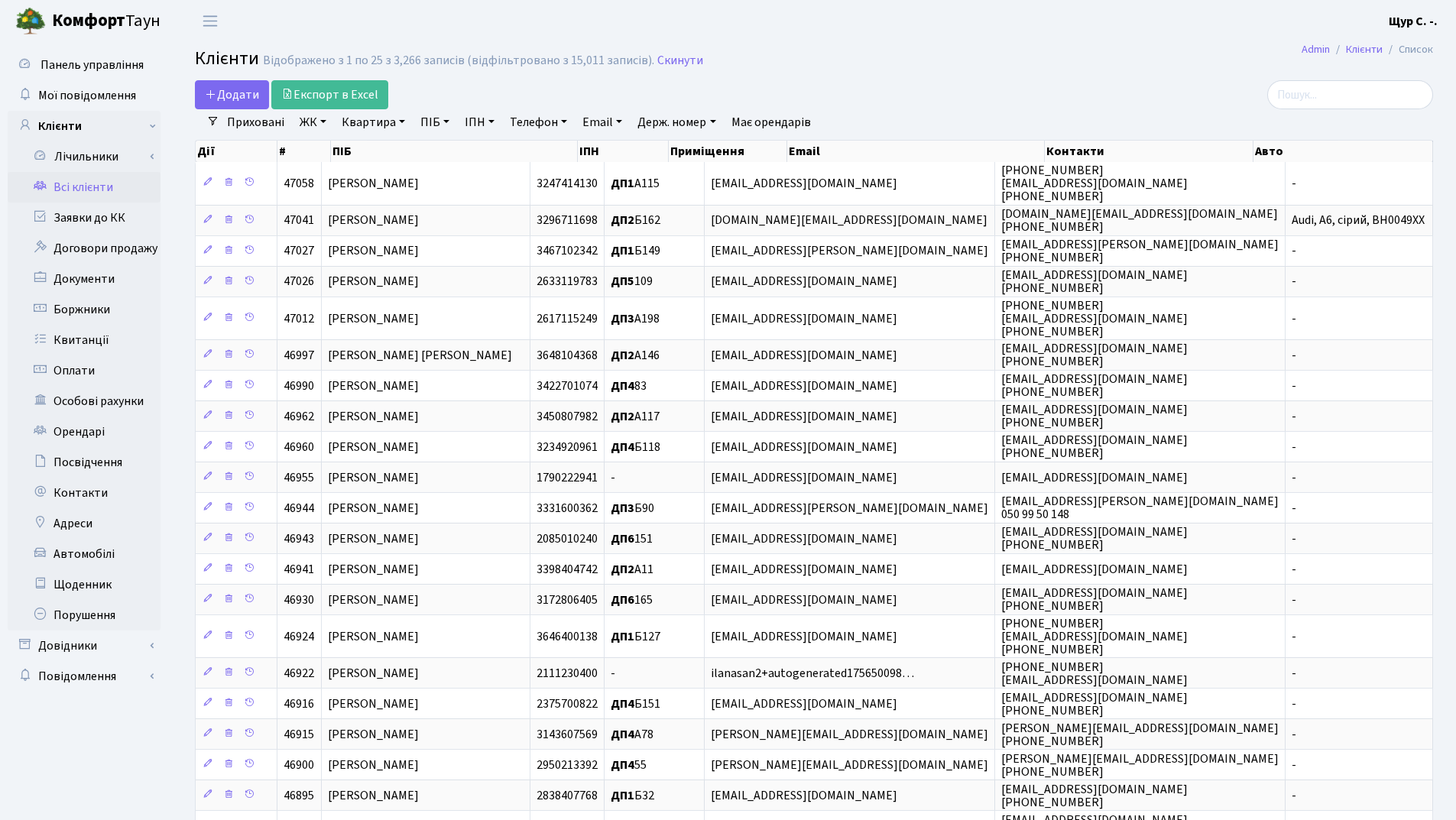
select select "25"
click at [106, 221] on link "Заявки до КК" at bounding box center [84, 218] width 153 height 31
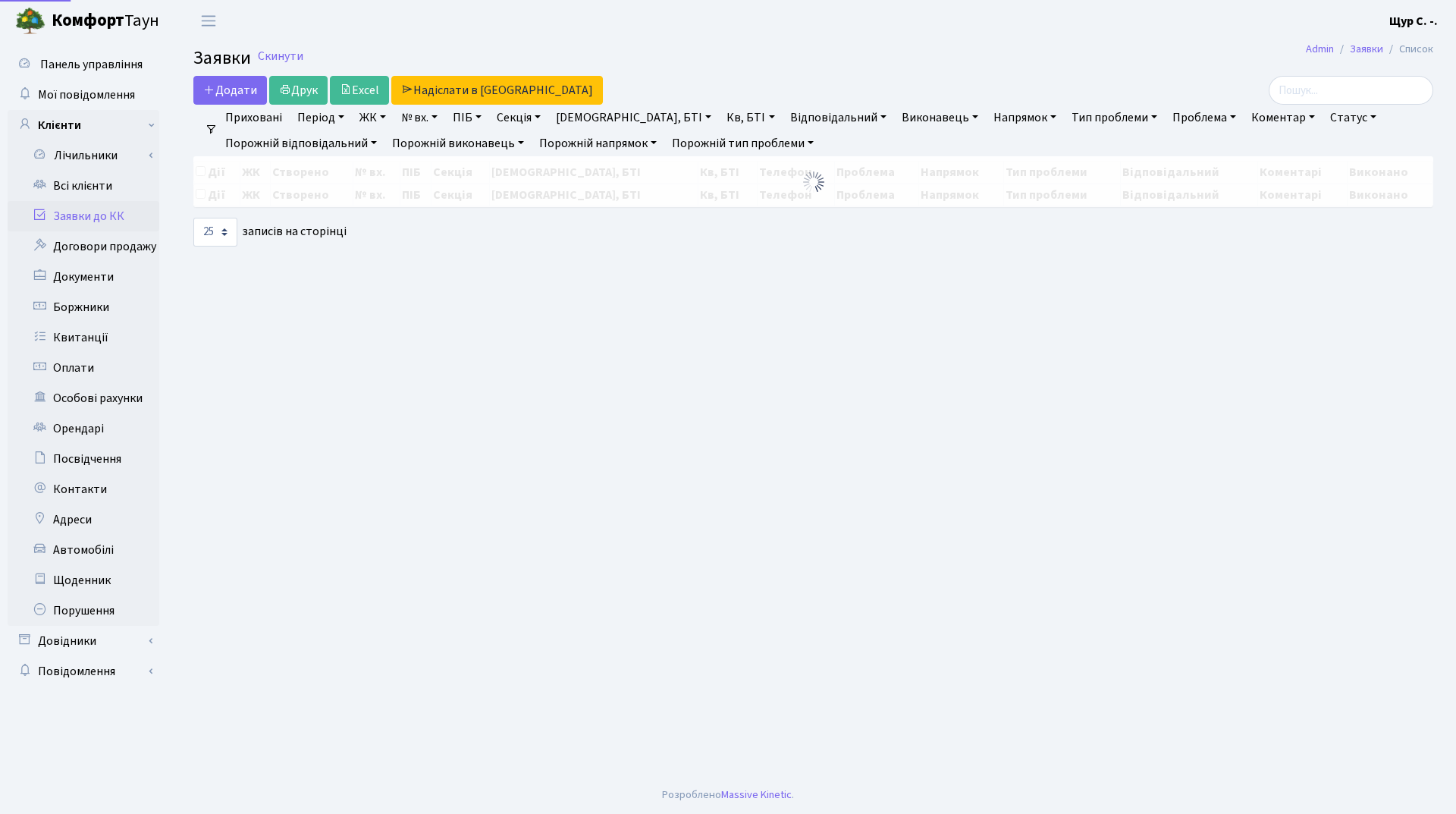
select select "25"
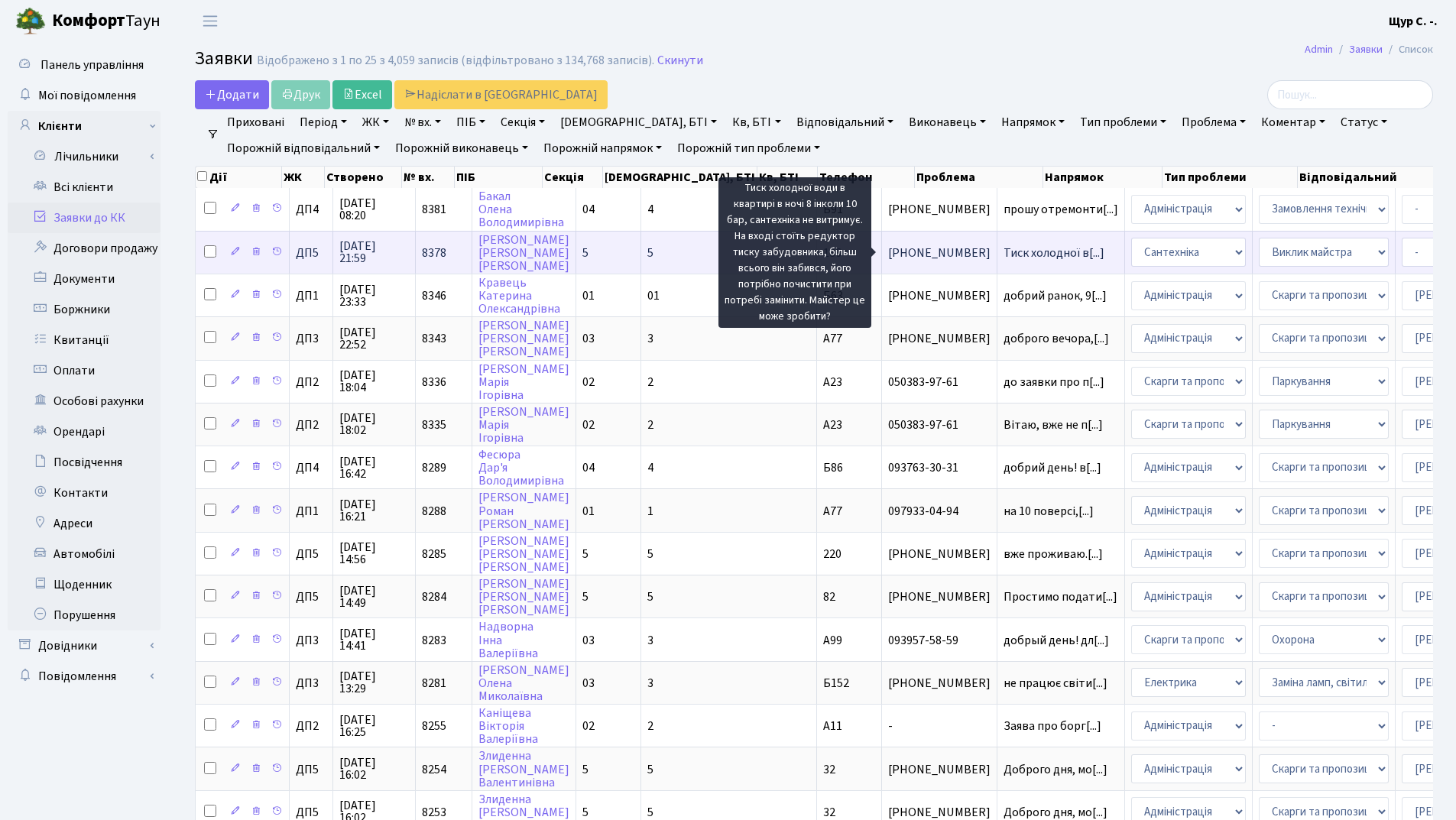
click at [1004, 255] on span "Тиск холодної в[...]" at bounding box center [1054, 253] width 101 height 17
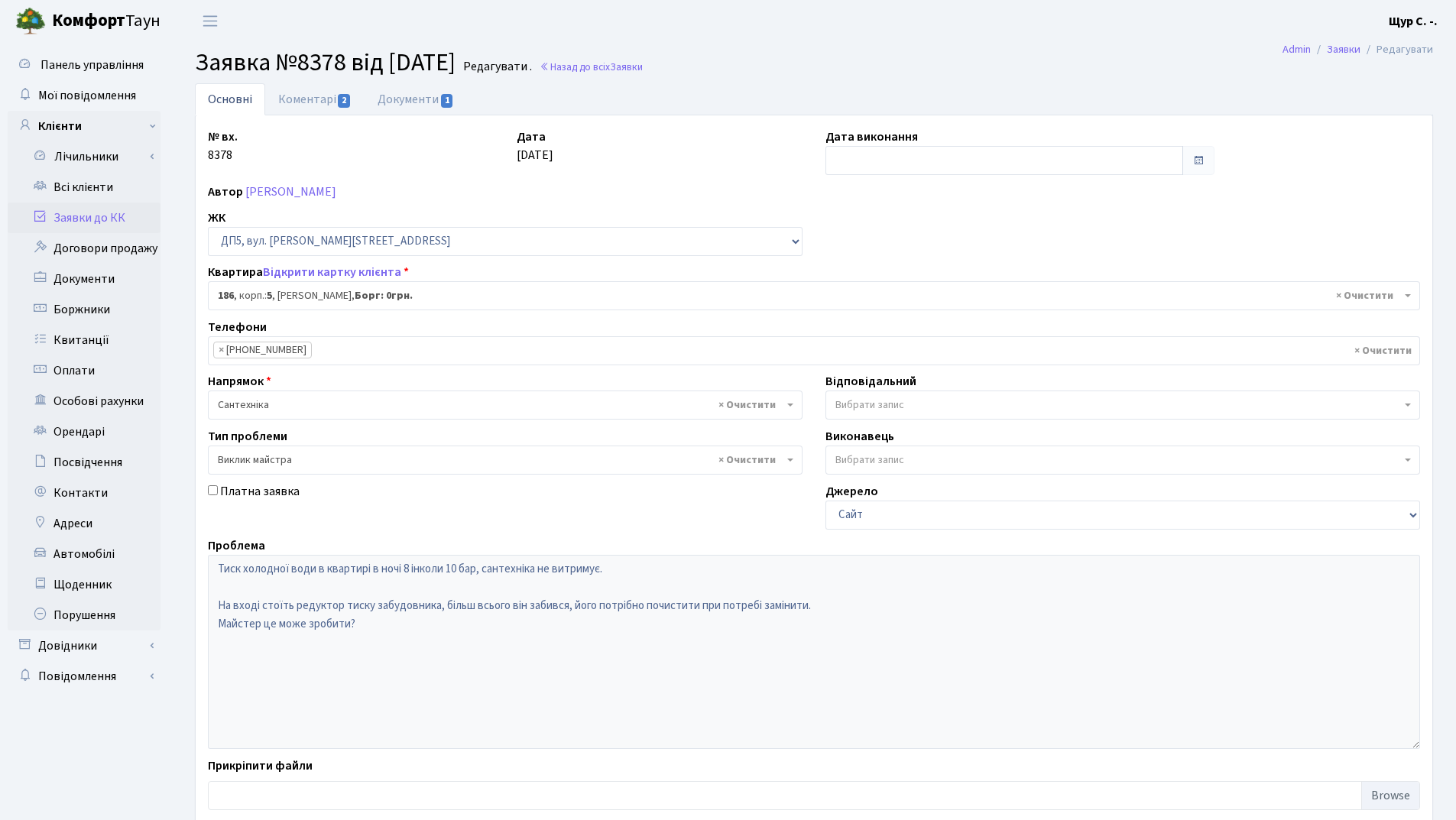
select select "45784"
select select "29"
click at [306, 97] on link "Коментарі 2" at bounding box center [314, 99] width 99 height 32
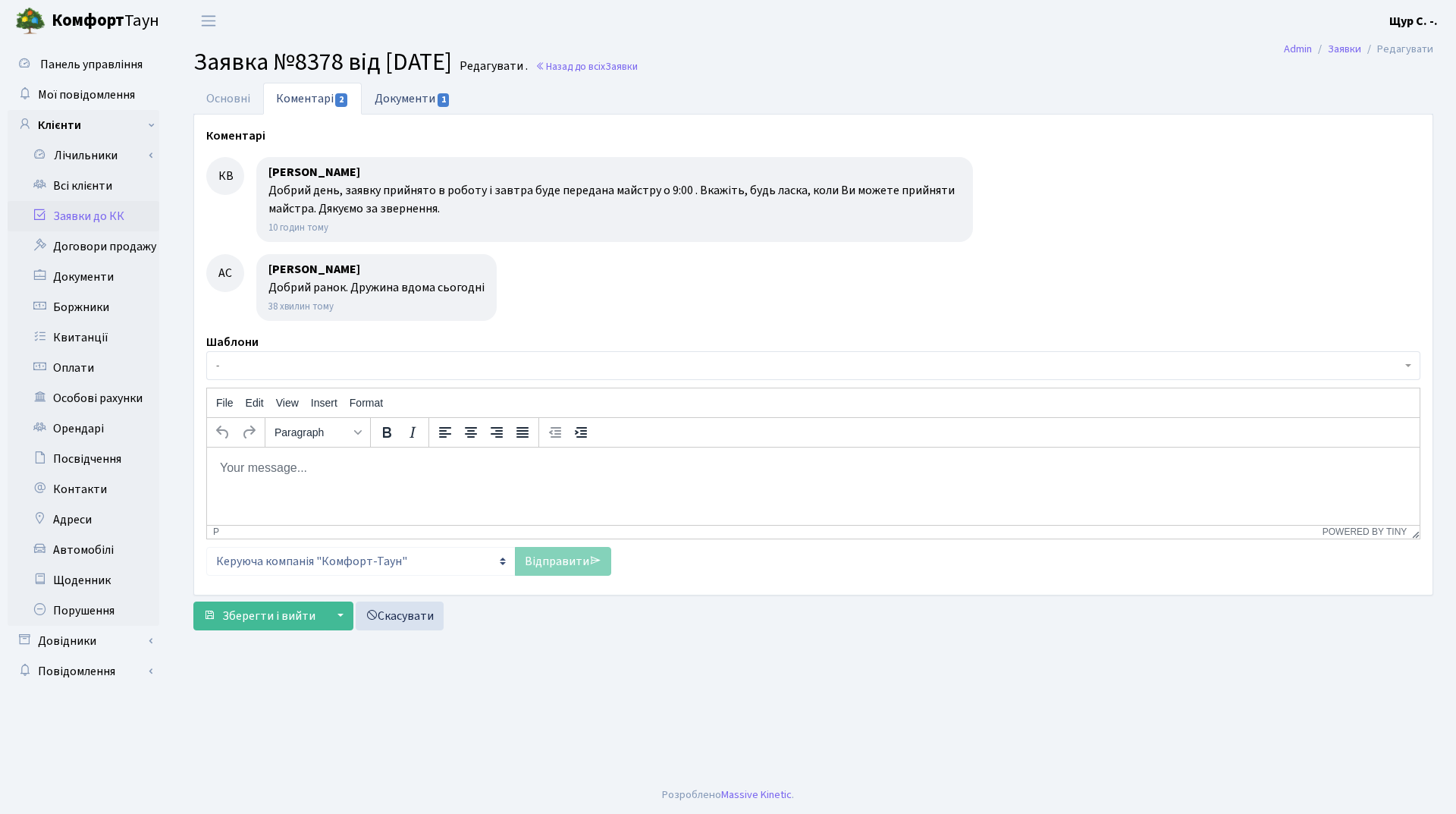
click at [442, 94] on span "1" at bounding box center [444, 100] width 12 height 14
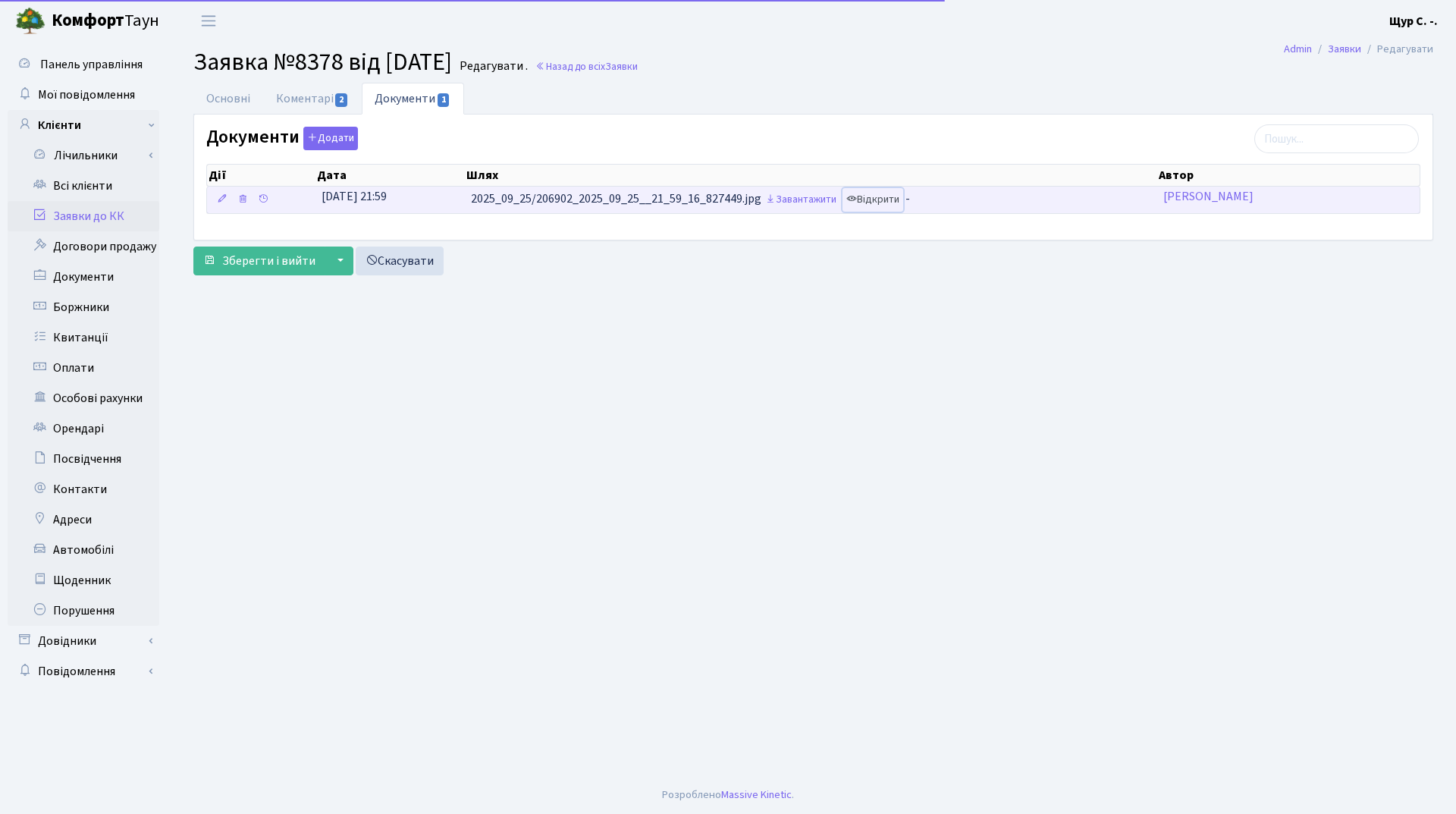
click at [898, 202] on link "Відкрити" at bounding box center [873, 200] width 61 height 24
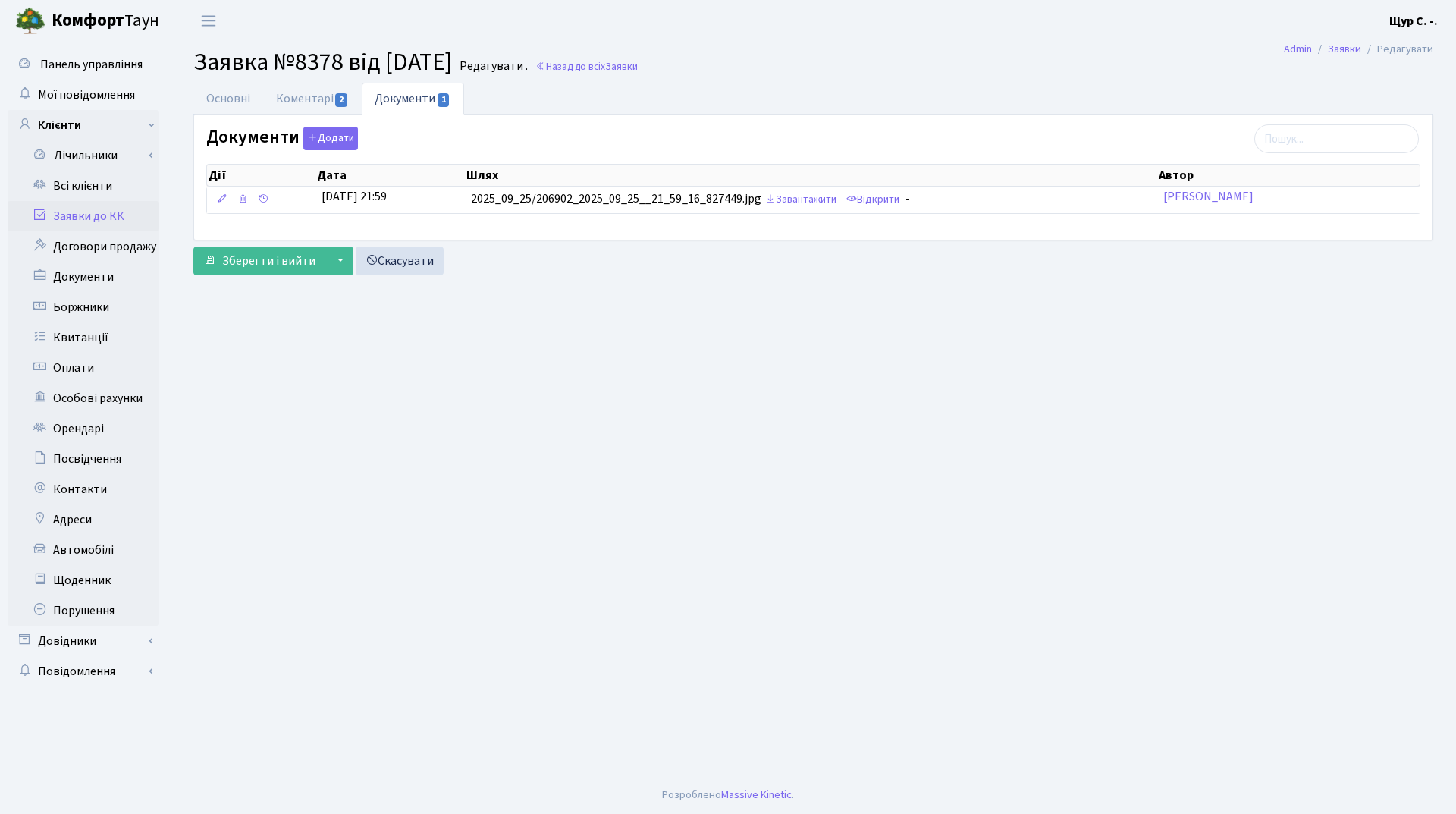
click at [105, 214] on link "Заявки до КК" at bounding box center [84, 216] width 152 height 31
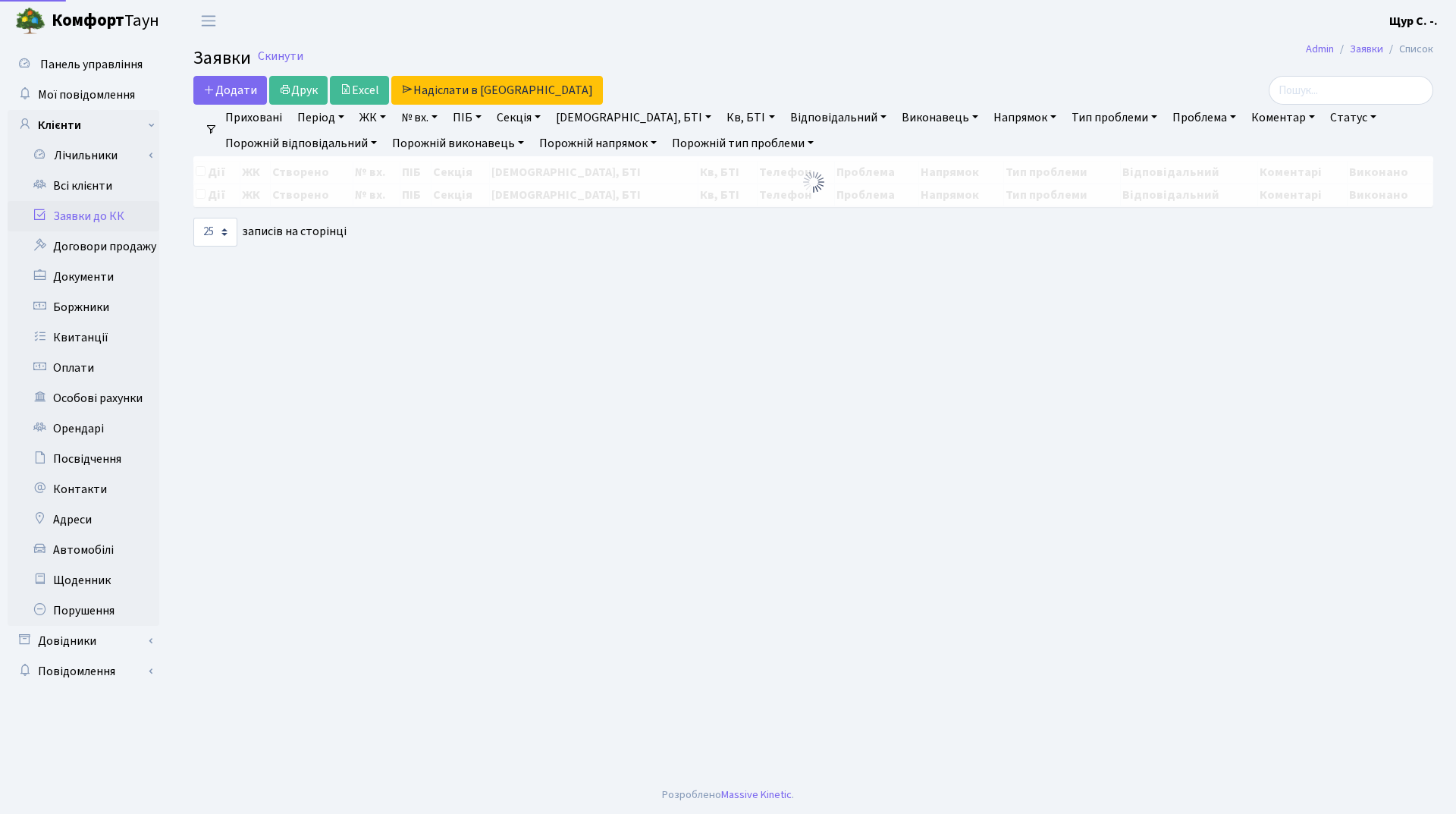
select select "25"
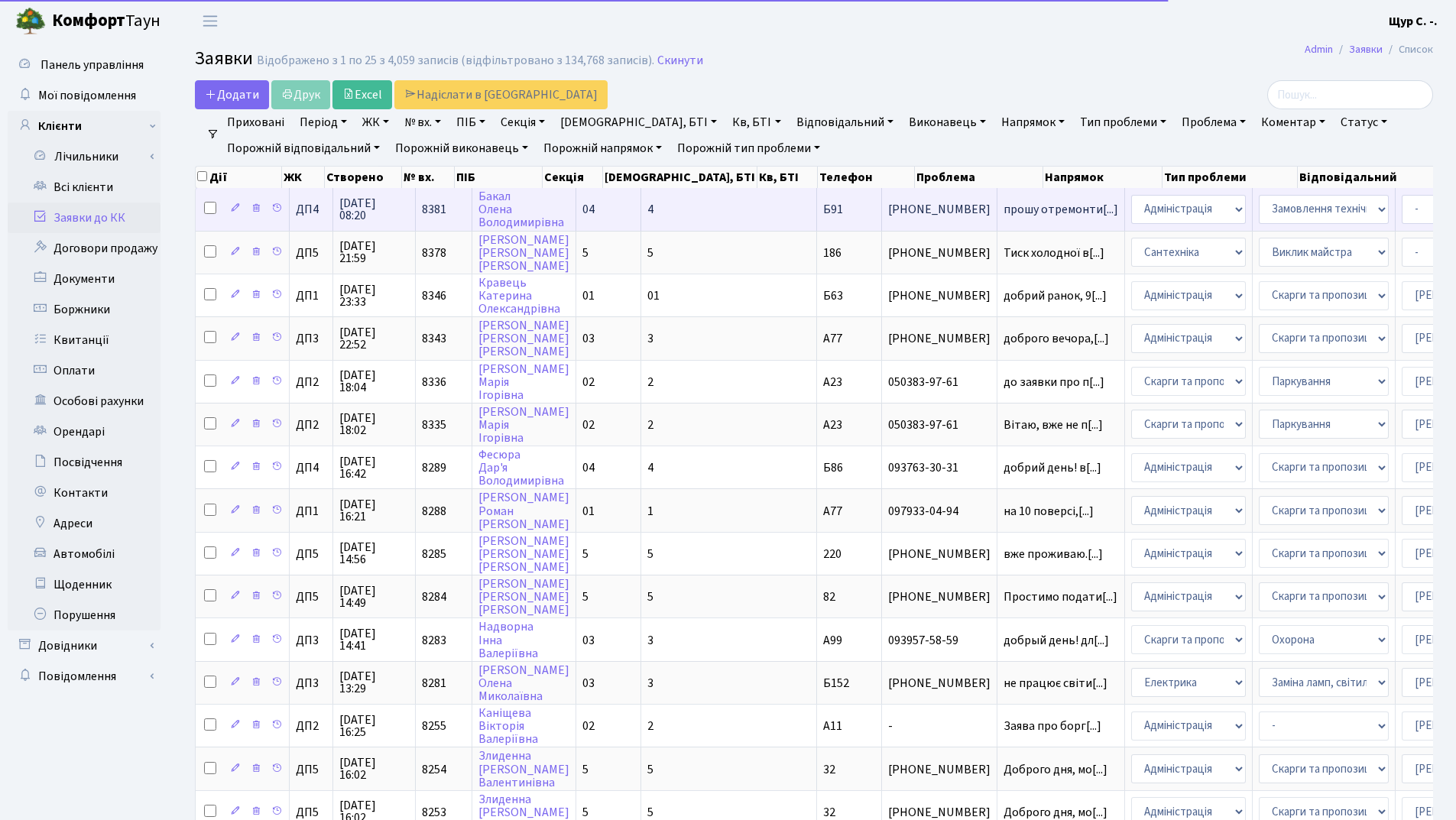
click at [998, 216] on td "прошу отремонти[...]" at bounding box center [1061, 209] width 127 height 42
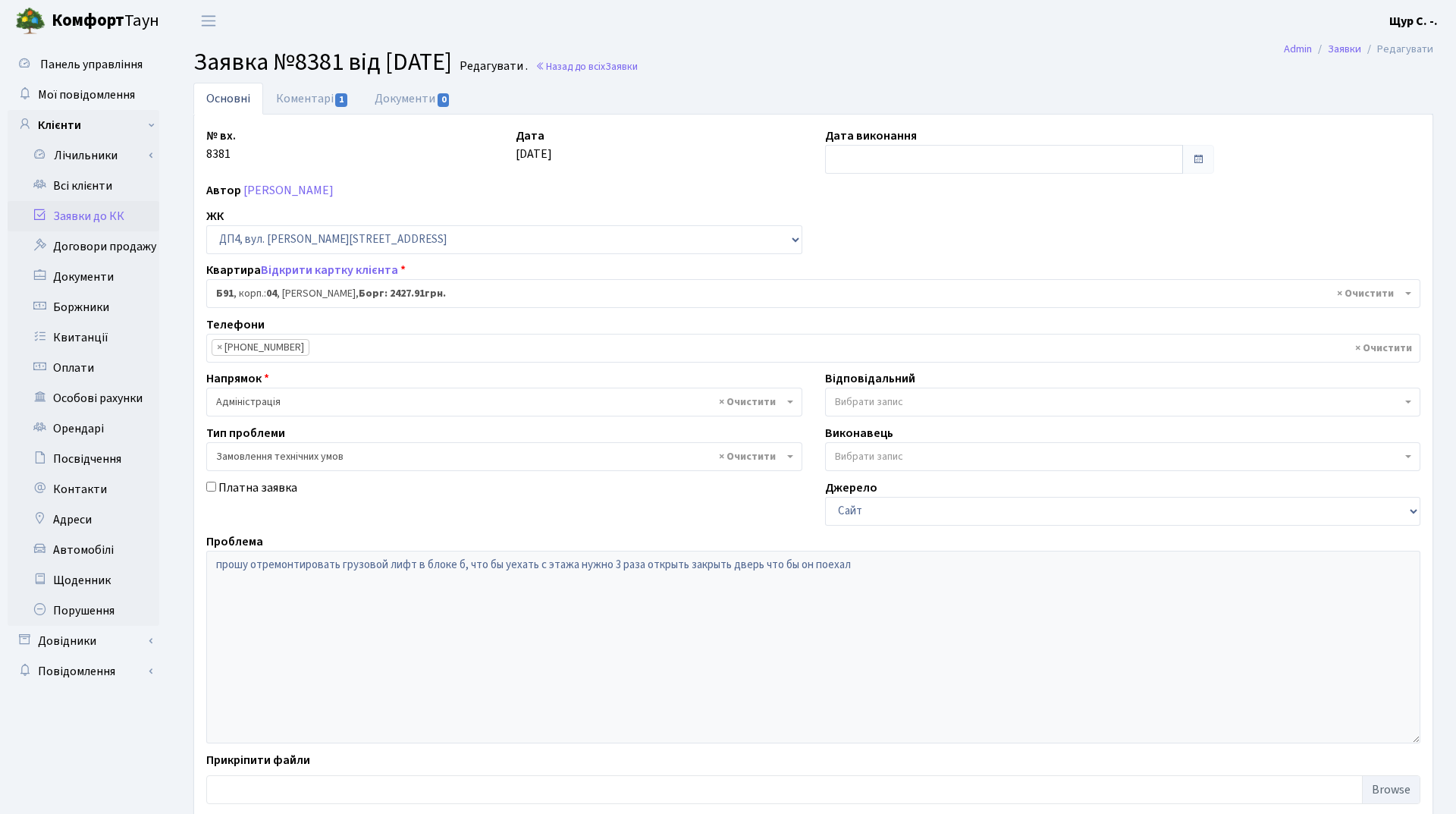
select select "33763"
select select "15"
click at [295, 102] on link "Коментарі 1" at bounding box center [312, 98] width 98 height 31
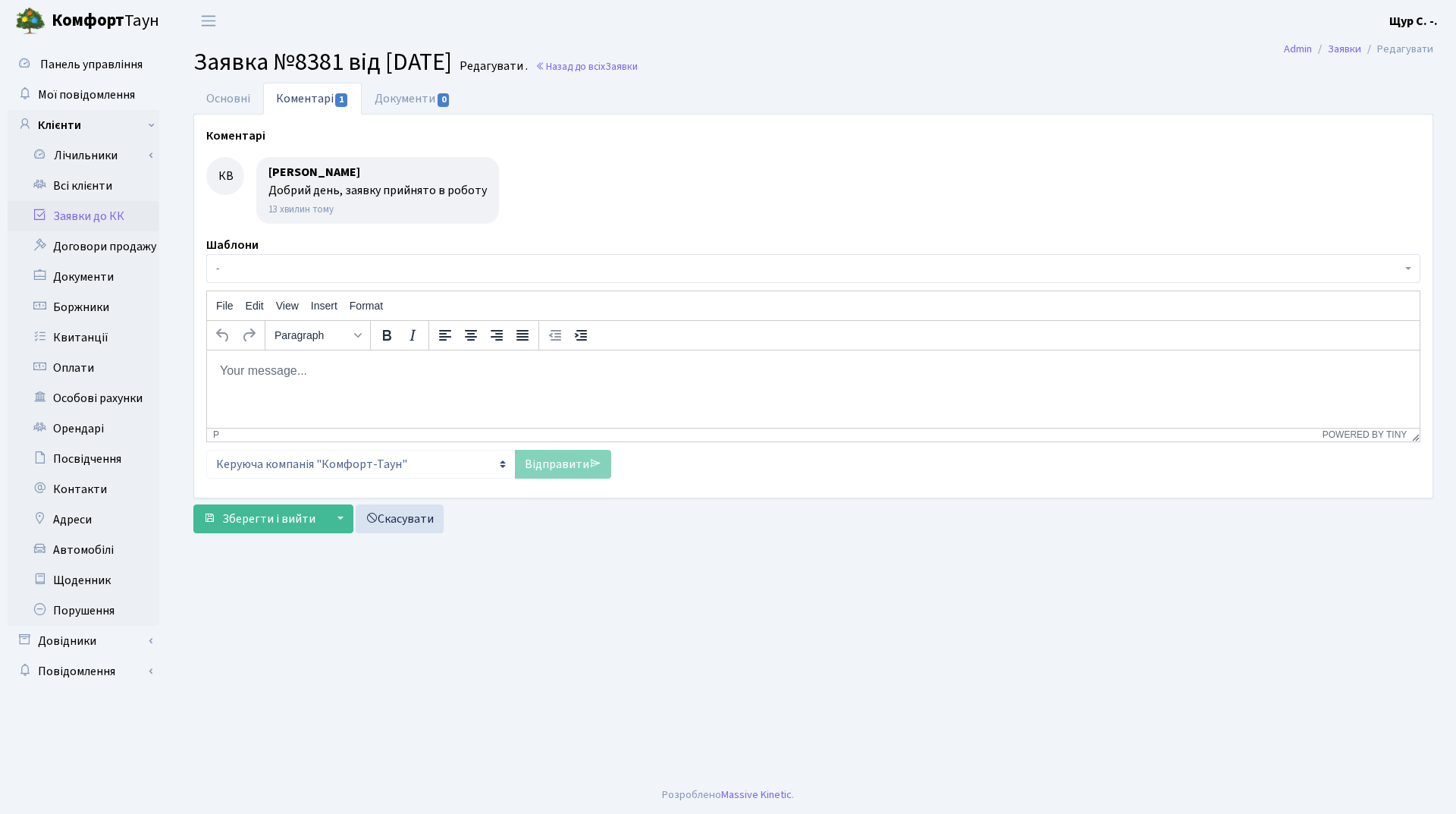
click at [109, 215] on link "Заявки до КК" at bounding box center [84, 216] width 152 height 31
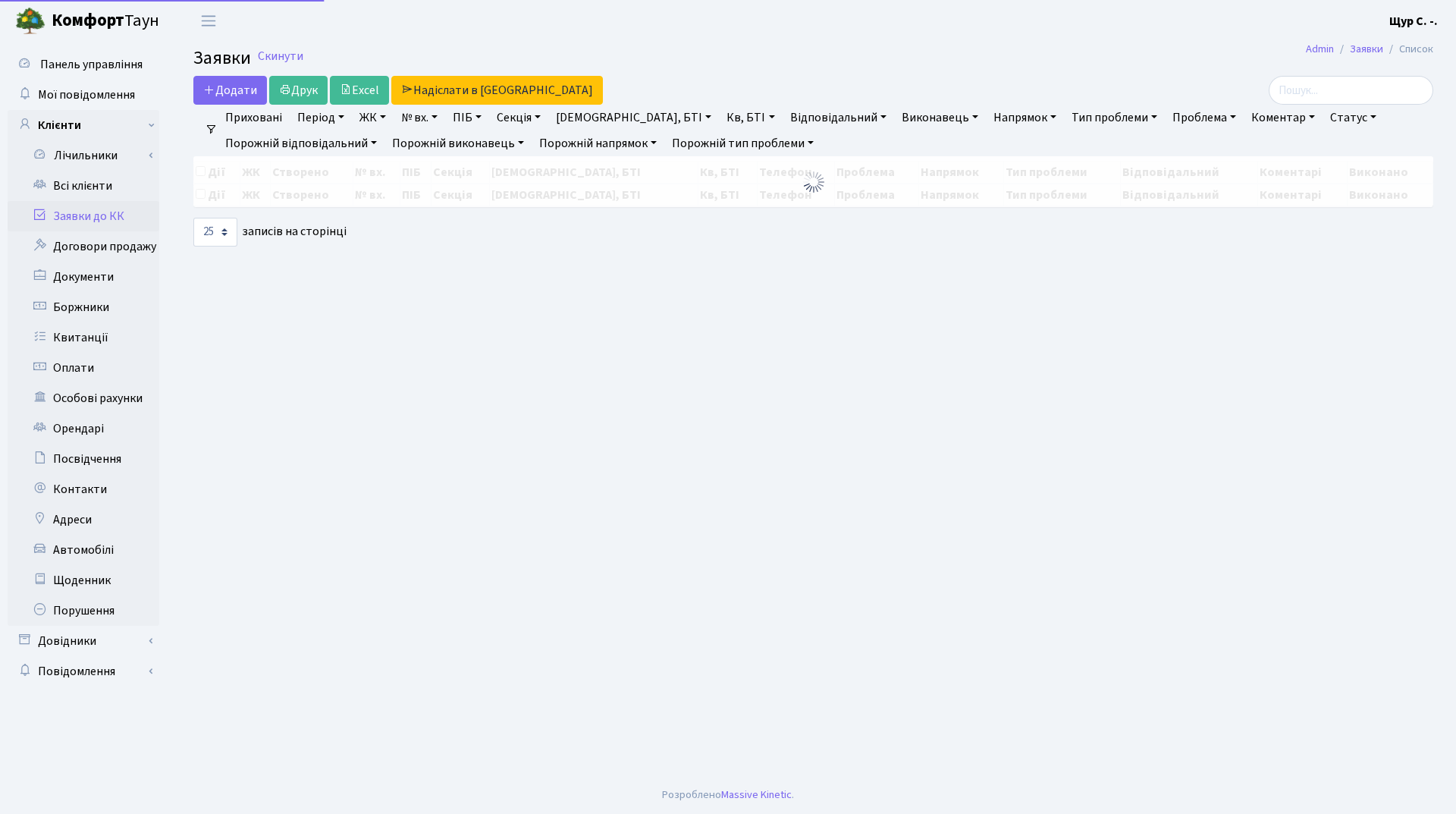
select select "25"
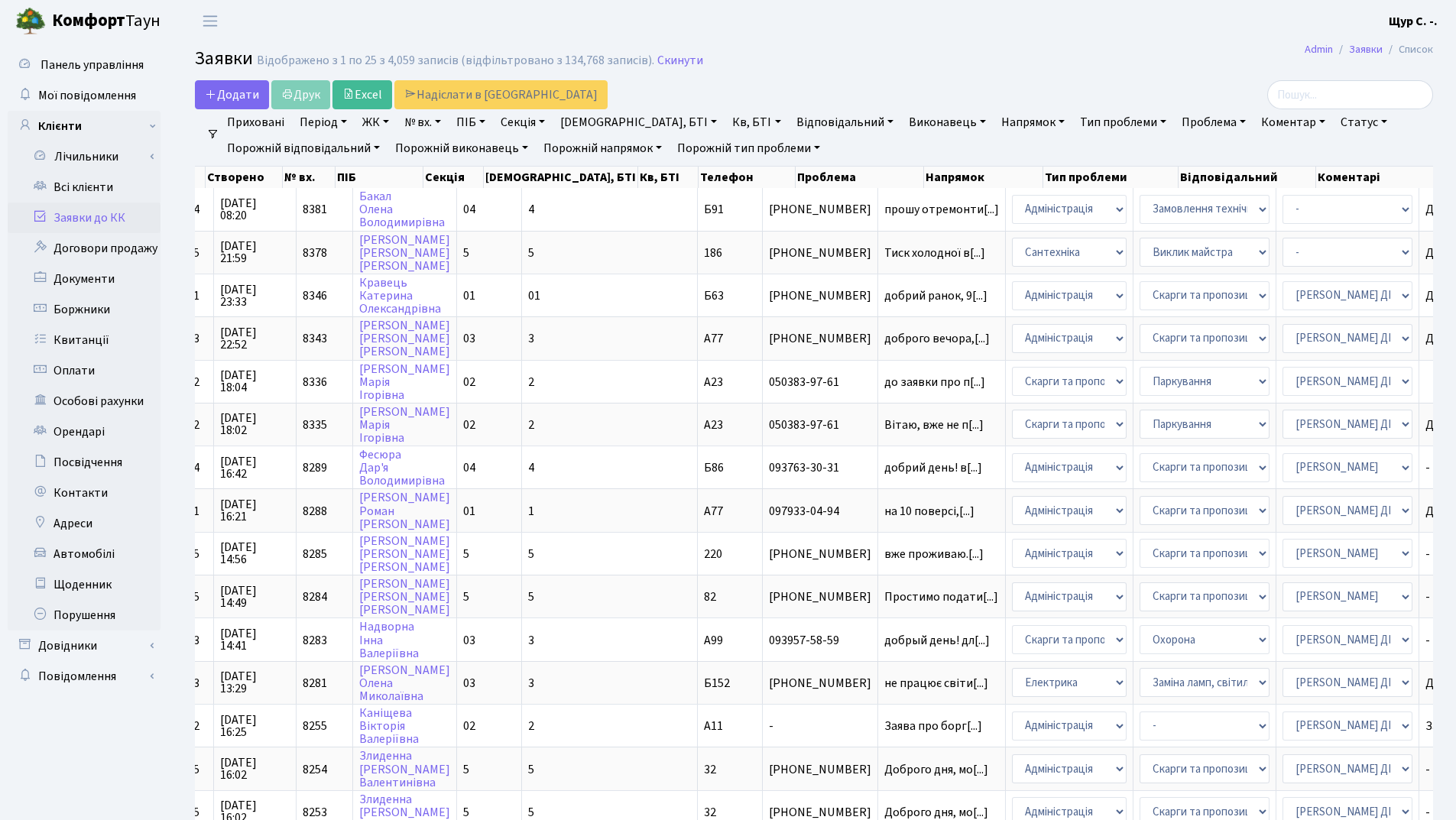
scroll to position [0, 213]
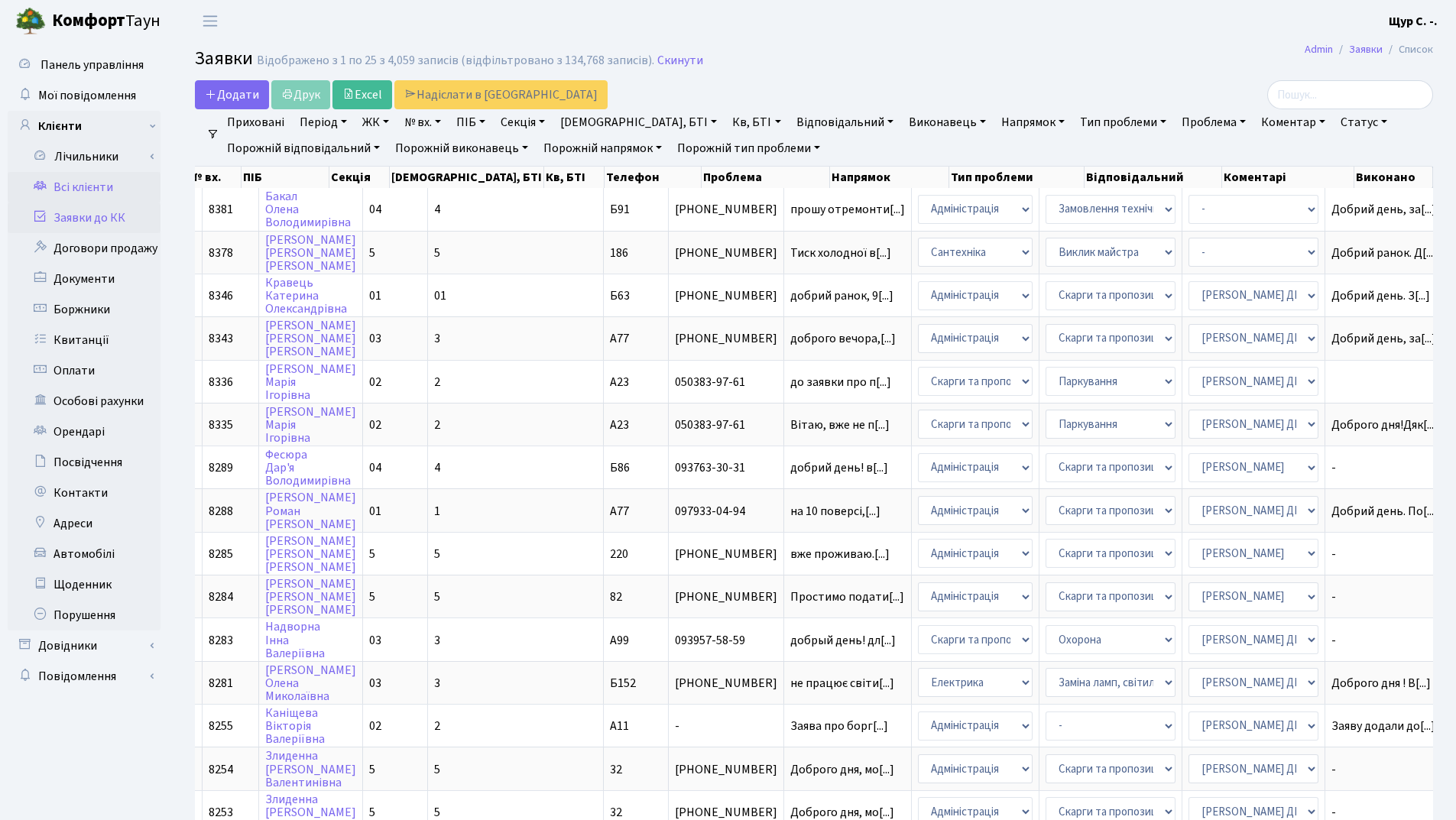
click at [106, 190] on link "Всі клієнти" at bounding box center [84, 187] width 153 height 31
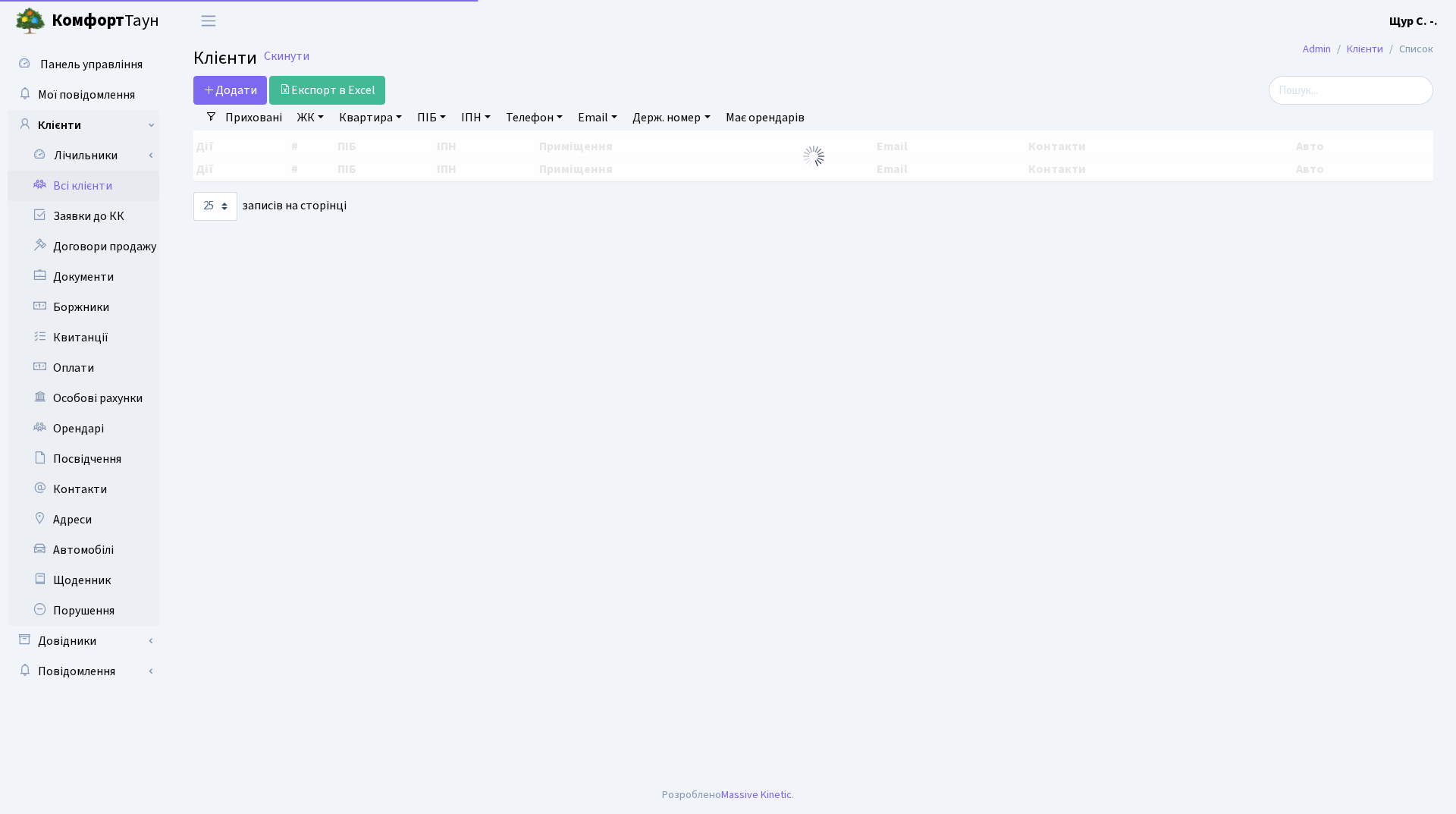
select select "25"
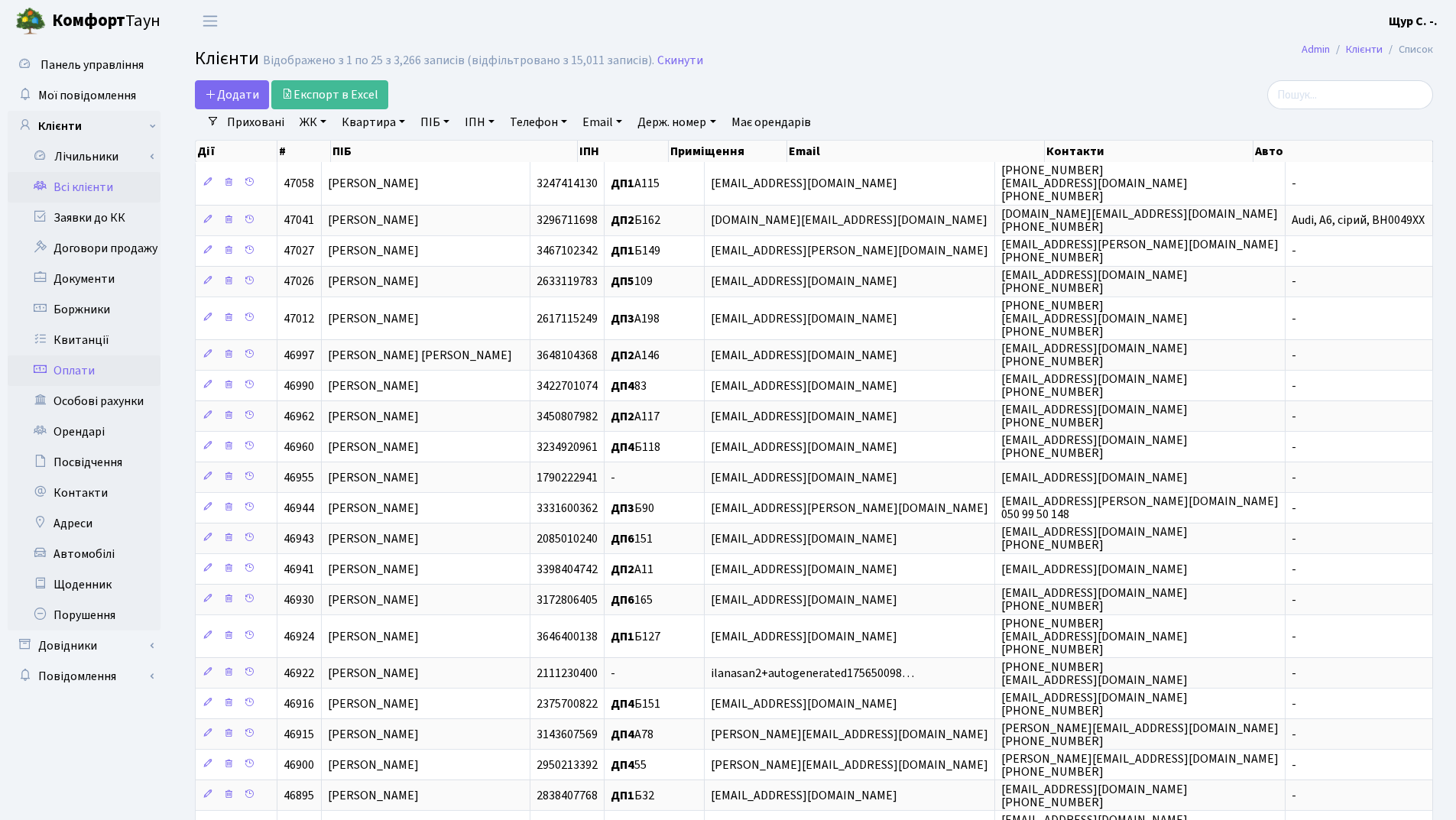
click at [80, 376] on link "Оплати" at bounding box center [84, 370] width 153 height 31
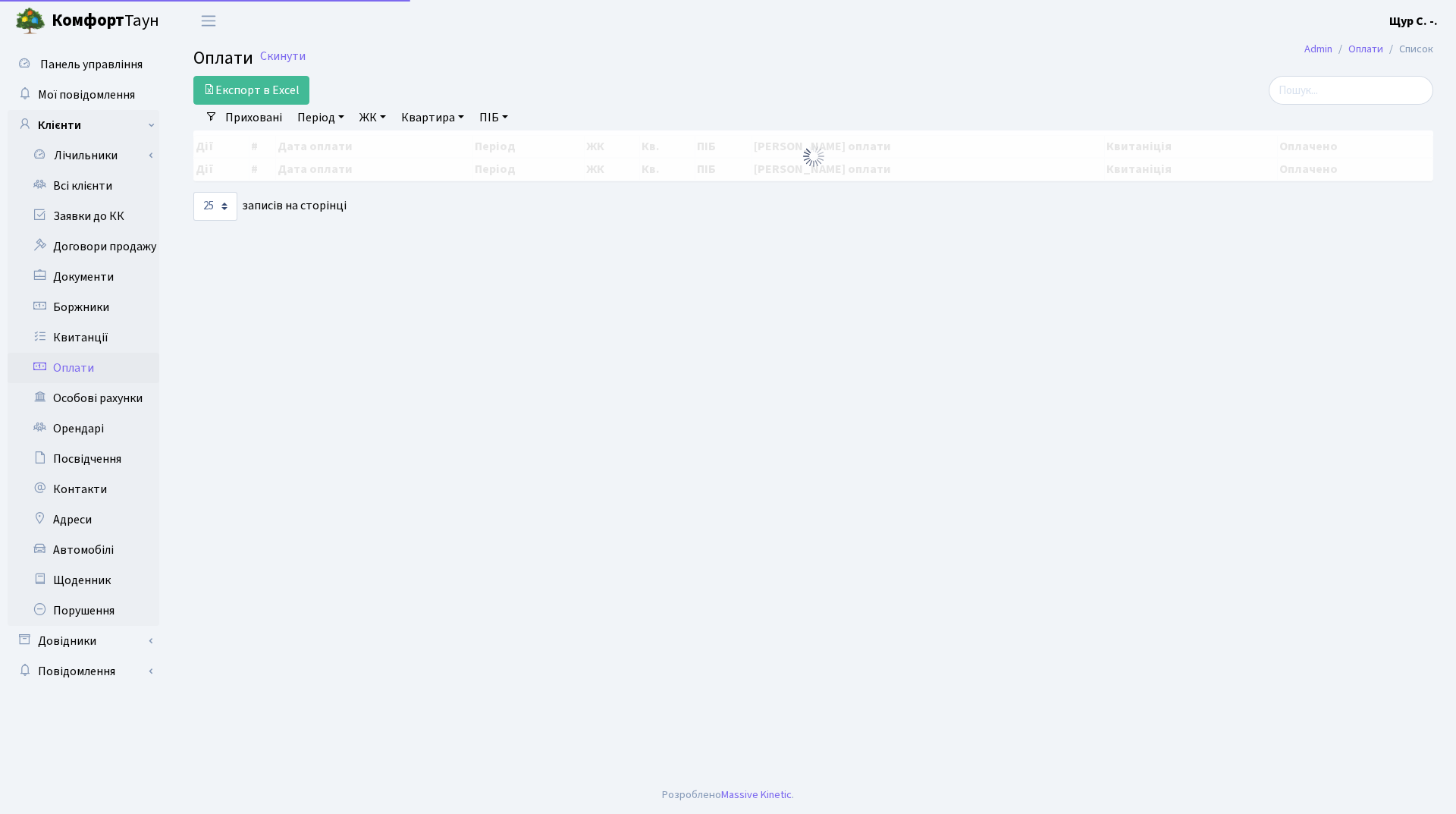
select select "25"
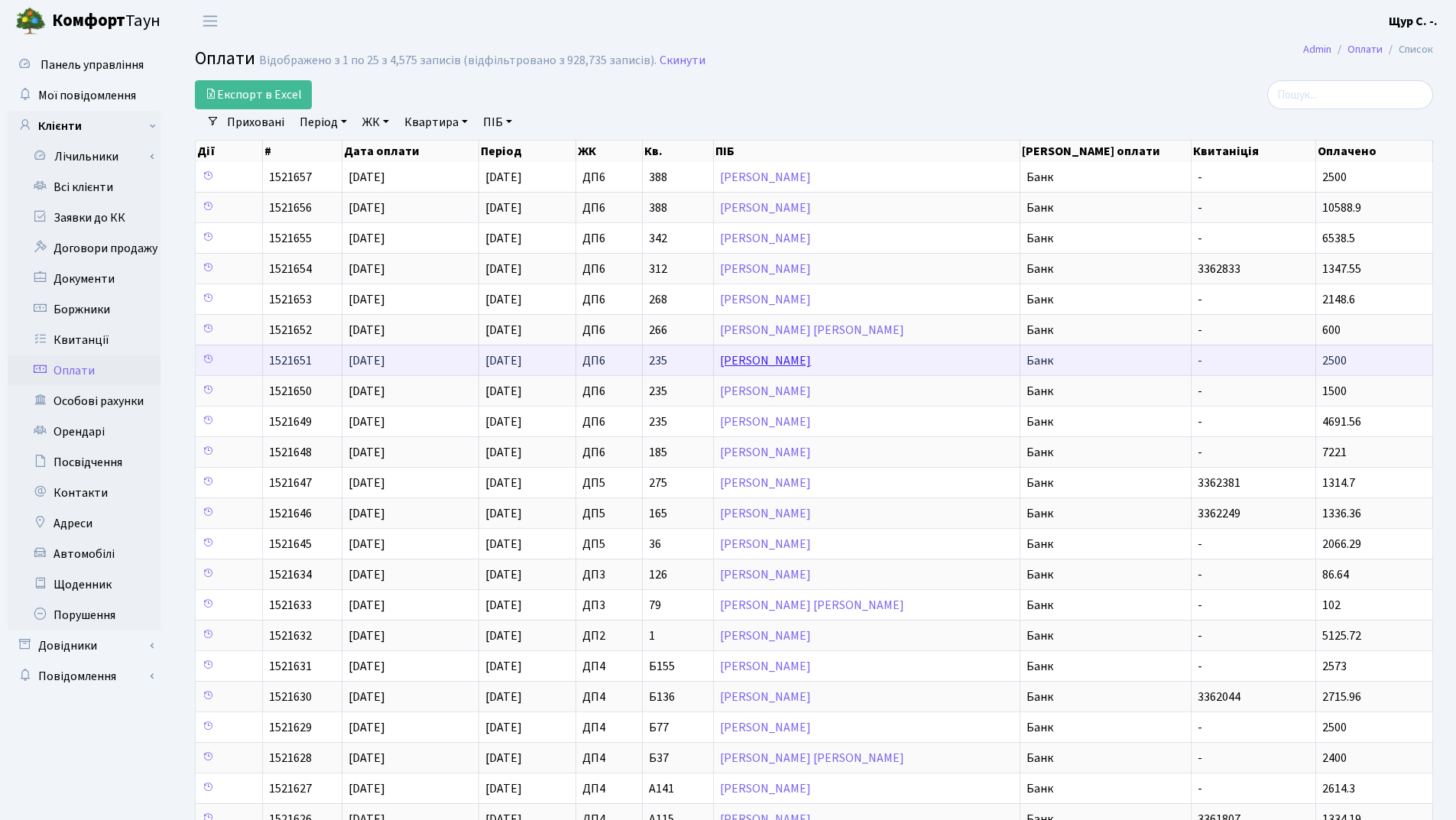
click at [793, 359] on link "[PERSON_NAME]" at bounding box center [766, 360] width 91 height 17
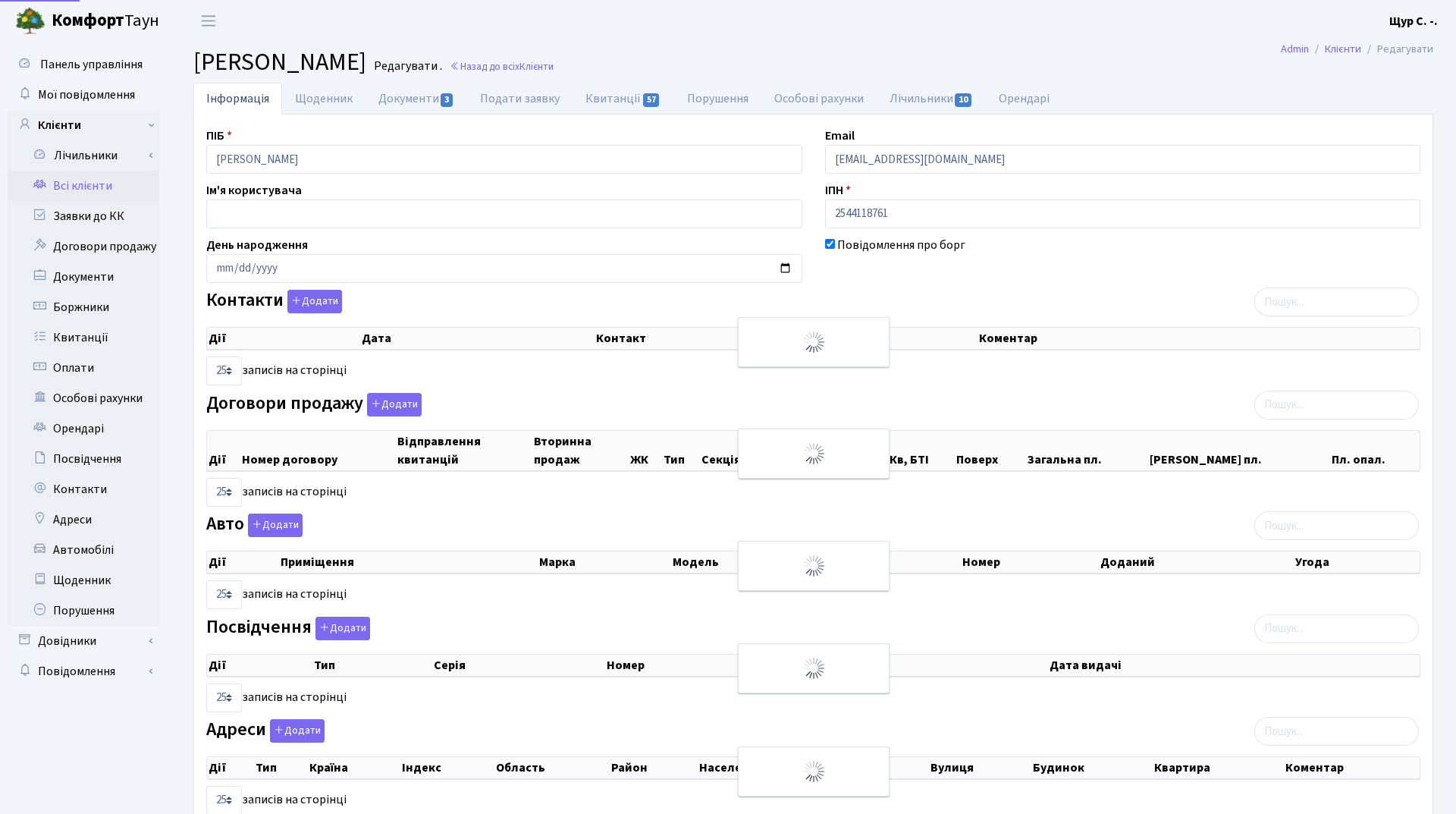
select select "25"
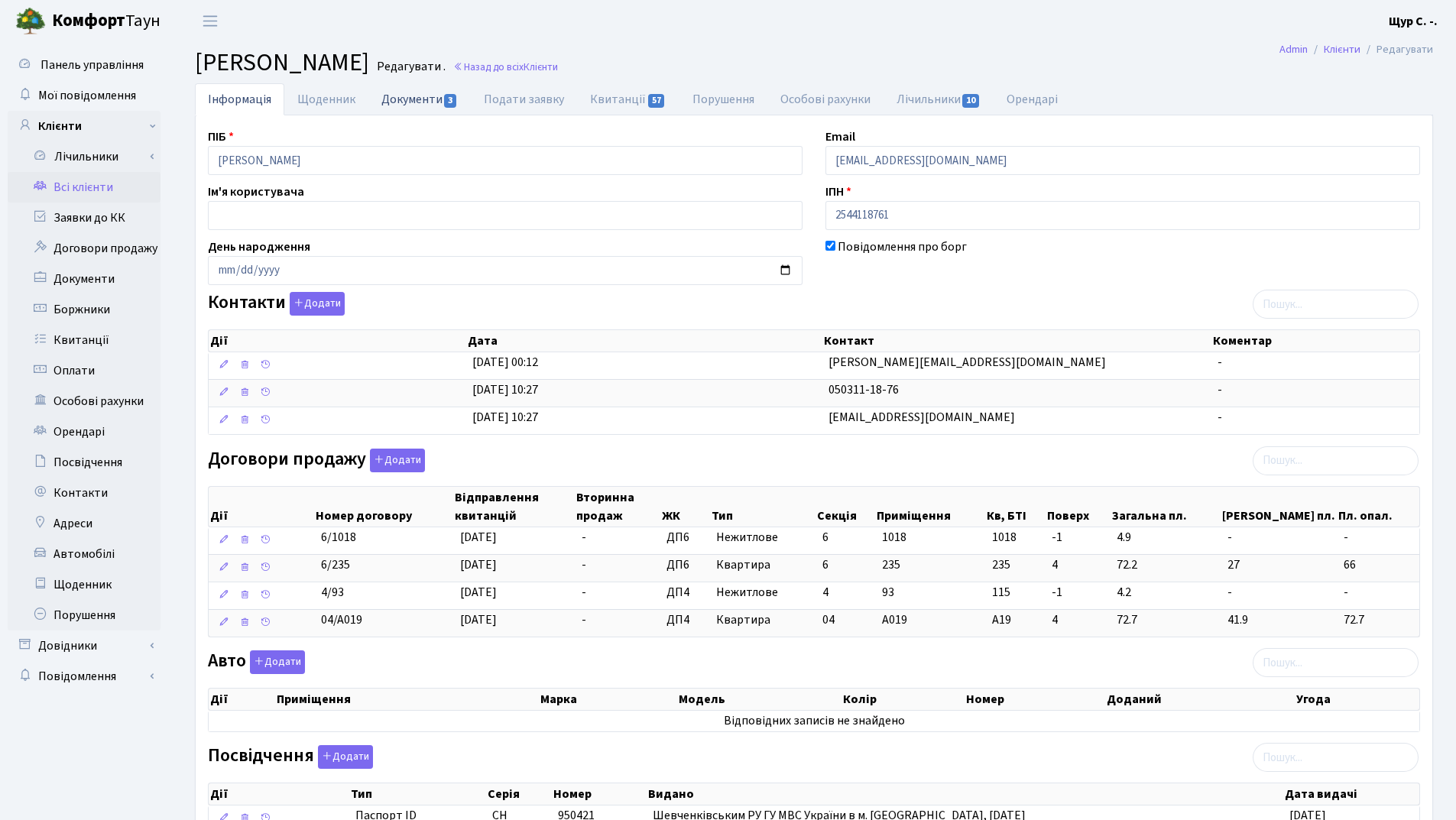
click at [425, 102] on link "Документи 3" at bounding box center [420, 99] width 103 height 32
select select "25"
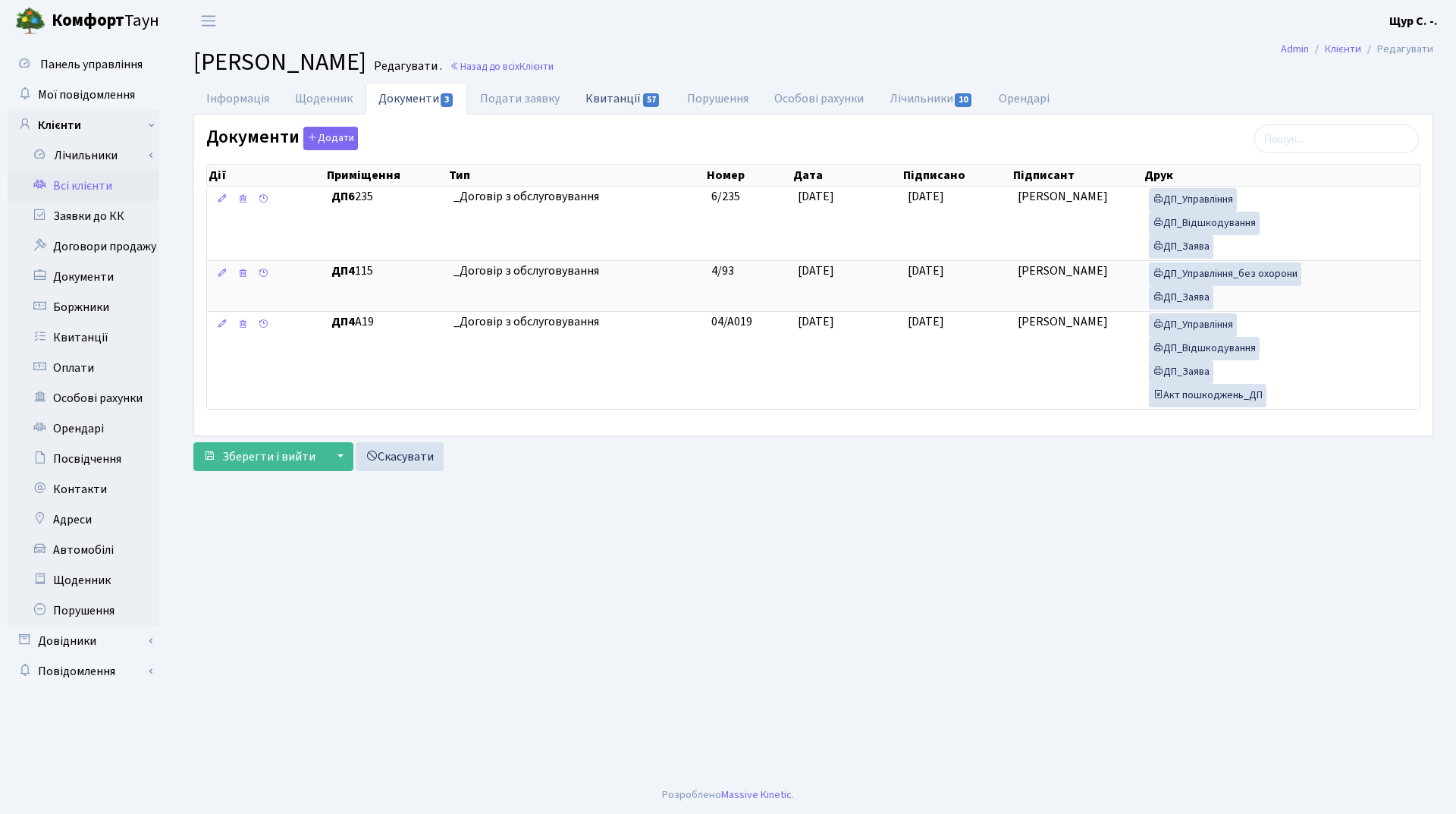
click at [609, 95] on link "Квитанції 57" at bounding box center [623, 98] width 101 height 31
select select "25"
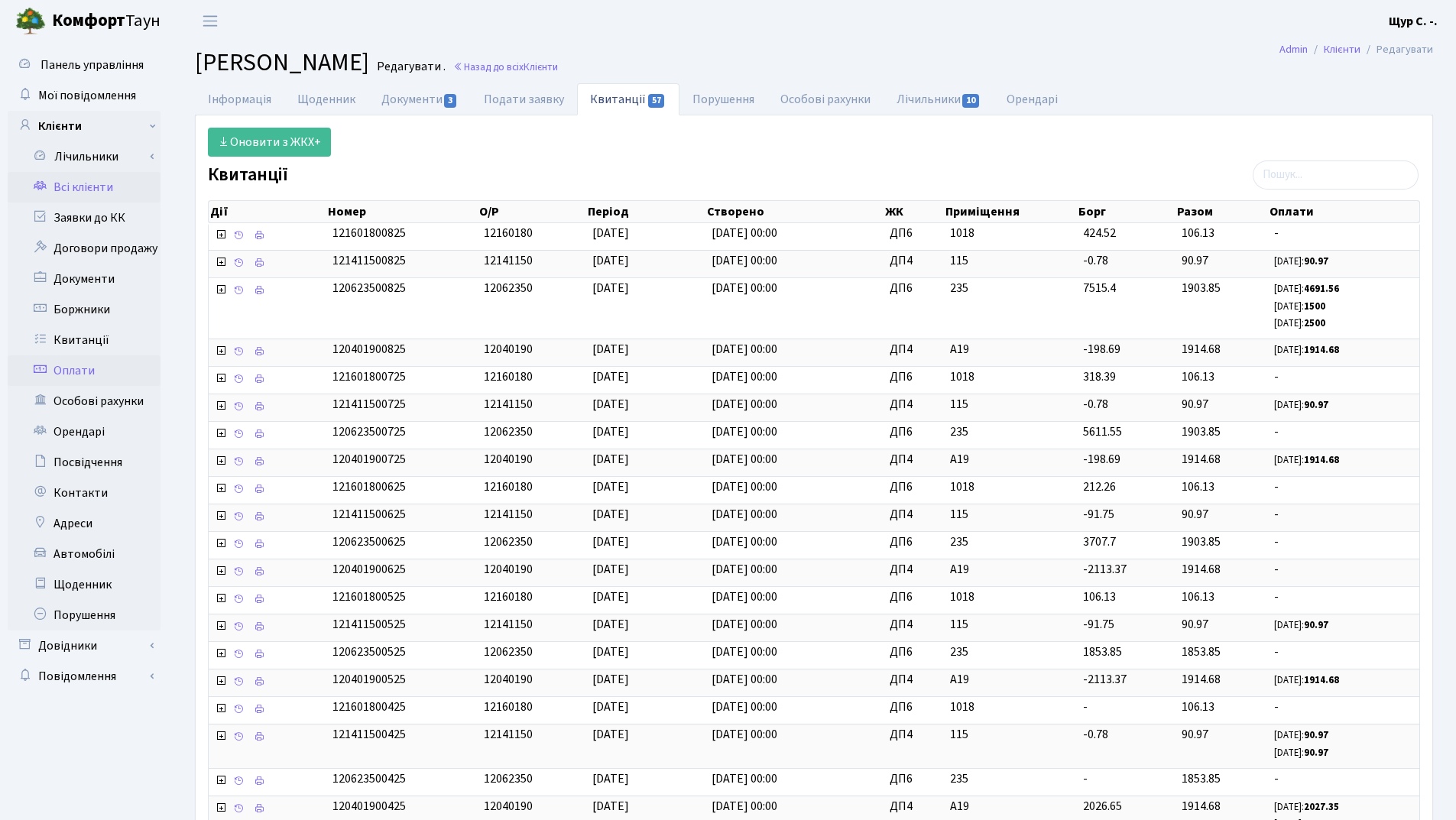
click at [96, 359] on link "Оплати" at bounding box center [84, 370] width 153 height 31
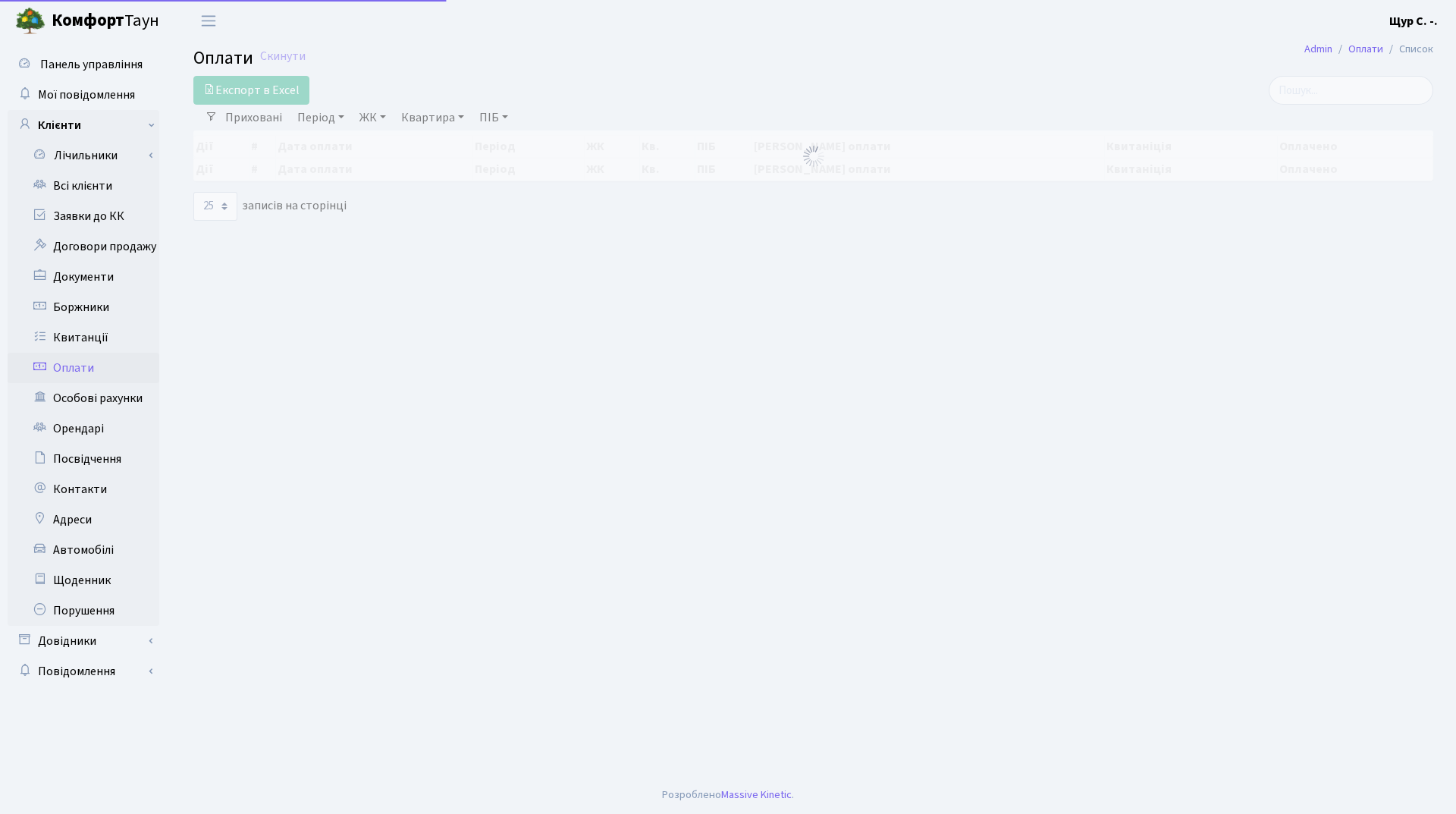
select select "25"
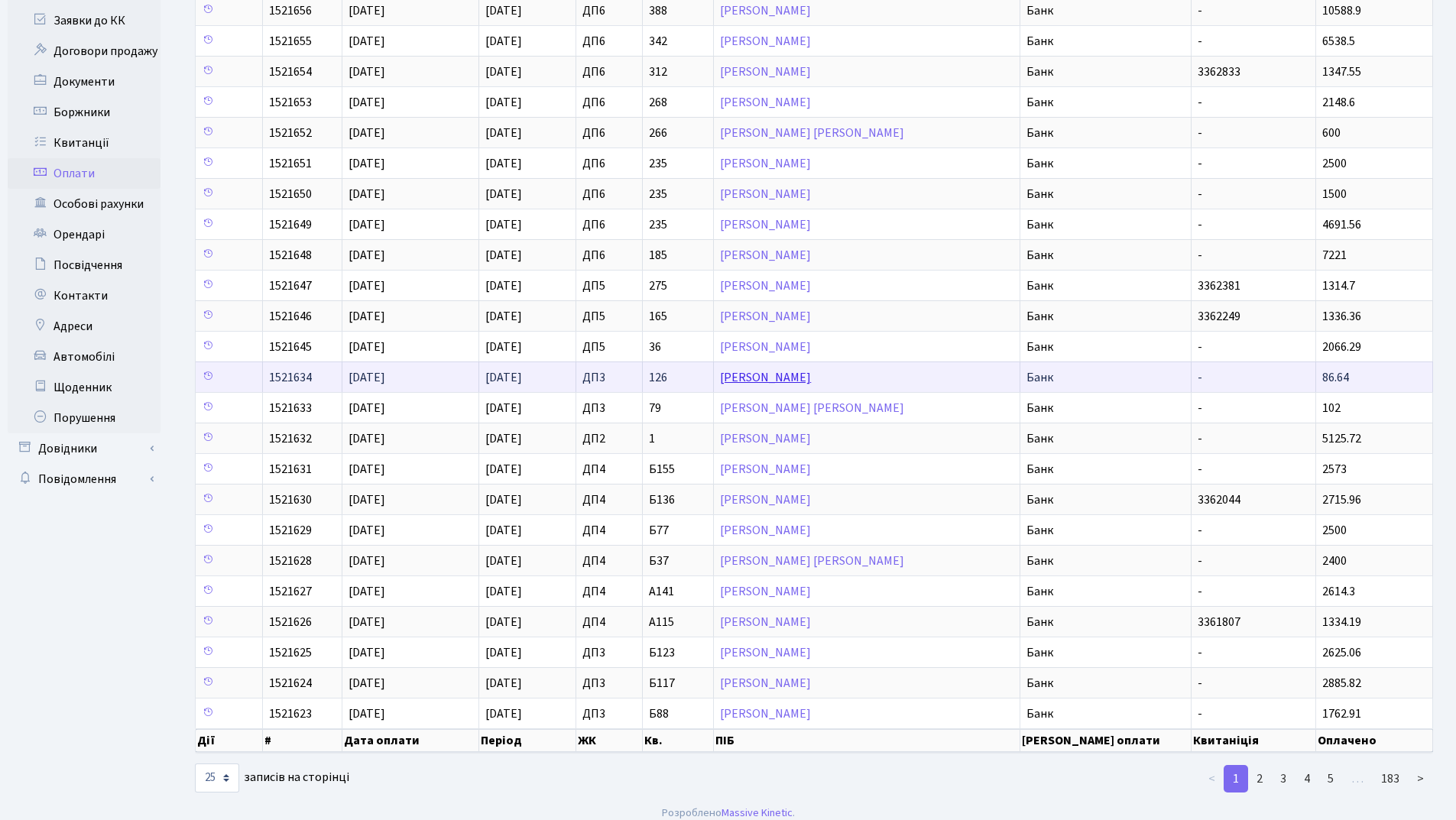
scroll to position [209, 0]
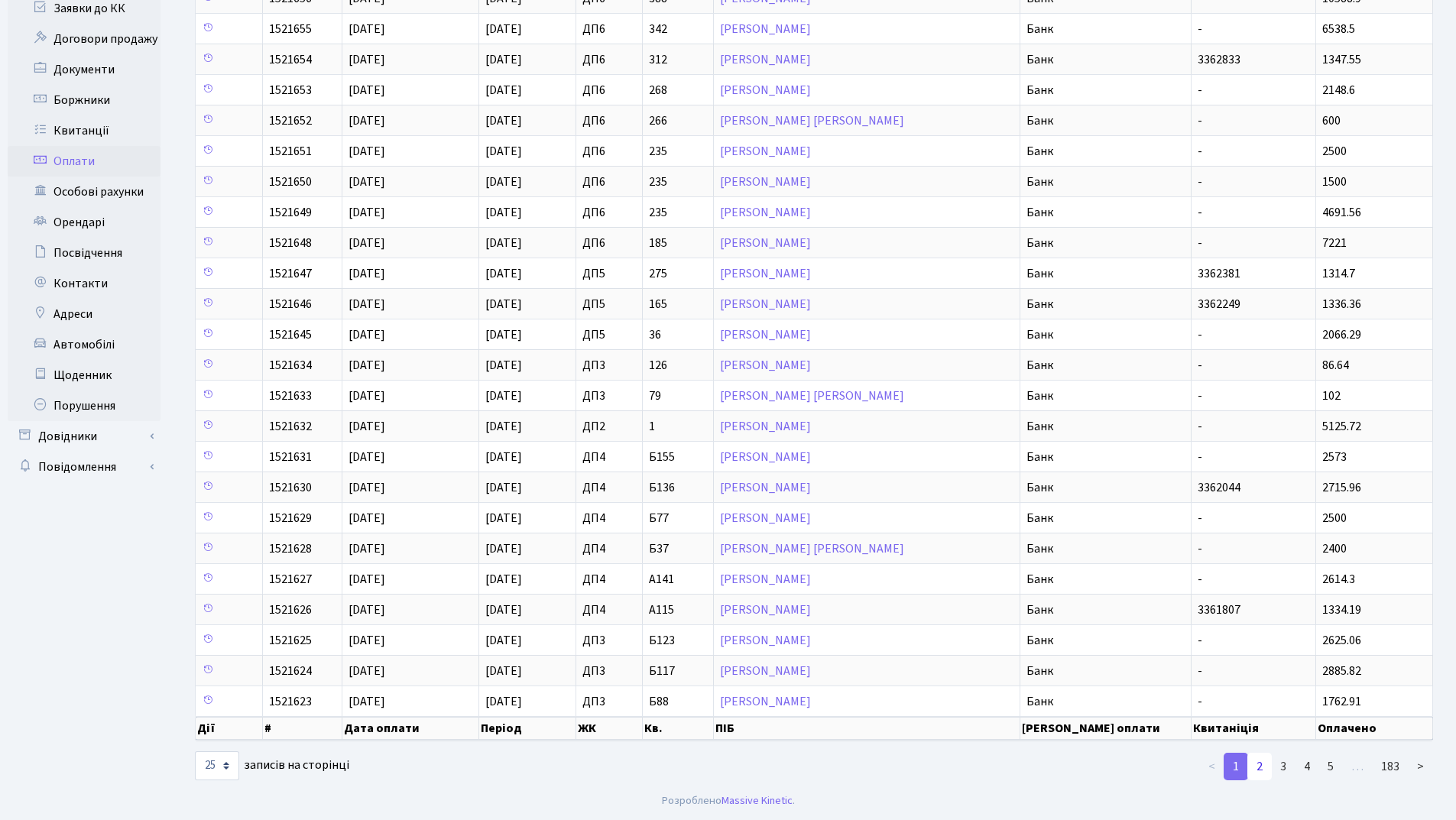
click at [1258, 765] on link "2" at bounding box center [1259, 766] width 25 height 27
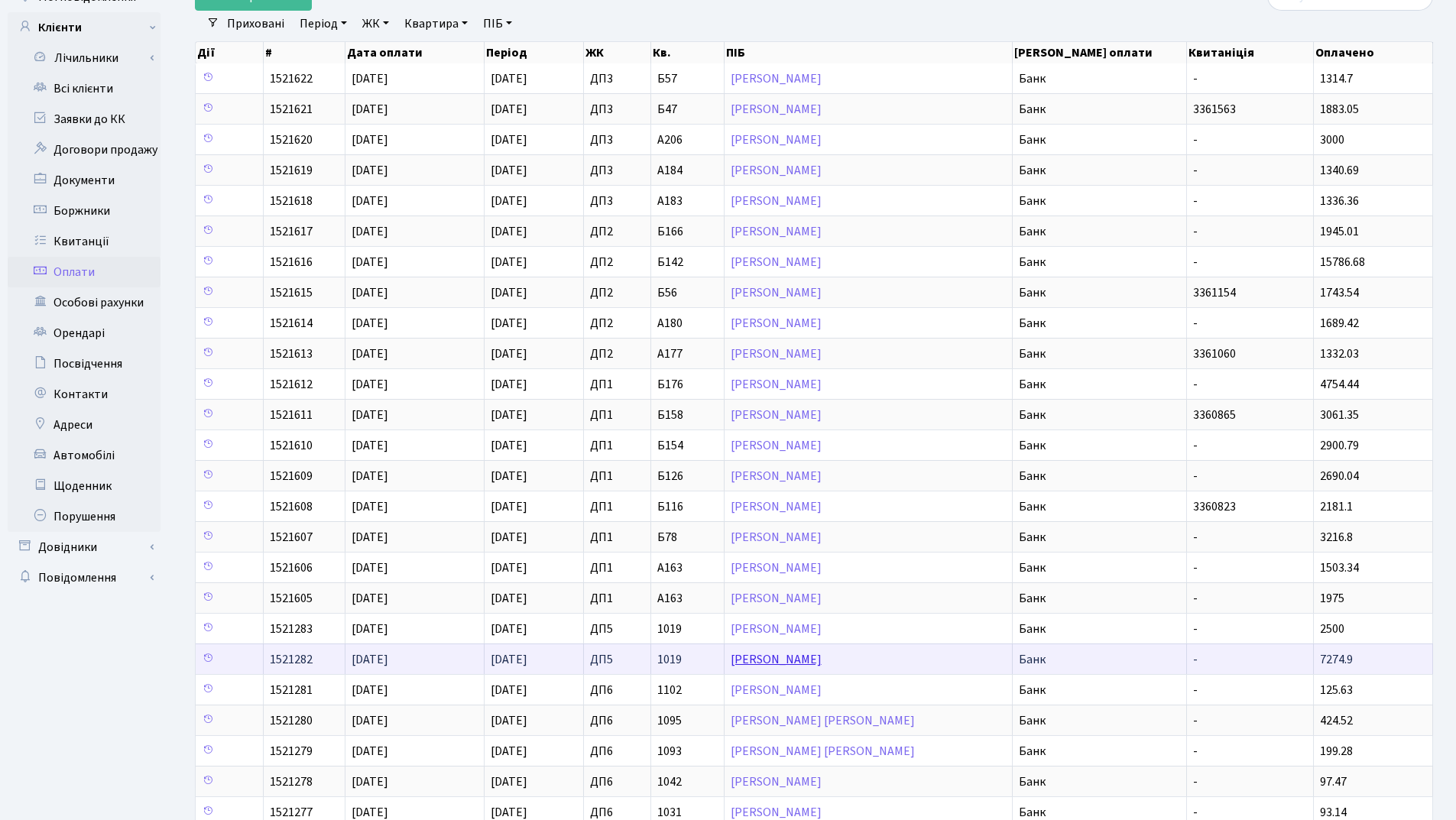
scroll to position [0, 0]
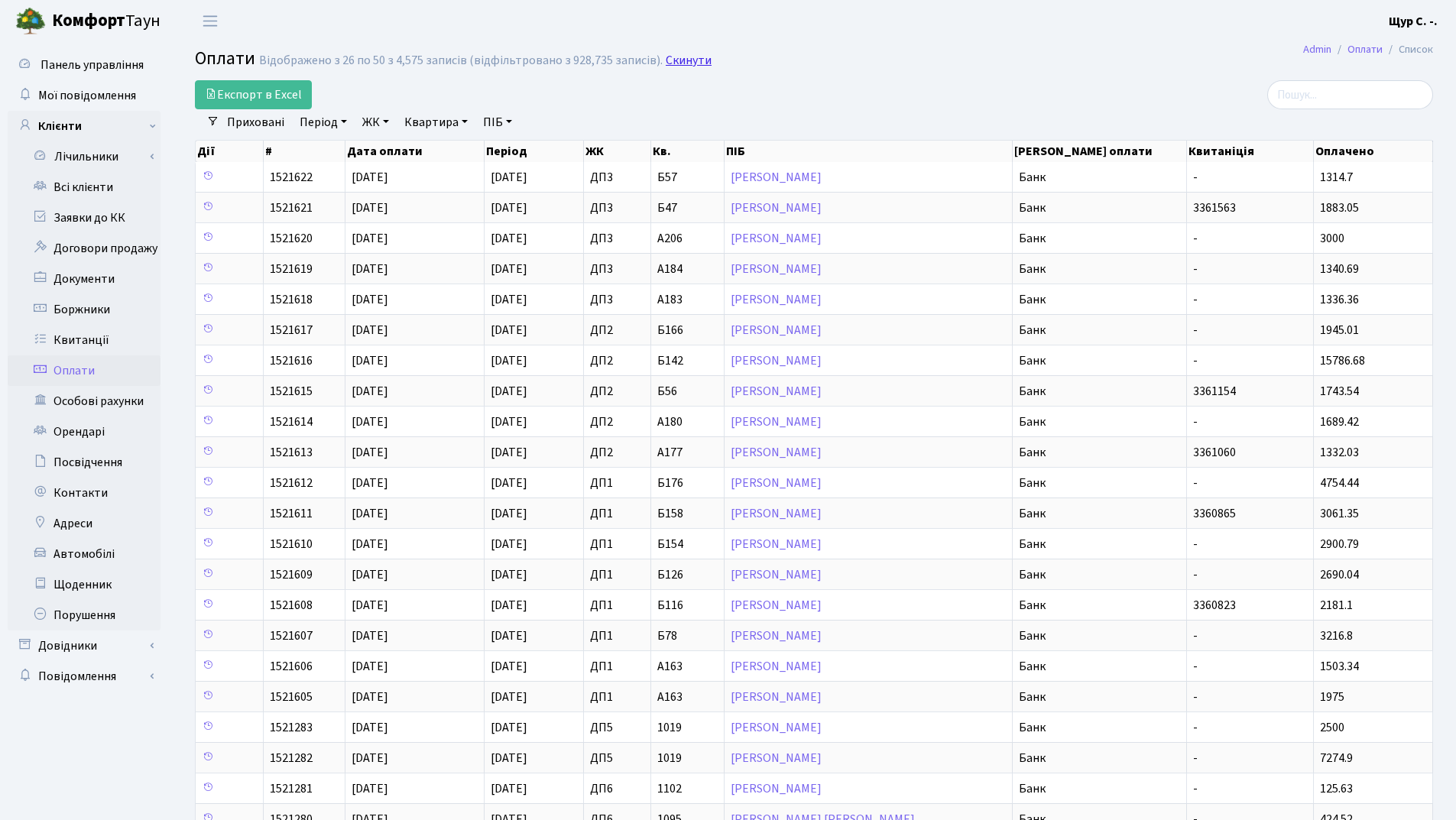
click at [680, 61] on link "Скинути" at bounding box center [688, 61] width 46 height 15
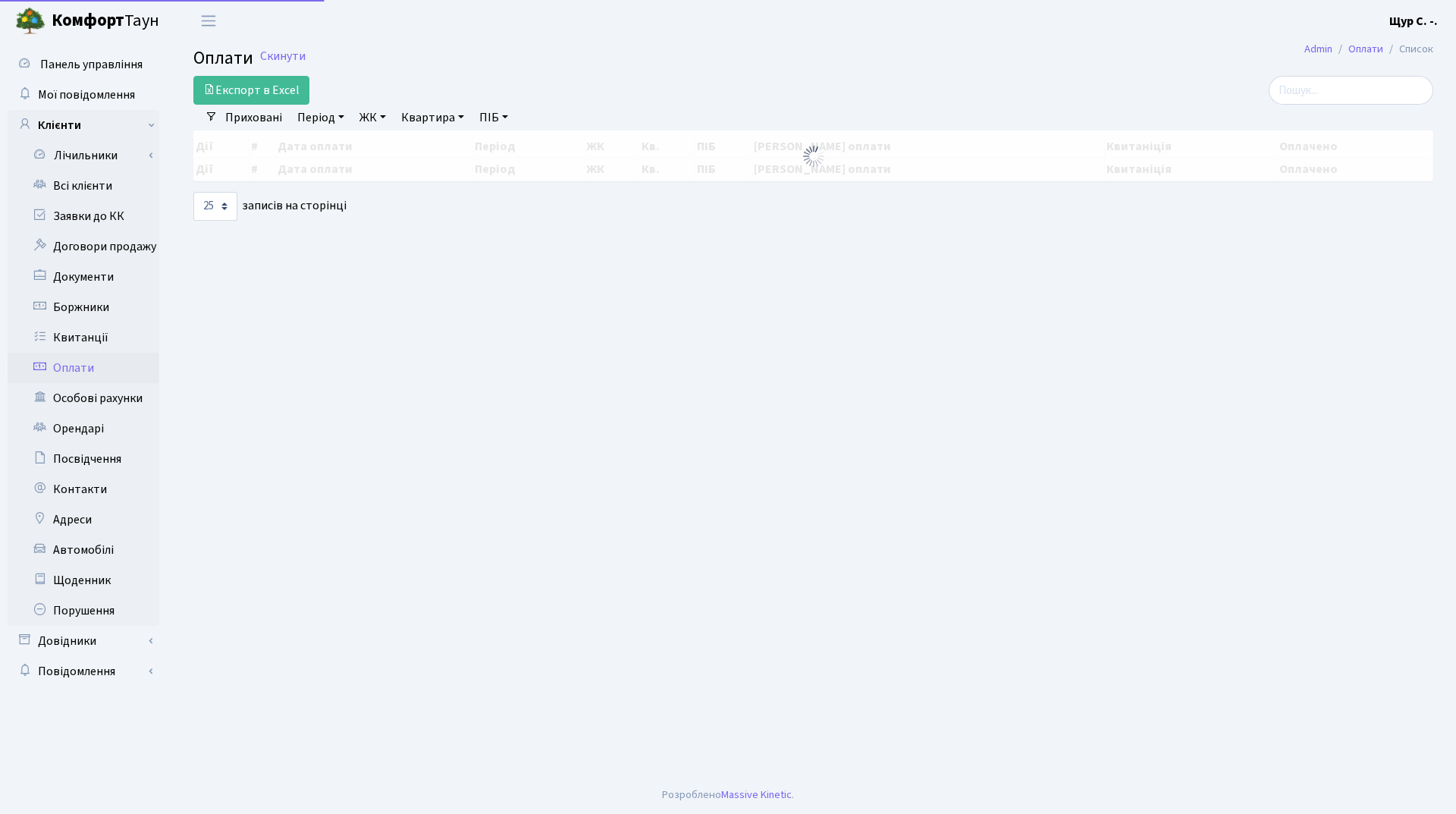
select select "25"
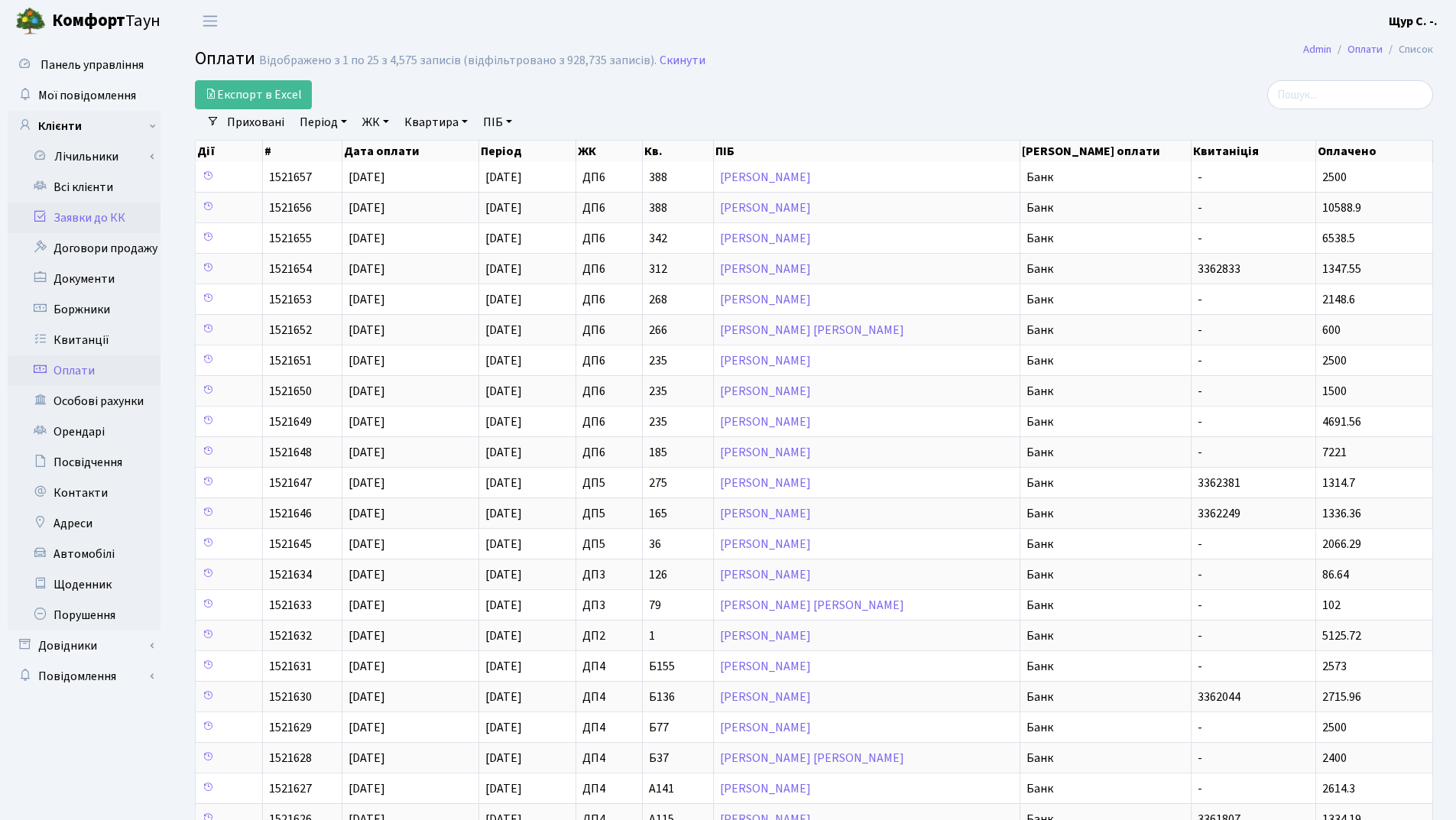
click at [93, 225] on link "Заявки до КК" at bounding box center [84, 218] width 153 height 31
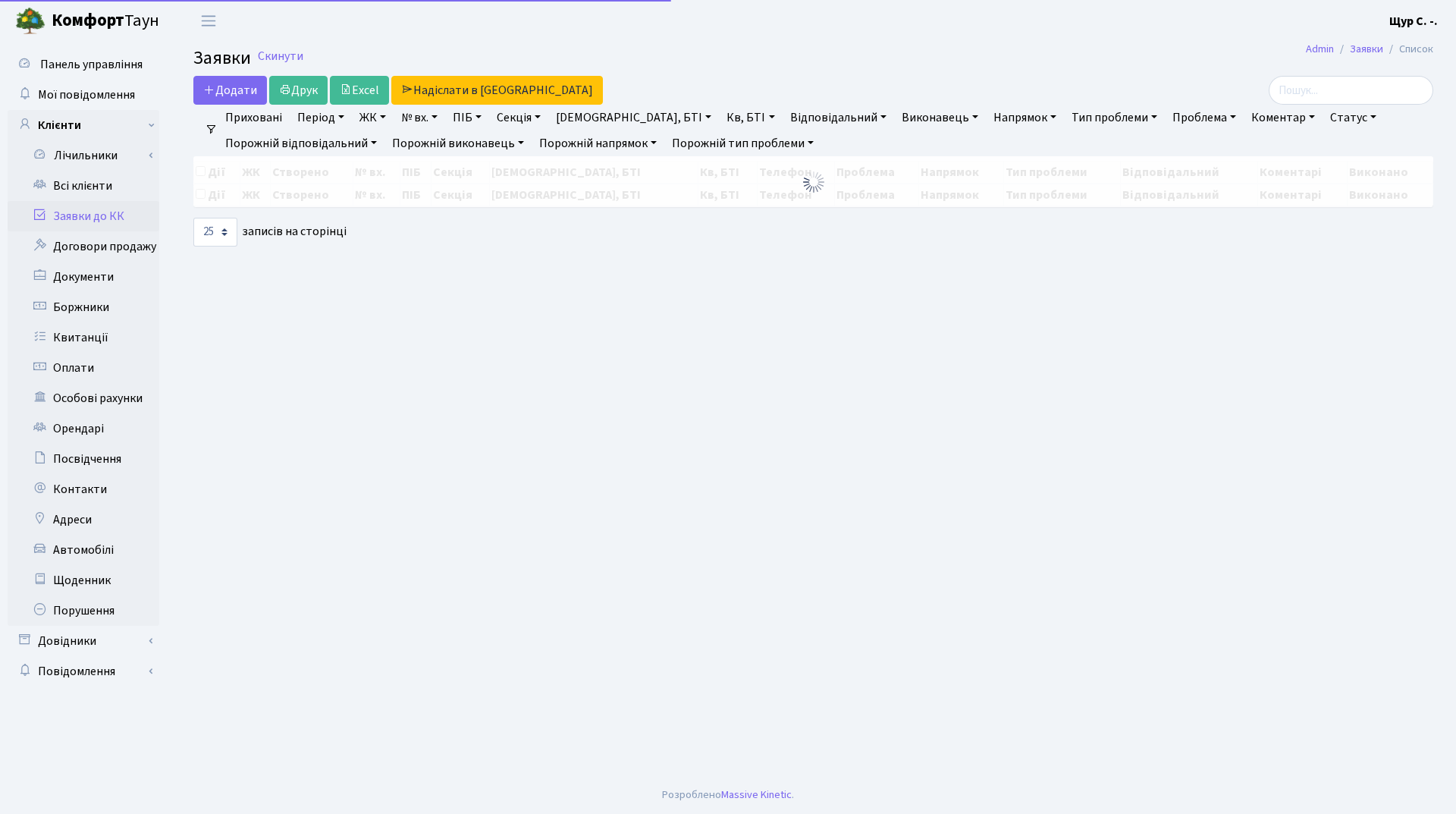
select select "25"
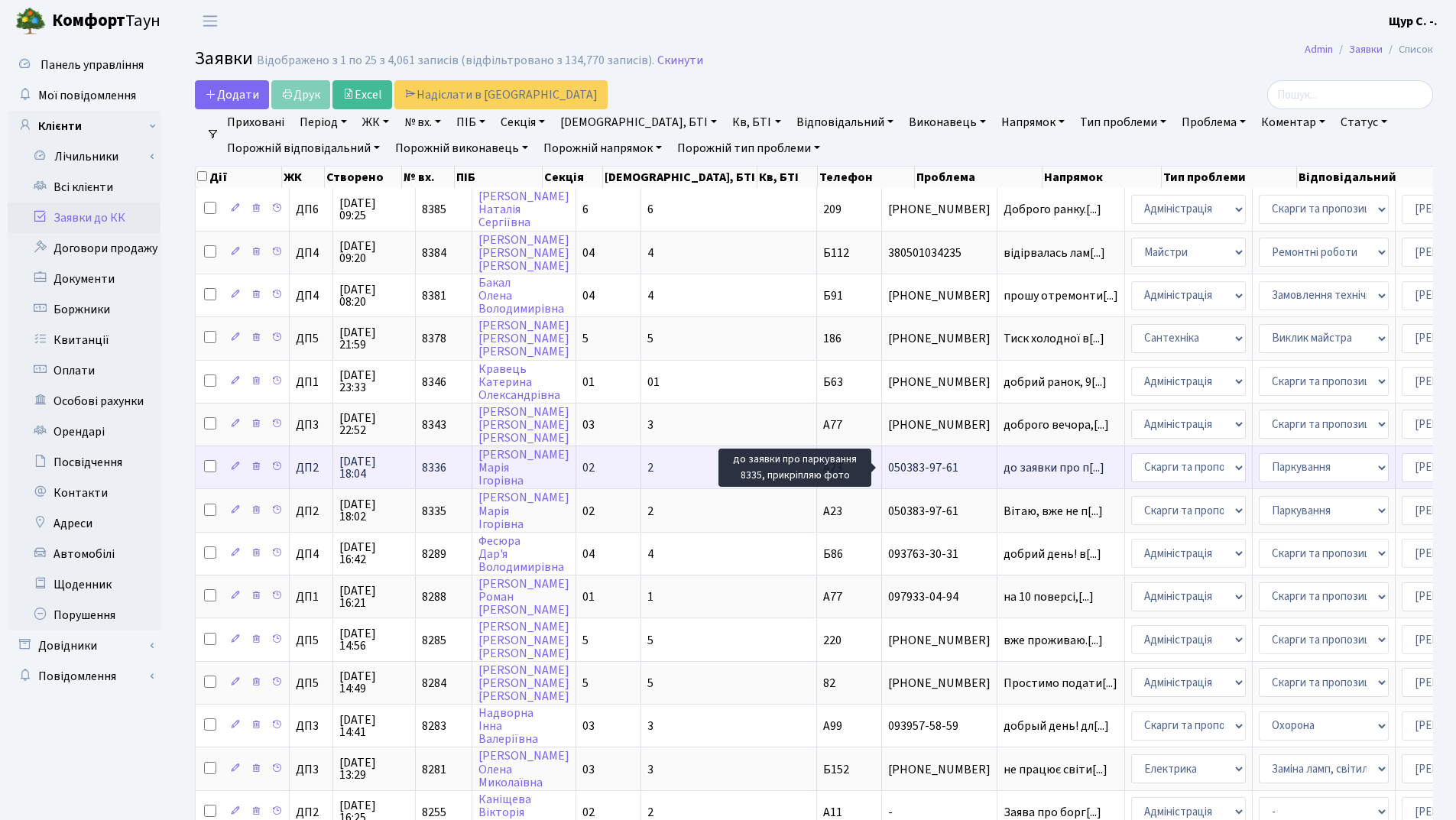
click at [1004, 464] on span "до заявки про п[...]" at bounding box center [1054, 467] width 101 height 17
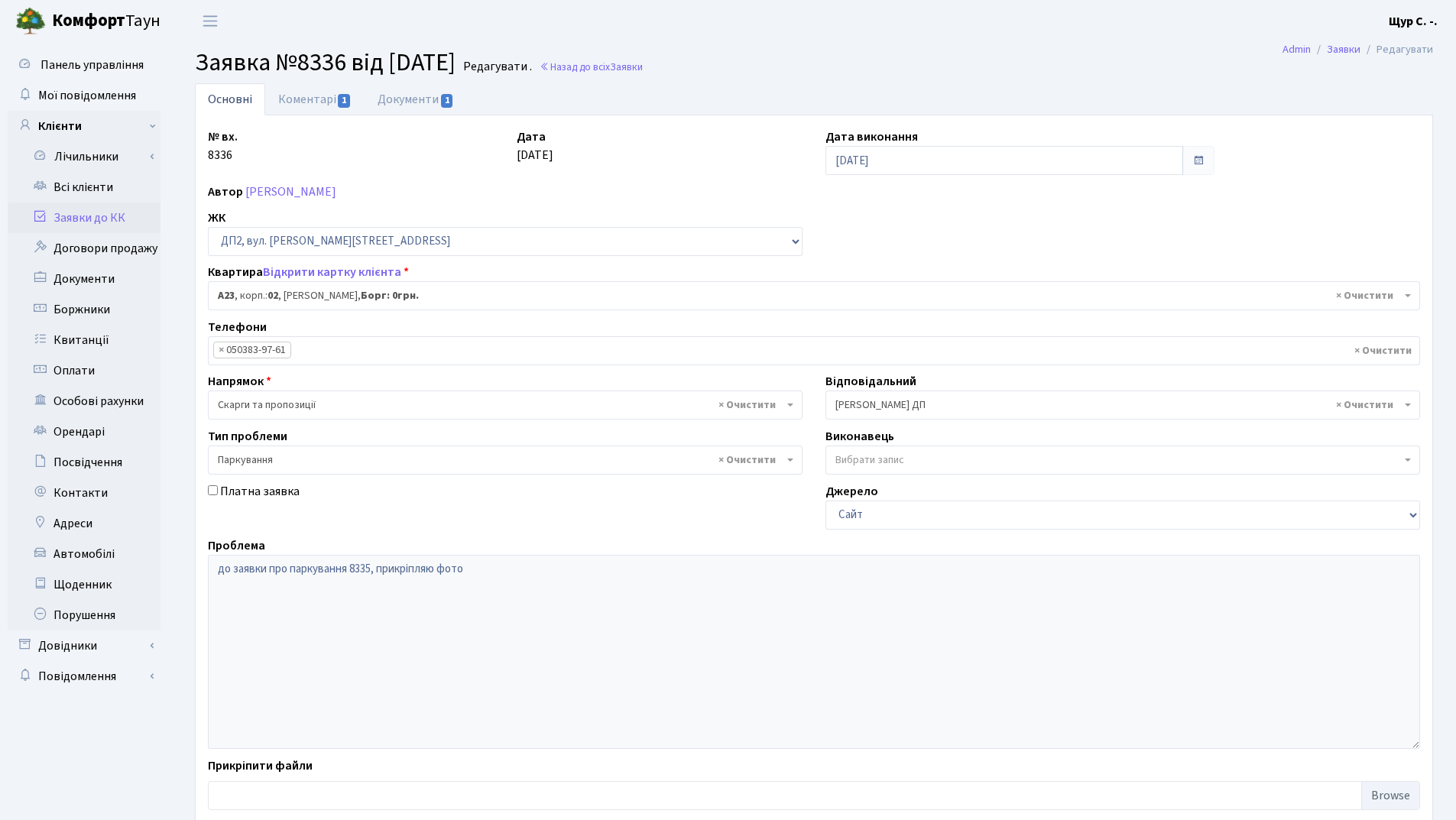
select select "30646"
select select "66"
click at [309, 94] on link "Коментарі 1" at bounding box center [314, 99] width 99 height 32
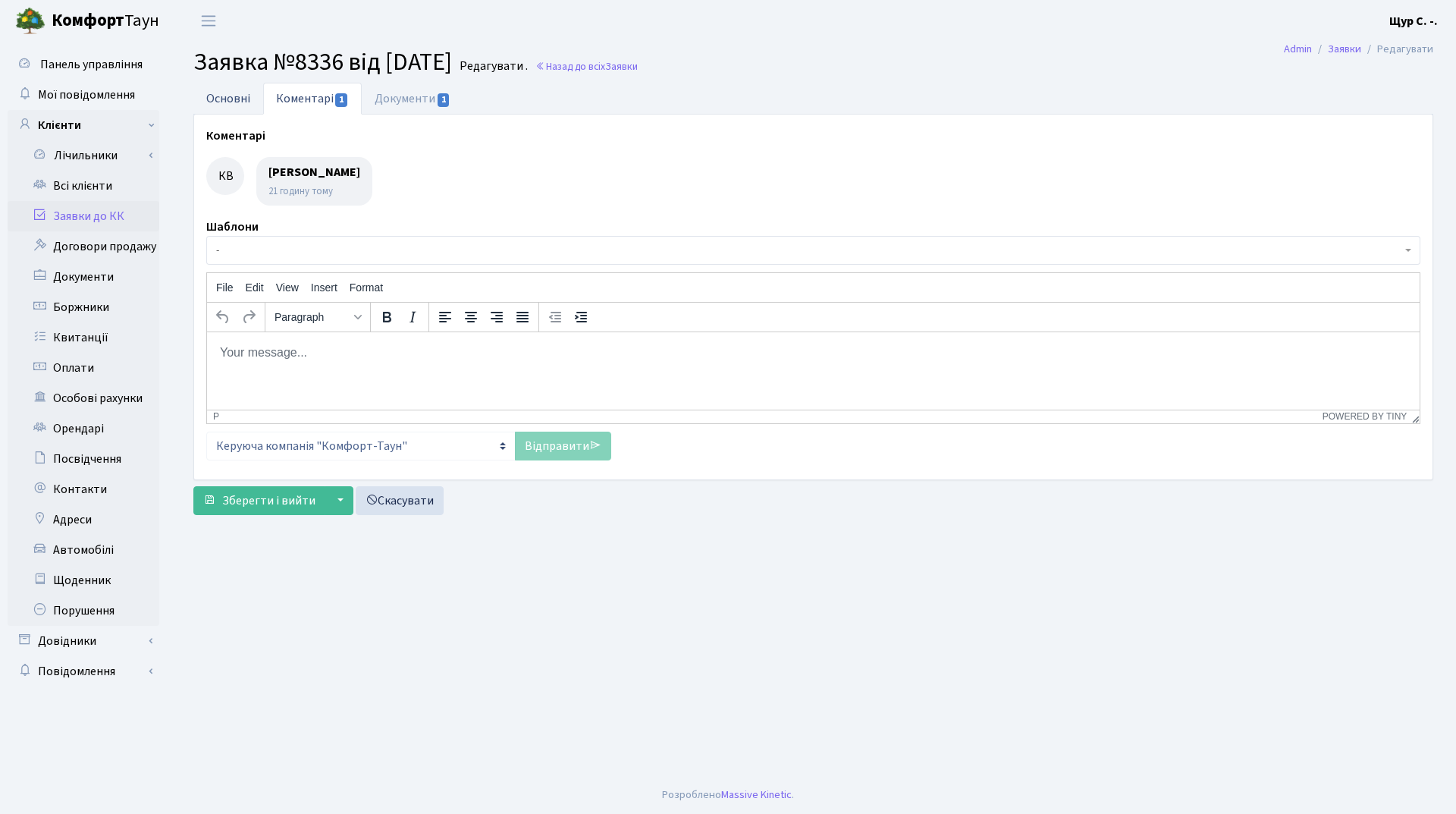
click at [228, 95] on link "Основні" at bounding box center [228, 98] width 70 height 31
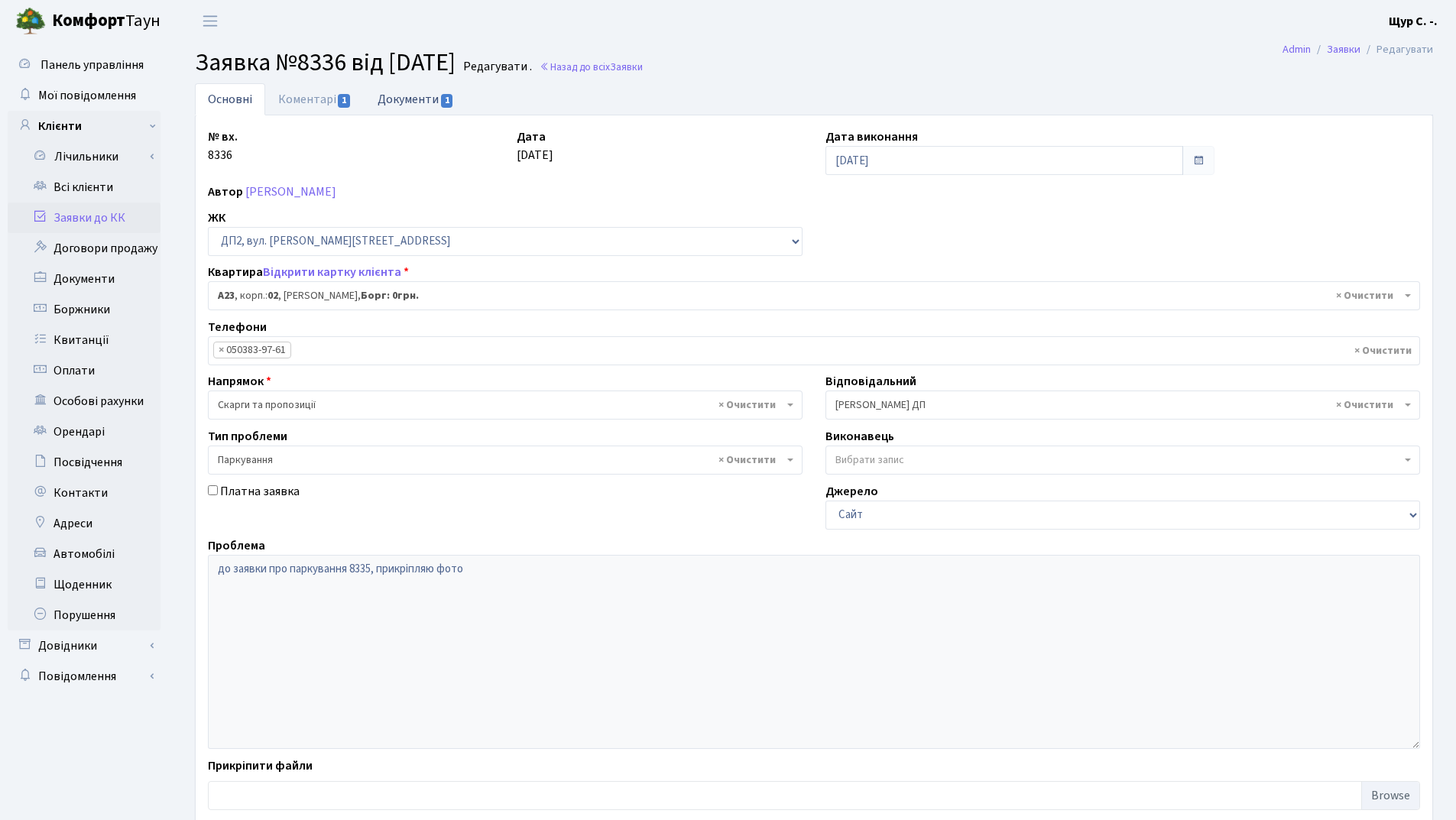
click at [406, 95] on link "Документи 1" at bounding box center [415, 99] width 103 height 32
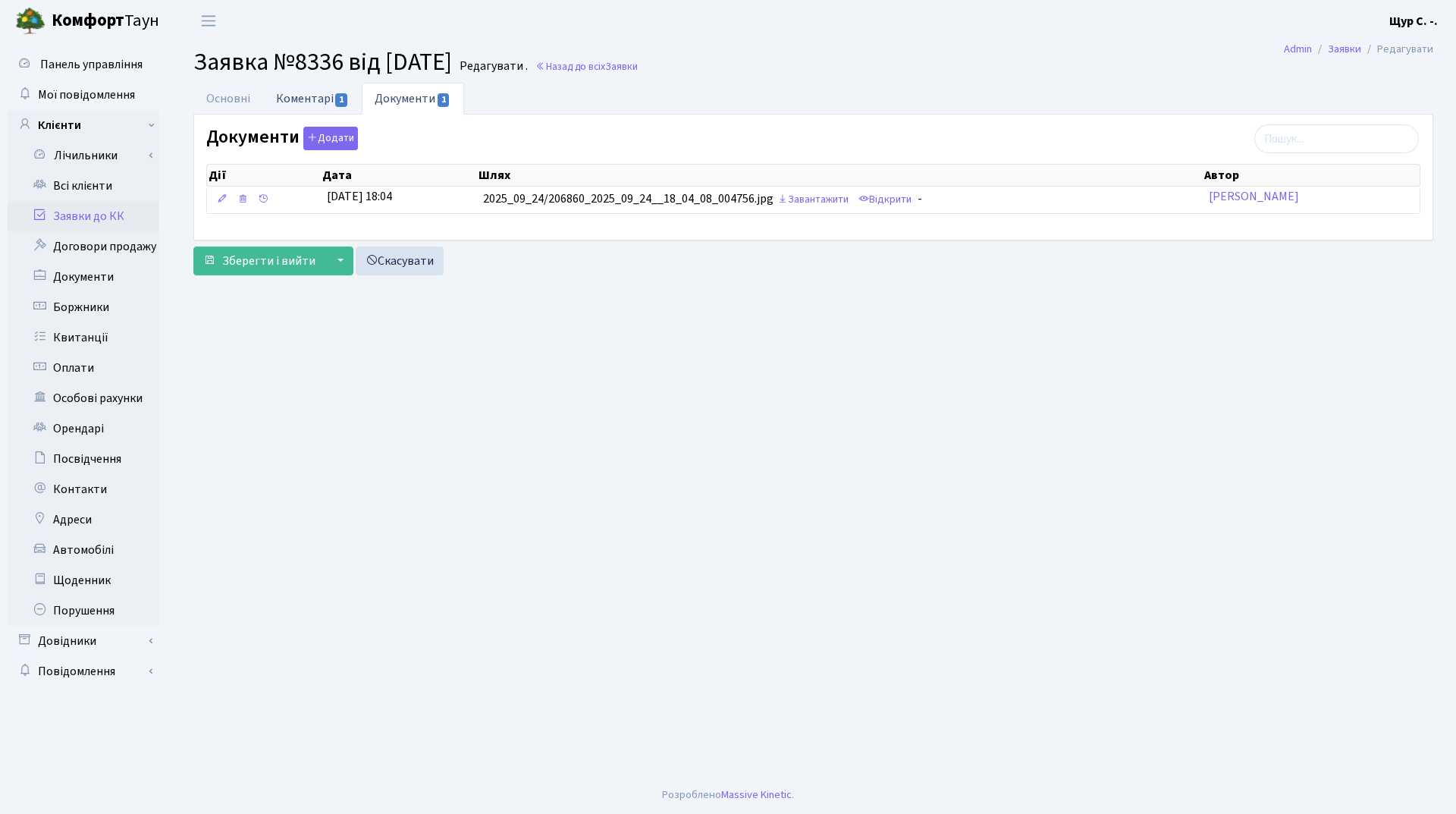
click at [305, 97] on link "Коментарі 1" at bounding box center [312, 98] width 98 height 31
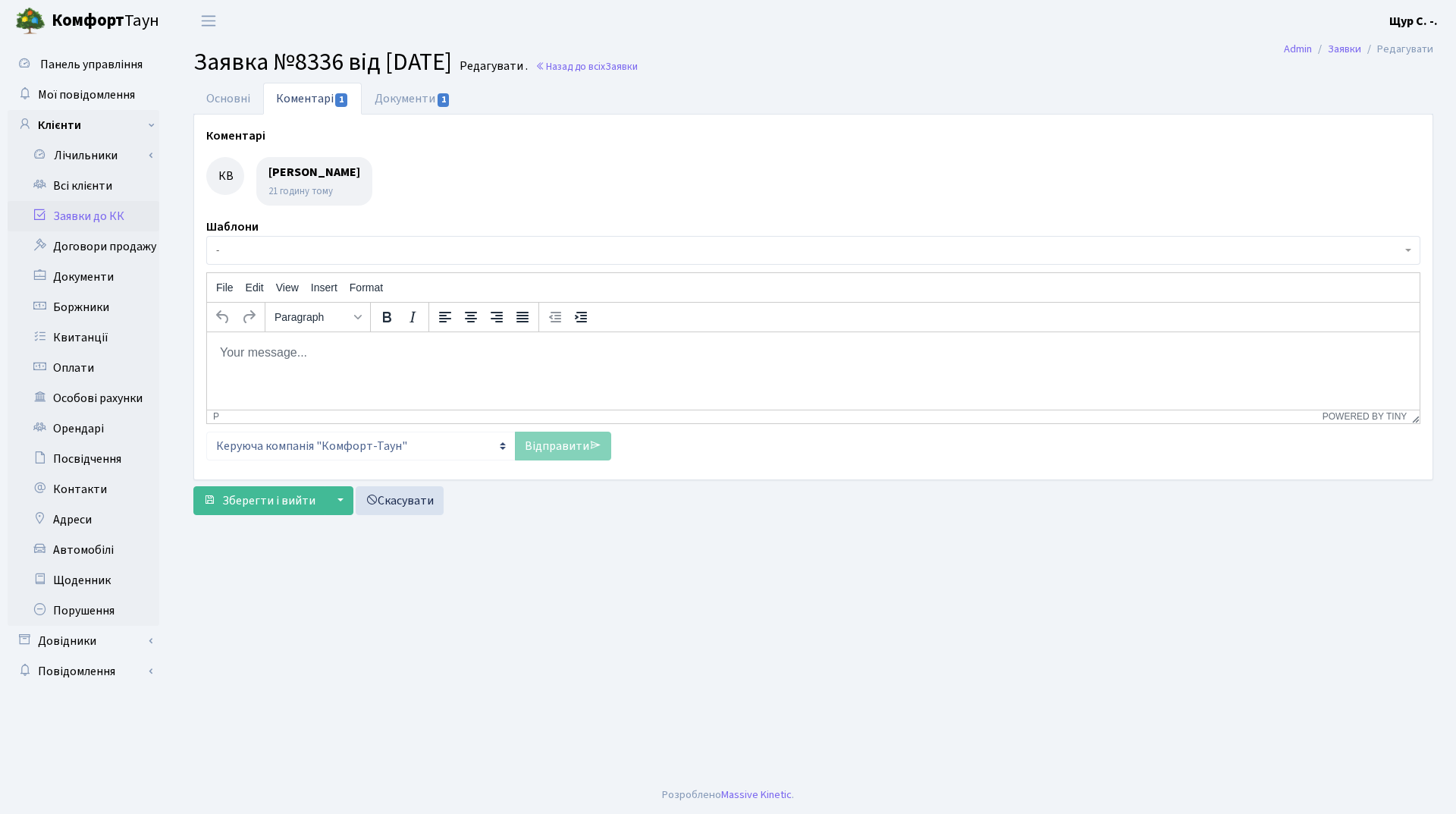
click at [96, 214] on link "Заявки до КК" at bounding box center [84, 216] width 152 height 31
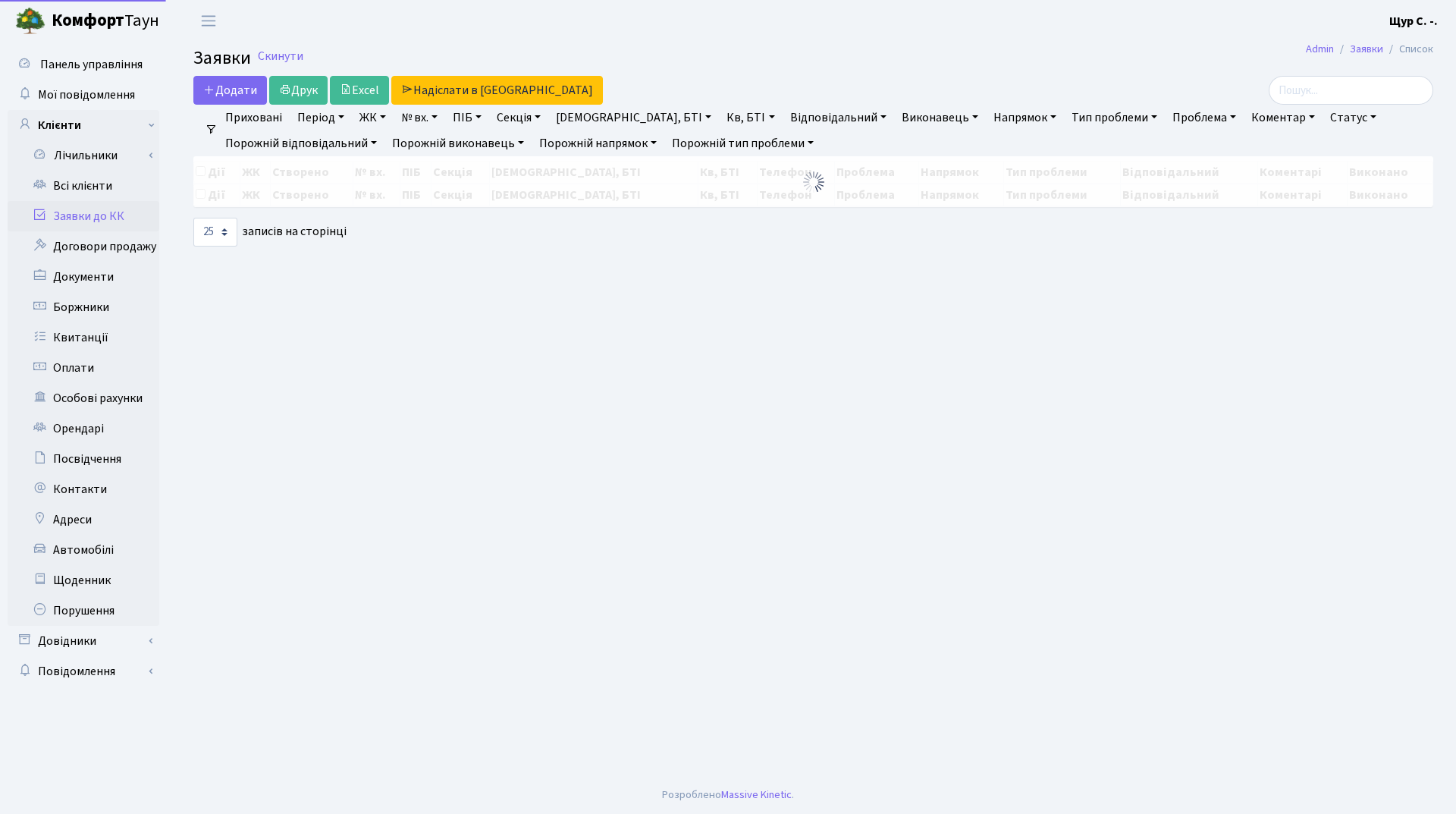
select select "25"
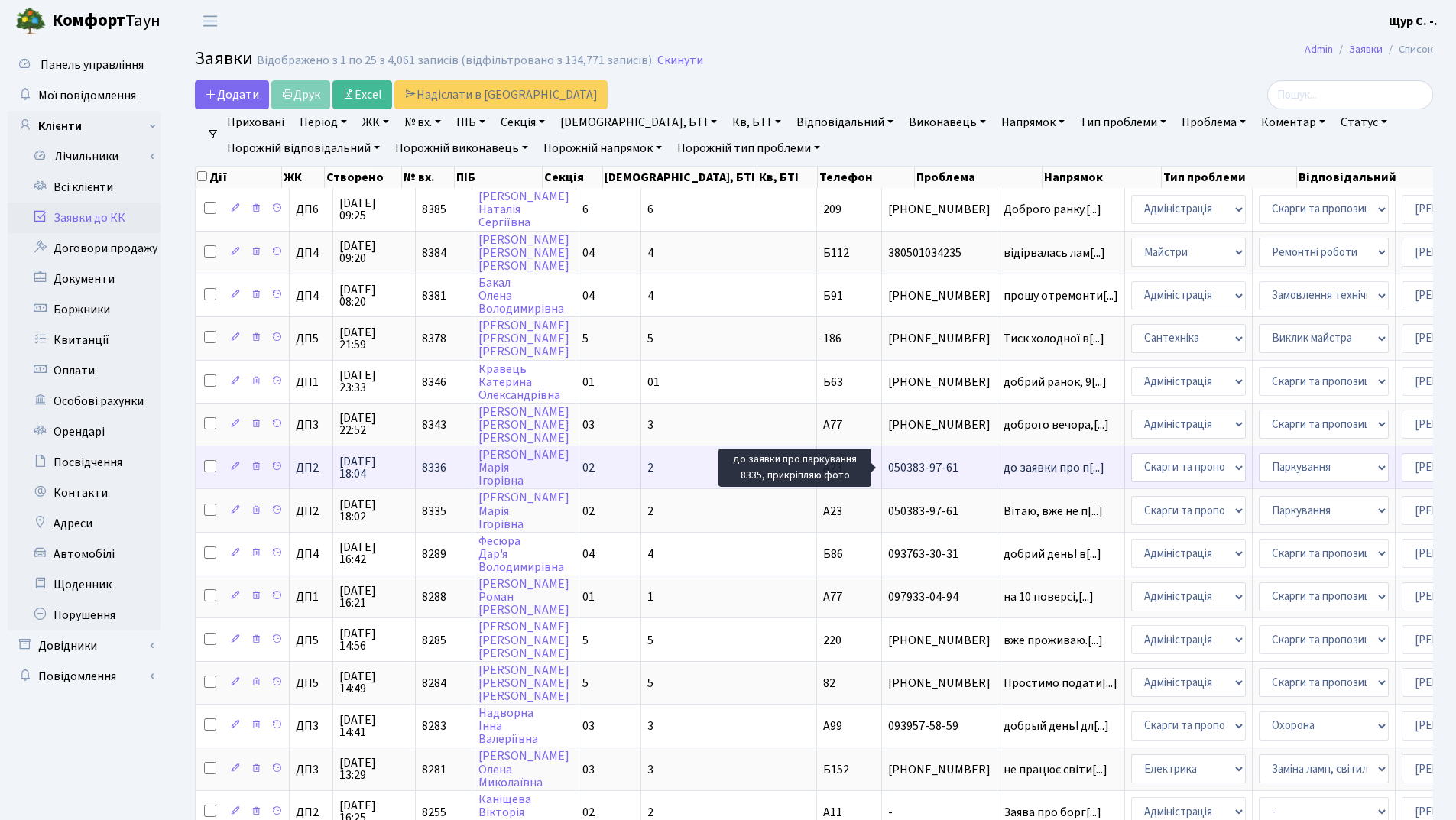
click at [1004, 463] on span "до заявки про п[...]" at bounding box center [1054, 467] width 101 height 17
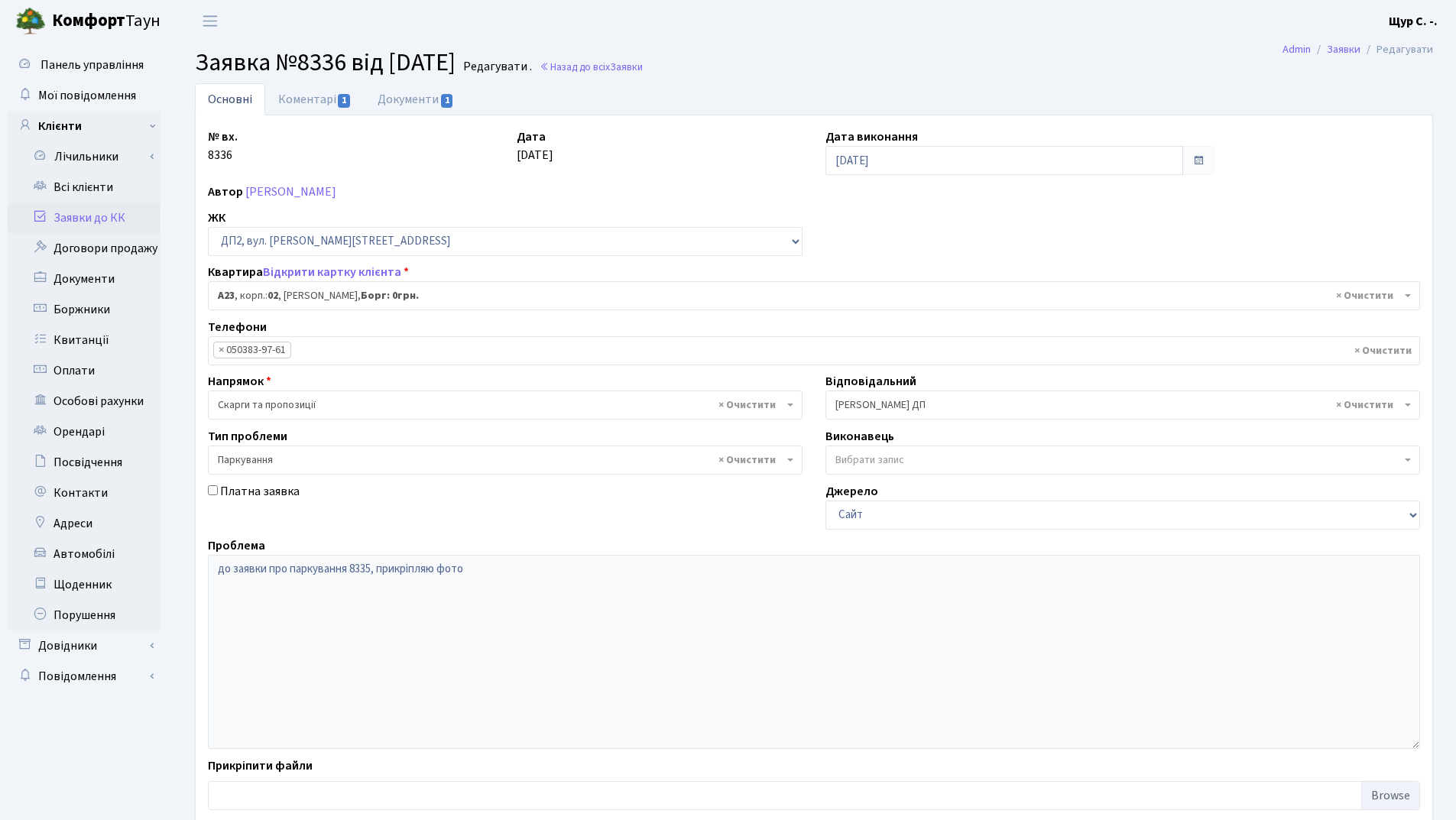
select select "30646"
select select "66"
click at [297, 97] on link "Коментарі 1" at bounding box center [314, 99] width 99 height 32
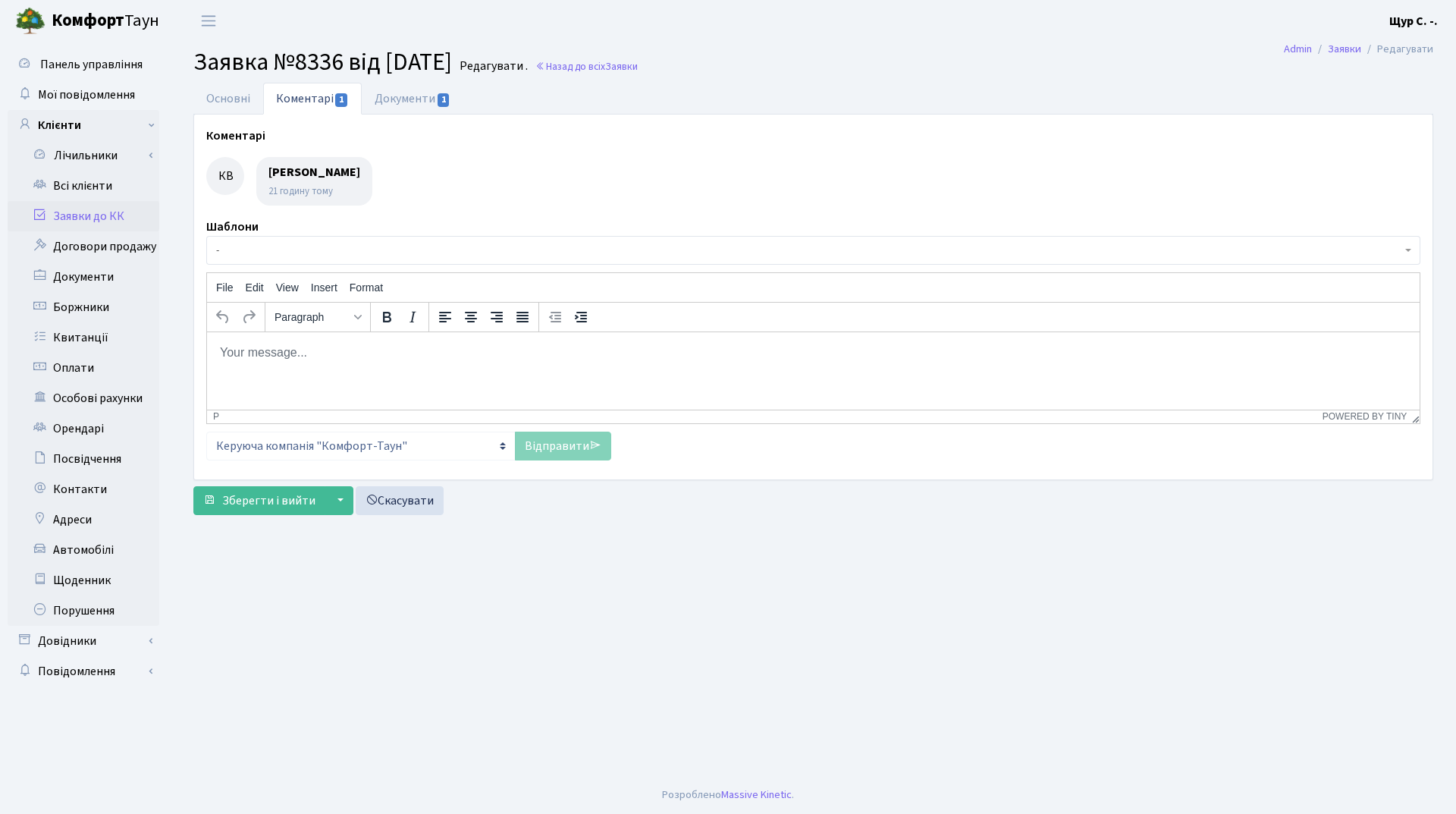
click at [73, 226] on link "Заявки до КК" at bounding box center [84, 216] width 152 height 31
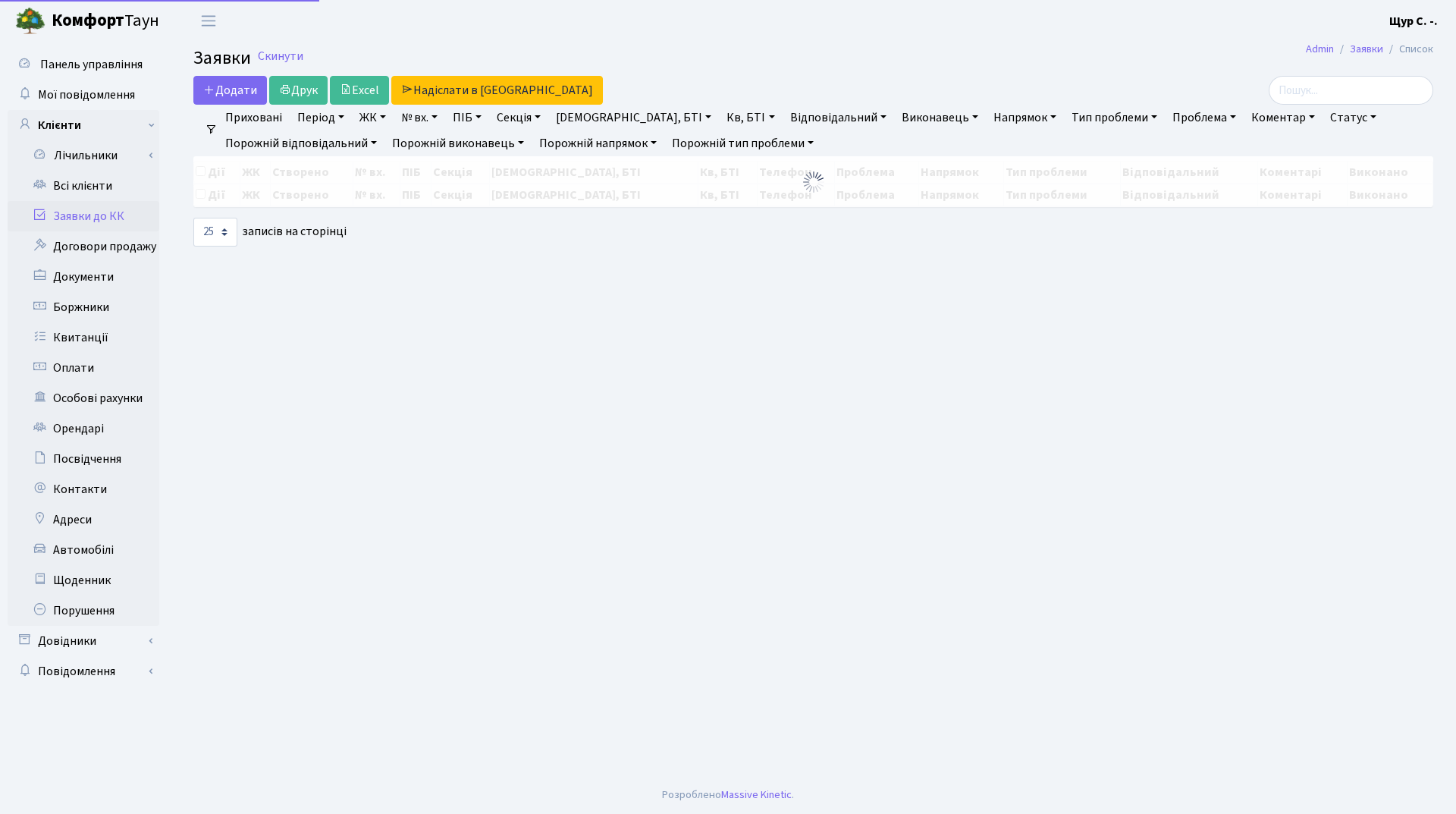
select select "25"
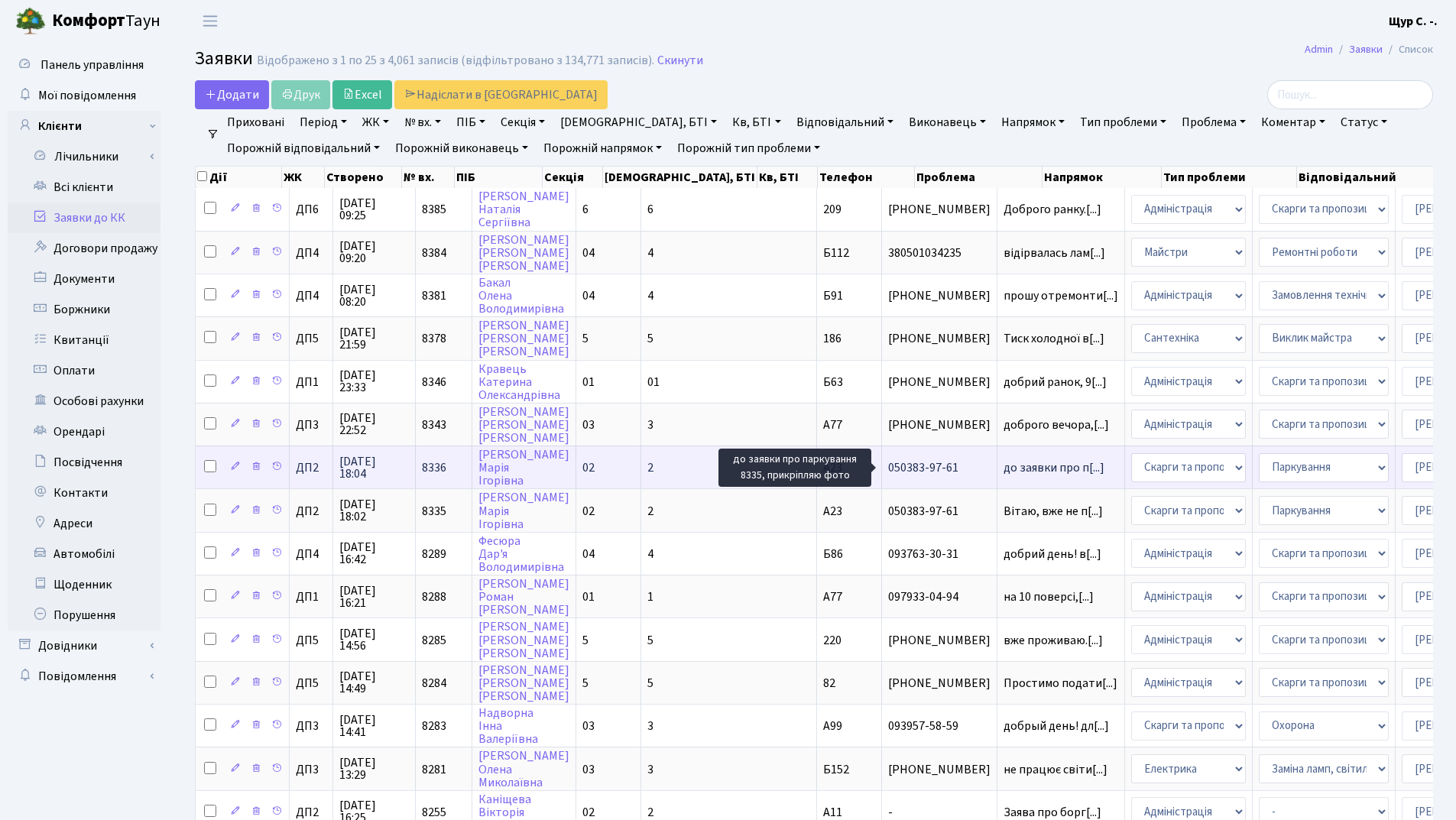
click at [1004, 469] on span "до заявки про п[...]" at bounding box center [1054, 467] width 101 height 17
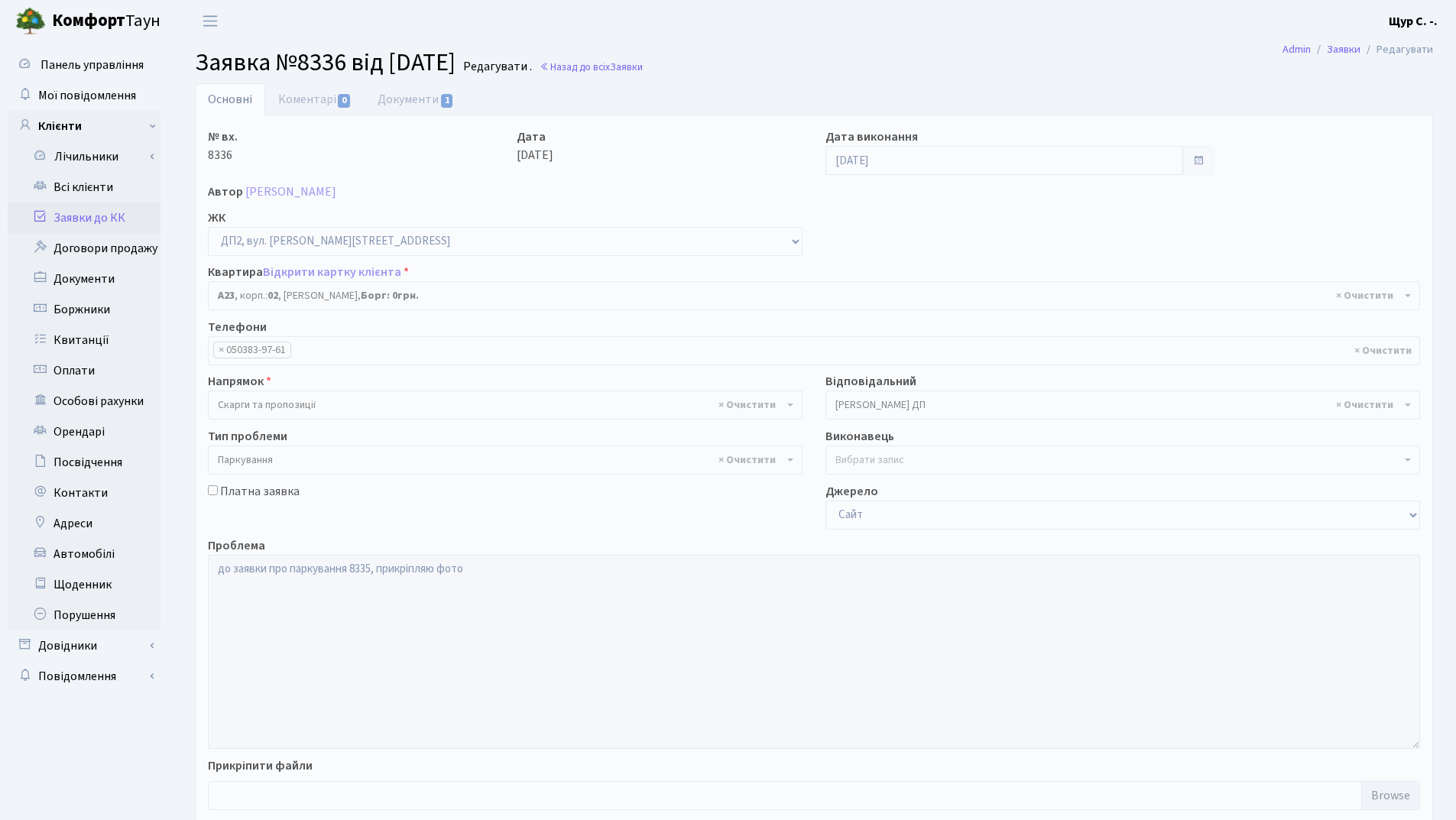
select select "30646"
select select "66"
click at [110, 214] on link "Заявки до КК" at bounding box center [84, 218] width 153 height 31
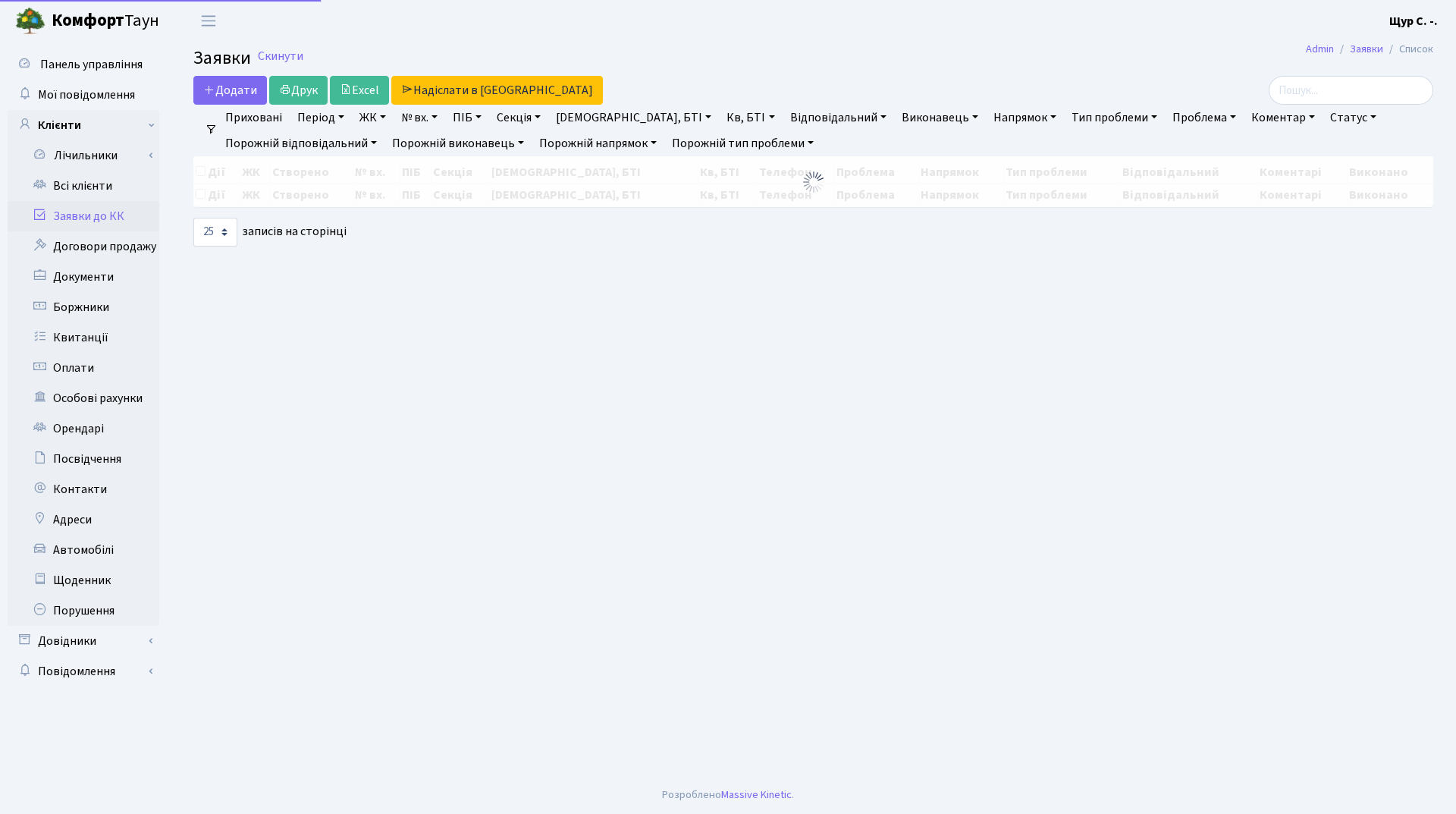
select select "25"
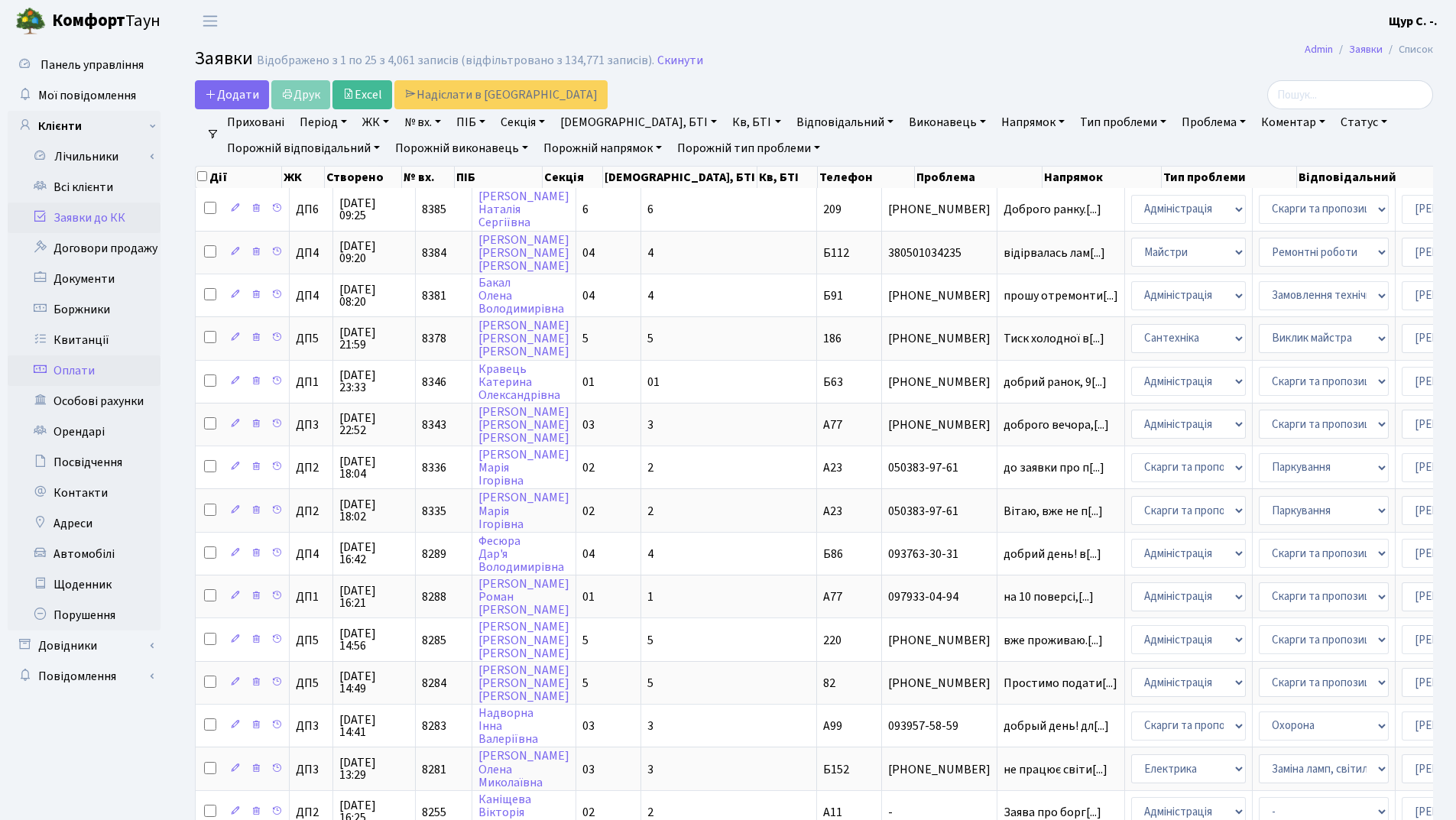
click at [97, 370] on link "Оплати" at bounding box center [84, 370] width 153 height 31
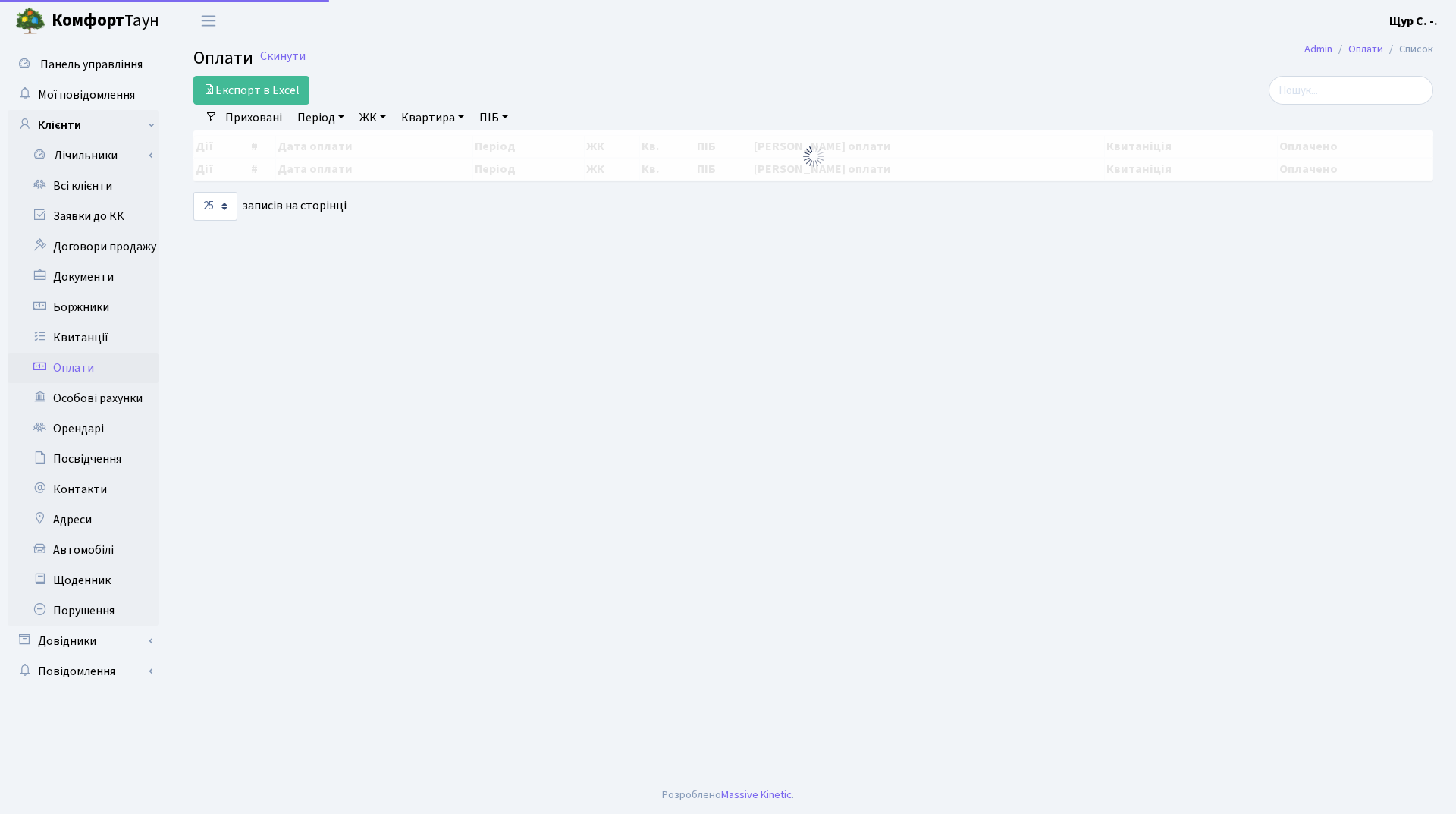
select select "25"
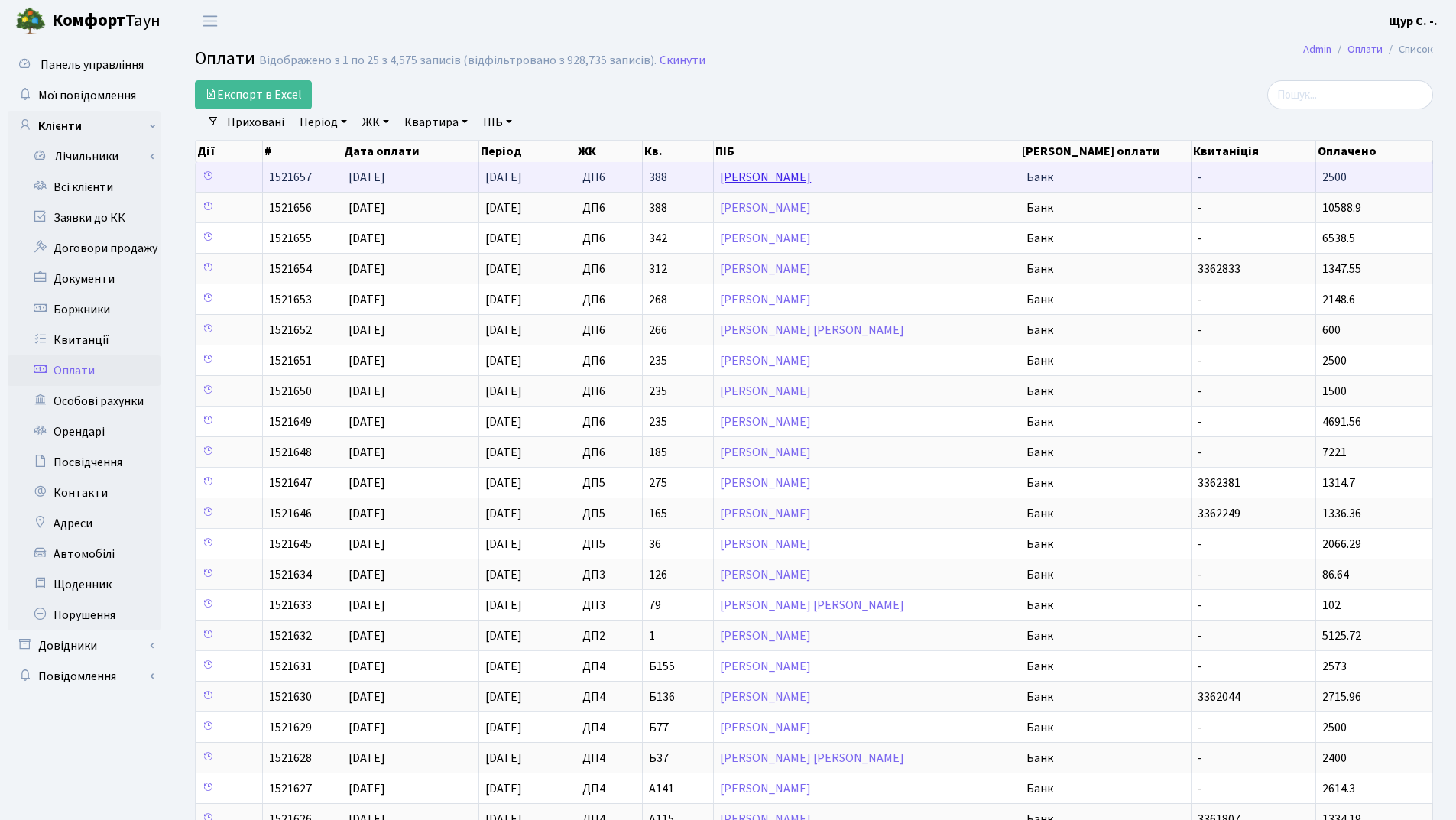
click at [811, 181] on link "[PERSON_NAME]" at bounding box center [766, 176] width 91 height 17
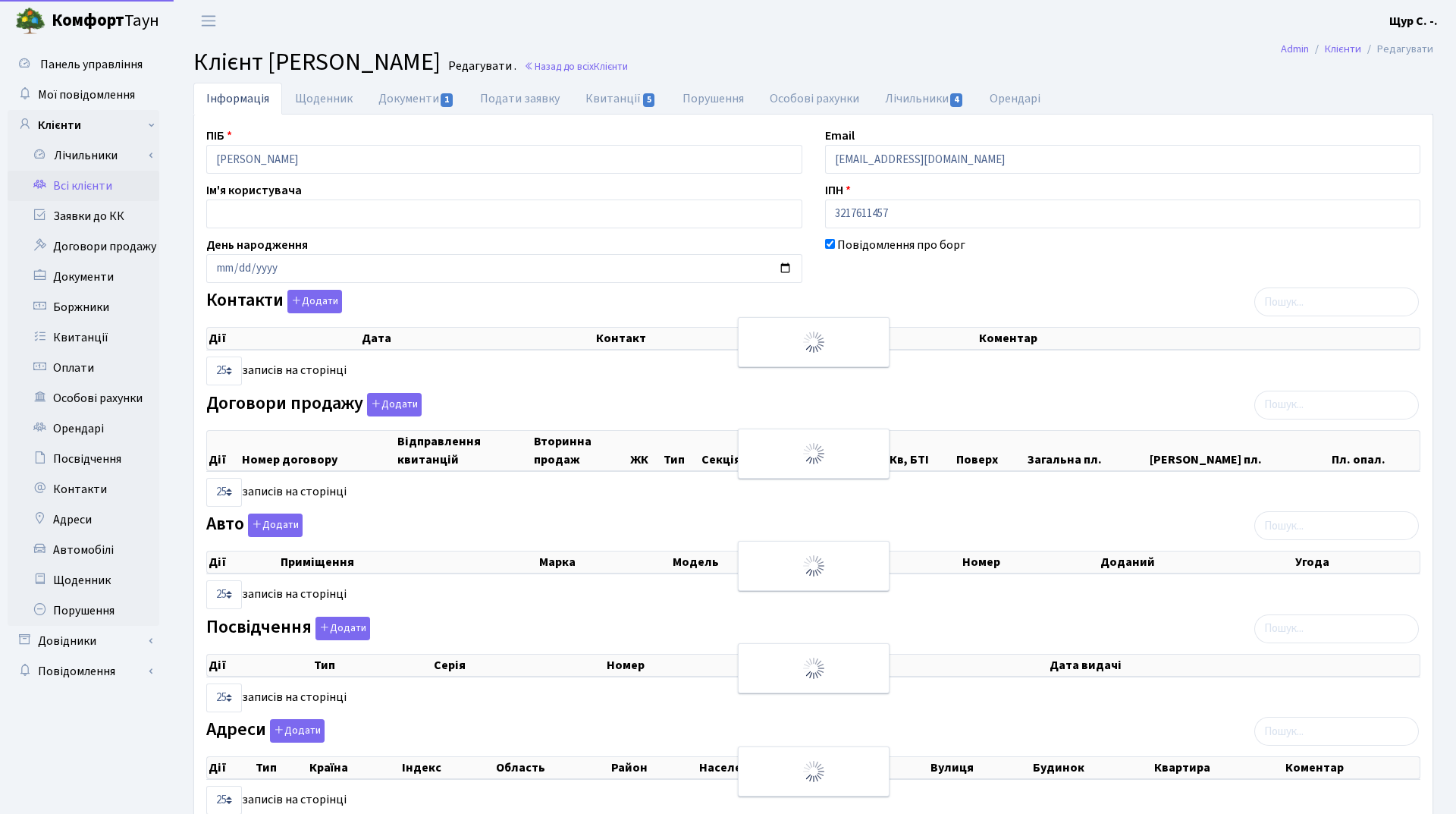
select select "25"
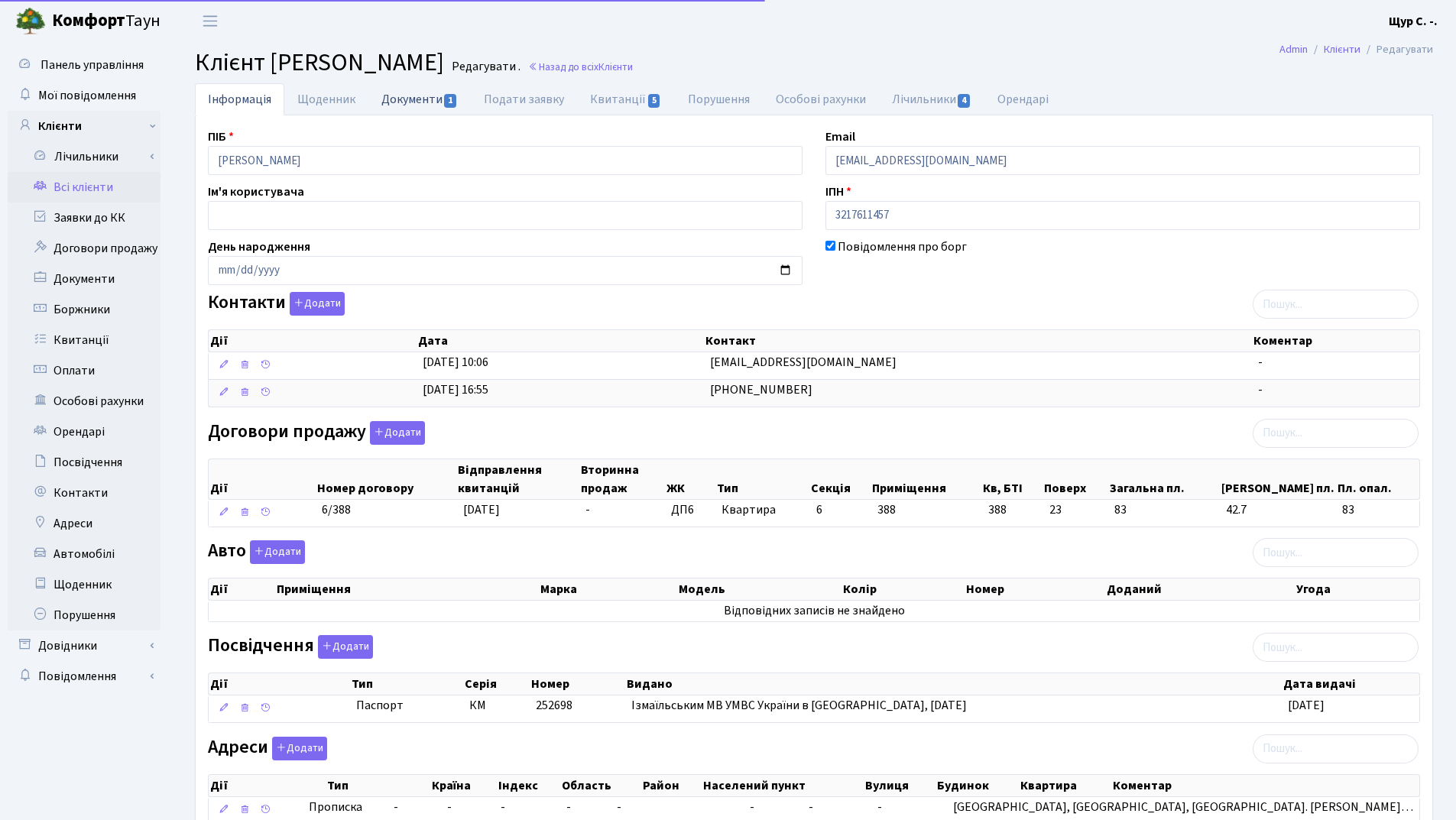
click at [410, 94] on link "Документи 1" at bounding box center [420, 99] width 103 height 32
select select "25"
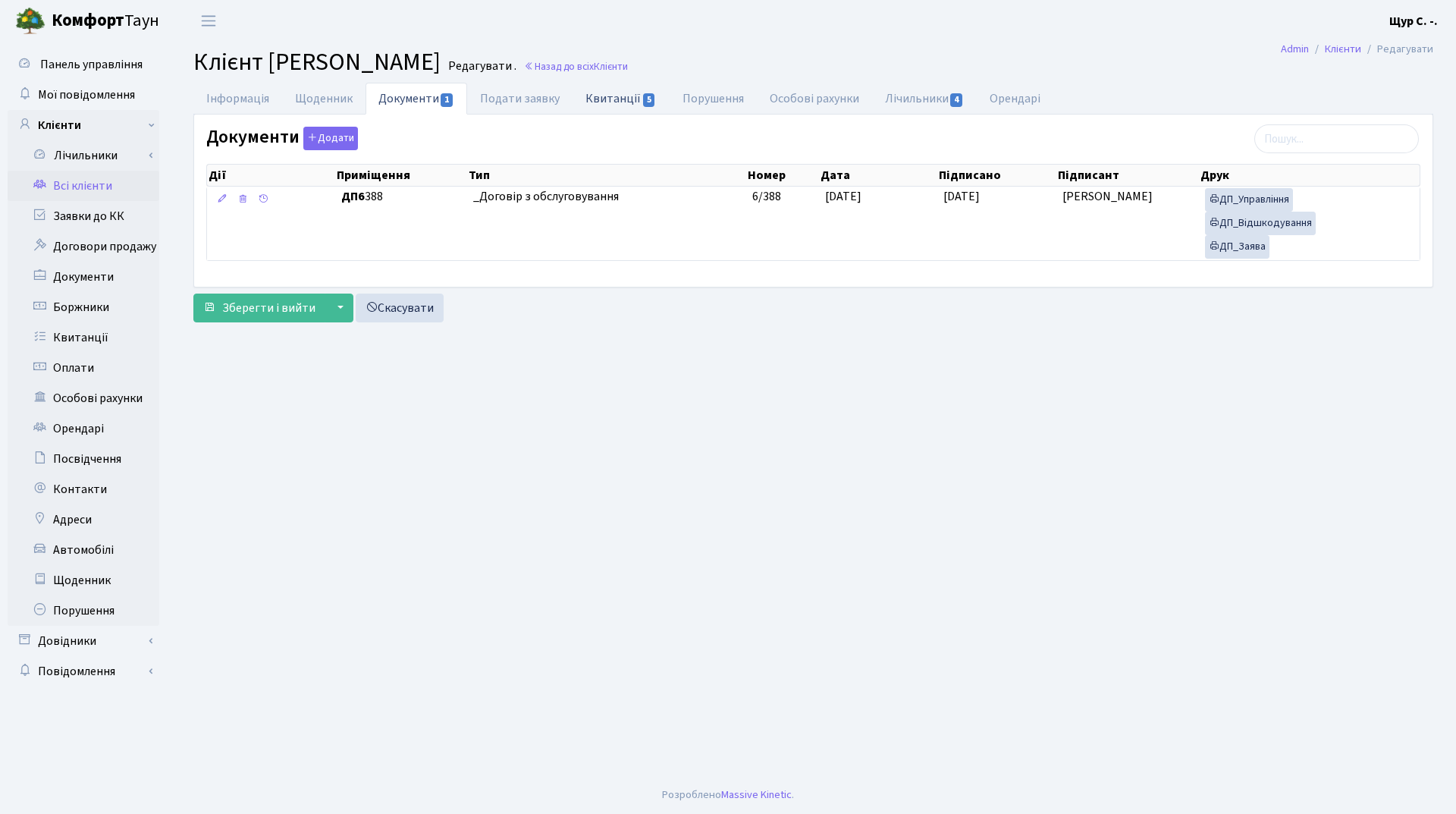
click at [599, 98] on link "Квитанції 5" at bounding box center [620, 98] width 97 height 31
select select "25"
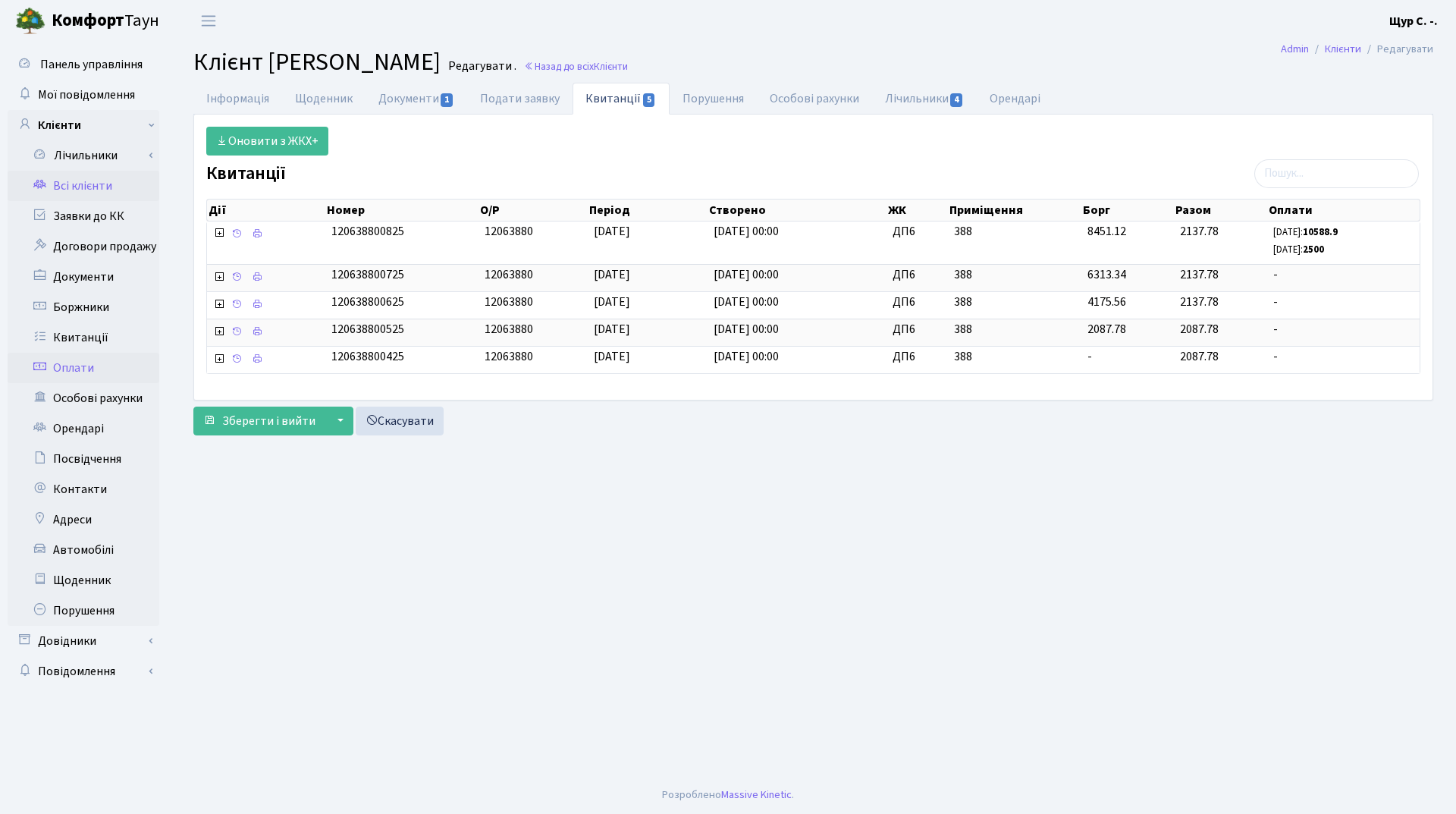
click at [78, 368] on link "Оплати" at bounding box center [84, 368] width 152 height 31
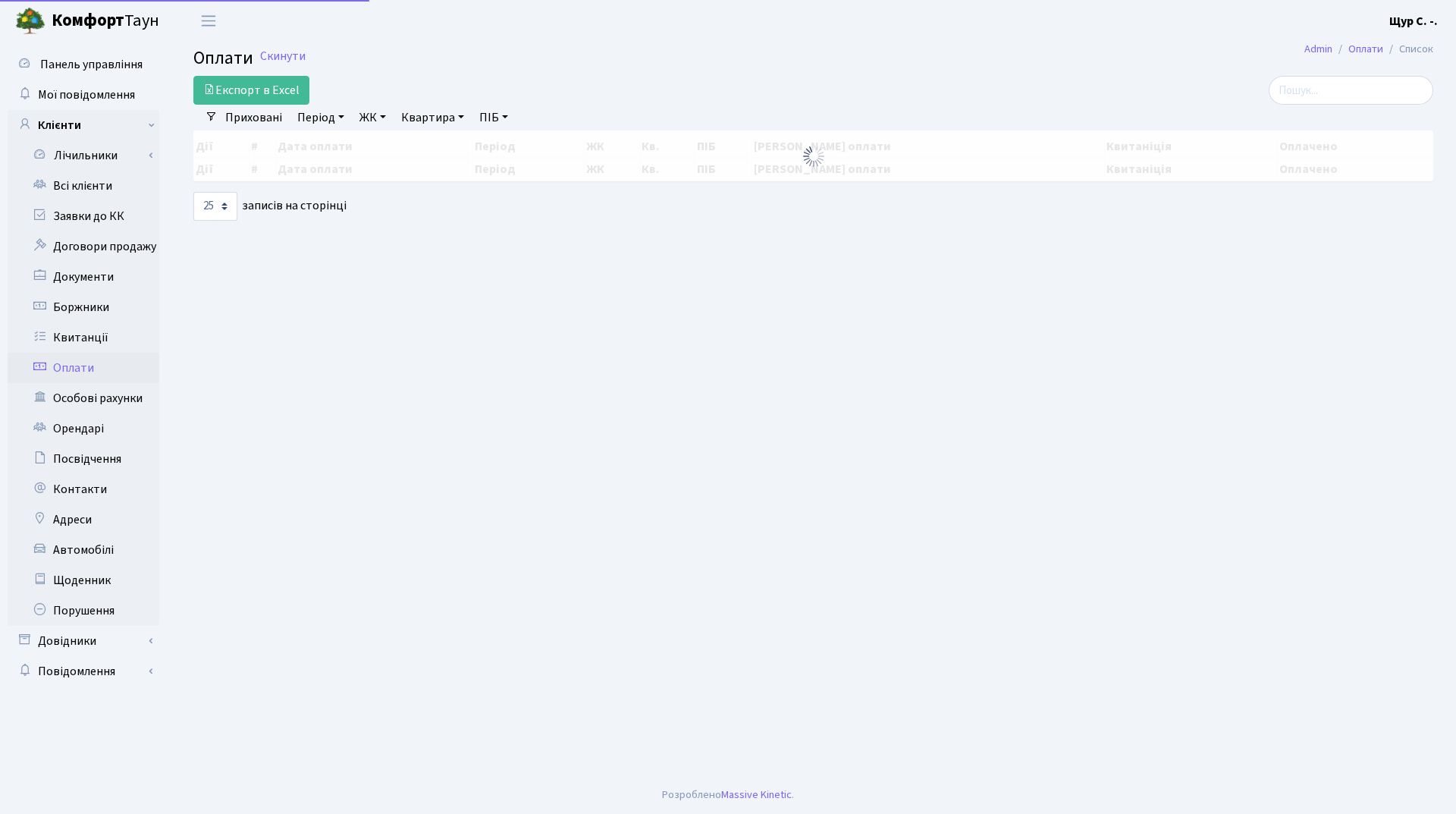
select select "25"
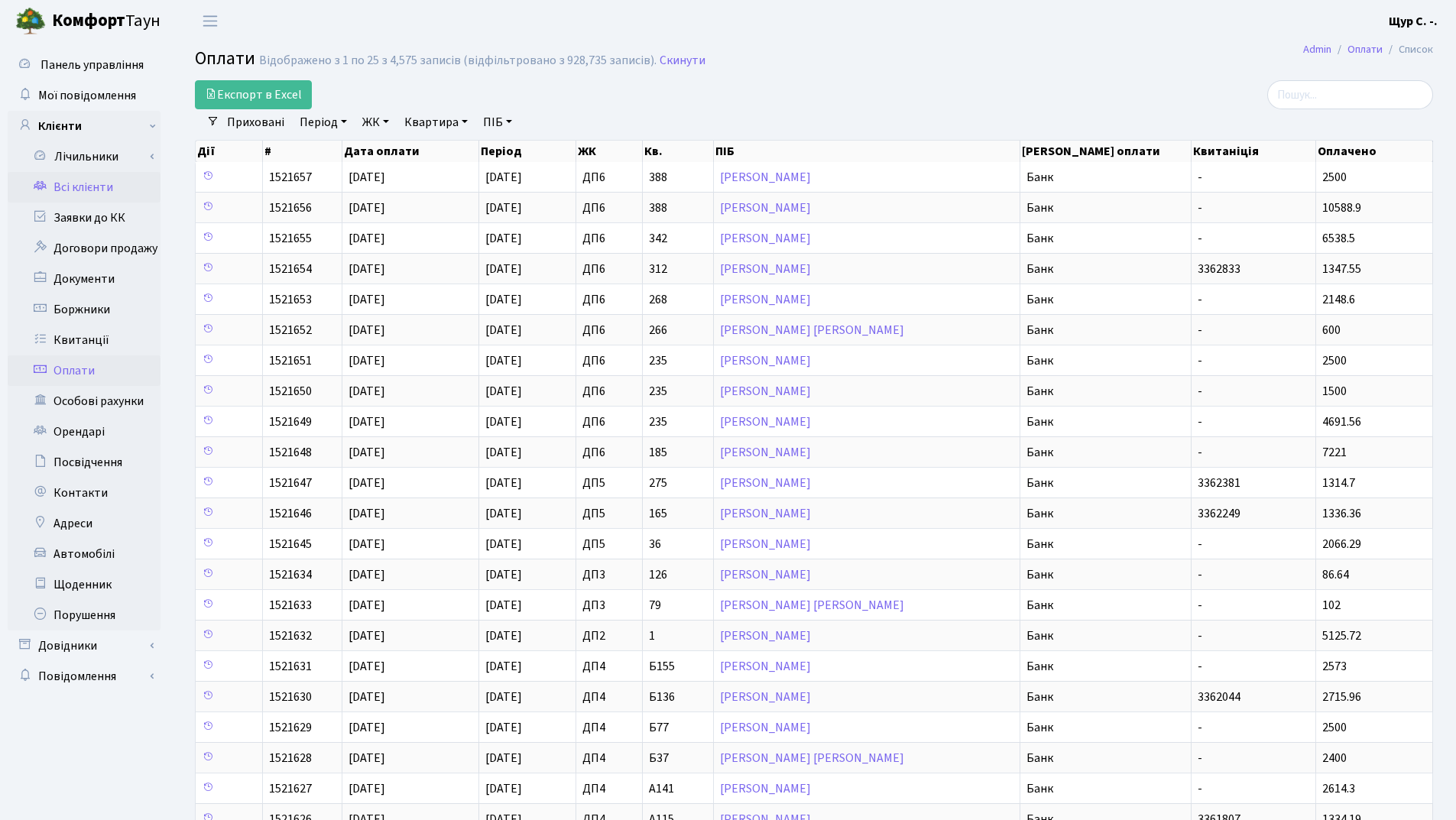
click at [94, 183] on link "Всі клієнти" at bounding box center [84, 187] width 153 height 31
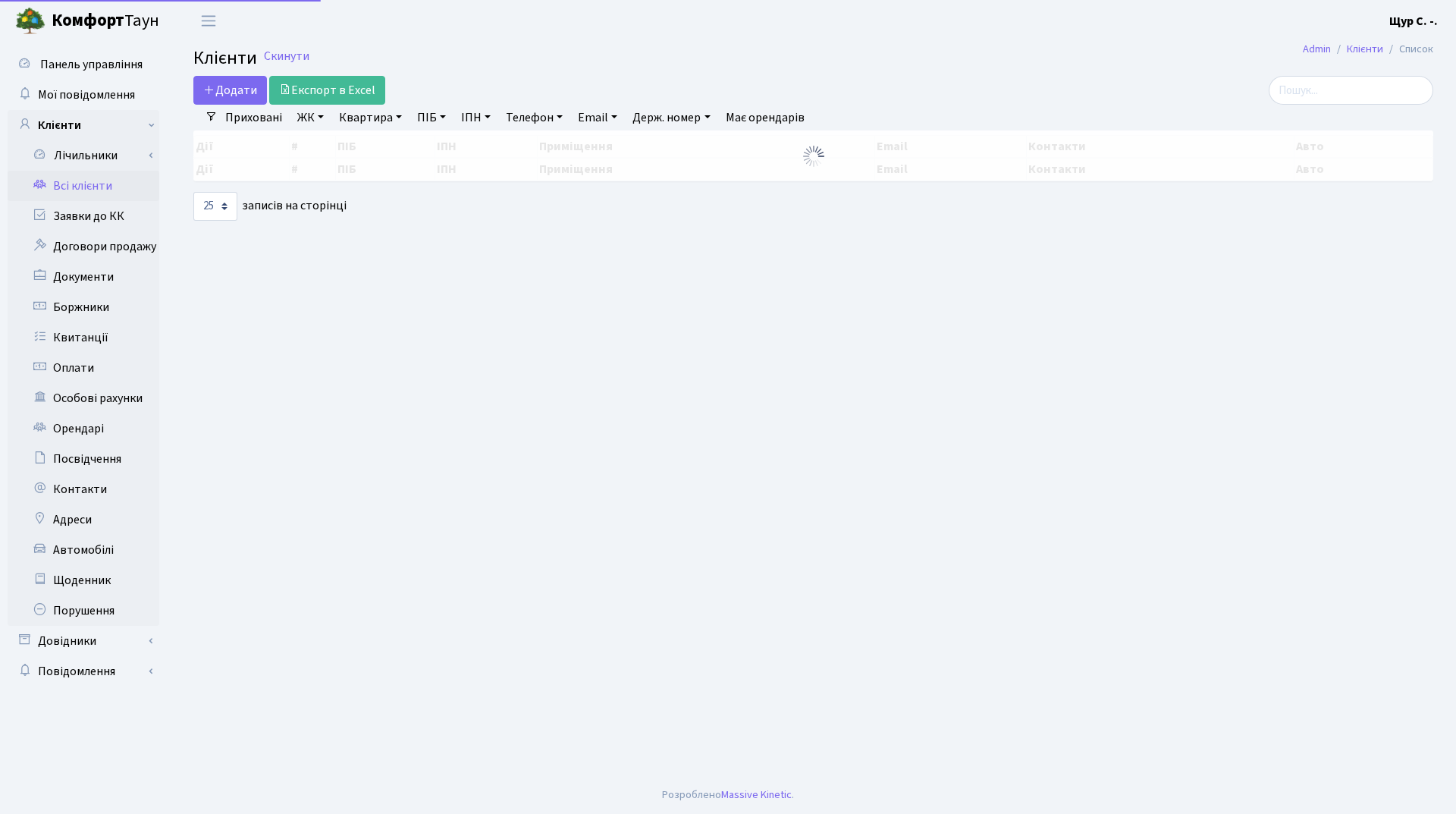
select select "25"
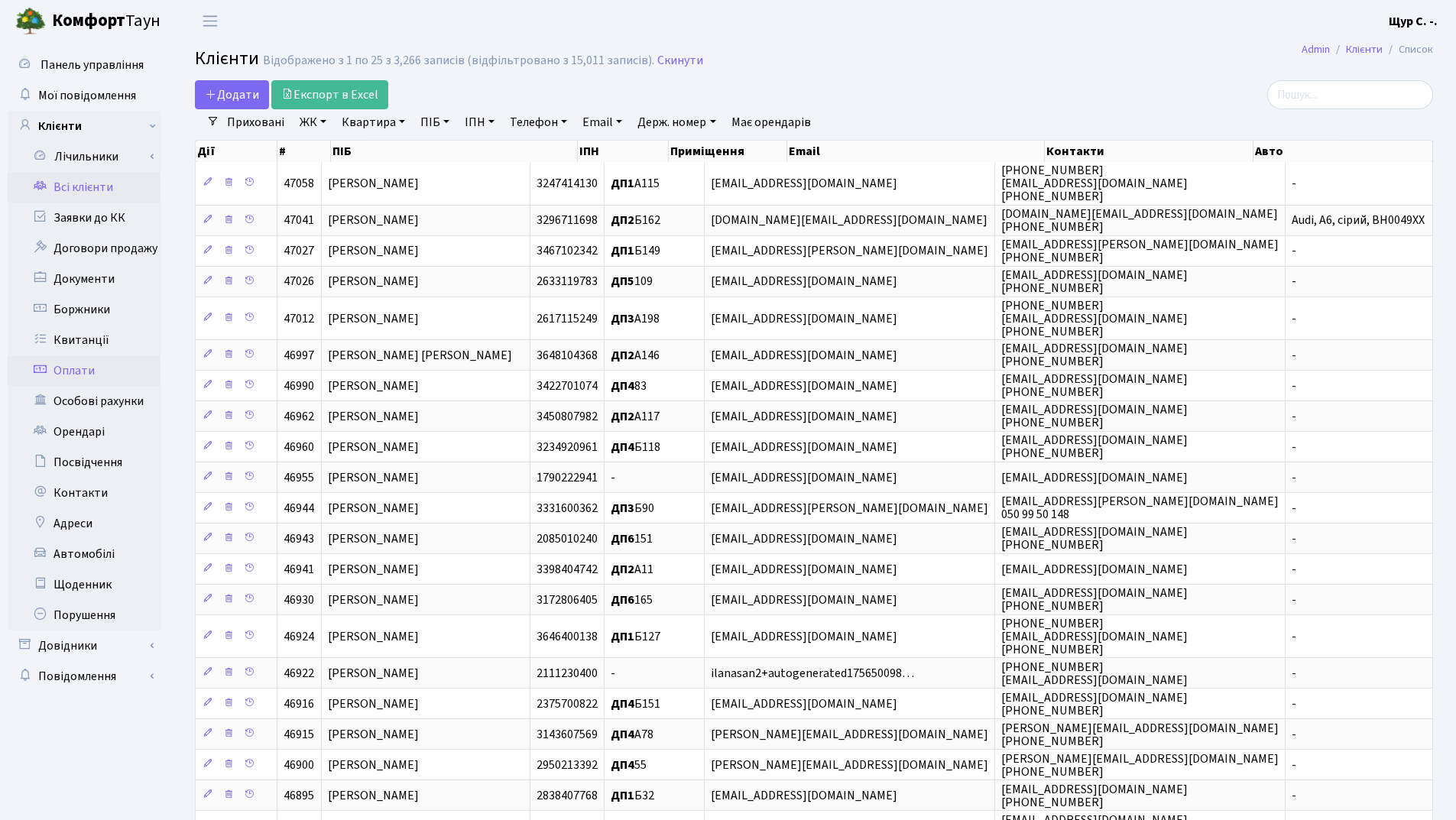
click at [97, 363] on link "Оплати" at bounding box center [84, 370] width 153 height 31
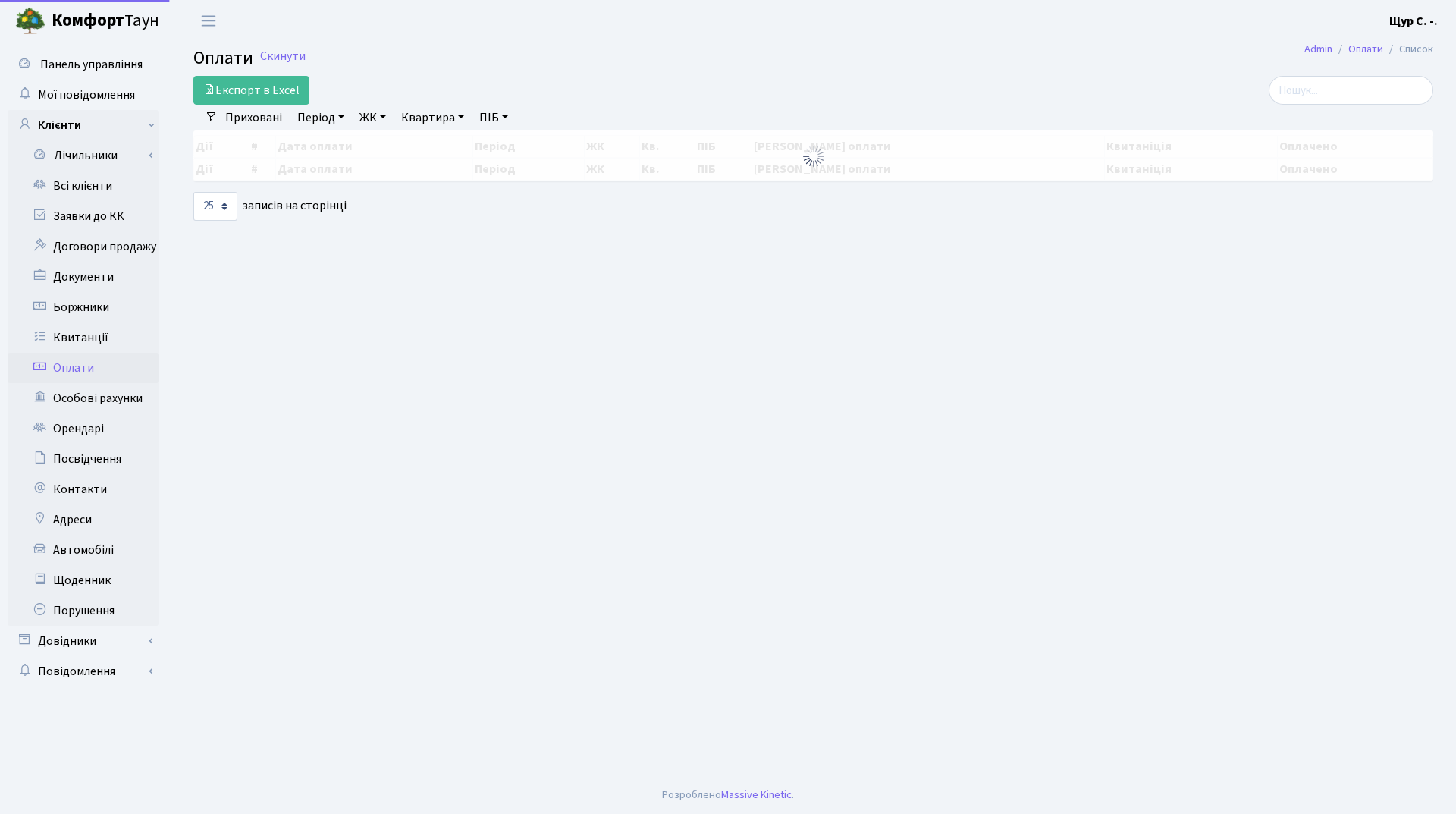
select select "25"
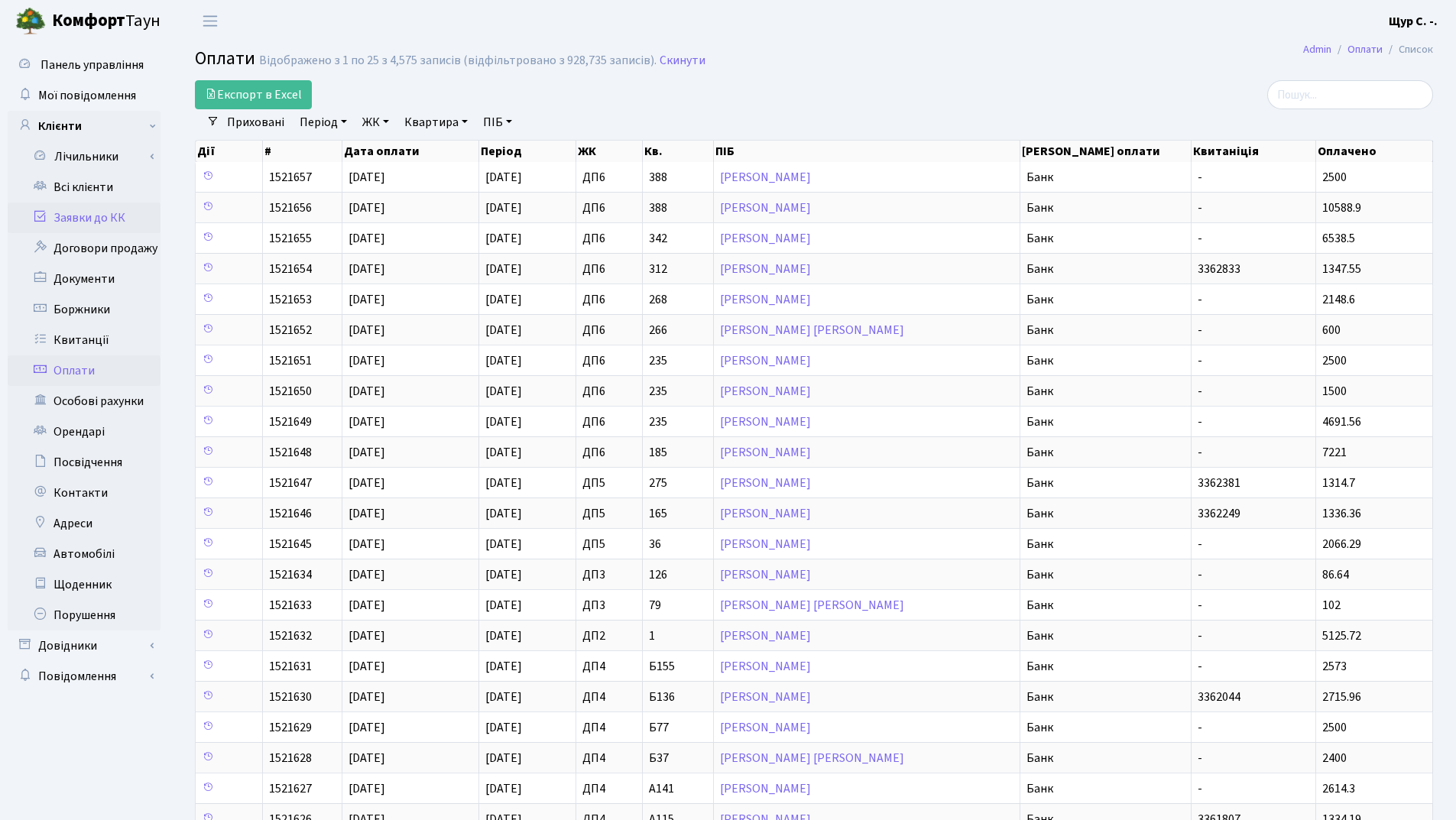
click at [112, 220] on link "Заявки до КК" at bounding box center [84, 218] width 153 height 31
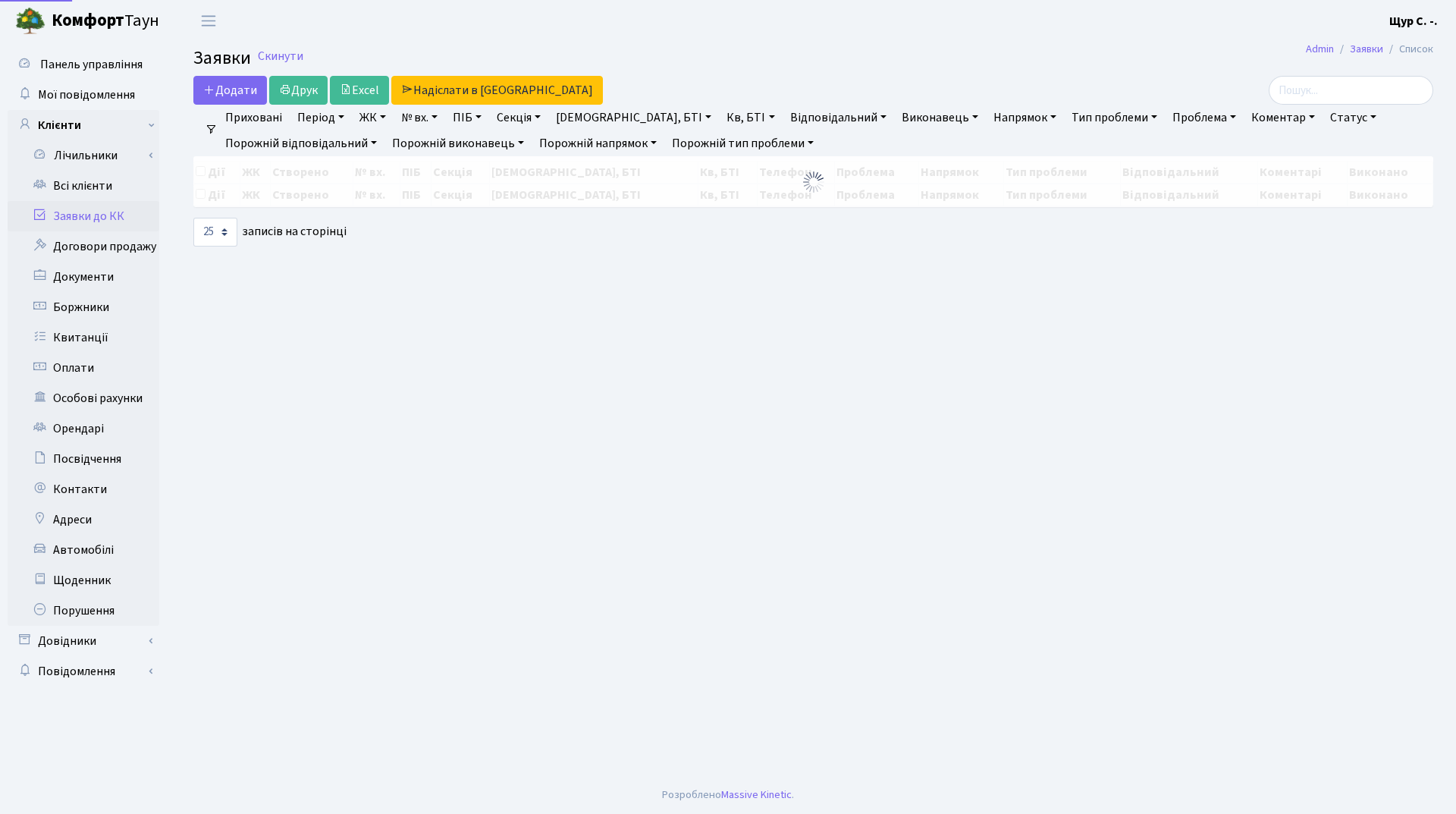
select select "25"
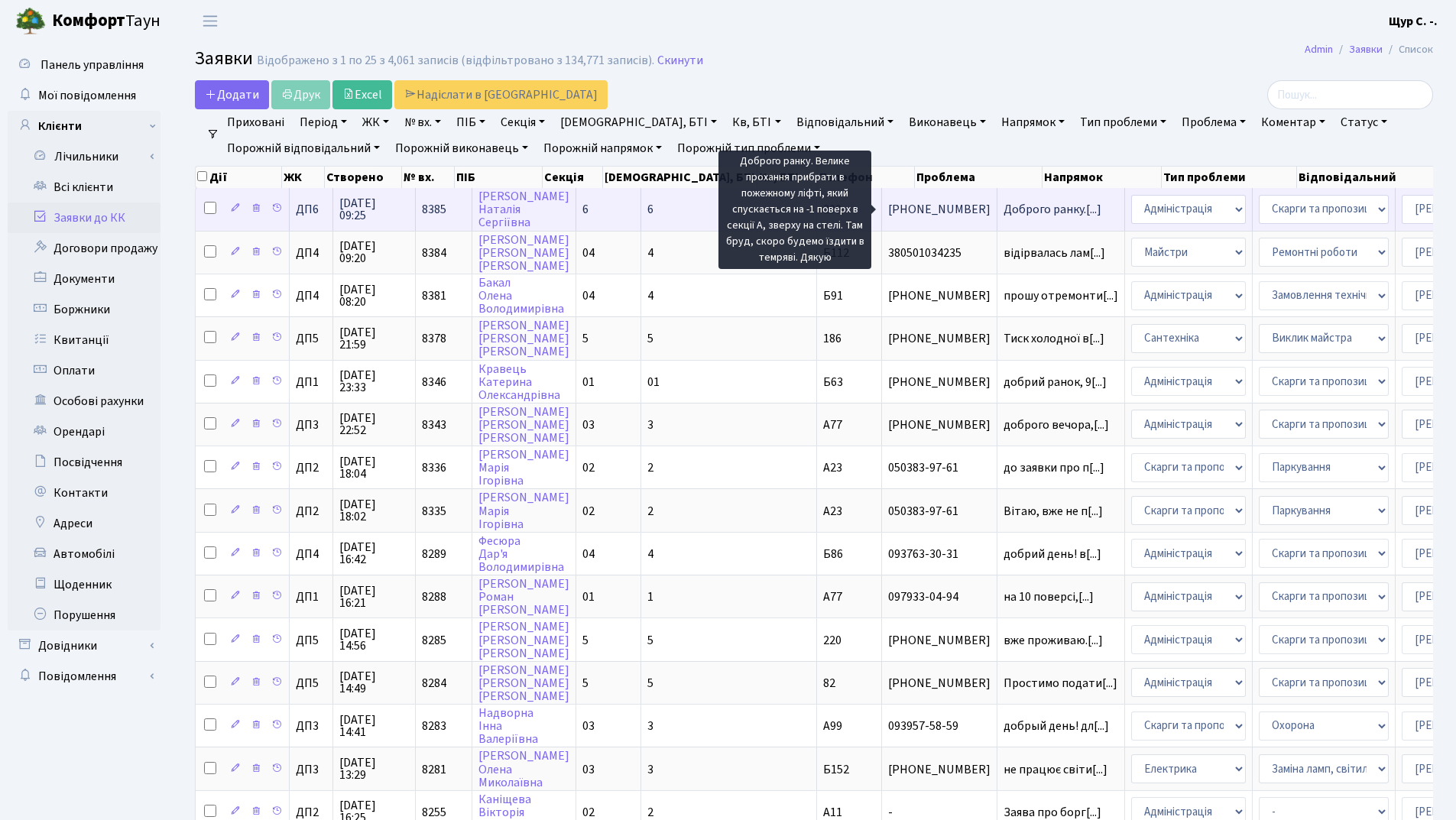
click at [1004, 209] on span "Доброго ранку.[...]" at bounding box center [1052, 209] width 97 height 17
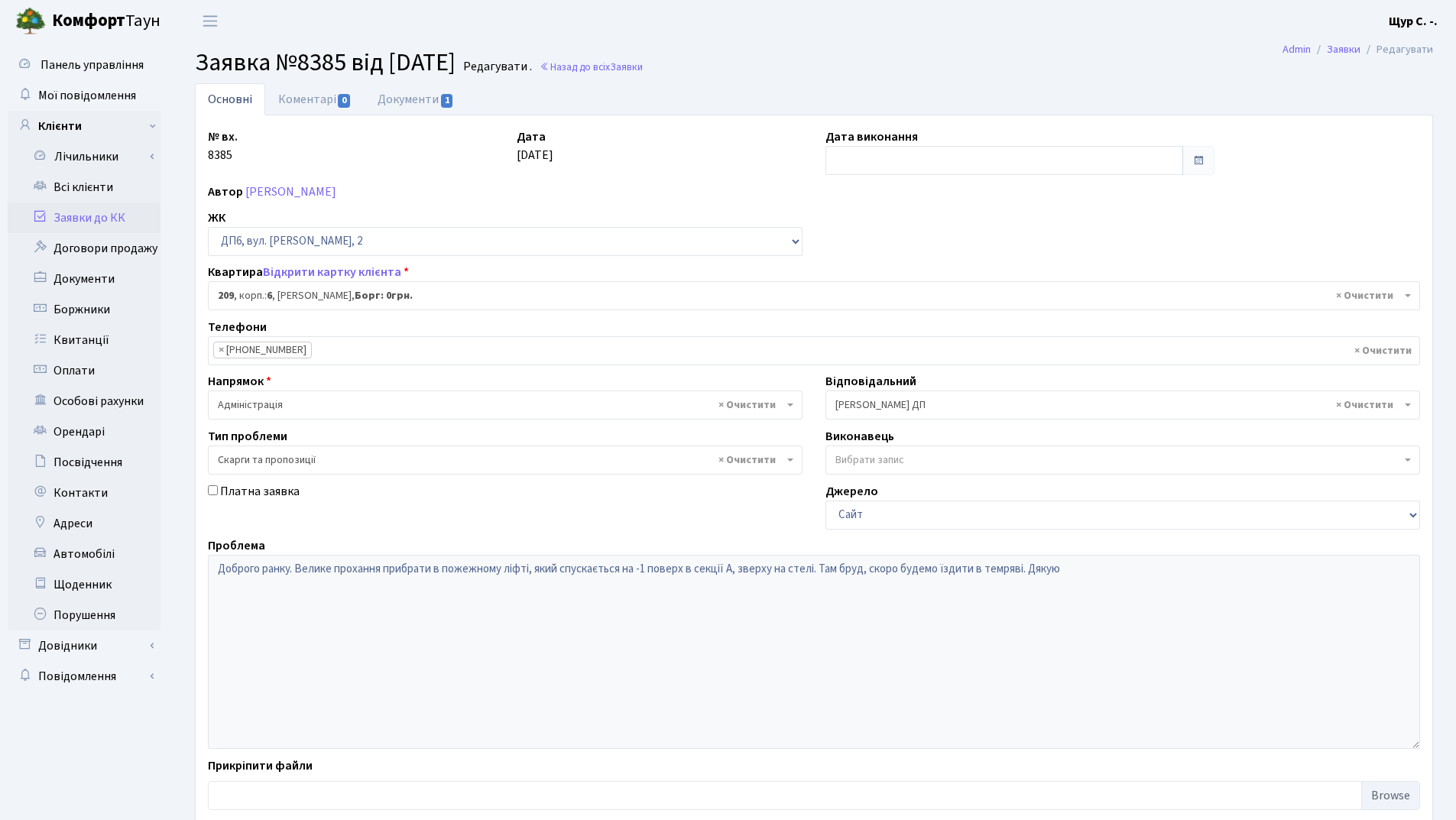
select select "46703"
select select "55"
click at [425, 93] on link "Документи 1" at bounding box center [415, 99] width 103 height 32
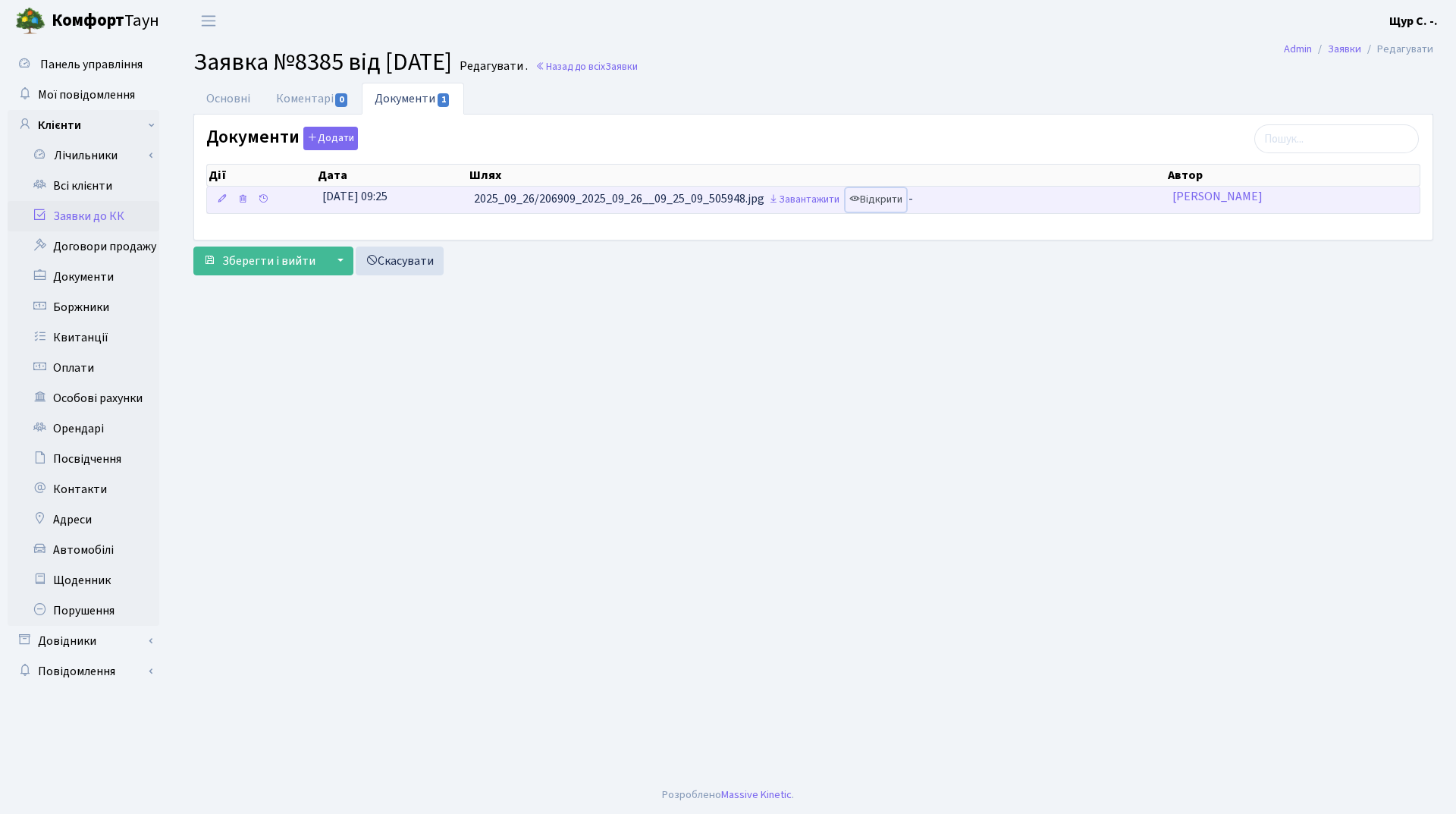
click at [897, 201] on link "Відкрити" at bounding box center [876, 200] width 61 height 24
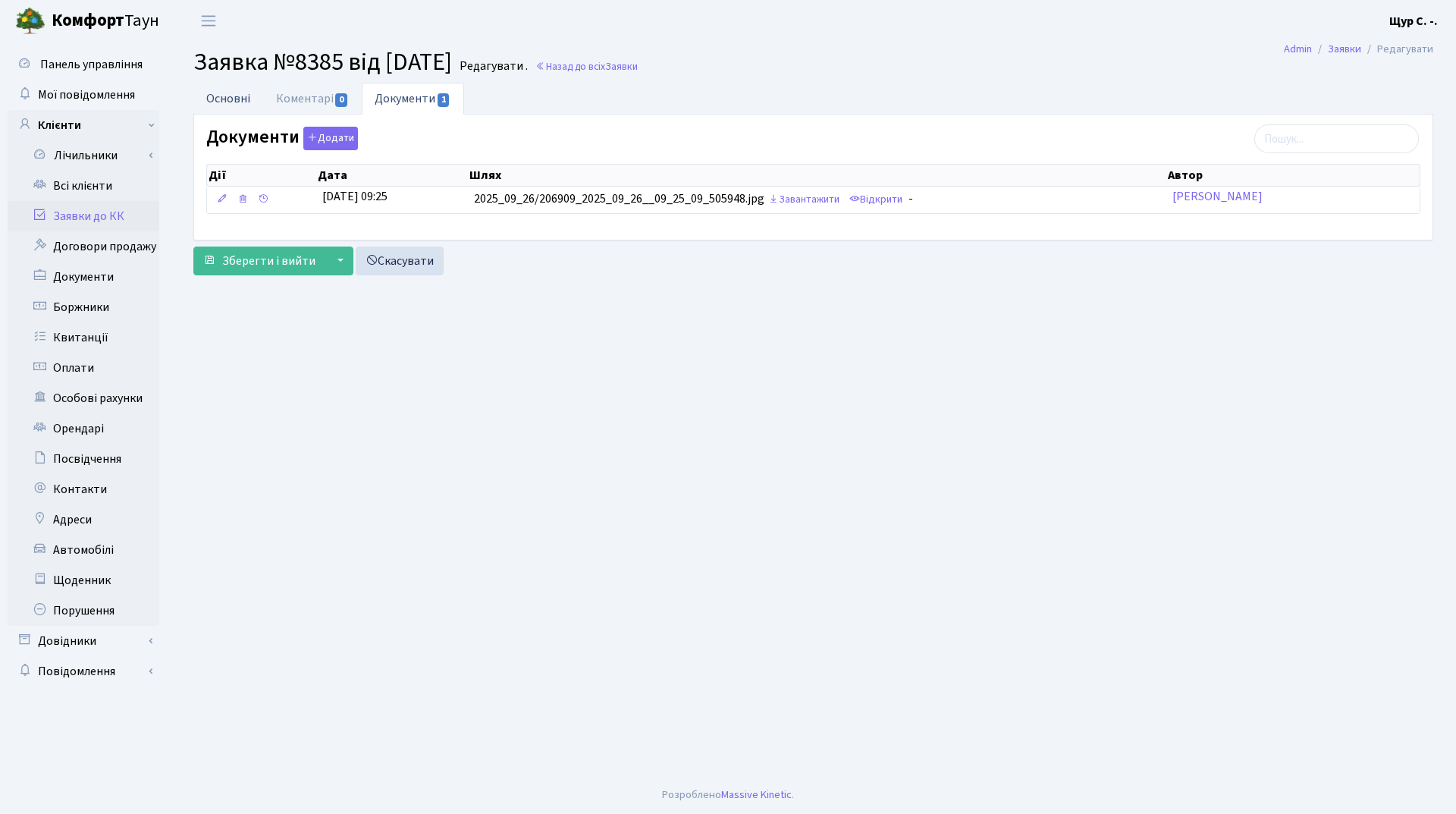
click at [233, 105] on link "Основні" at bounding box center [228, 98] width 70 height 31
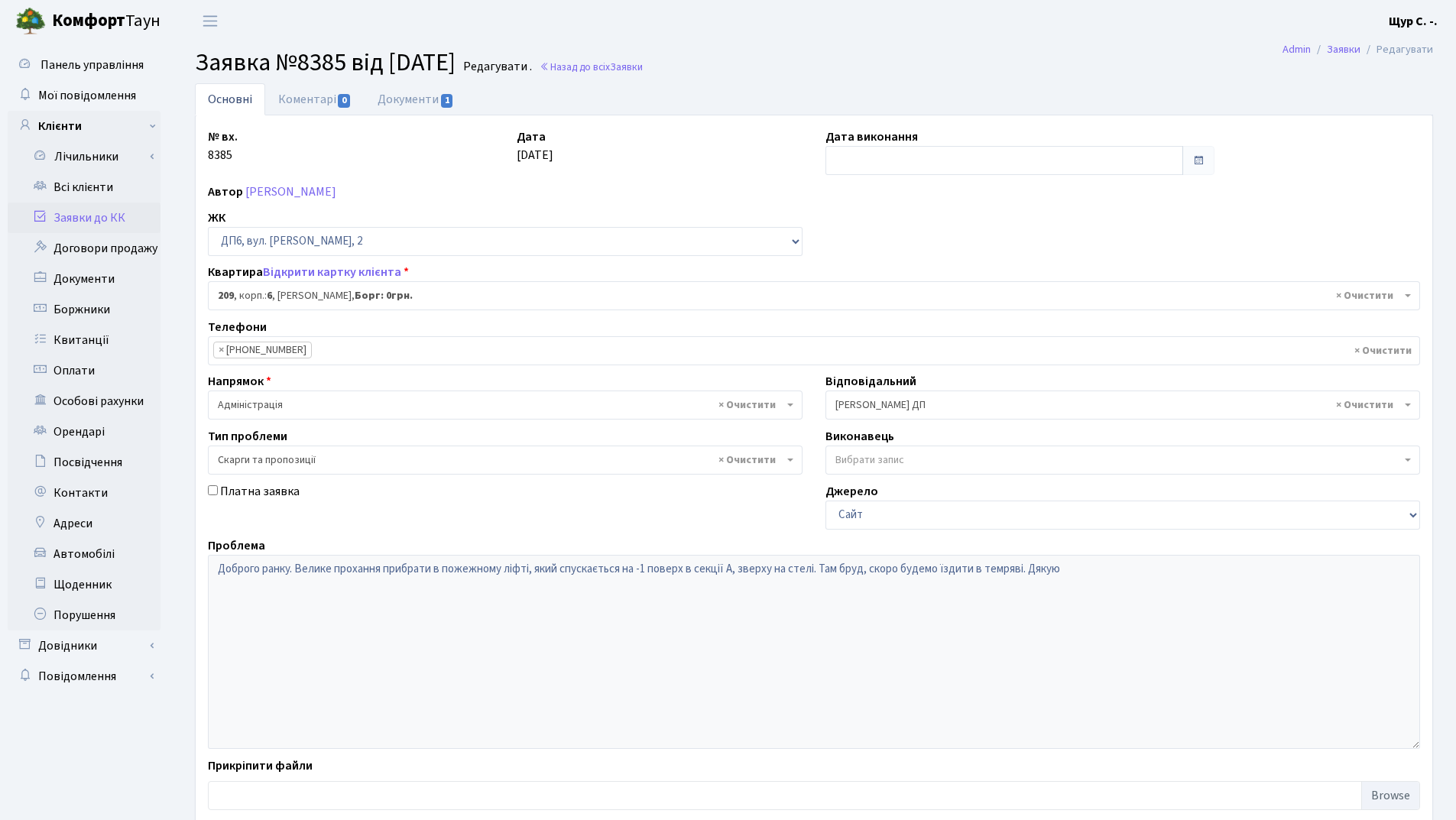
click at [103, 223] on link "Заявки до КК" at bounding box center [84, 218] width 153 height 31
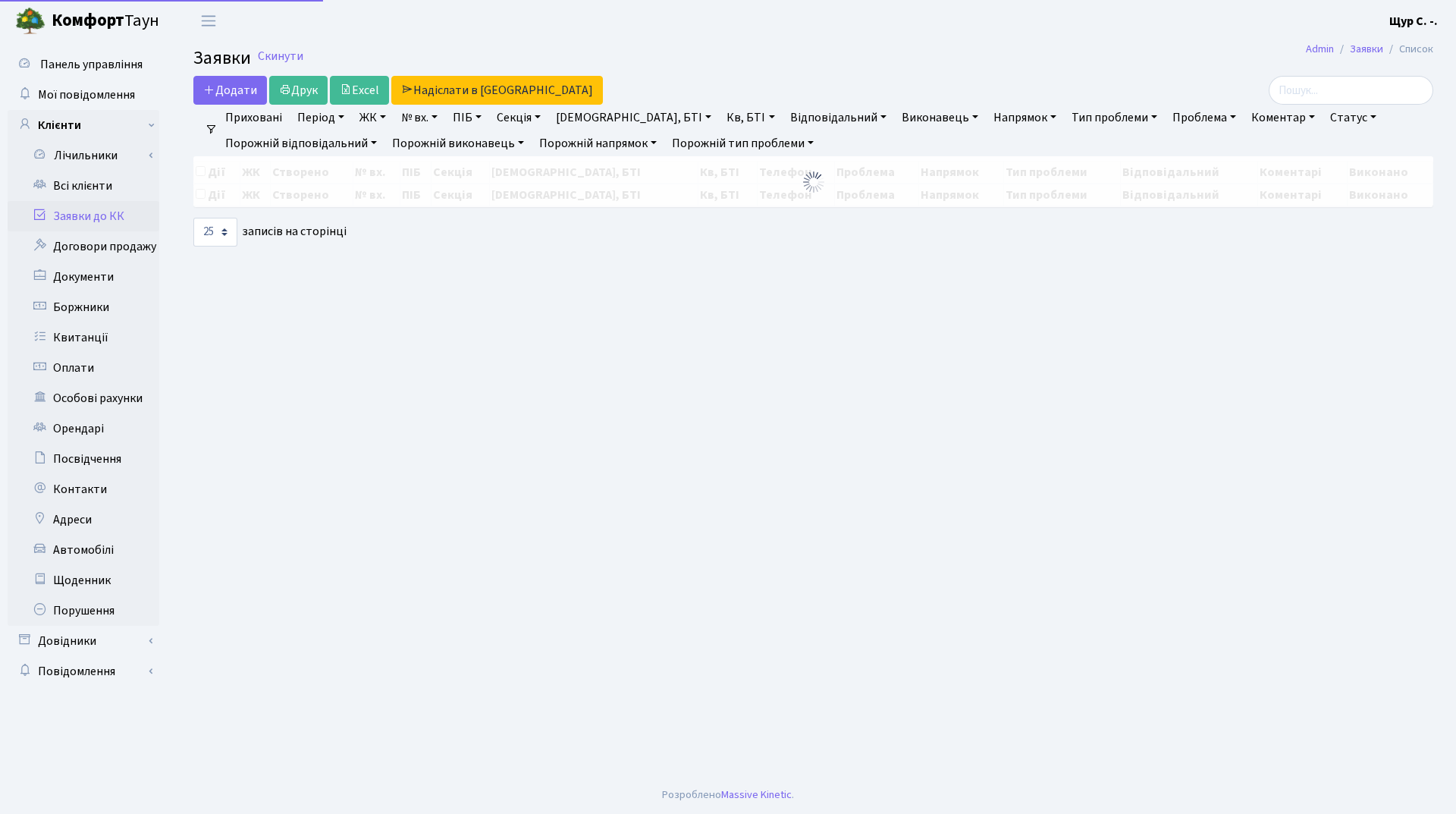
select select "25"
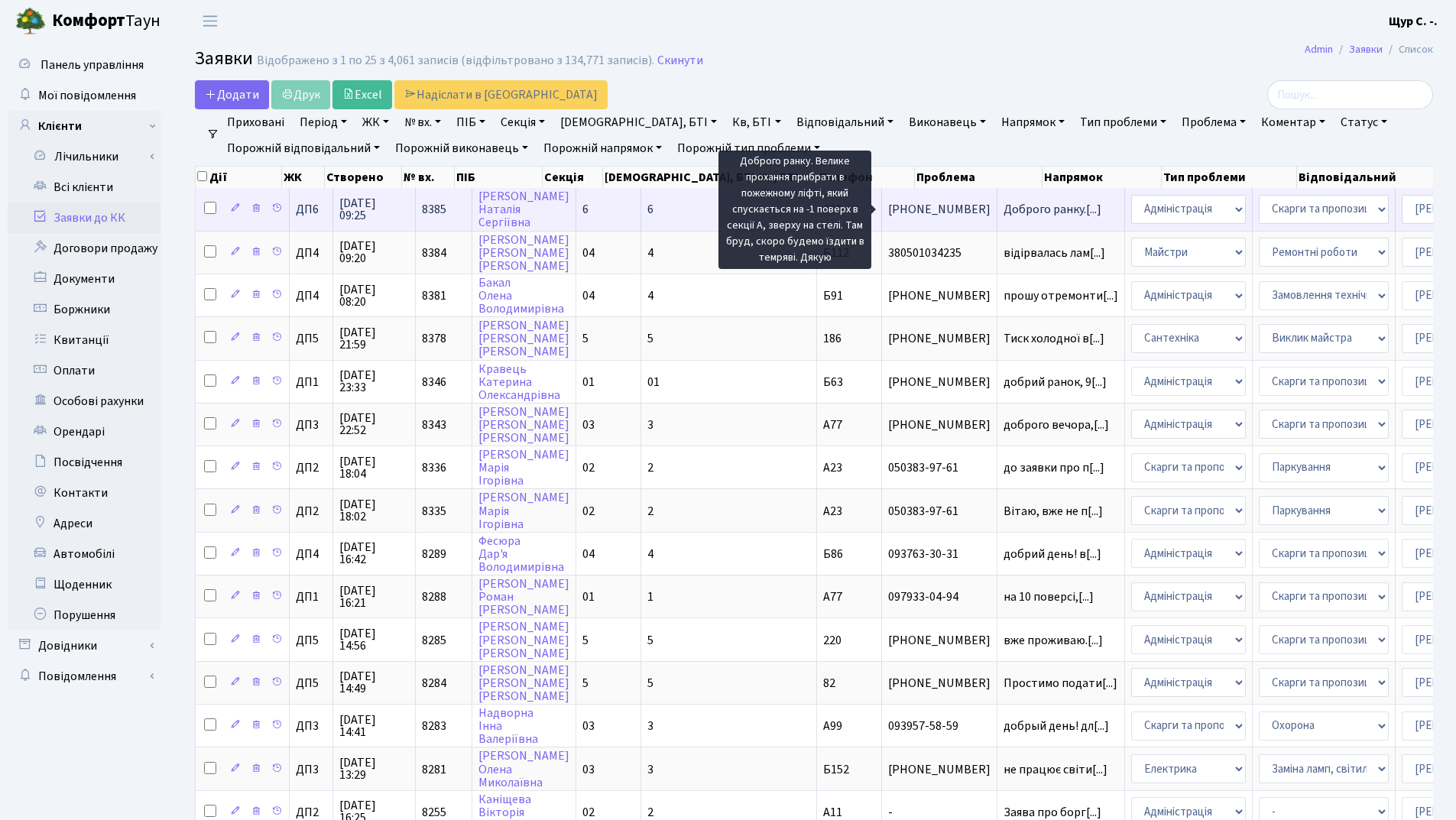
click at [1004, 212] on span "Доброго ранку.[...]" at bounding box center [1052, 209] width 97 height 17
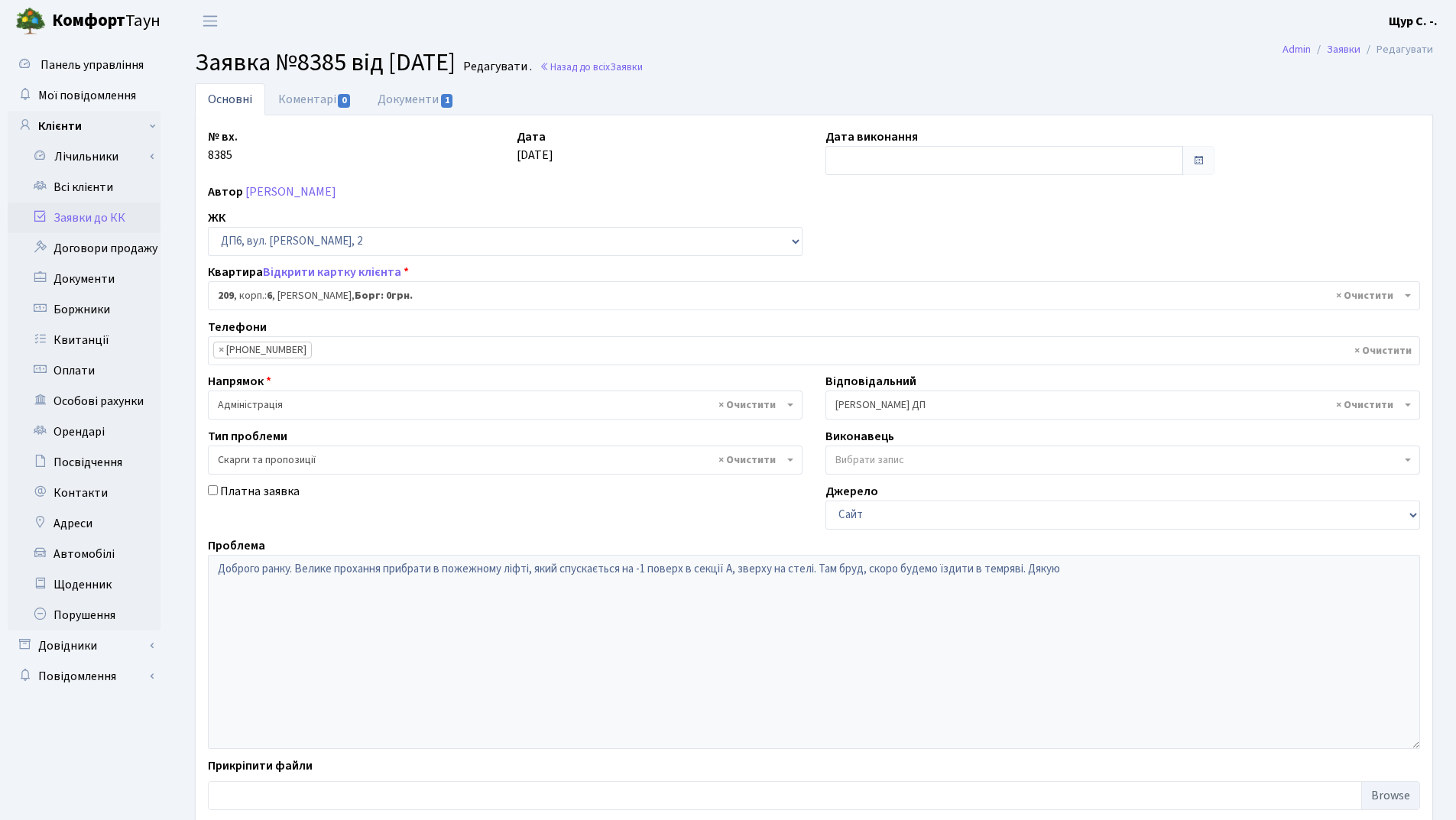
select select "46703"
select select "55"
click at [49, 186] on link "Всі клієнти" at bounding box center [84, 187] width 153 height 31
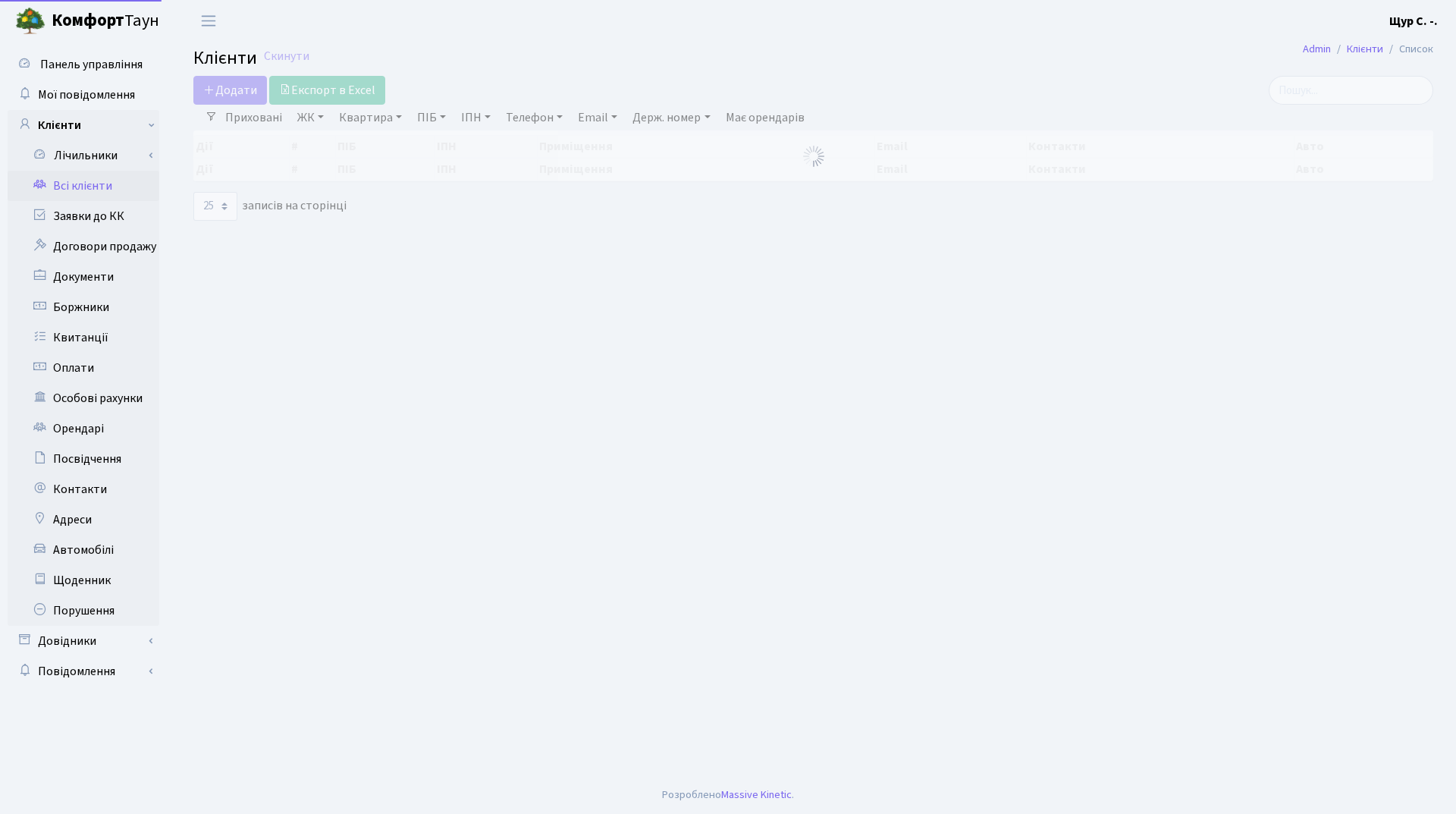
select select "25"
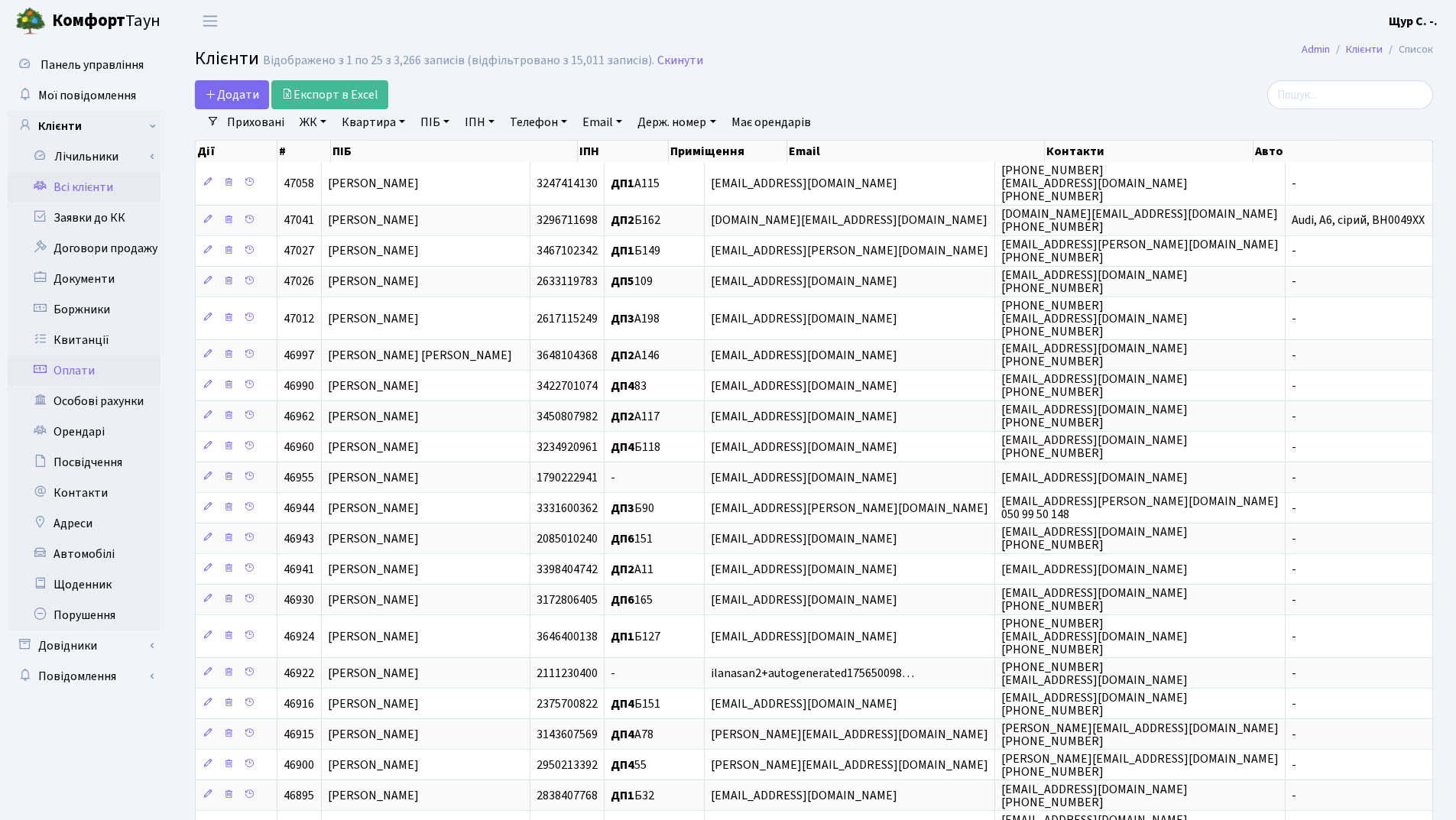
click at [98, 370] on link "Оплати" at bounding box center [84, 370] width 153 height 31
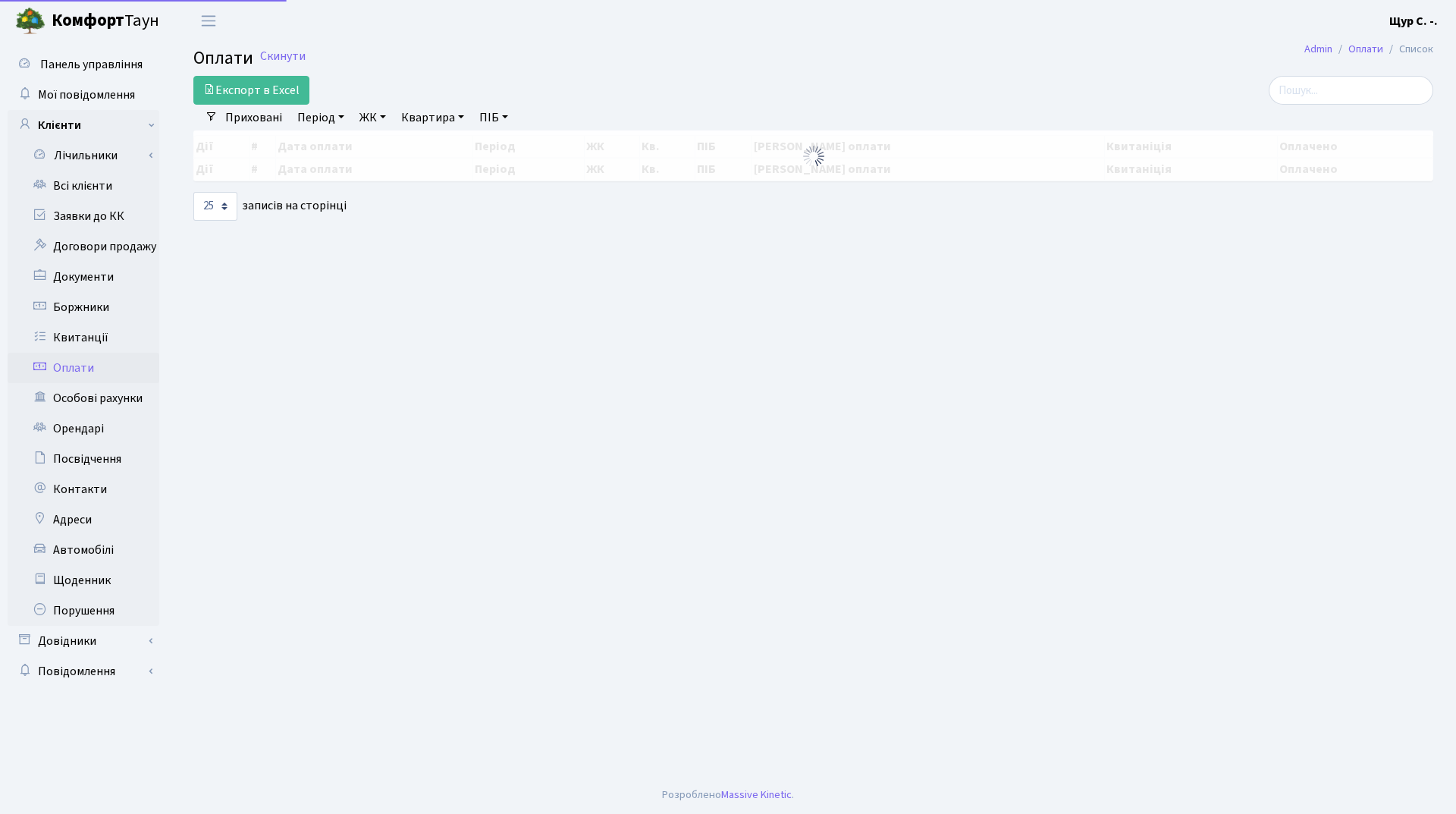
select select "25"
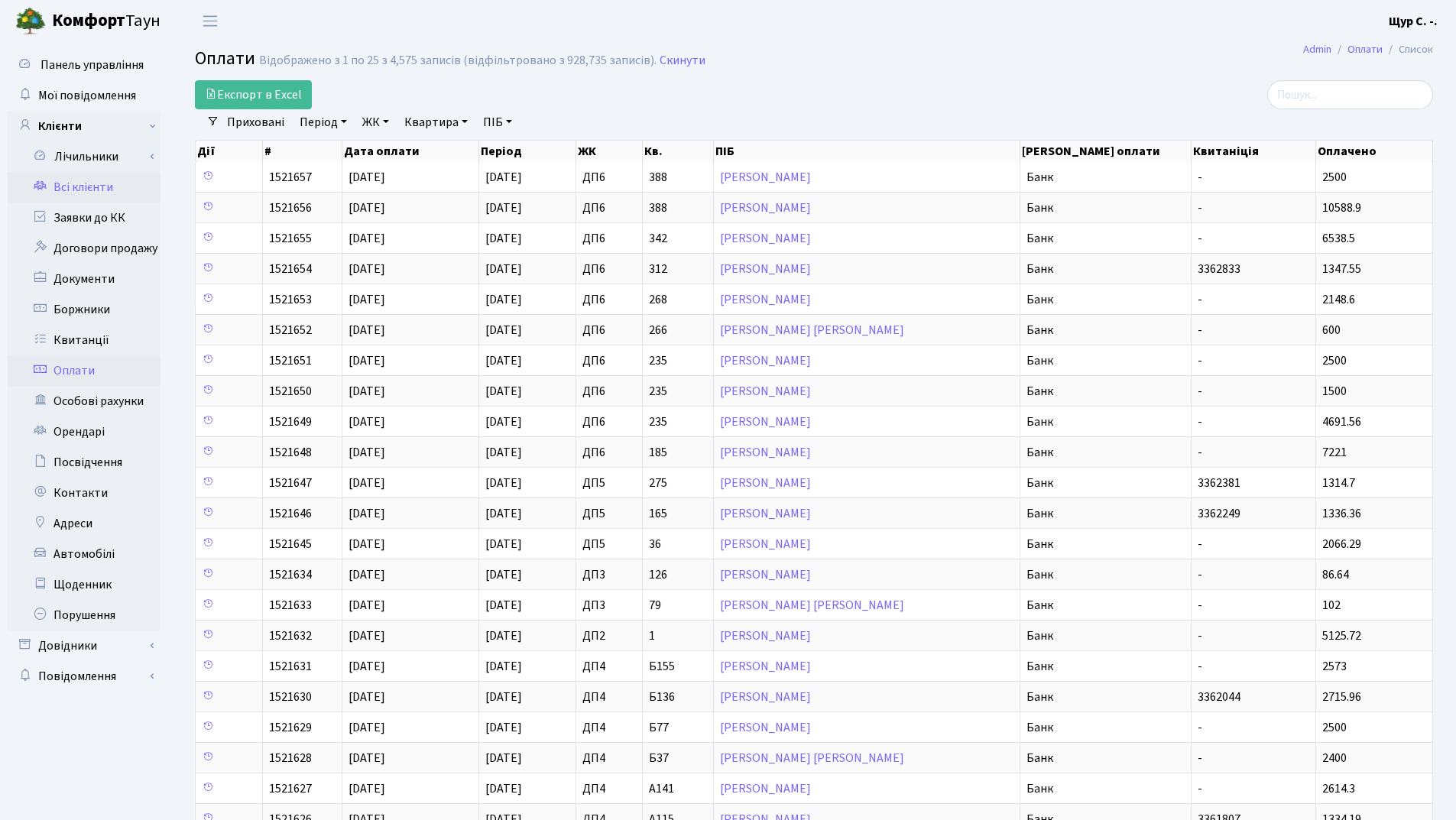
click at [90, 190] on link "Всі клієнти" at bounding box center [84, 187] width 153 height 31
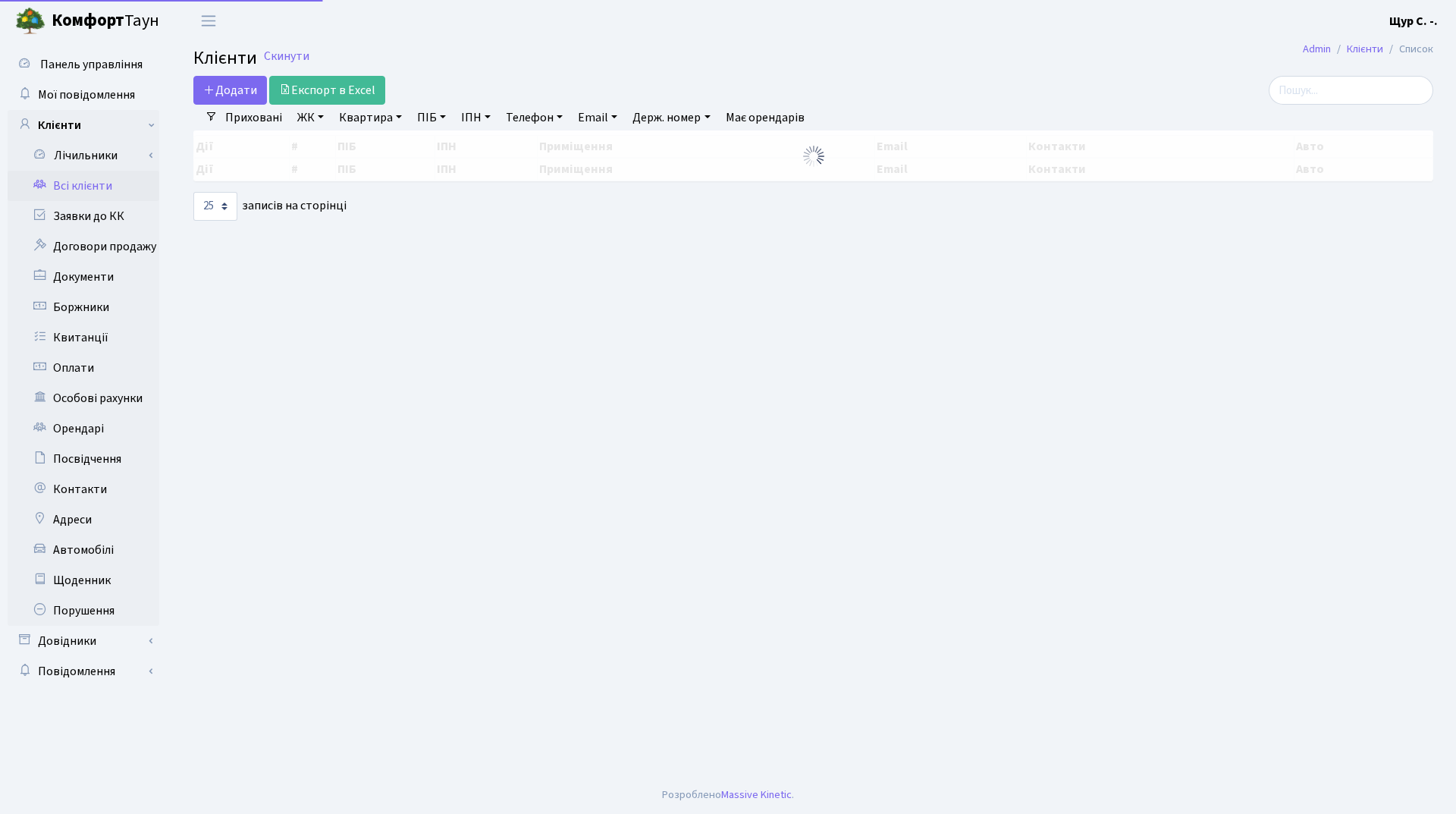
select select "25"
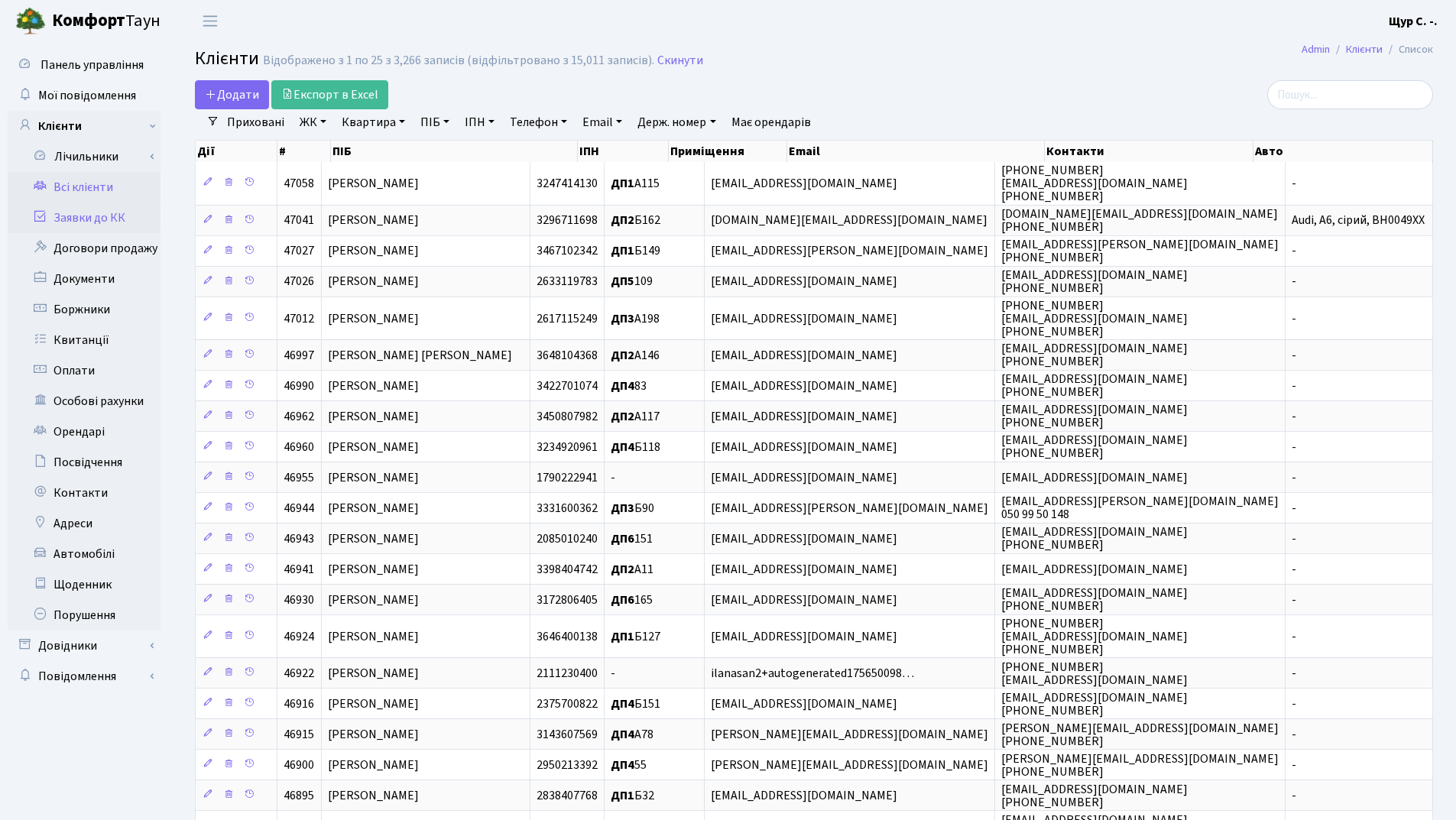
click at [132, 214] on link "Заявки до КК" at bounding box center [84, 218] width 153 height 31
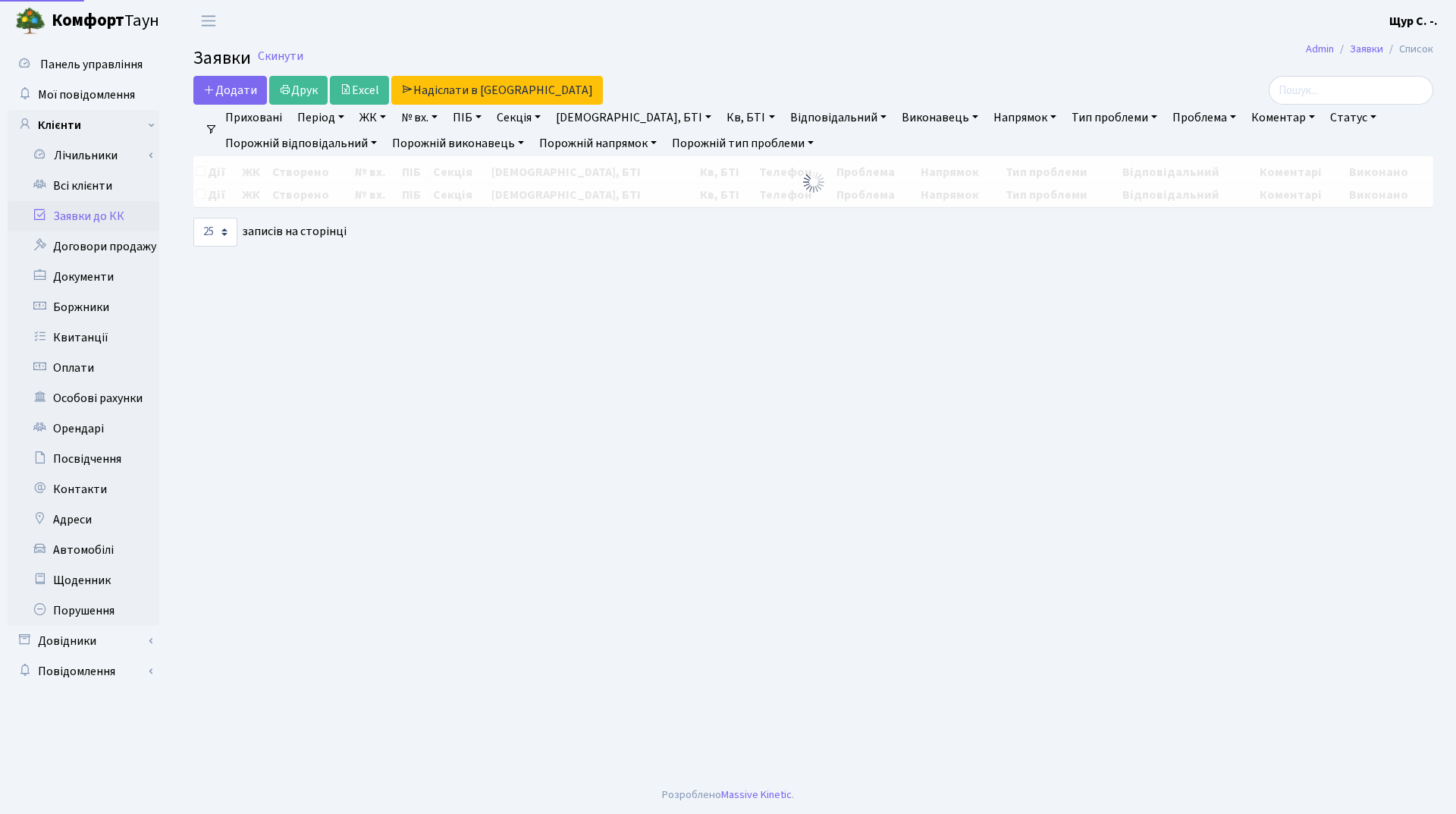
select select "25"
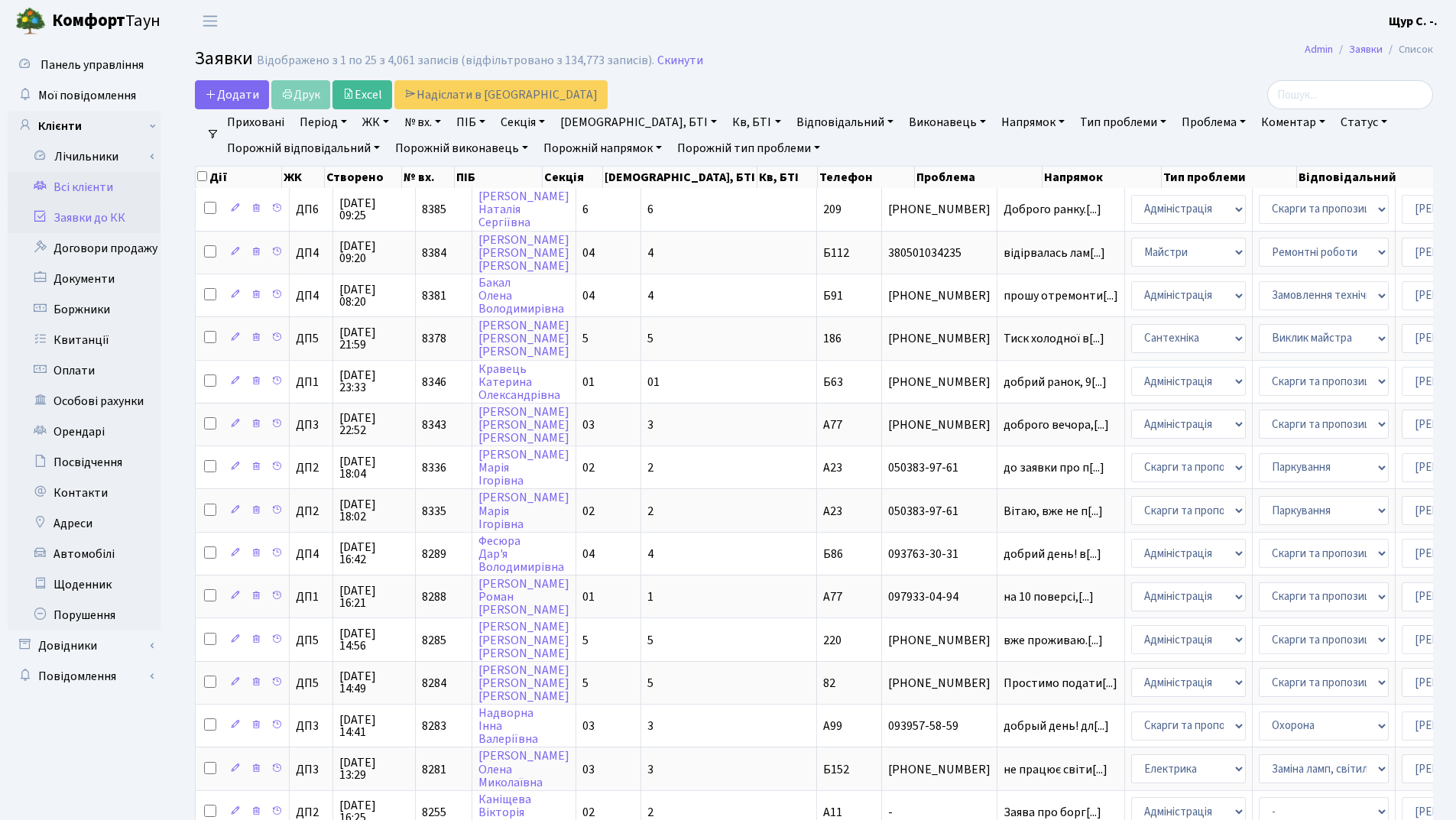
click at [76, 187] on link "Всі клієнти" at bounding box center [84, 187] width 153 height 31
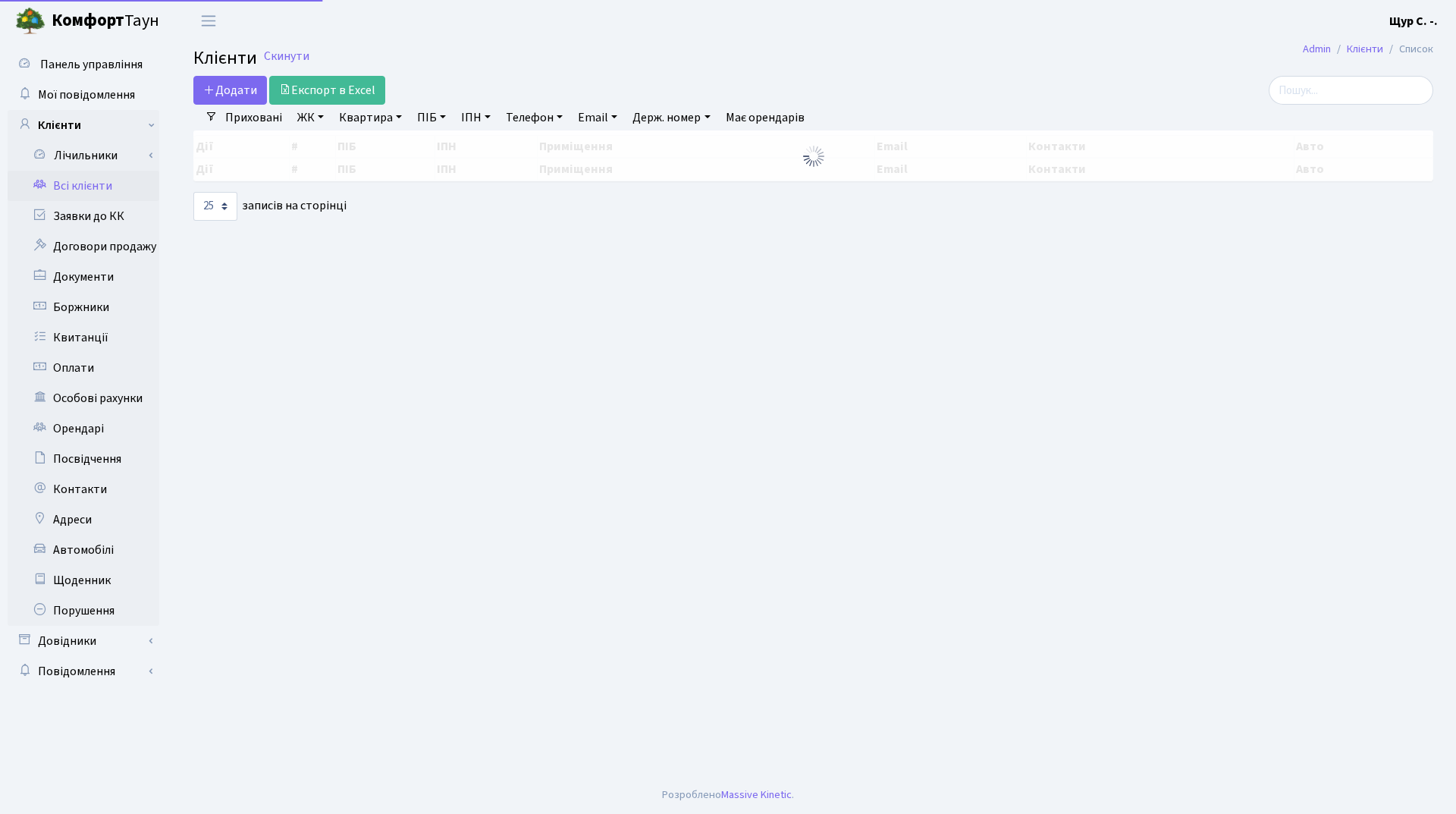
select select "25"
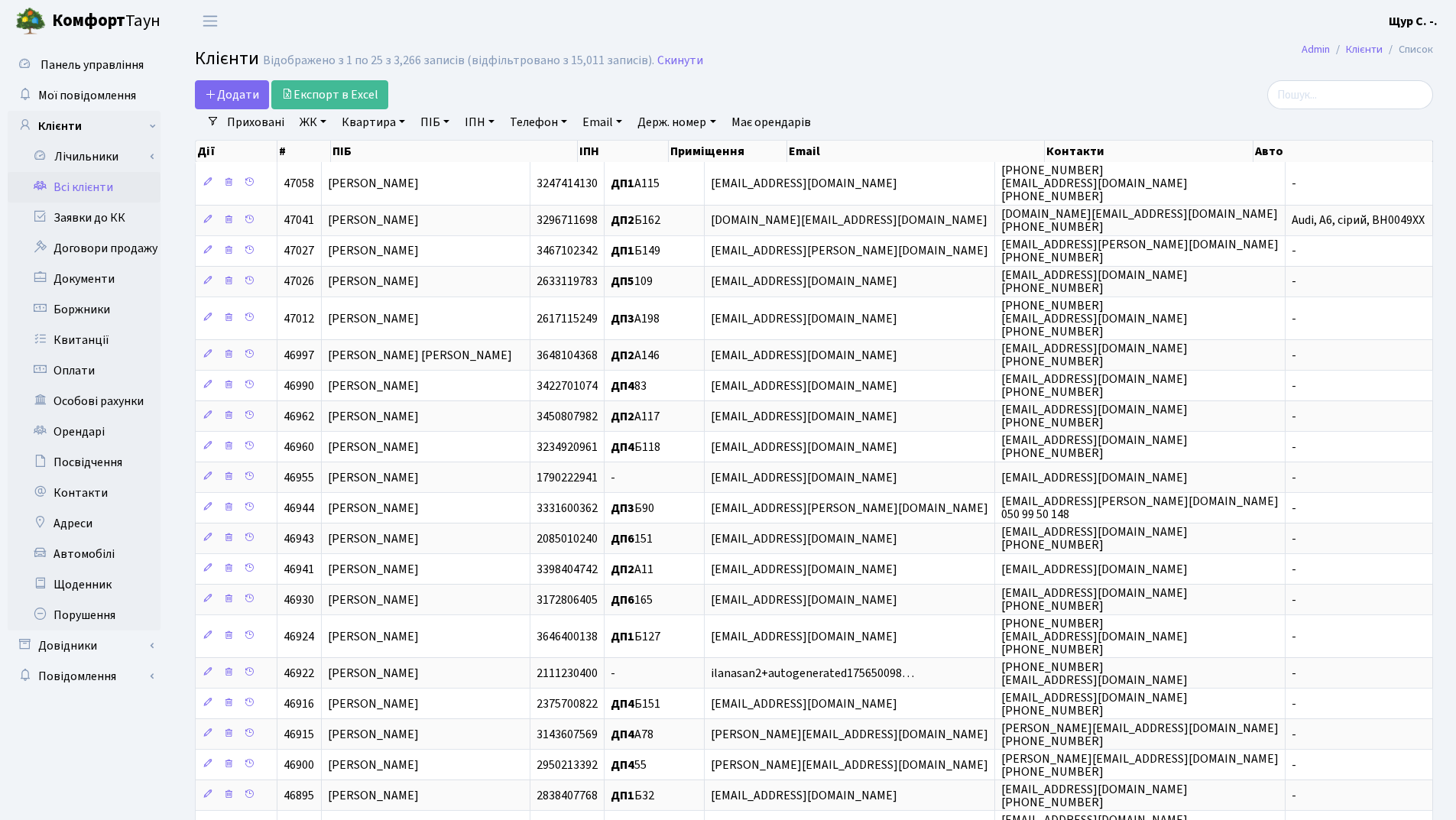
click at [363, 121] on link "Квартира" at bounding box center [373, 122] width 76 height 26
type input "21"
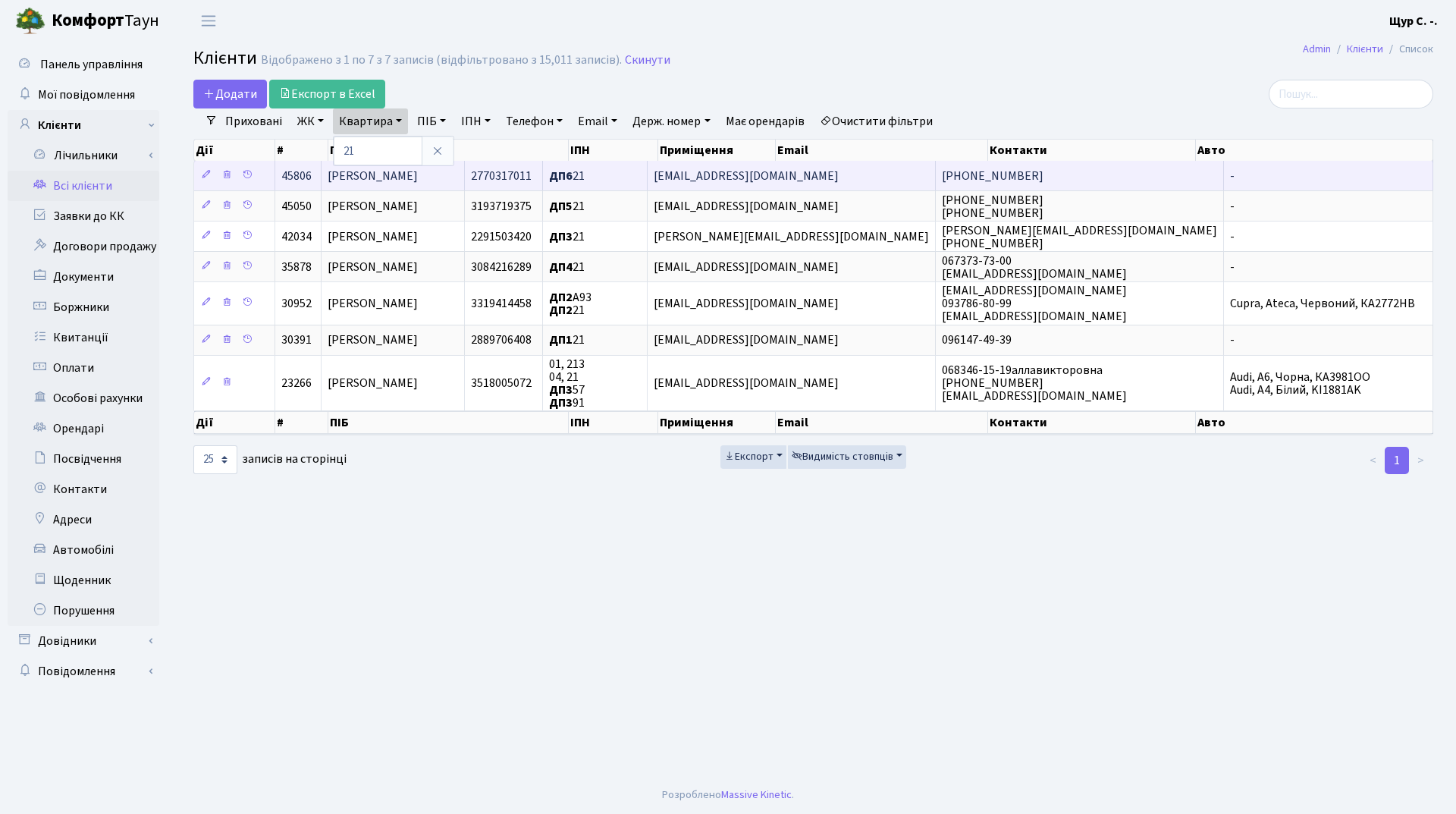
click at [465, 188] on td "Соломін Владіслав Євгенович" at bounding box center [393, 176] width 144 height 30
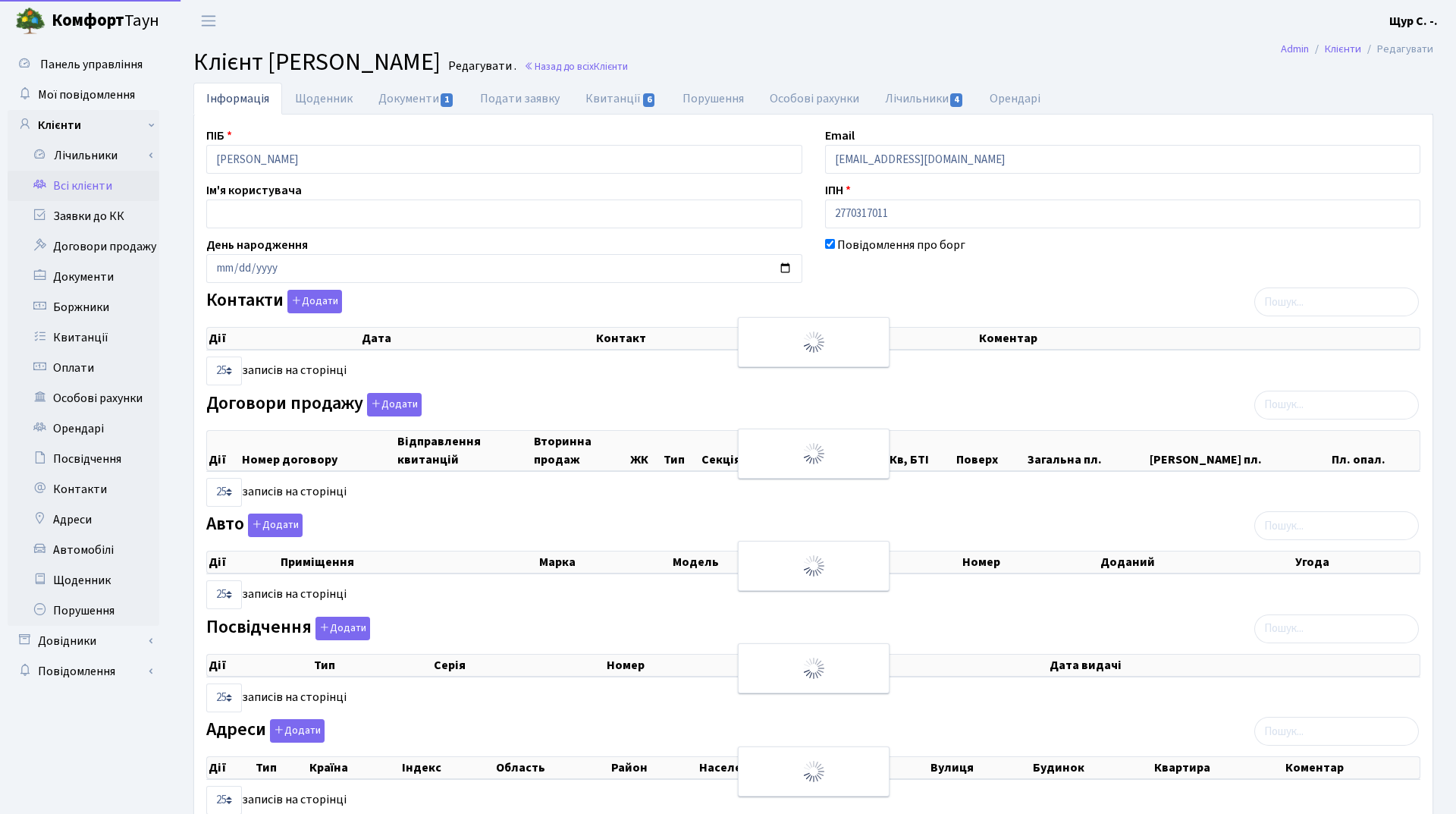
select select "25"
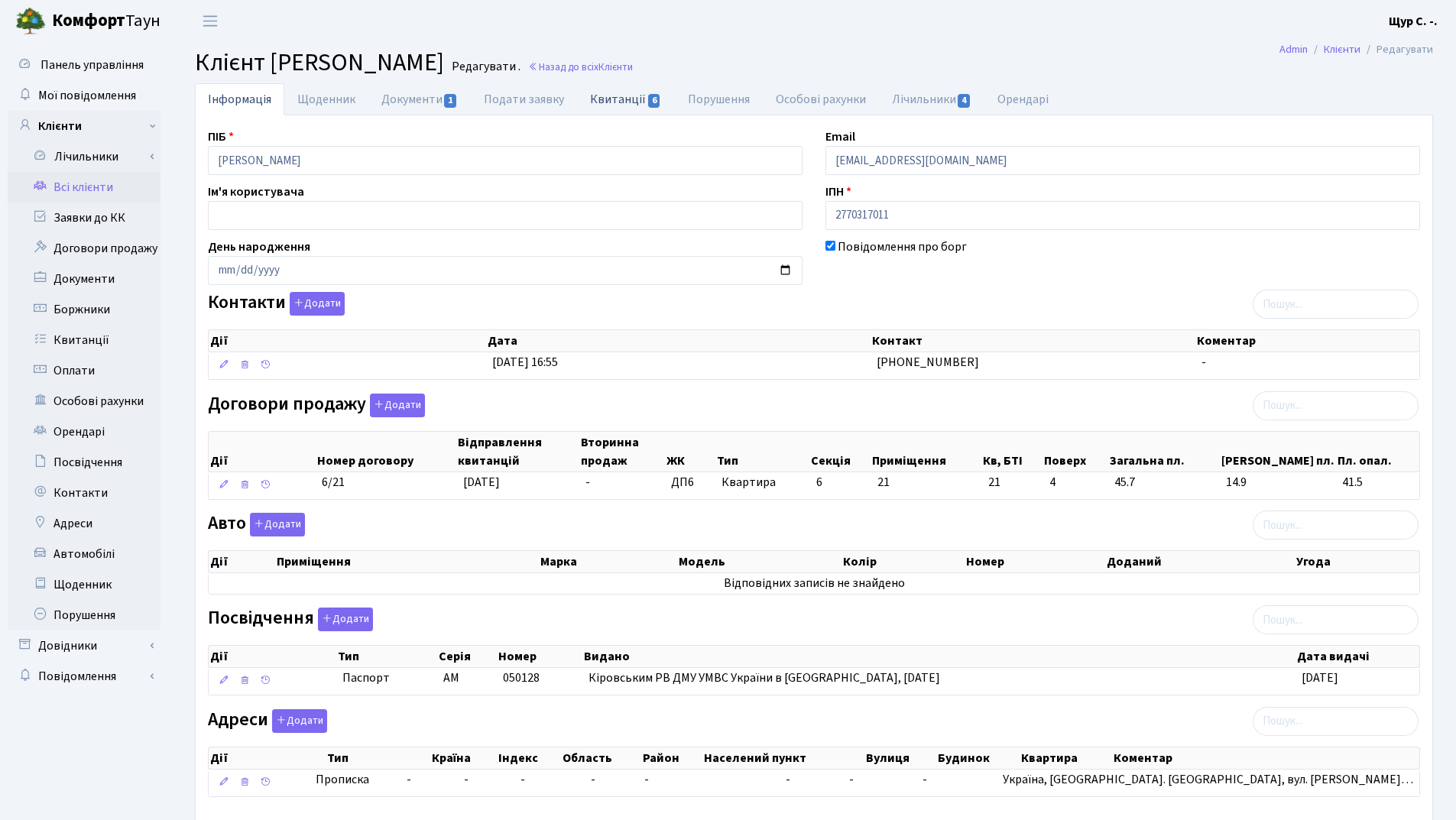
click at [621, 103] on link "Квитанції 6" at bounding box center [625, 99] width 97 height 32
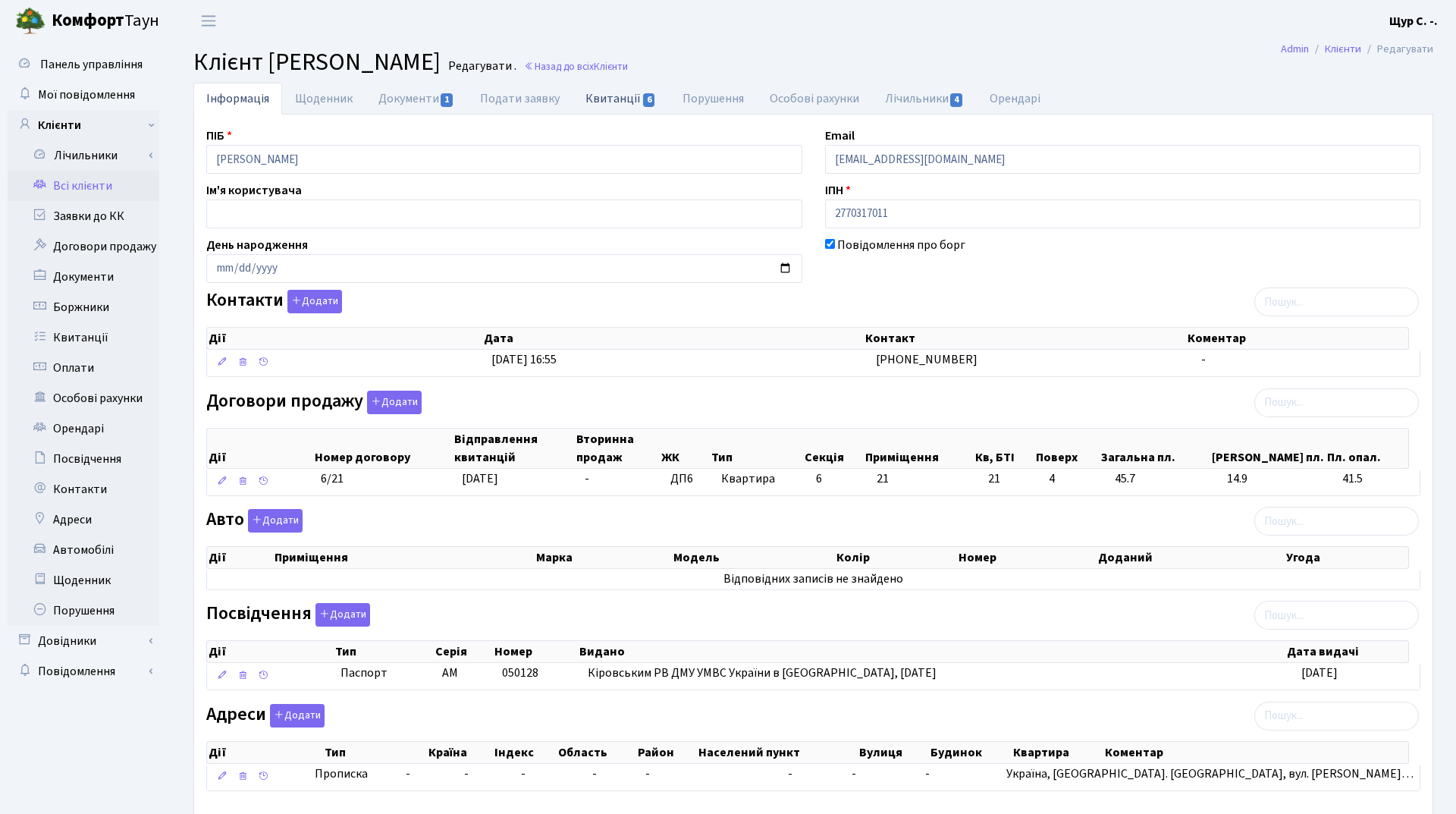
select select "25"
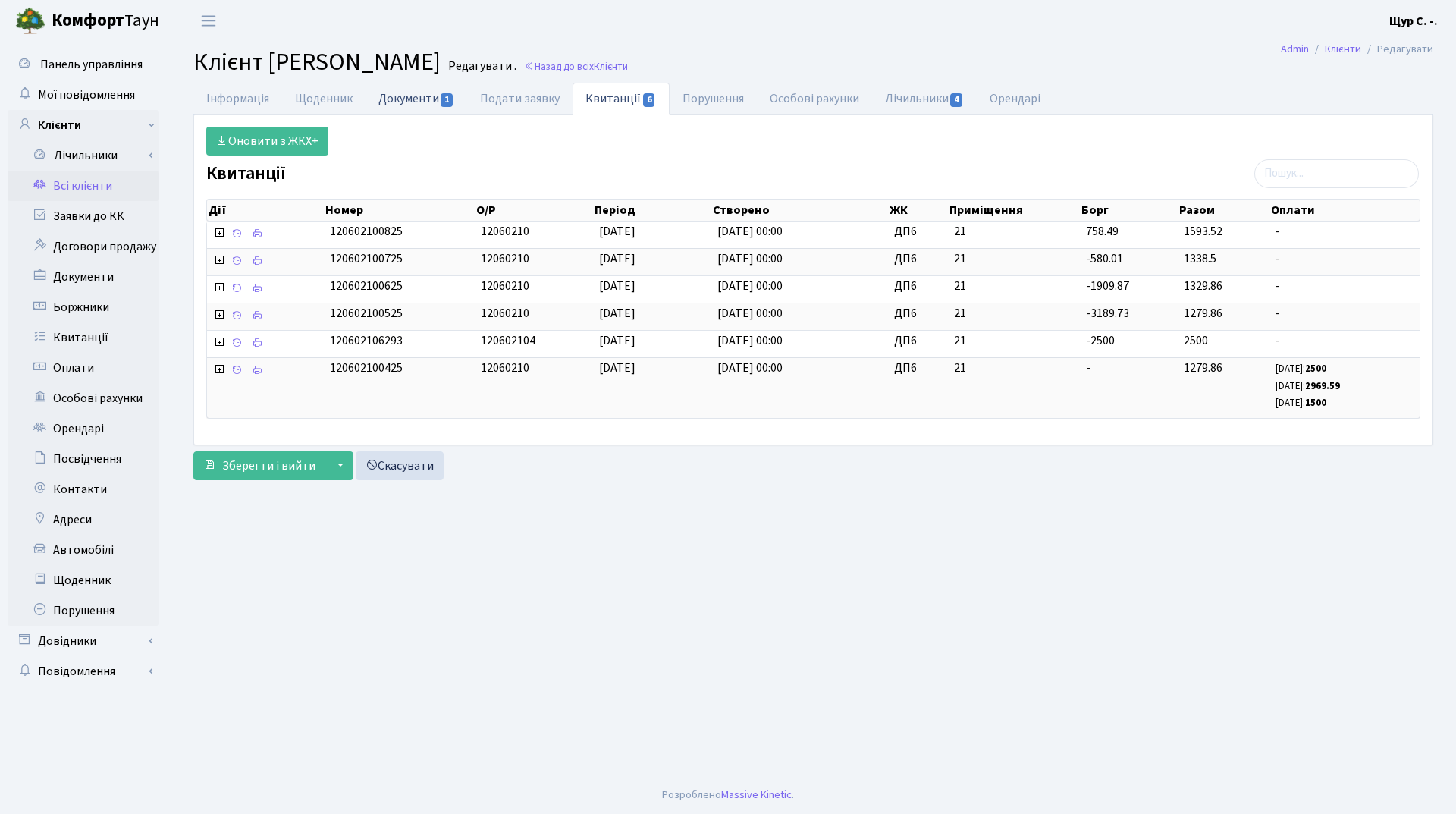
click at [384, 94] on link "Документи 1" at bounding box center [416, 98] width 102 height 31
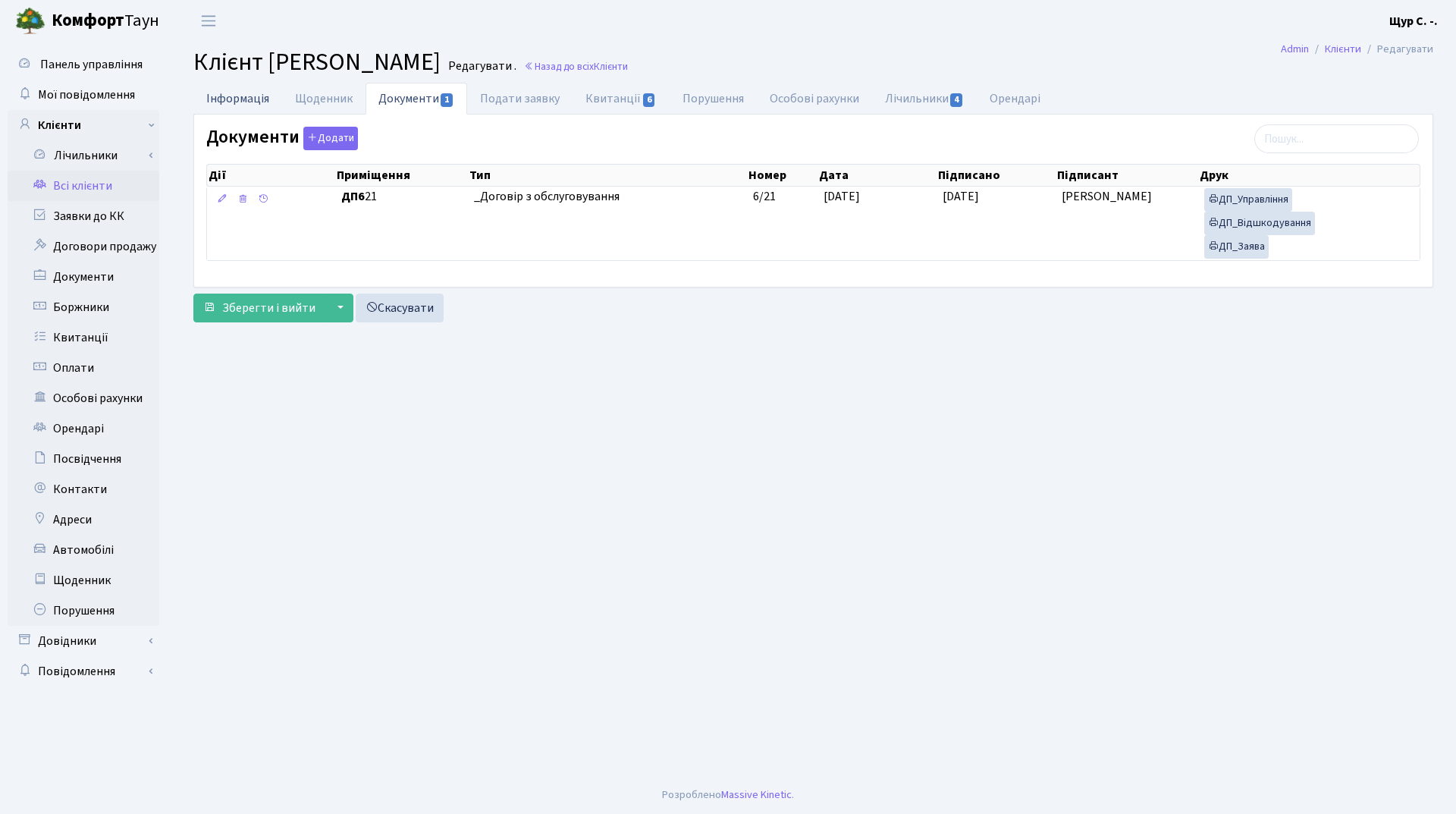
click at [221, 98] on link "Інформація" at bounding box center [238, 98] width 89 height 31
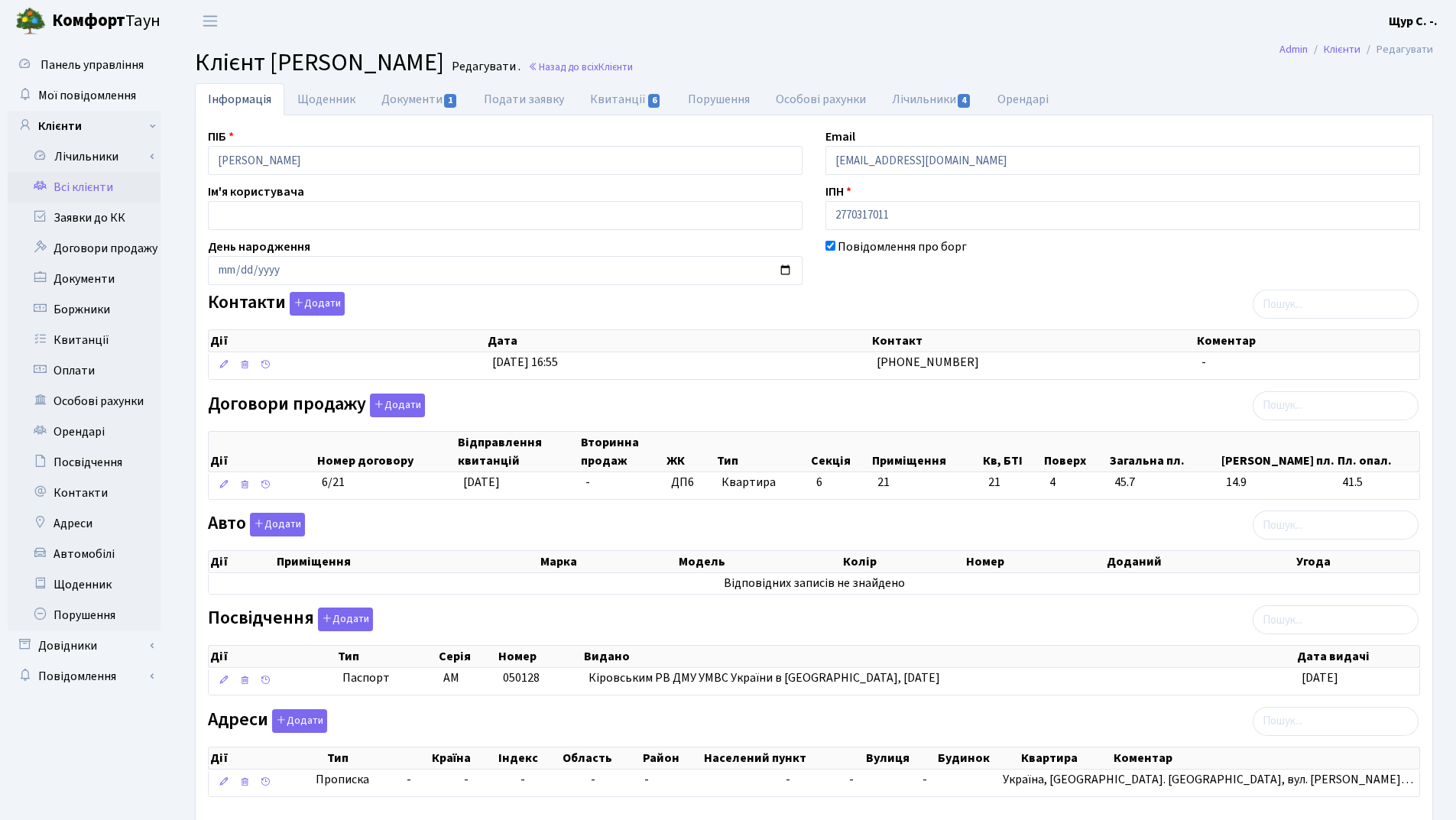
click at [65, 183] on link "Всі клієнти" at bounding box center [84, 187] width 153 height 31
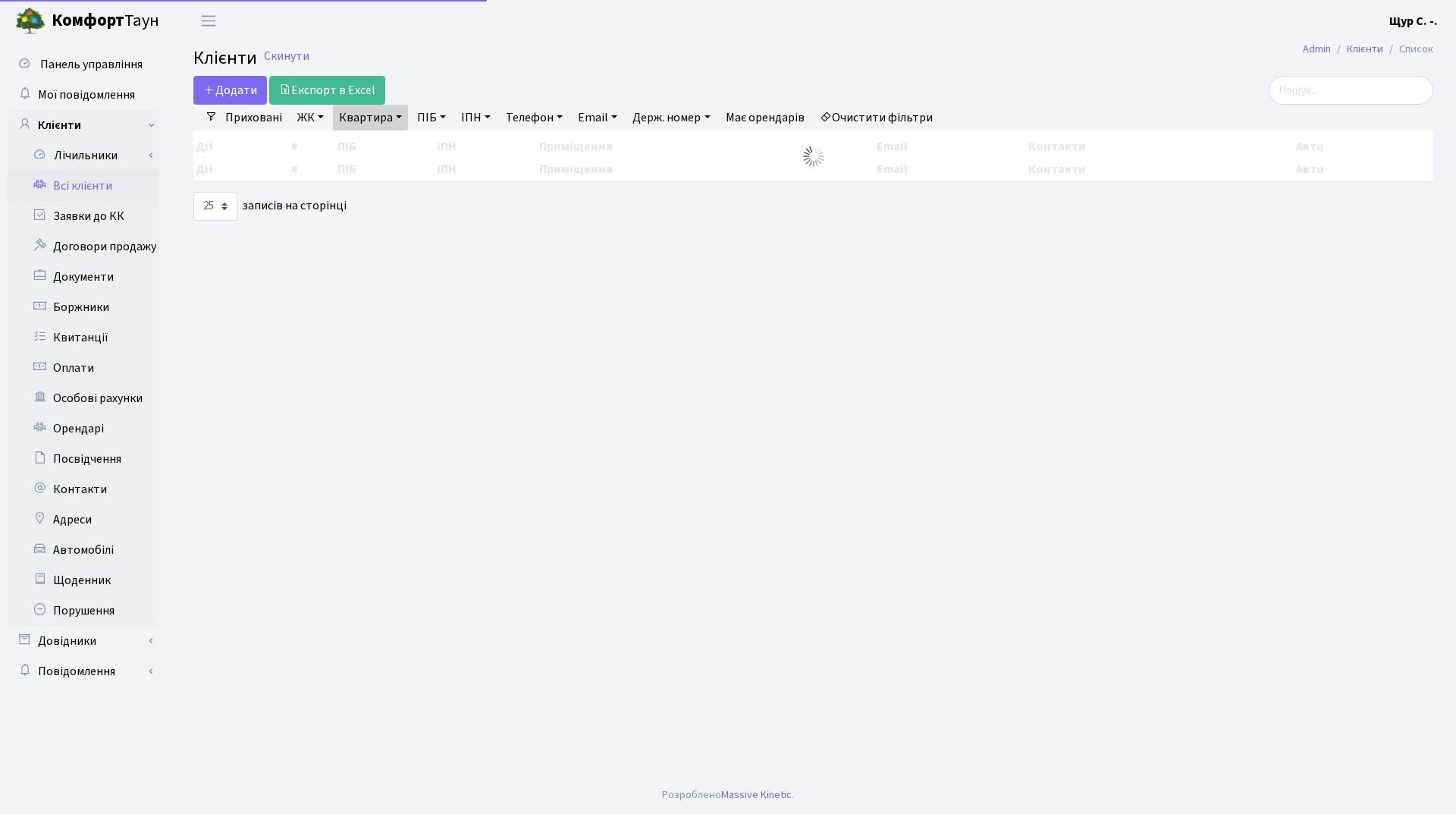
select select "25"
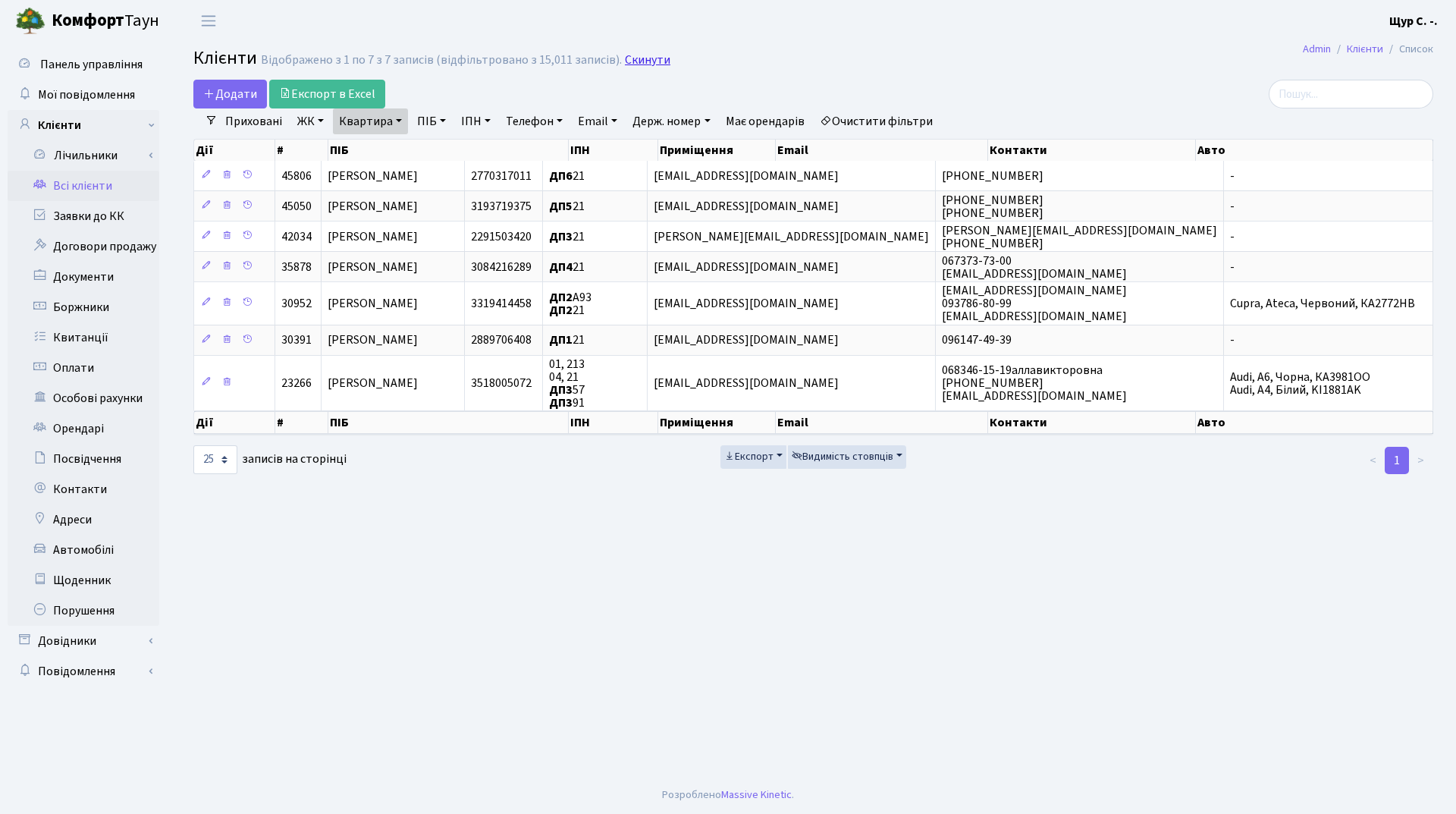
click at [651, 58] on link "Скинути" at bounding box center [647, 60] width 45 height 15
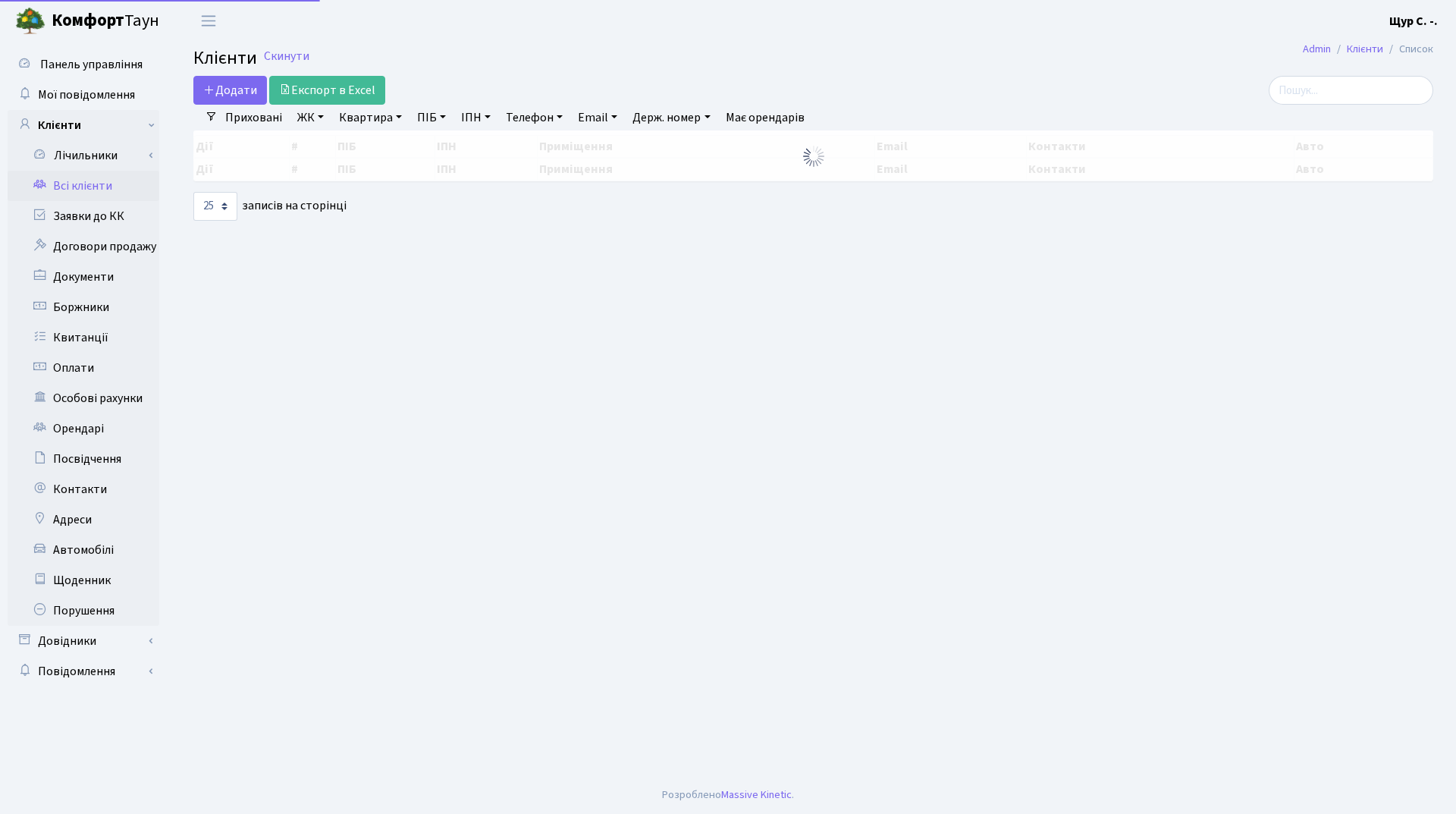
select select "25"
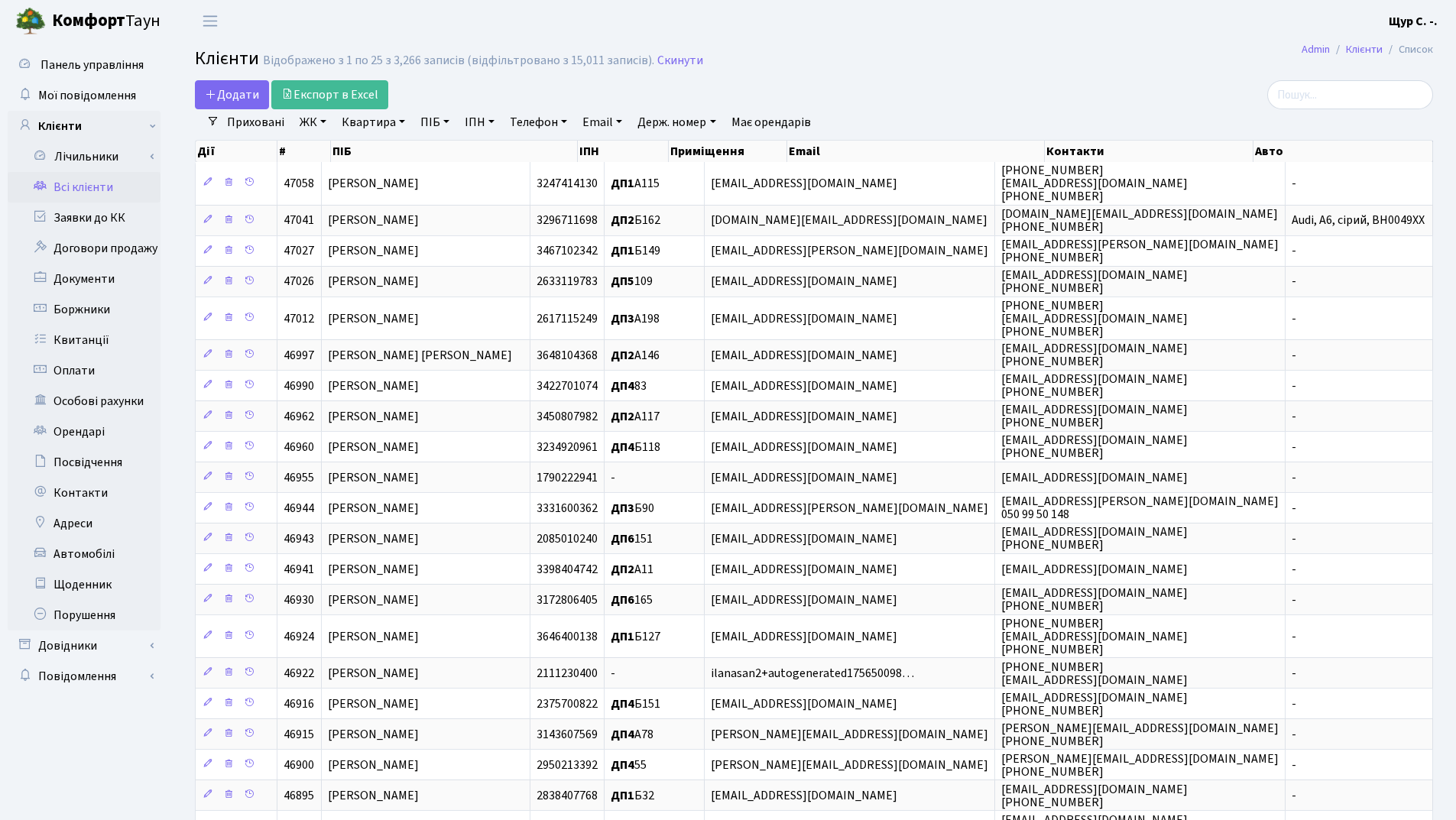
click at [360, 116] on link "Квартира" at bounding box center [373, 122] width 76 height 26
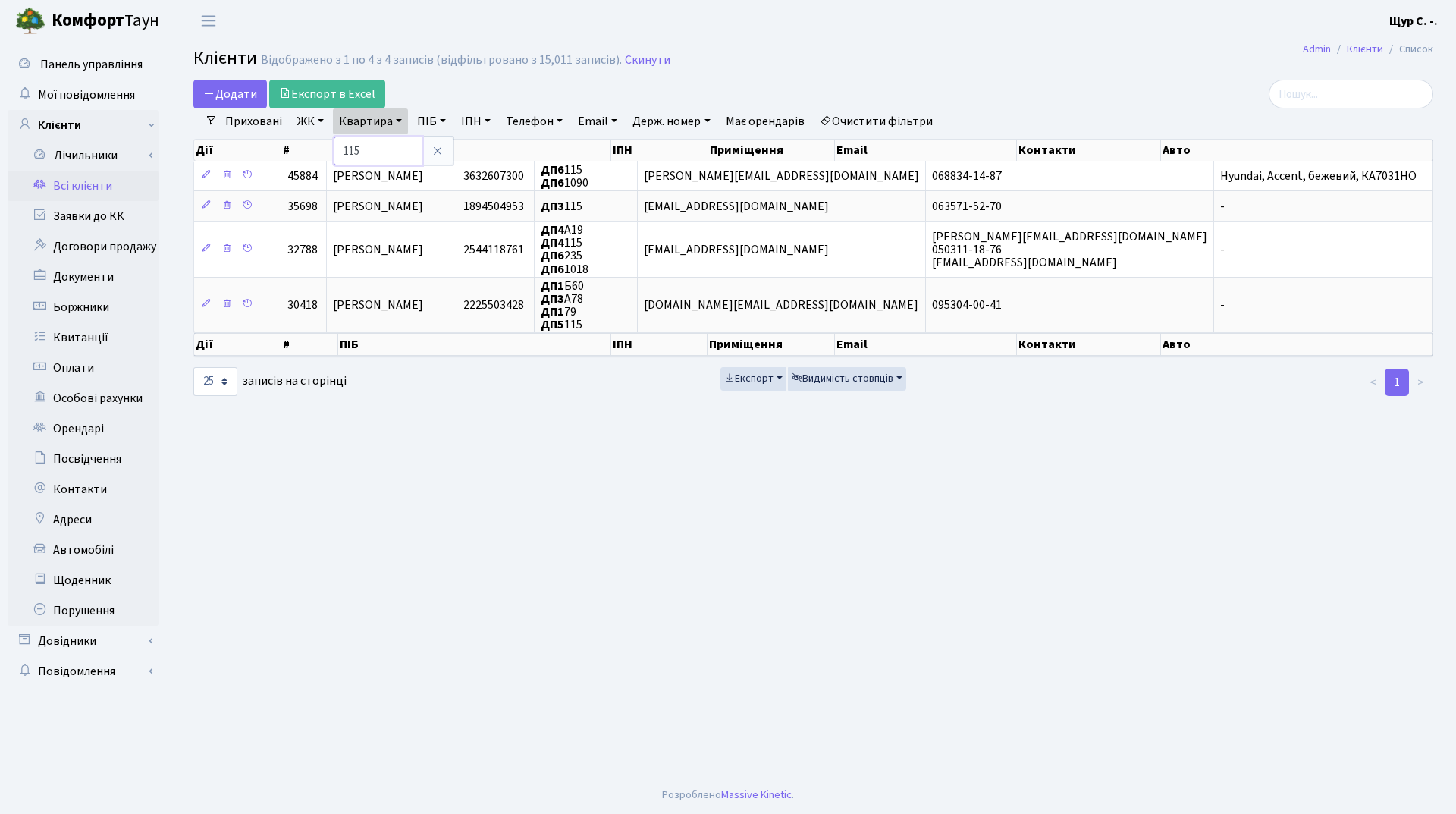
click at [340, 149] on input "115" at bounding box center [378, 151] width 89 height 29
type input "а115"
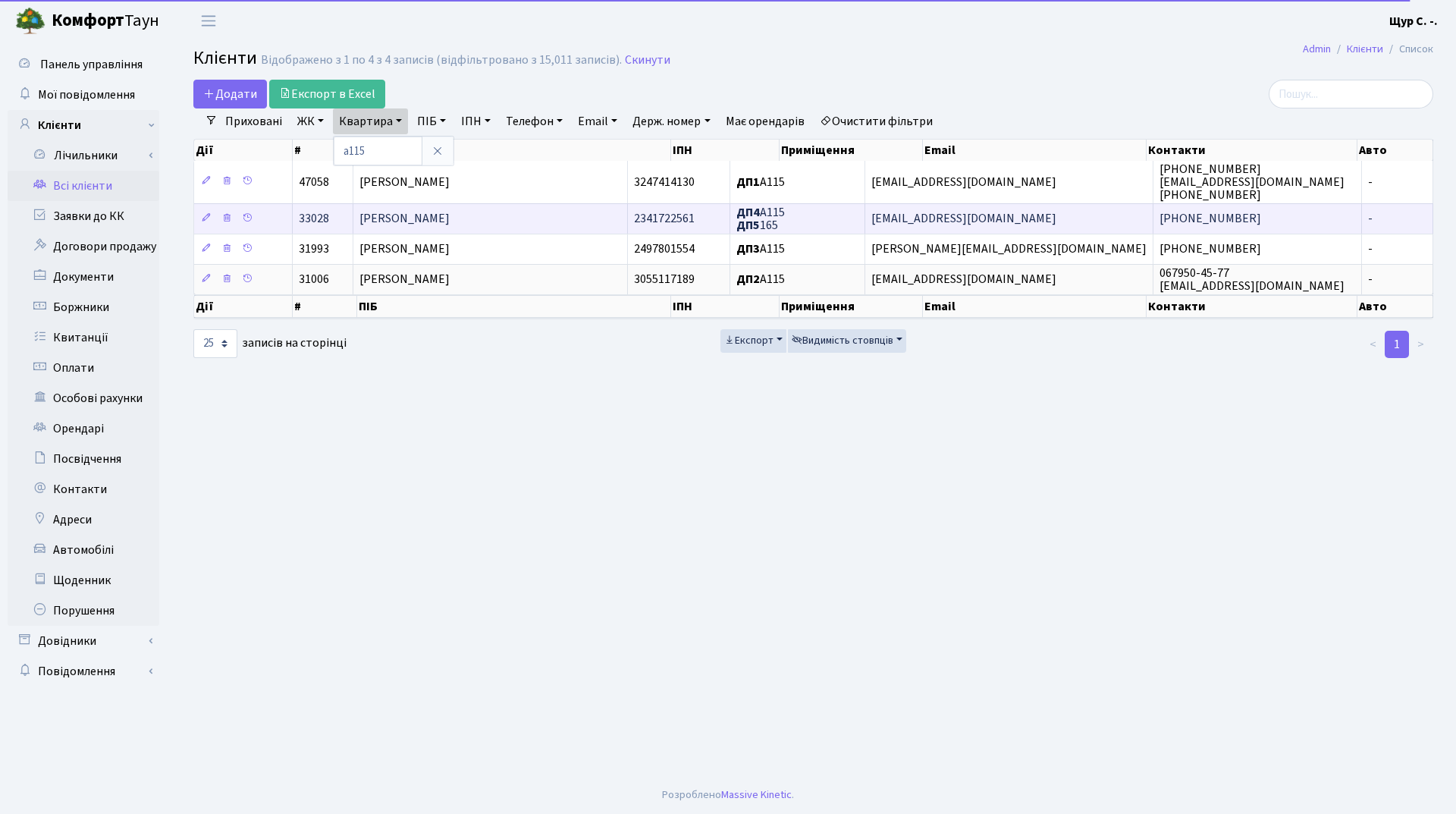
click at [567, 218] on td "[PERSON_NAME]" at bounding box center [491, 218] width 274 height 31
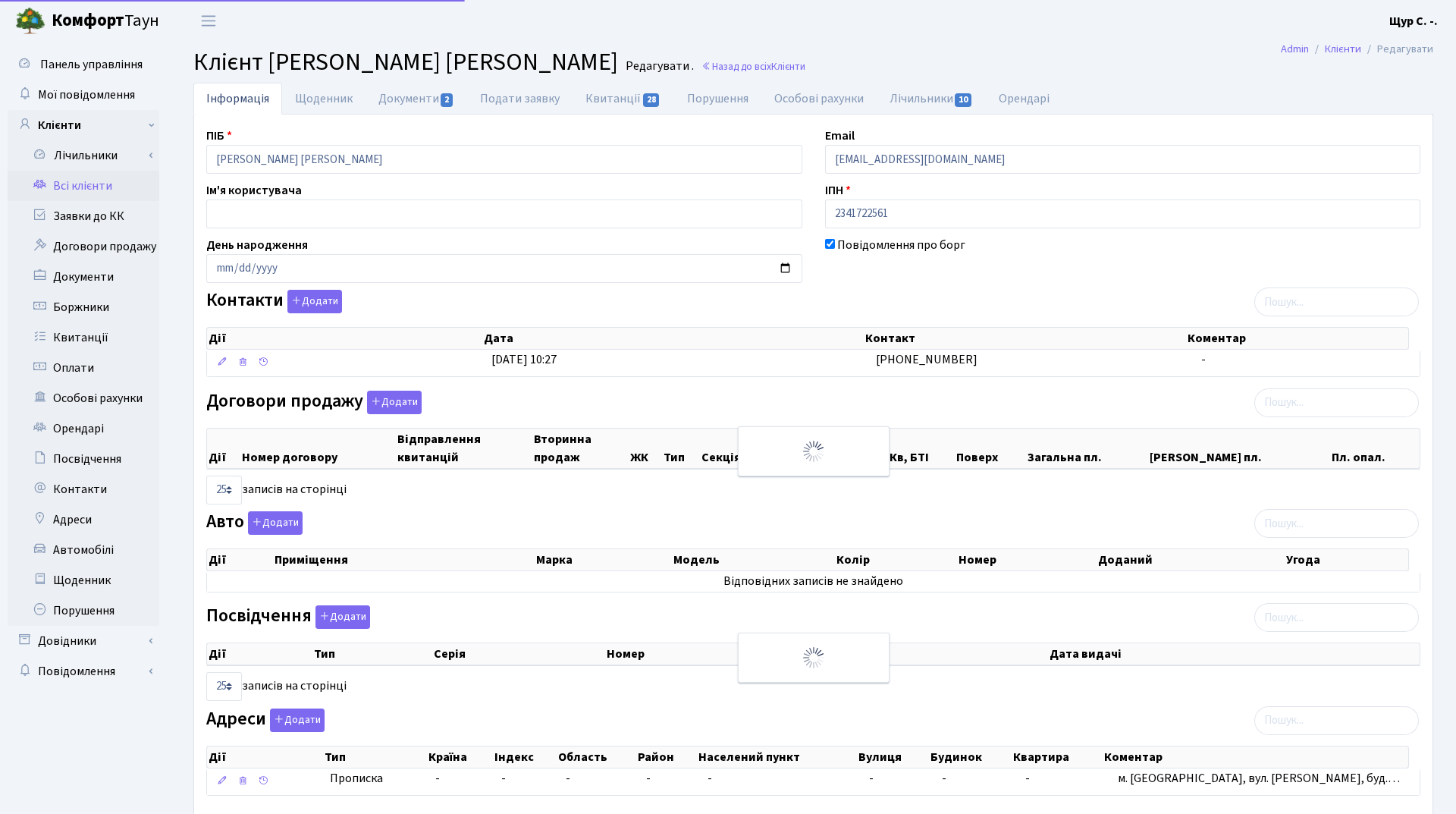
select select "25"
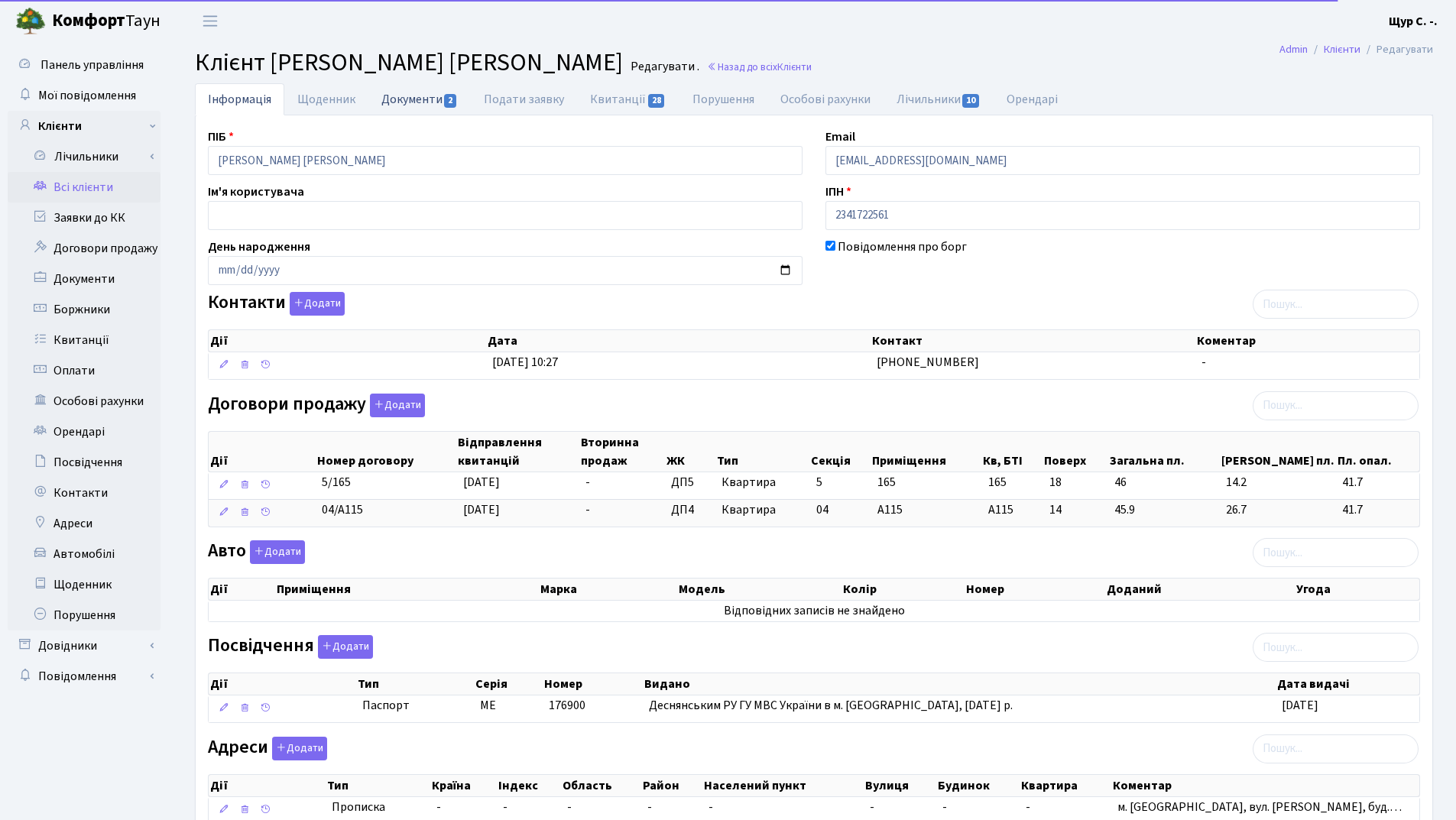
click at [392, 96] on link "Документи 2" at bounding box center [420, 99] width 103 height 32
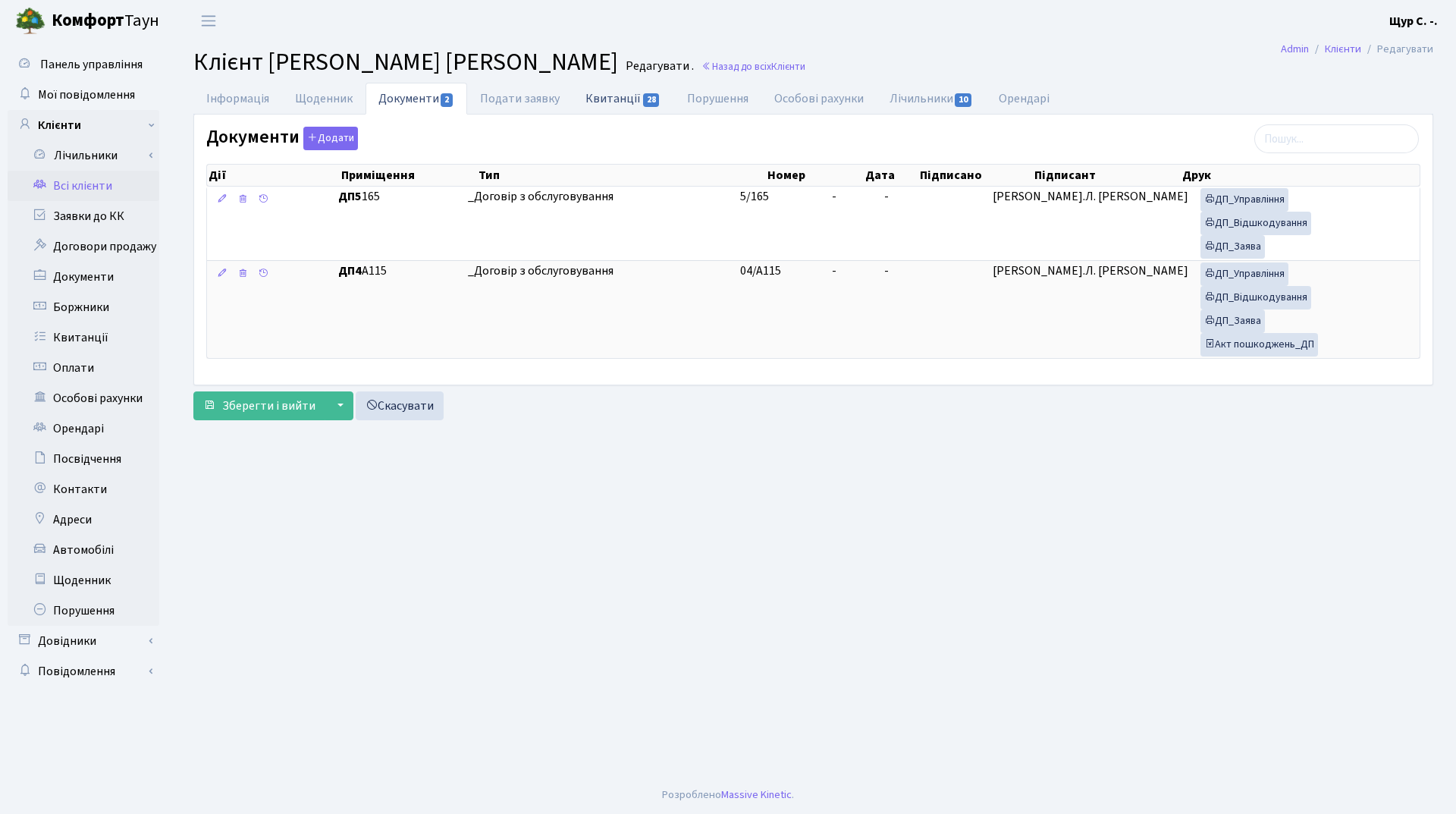
click at [626, 98] on link "Квитанції 28" at bounding box center [623, 98] width 101 height 31
select select "25"
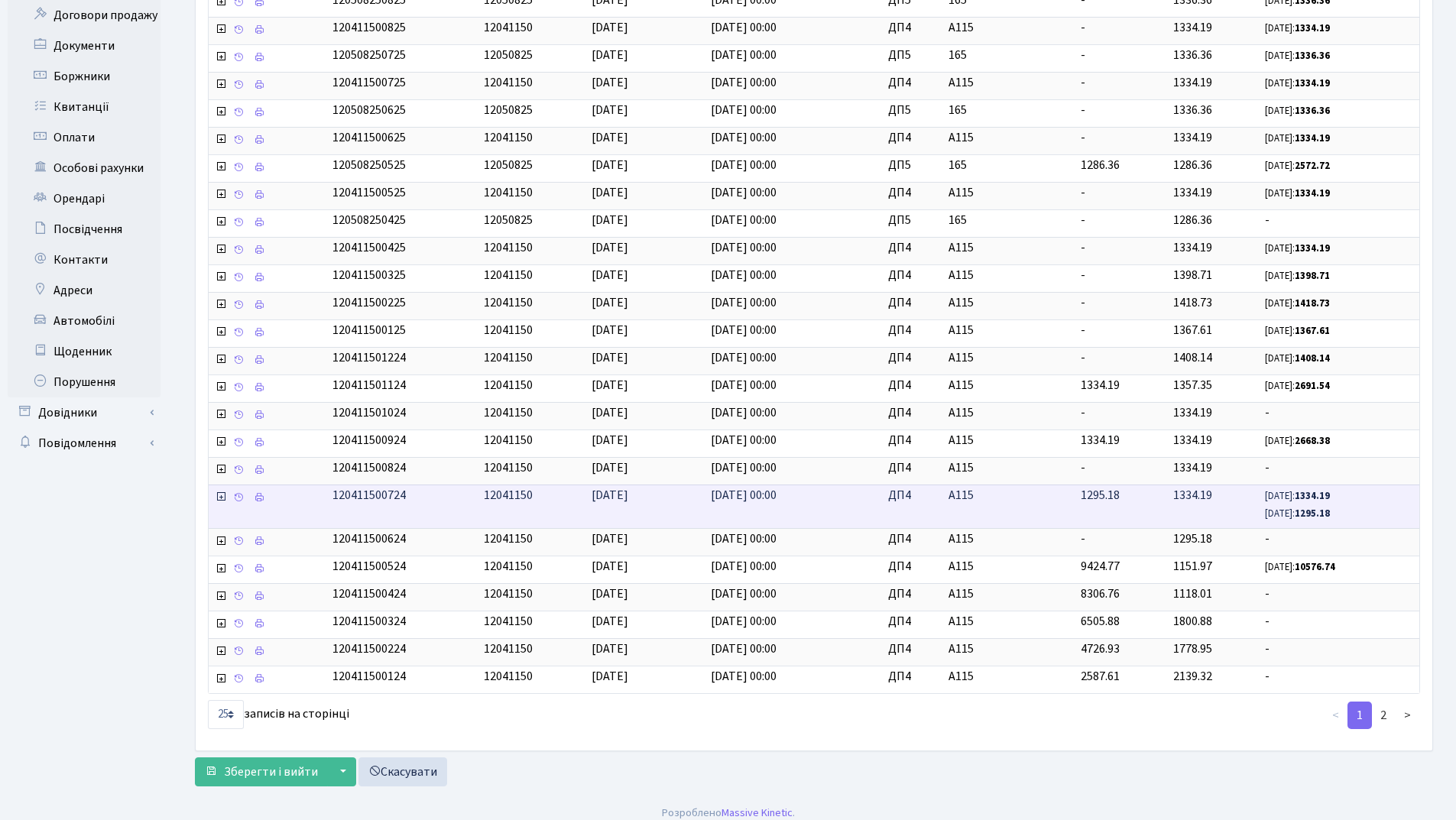
scroll to position [245, 0]
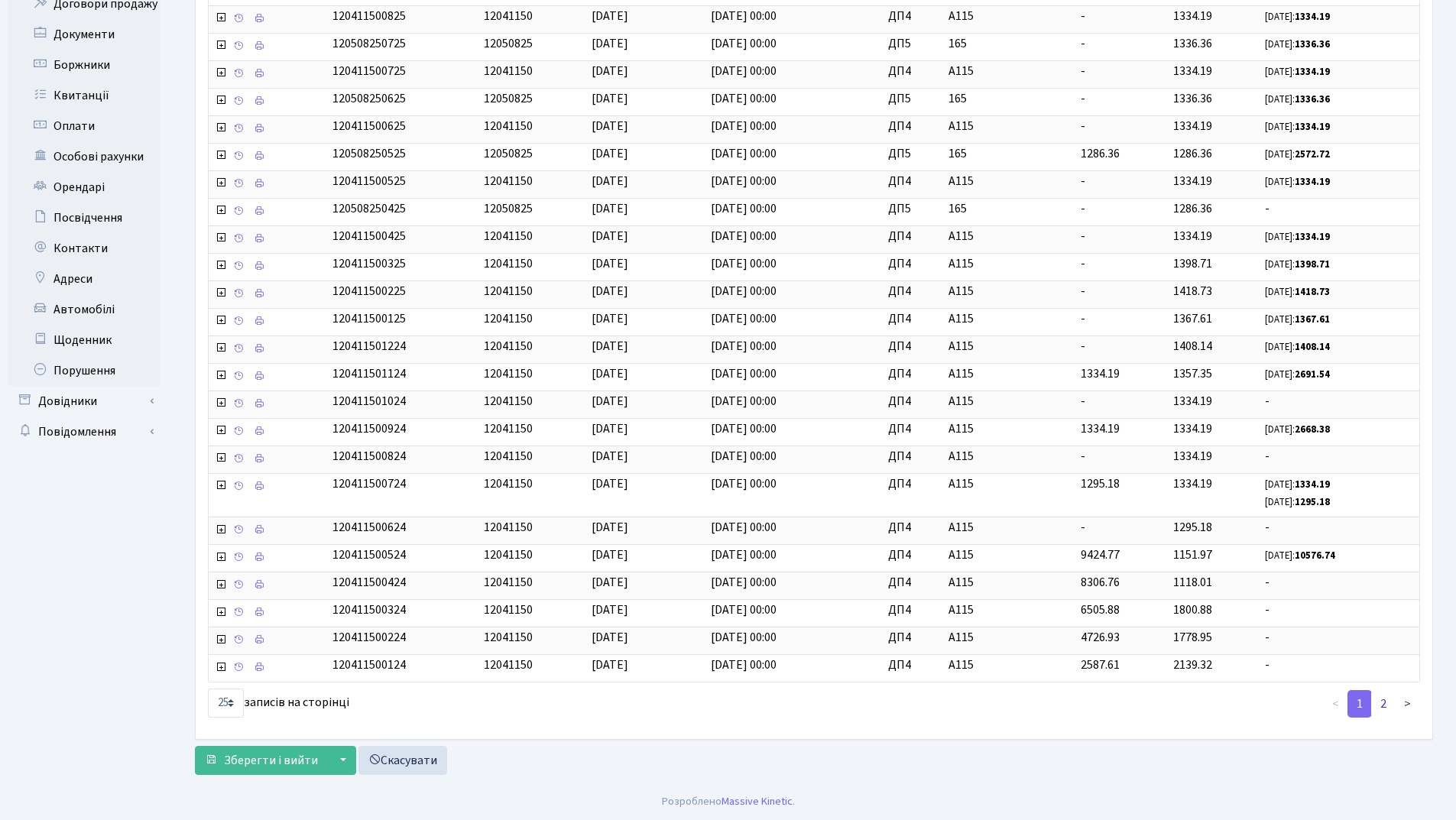
click at [1382, 705] on link "2" at bounding box center [1383, 703] width 25 height 27
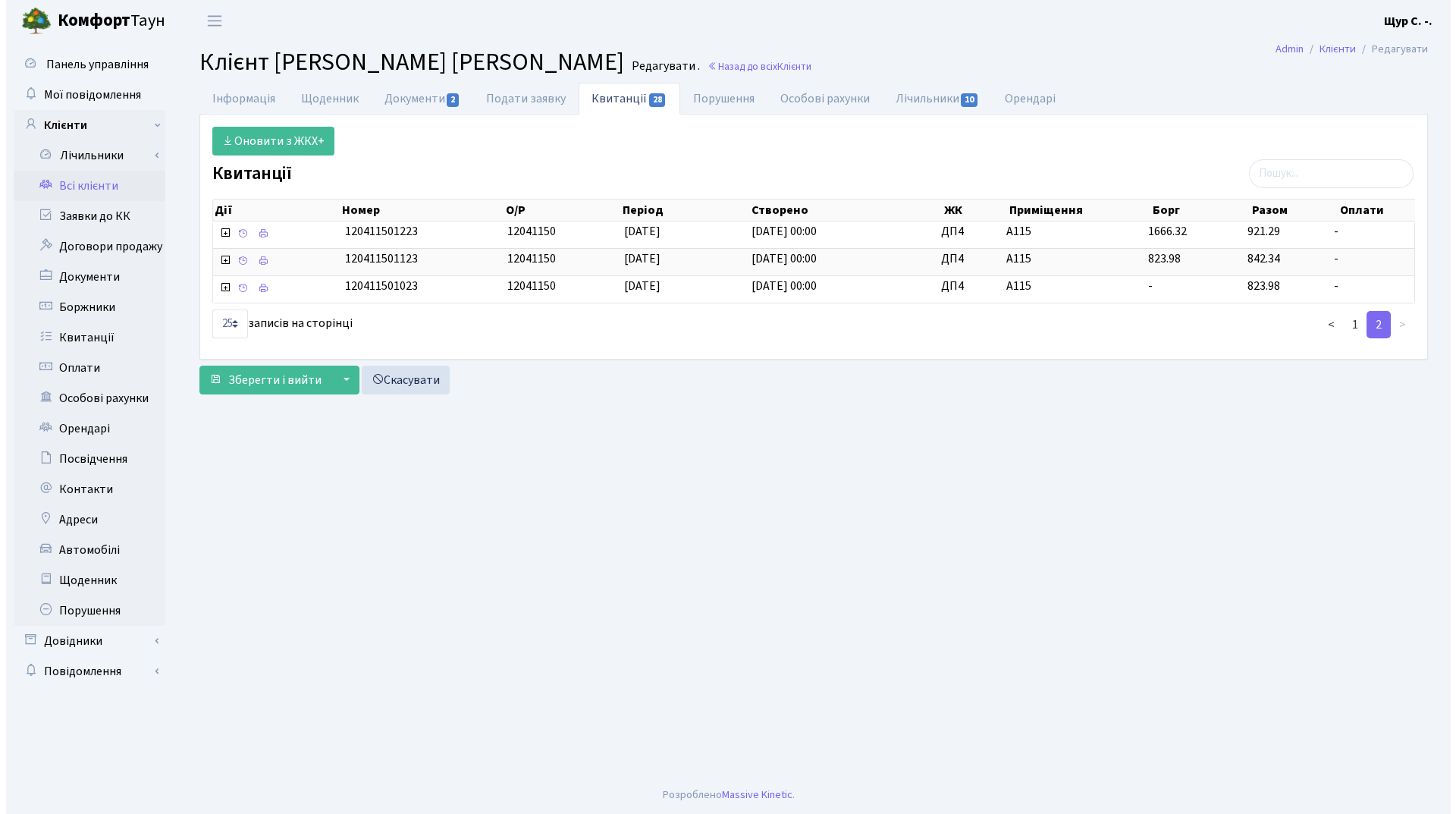
scroll to position [0, 0]
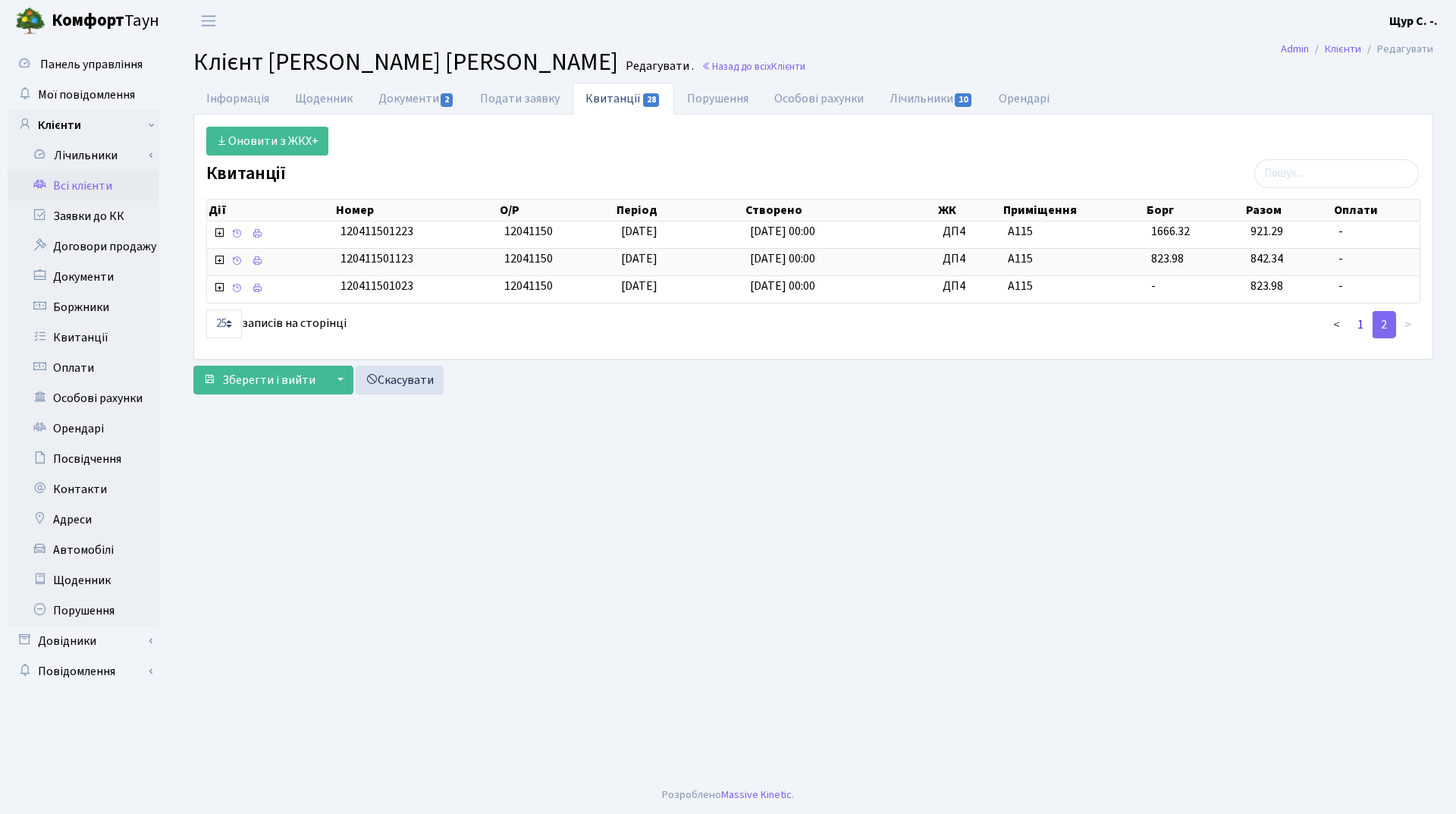
click at [1355, 326] on link "1" at bounding box center [1361, 324] width 24 height 27
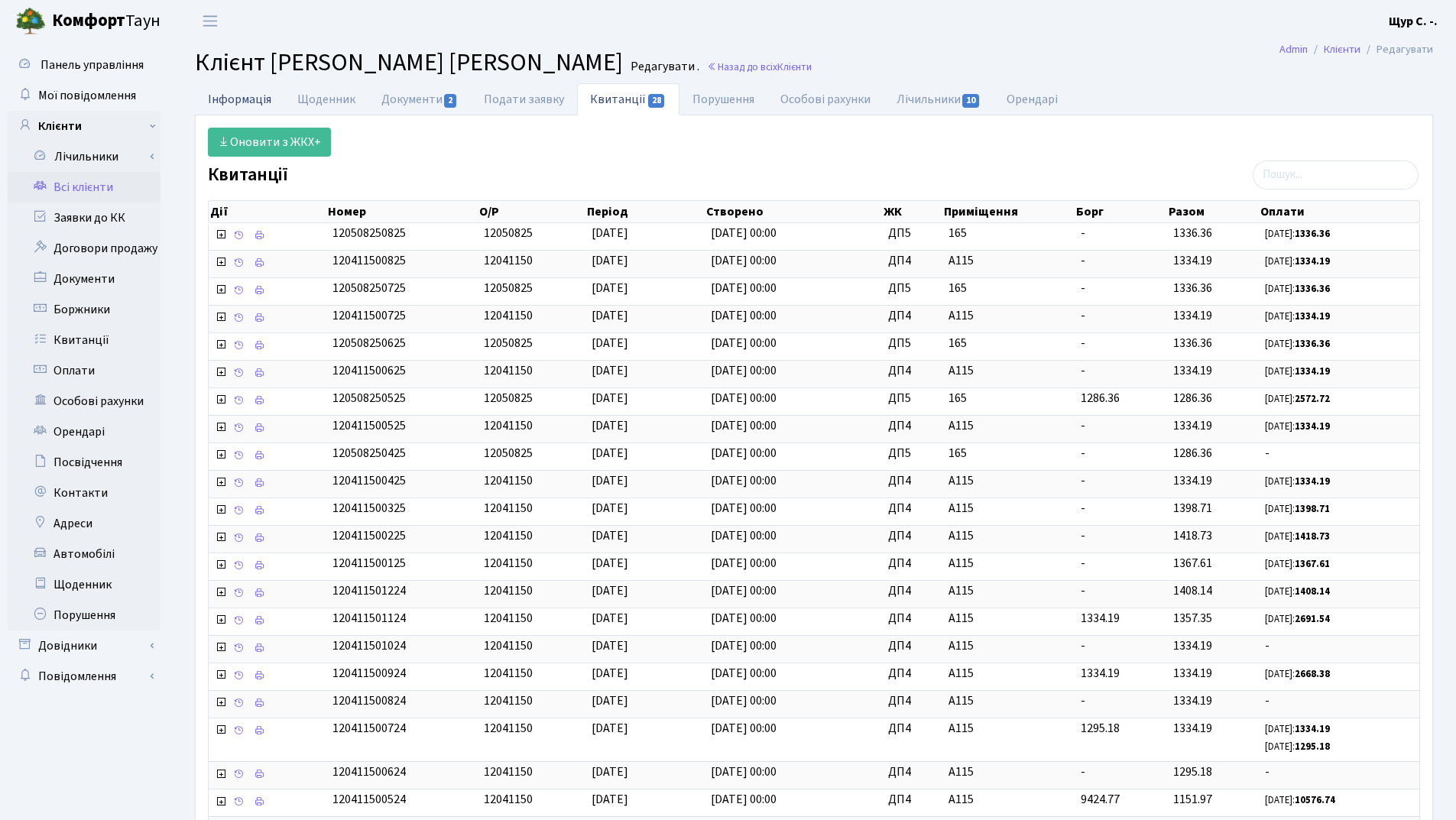
click at [241, 107] on link "Інформація" at bounding box center [240, 99] width 90 height 32
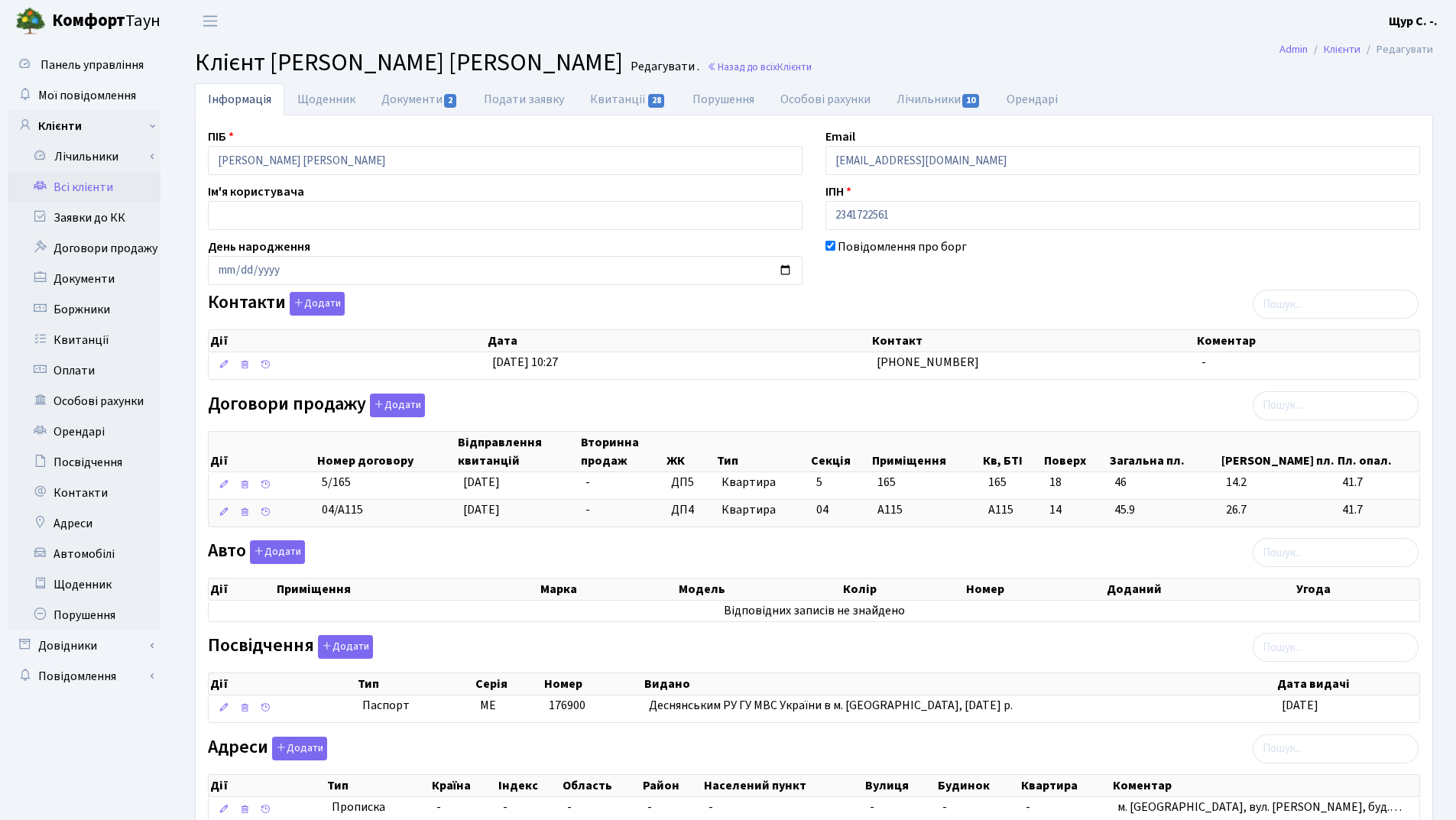
click at [108, 190] on link "Всі клієнти" at bounding box center [84, 187] width 153 height 31
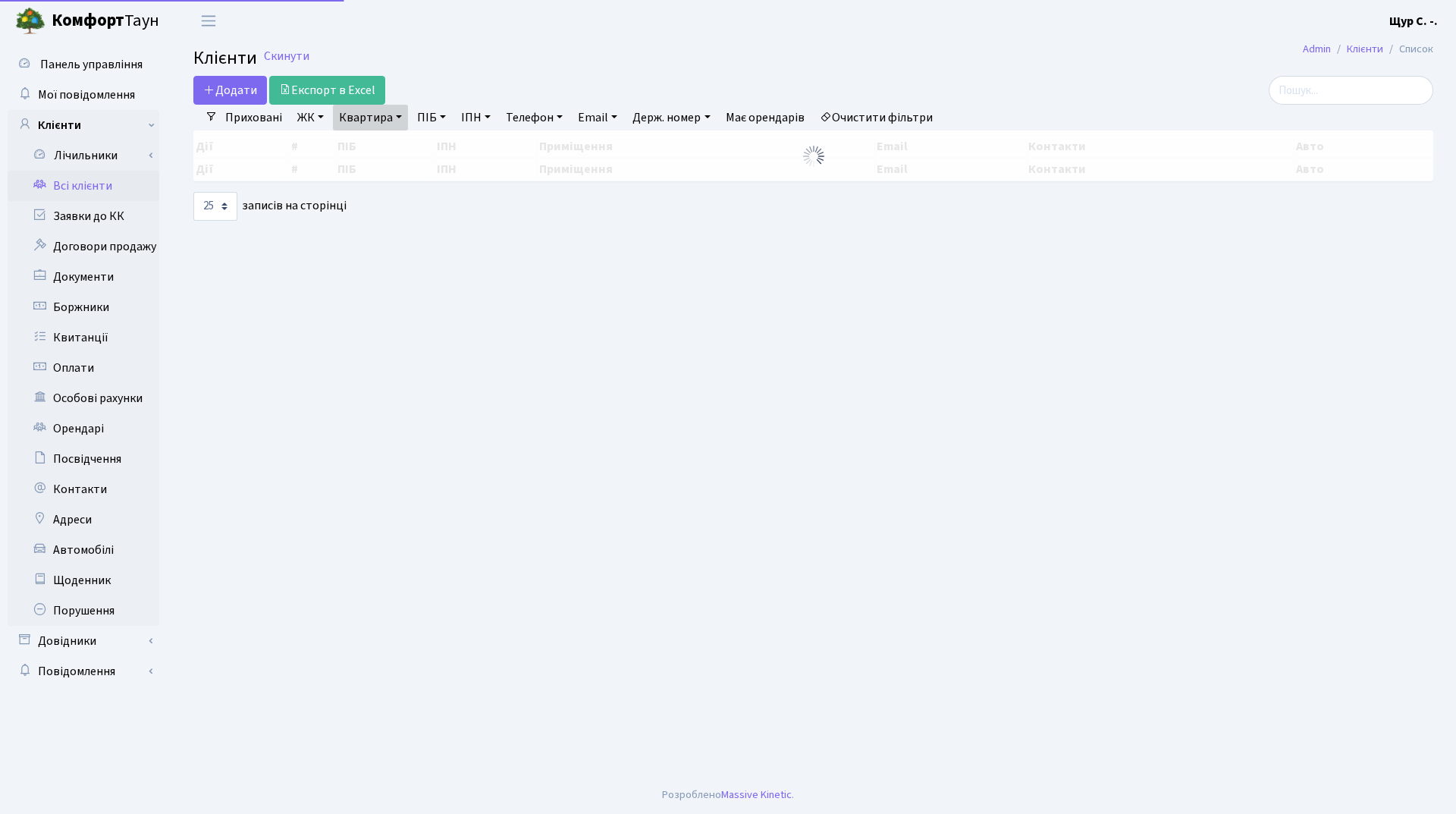
select select "25"
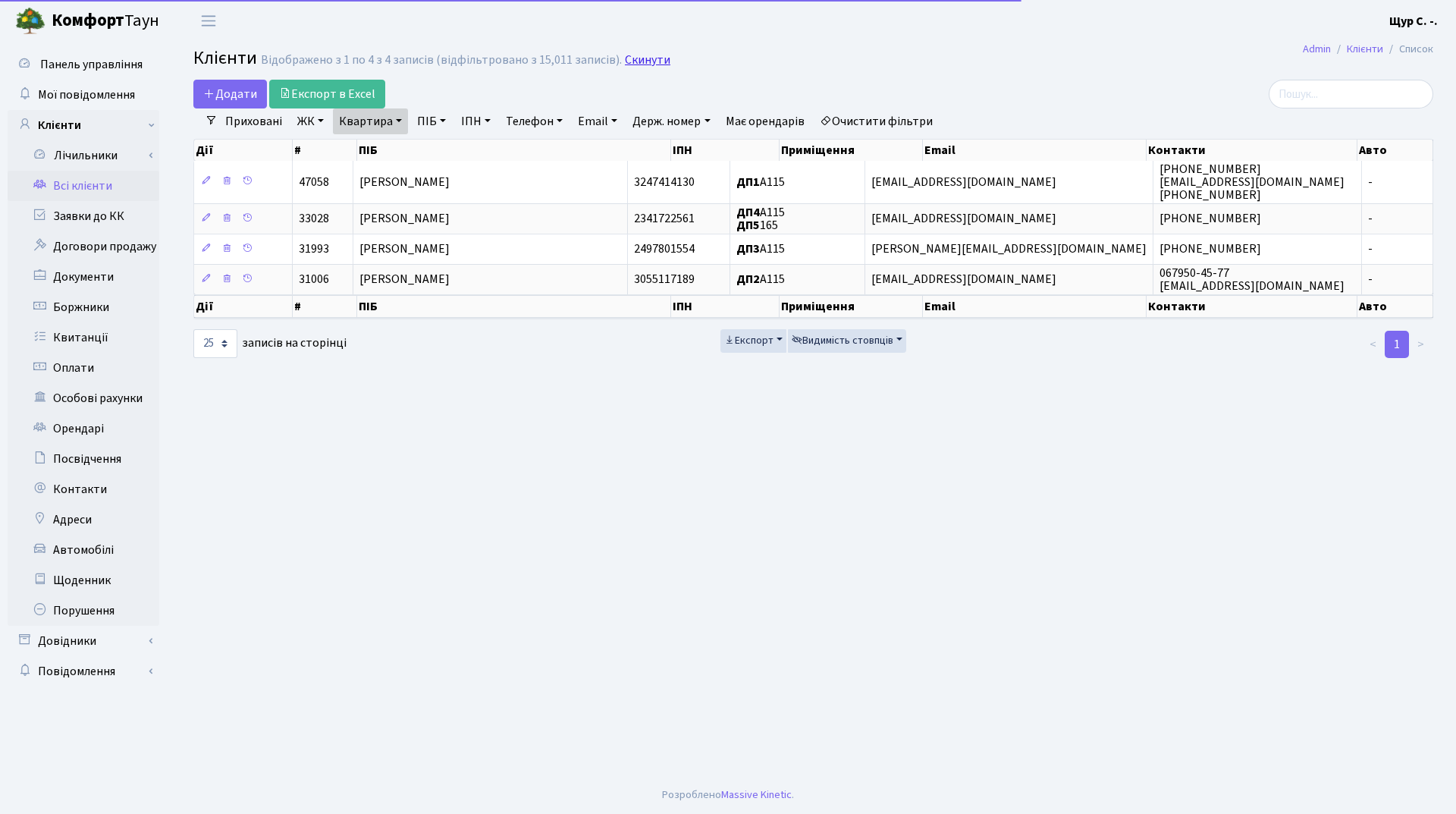
click at [654, 55] on link "Скинути" at bounding box center [647, 60] width 45 height 15
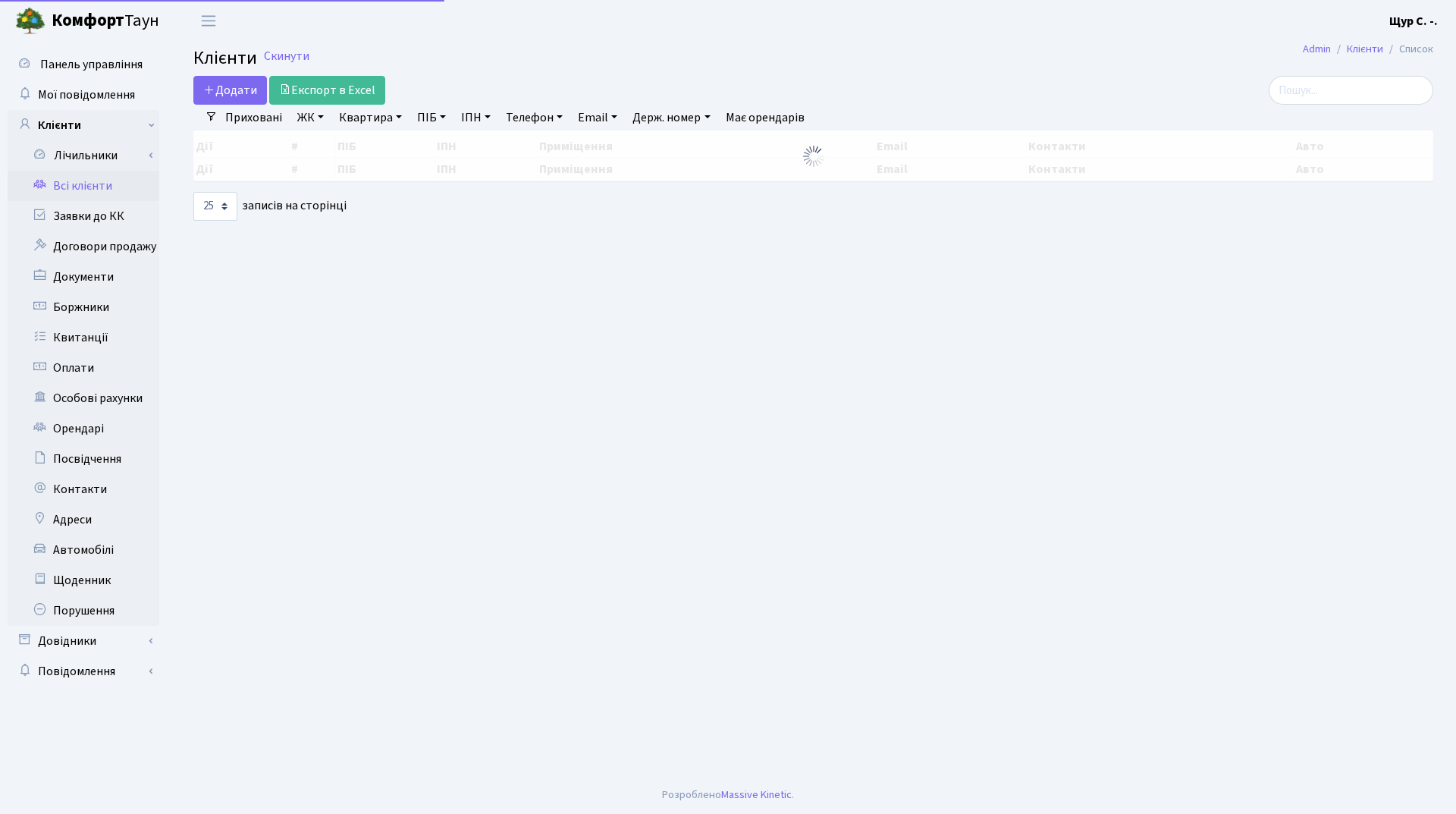
select select "25"
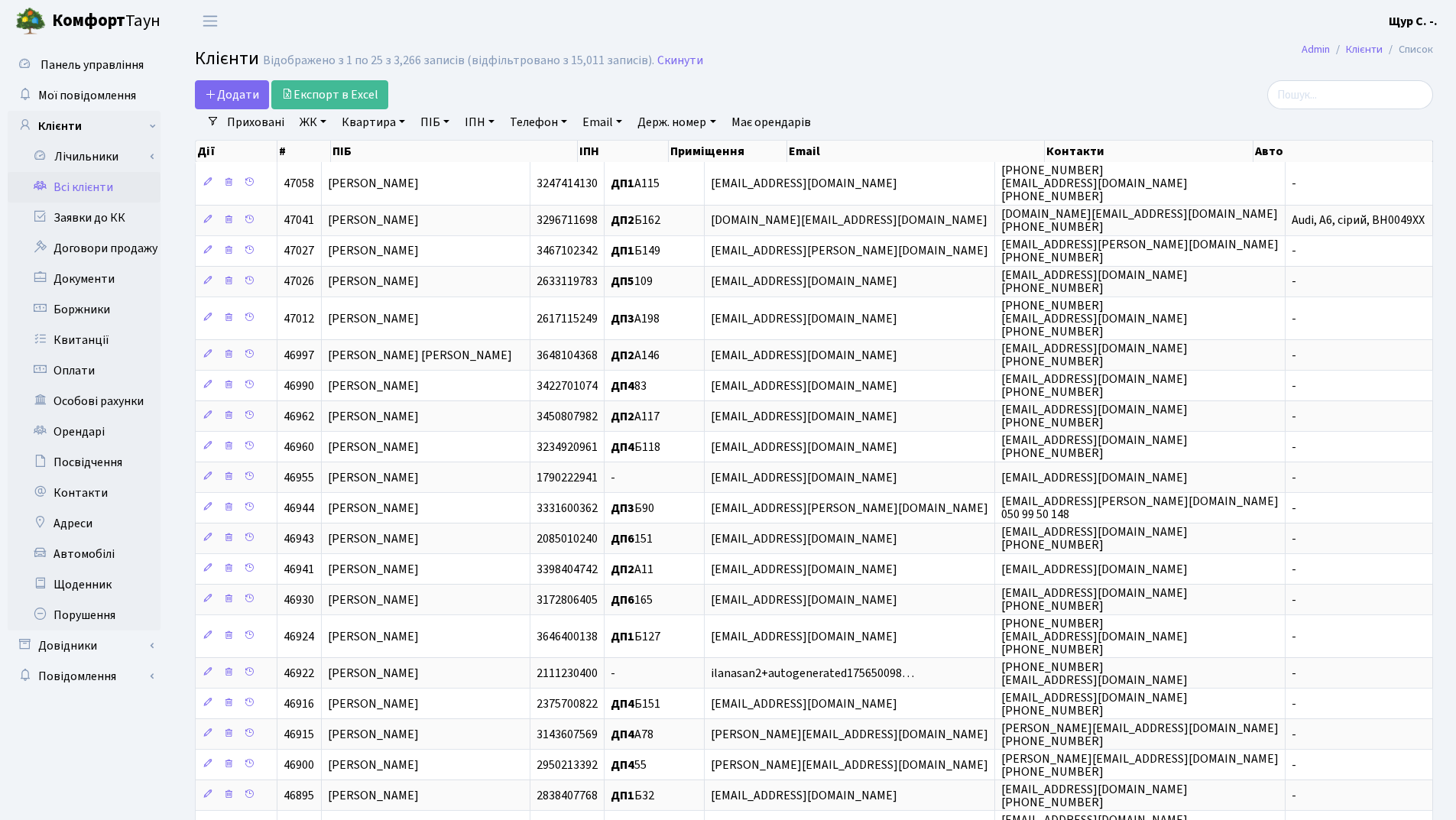
click at [376, 119] on link "Квартира" at bounding box center [373, 122] width 76 height 26
type input "102"
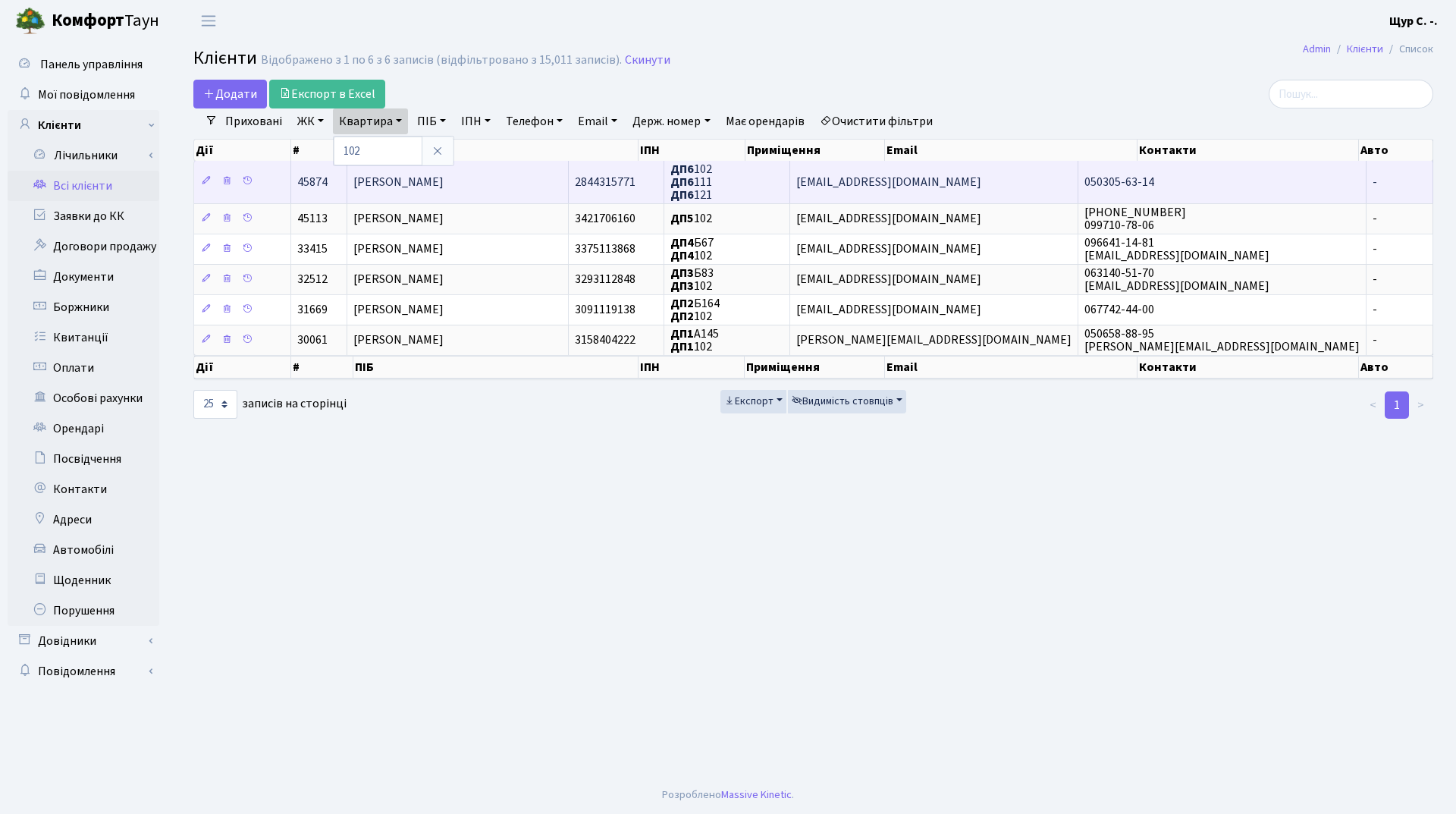
click at [527, 192] on td "[PERSON_NAME]" at bounding box center [458, 182] width 222 height 42
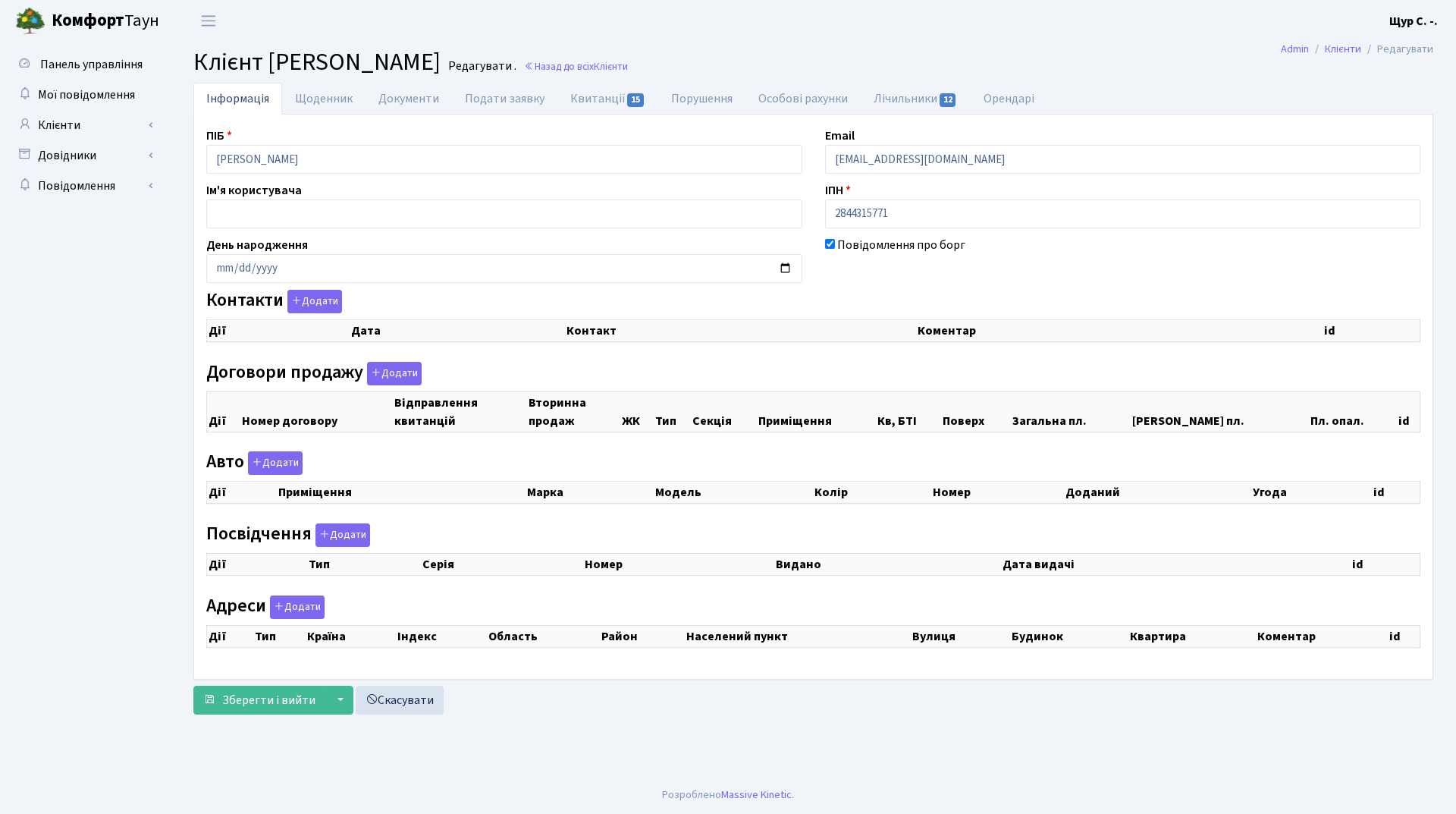
select select "25"
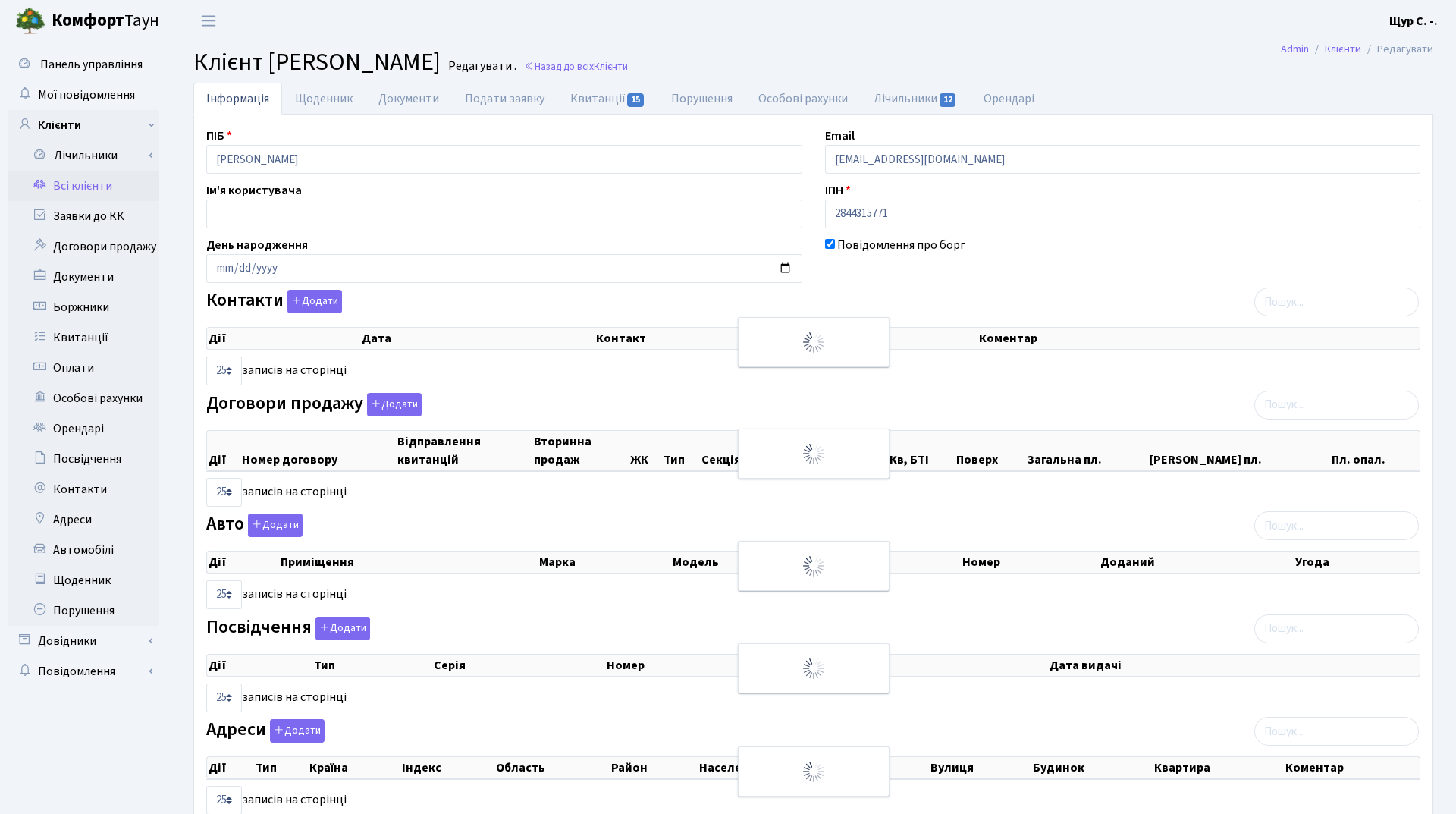
checkbox input "true"
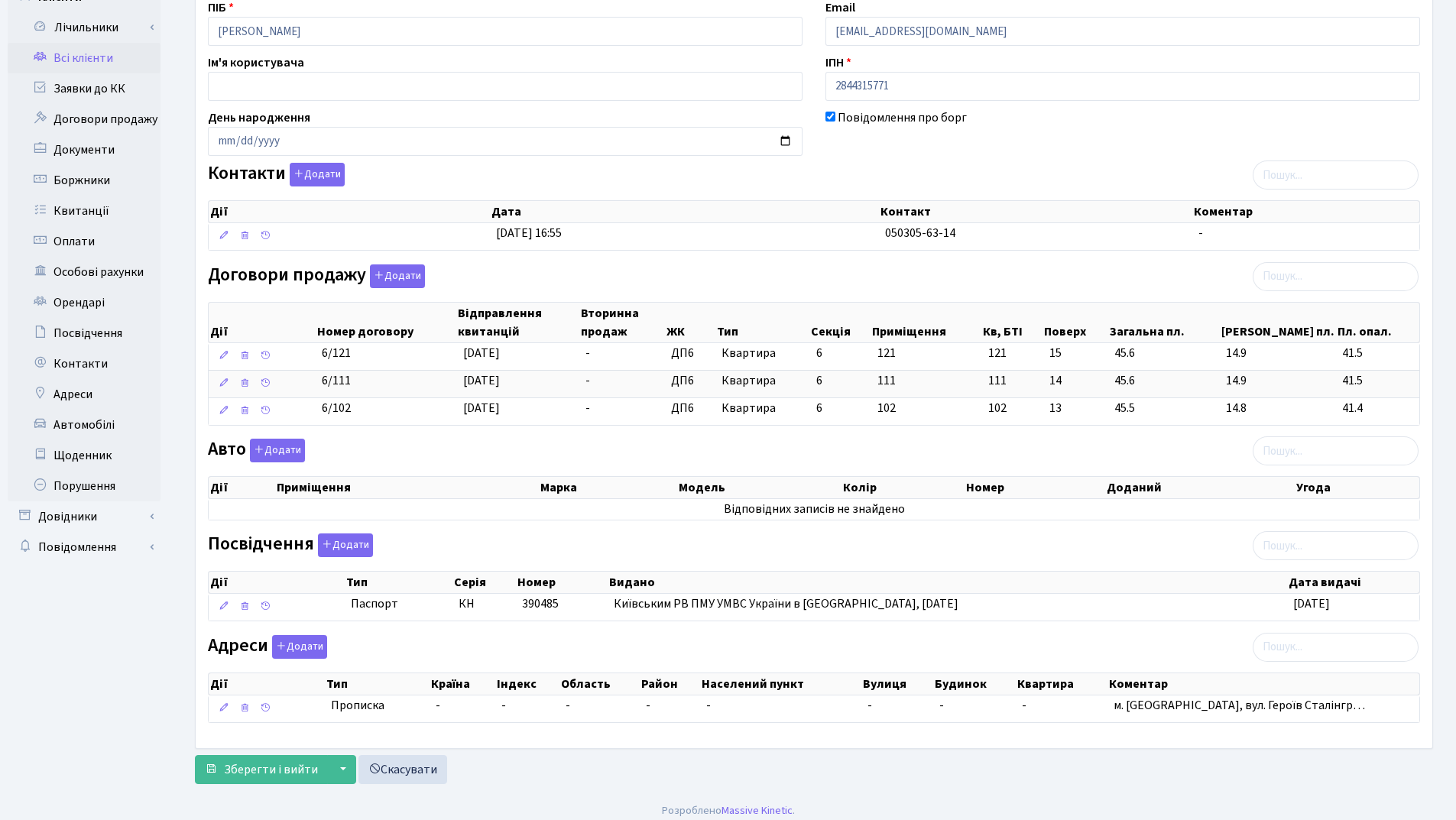
scroll to position [139, 0]
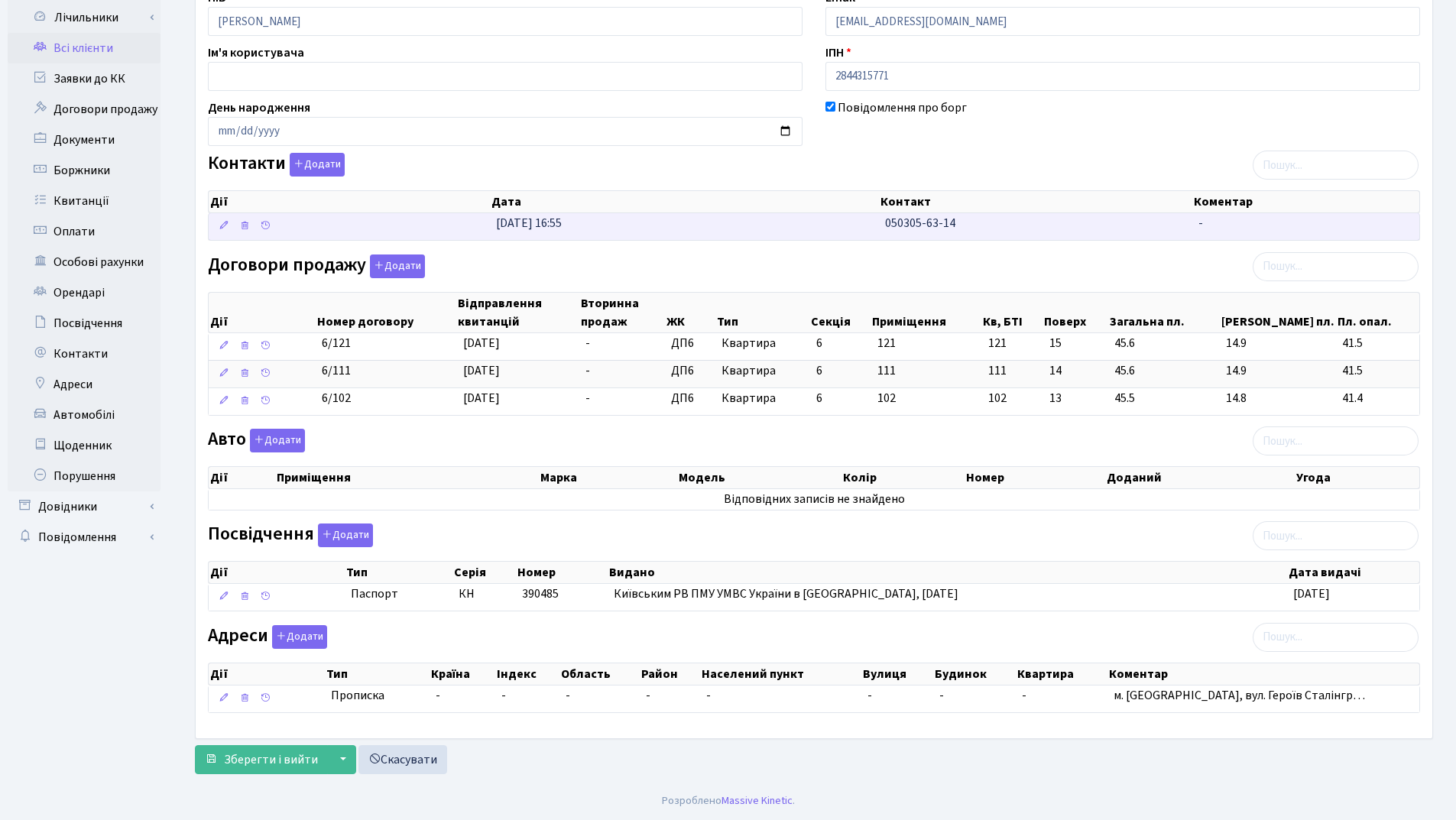
click at [917, 229] on span "050305-63-14" at bounding box center [920, 223] width 70 height 17
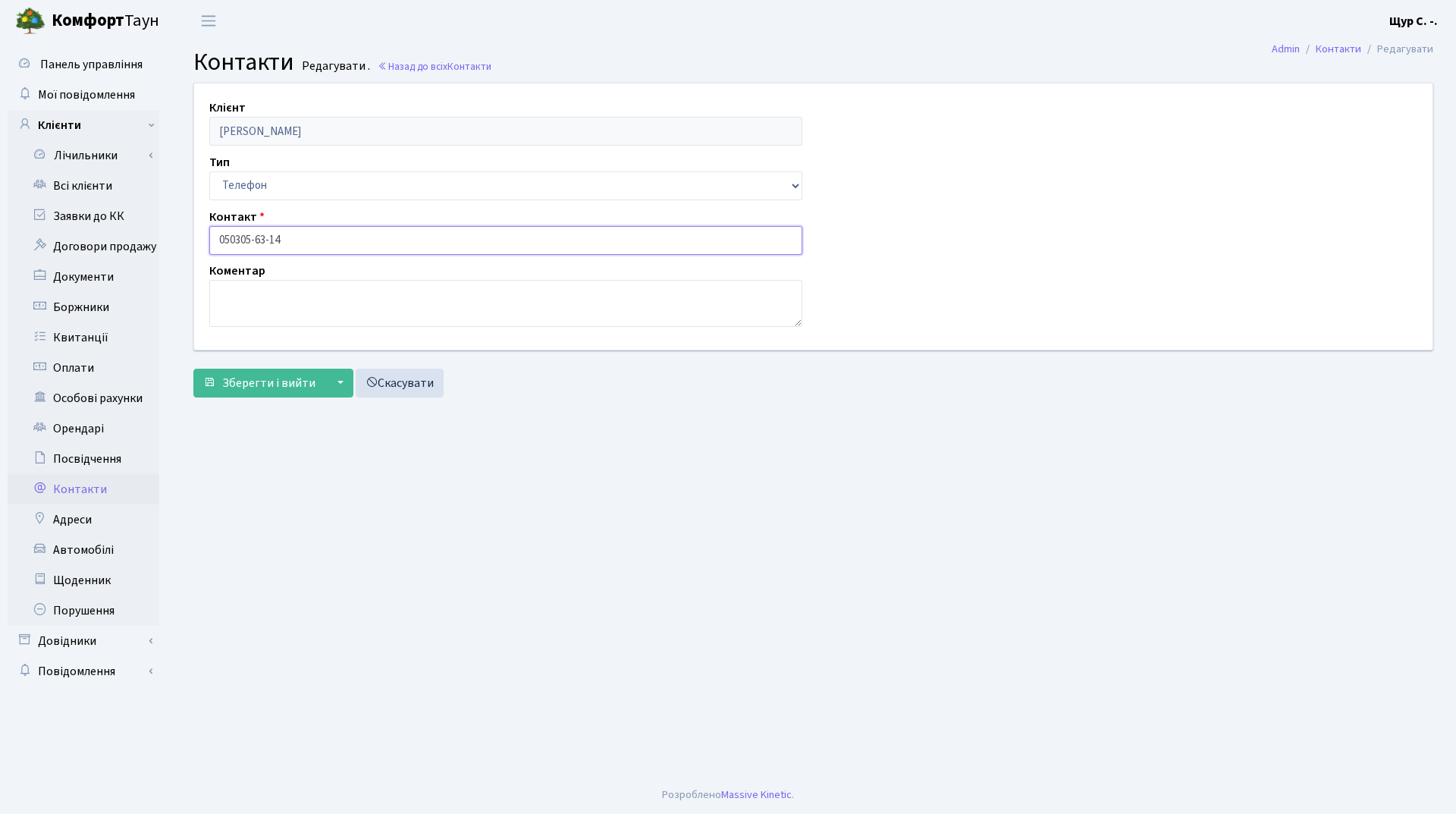
click at [237, 238] on input "050305-63-14" at bounding box center [505, 240] width 593 height 29
type input "[PHONE_NUMBER]"
click at [252, 380] on span "Зберегти і вийти" at bounding box center [268, 383] width 93 height 17
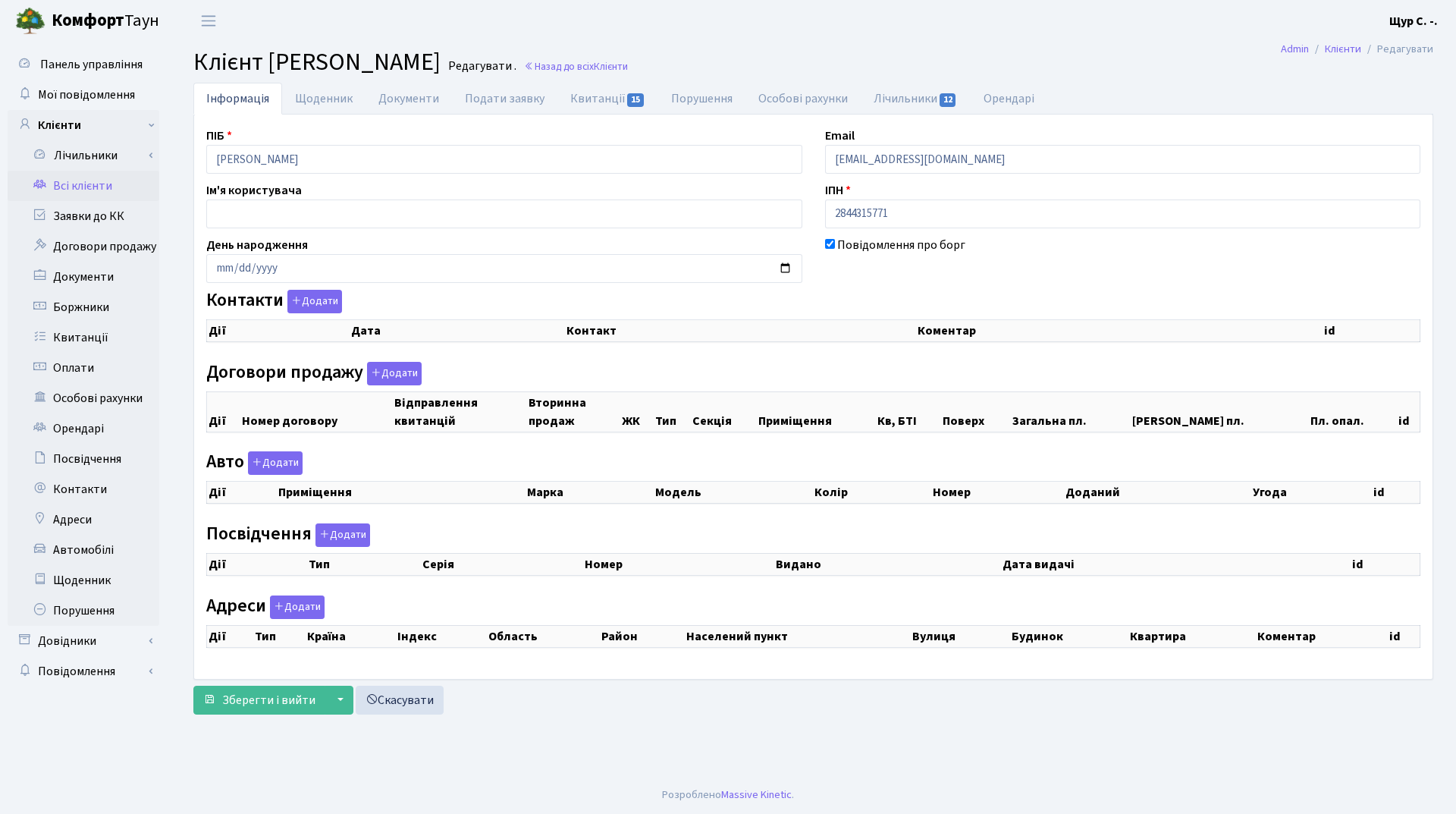
checkbox input "true"
select select "25"
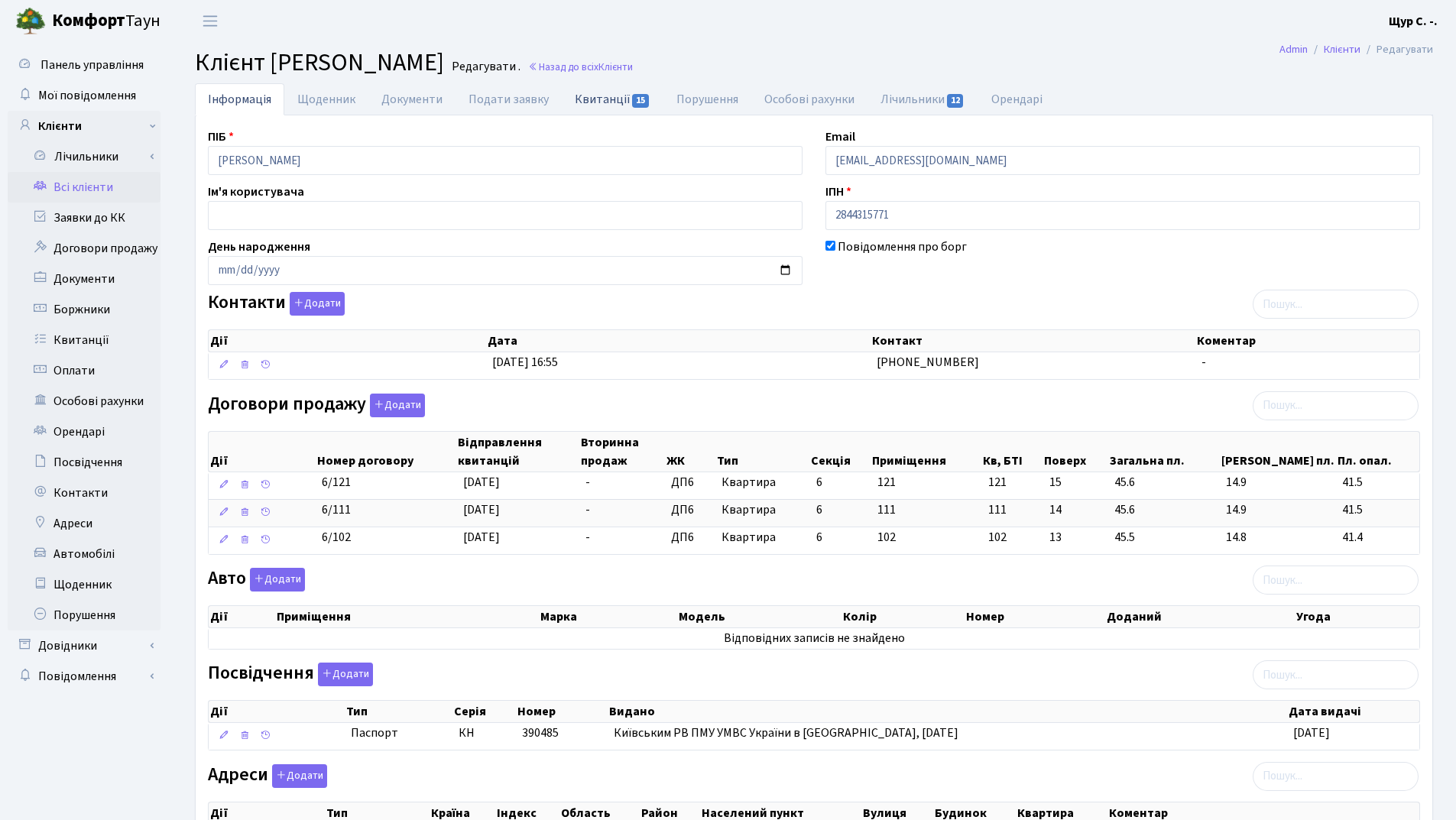
click at [599, 102] on link "Квитанції 15" at bounding box center [613, 99] width 102 height 32
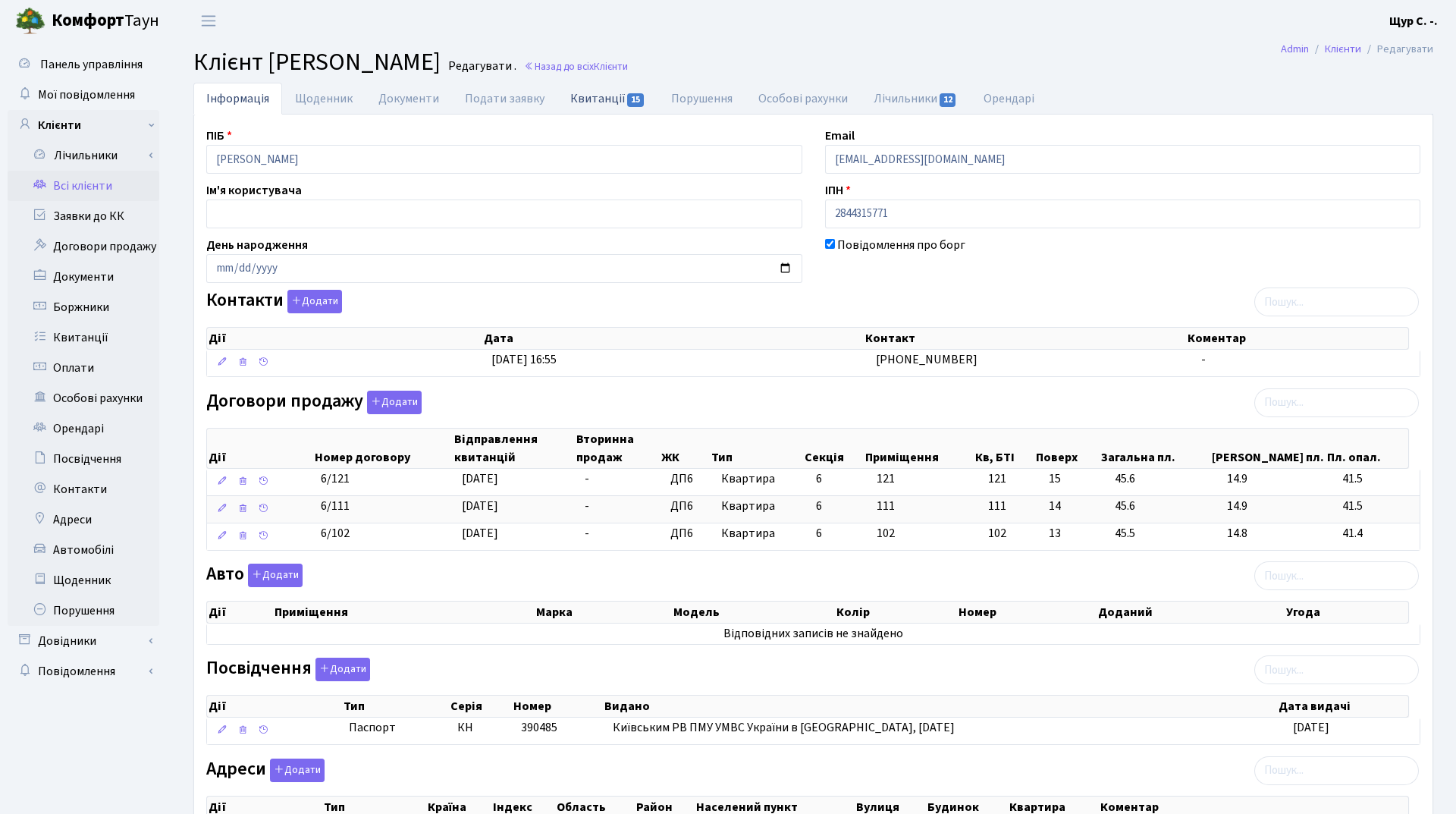
select select "25"
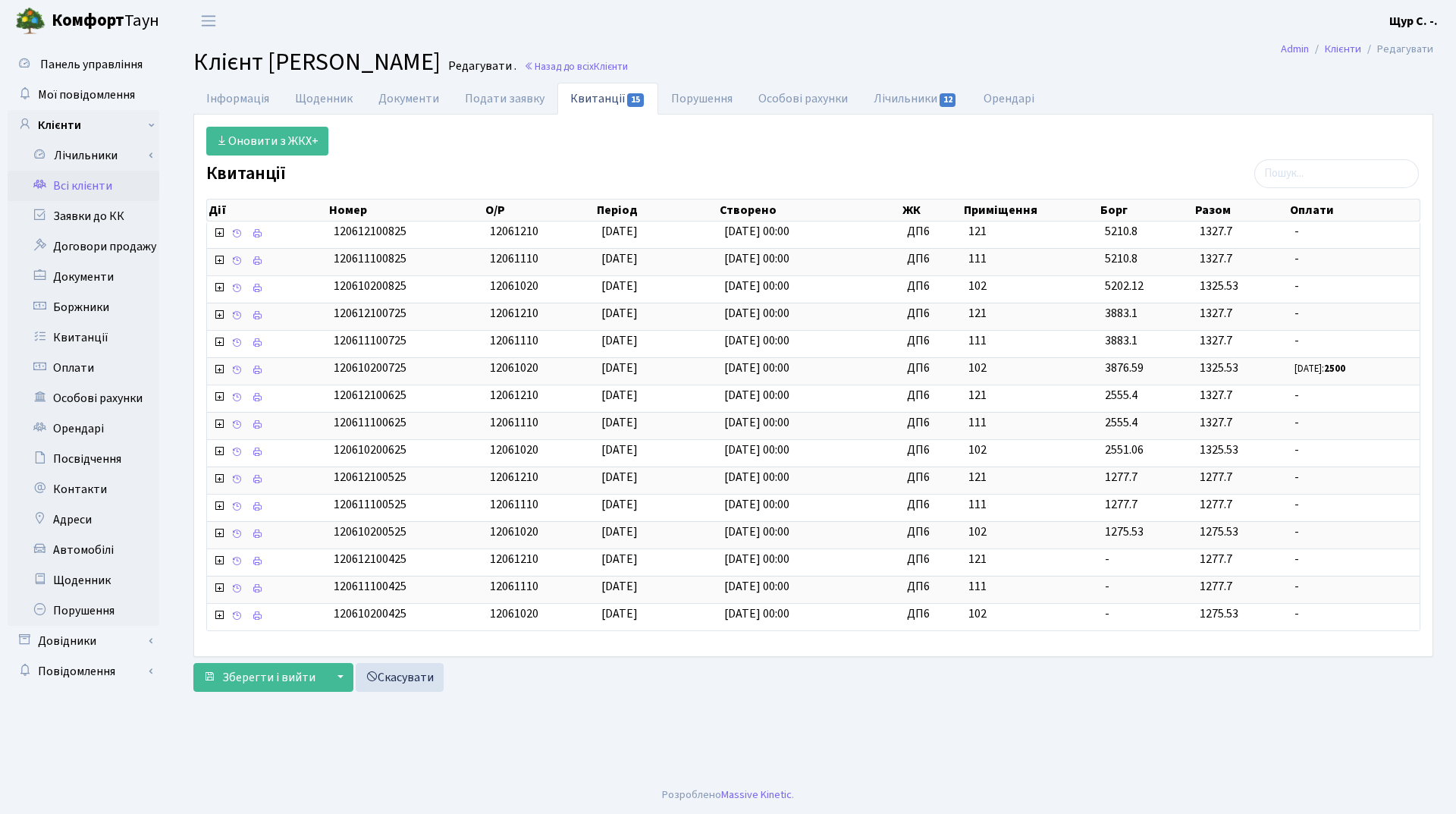
click at [85, 187] on link "Всі клієнти" at bounding box center [84, 186] width 152 height 31
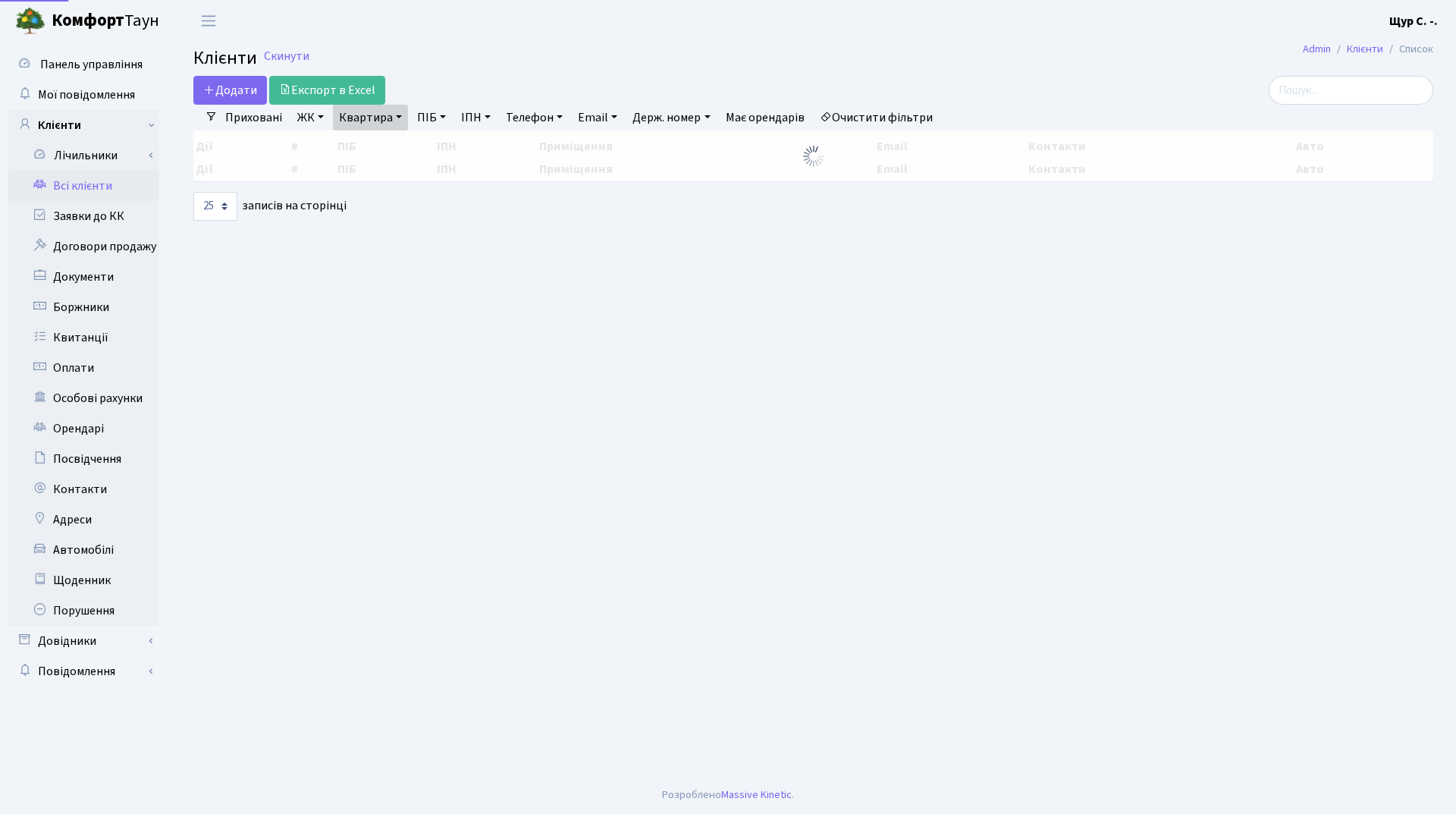
select select "25"
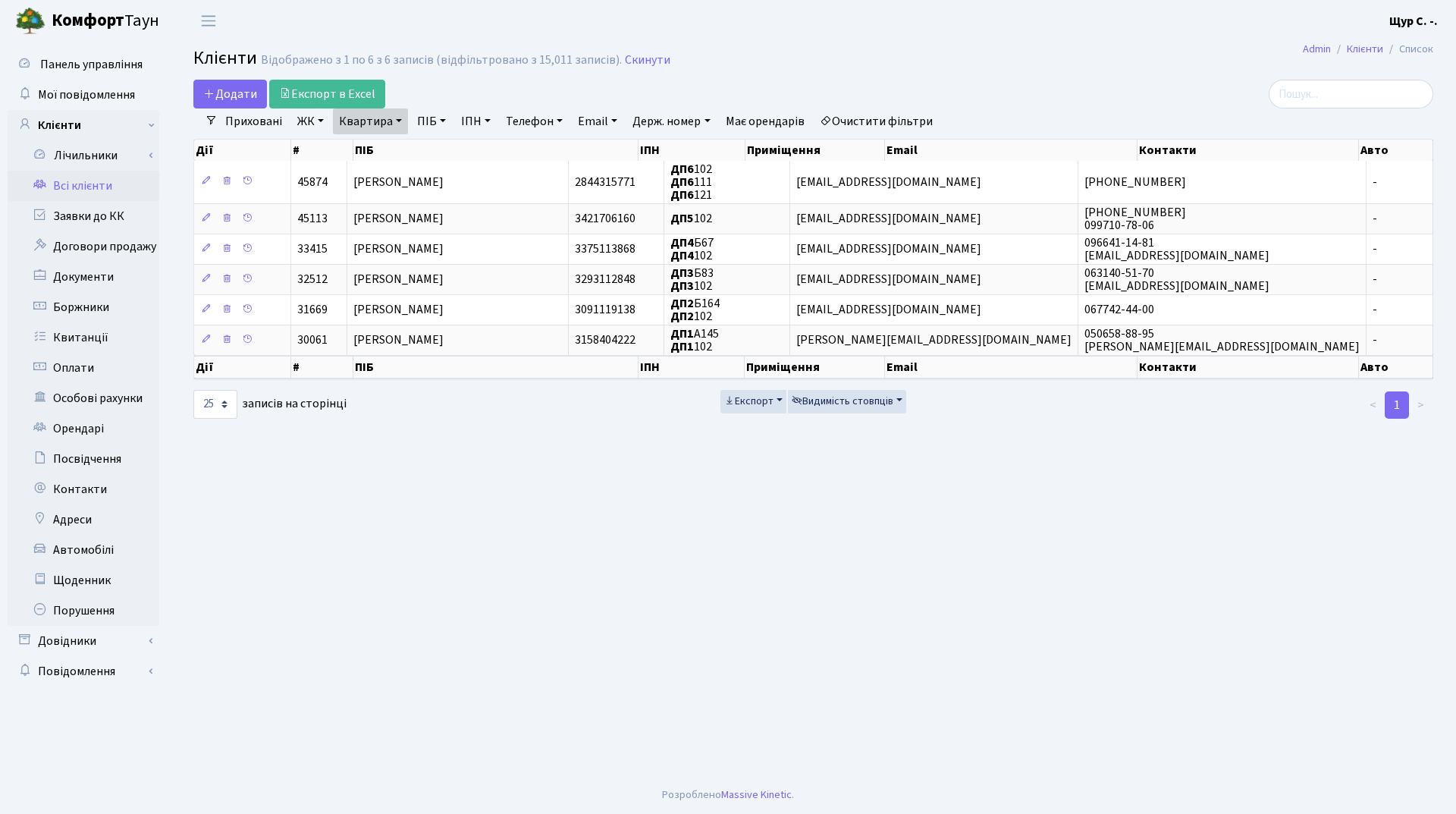
click at [397, 123] on link "Квартира" at bounding box center [370, 121] width 75 height 26
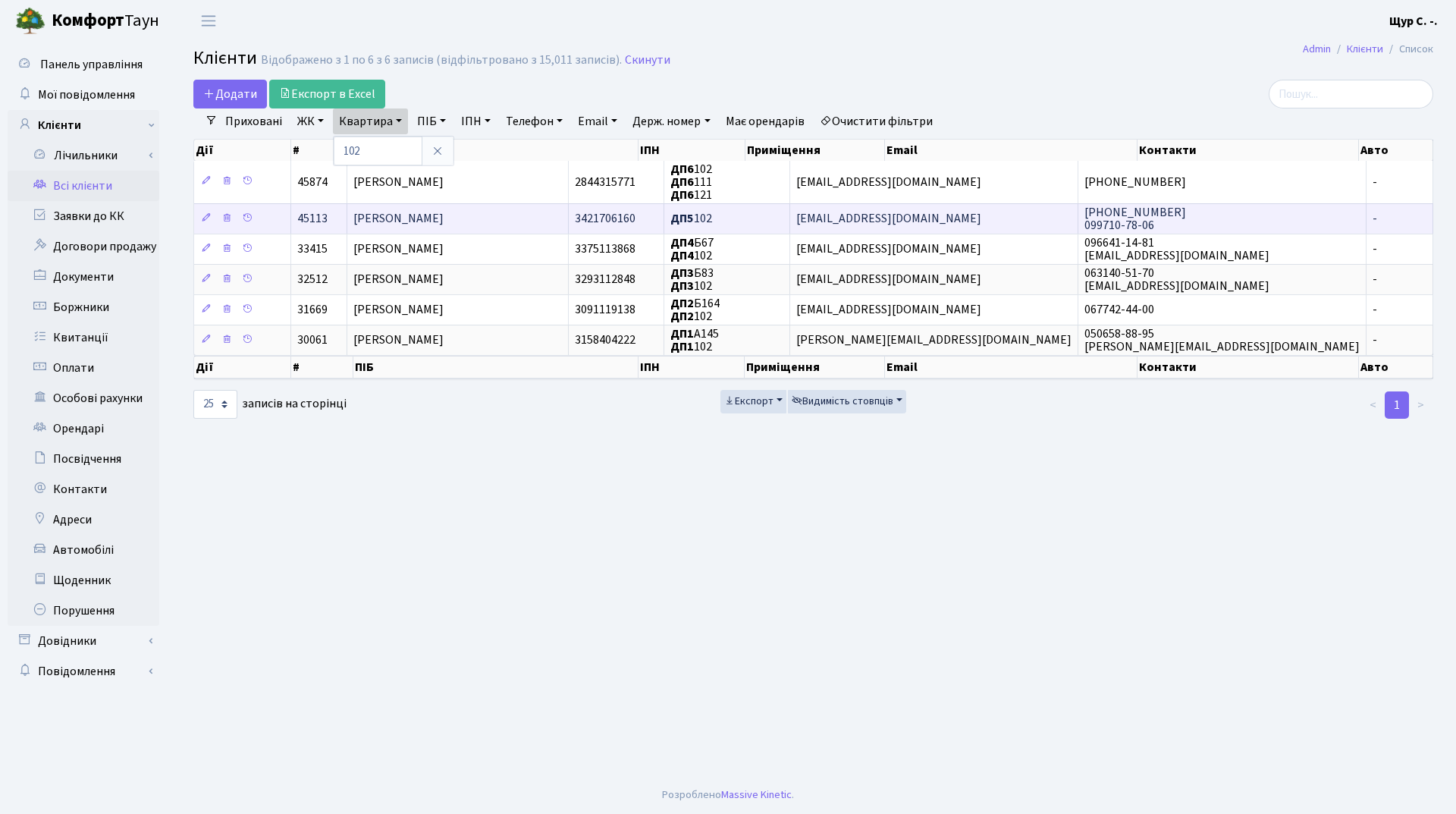
click at [409, 220] on span "[PERSON_NAME]" at bounding box center [399, 219] width 91 height 17
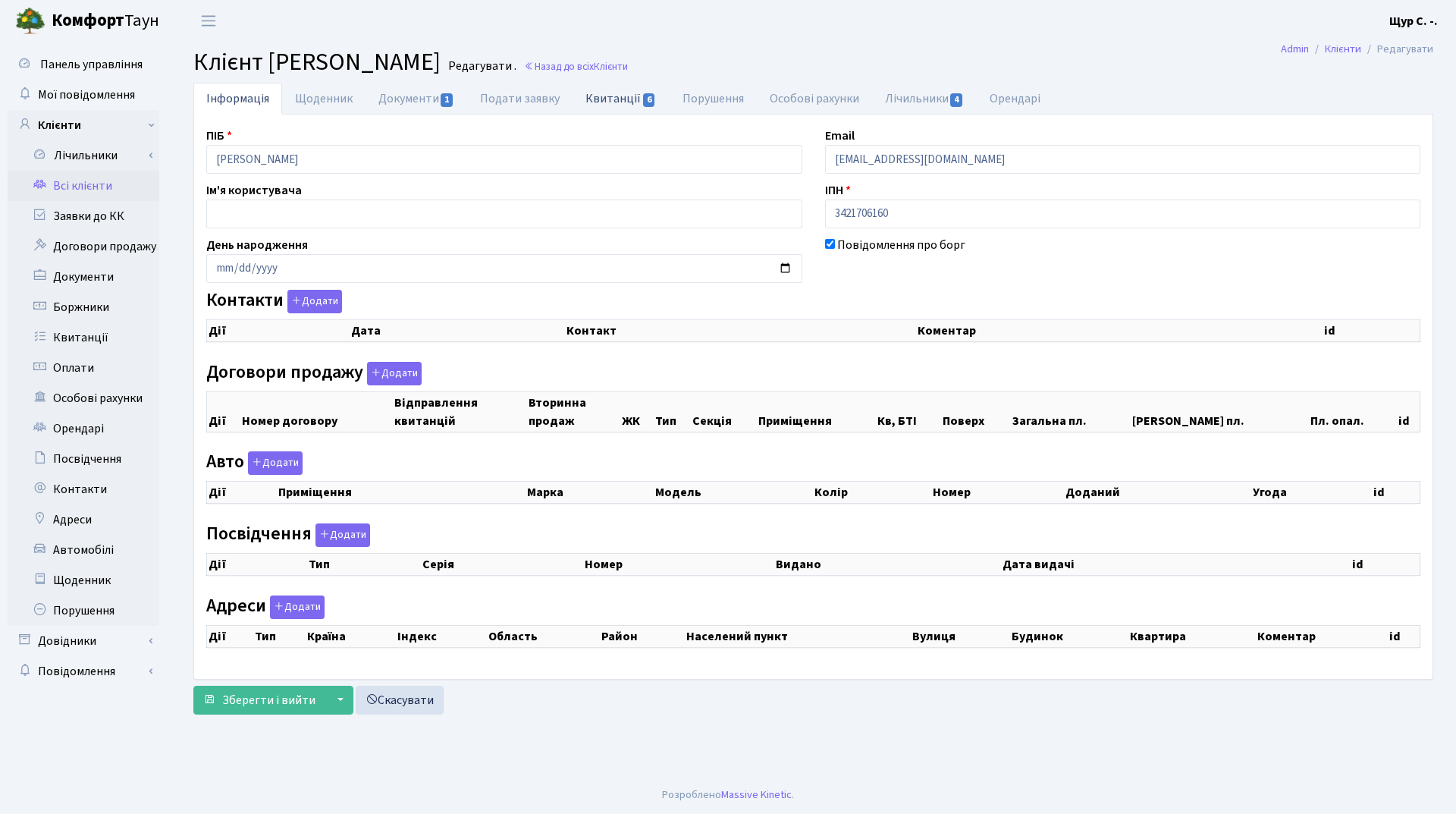
checkbox input "true"
select select "25"
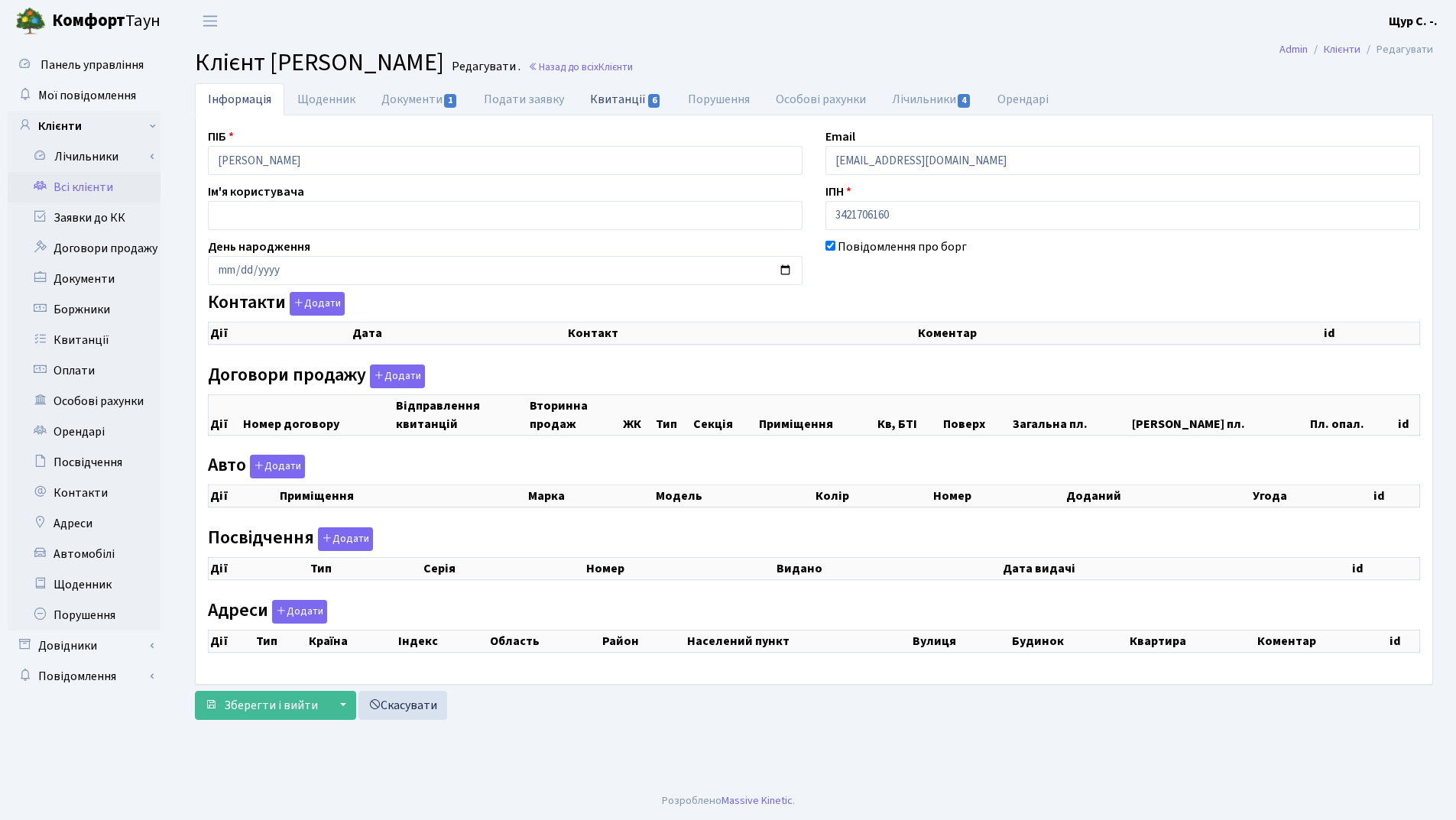
select select "25"
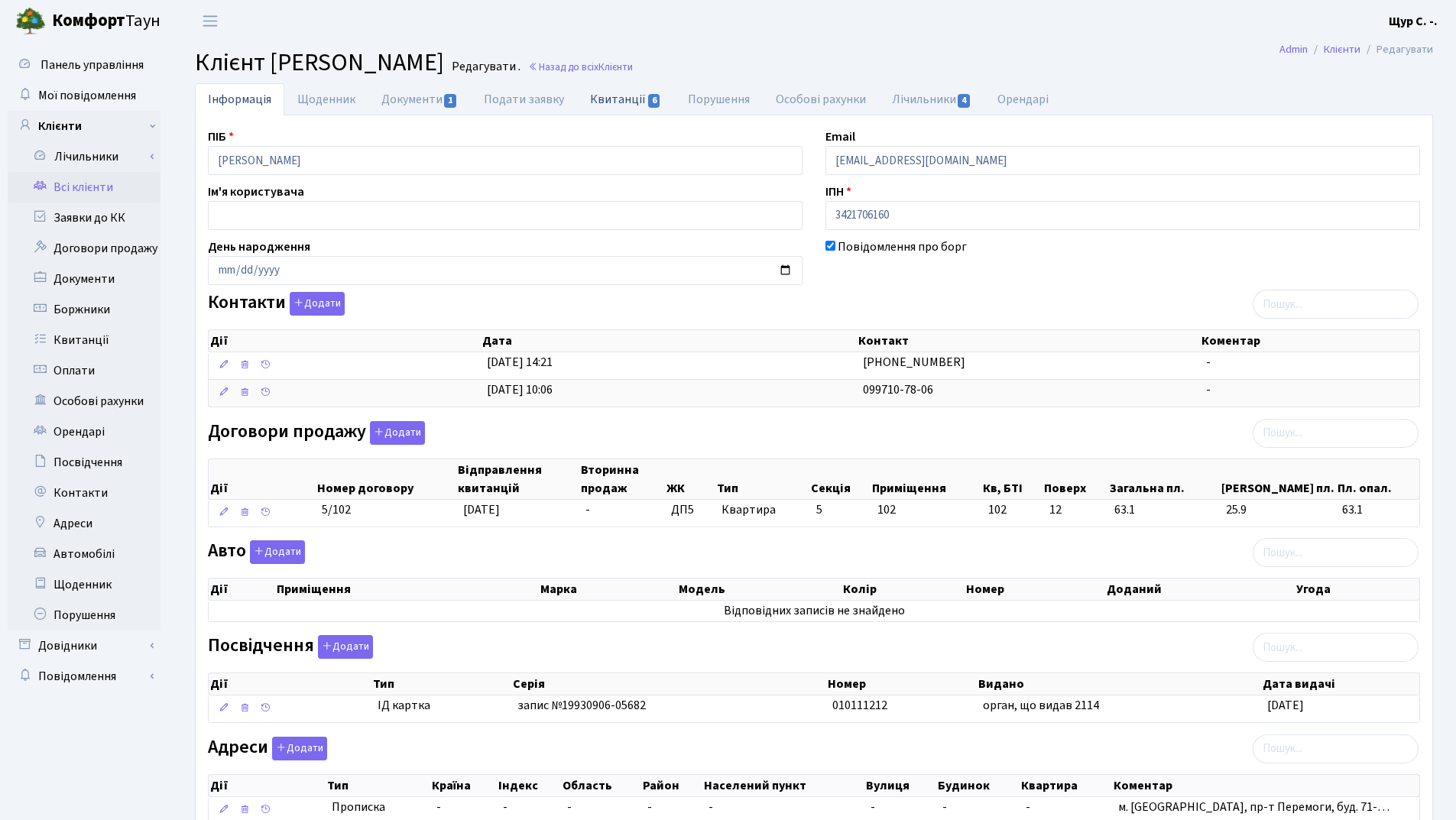
click at [618, 97] on link "Квитанції 6" at bounding box center [625, 99] width 97 height 32
select select "25"
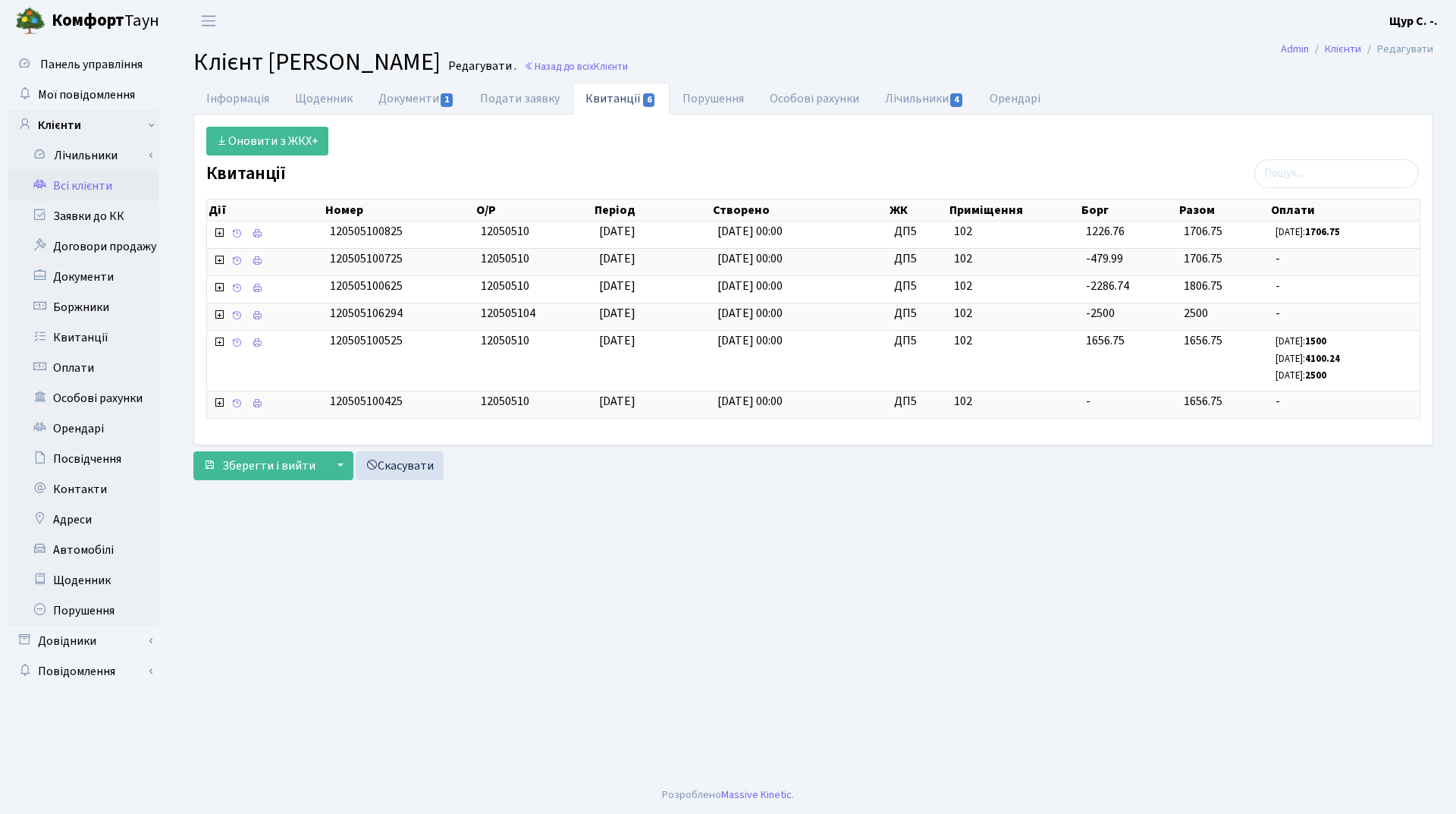
click at [73, 181] on link "Всі клієнти" at bounding box center [84, 186] width 152 height 31
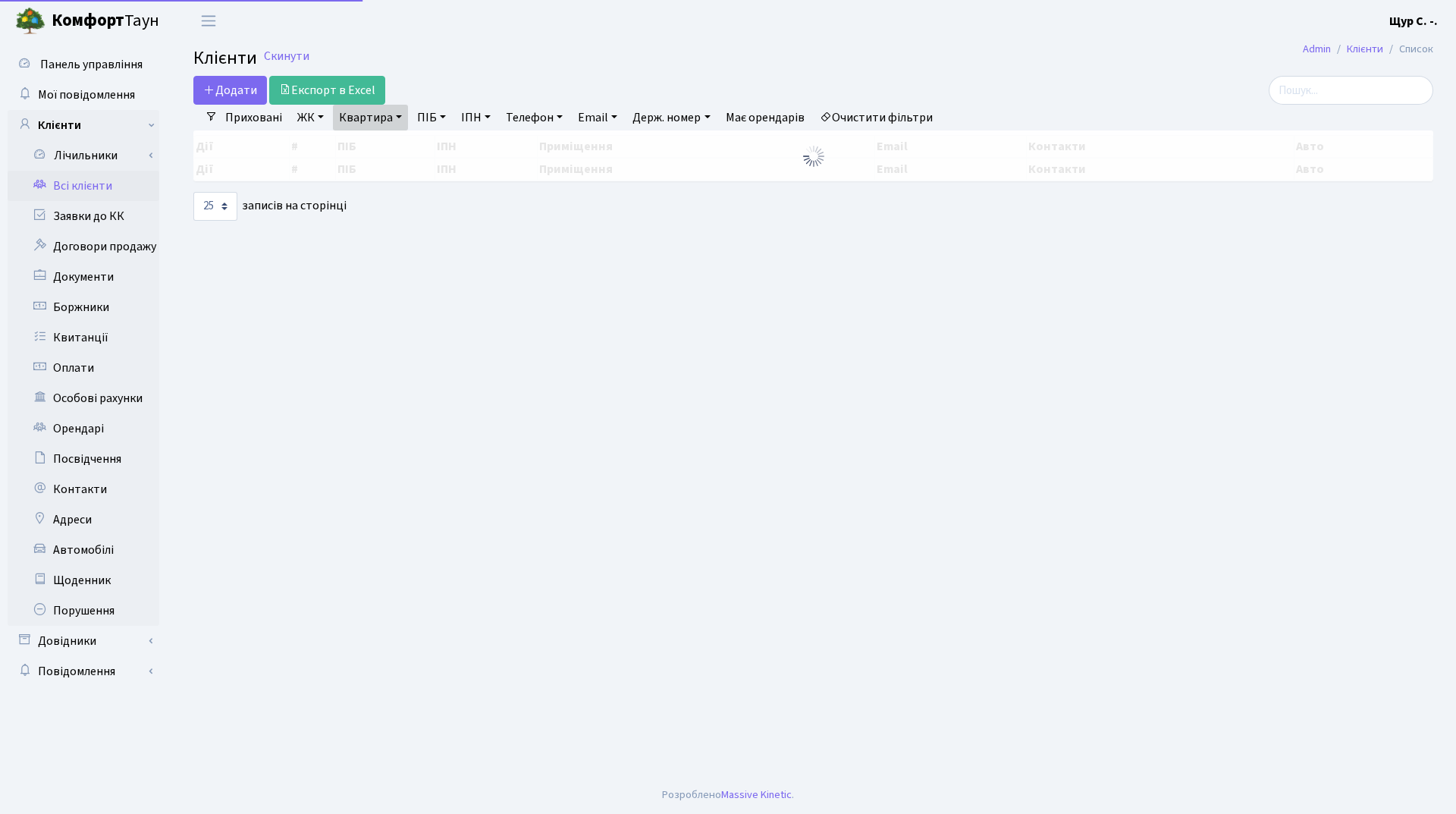
select select "25"
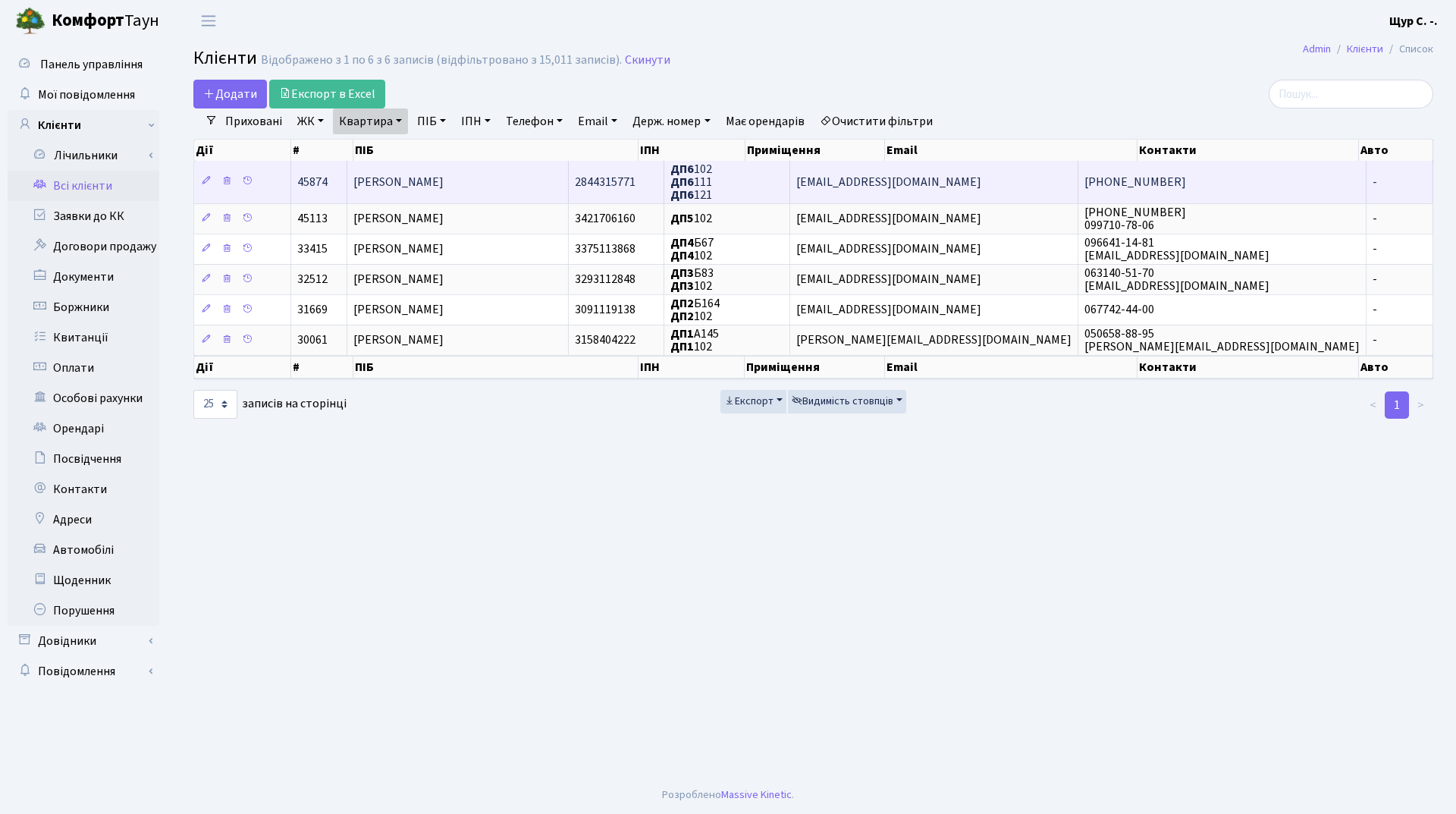
click at [431, 180] on span "[PERSON_NAME]" at bounding box center [399, 181] width 91 height 17
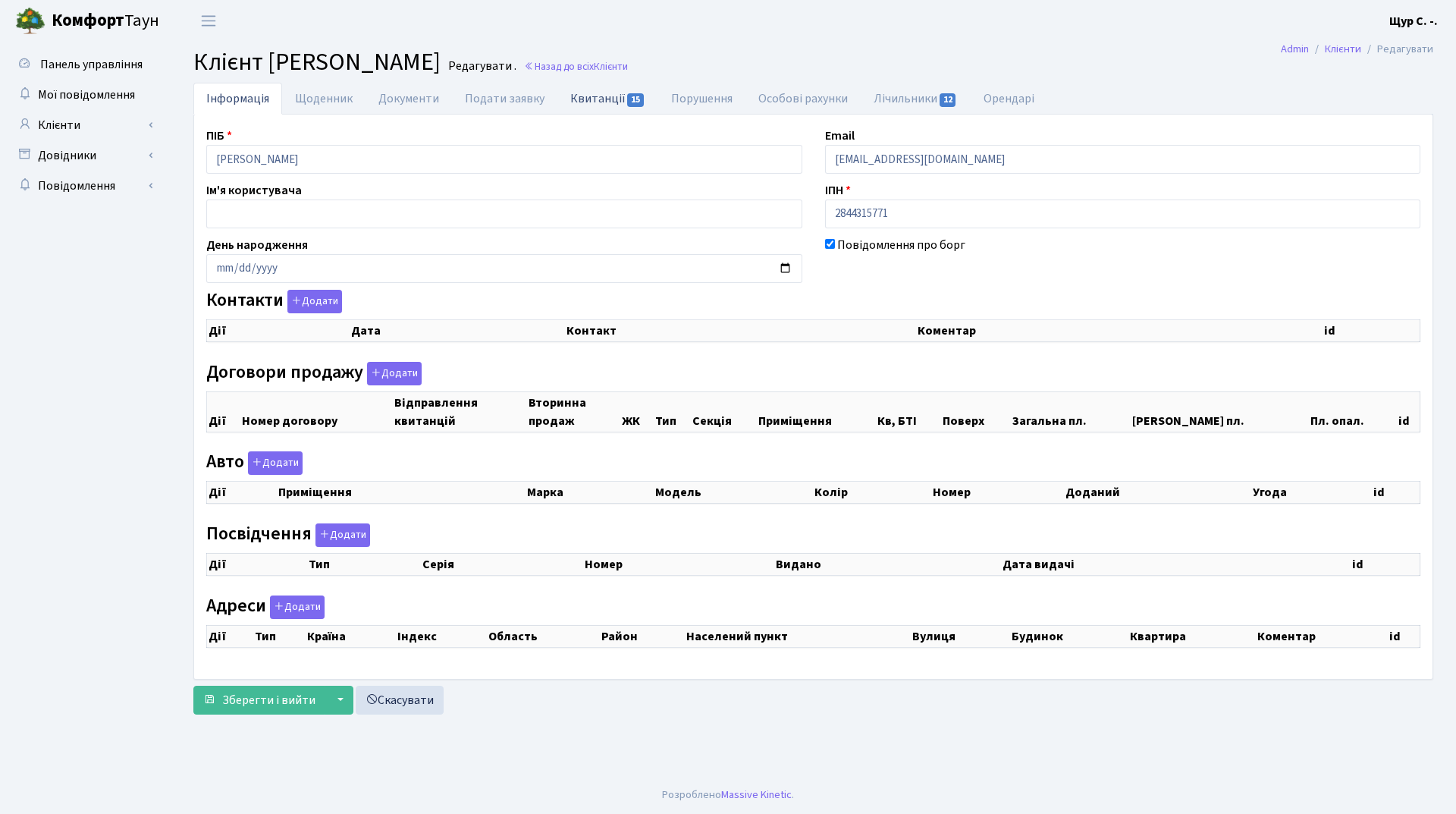
click at [599, 101] on link "Квитанції 15" at bounding box center [608, 98] width 101 height 31
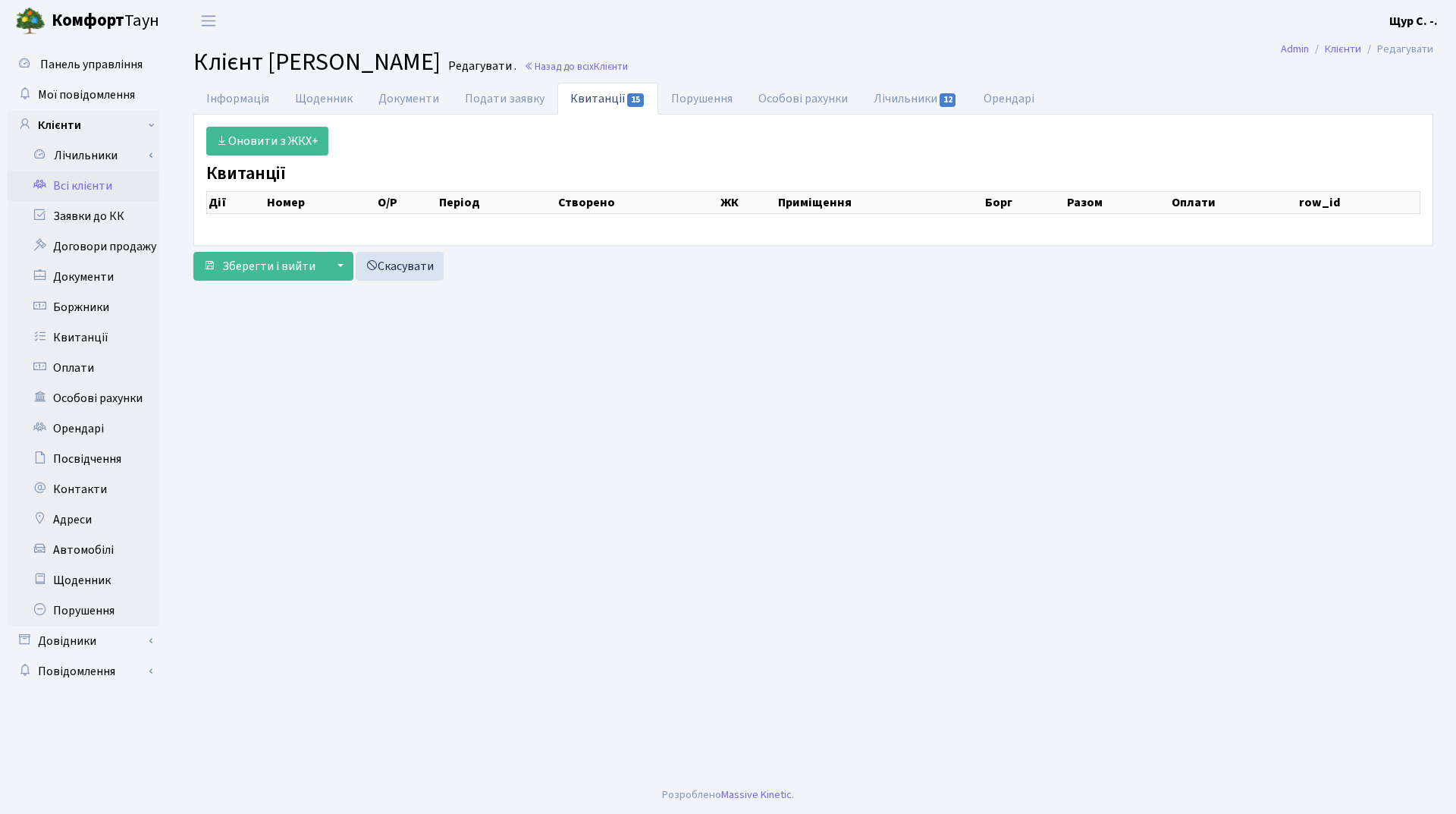
select select "25"
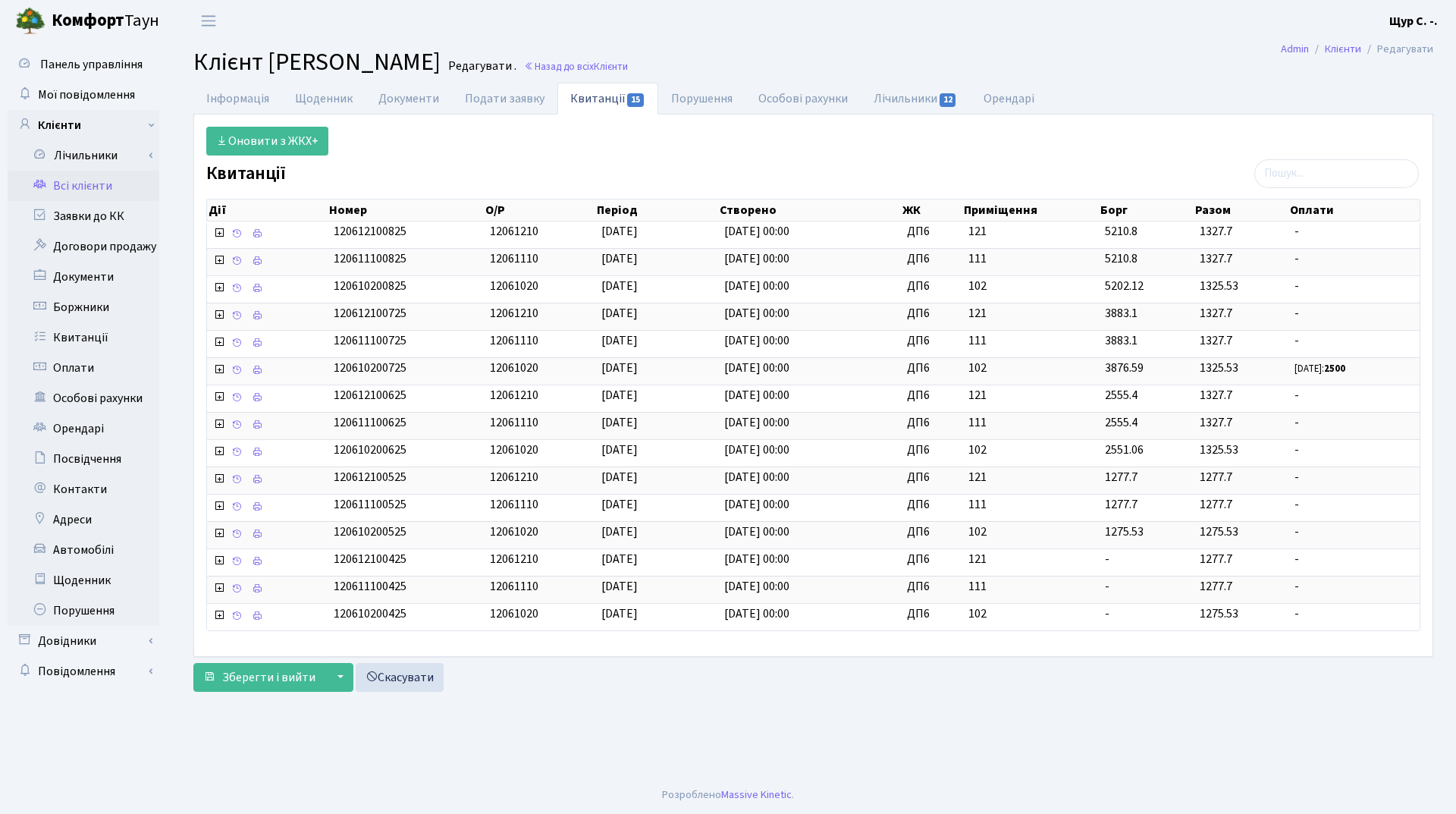
click at [91, 182] on link "Всі клієнти" at bounding box center [84, 186] width 152 height 31
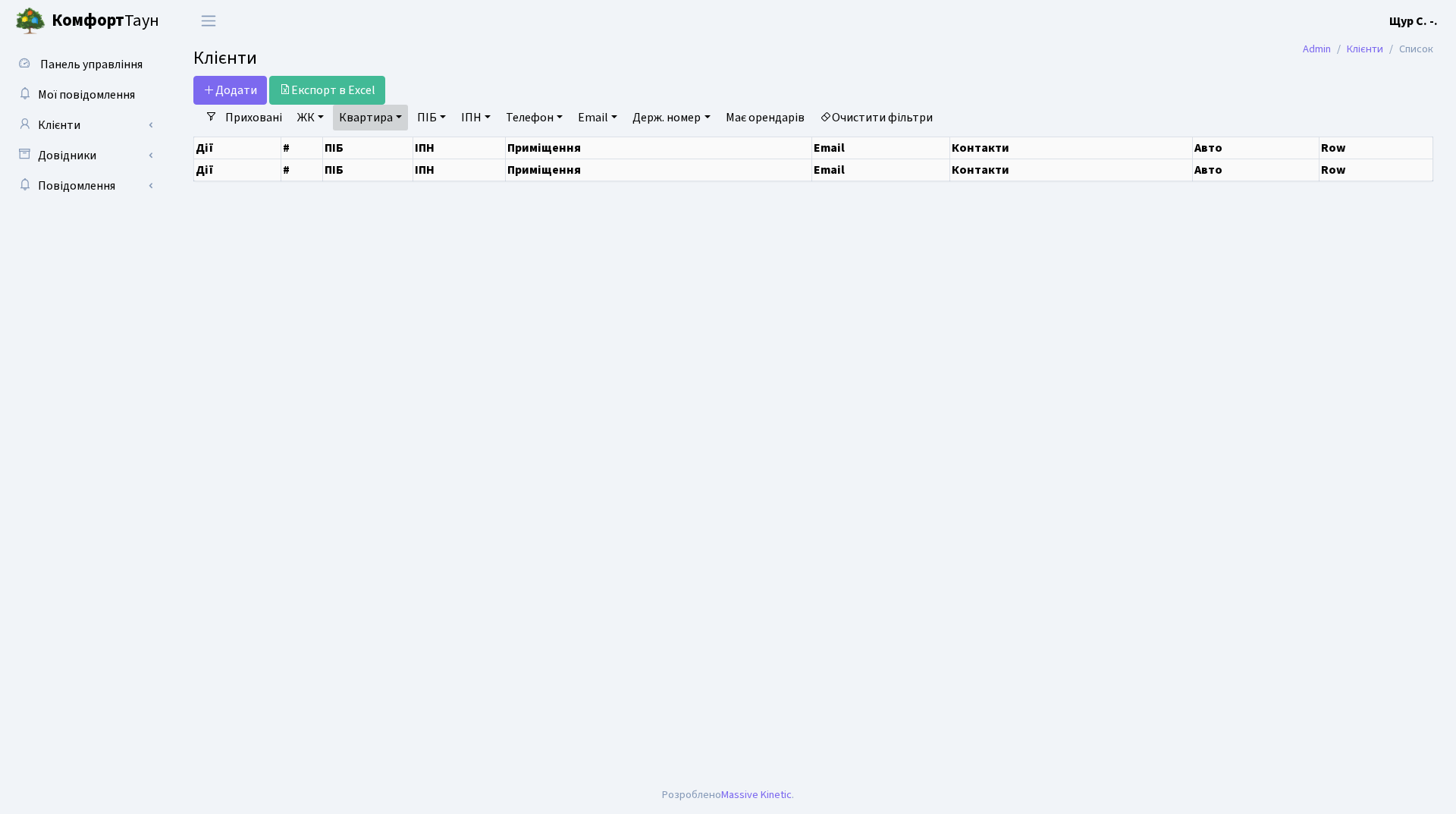
select select "25"
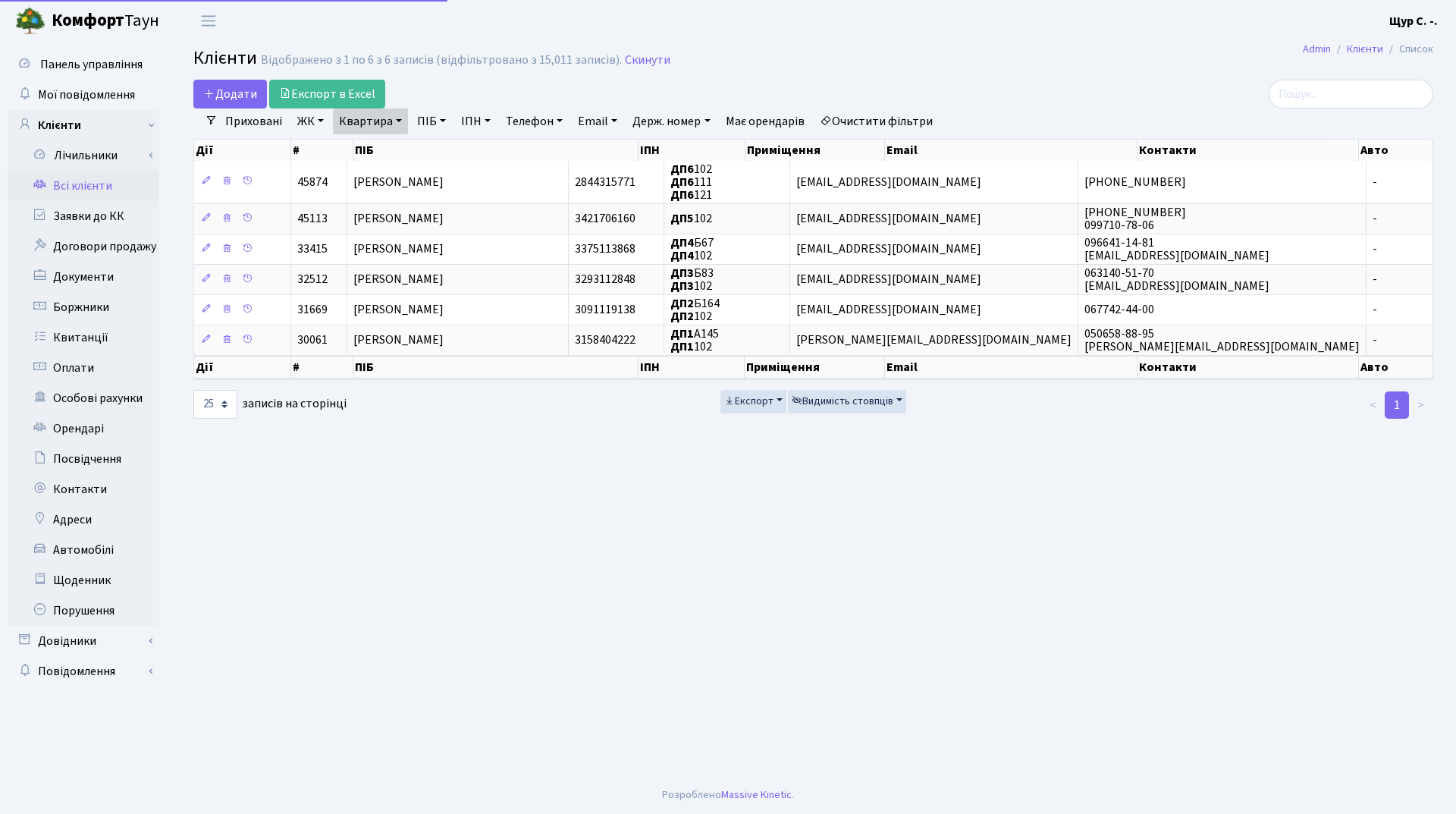
click at [400, 116] on link "Квартира" at bounding box center [370, 121] width 75 height 26
click at [389, 154] on input "102" at bounding box center [378, 151] width 89 height 29
type input "109"
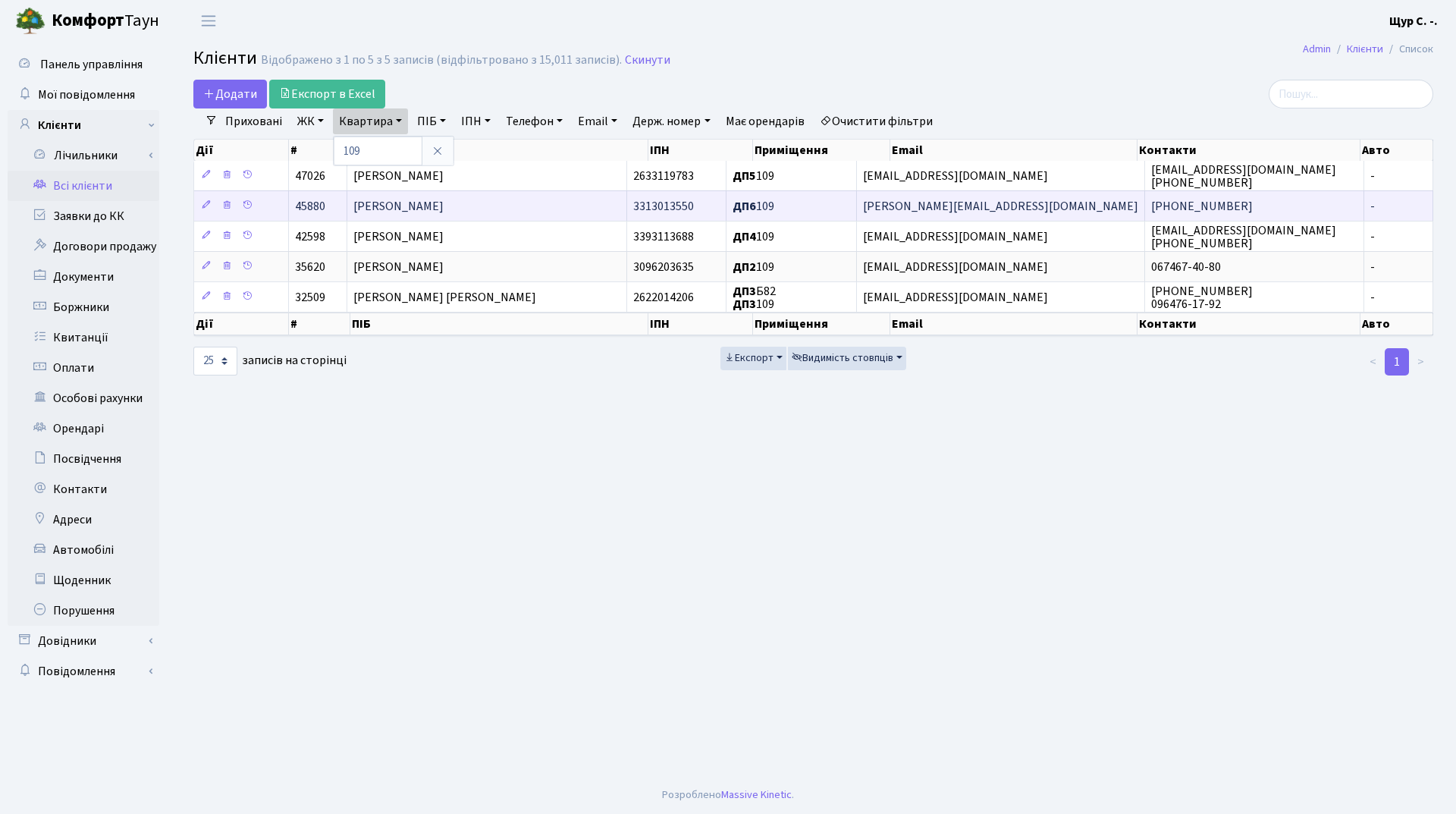
click at [444, 213] on span "[PERSON_NAME]" at bounding box center [399, 206] width 91 height 17
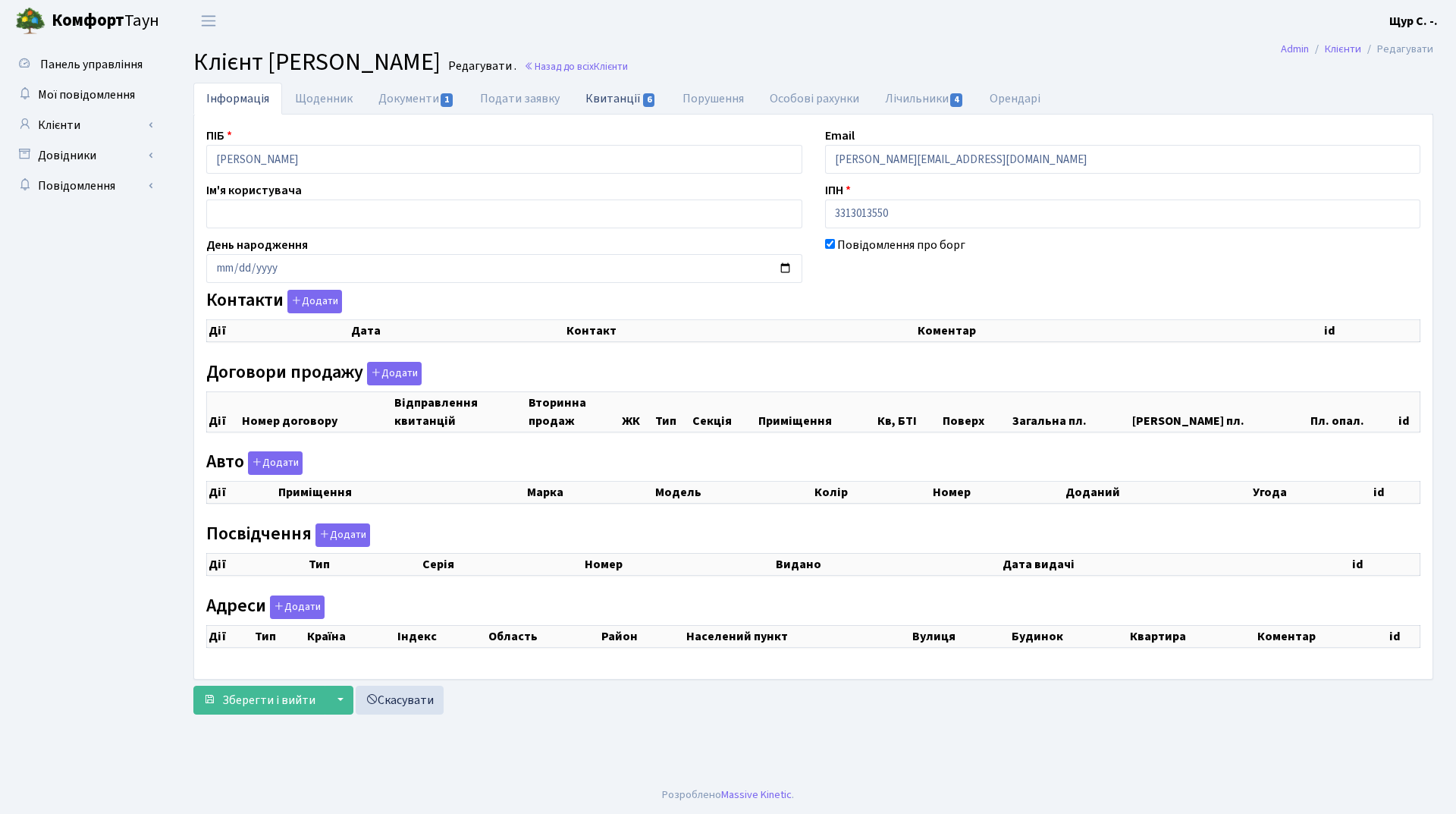
select select "25"
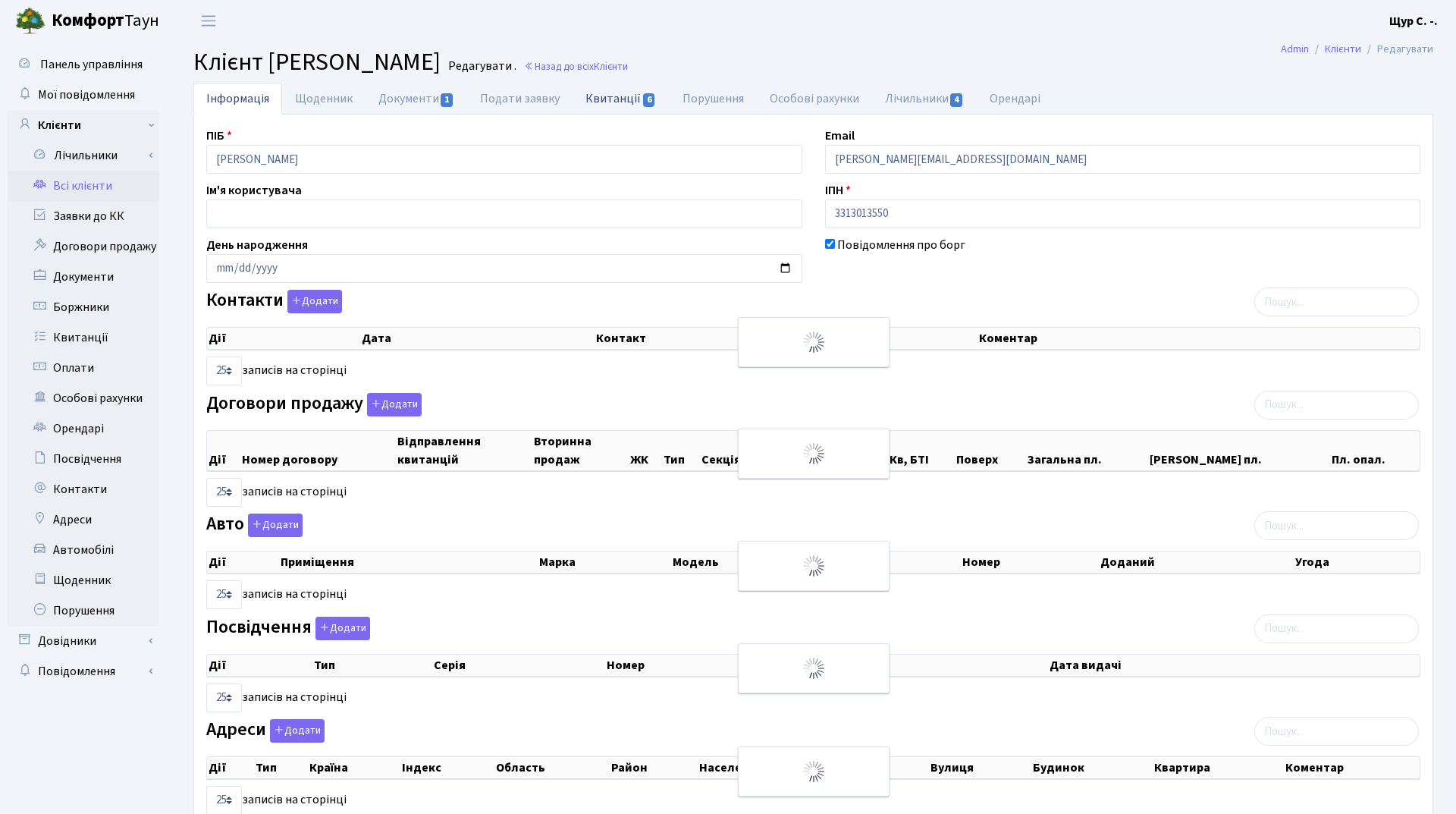
checkbox input "true"
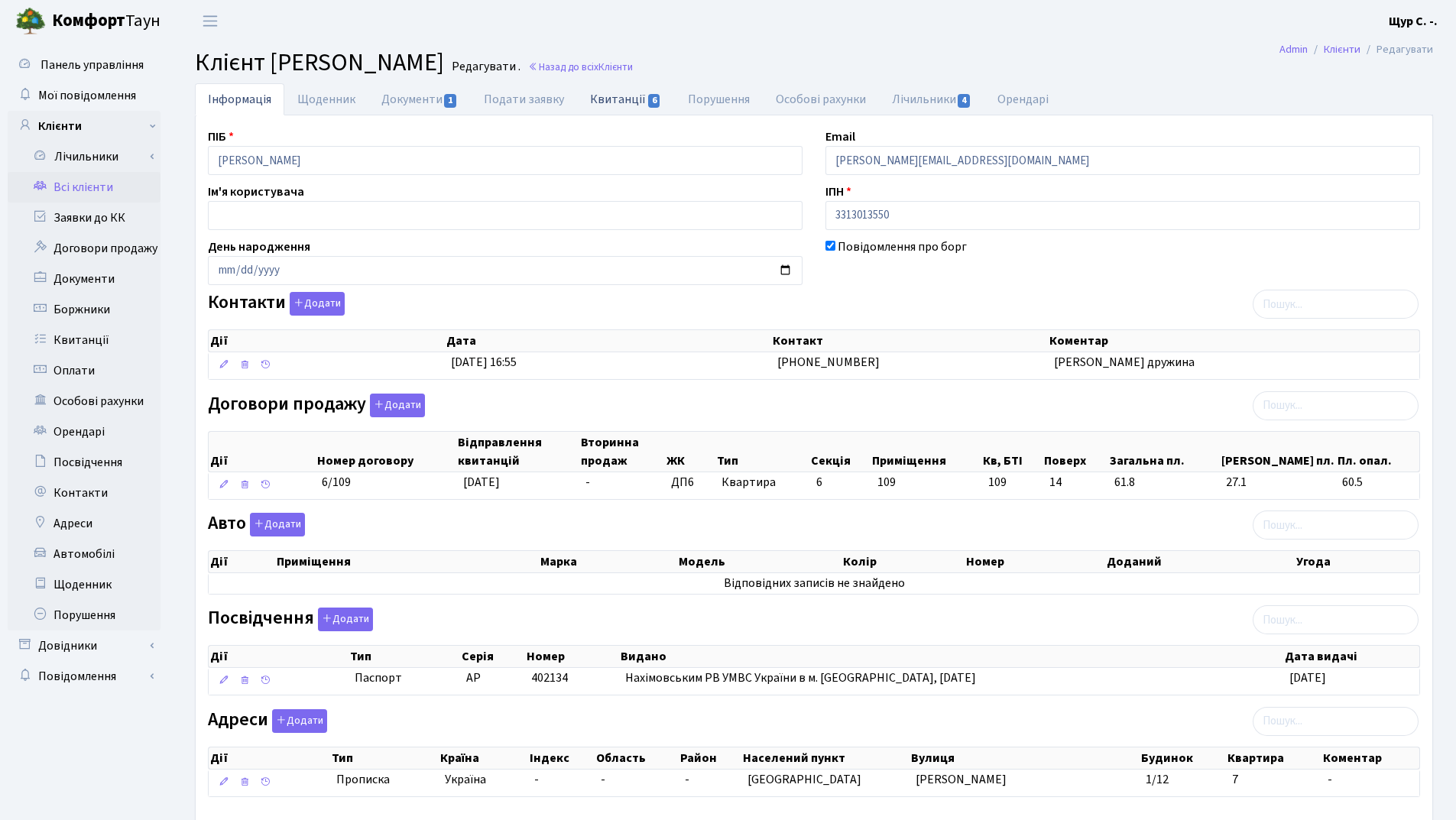
click at [616, 104] on link "Квитанції 6" at bounding box center [625, 99] width 97 height 32
select select "25"
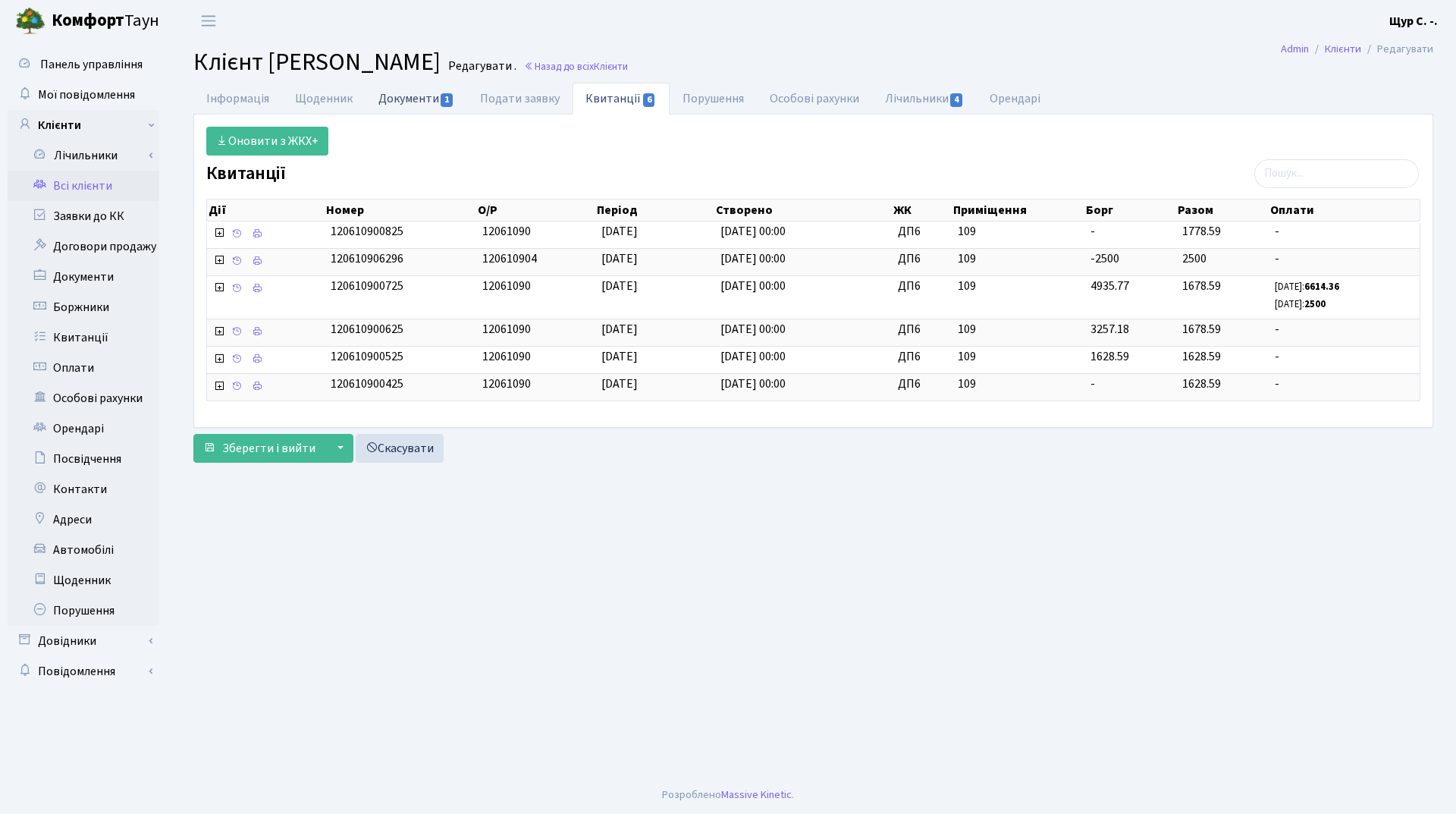
click at [404, 99] on link "Документи 1" at bounding box center [416, 98] width 102 height 31
select select "25"
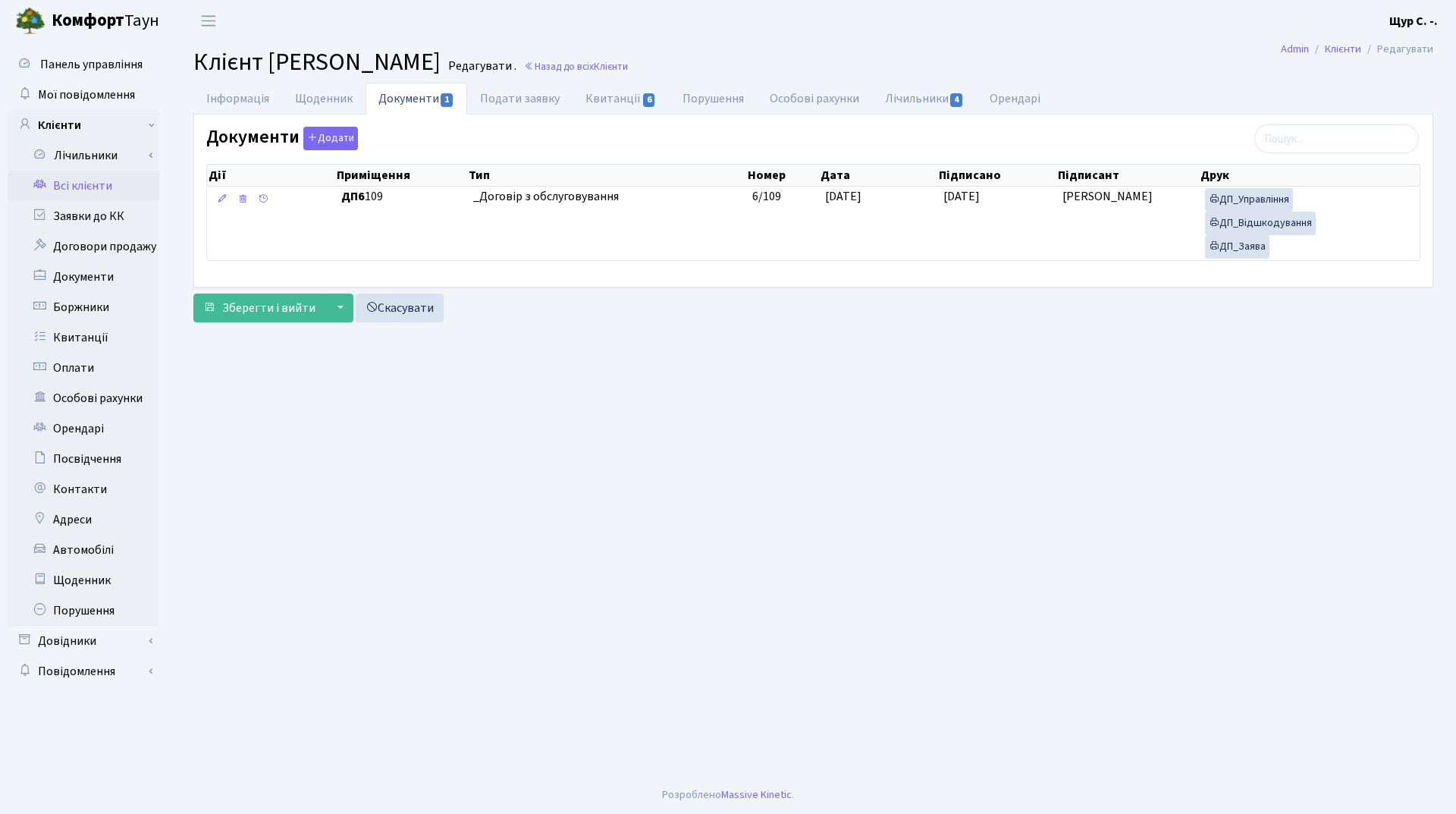
click at [104, 188] on link "Всі клієнти" at bounding box center [84, 186] width 152 height 31
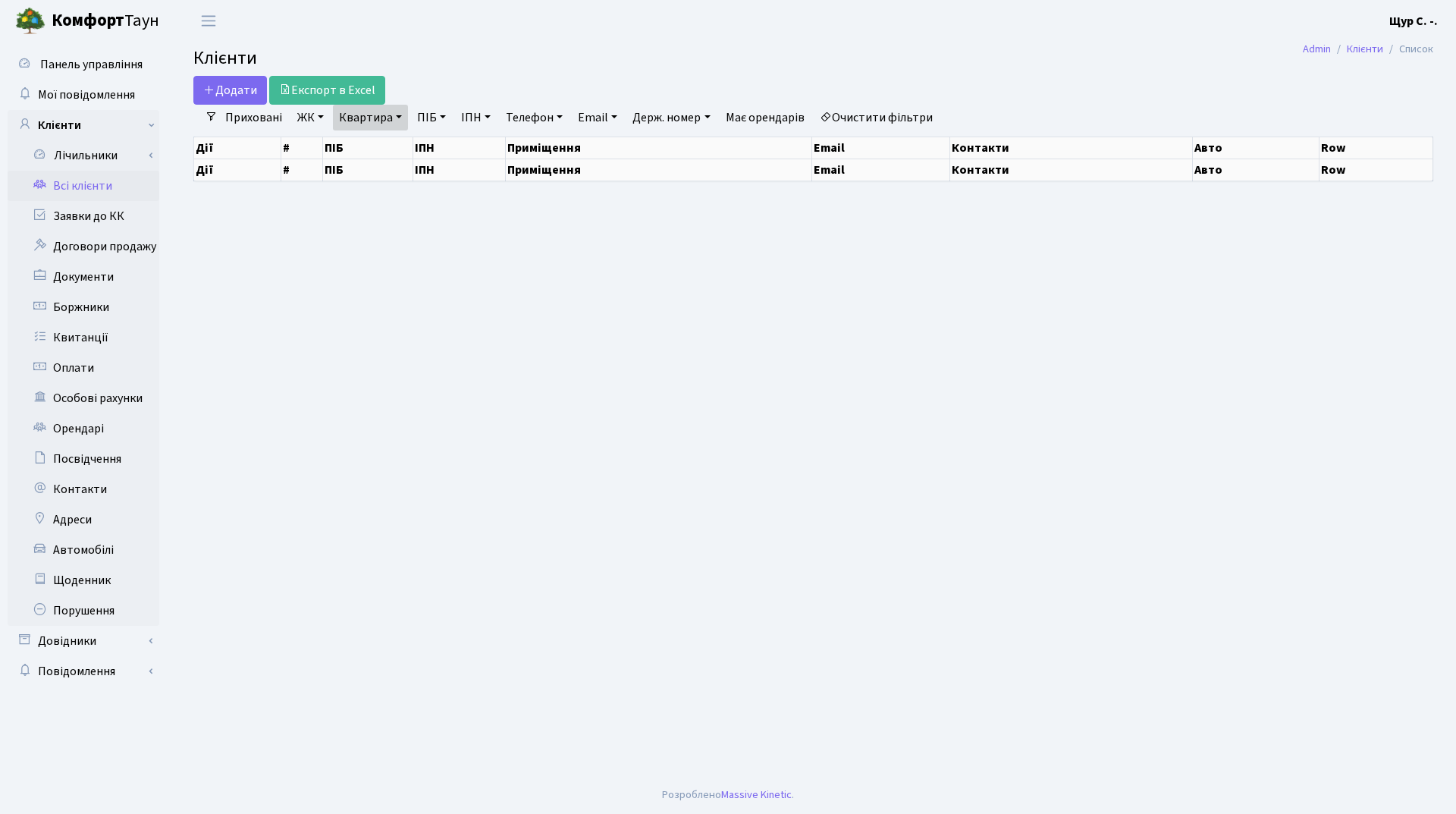
select select "25"
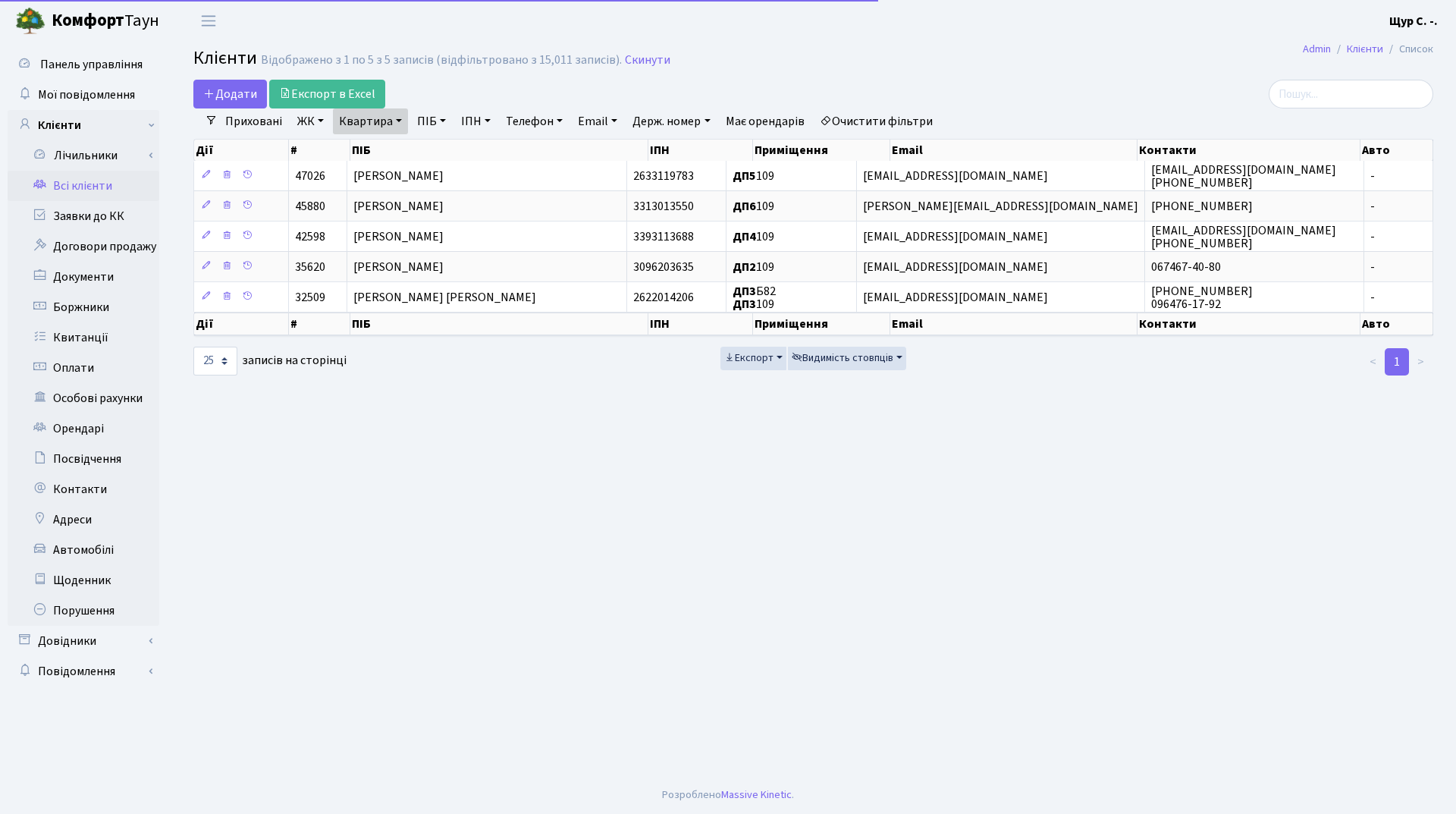
click at [395, 120] on link "Квартира" at bounding box center [370, 121] width 75 height 26
click at [389, 141] on input "109" at bounding box center [378, 151] width 89 height 29
type input "102"
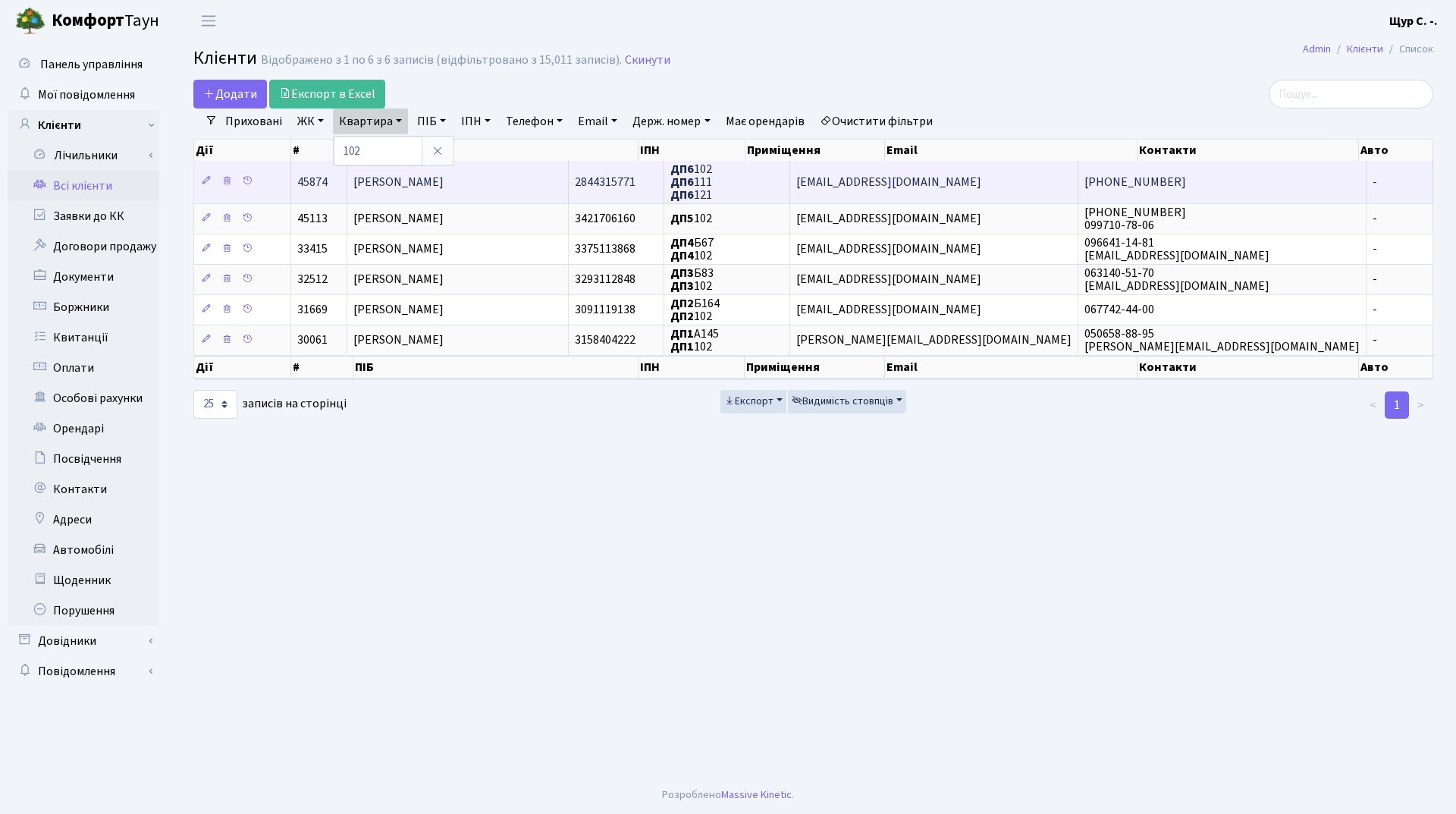
click at [444, 187] on span "Ніконенко Олександр Васильович" at bounding box center [399, 181] width 91 height 17
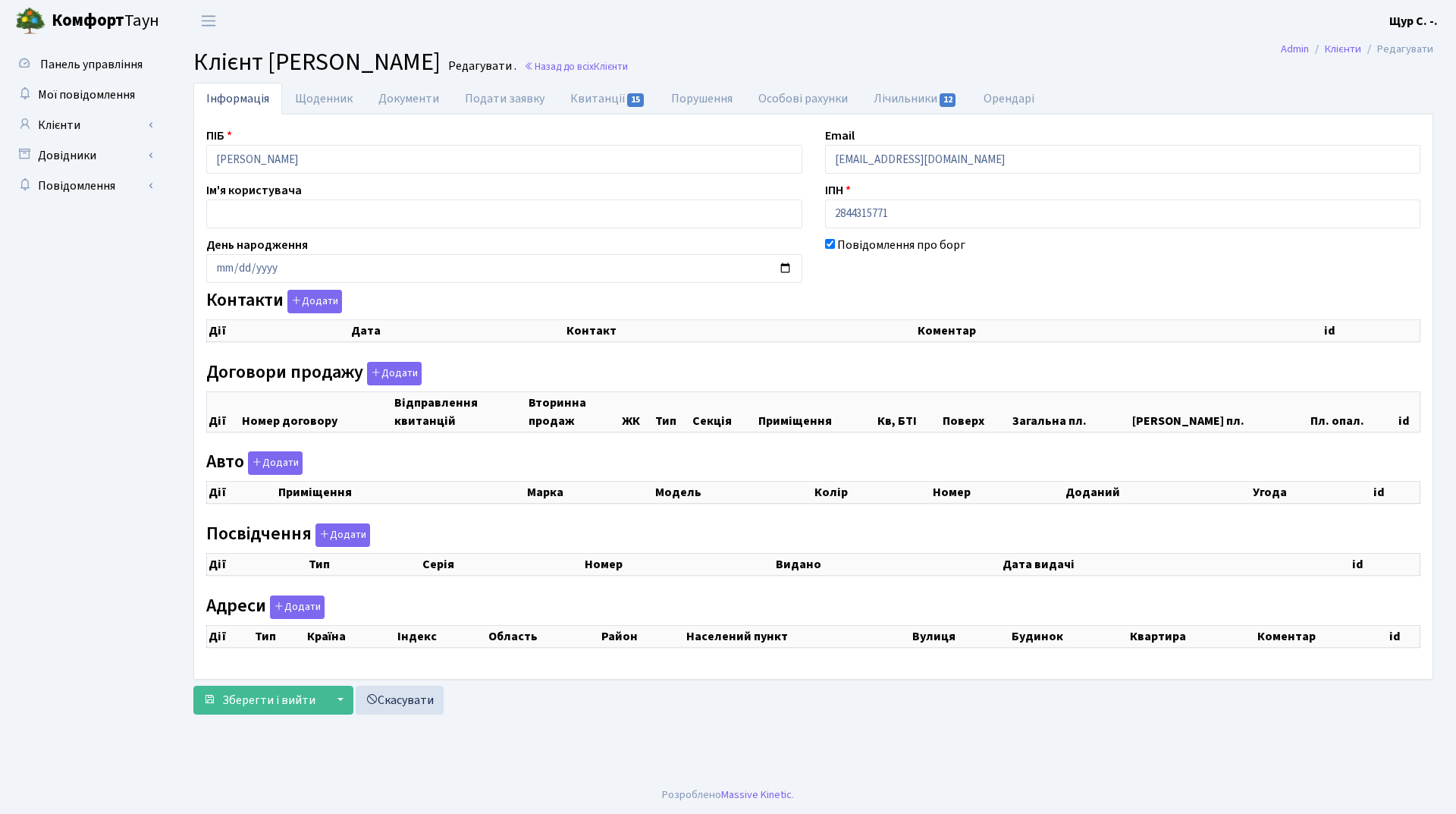
checkbox input "true"
select select "25"
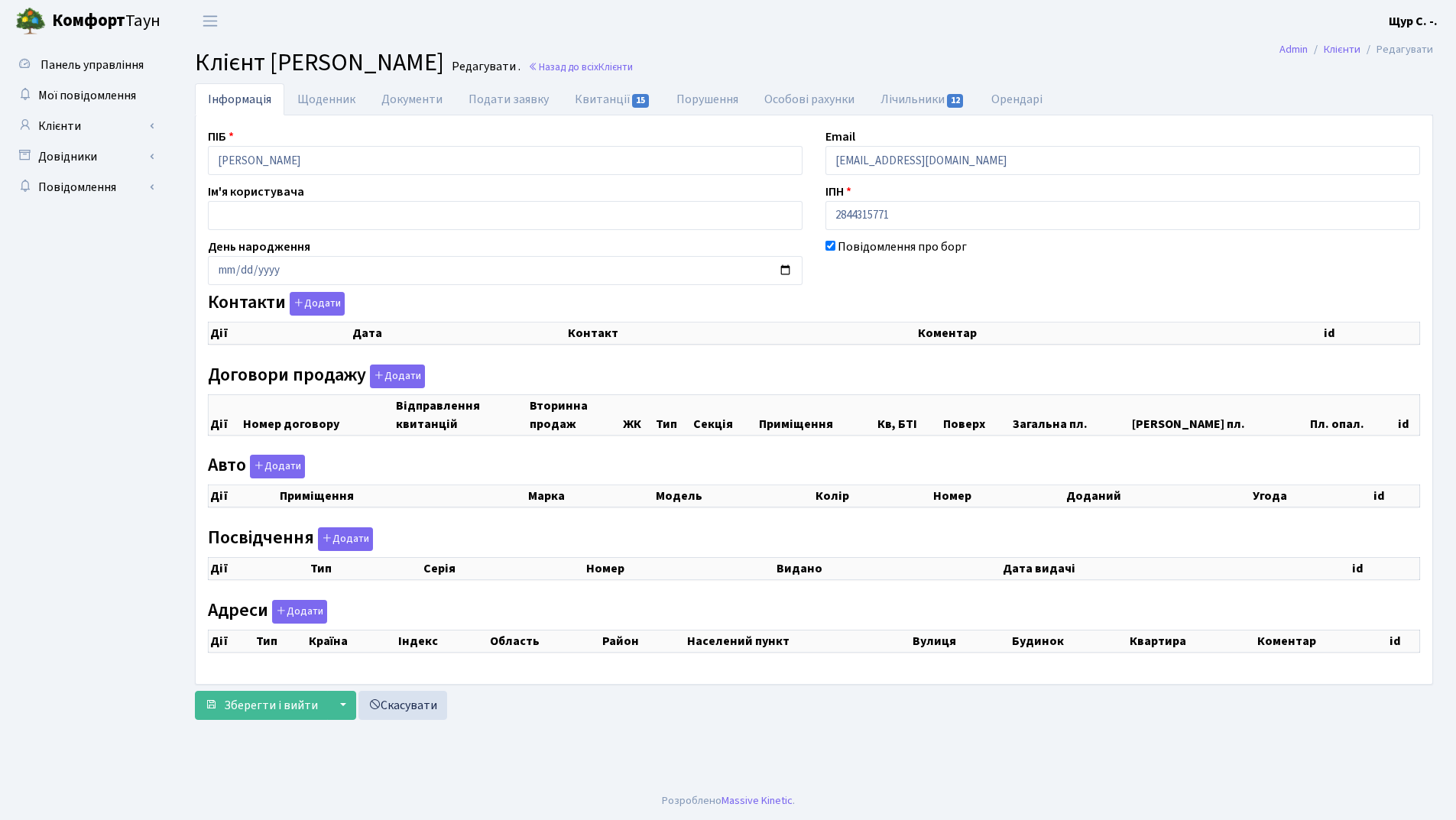
select select "25"
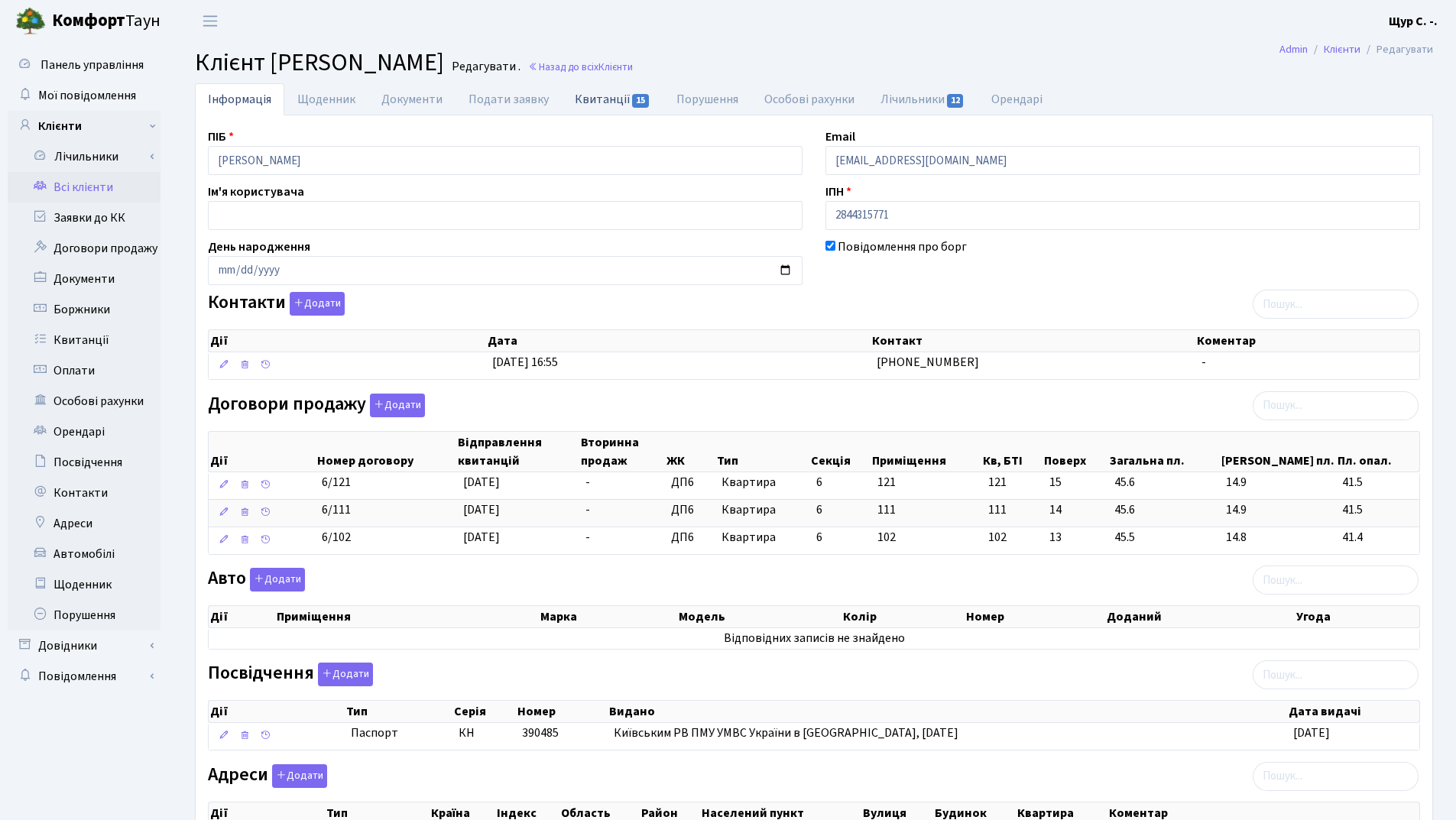
click at [595, 97] on link "Квитанції 15" at bounding box center [613, 99] width 102 height 32
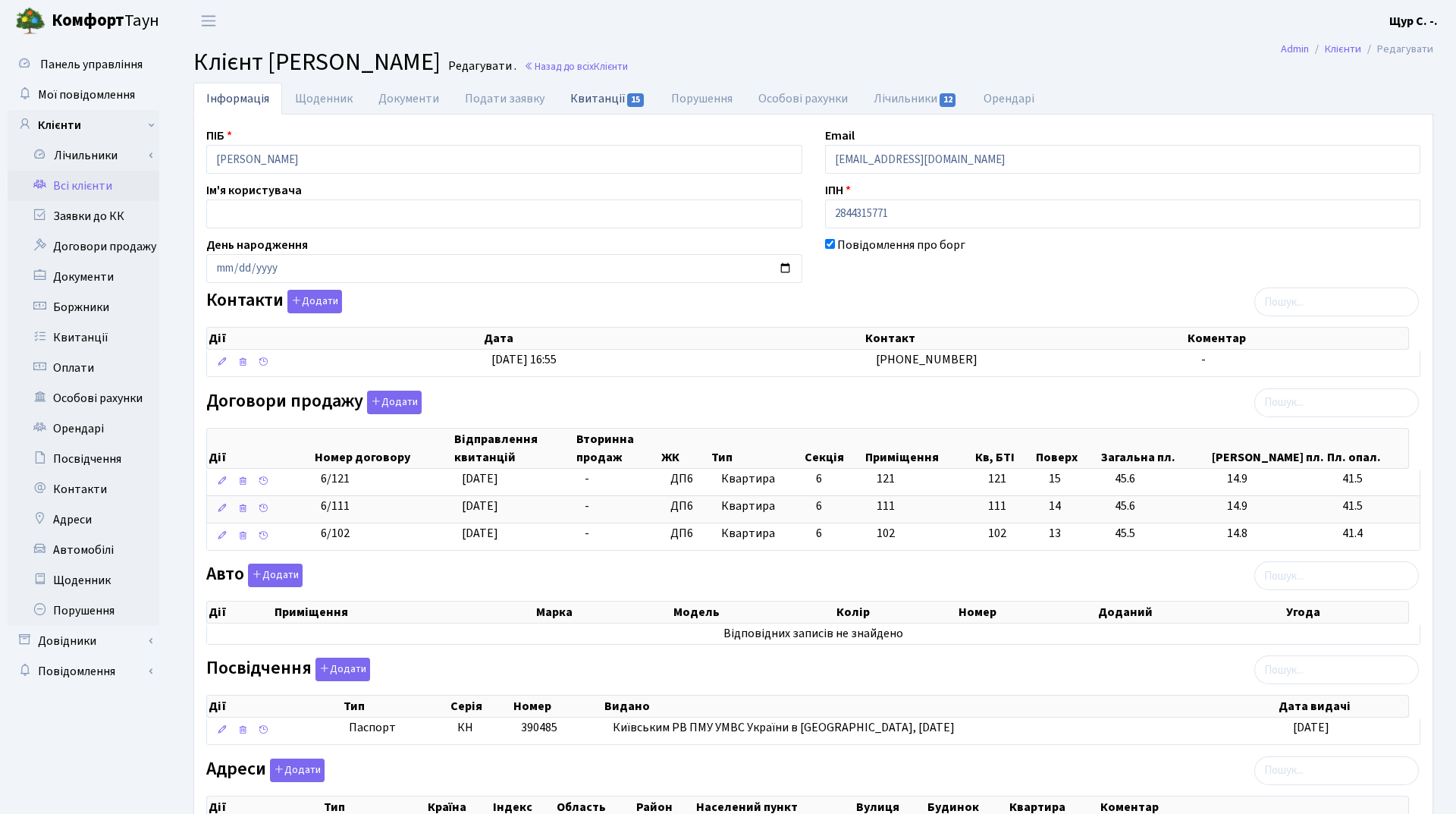
select select "25"
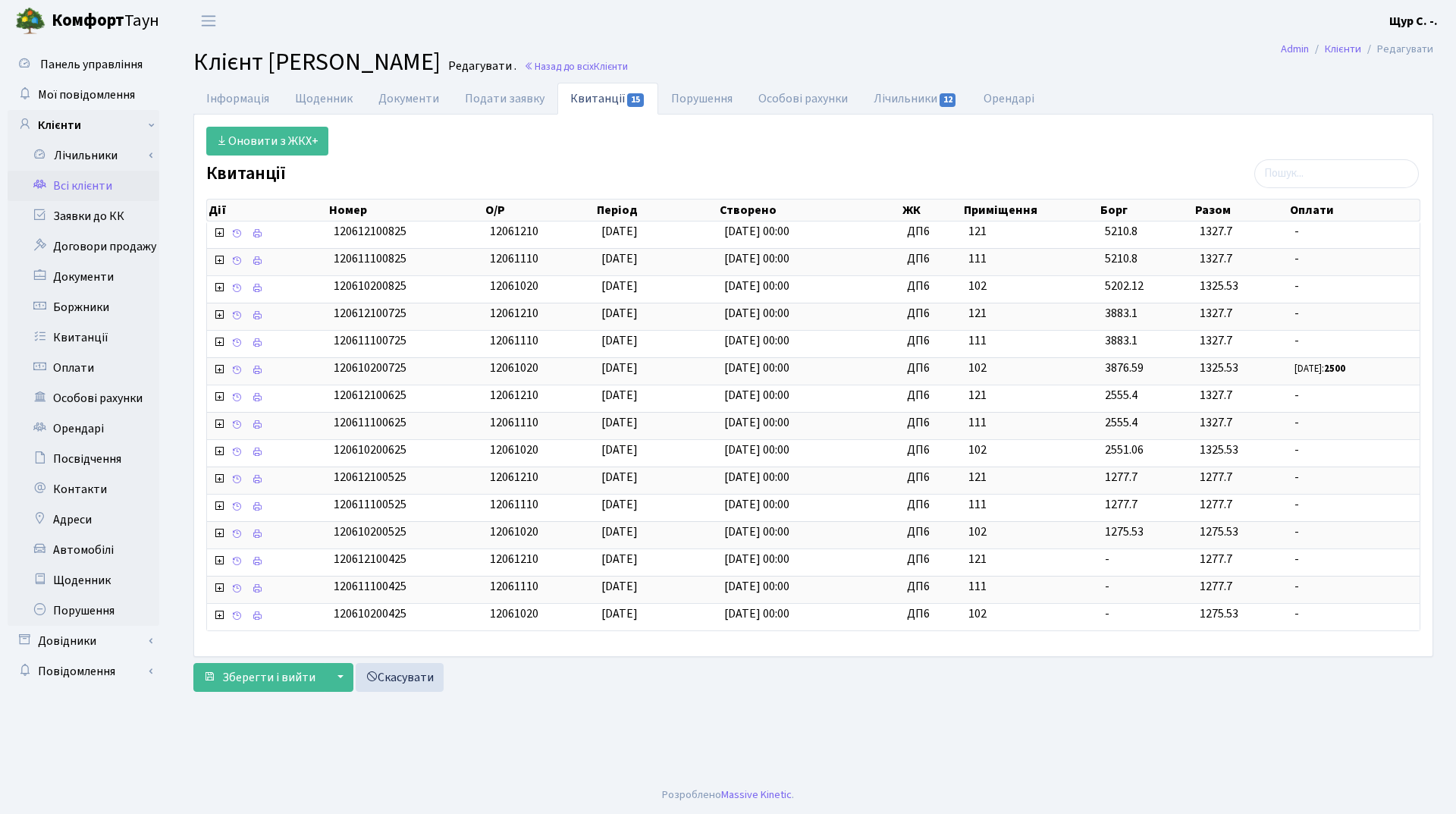
click at [85, 179] on link "Всі клієнти" at bounding box center [84, 186] width 152 height 31
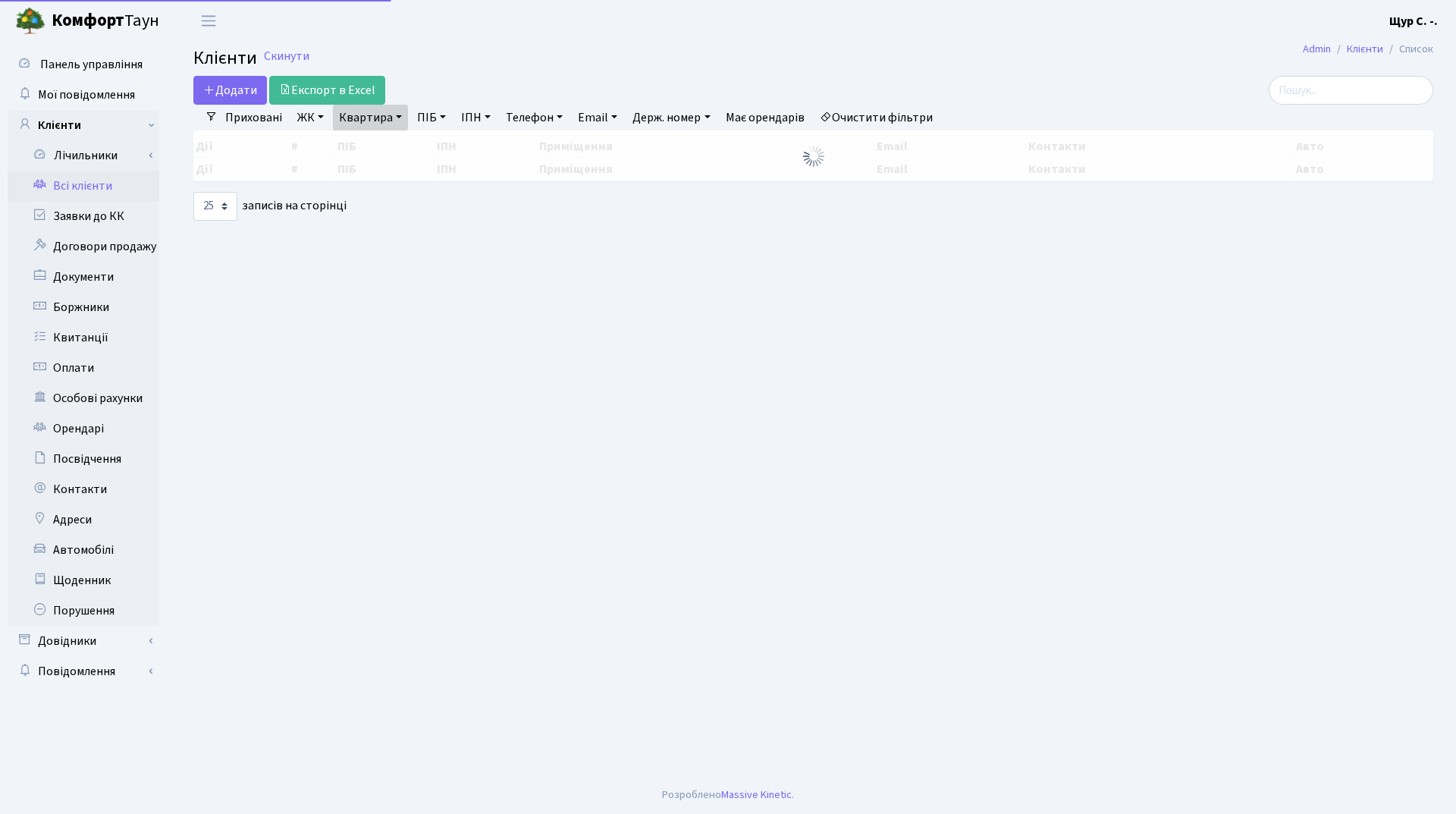
select select "25"
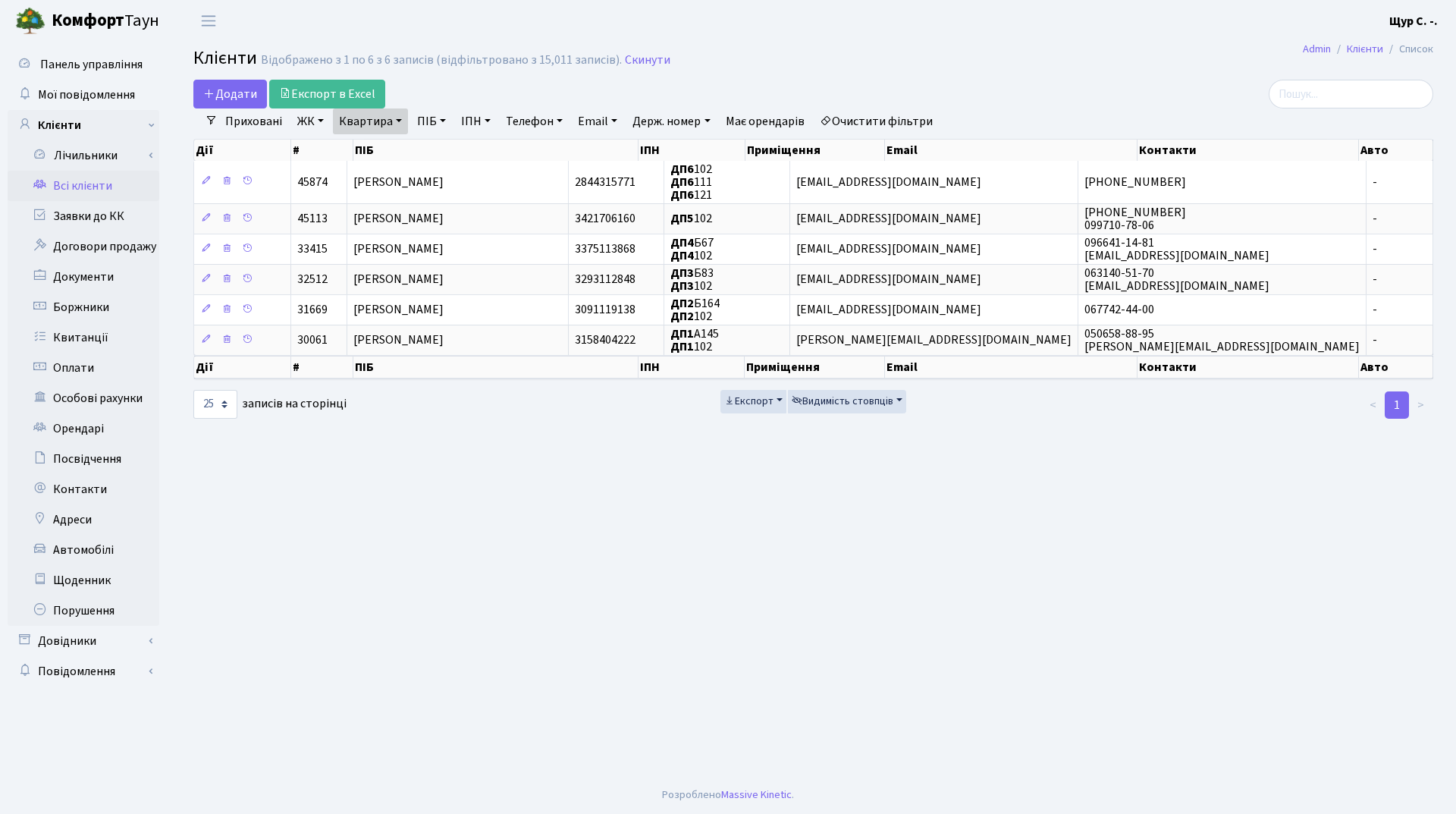
click at [391, 119] on link "Квартира" at bounding box center [370, 121] width 75 height 26
click at [387, 155] on input "102" at bounding box center [378, 151] width 89 height 29
type input "1"
type input "а45"
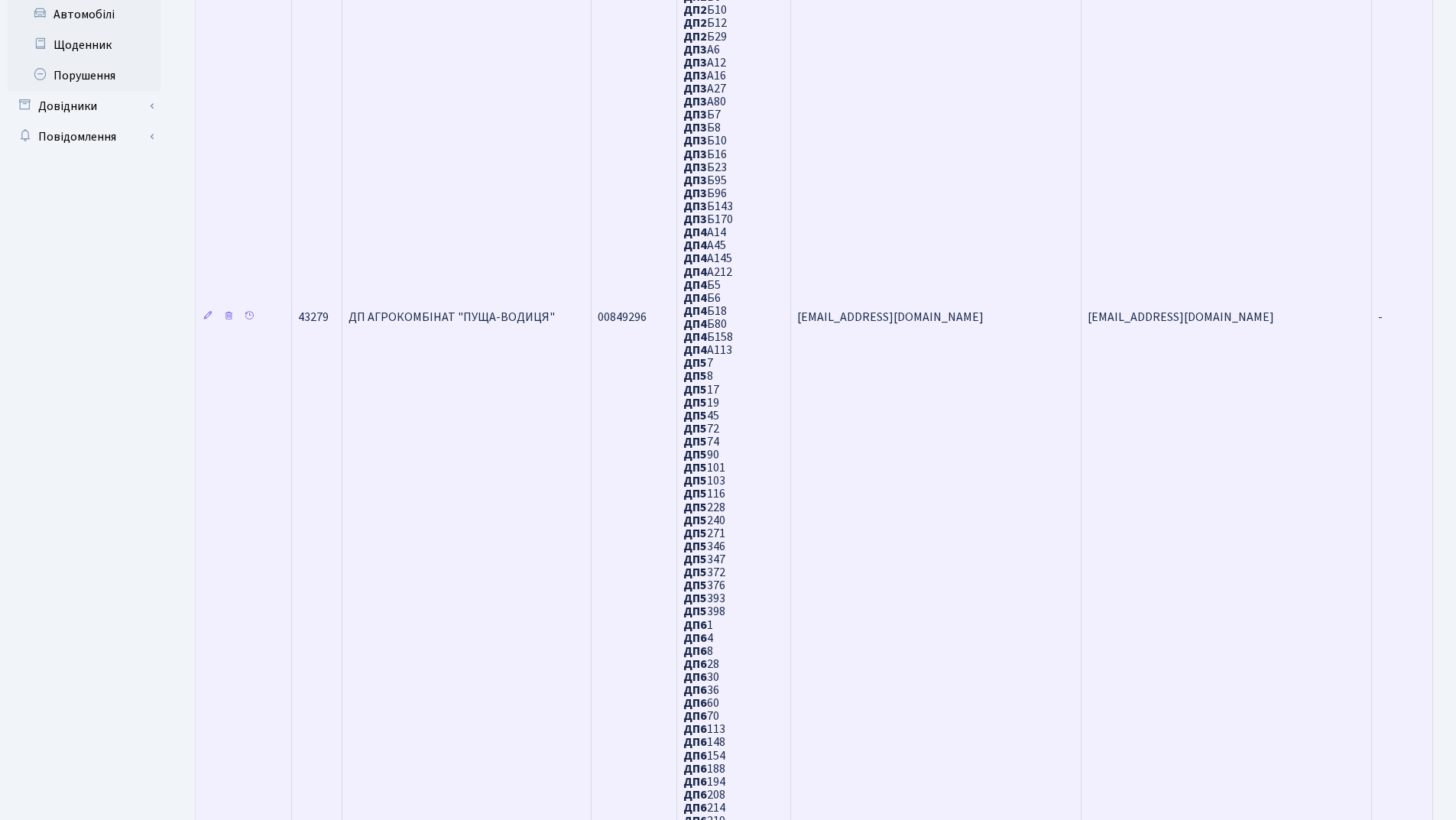
scroll to position [927, 0]
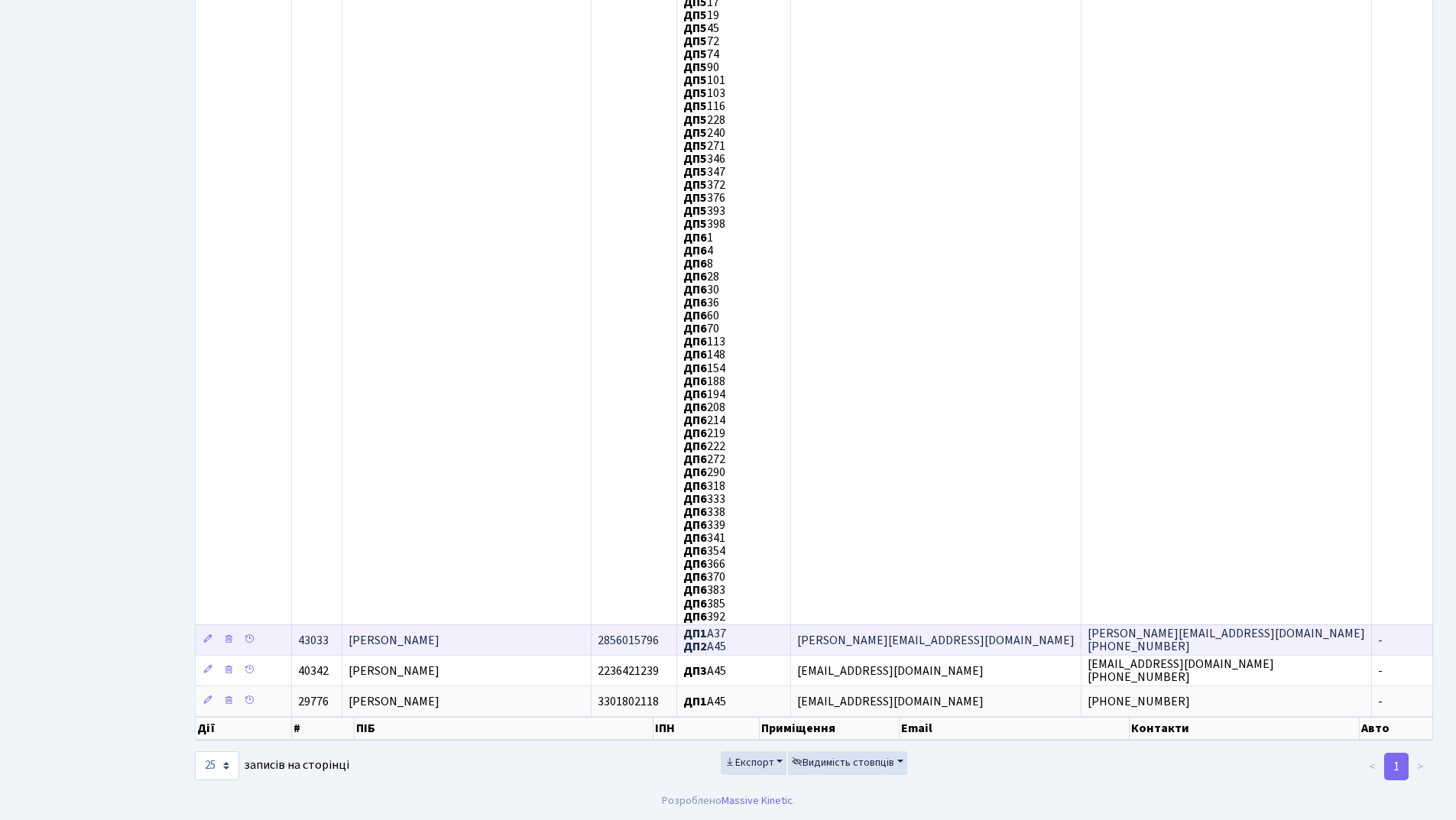
click at [544, 641] on td "[PERSON_NAME]" at bounding box center [466, 639] width 249 height 31
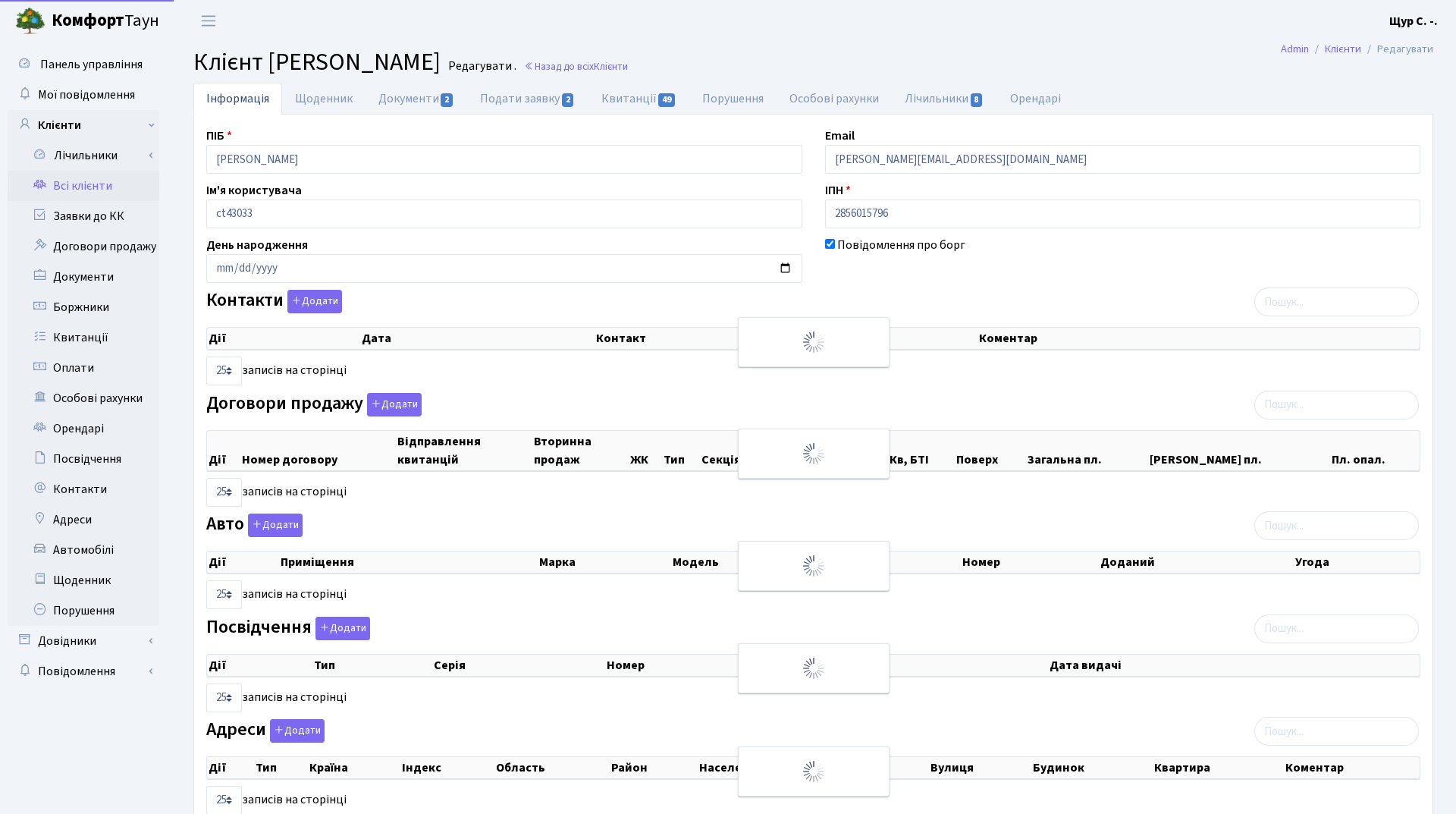
select select "25"
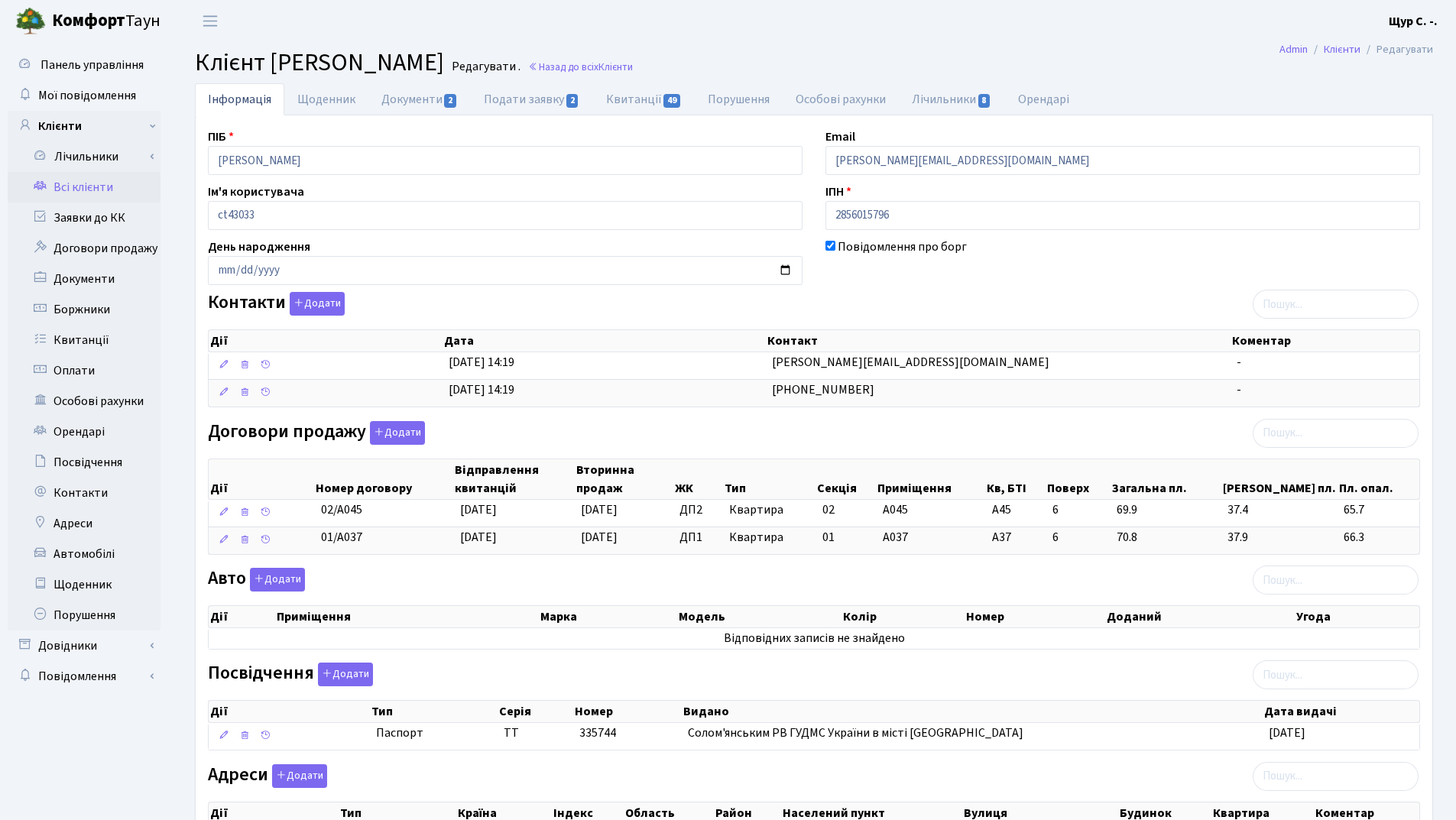
click at [1091, 47] on main "Admin Клієнти Редагувати Клієнт [PERSON_NAME] . Назад до всіх Клієнти Інформаці…" at bounding box center [814, 481] width 1284 height 879
click at [107, 191] on link "Всі клієнти" at bounding box center [84, 187] width 153 height 31
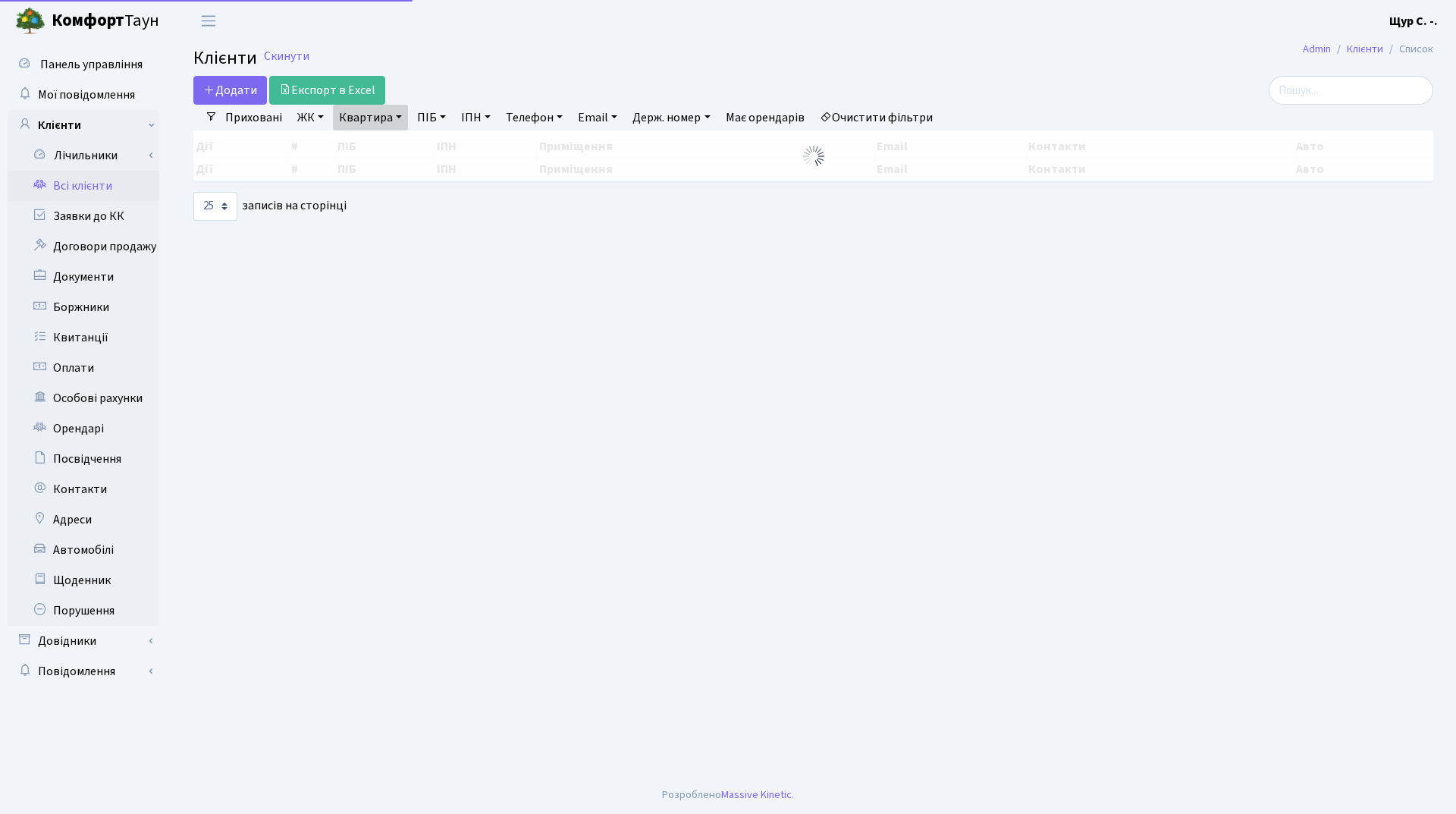
select select "25"
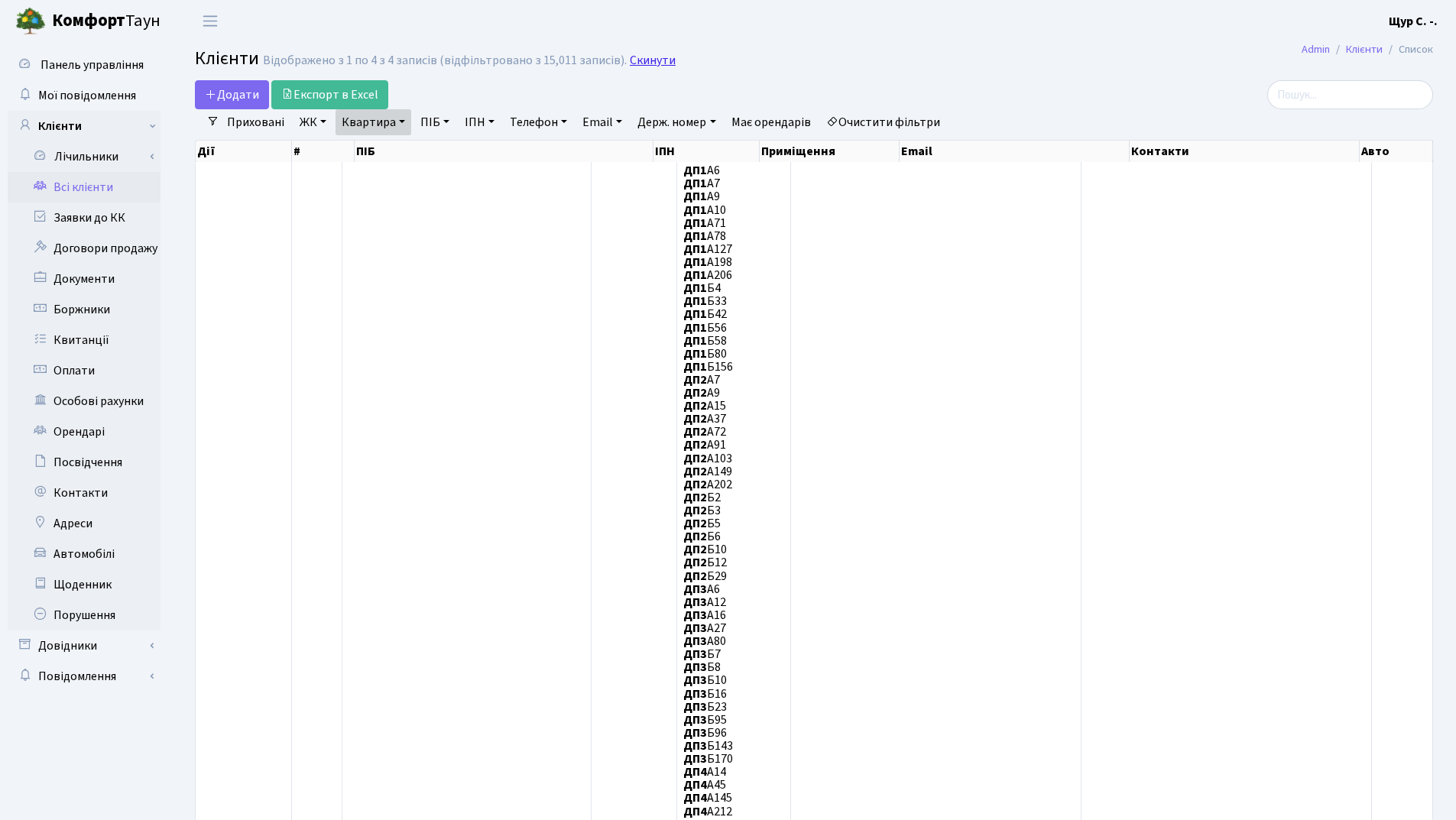
click at [642, 62] on link "Скинути" at bounding box center [652, 61] width 46 height 15
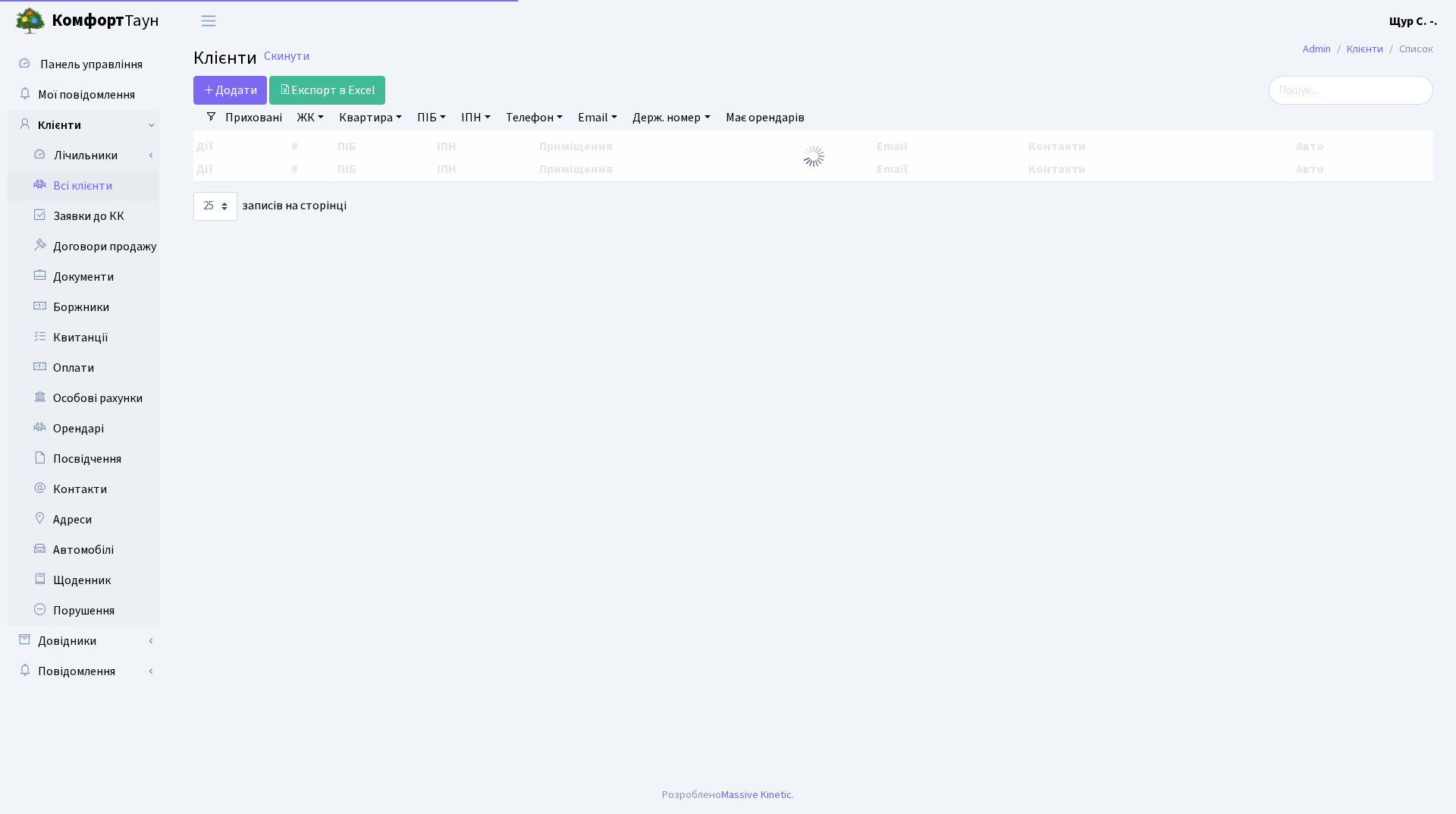
select select "25"
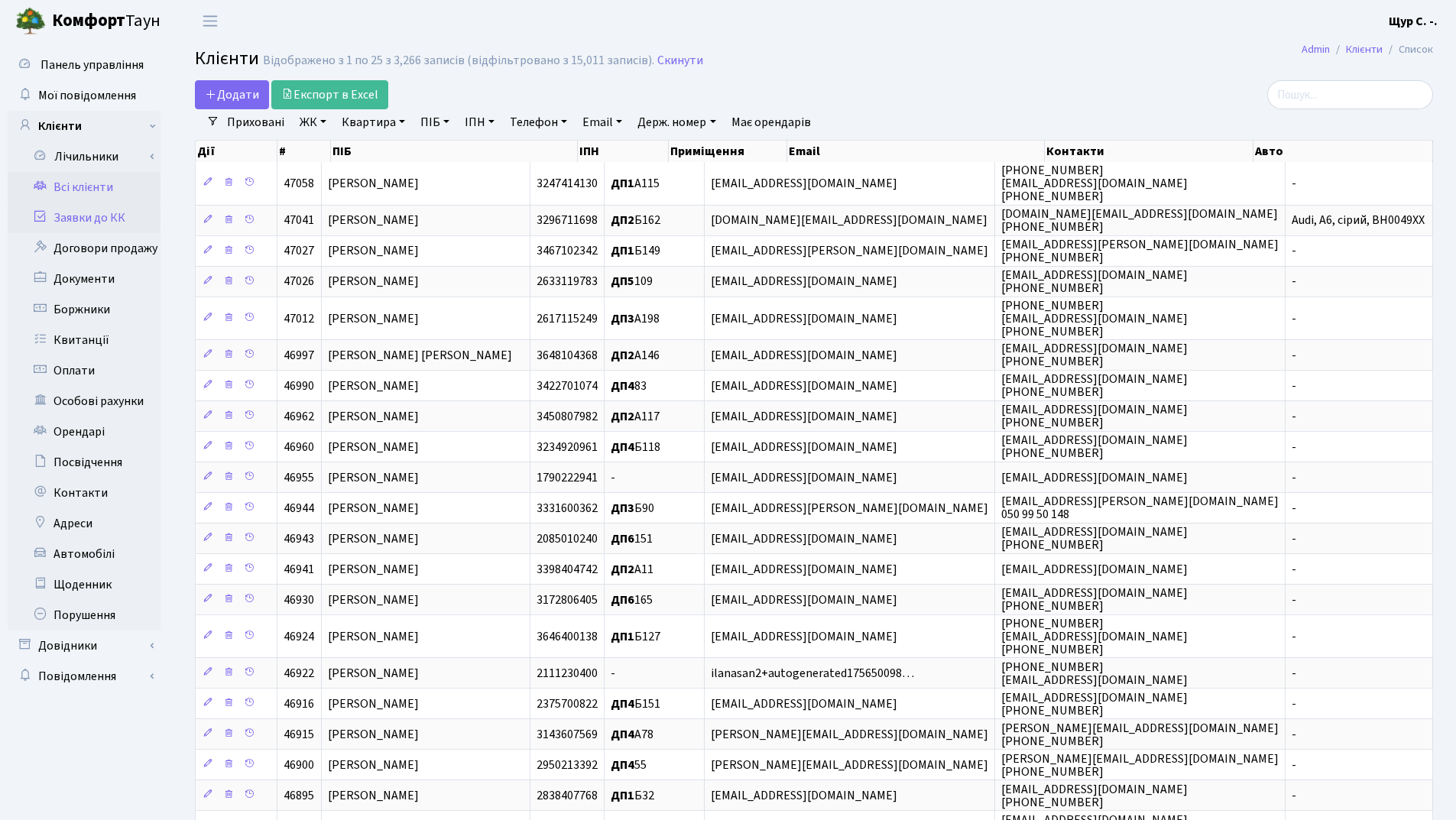
click at [105, 219] on link "Заявки до КК" at bounding box center [84, 218] width 153 height 31
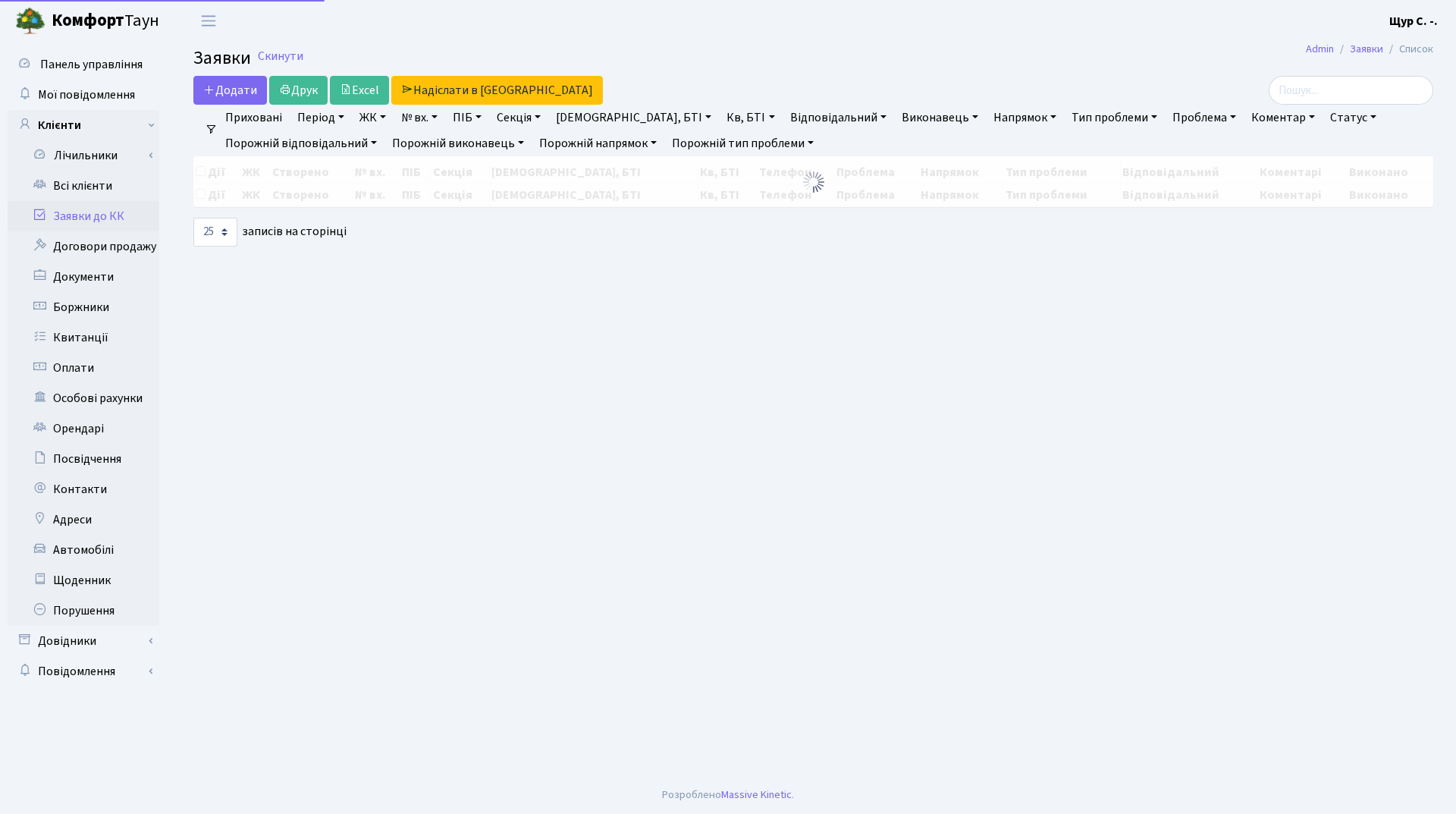
select select "25"
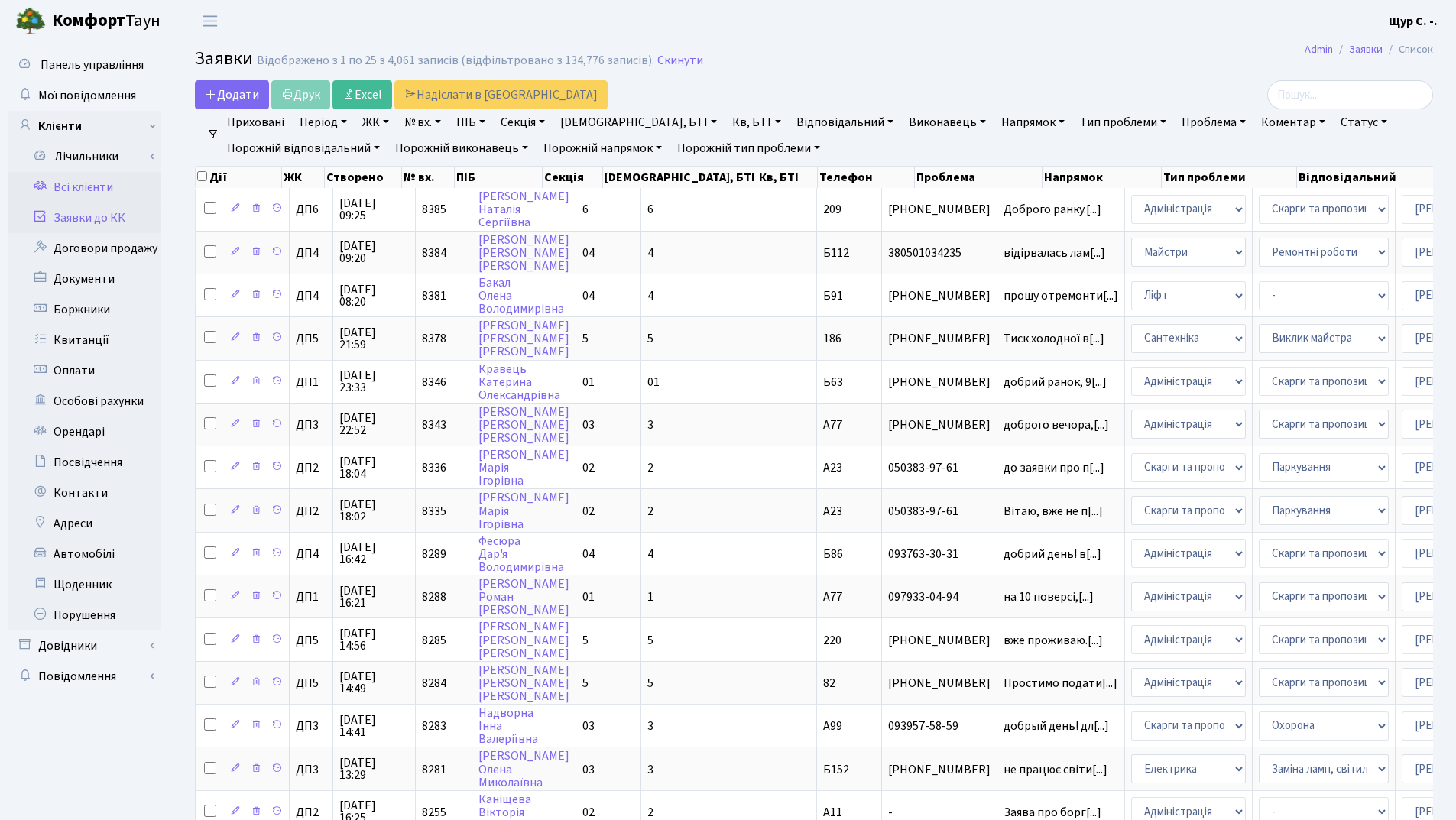
click at [104, 188] on link "Всі клієнти" at bounding box center [84, 187] width 153 height 31
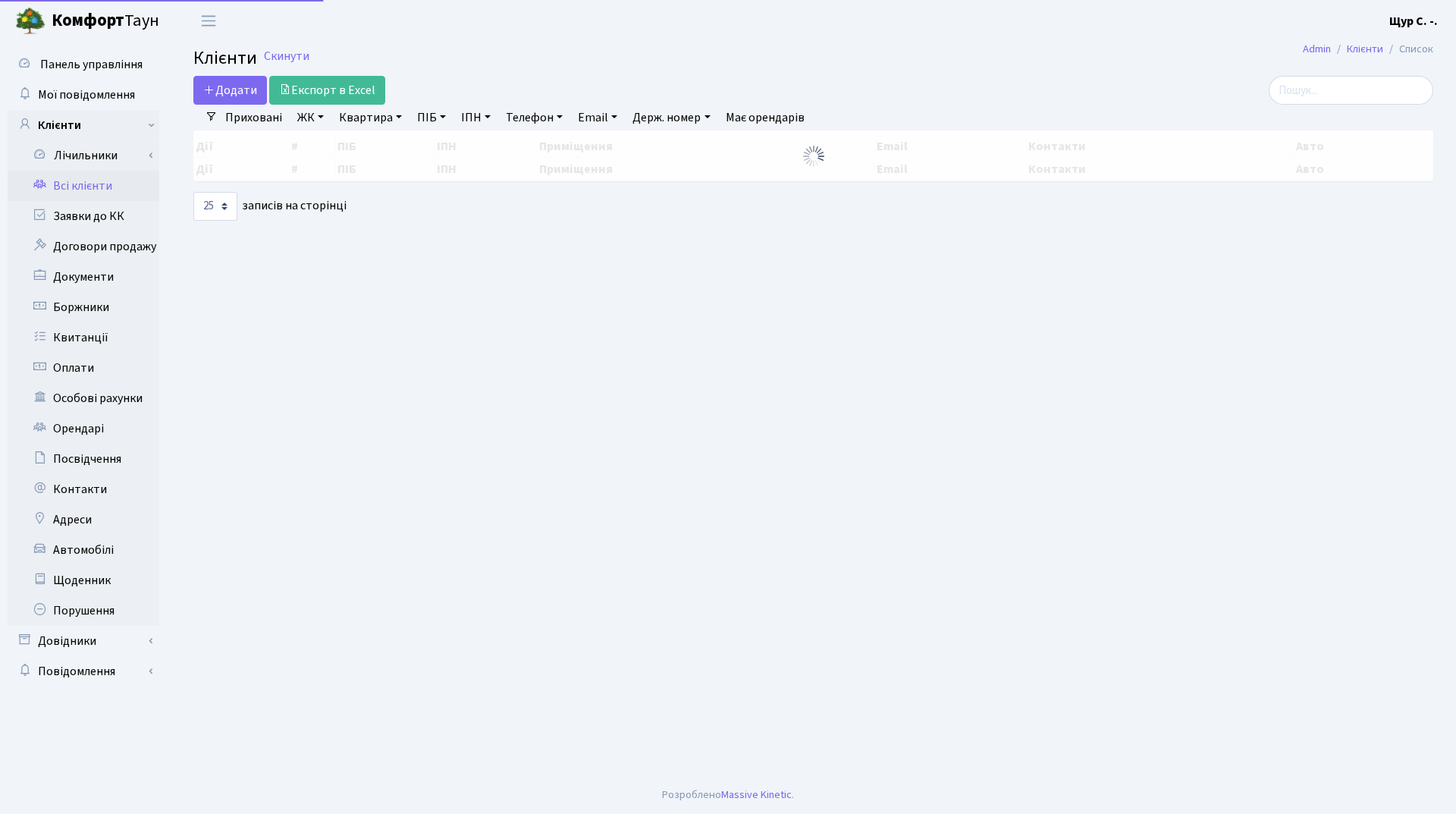
select select "25"
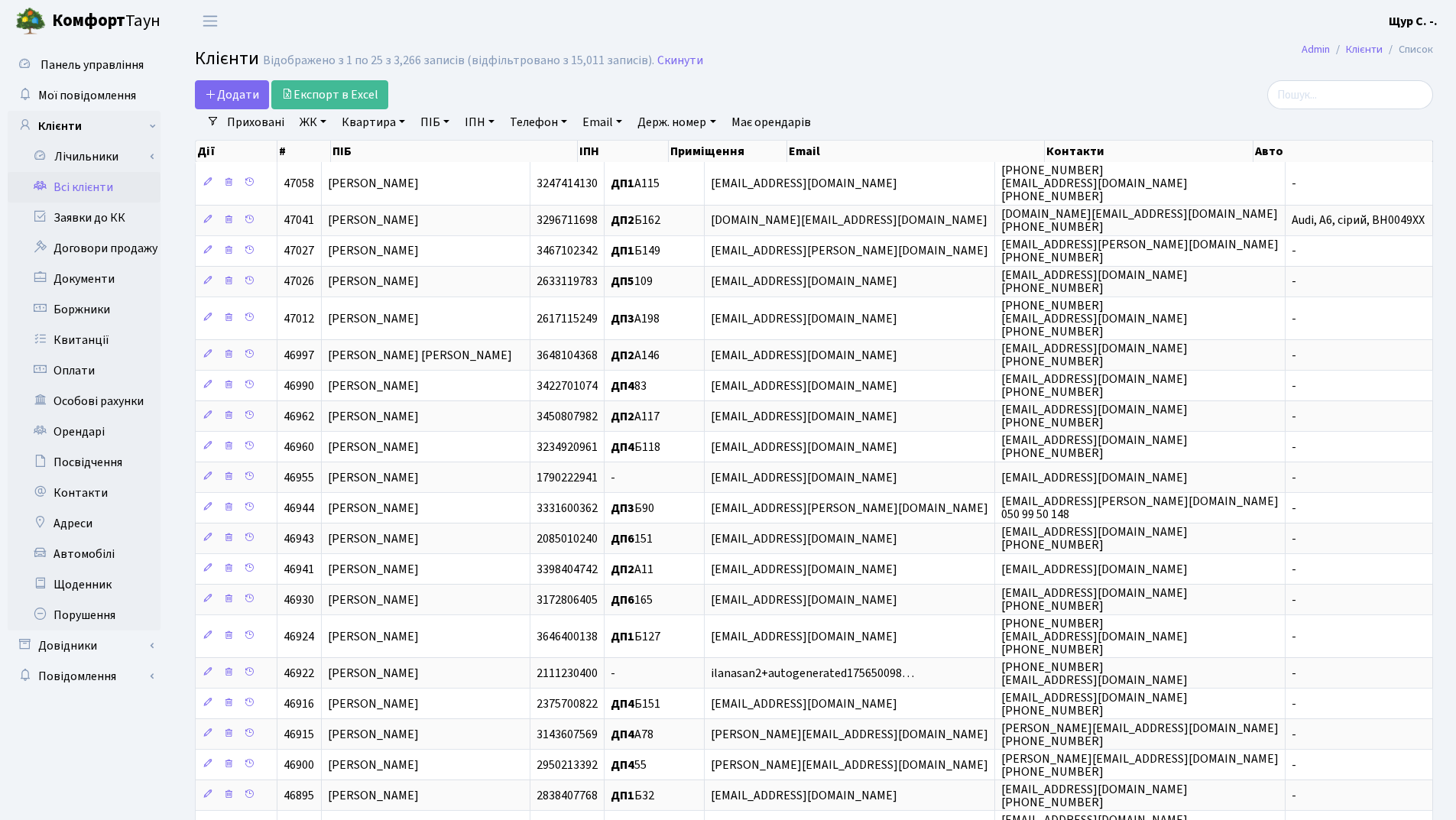
click at [422, 119] on link "ПІБ" at bounding box center [435, 122] width 41 height 26
type input "криворучко"
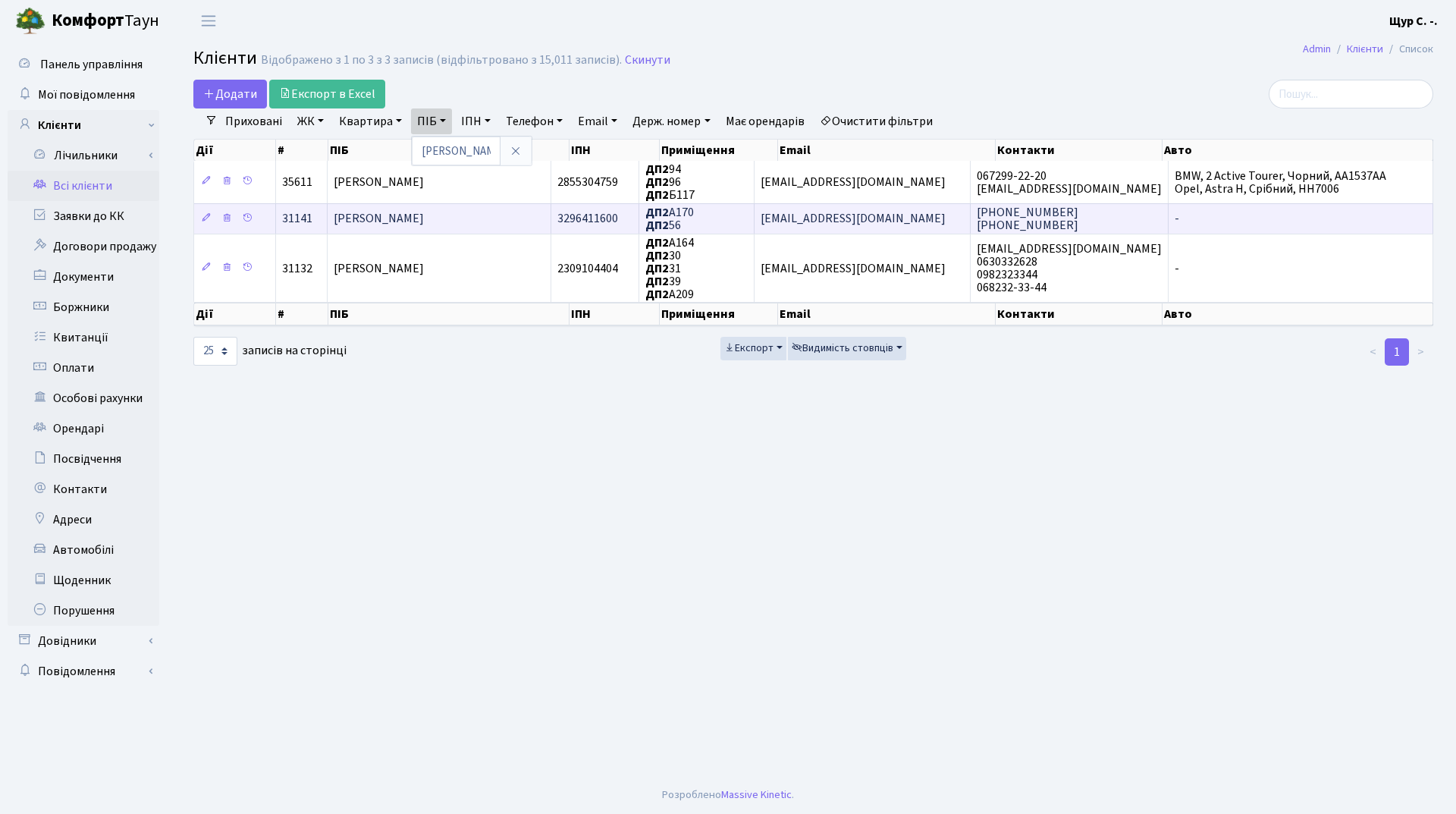
click at [505, 229] on td "[PERSON_NAME]" at bounding box center [439, 218] width 224 height 31
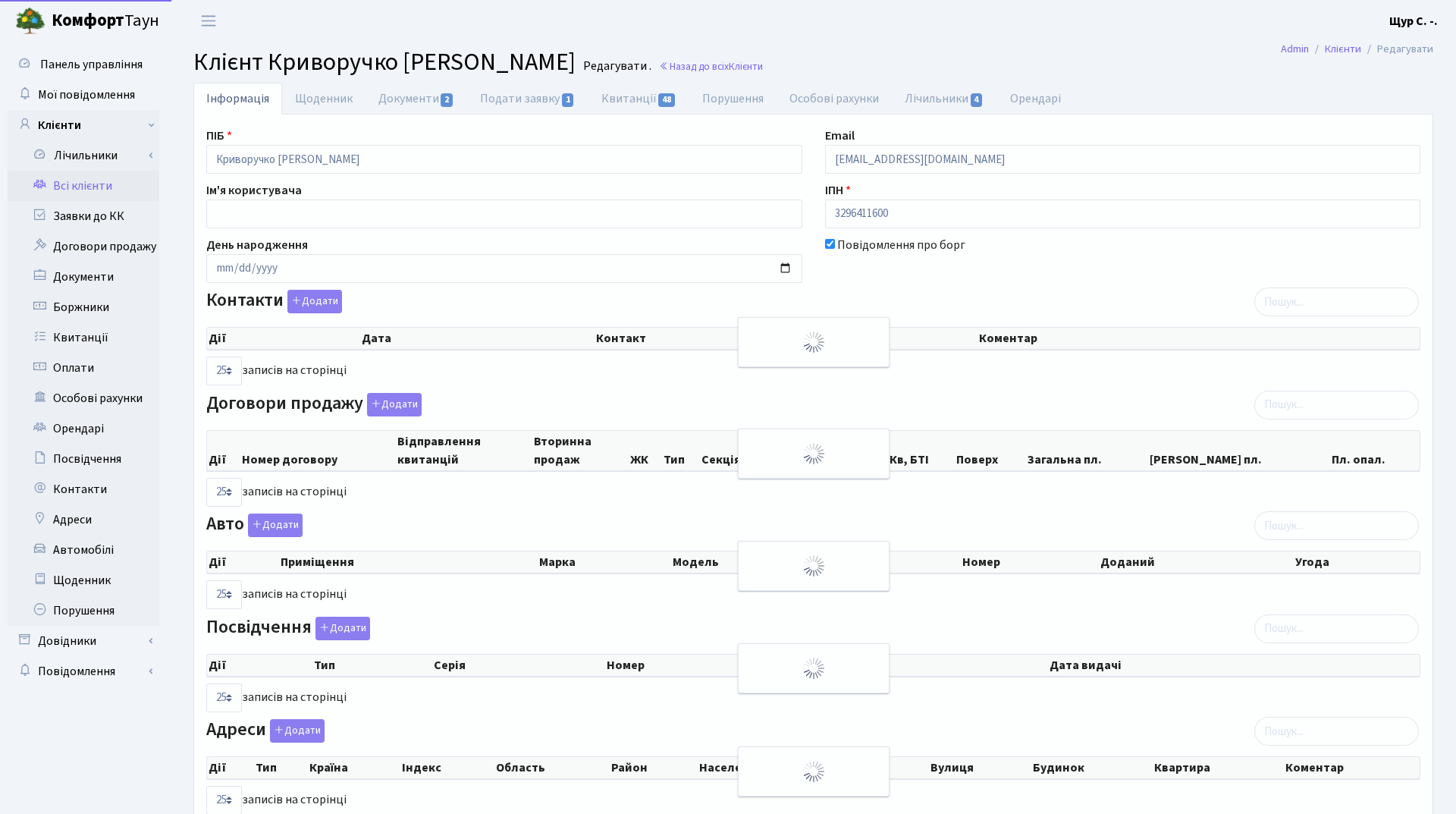
select select "25"
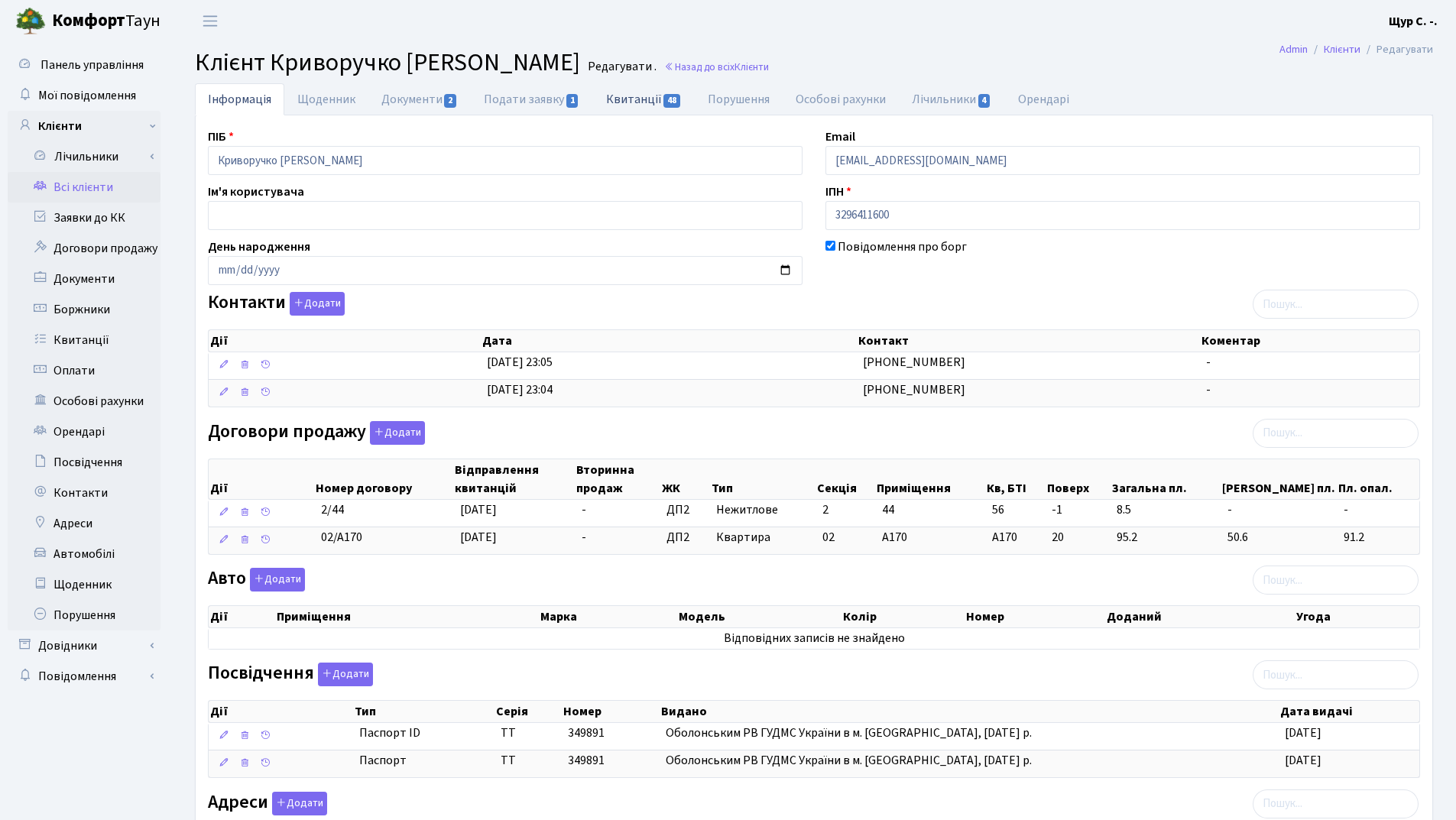
click at [632, 104] on link "Квитанції 48" at bounding box center [644, 99] width 102 height 32
select select "25"
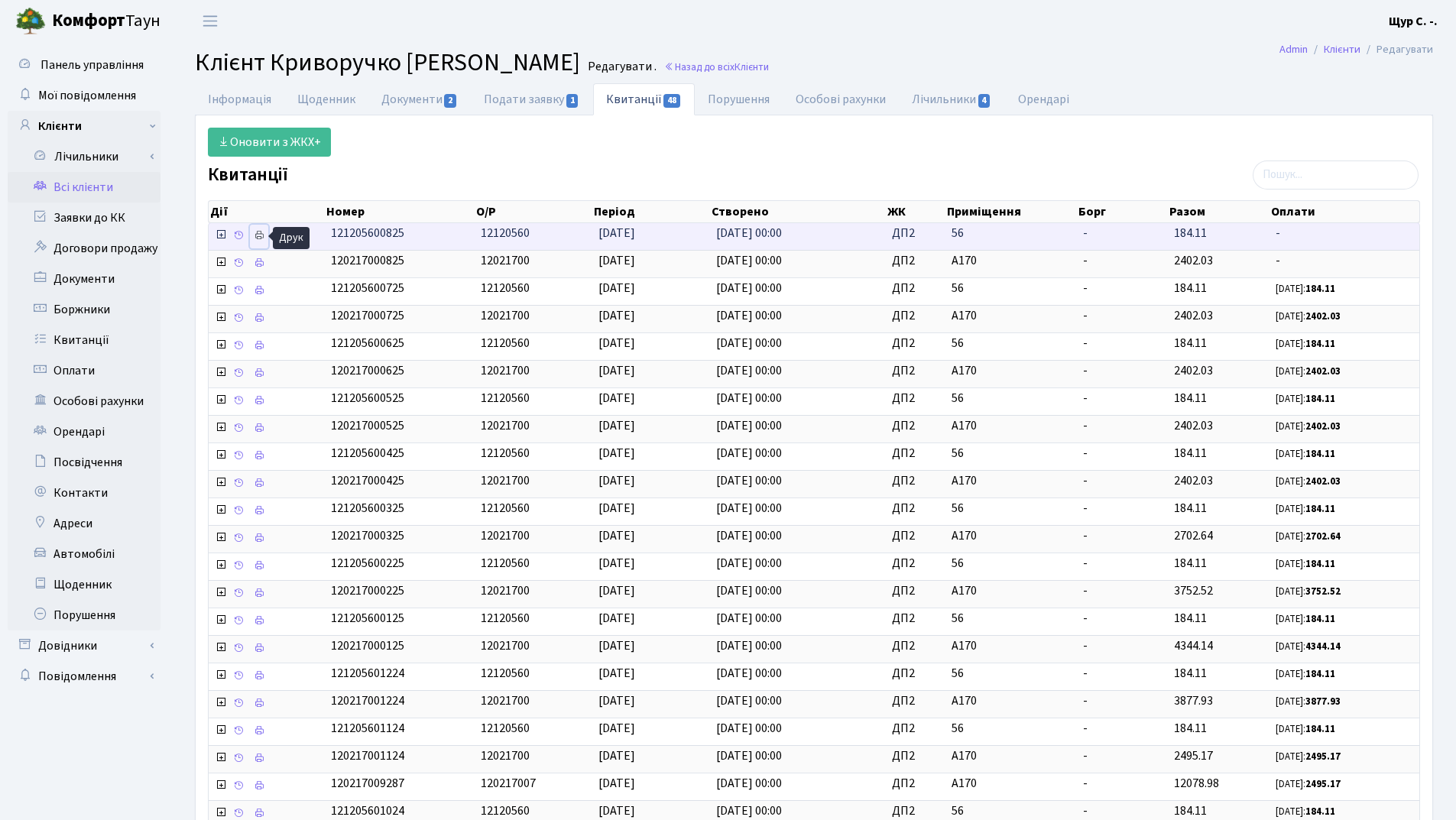
click at [252, 236] on link at bounding box center [259, 236] width 18 height 24
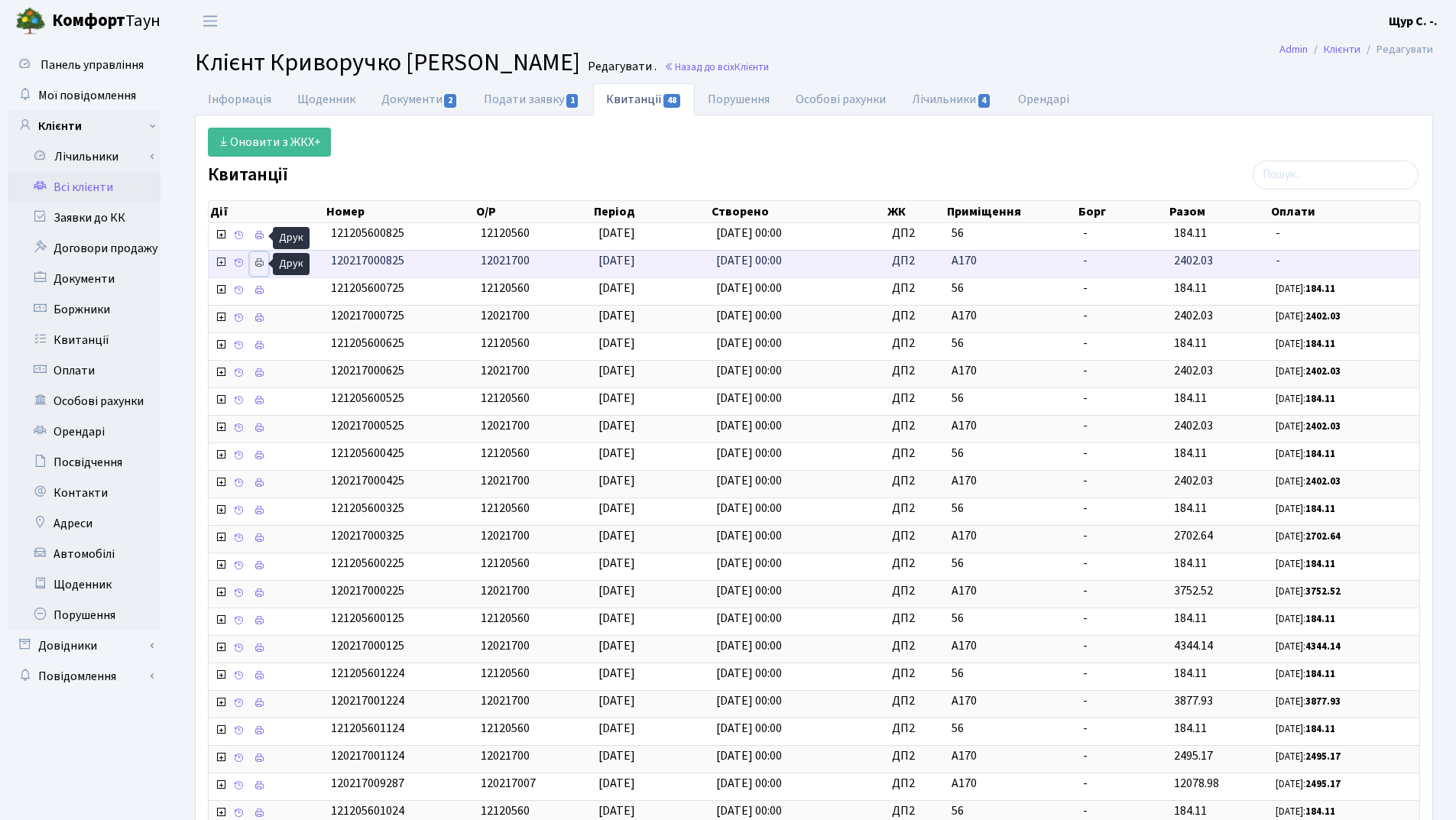
click at [259, 263] on icon at bounding box center [259, 263] width 11 height 11
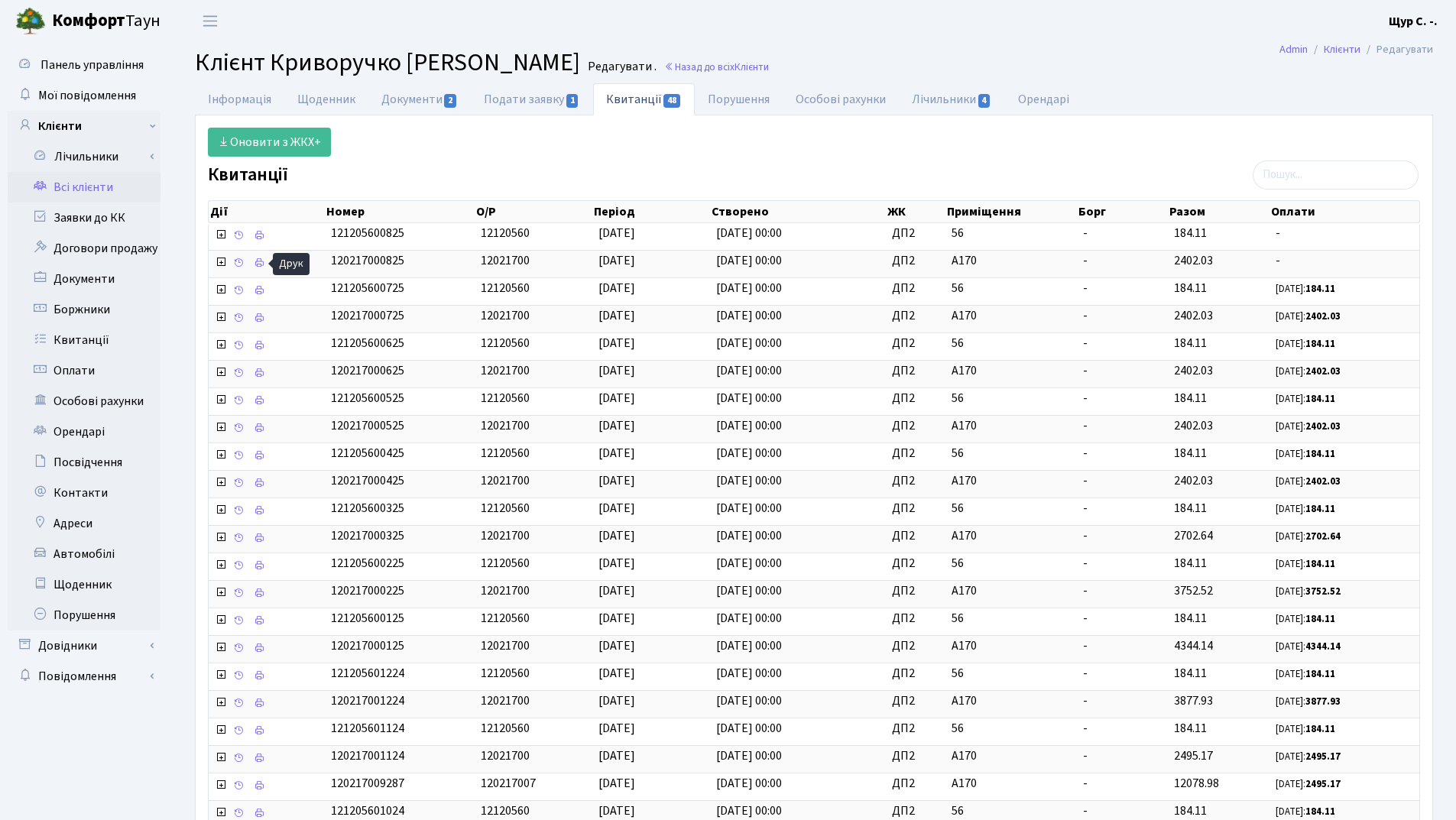
click at [105, 181] on link "Всі клієнти" at bounding box center [84, 187] width 153 height 31
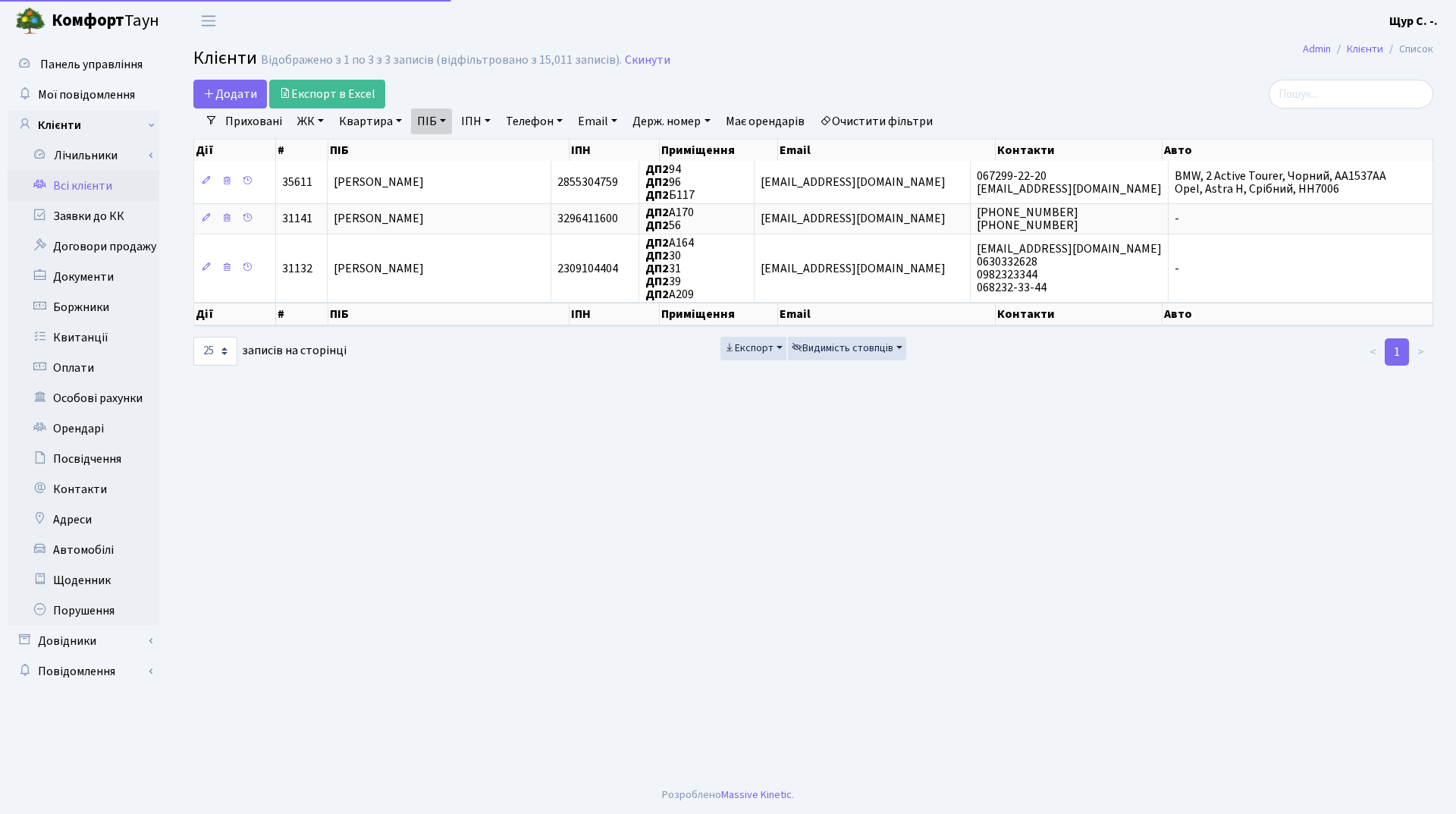
select select "25"
click at [640, 61] on link "Скинути" at bounding box center [647, 60] width 45 height 15
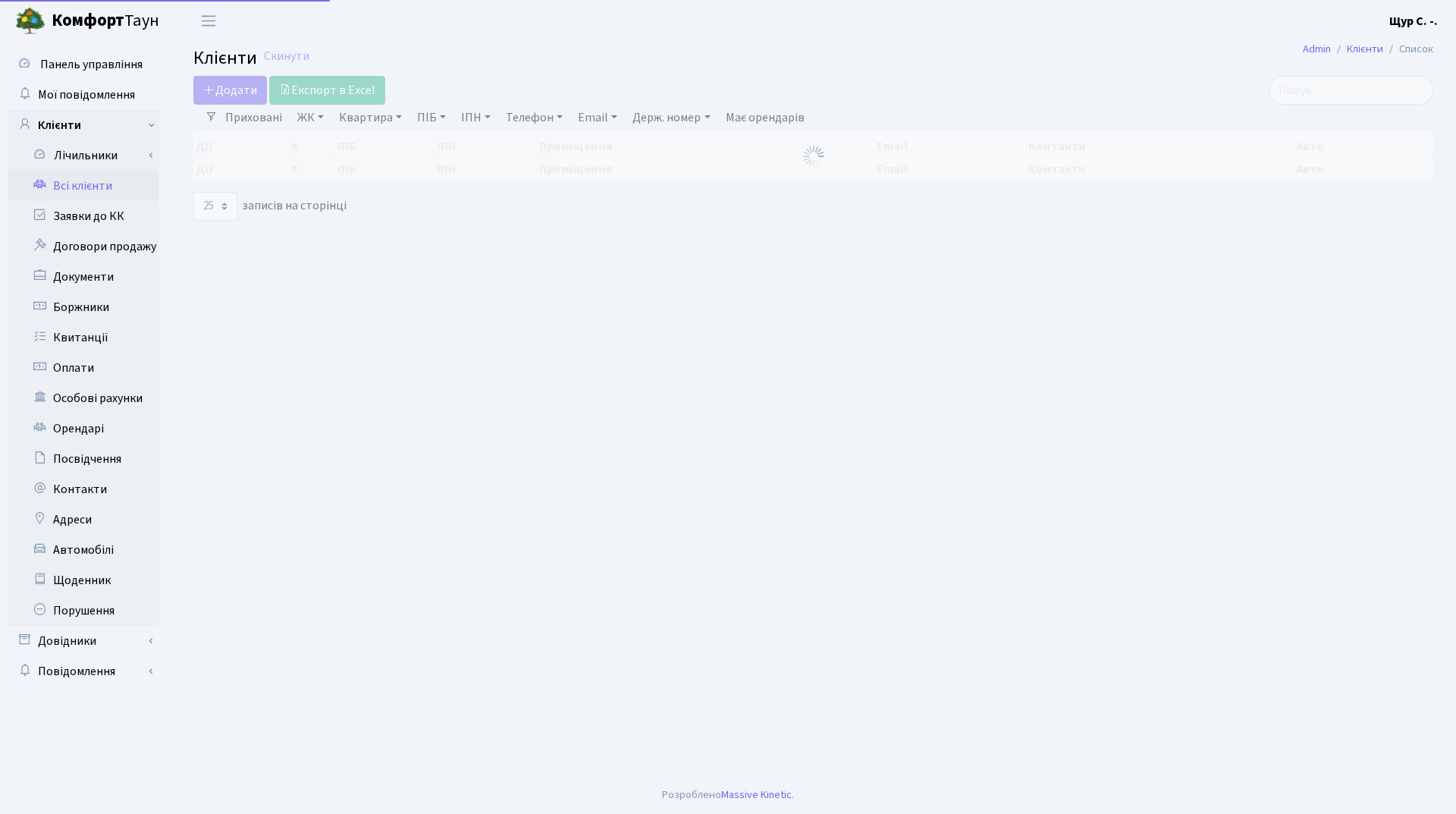
select select "25"
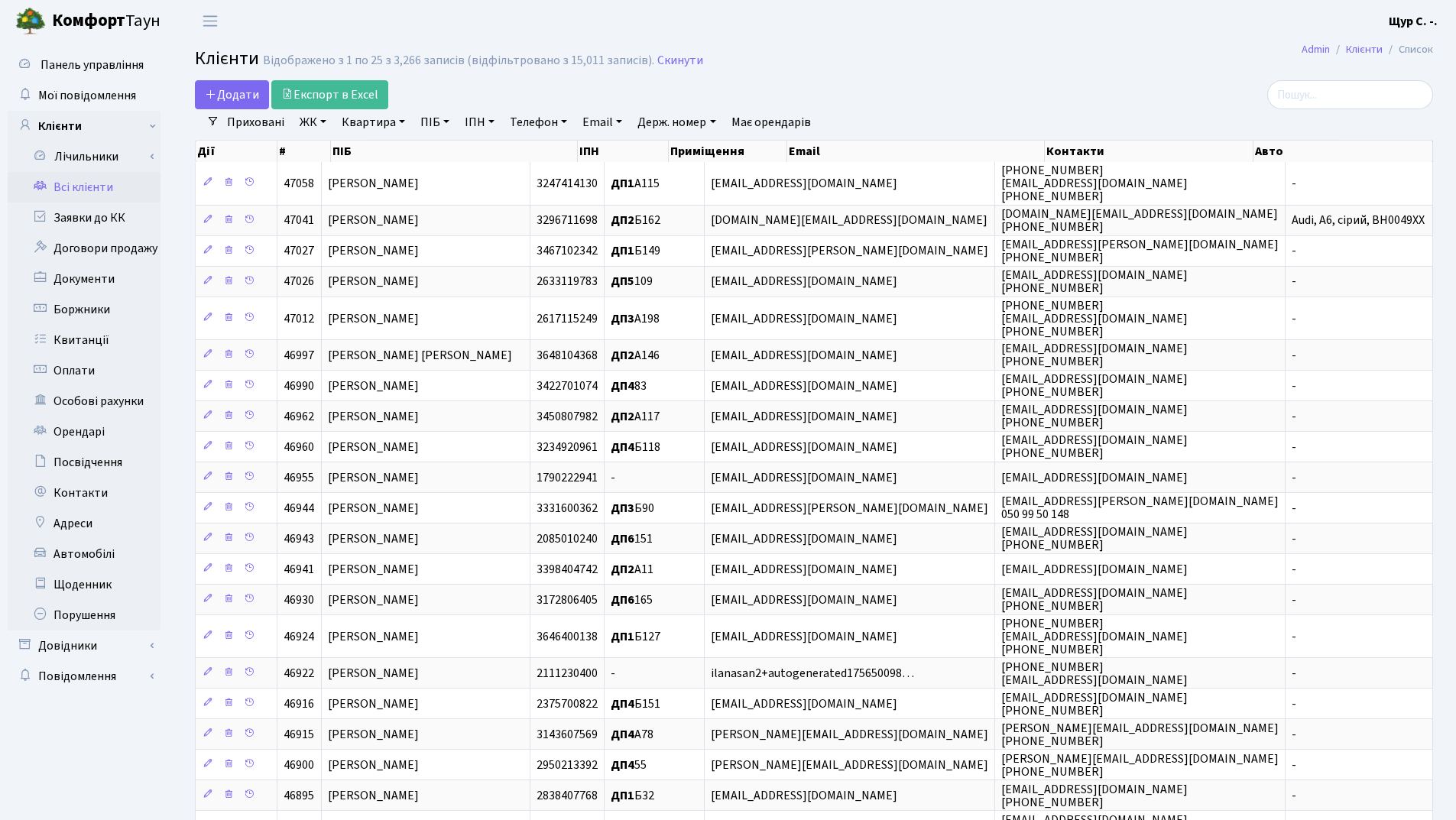
click at [375, 126] on link "Квартира" at bounding box center [373, 122] width 76 height 26
type input "272"
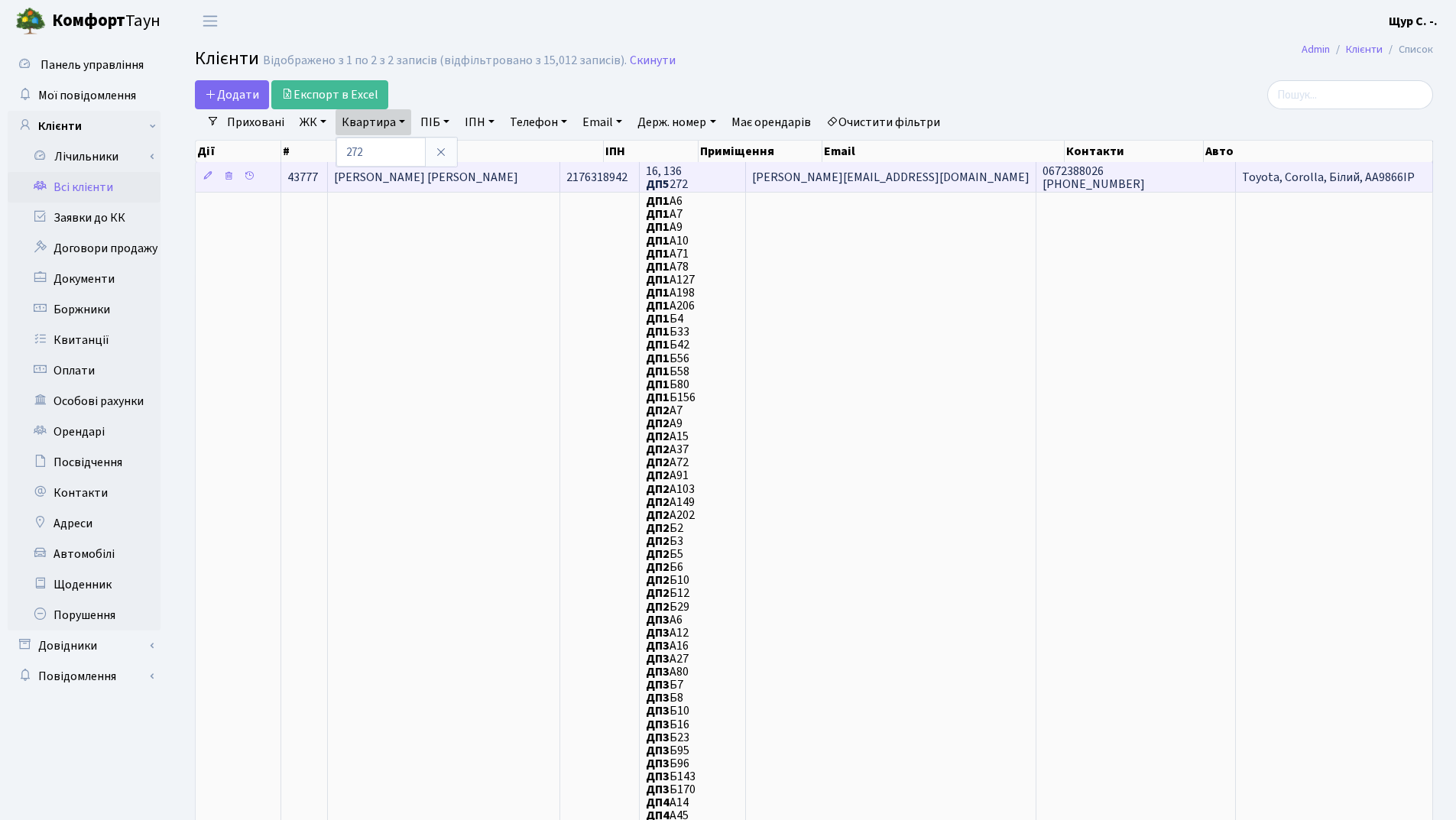
click at [518, 178] on span "[PERSON_NAME] [PERSON_NAME]" at bounding box center [426, 176] width 184 height 17
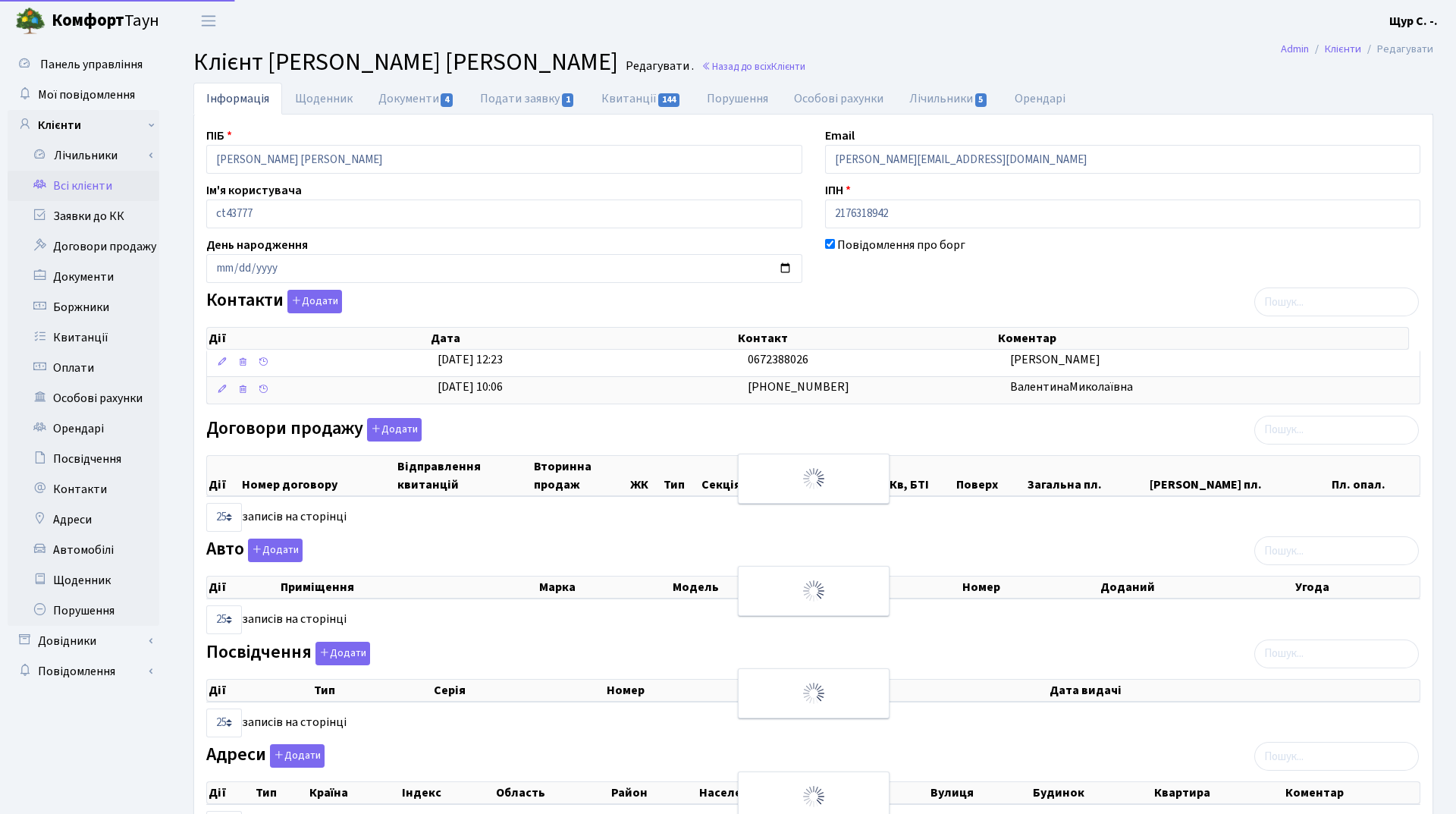
select select "25"
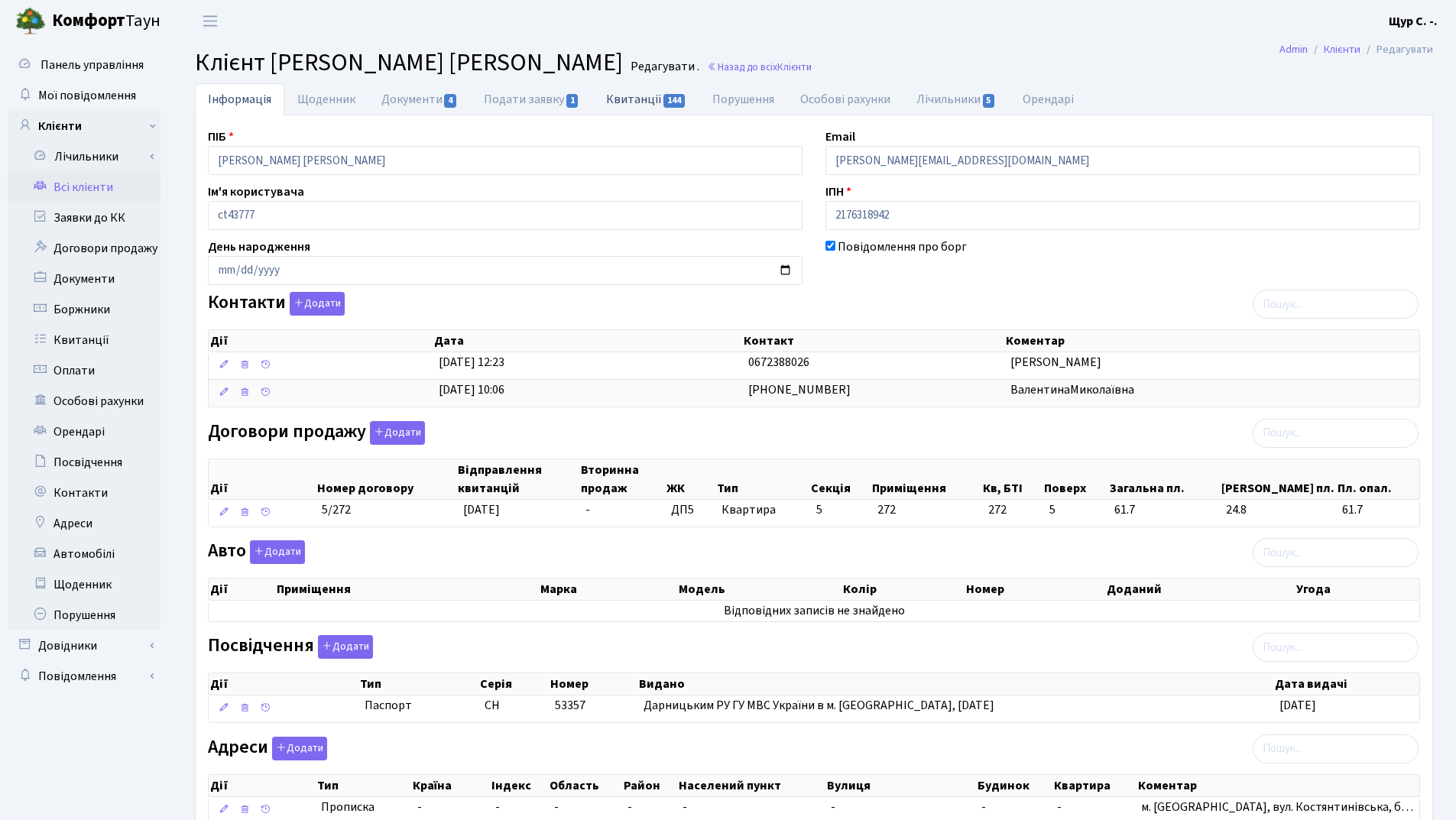
click at [651, 102] on link "Квитанції 144" at bounding box center [645, 99] width 106 height 32
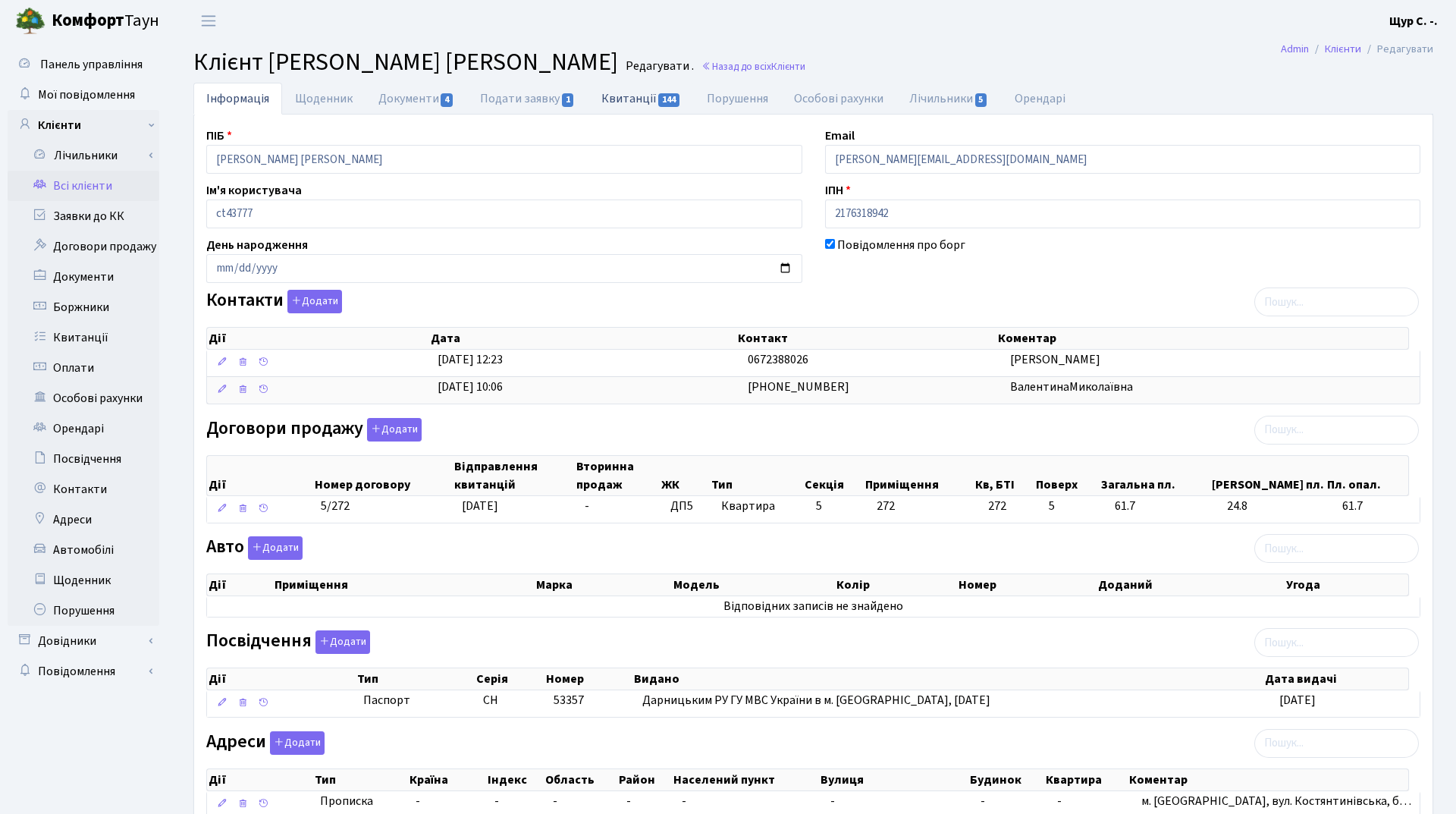
select select "25"
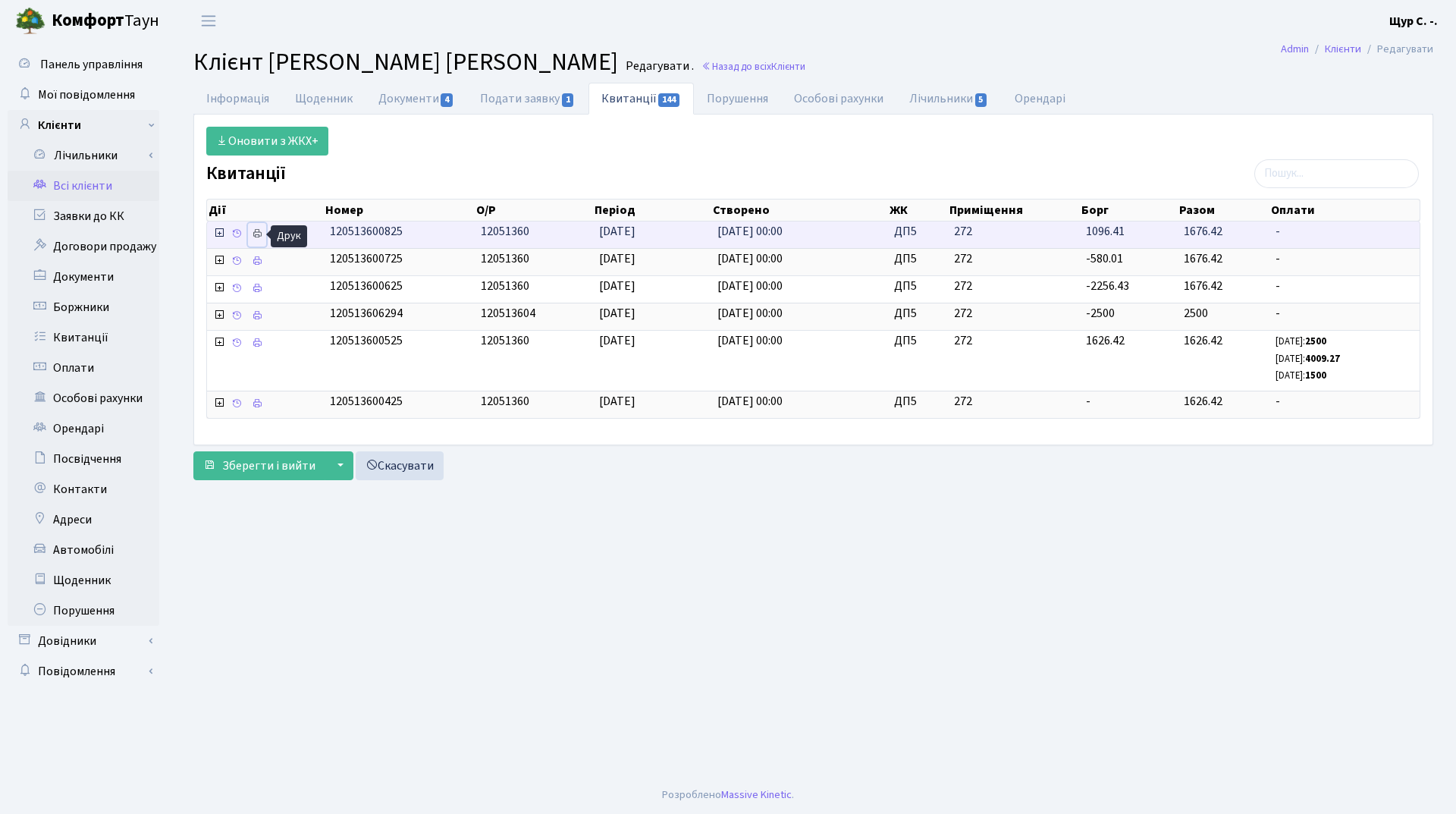
click at [256, 234] on icon at bounding box center [257, 234] width 10 height 10
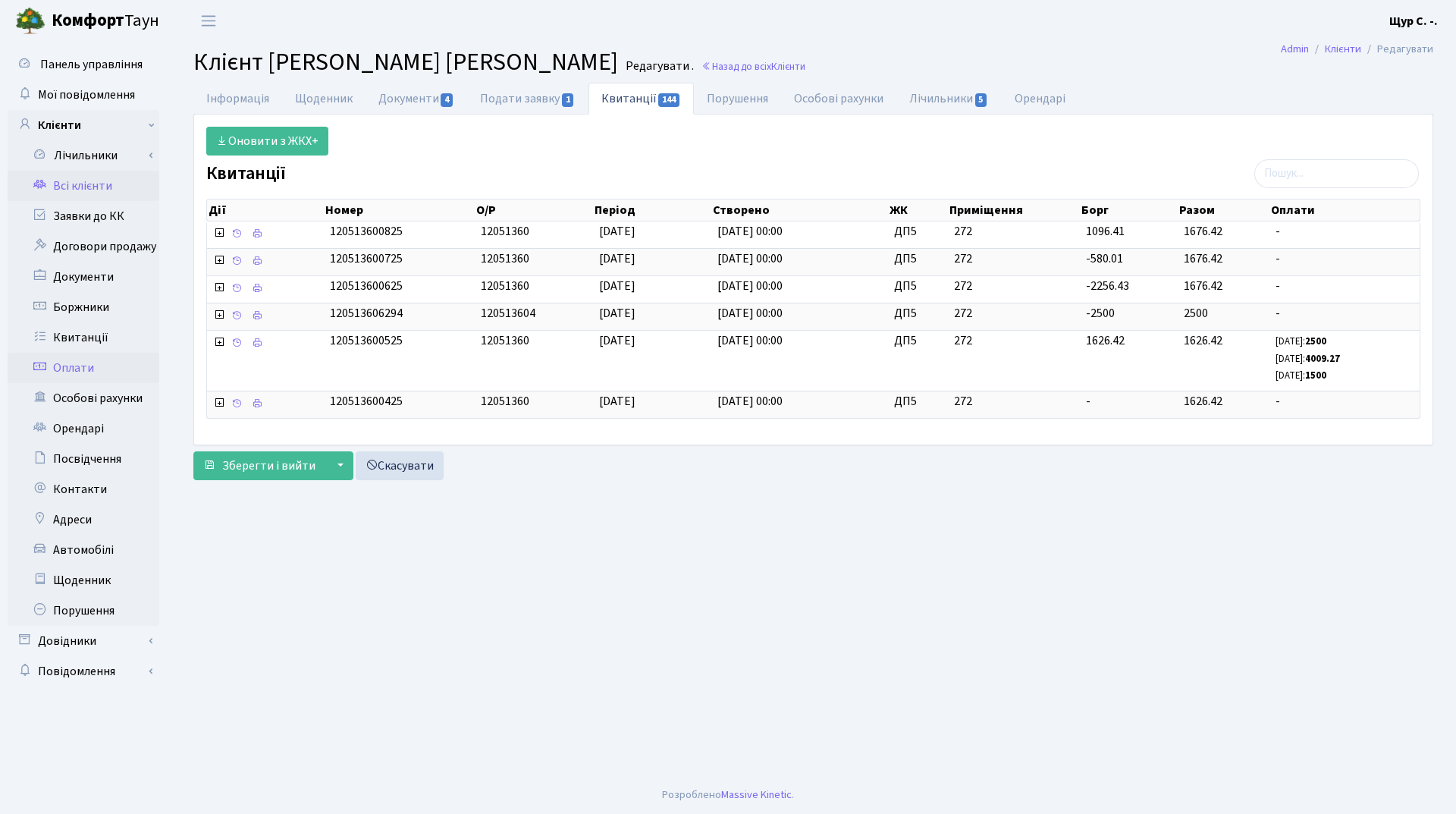
click at [123, 373] on link "Оплати" at bounding box center [84, 368] width 152 height 31
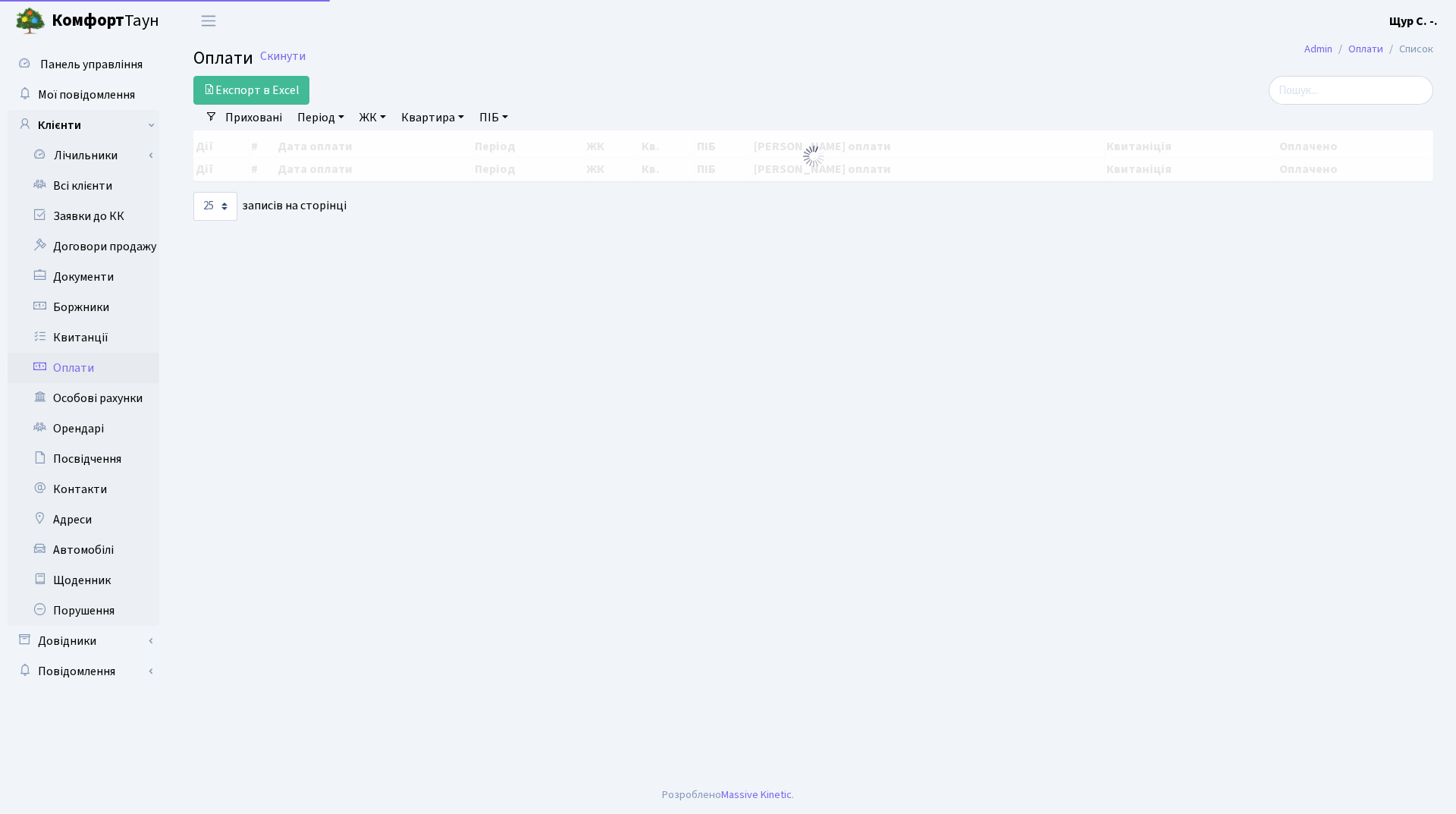
select select "25"
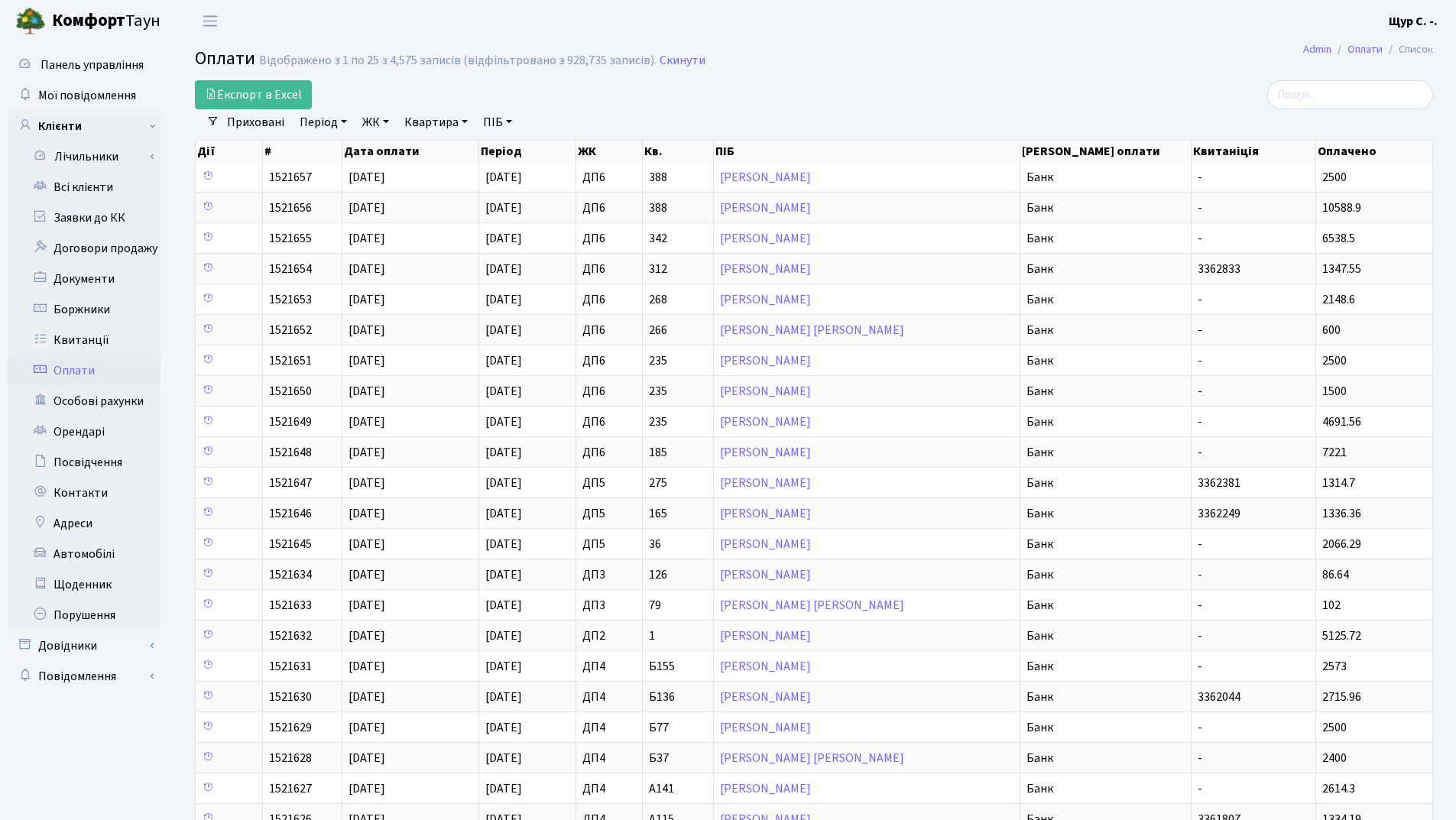
click at [433, 126] on link "Квартира" at bounding box center [436, 122] width 76 height 26
type input "272"
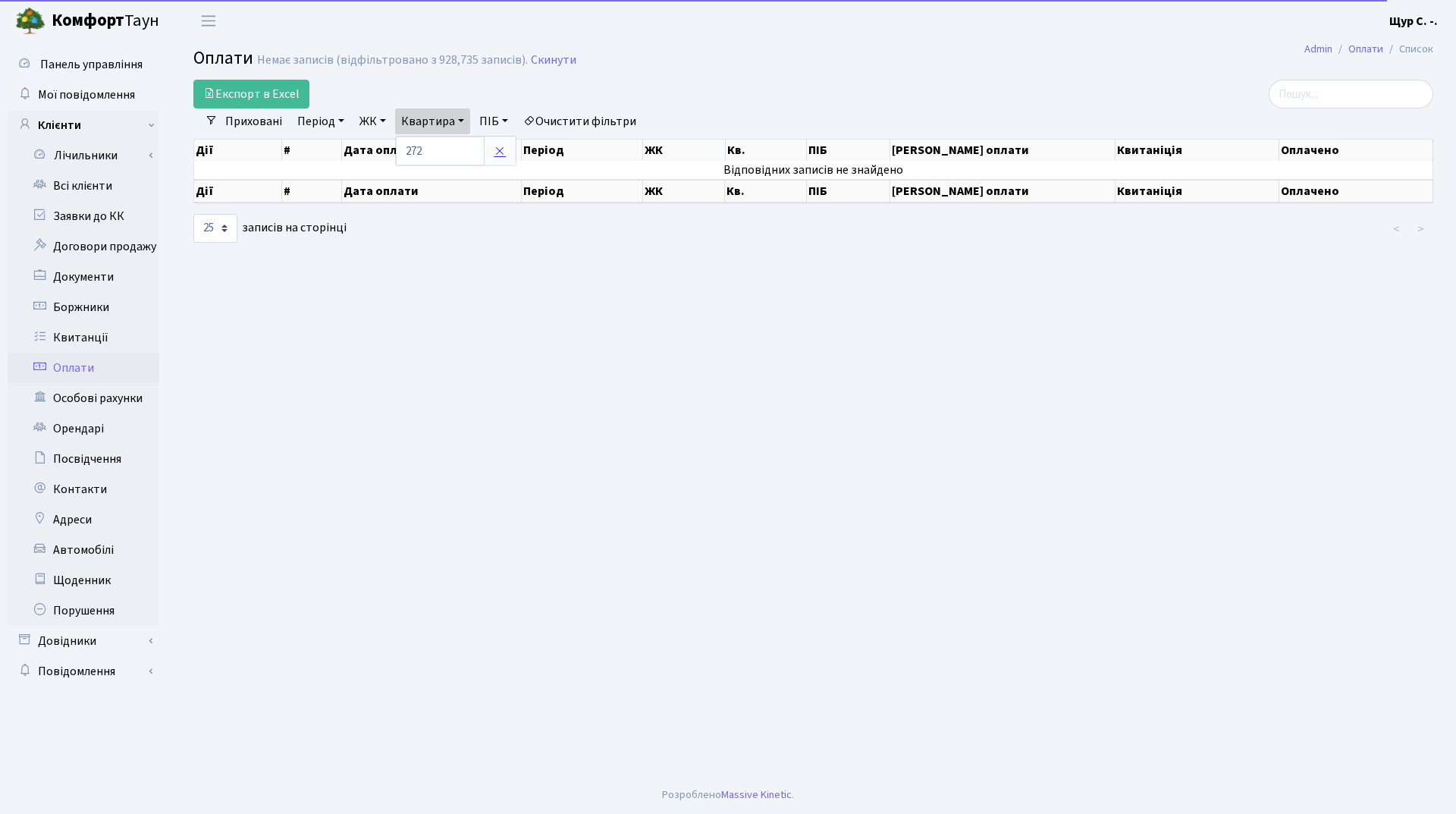
click at [508, 147] on link at bounding box center [499, 151] width 32 height 29
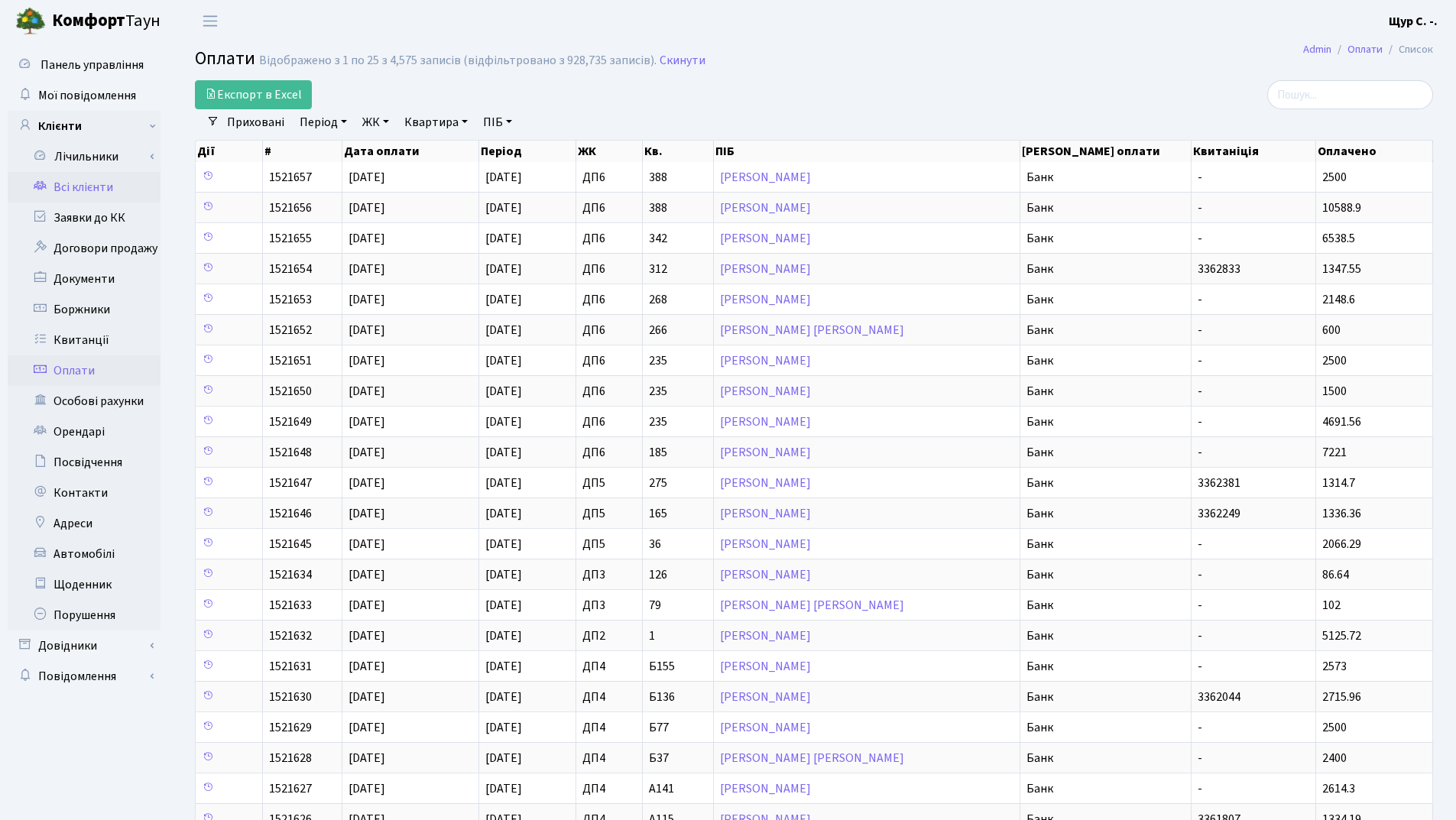
click at [98, 191] on link "Всі клієнти" at bounding box center [84, 187] width 153 height 31
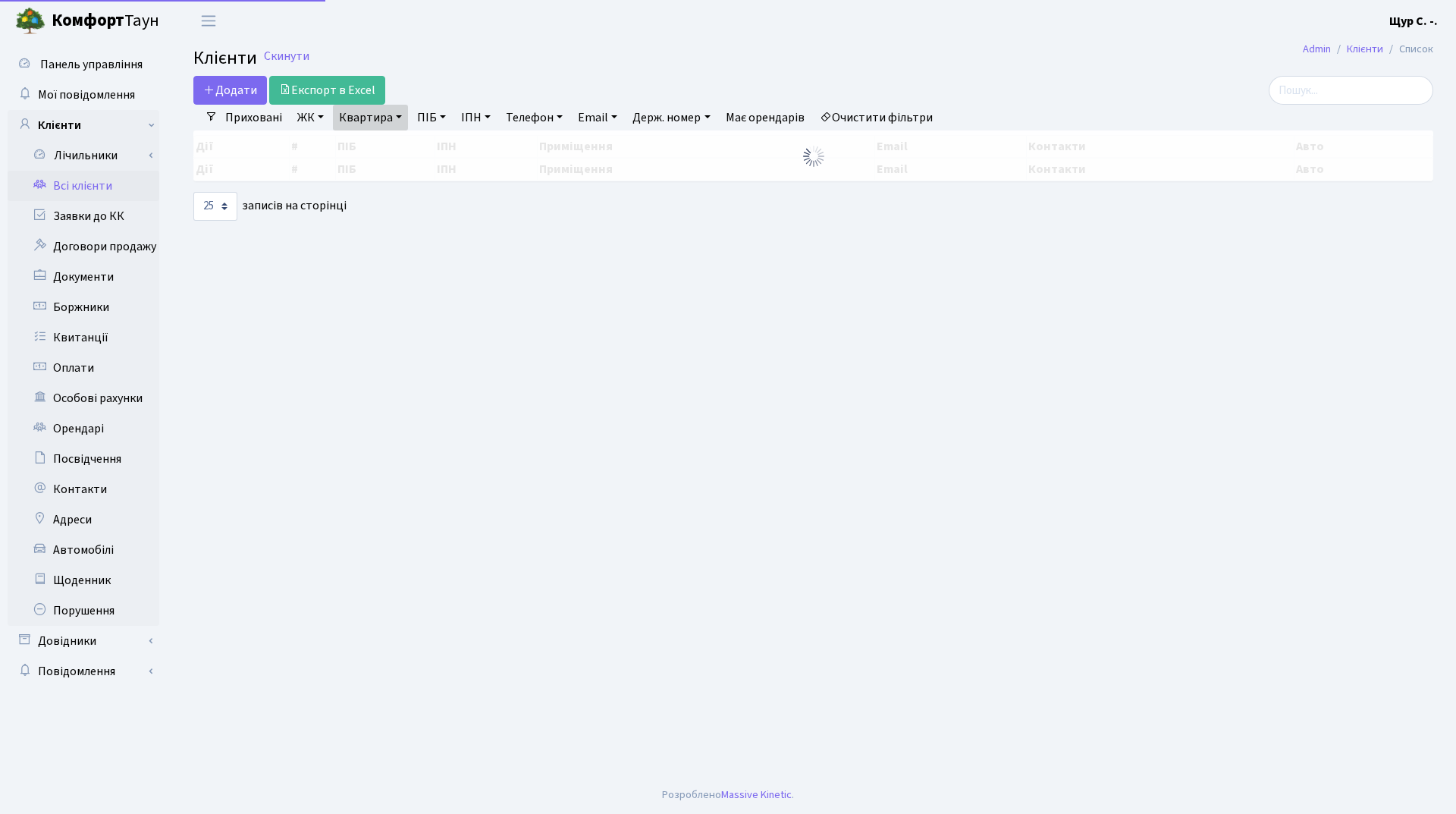
select select "25"
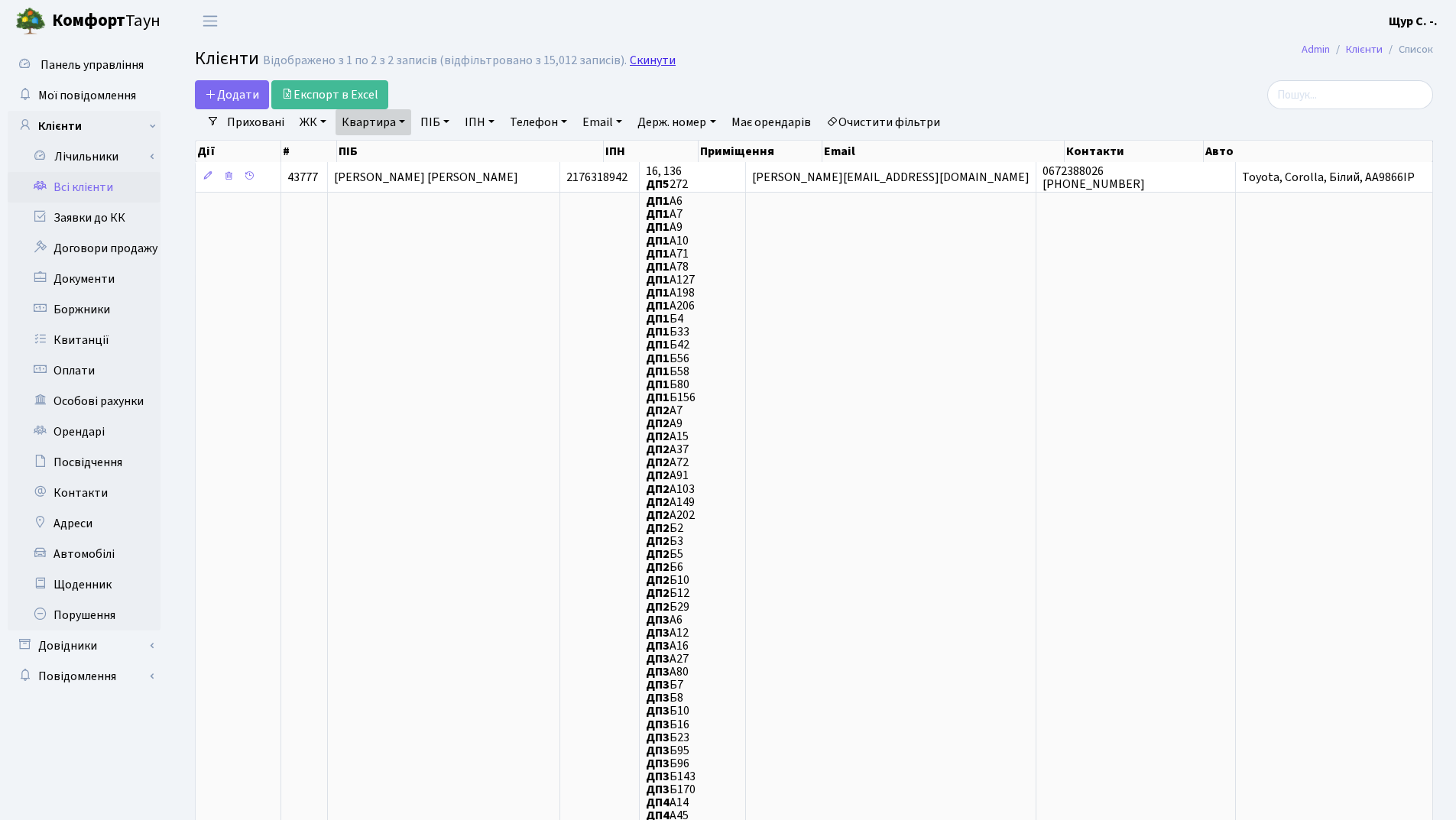
click at [651, 56] on link "Скинути" at bounding box center [652, 61] width 46 height 15
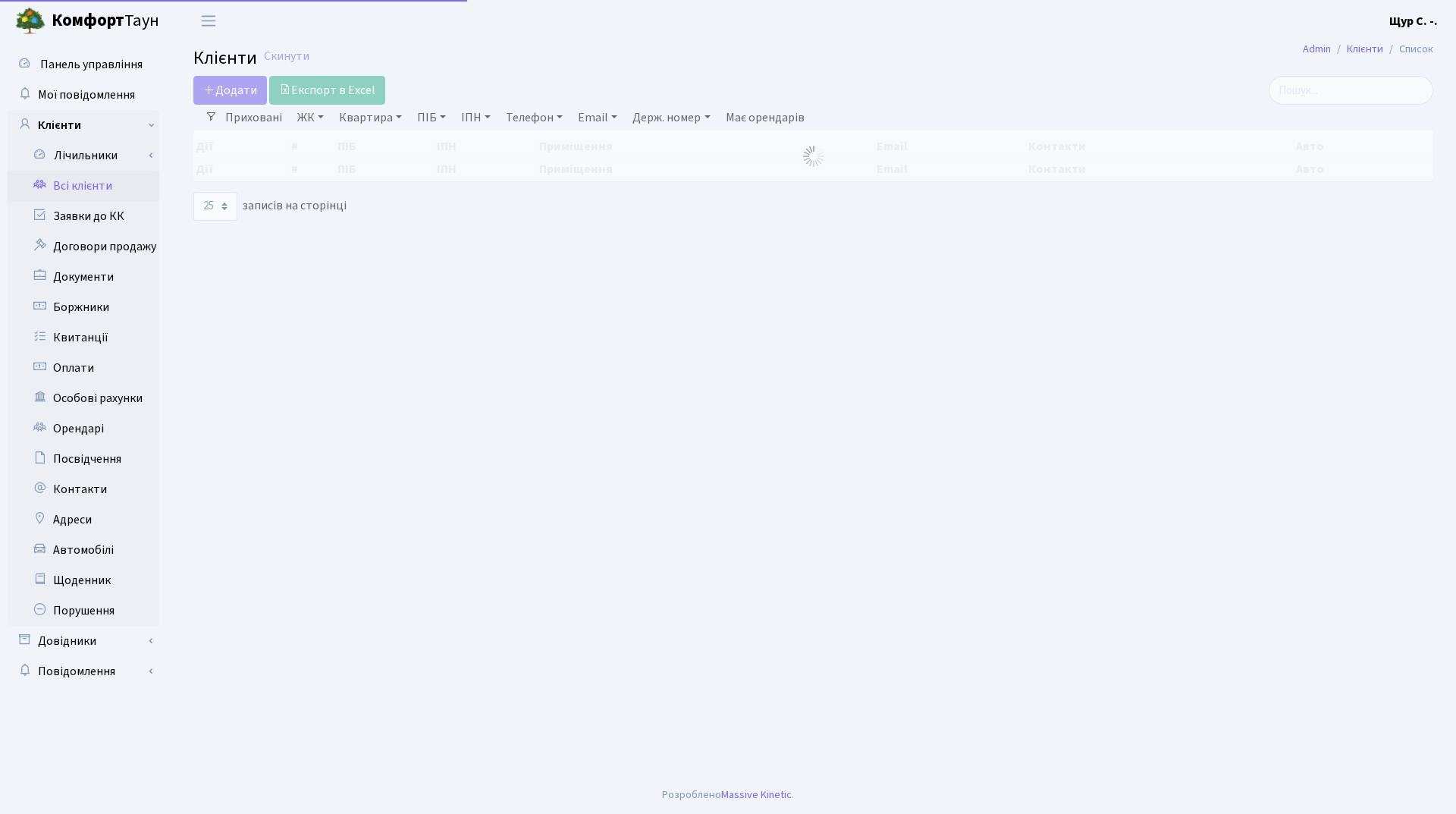
select select "25"
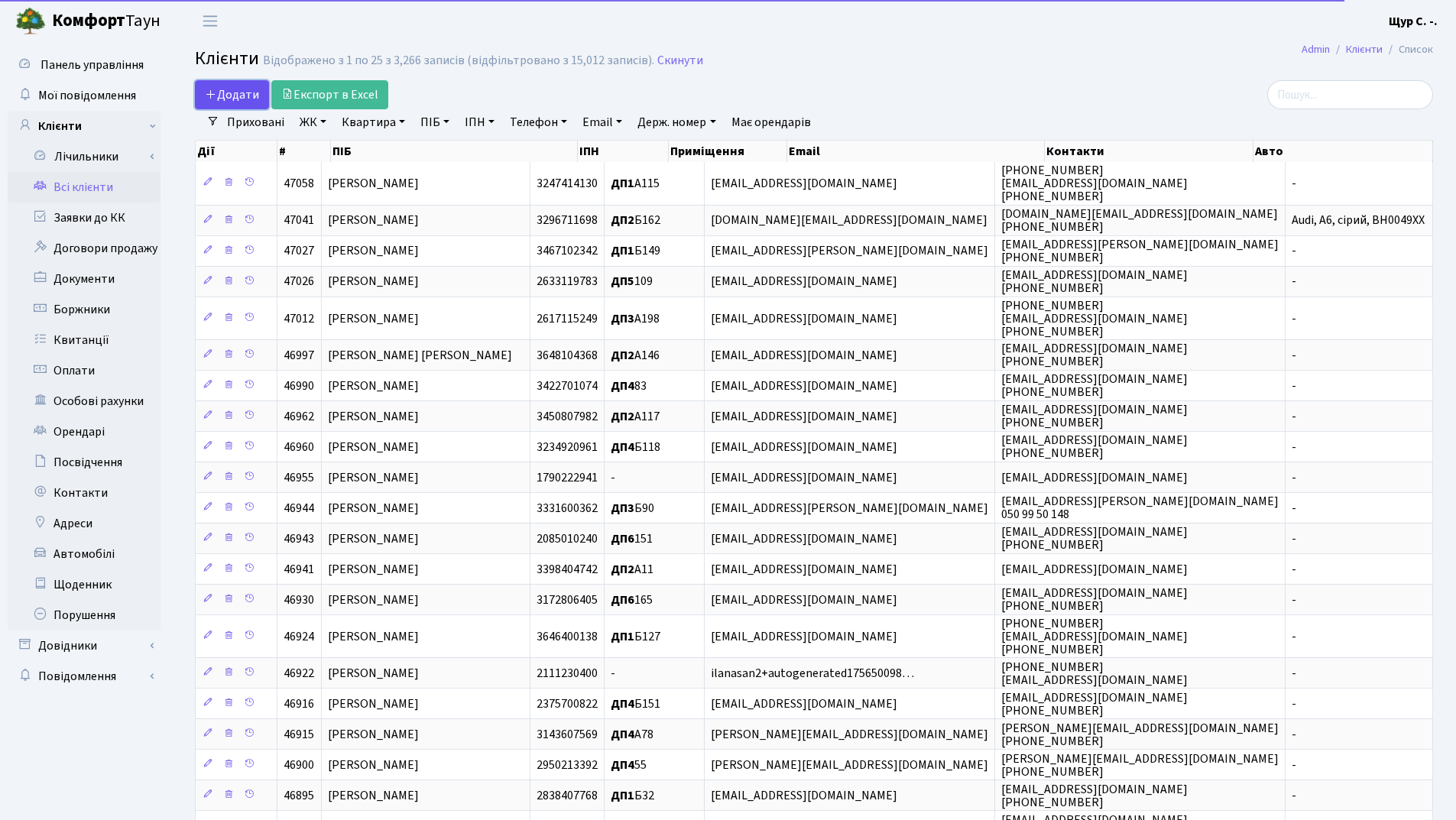
click at [249, 90] on span "Додати" at bounding box center [232, 94] width 54 height 17
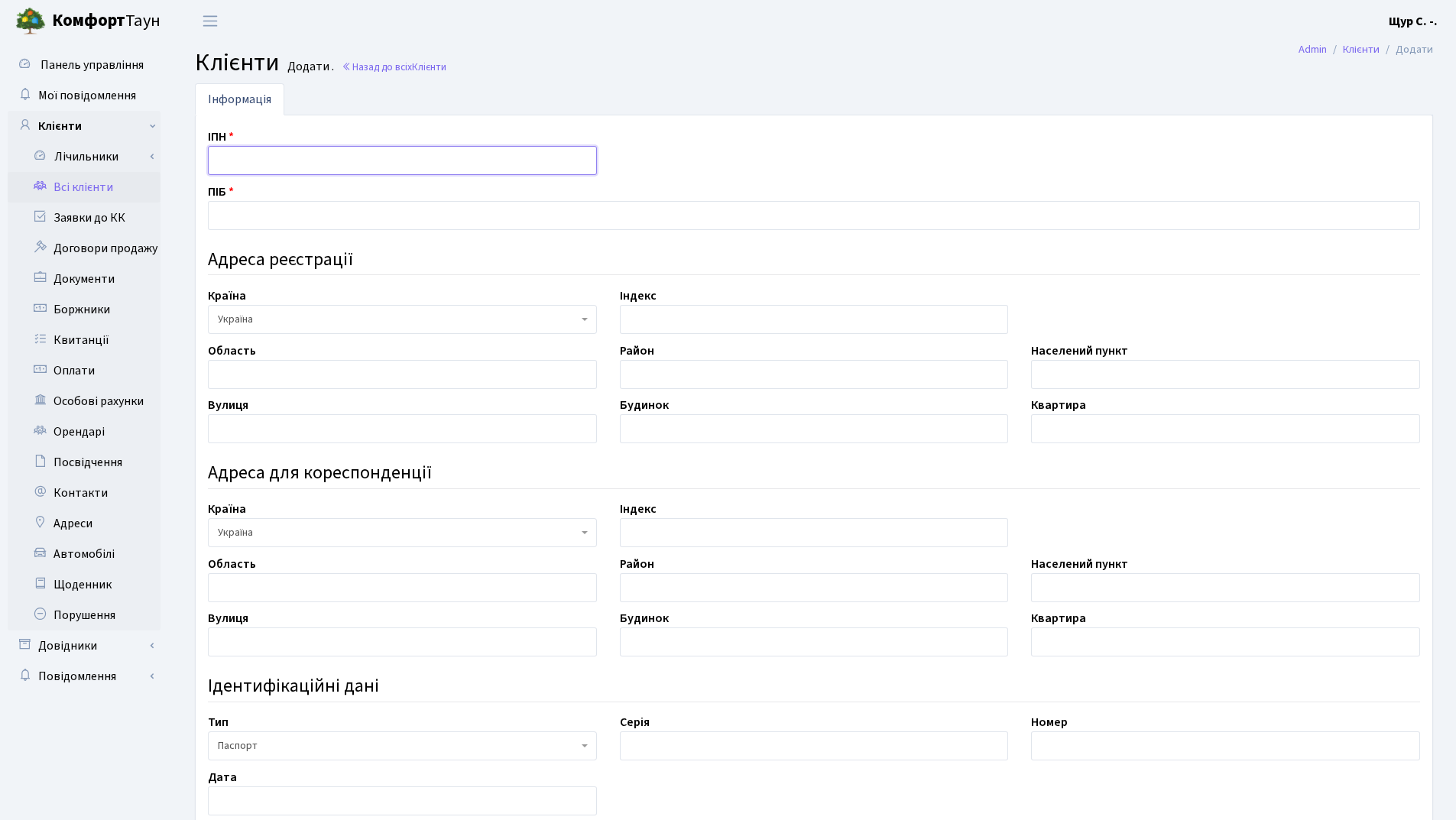
click at [287, 162] on input "text" at bounding box center [402, 160] width 389 height 29
type input "3063612655"
click at [272, 205] on input "text" at bounding box center [814, 215] width 1212 height 29
type input "Беркун Михайло Іванович"
click at [1055, 380] on input "text" at bounding box center [1225, 374] width 389 height 29
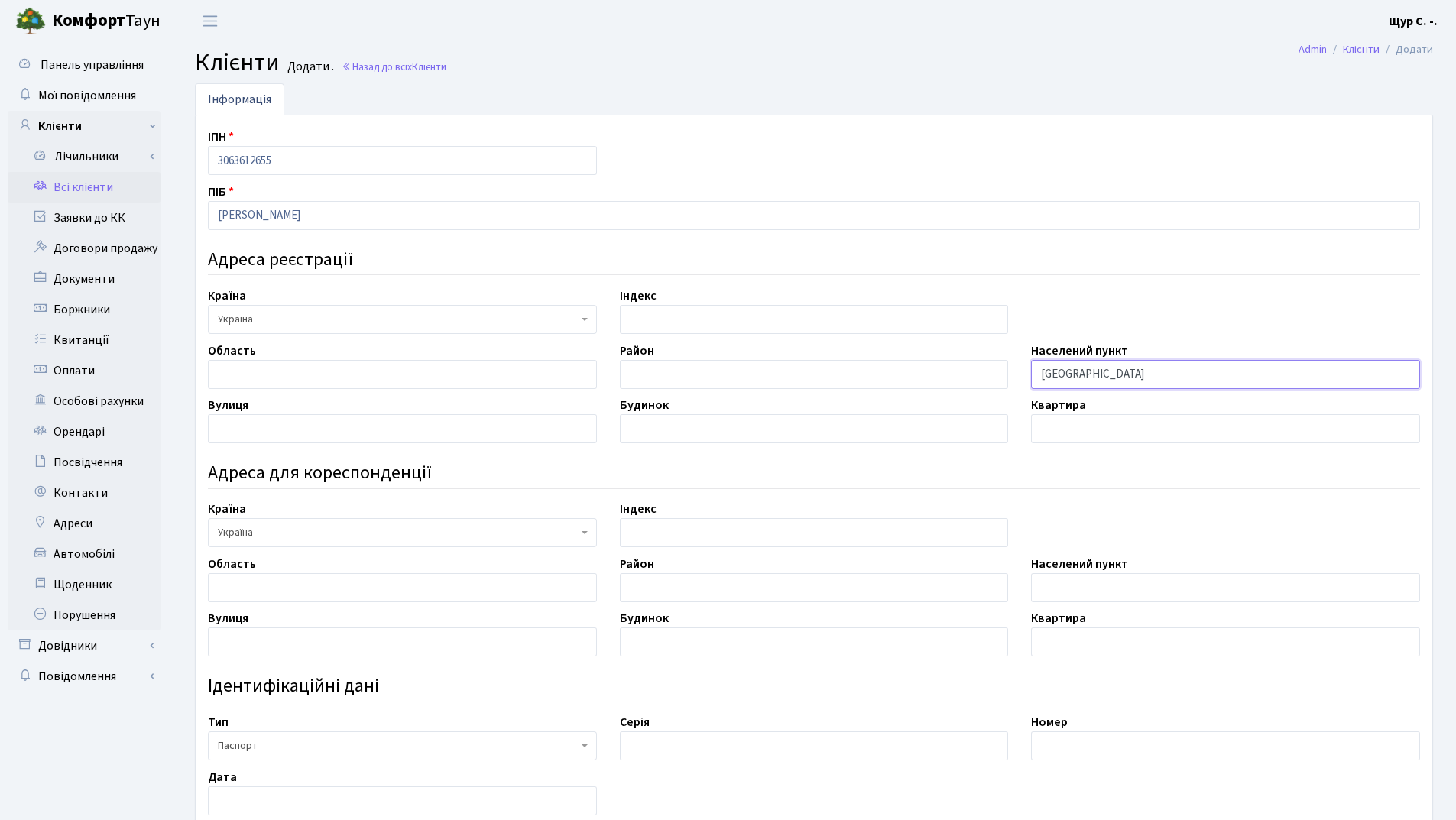
type input "Київ"
click at [237, 423] on input "text" at bounding box center [402, 428] width 389 height 29
type input "Заболотного"
click at [691, 435] on input "text" at bounding box center [814, 428] width 389 height 29
type input "60"
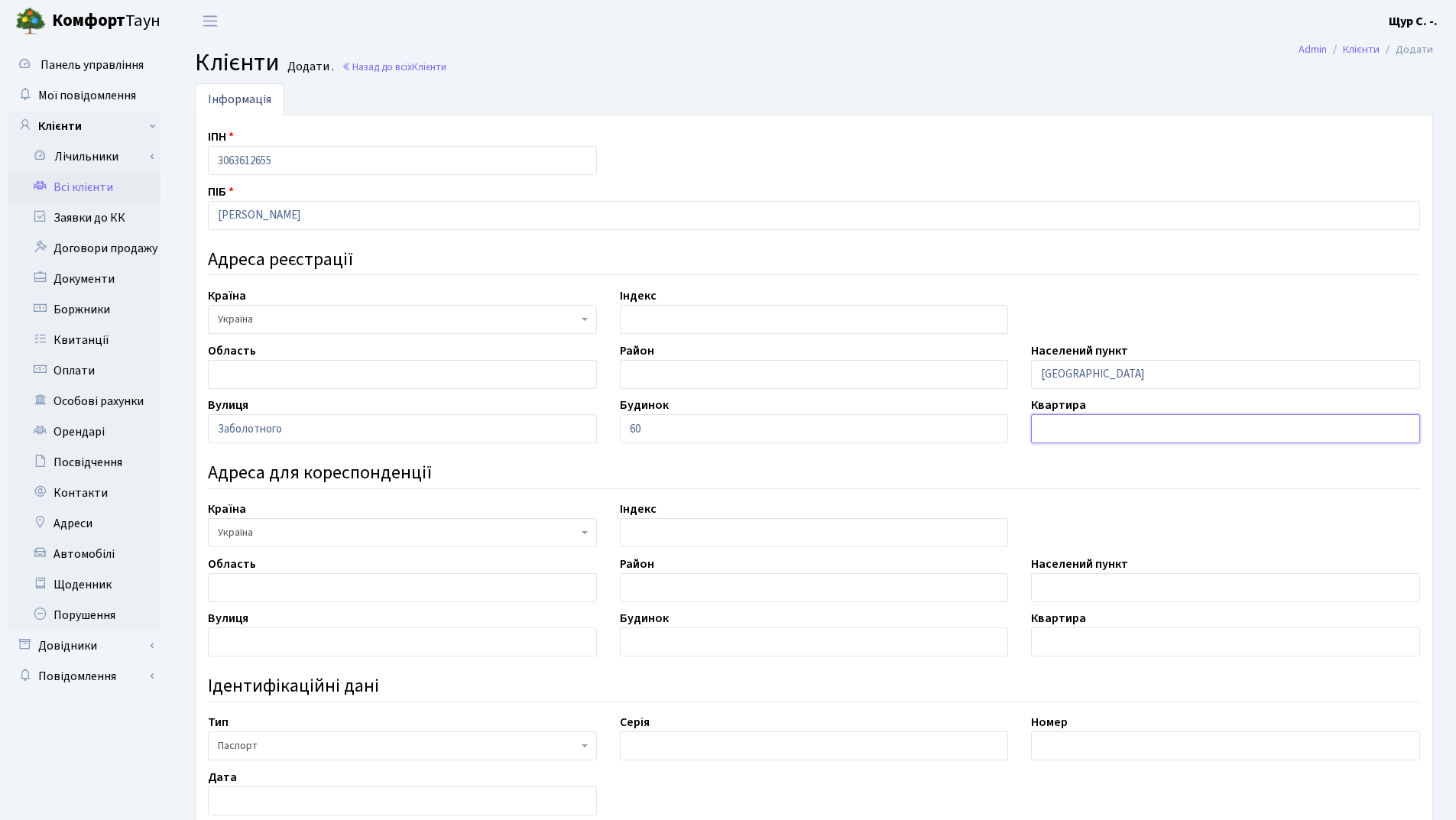
click at [1084, 432] on input "text" at bounding box center [1225, 428] width 389 height 29
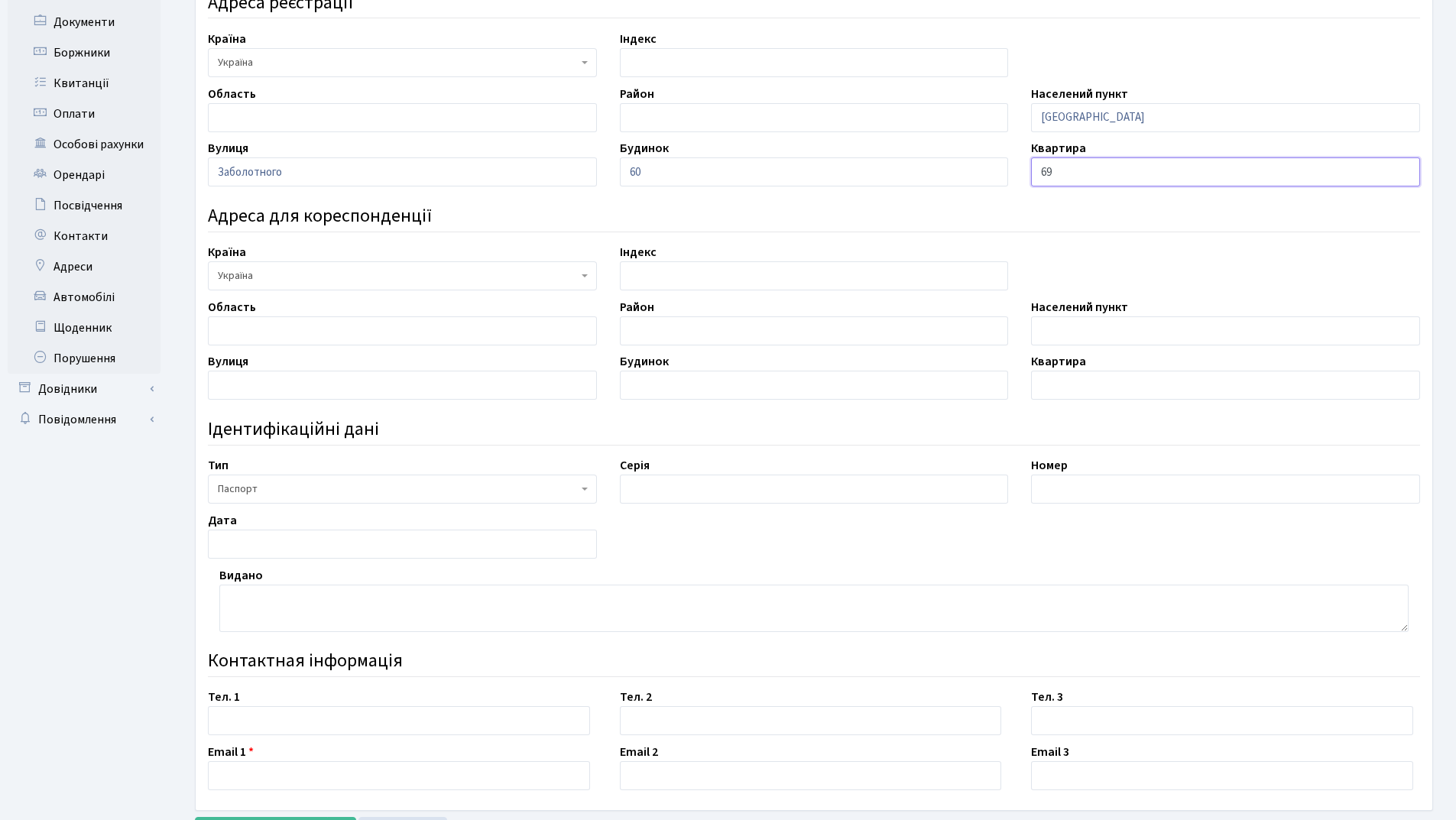
scroll to position [306, 0]
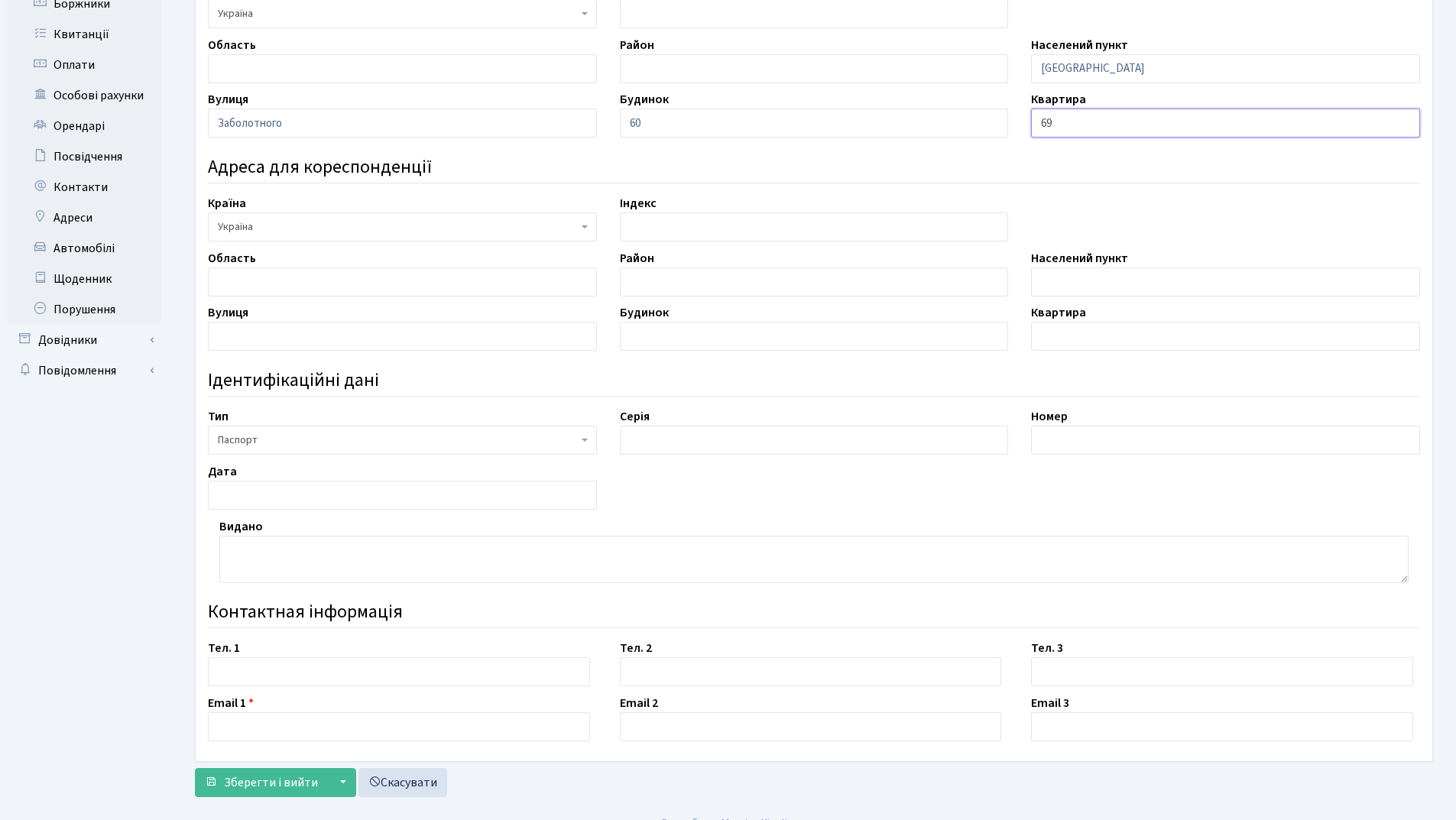
type input "69"
click at [732, 442] on input "text" at bounding box center [814, 440] width 389 height 29
type input "СО"
click at [1095, 437] on input "text" at bounding box center [1225, 440] width 389 height 29
type input "277200"
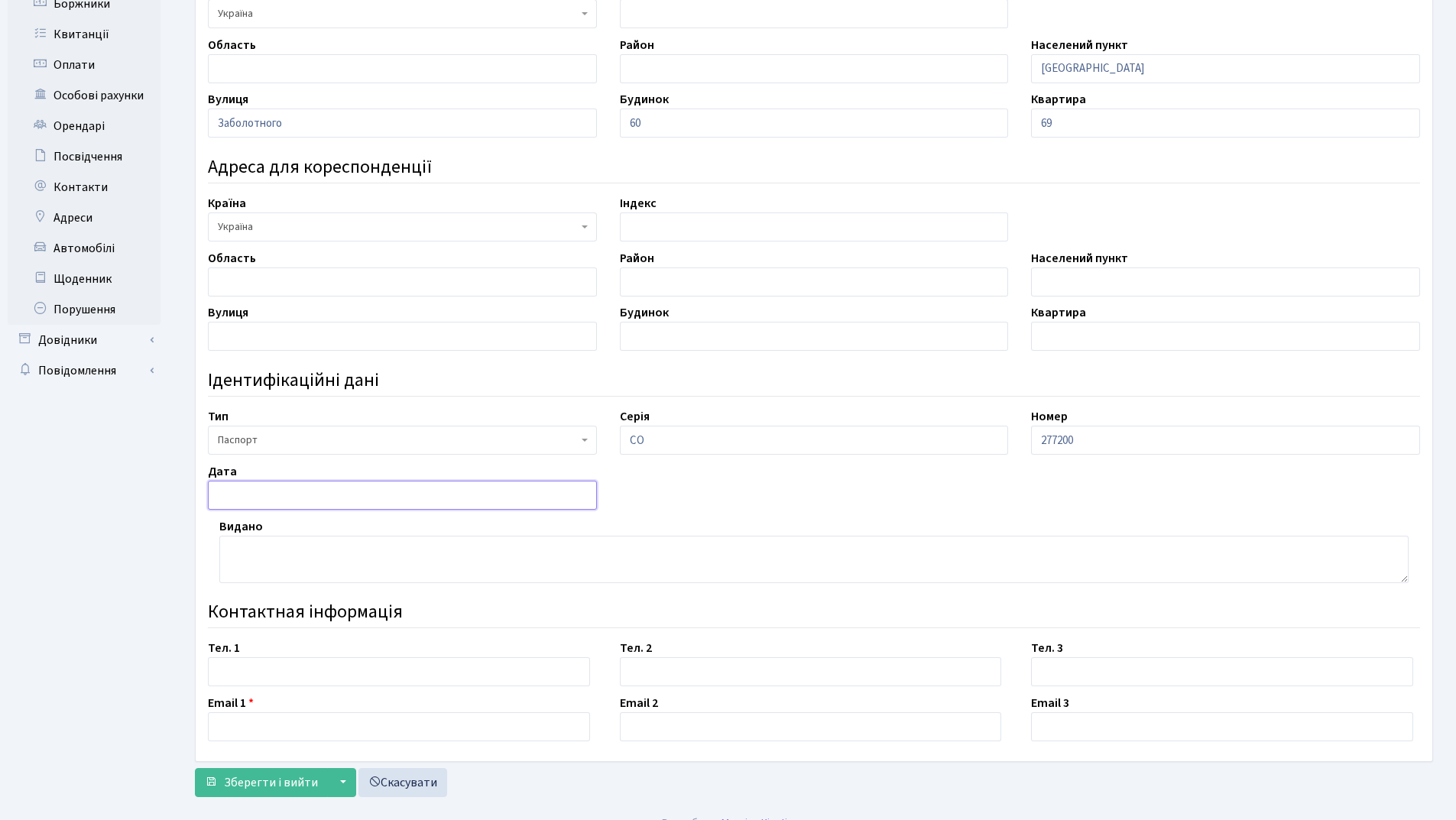
click at [309, 494] on input "text" at bounding box center [402, 494] width 389 height 29
type input "09.12.1999"
click at [279, 550] on textarea at bounding box center [814, 559] width 1189 height 47
type textarea "Московським РУ ГУ МВС України в місті Києві"
click at [254, 677] on input "text" at bounding box center [399, 672] width 382 height 29
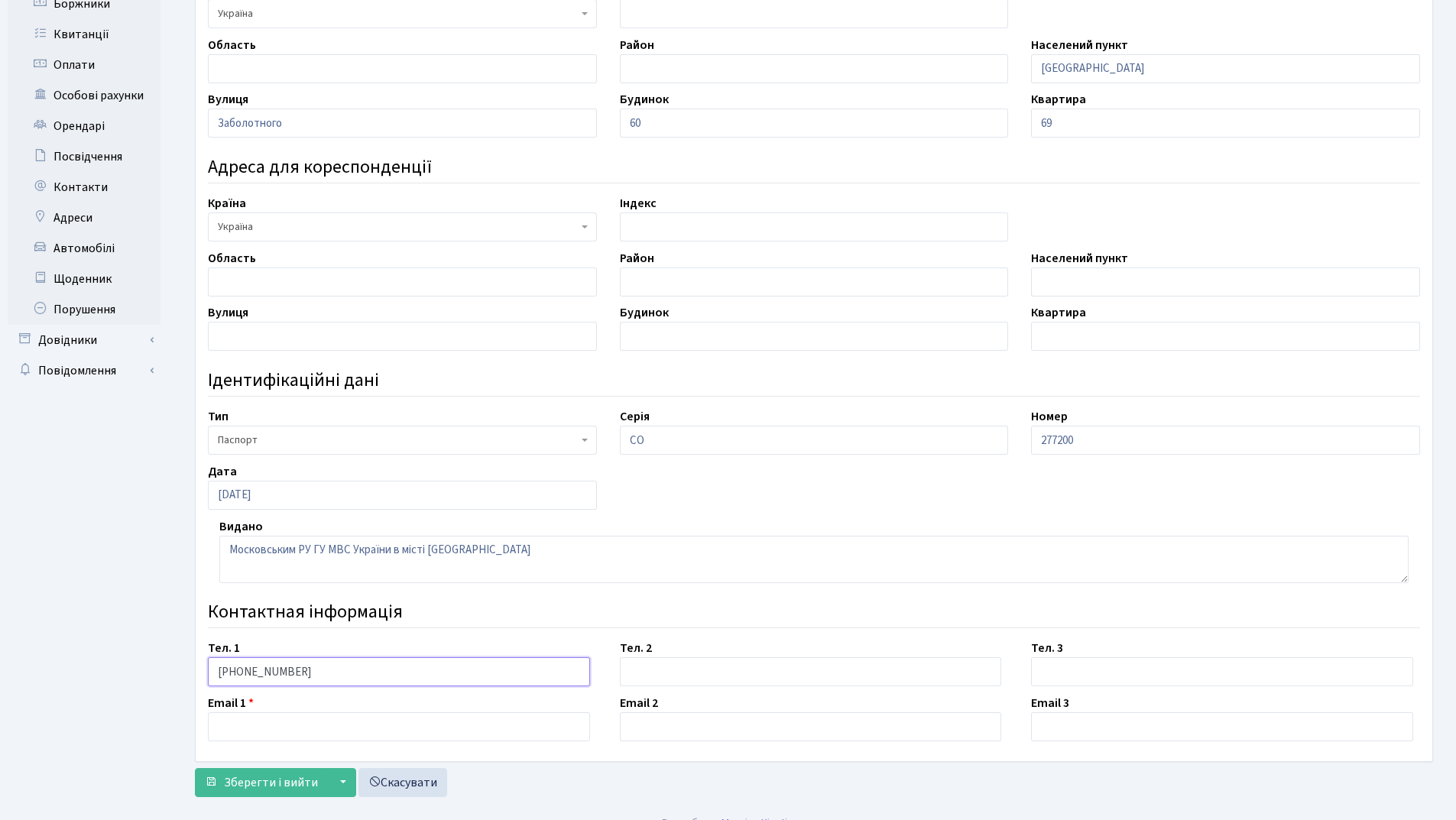
type input "[PHONE_NUMBER]"
click at [256, 733] on input "text" at bounding box center [399, 726] width 382 height 29
type input "[EMAIL_ADDRESS][DOMAIN_NAME]"
click at [268, 783] on span "Зберегти і вийти" at bounding box center [270, 782] width 94 height 17
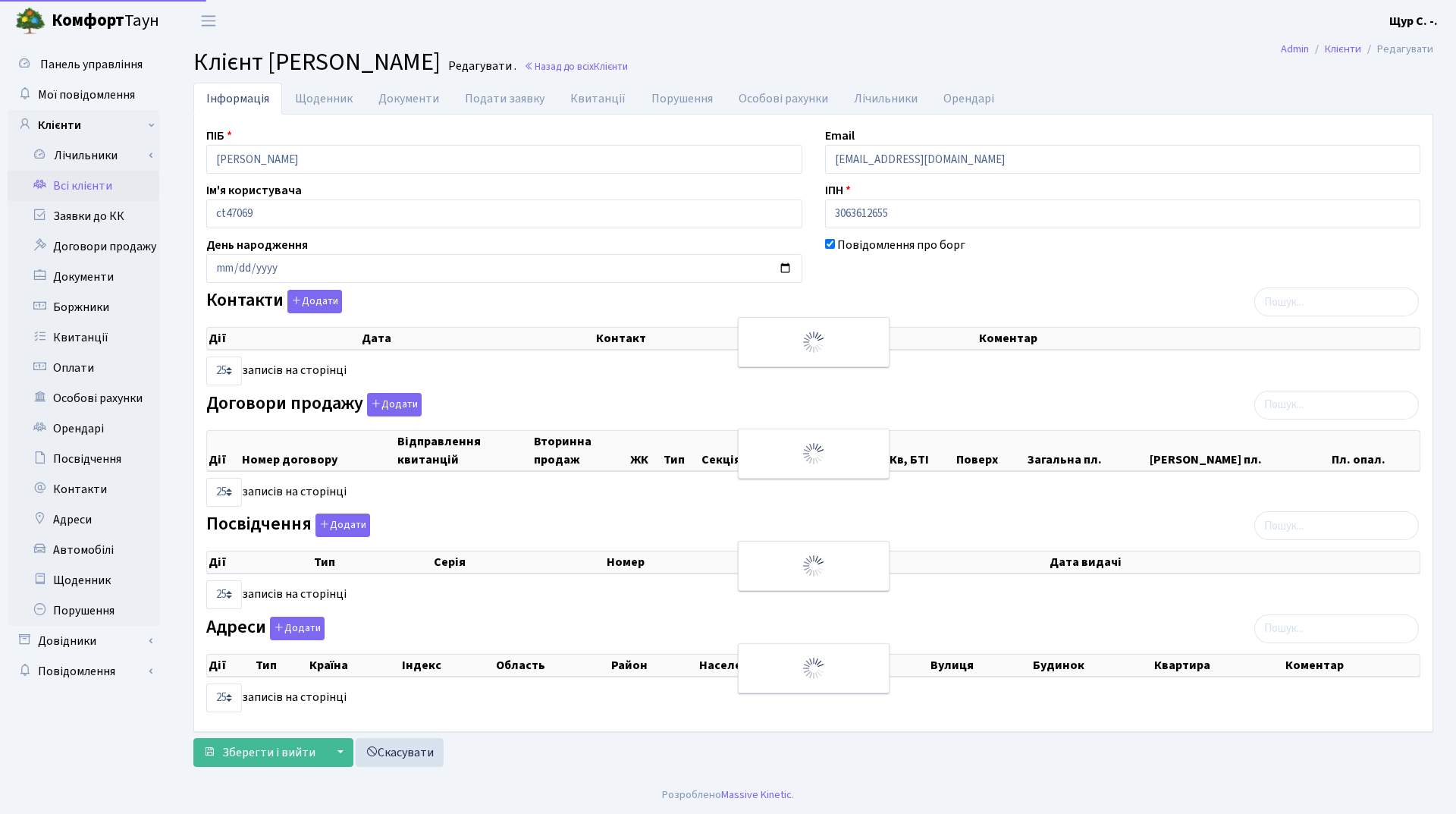
select select "25"
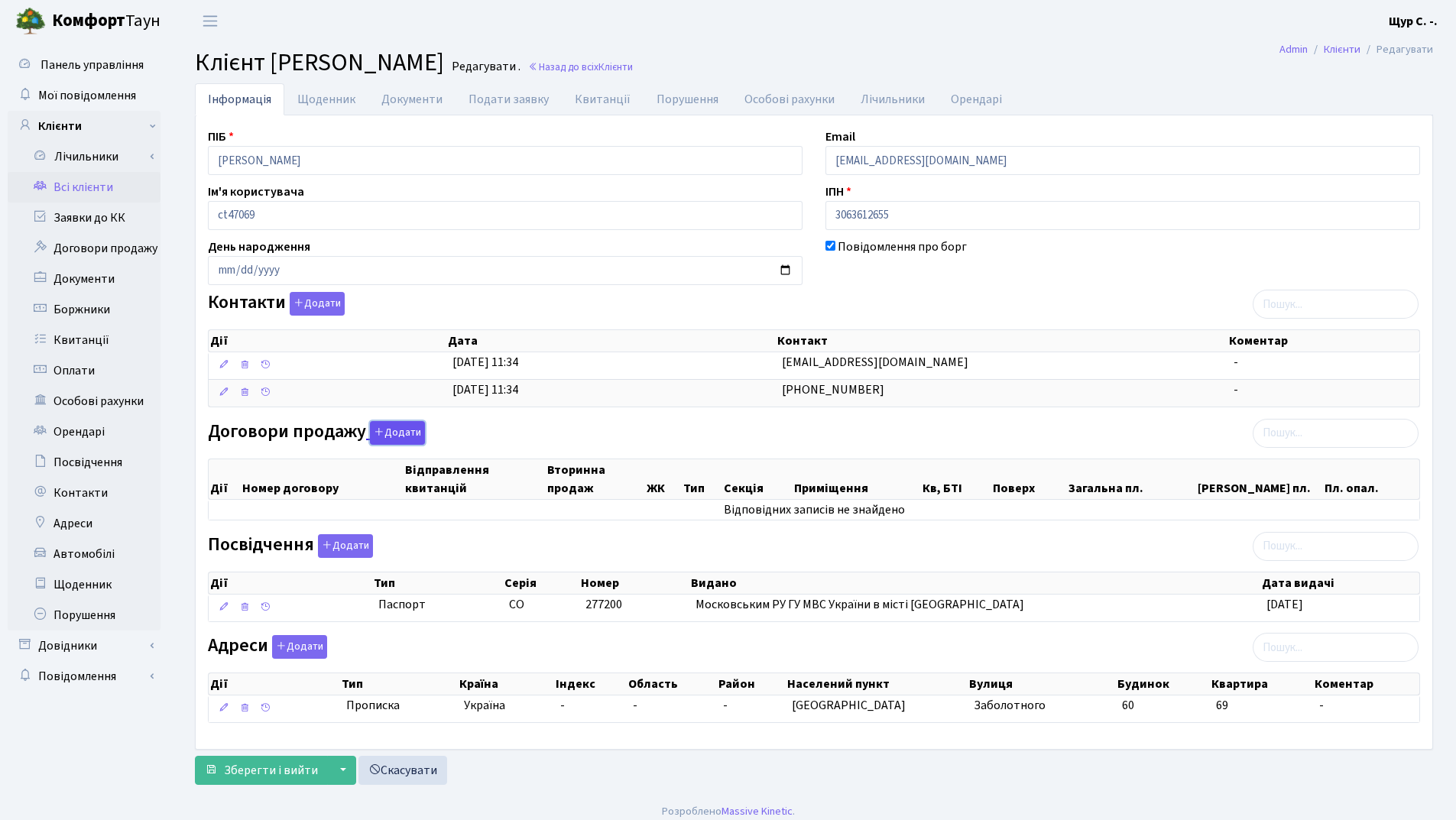
click at [401, 429] on button "Додати" at bounding box center [397, 433] width 55 height 24
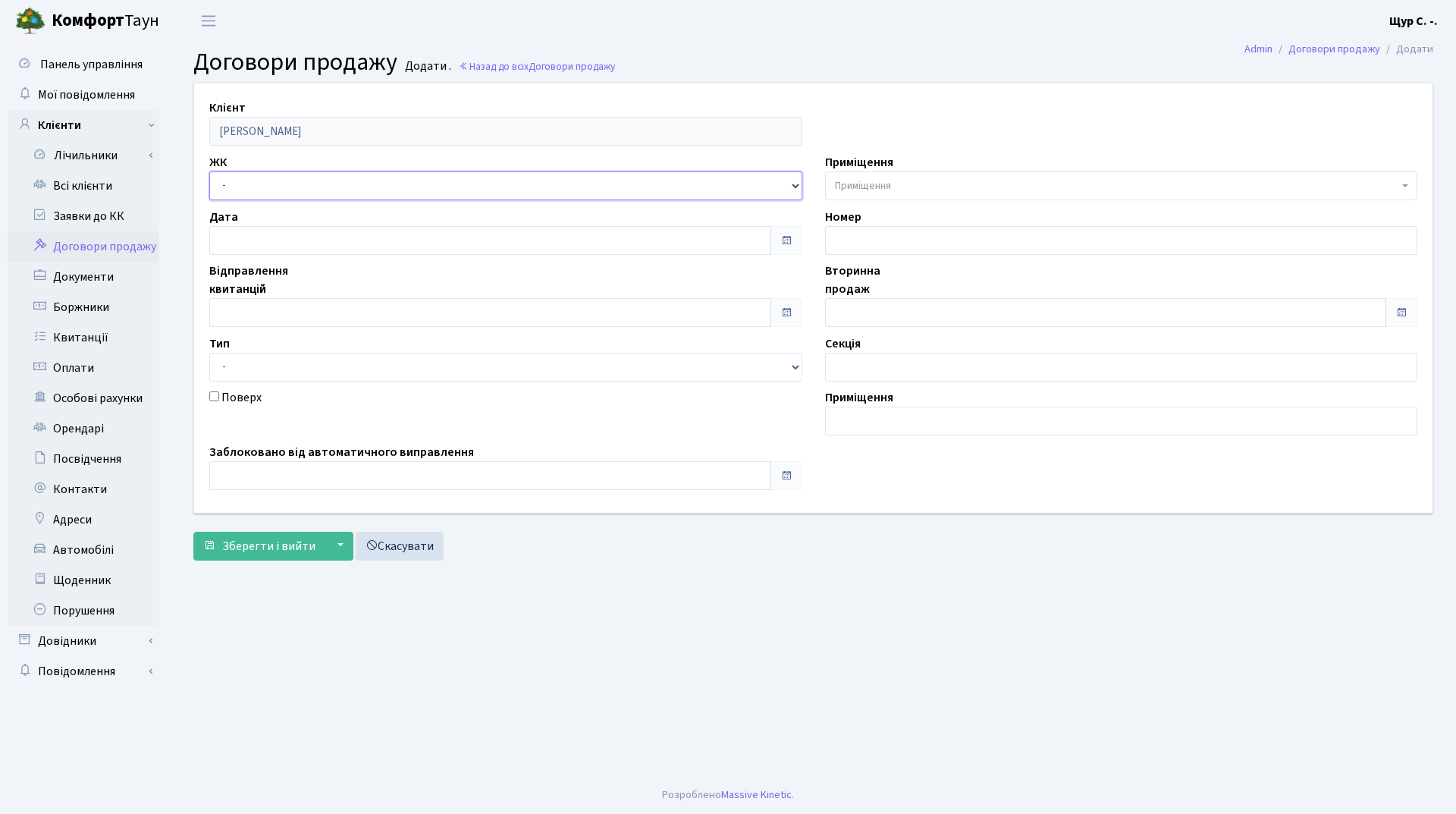
click at [335, 184] on select "- ДП1, вул. [PERSON_NAME][STREET_ADDRESS]. [PERSON_NAME][STREET_ADDRESS]. [PERS…" at bounding box center [505, 186] width 593 height 29
select select "338"
click at [209, 172] on select "- ДП1, вул. [PERSON_NAME][STREET_ADDRESS]. [PERSON_NAME][STREET_ADDRESS]. [PERS…" at bounding box center [505, 186] width 593 height 29
select select
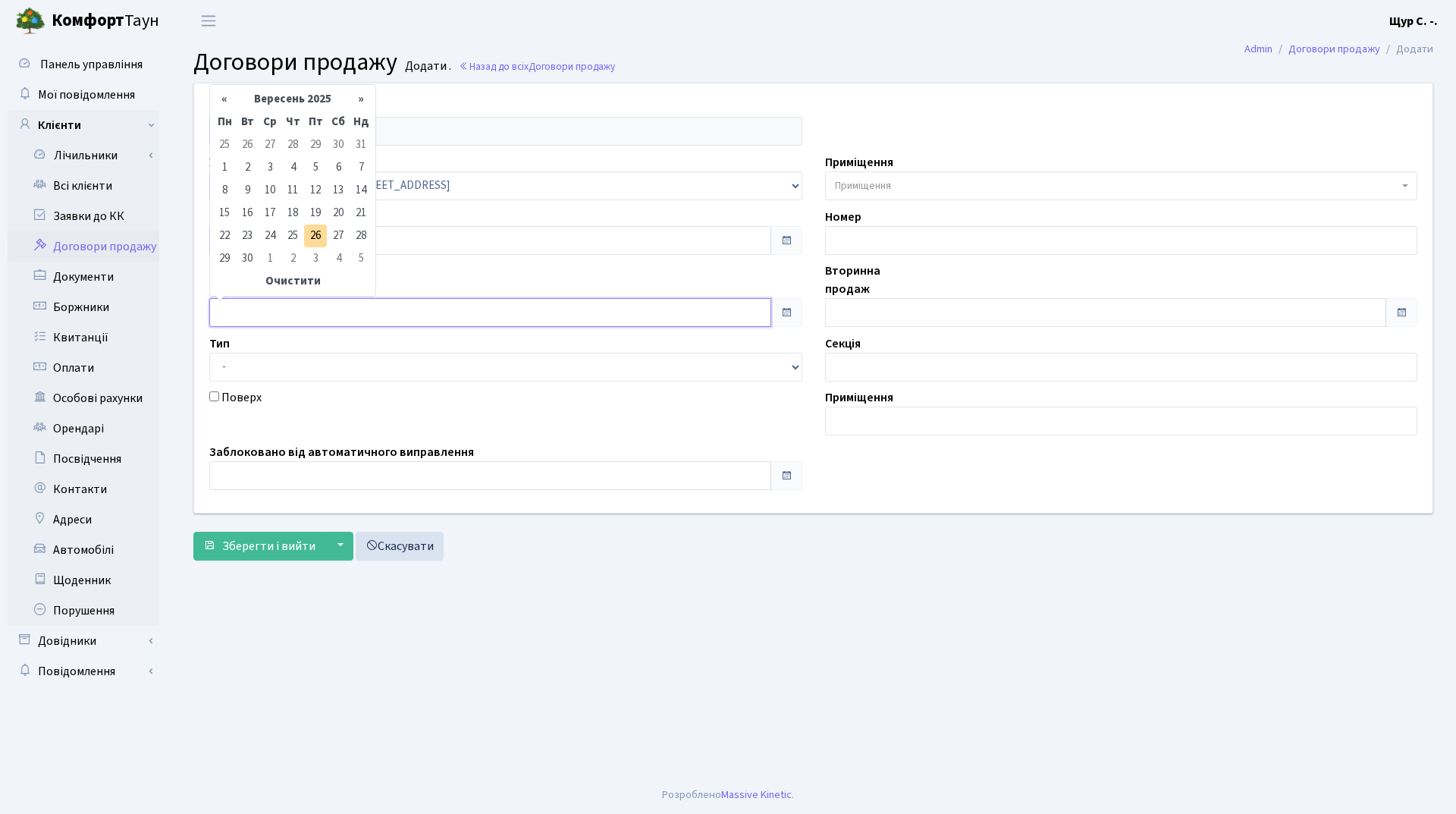
click at [289, 310] on input "text" at bounding box center [490, 312] width 562 height 29
click at [305, 92] on th "Вересень 2025" at bounding box center [293, 99] width 114 height 23
click at [349, 162] on span "Кві" at bounding box center [348, 159] width 36 height 41
click at [248, 146] on td "1" at bounding box center [247, 145] width 23 height 23
type input "[DATE]"
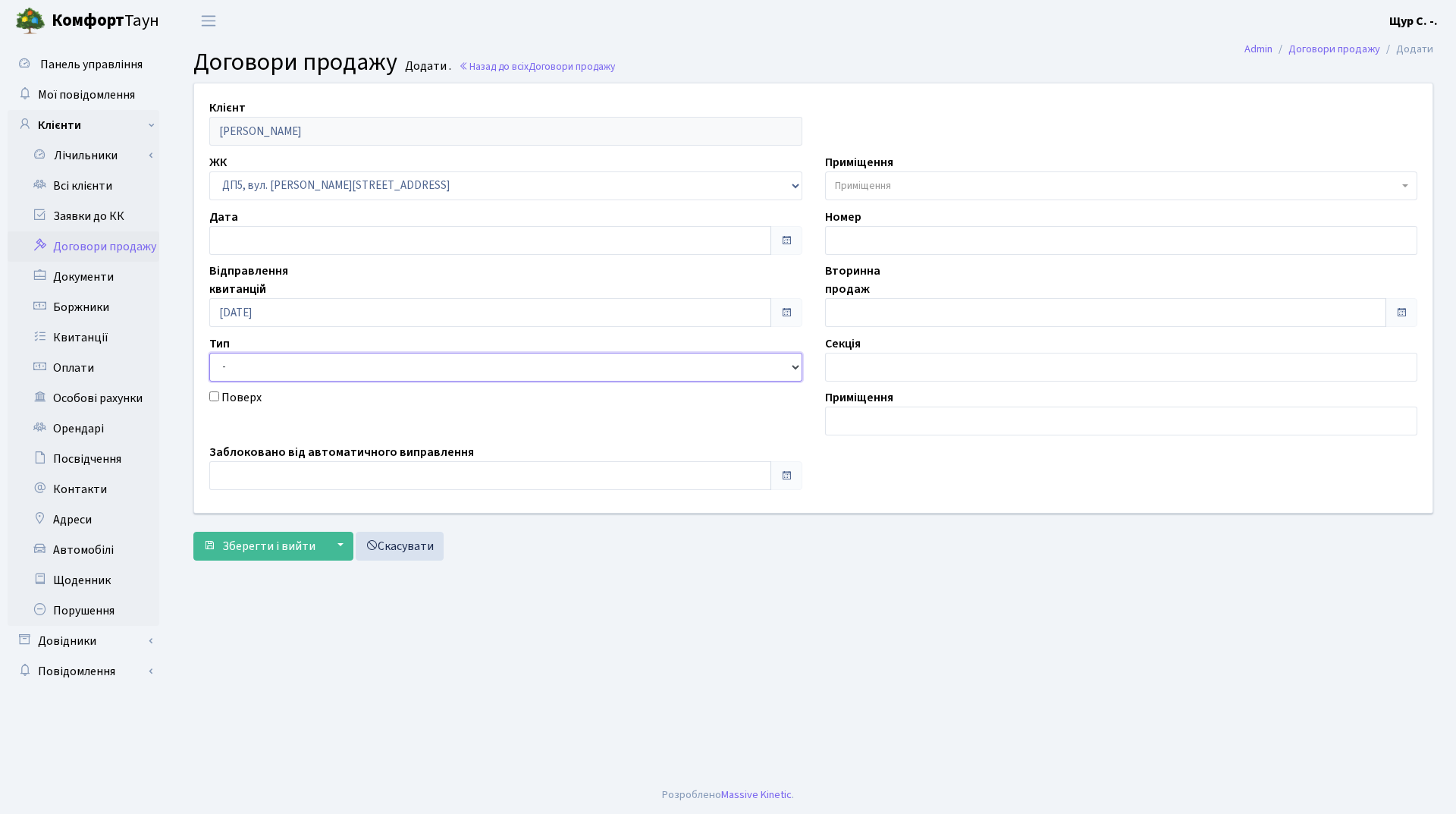
click at [288, 364] on select "- Квартира Комерція Нежитлове Паркінг П1001" at bounding box center [505, 367] width 593 height 29
select select "269"
click at [209, 353] on select "- Квартира Комерція Нежитлове Паркінг П1001" at bounding box center [505, 367] width 593 height 29
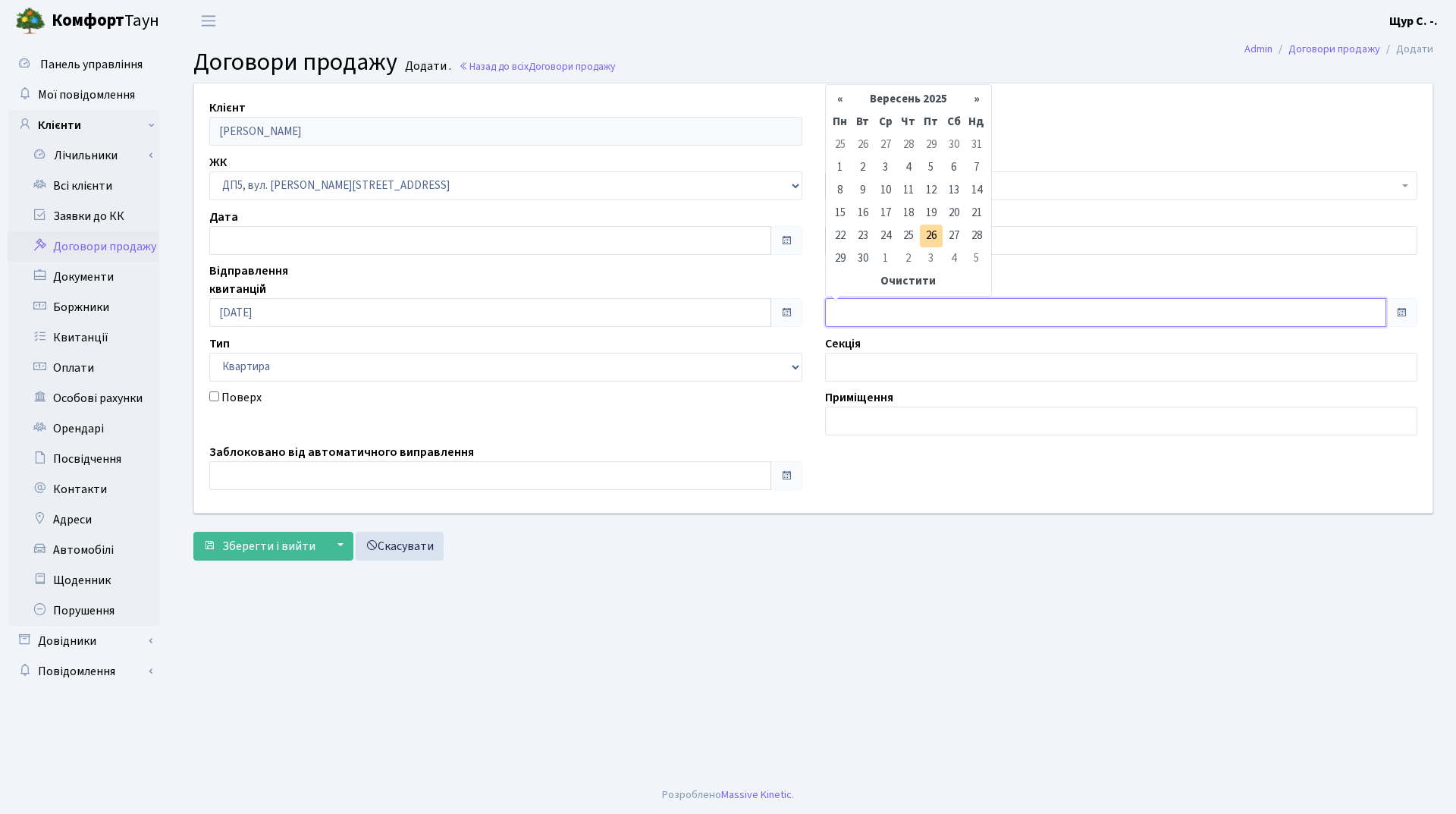
click at [870, 322] on input "text" at bounding box center [1106, 312] width 562 height 29
click at [888, 234] on td "24" at bounding box center [886, 236] width 23 height 23
type input "24.09.2025"
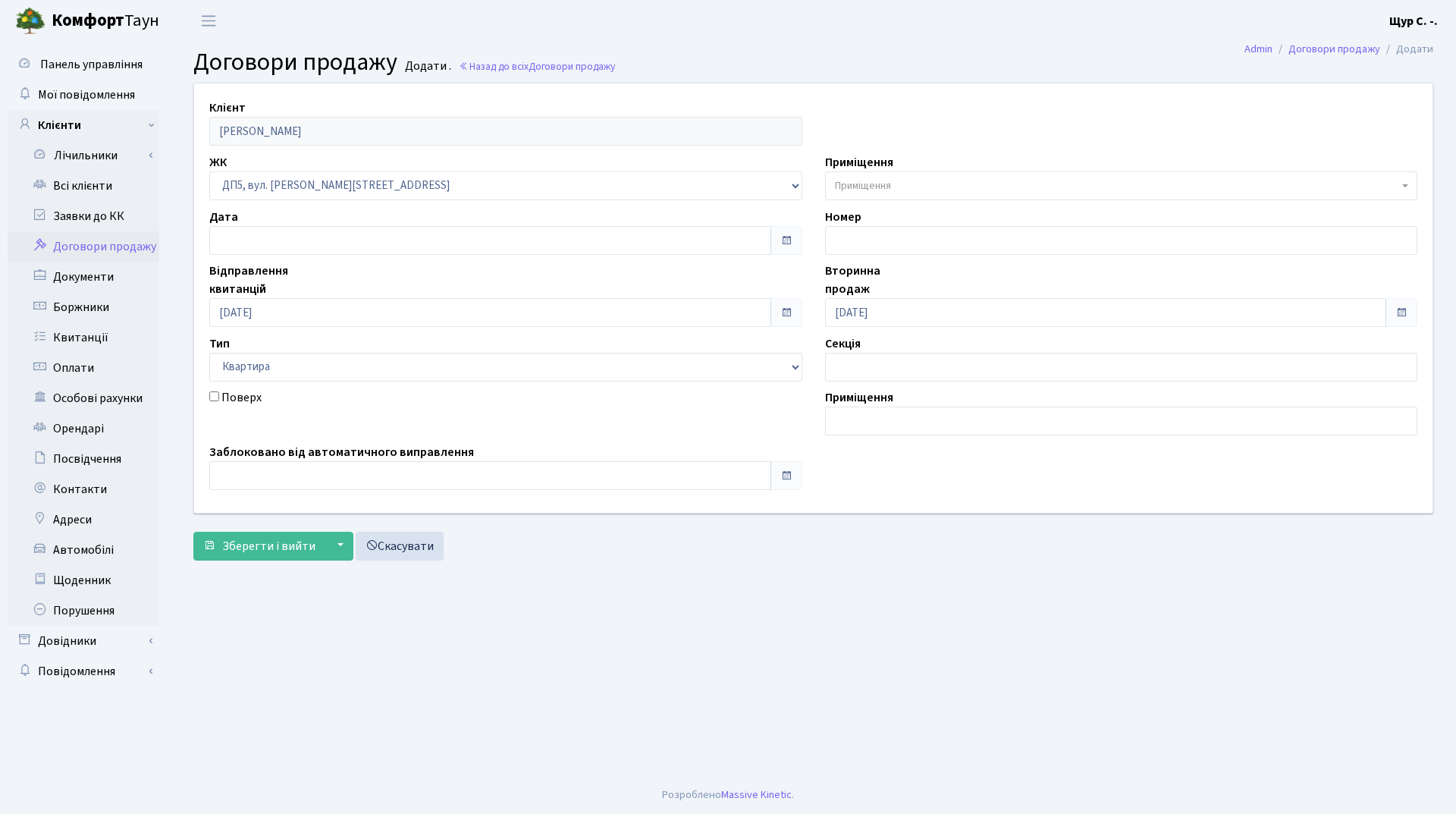
click at [887, 184] on span "Приміщення" at bounding box center [863, 186] width 56 height 15
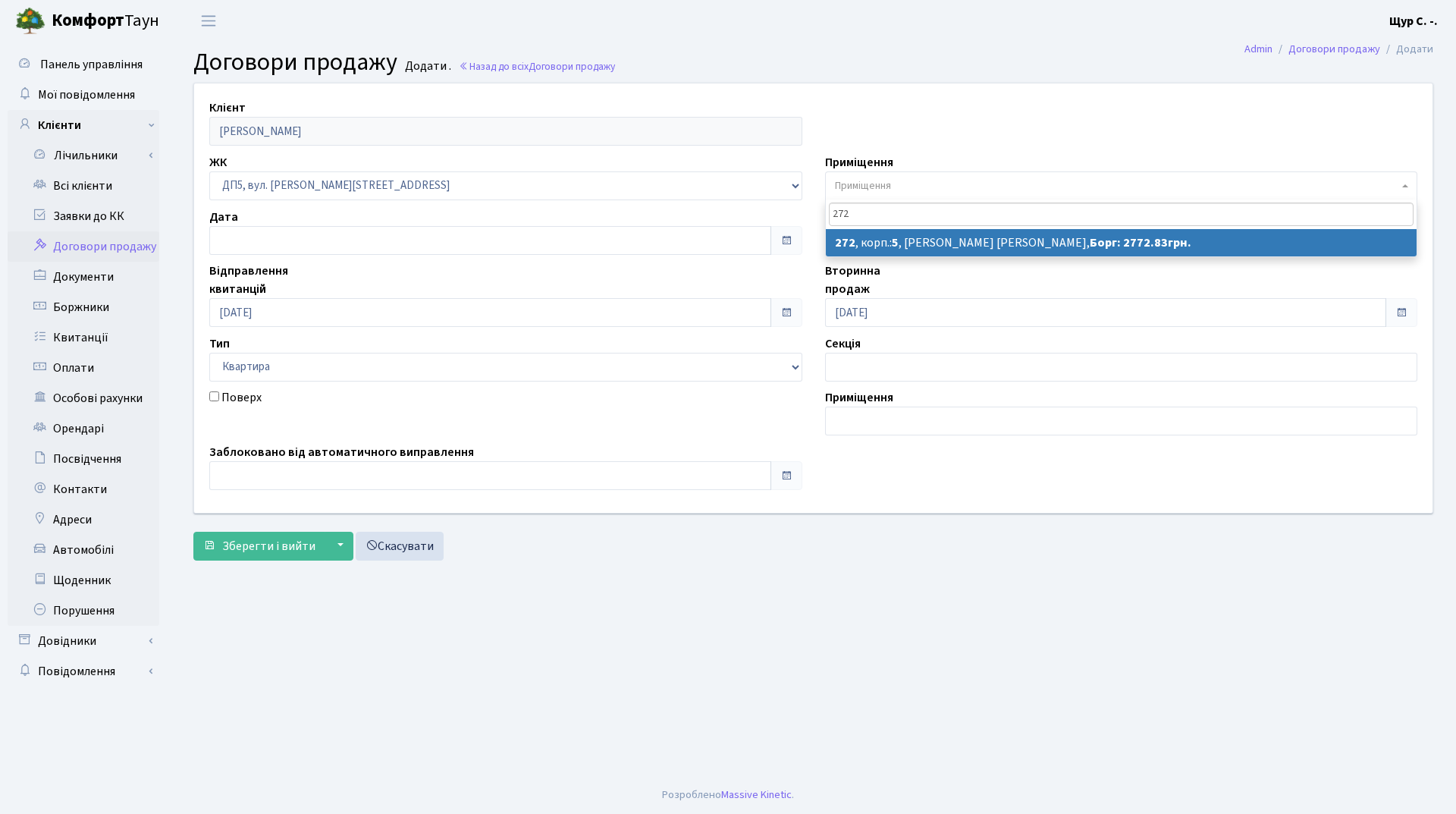
type input "272"
select select "45870"
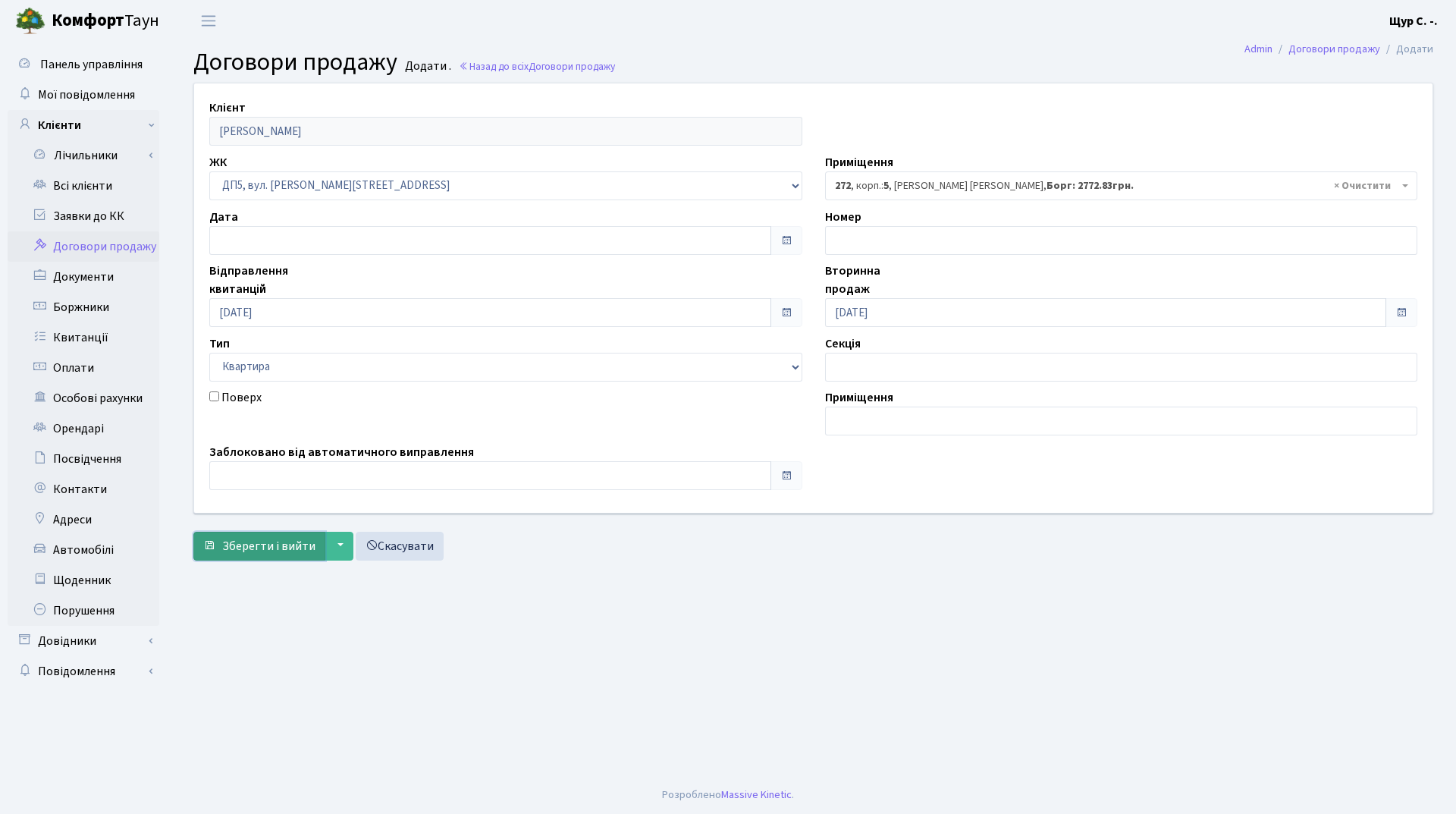
click at [240, 546] on span "Зберегти і вийти" at bounding box center [268, 546] width 93 height 17
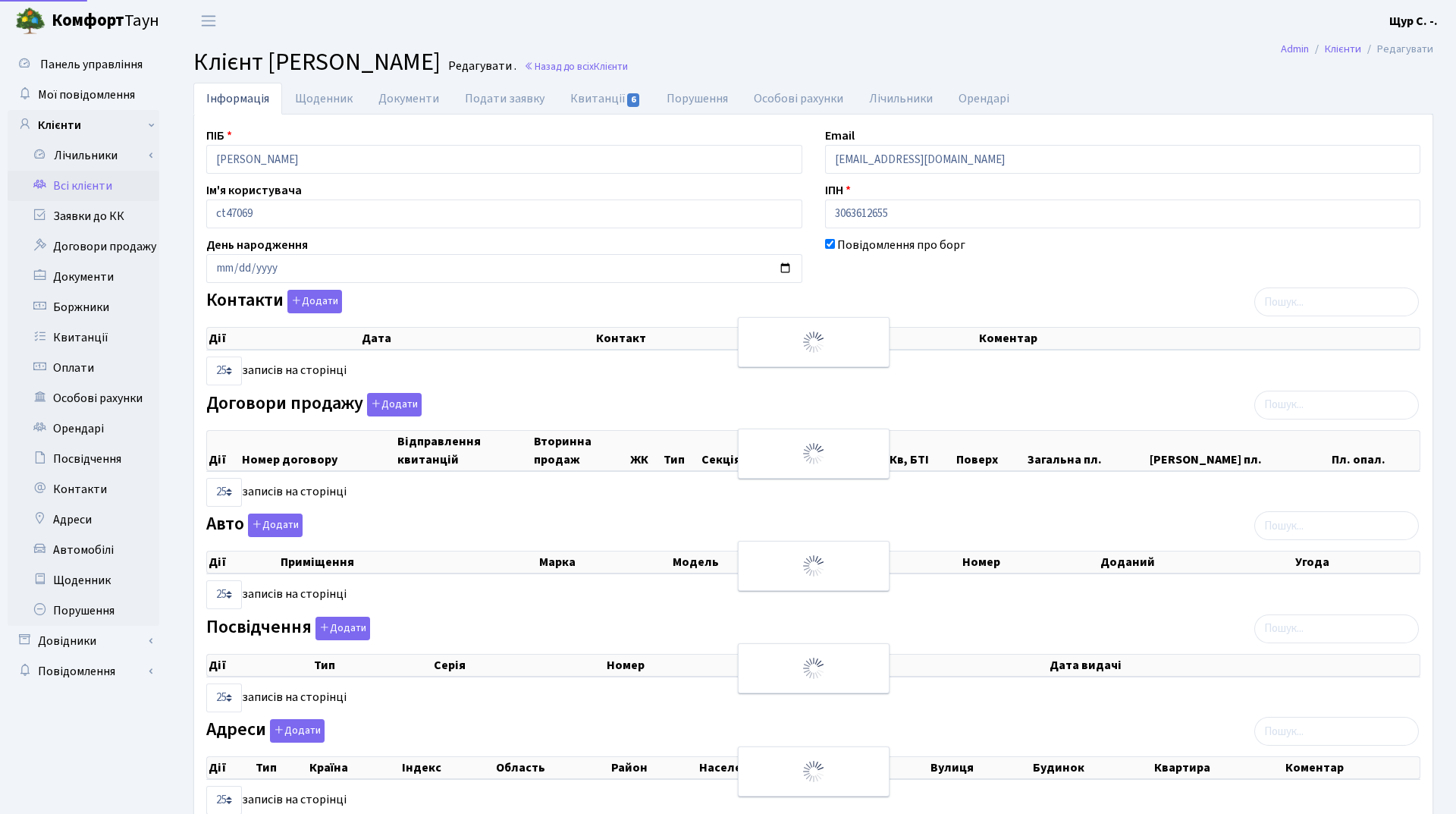
select select "25"
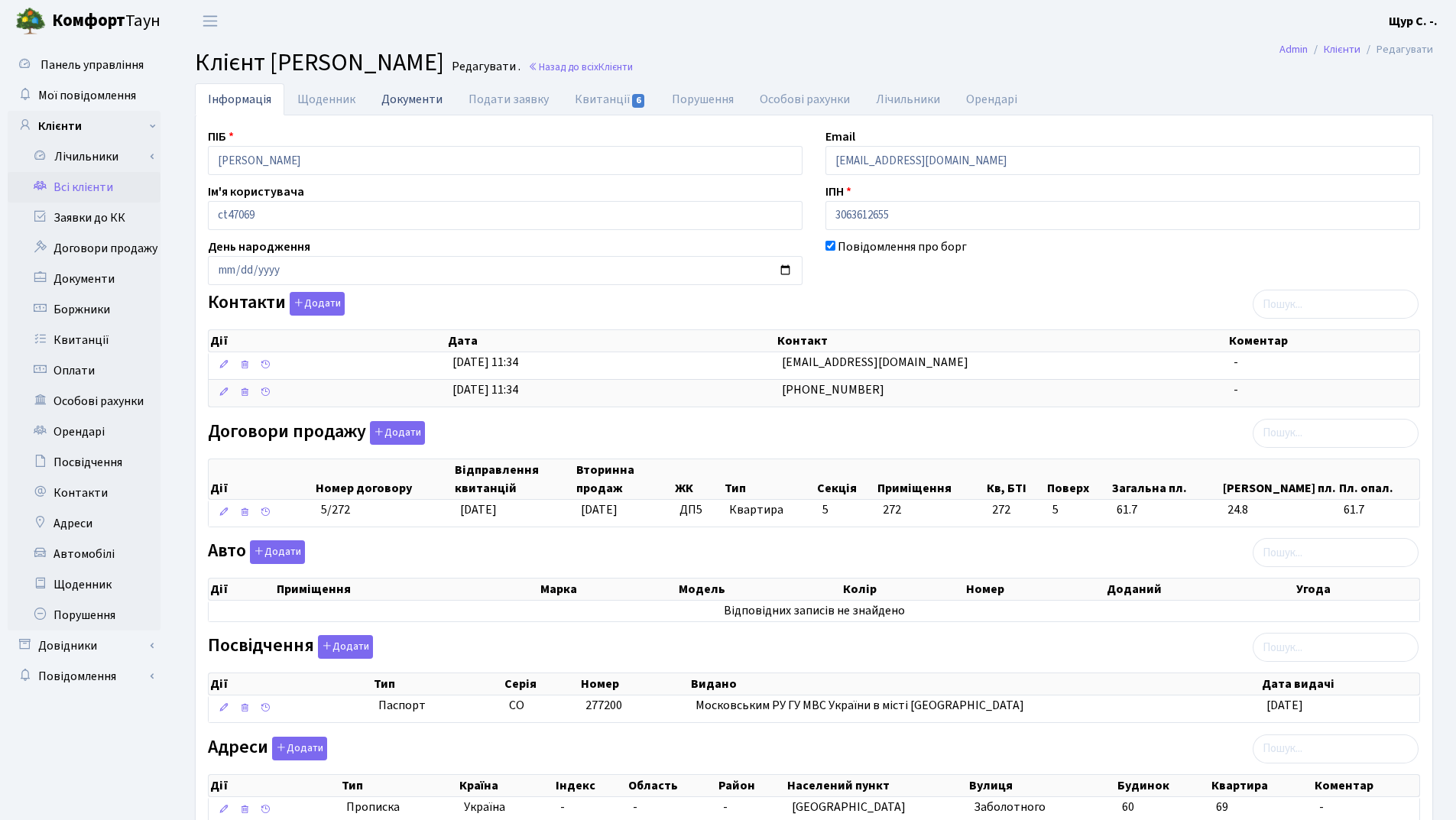
click at [404, 98] on link "Документи" at bounding box center [412, 99] width 87 height 32
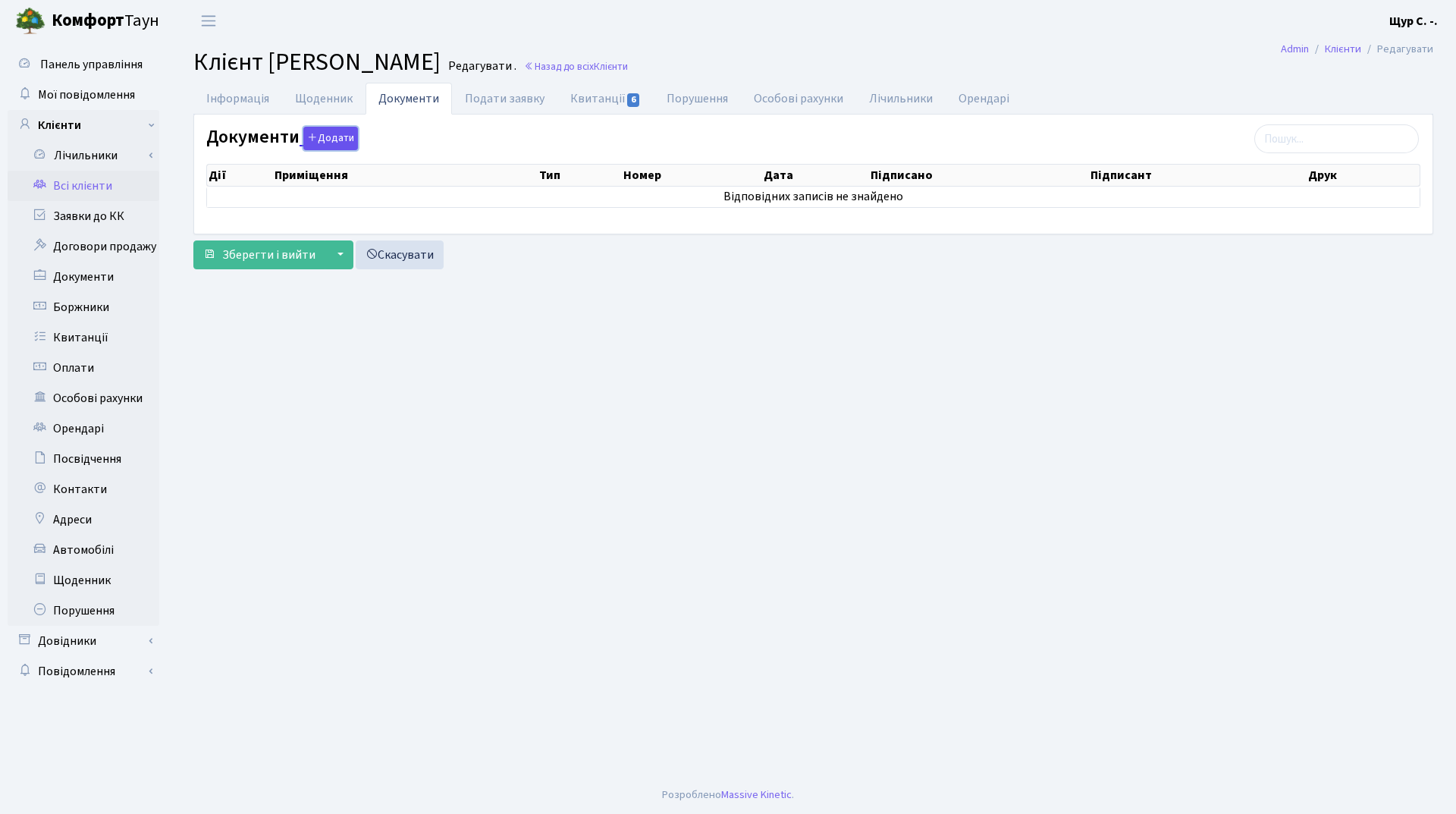
click at [322, 138] on button "Додати" at bounding box center [330, 138] width 55 height 24
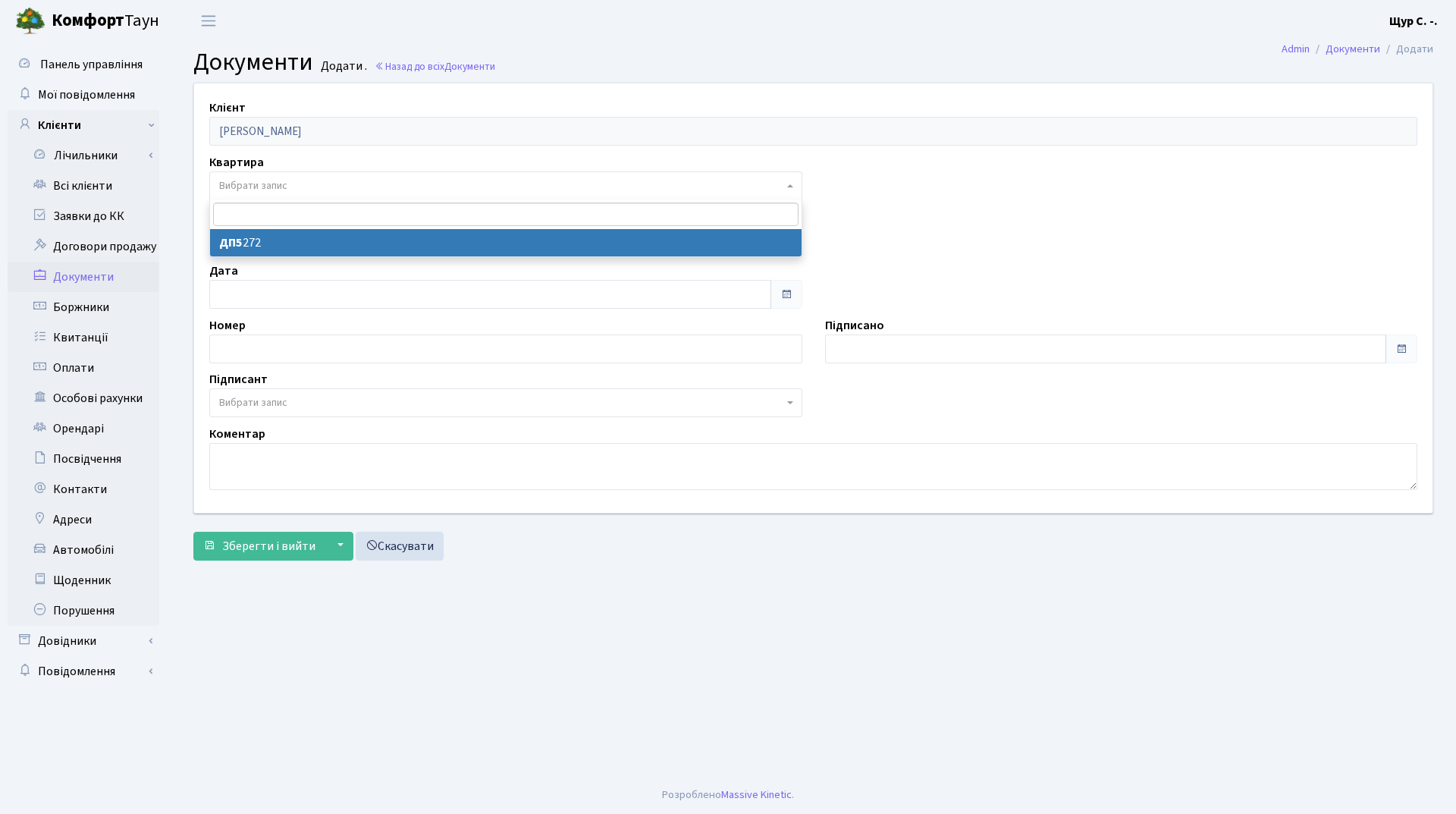
click at [316, 180] on span "Вибрати запис" at bounding box center [502, 186] width 565 height 15
select select "178734"
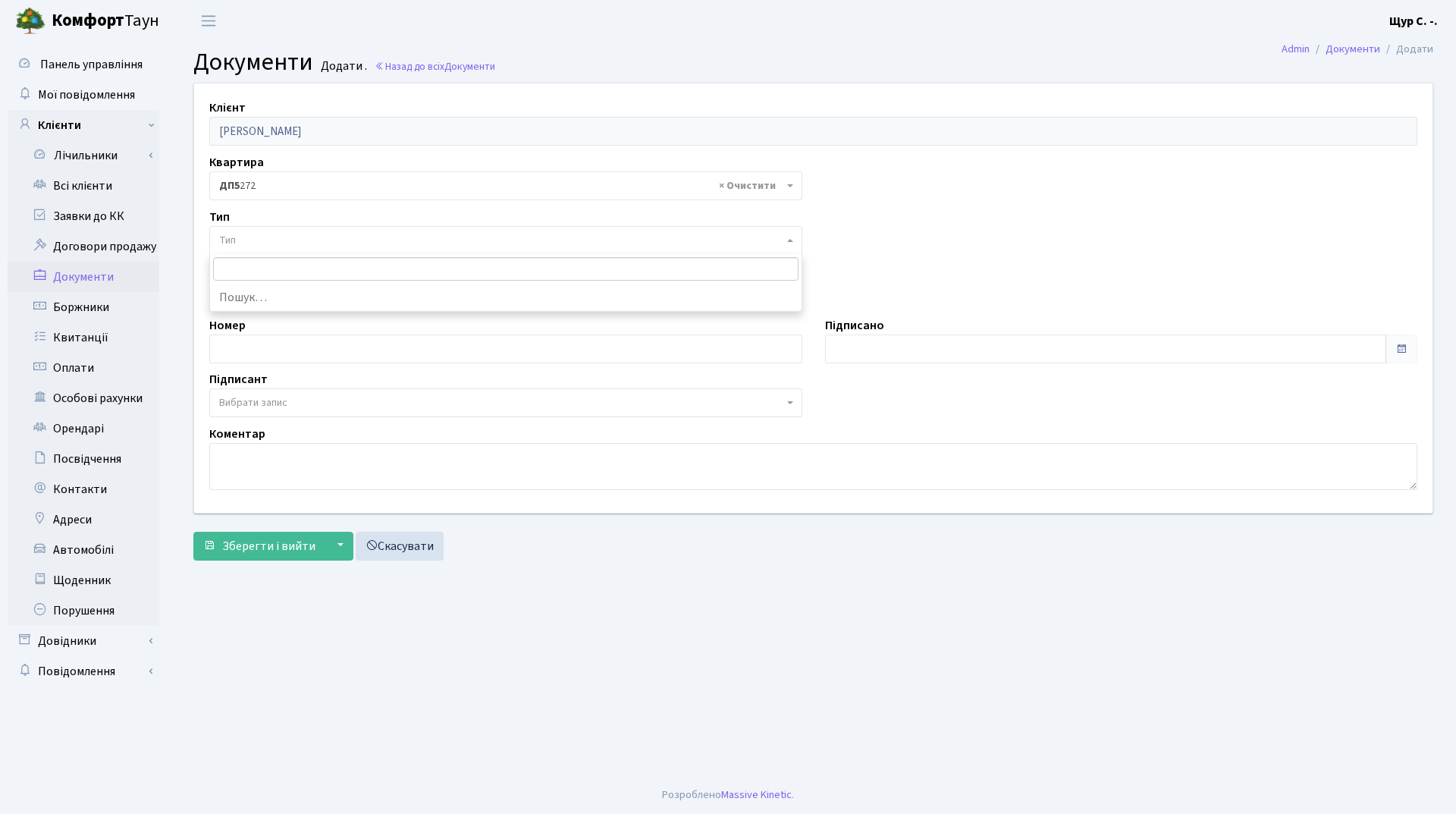
click at [313, 241] on span "Тип" at bounding box center [502, 240] width 565 height 15
select select "289"
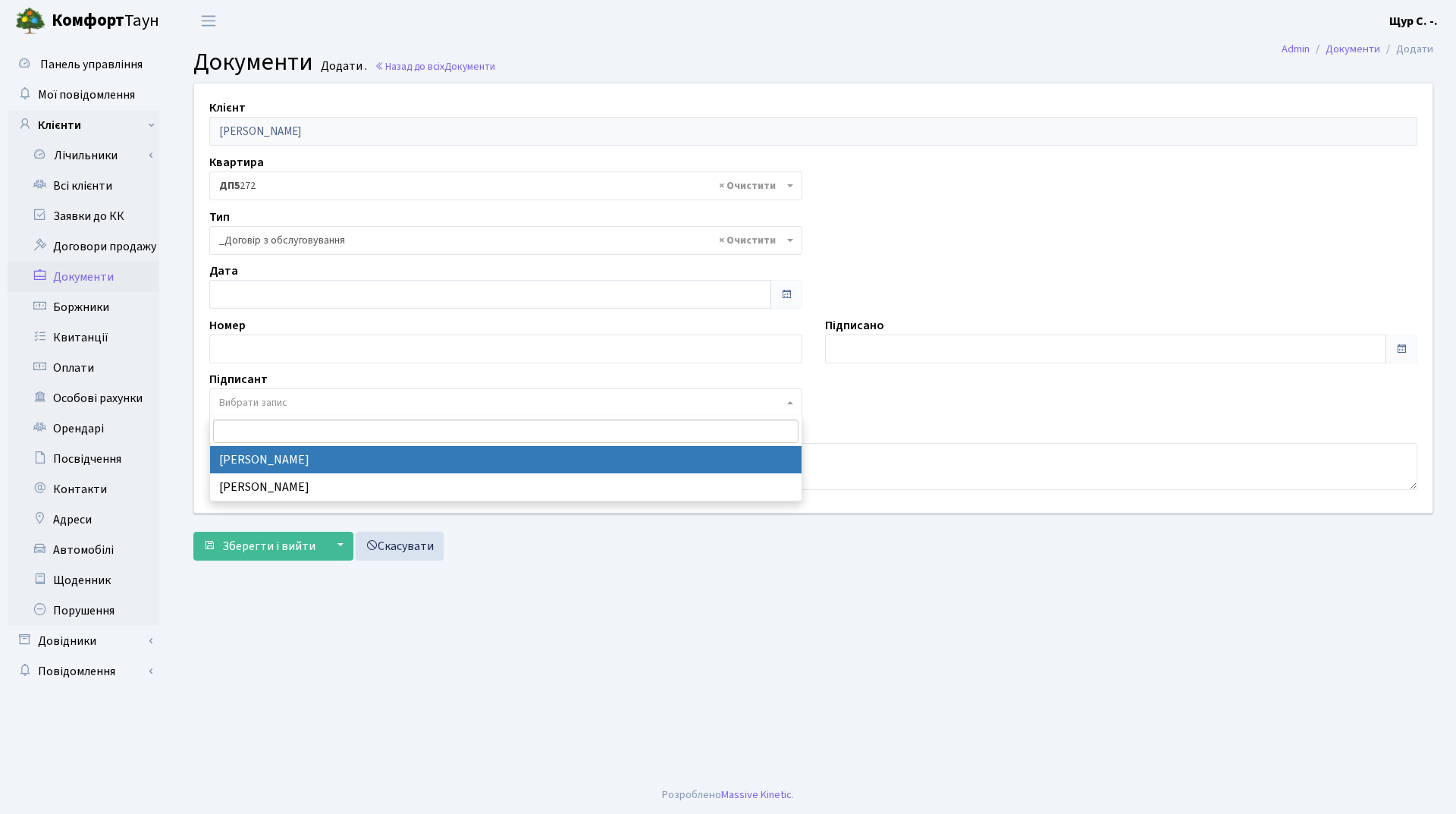
click at [307, 402] on span "Вибрати запис" at bounding box center [502, 402] width 565 height 15
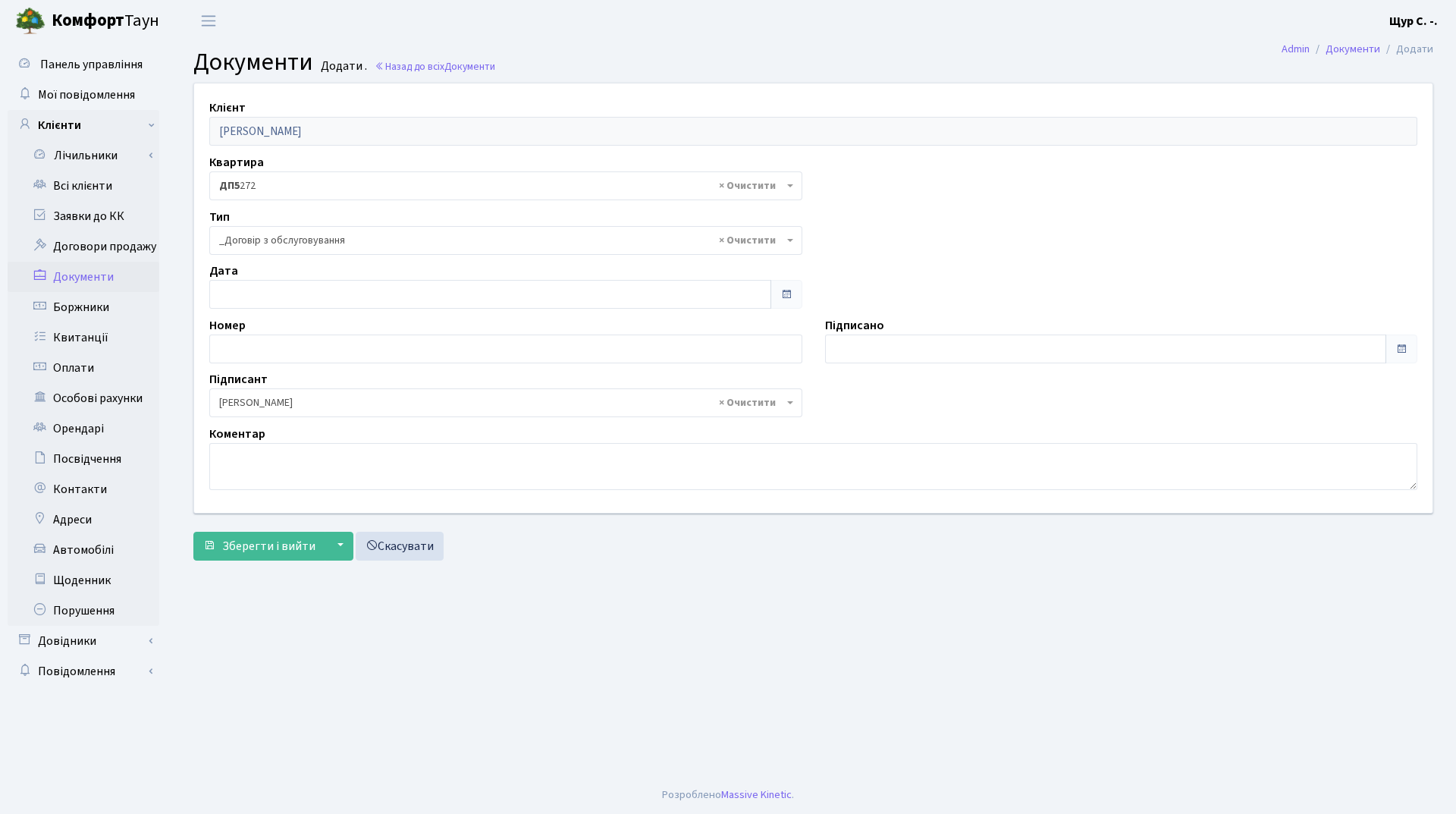
select select "74"
click at [254, 545] on span "Зберегти і вийти" at bounding box center [268, 546] width 93 height 17
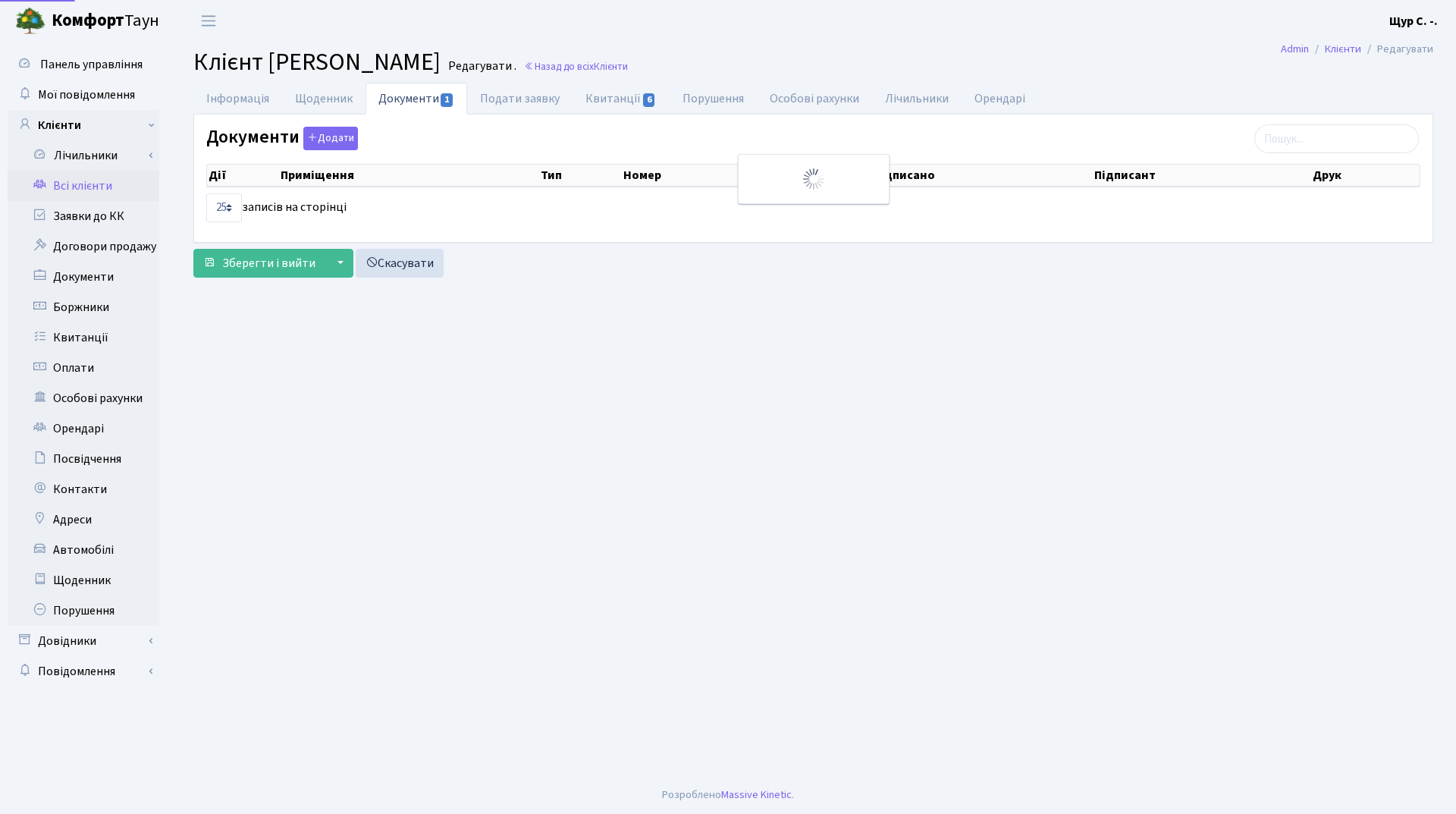
select select "25"
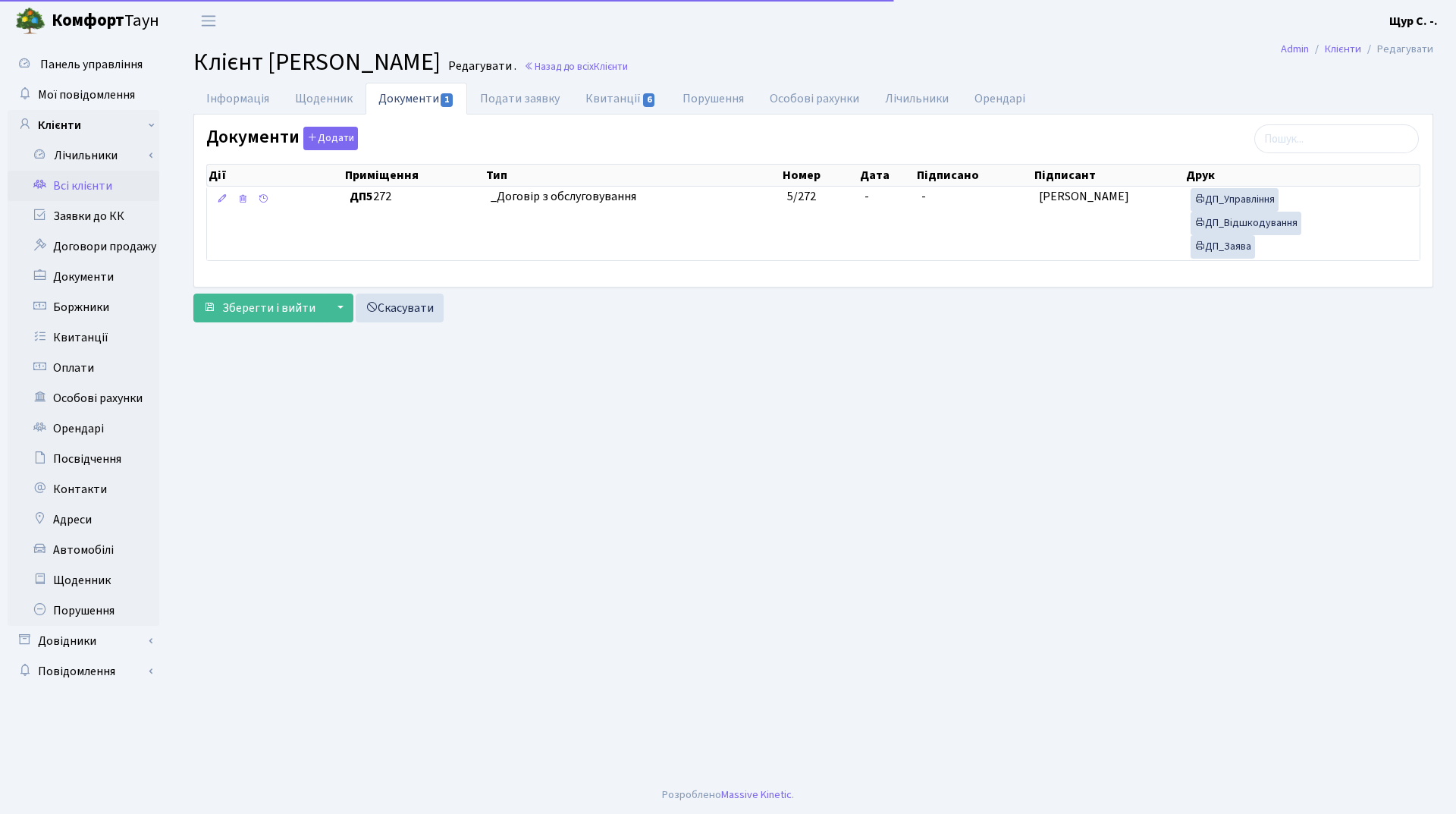
click at [105, 181] on link "Всі клієнти" at bounding box center [84, 186] width 152 height 31
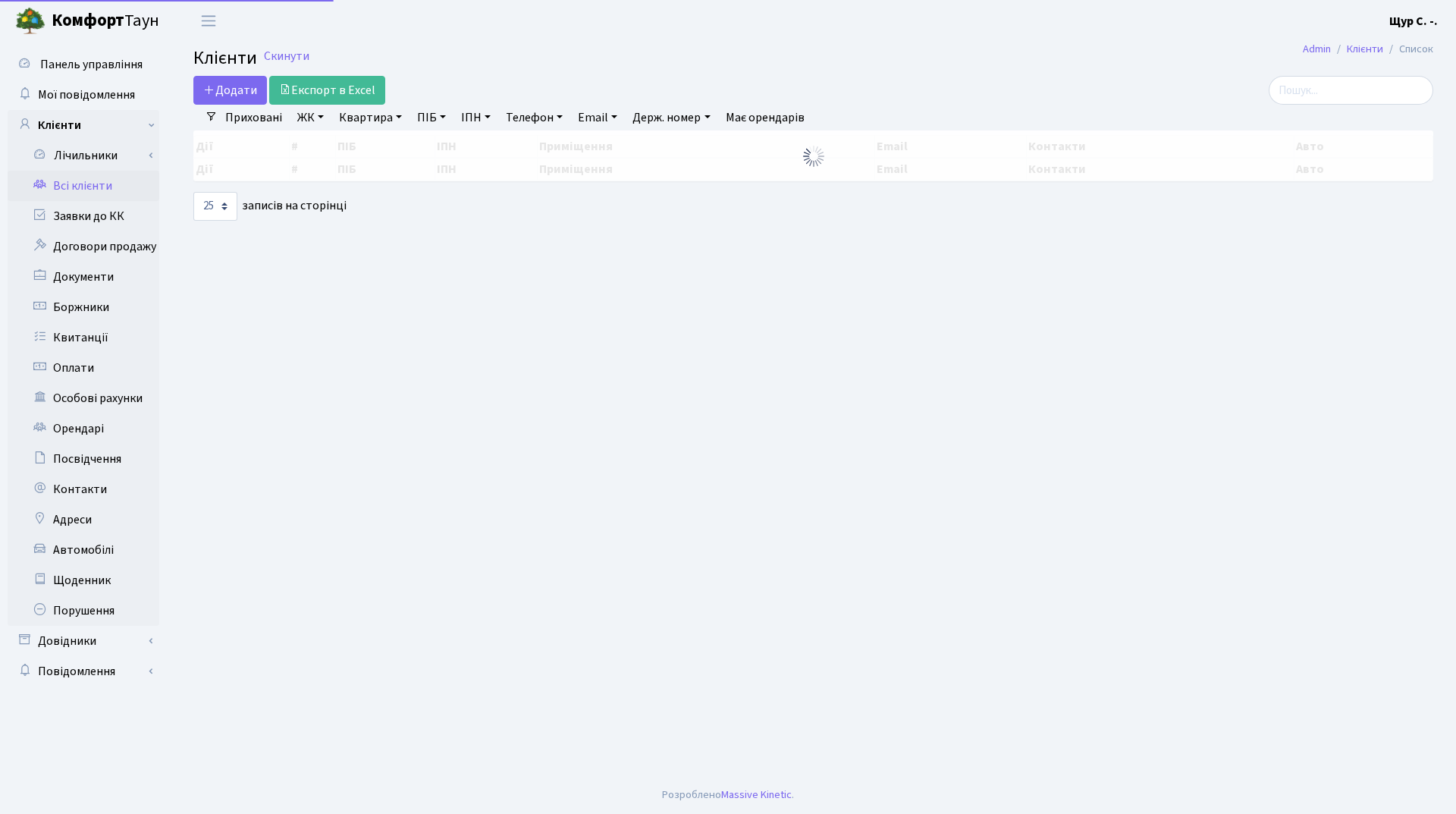
select select "25"
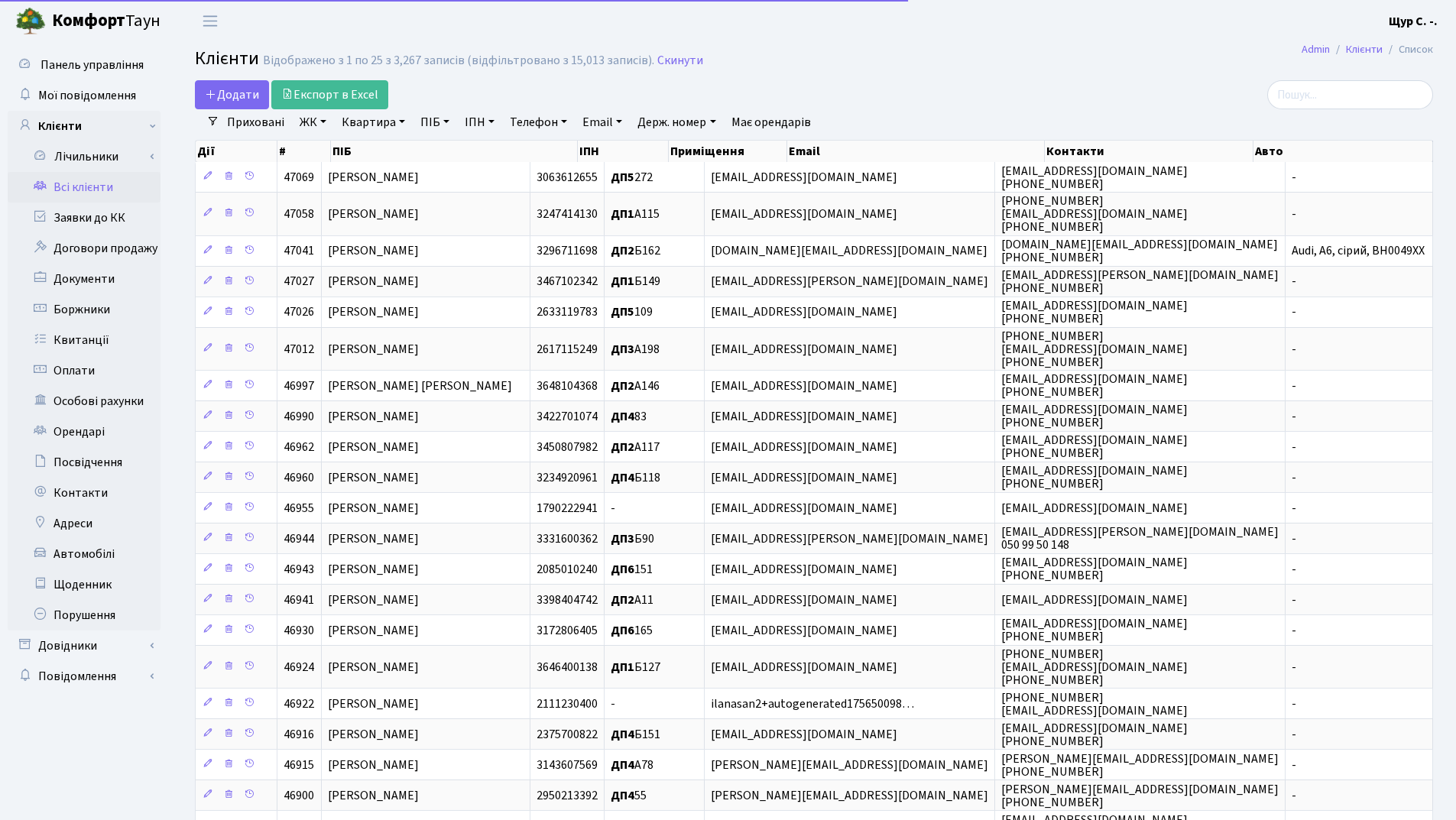
click at [393, 123] on link "Квартира" at bounding box center [373, 122] width 76 height 26
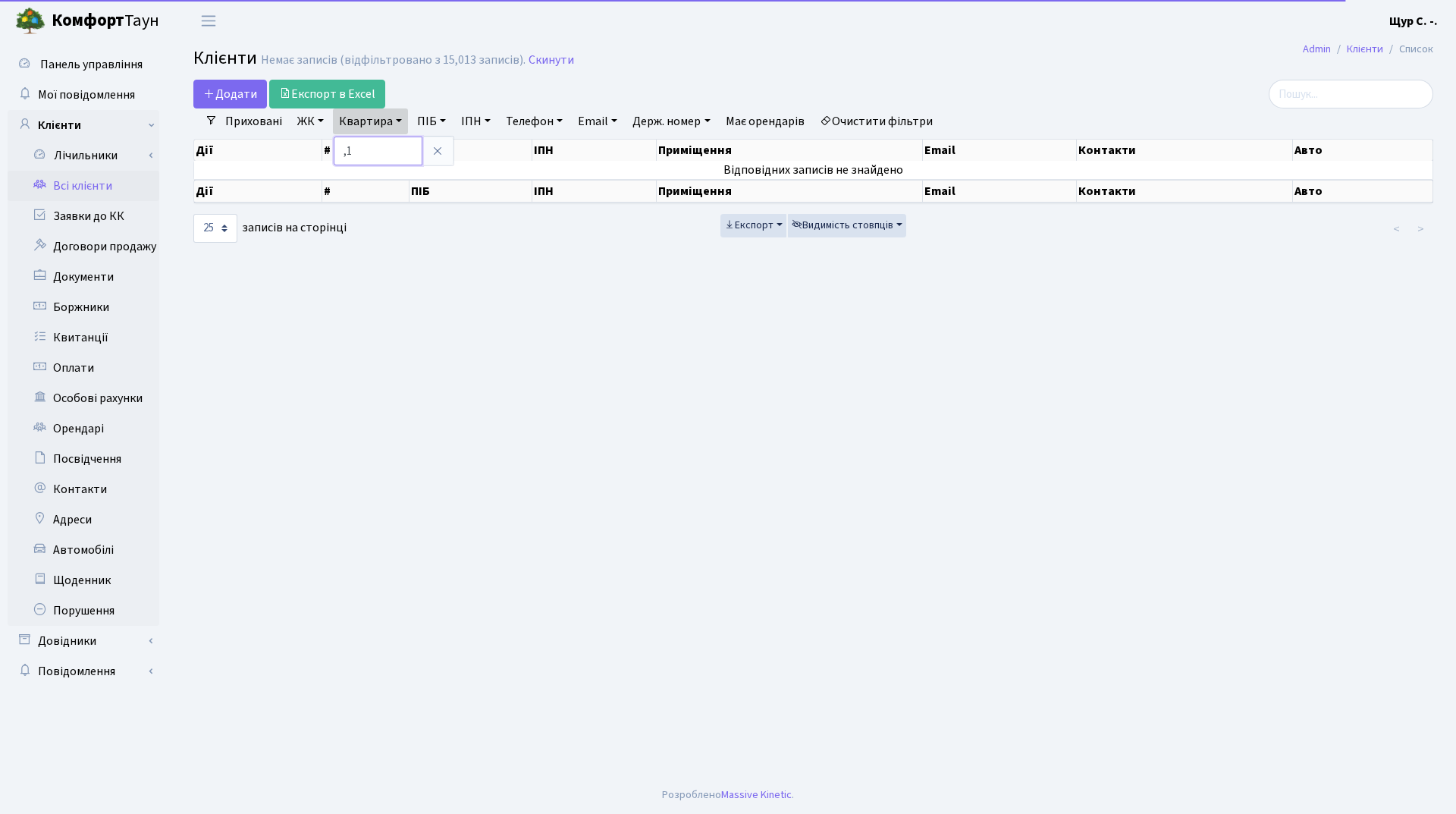
type input ","
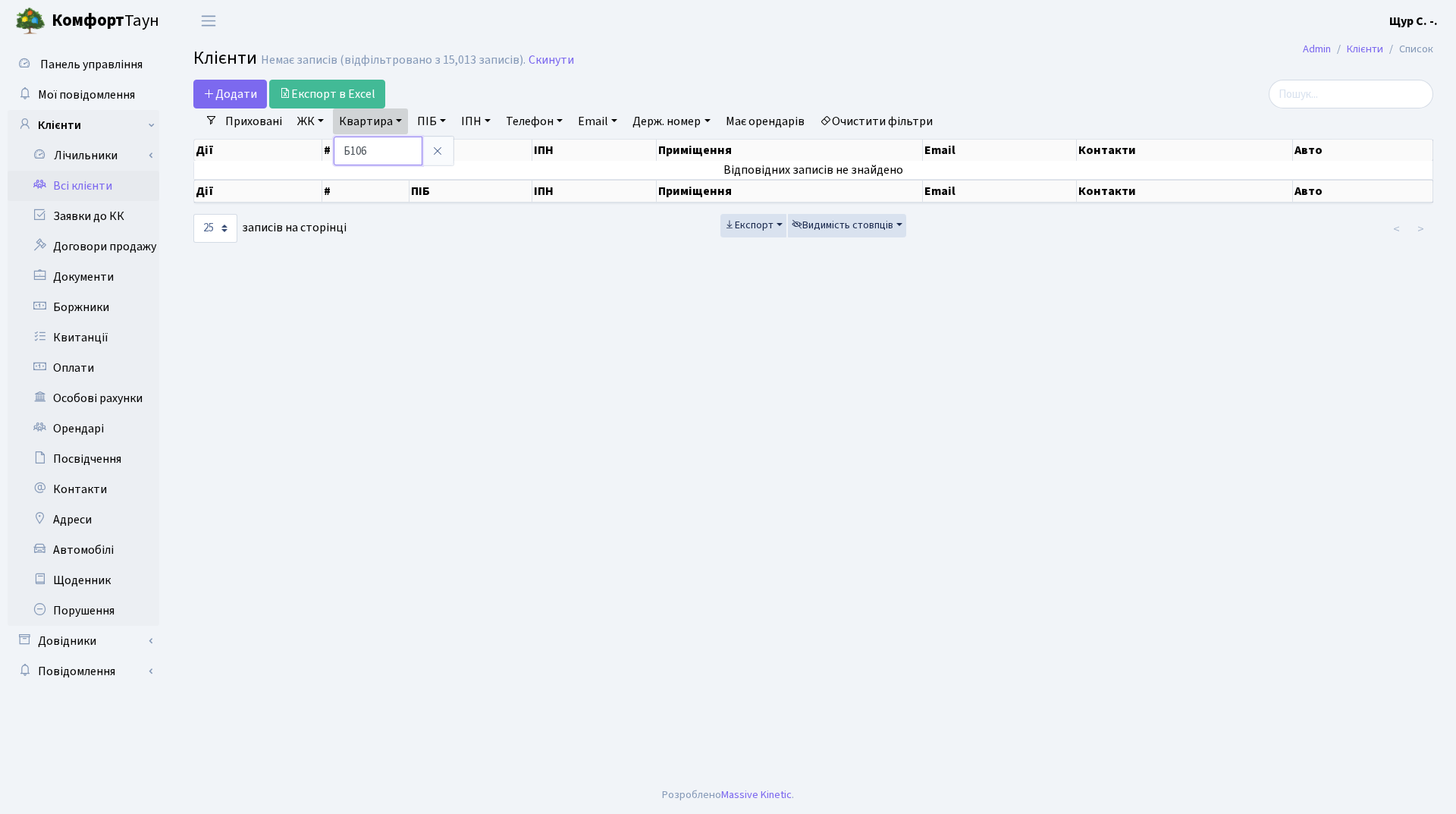
type input "Б106"
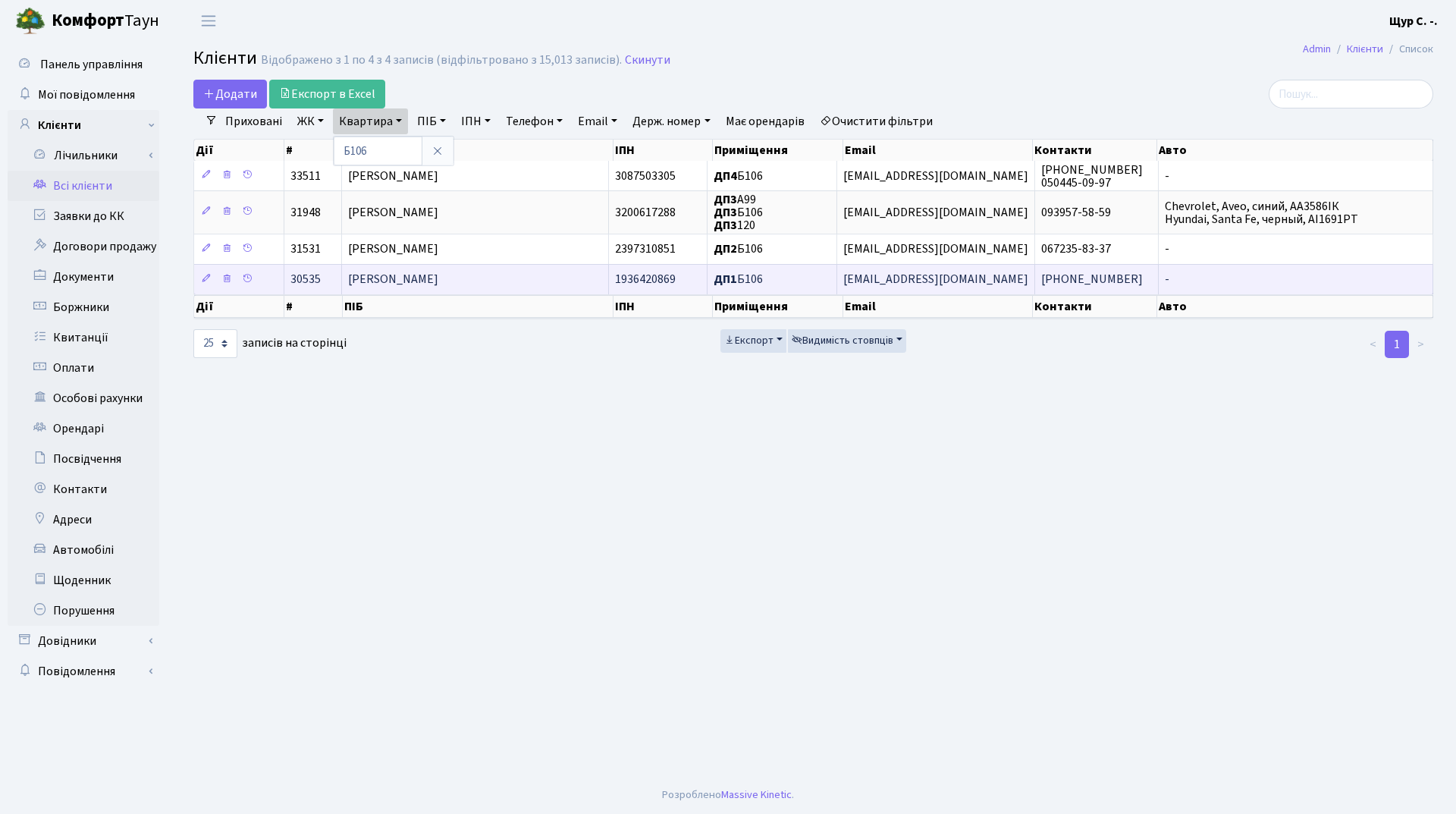
click at [438, 272] on span "[PERSON_NAME]" at bounding box center [394, 280] width 91 height 17
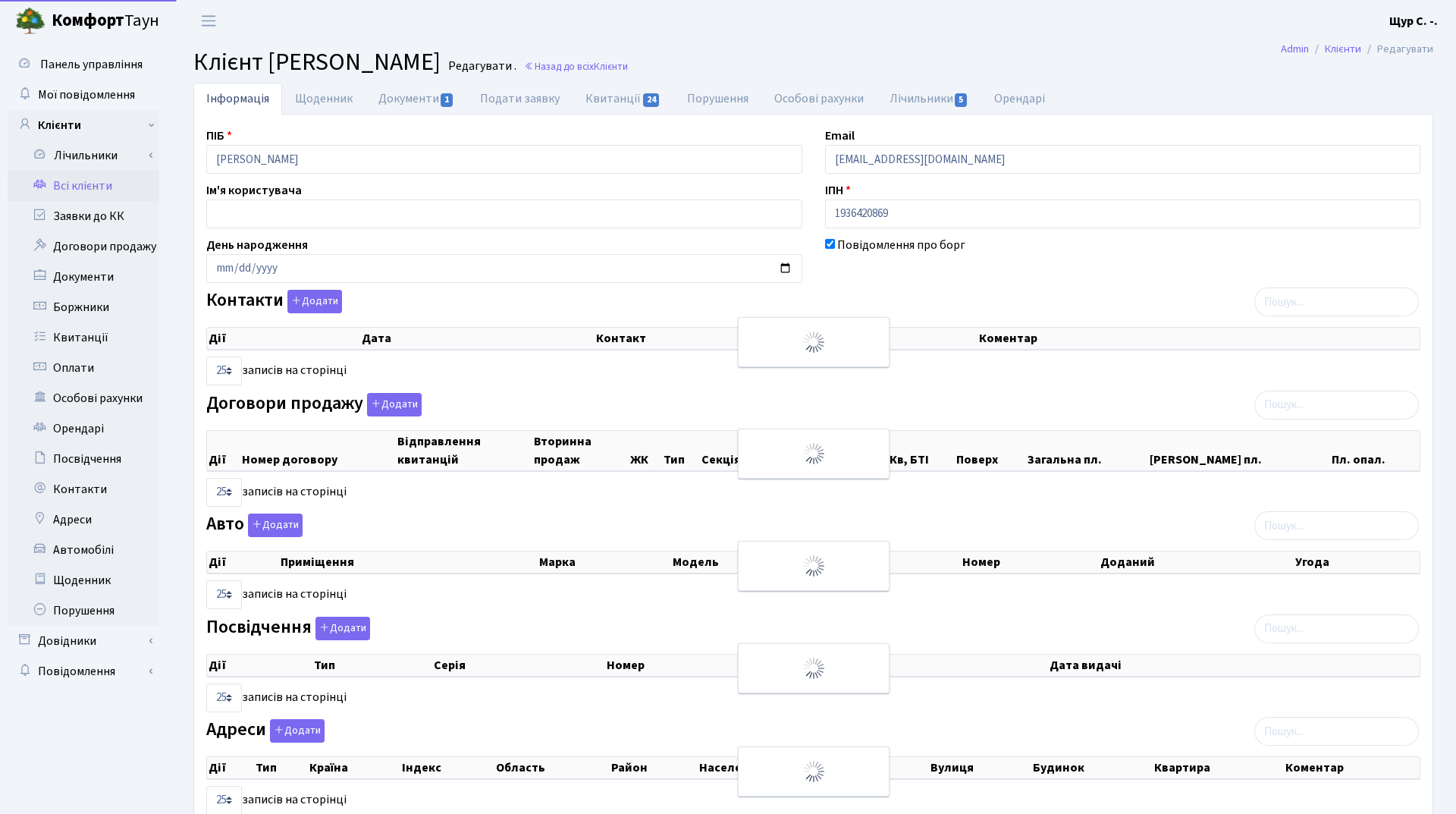
select select "25"
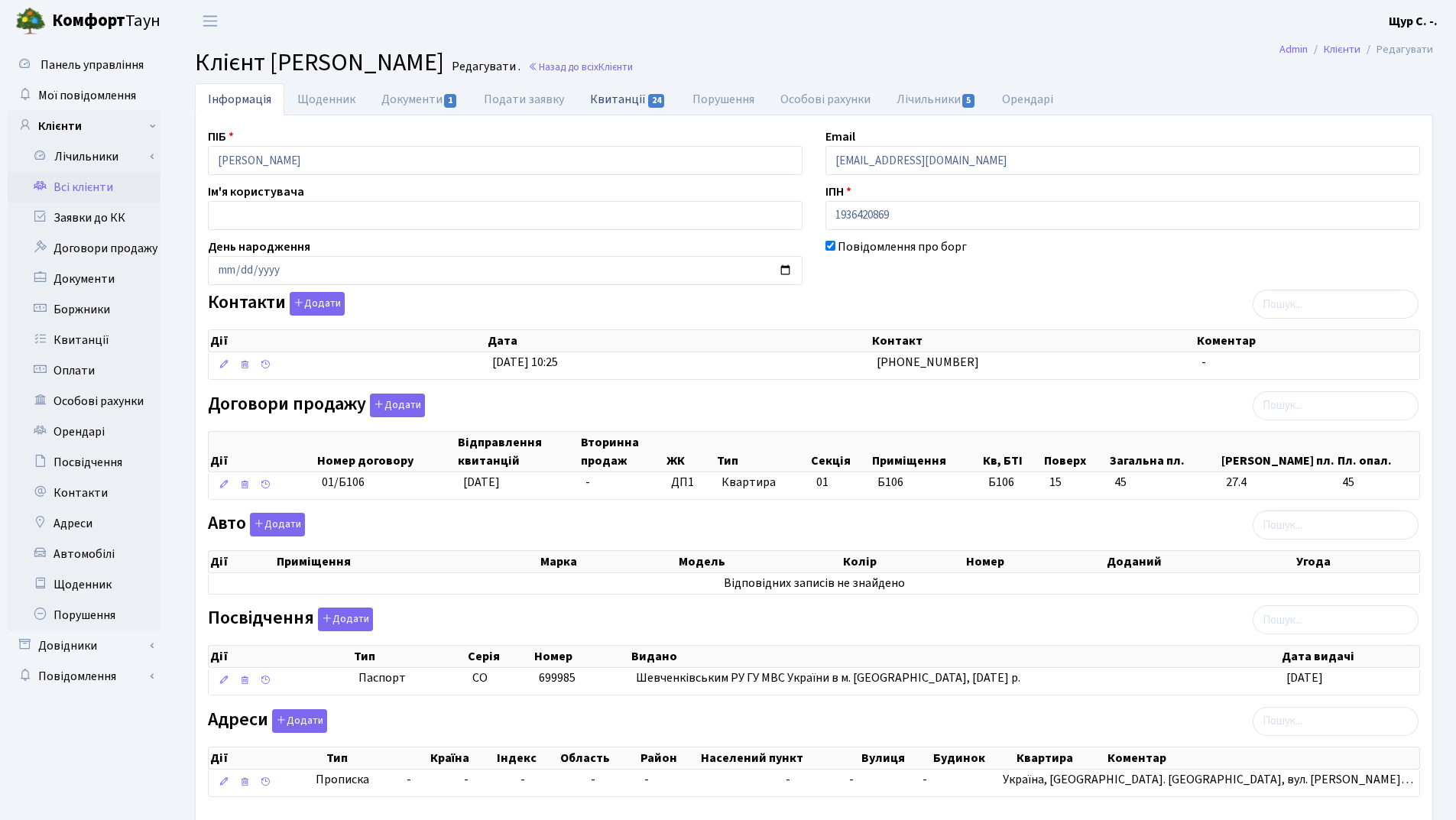
click at [618, 99] on link "Квитанції 24" at bounding box center [628, 99] width 102 height 32
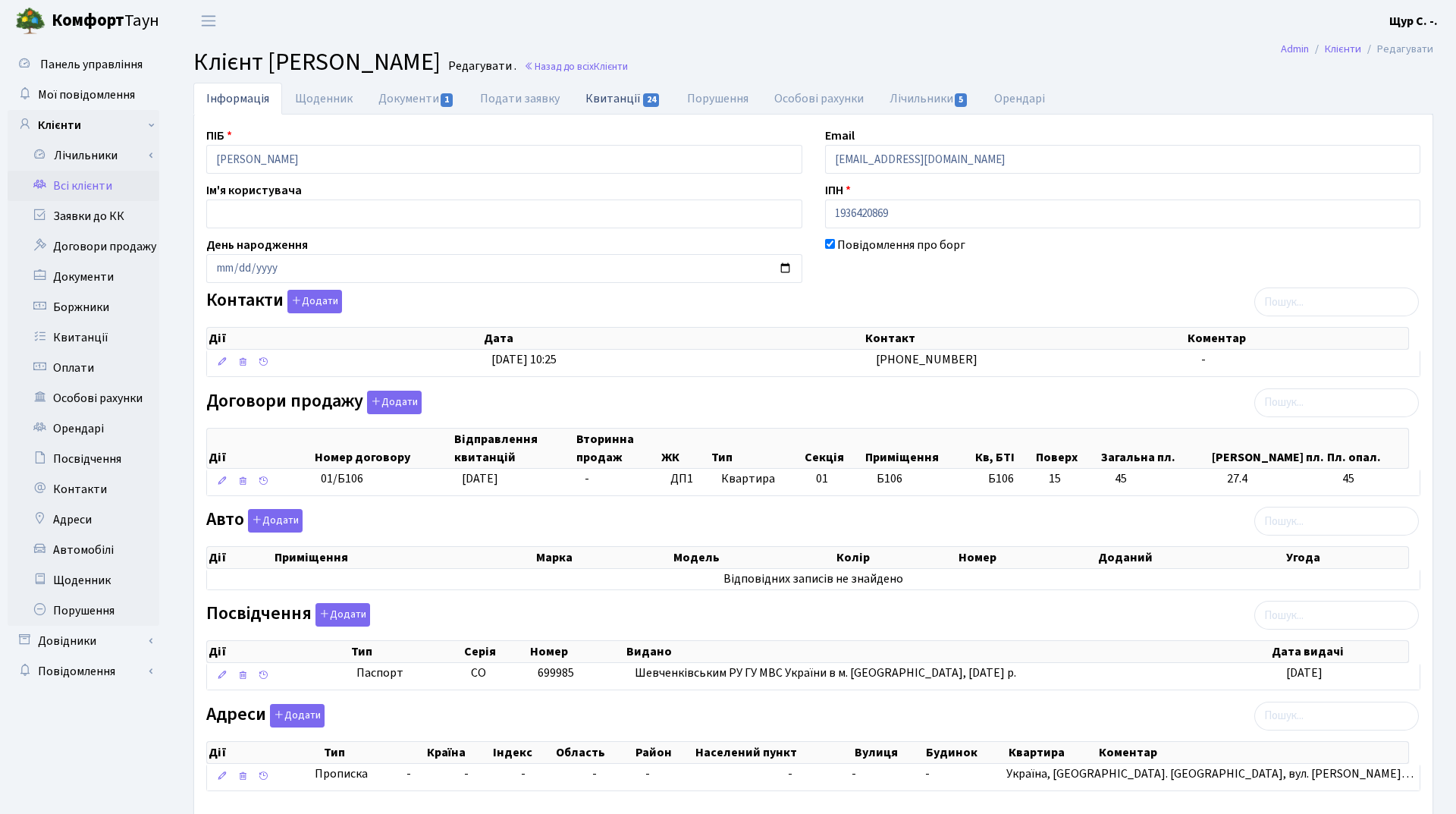
select select "25"
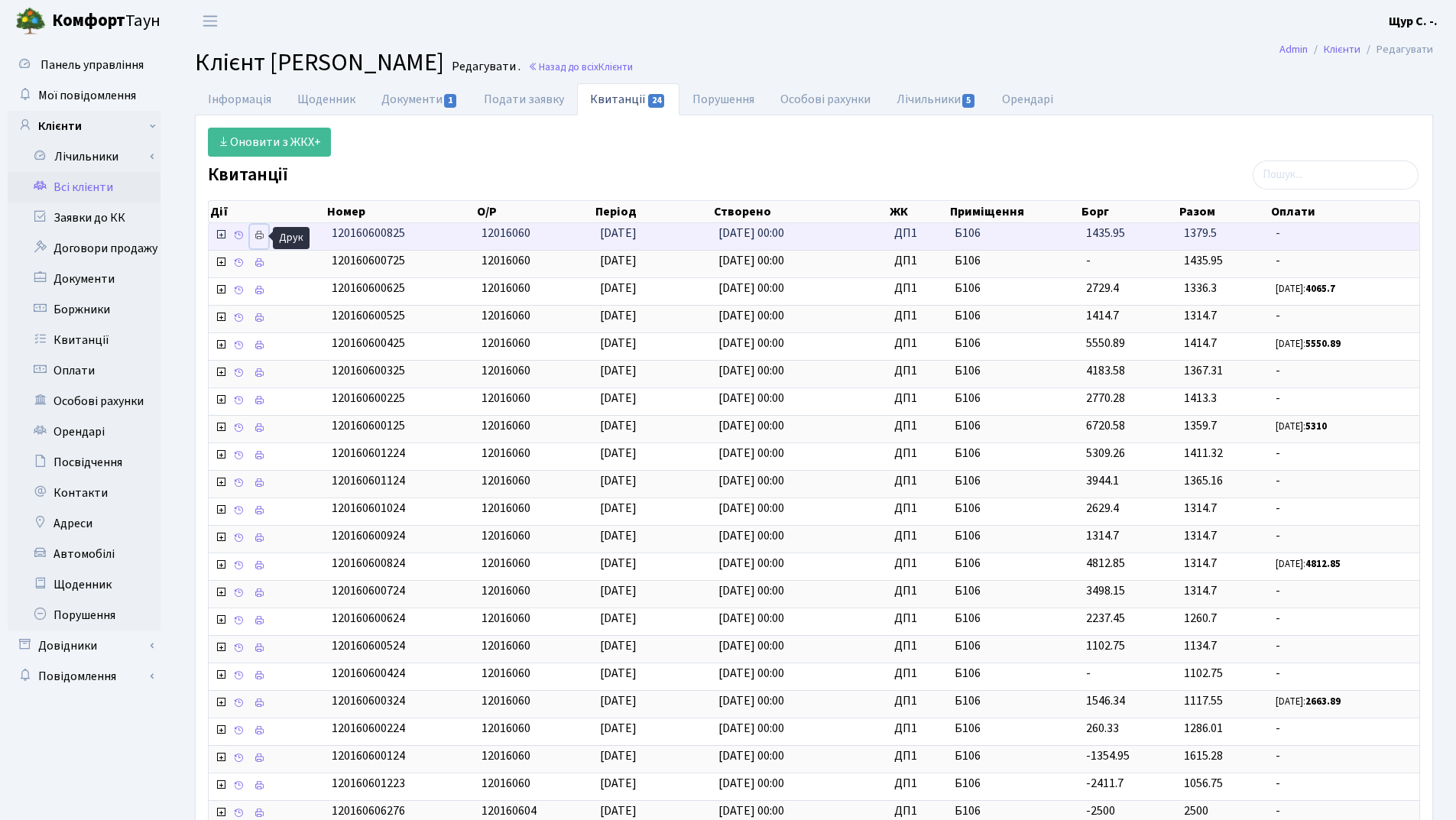
click at [263, 236] on icon at bounding box center [259, 235] width 11 height 11
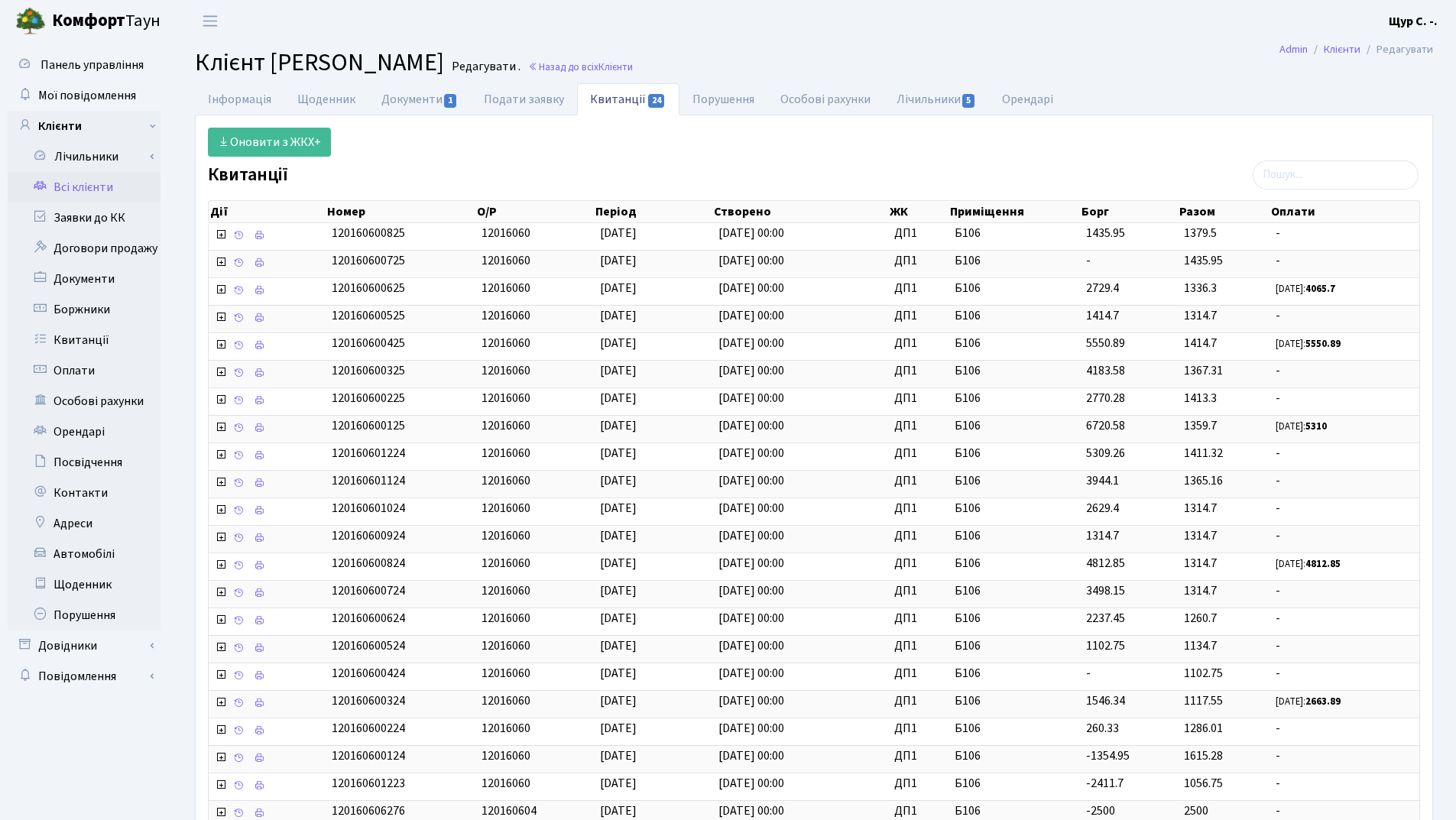
click at [89, 190] on link "Всі клієнти" at bounding box center [84, 187] width 153 height 31
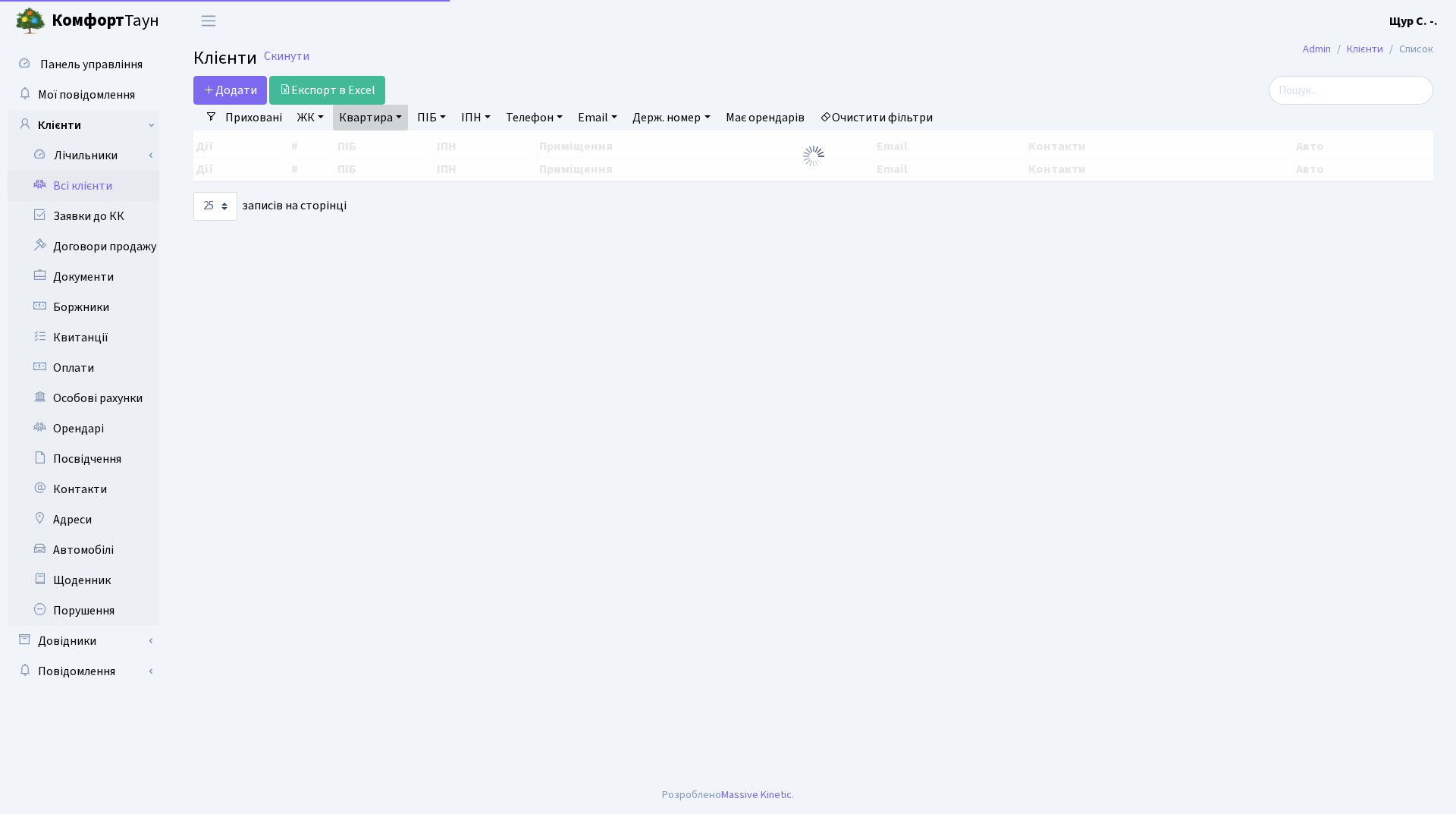
select select "25"
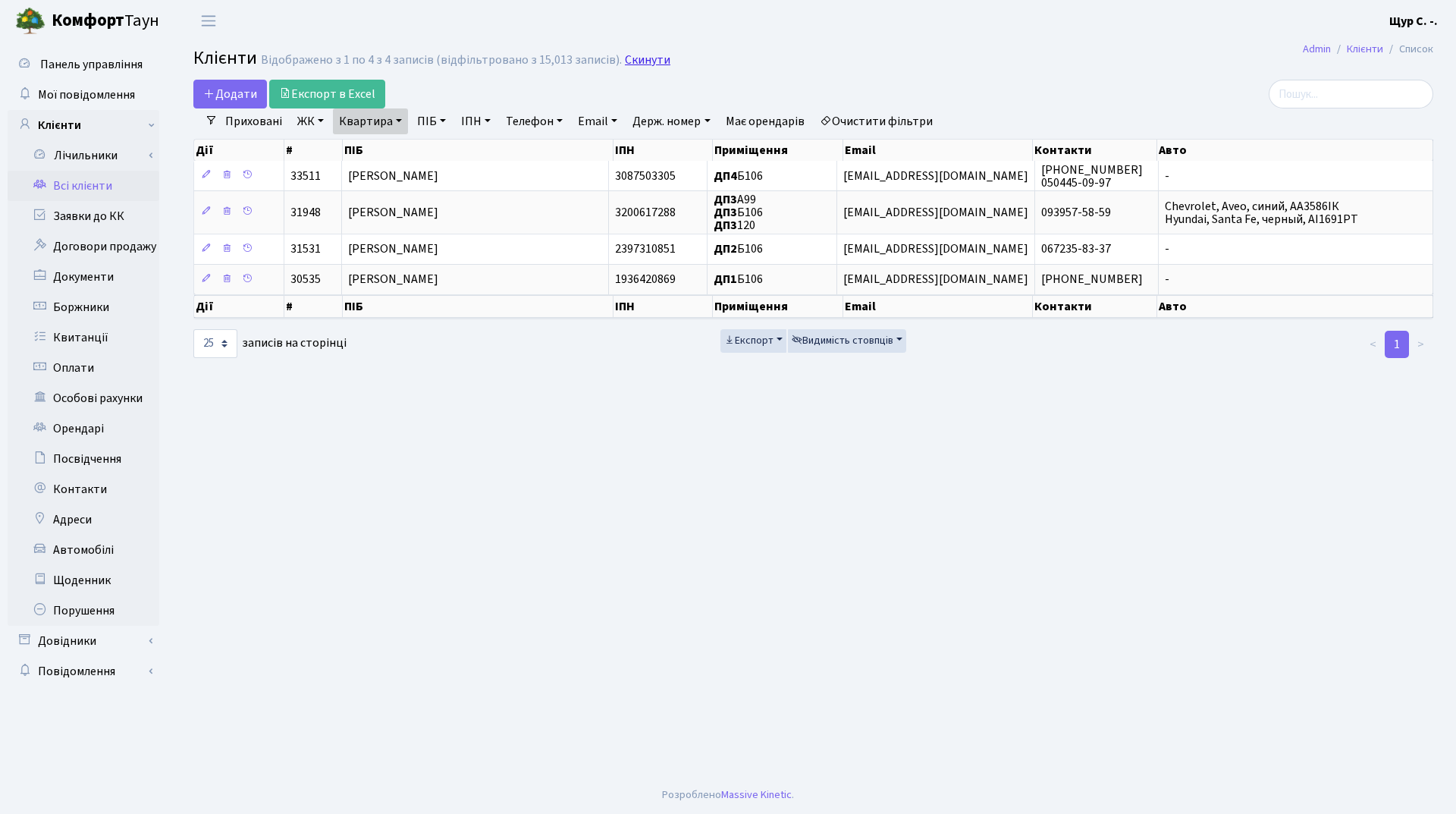
click at [645, 58] on link "Скинути" at bounding box center [647, 60] width 45 height 15
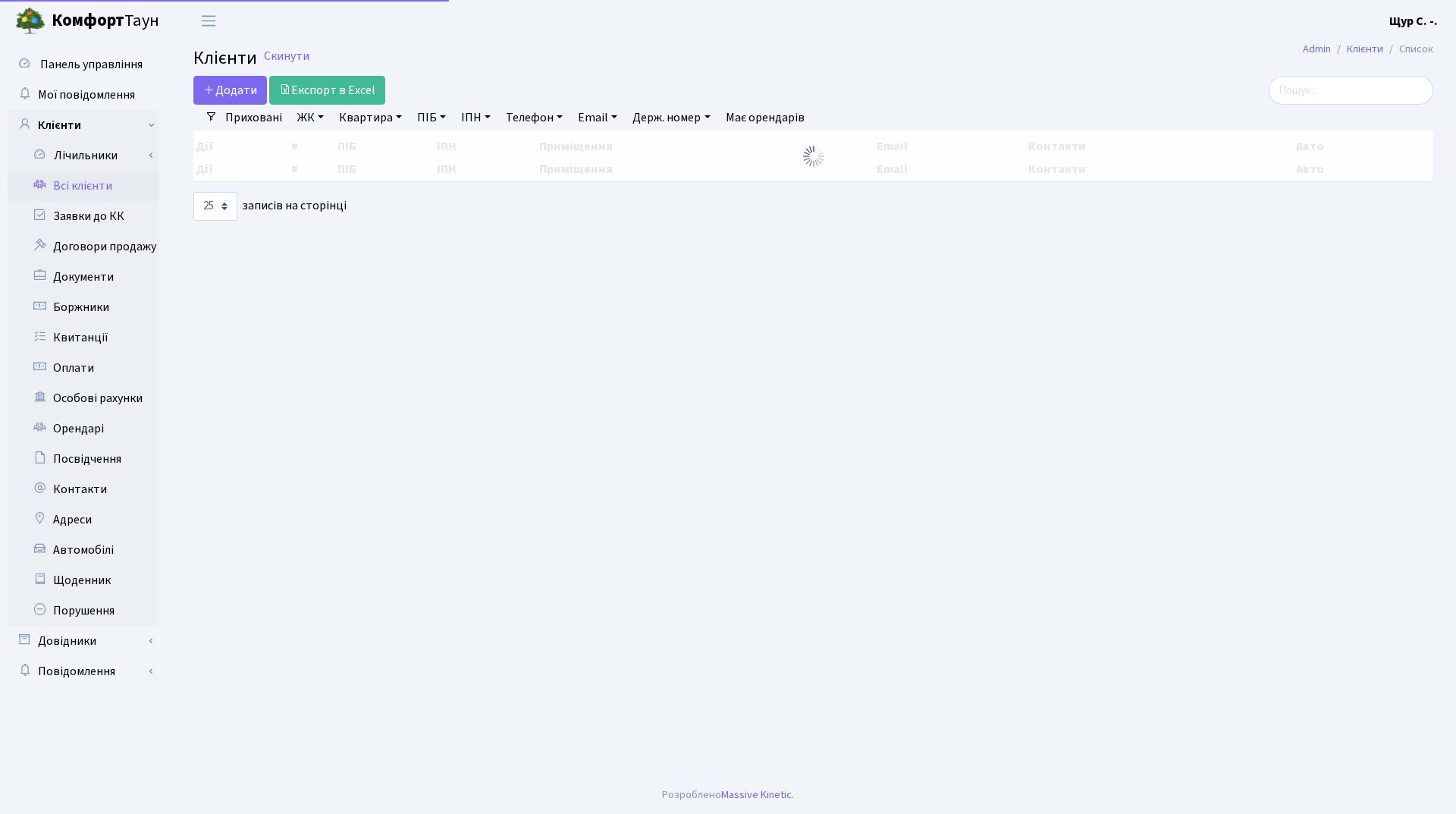
select select "25"
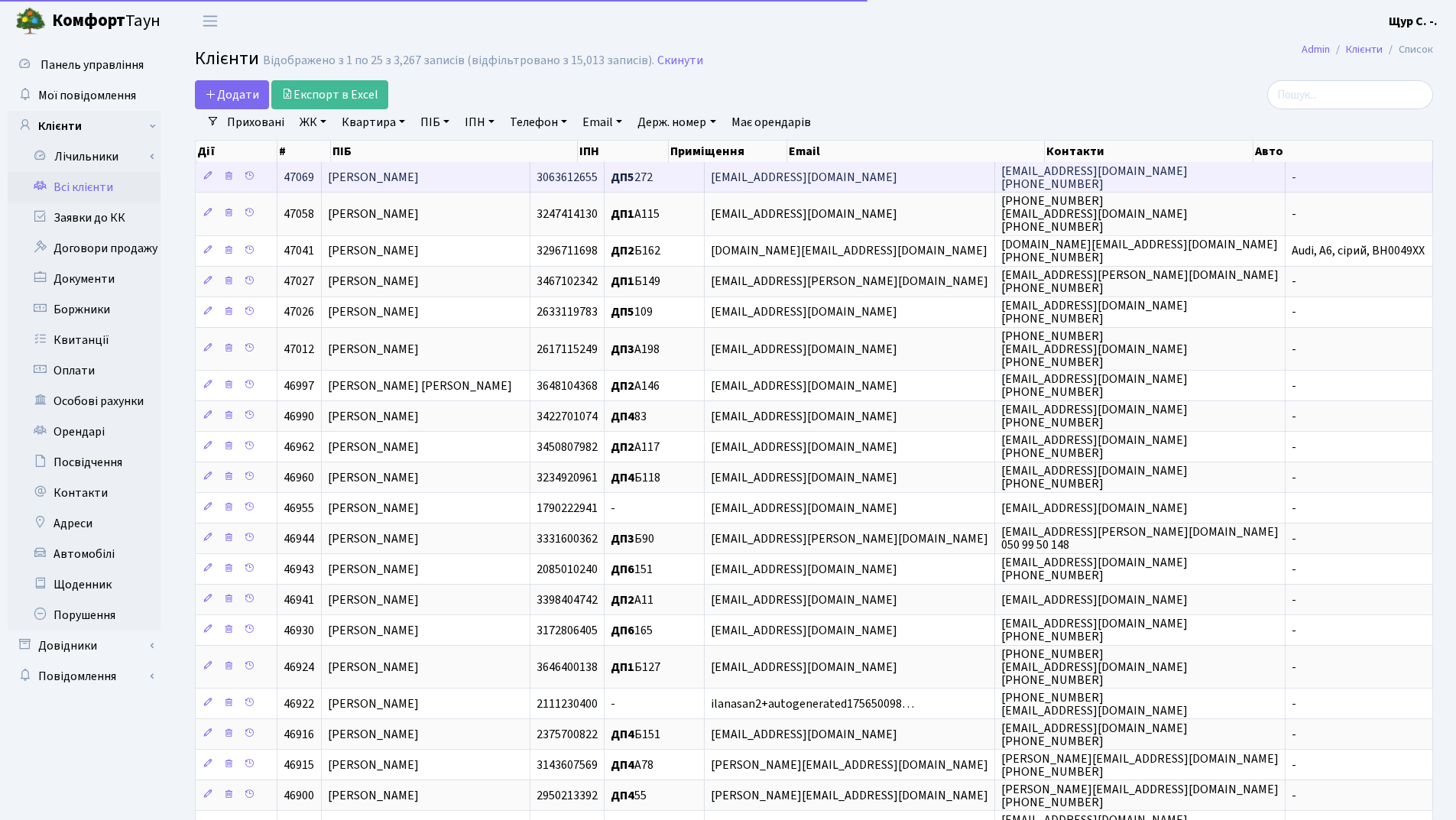
click at [414, 183] on span "[PERSON_NAME]" at bounding box center [373, 176] width 91 height 17
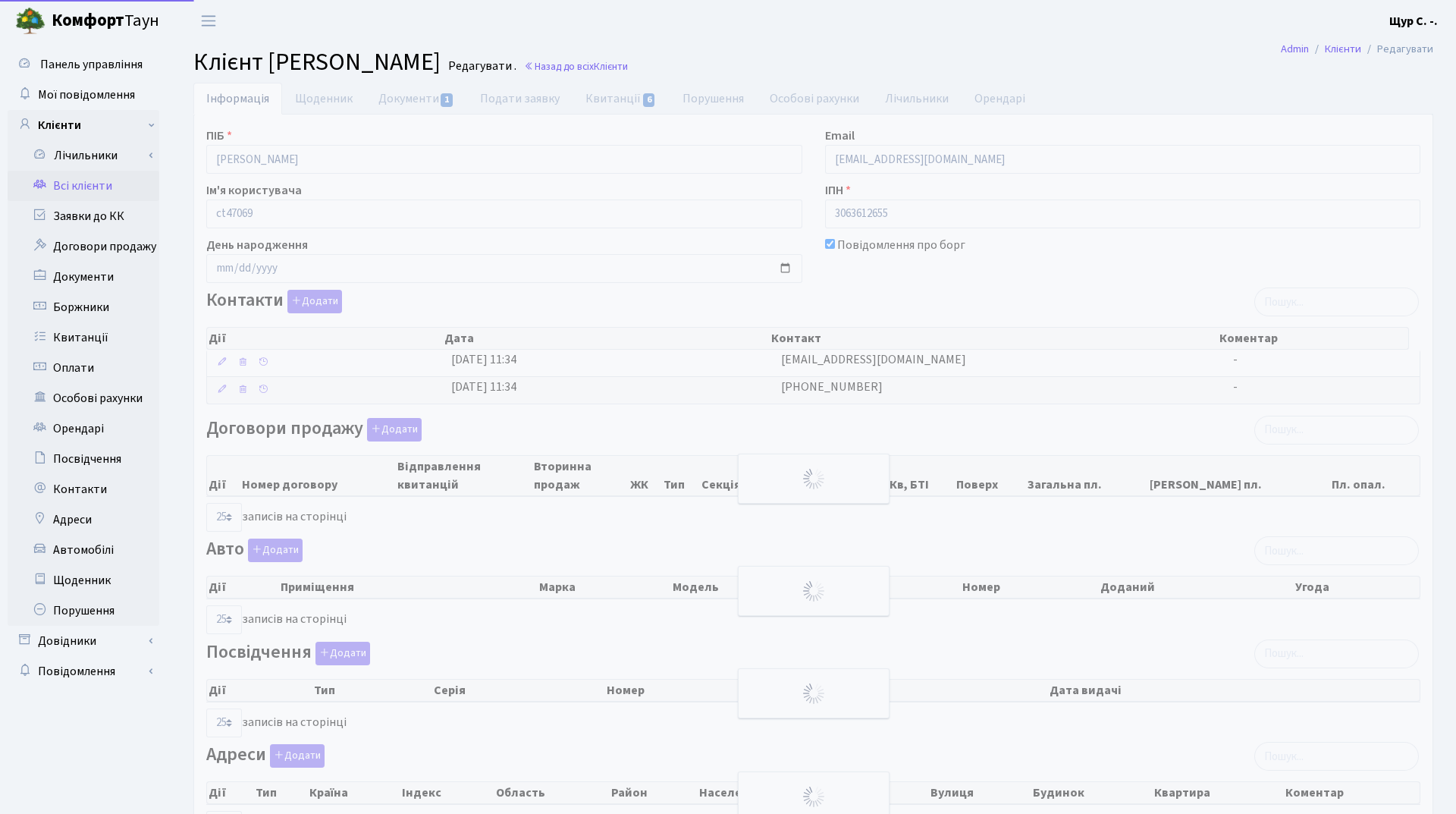
select select "25"
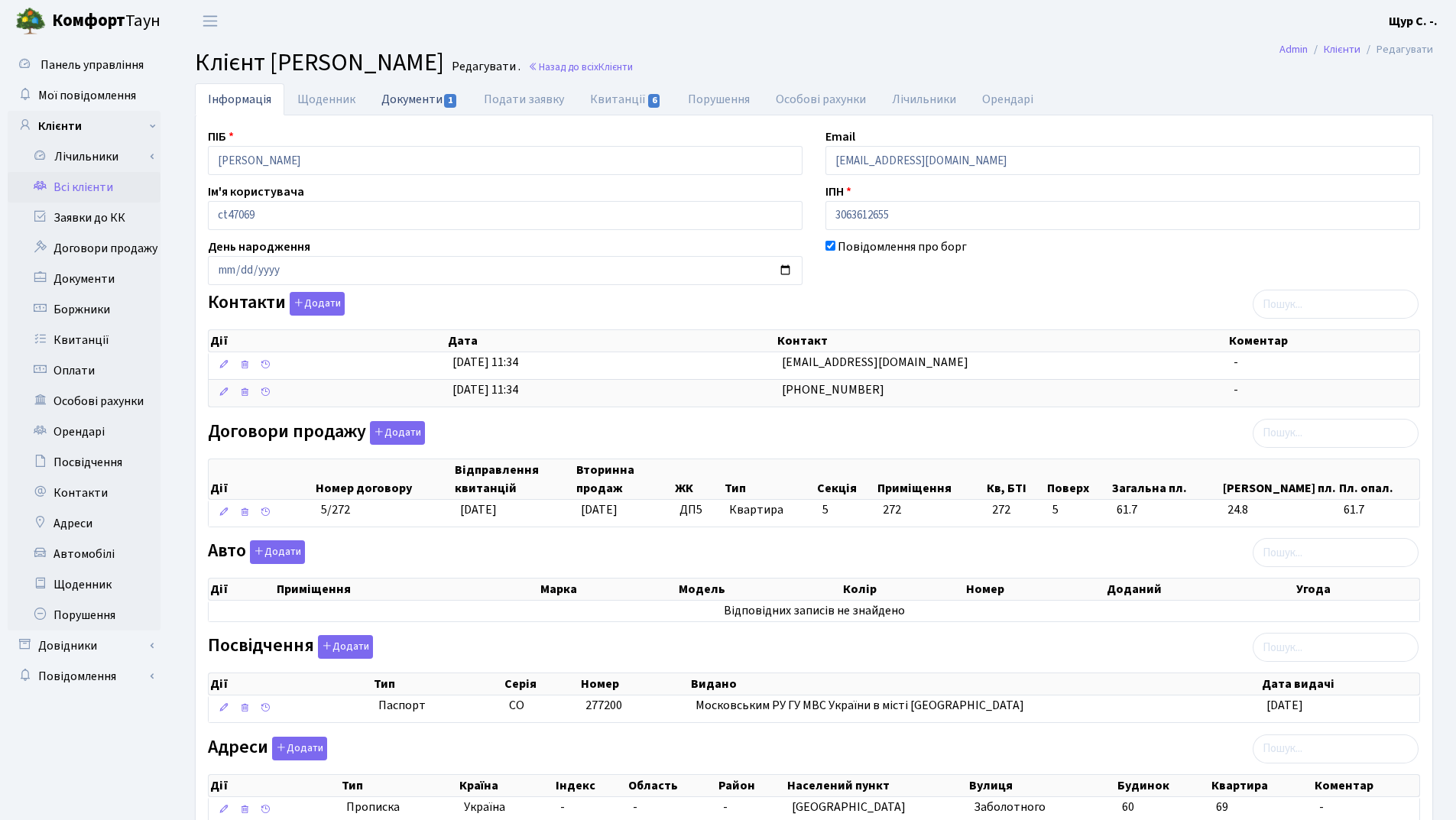
click at [409, 100] on link "Документи 1" at bounding box center [420, 99] width 103 height 32
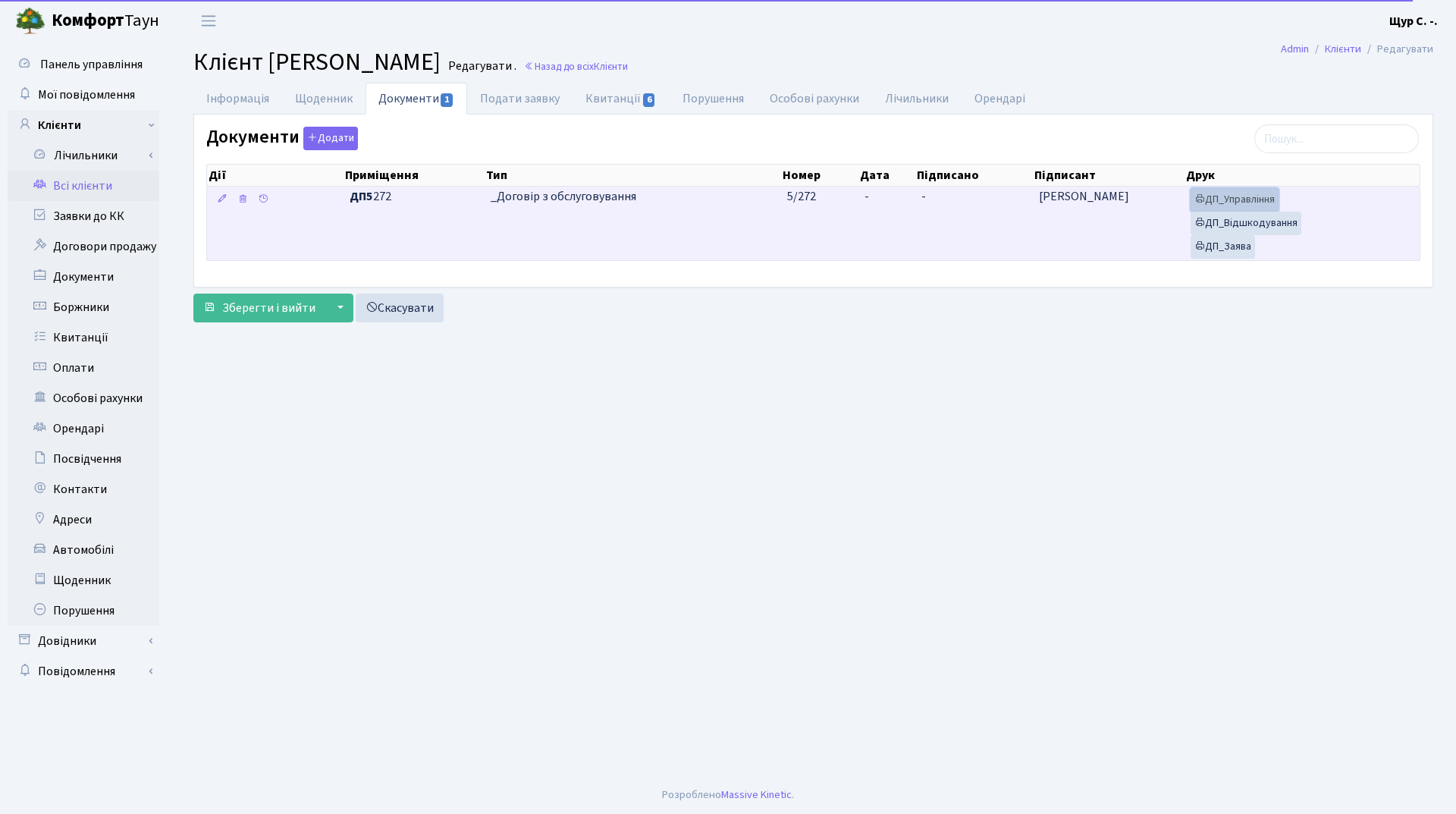
click at [1266, 193] on link "ДП_Управління" at bounding box center [1234, 200] width 88 height 24
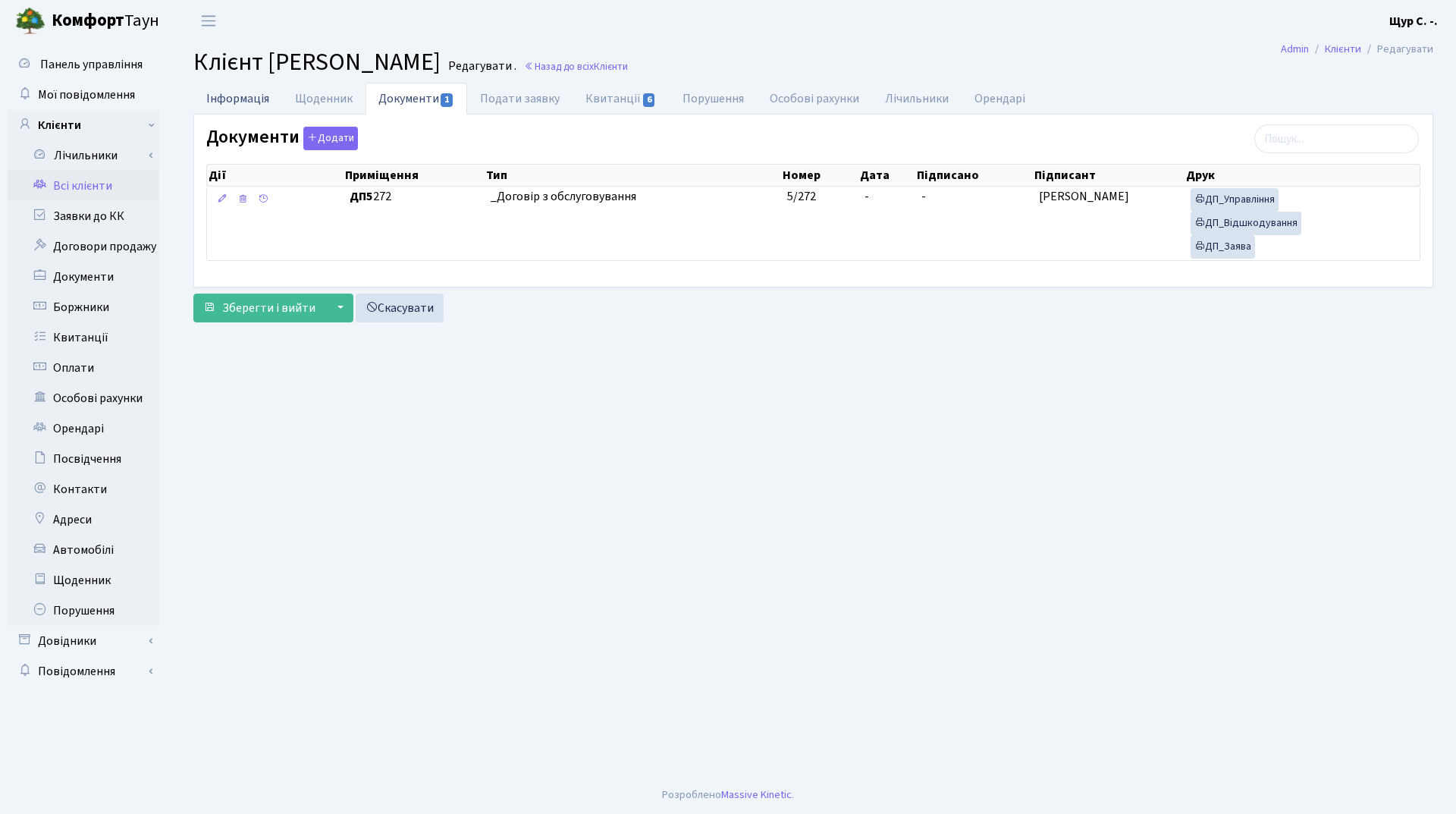
click at [235, 92] on link "Інформація" at bounding box center [238, 98] width 89 height 31
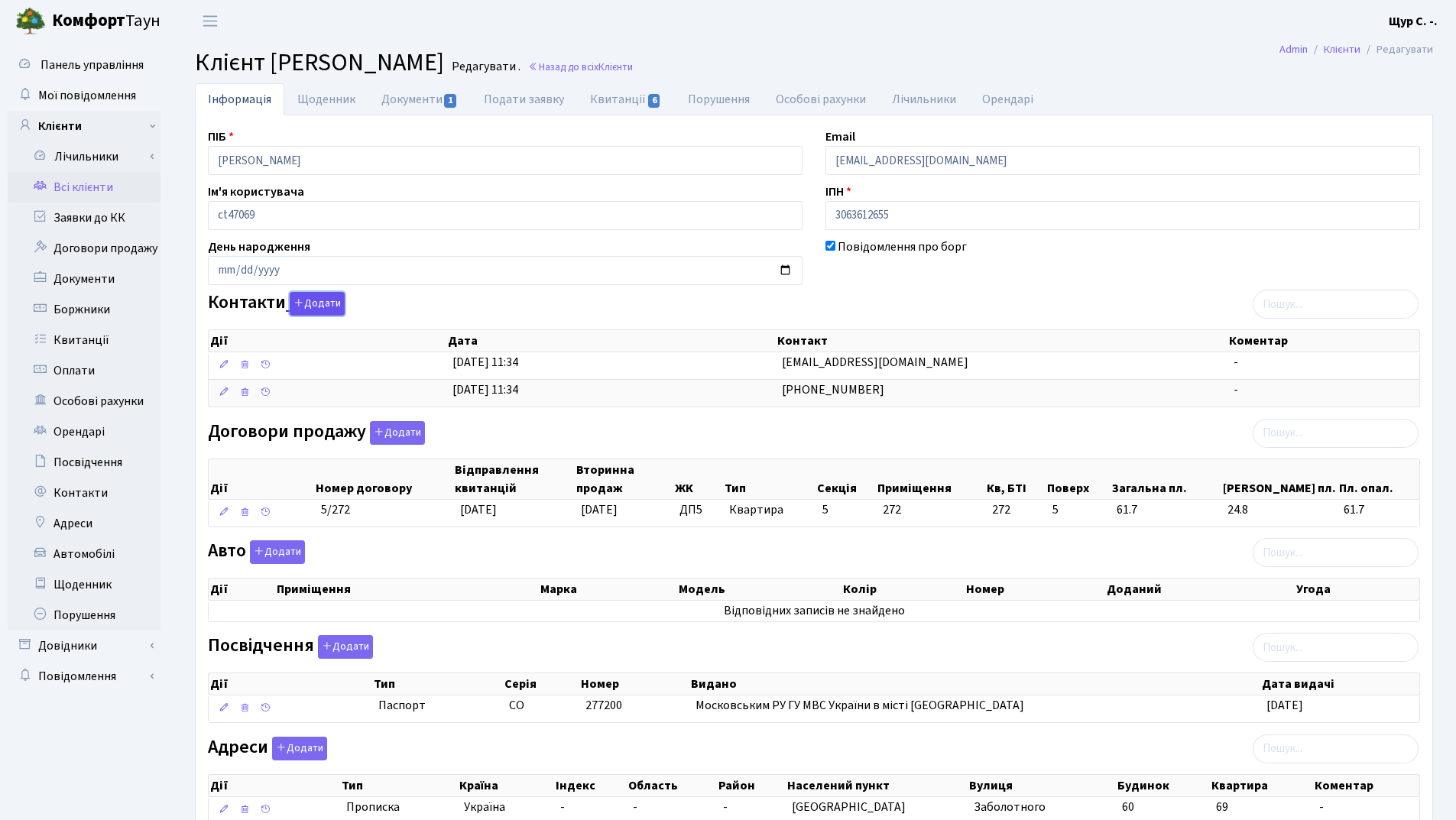
click at [310, 296] on button "Додати" at bounding box center [317, 303] width 55 height 24
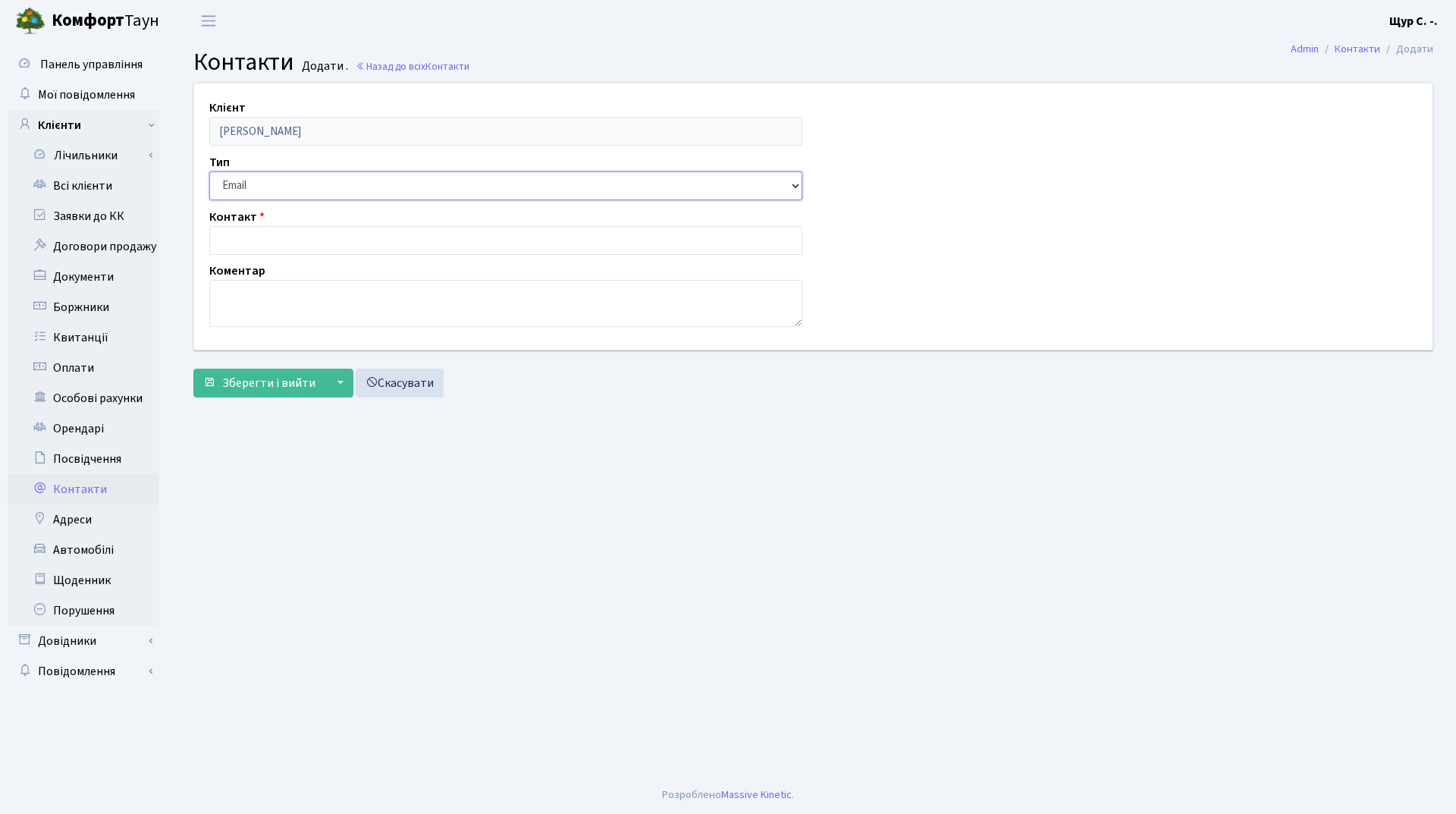
click at [291, 182] on select "Email Телефон" at bounding box center [505, 186] width 593 height 29
select select "1"
click at [209, 172] on select "Email Телефон" at bounding box center [505, 186] width 593 height 29
click at [279, 255] on div "Клієнт [PERSON_NAME] Тип Email Телефон Контакт Коментар" at bounding box center [813, 216] width 1261 height 266
click at [279, 242] on input "text" at bounding box center [505, 240] width 593 height 29
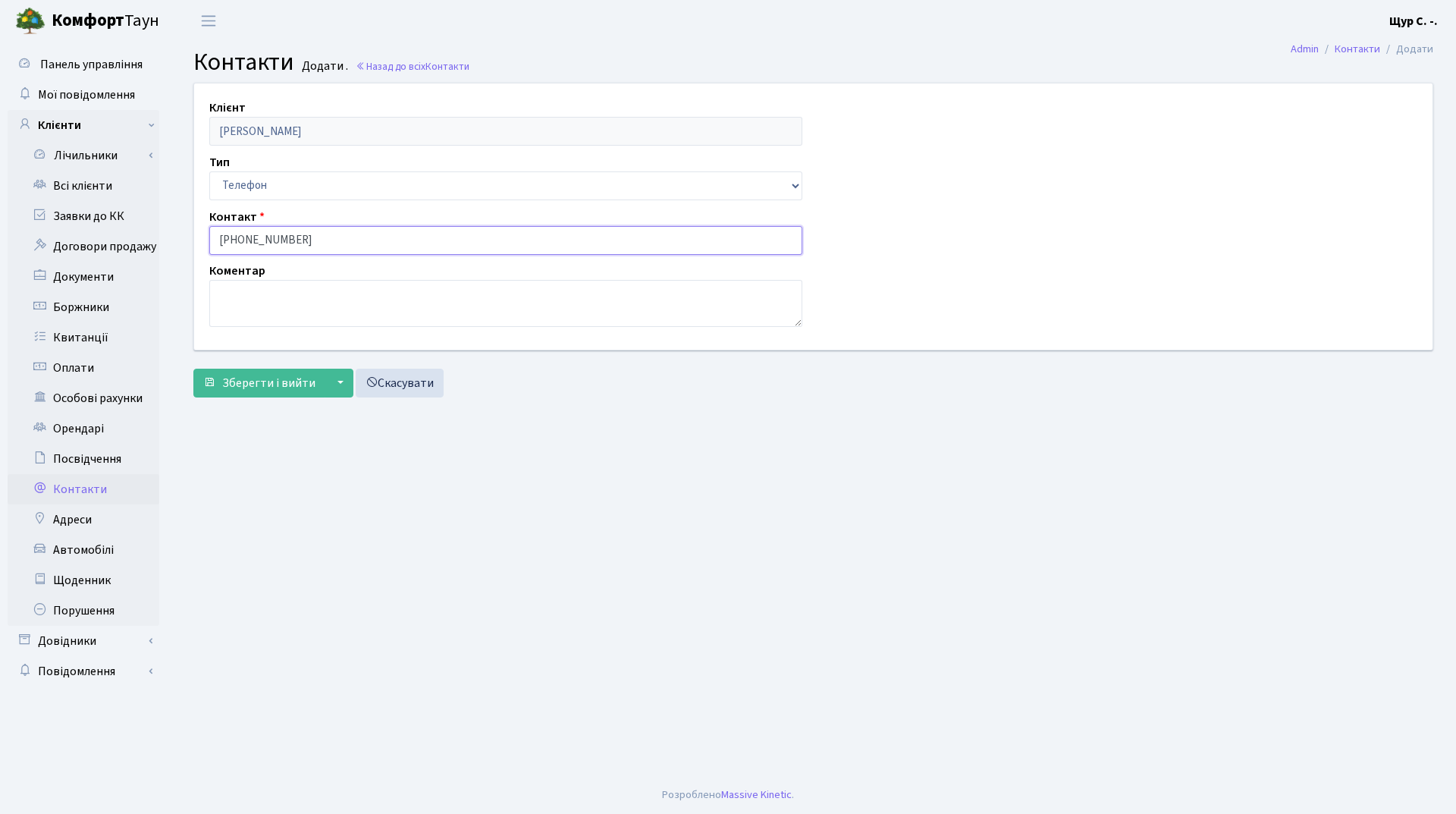
type input "[PHONE_NUMBER]"
click at [267, 302] on textarea at bounding box center [505, 303] width 593 height 47
type textarea "Олена"
click at [264, 384] on span "Зберегти і вийти" at bounding box center [268, 383] width 93 height 17
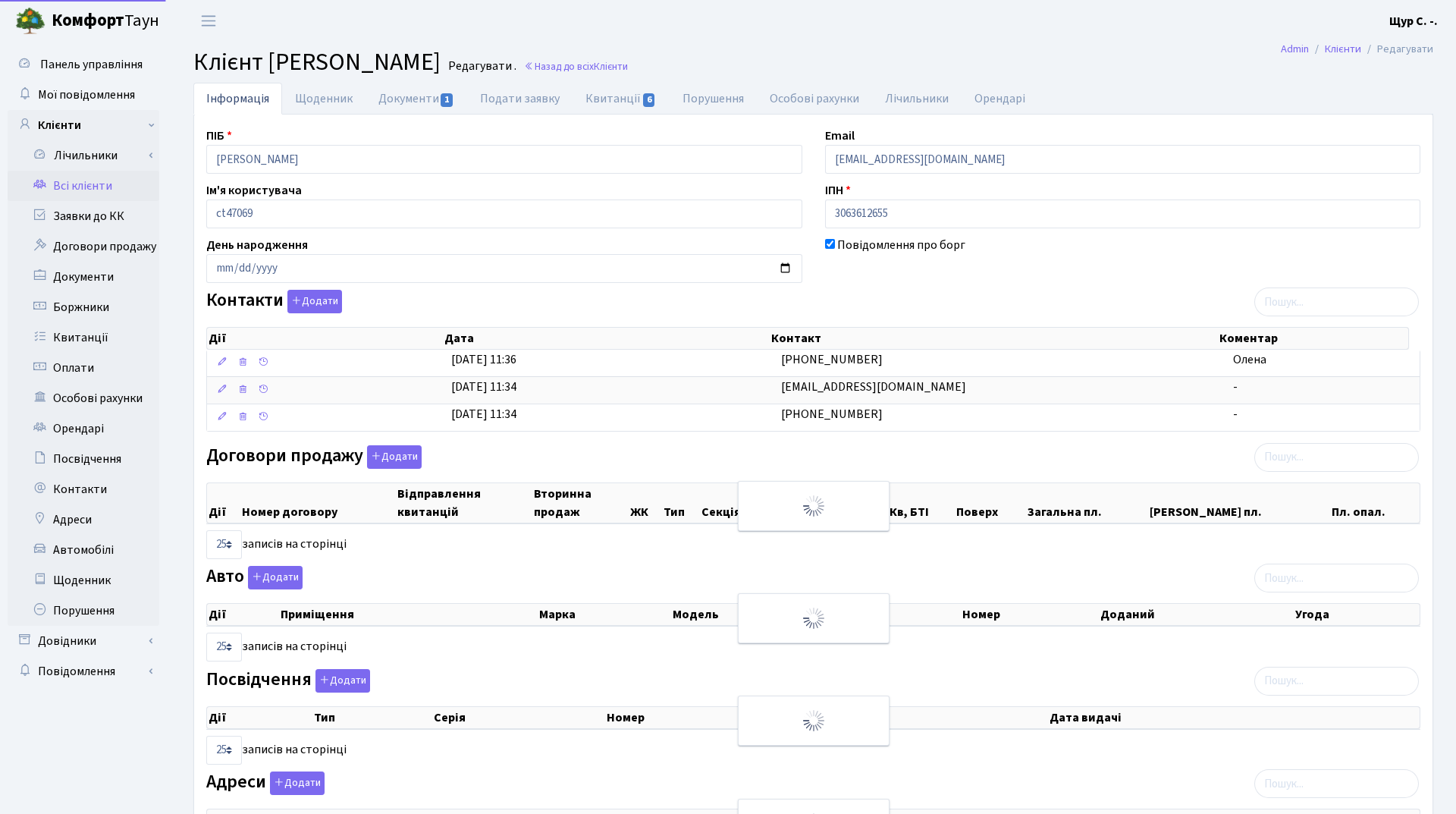
select select "25"
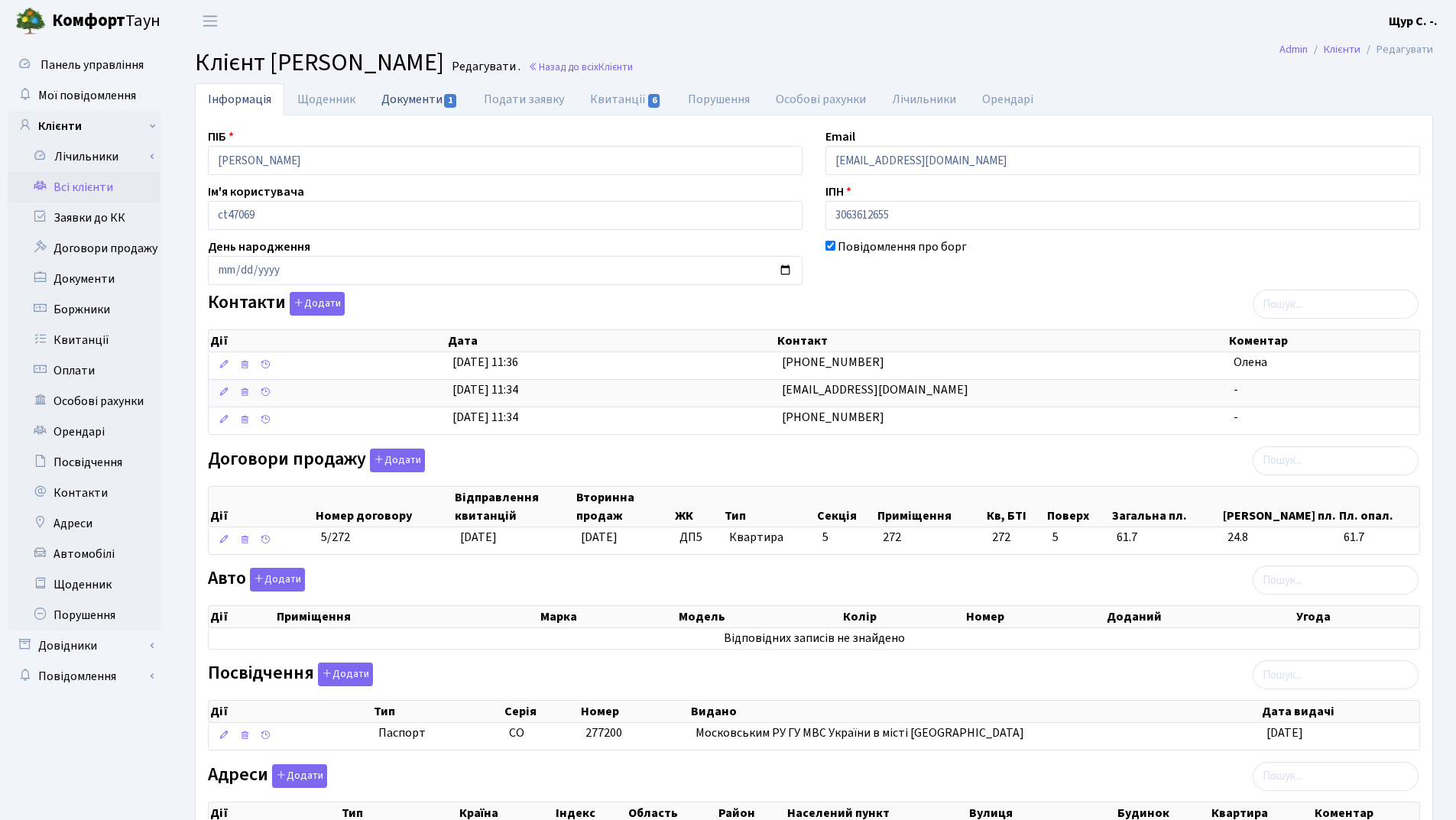
click at [394, 97] on link "Документи 1" at bounding box center [420, 99] width 103 height 32
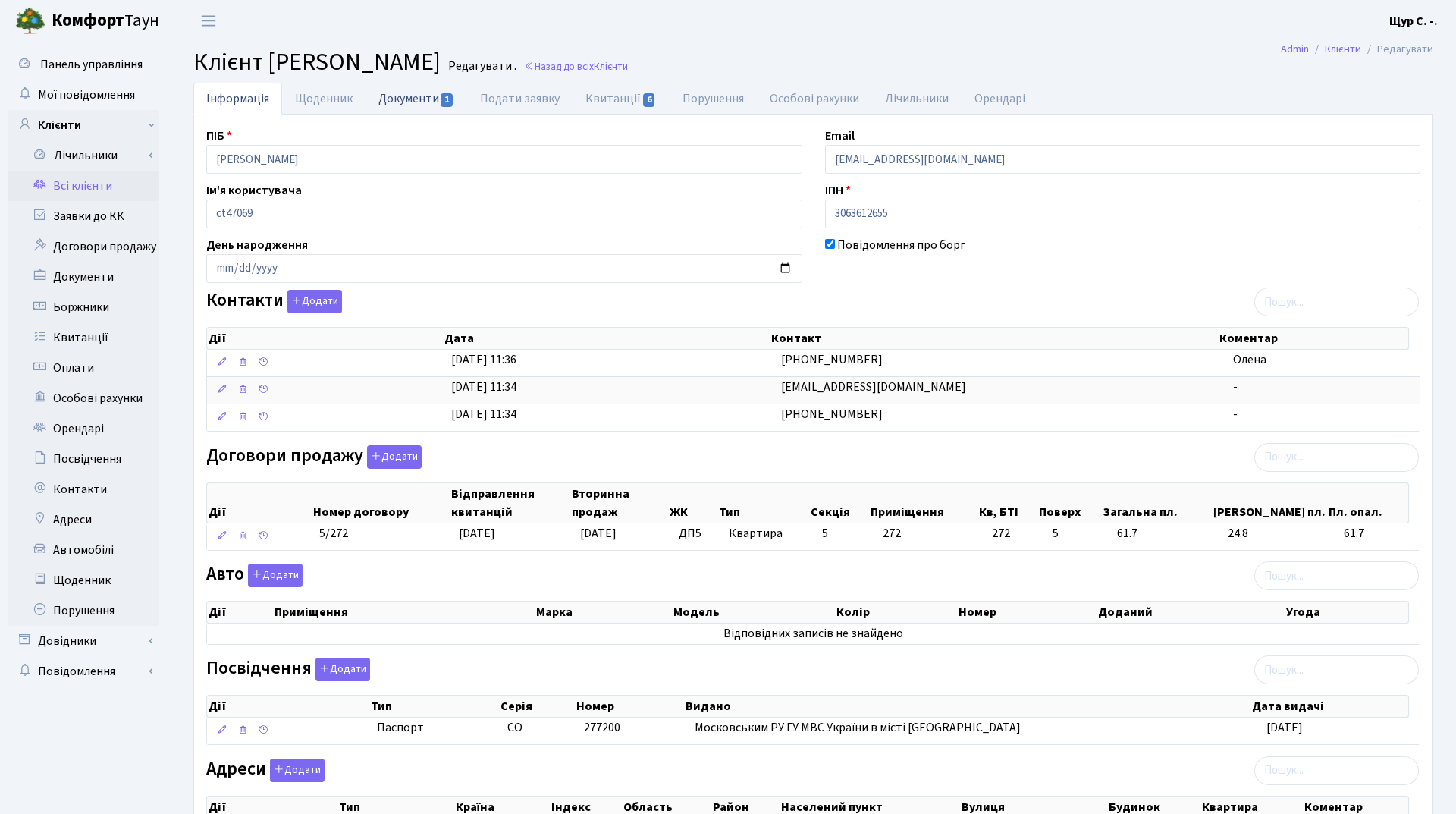
select select "25"
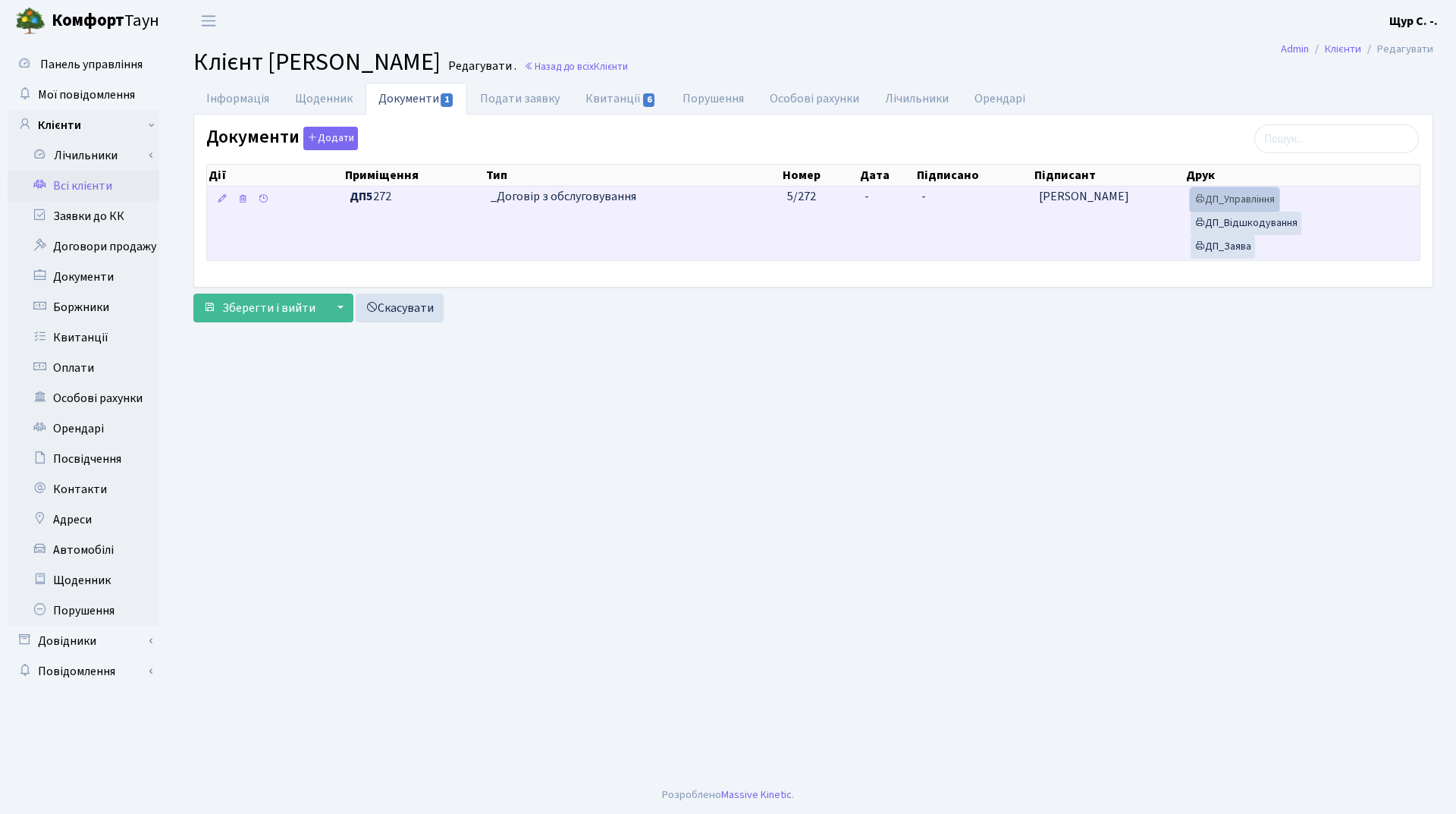
click at [1261, 197] on link "ДП_Управління" at bounding box center [1234, 200] width 88 height 24
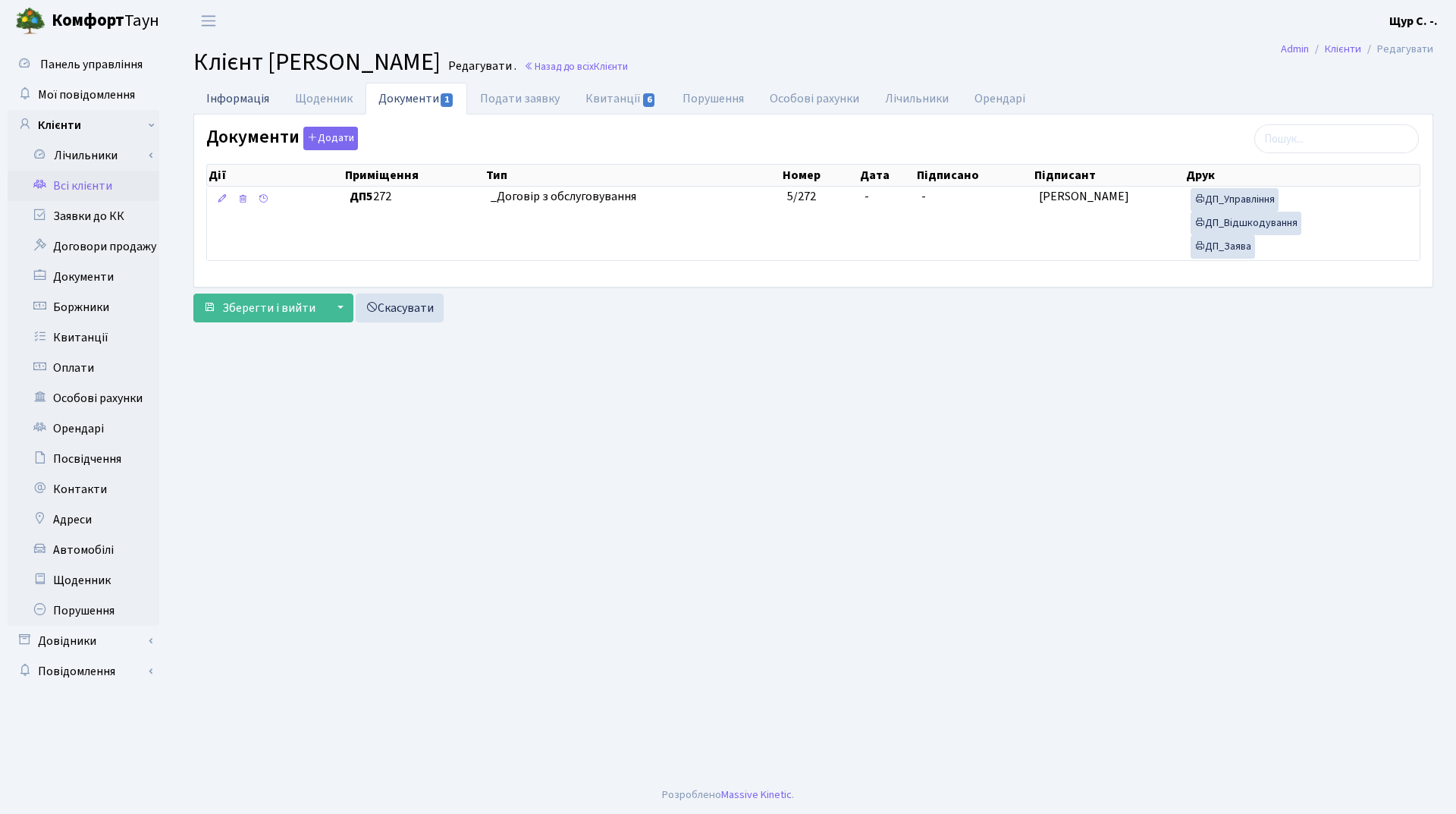
click at [252, 97] on link "Інформація" at bounding box center [238, 98] width 89 height 31
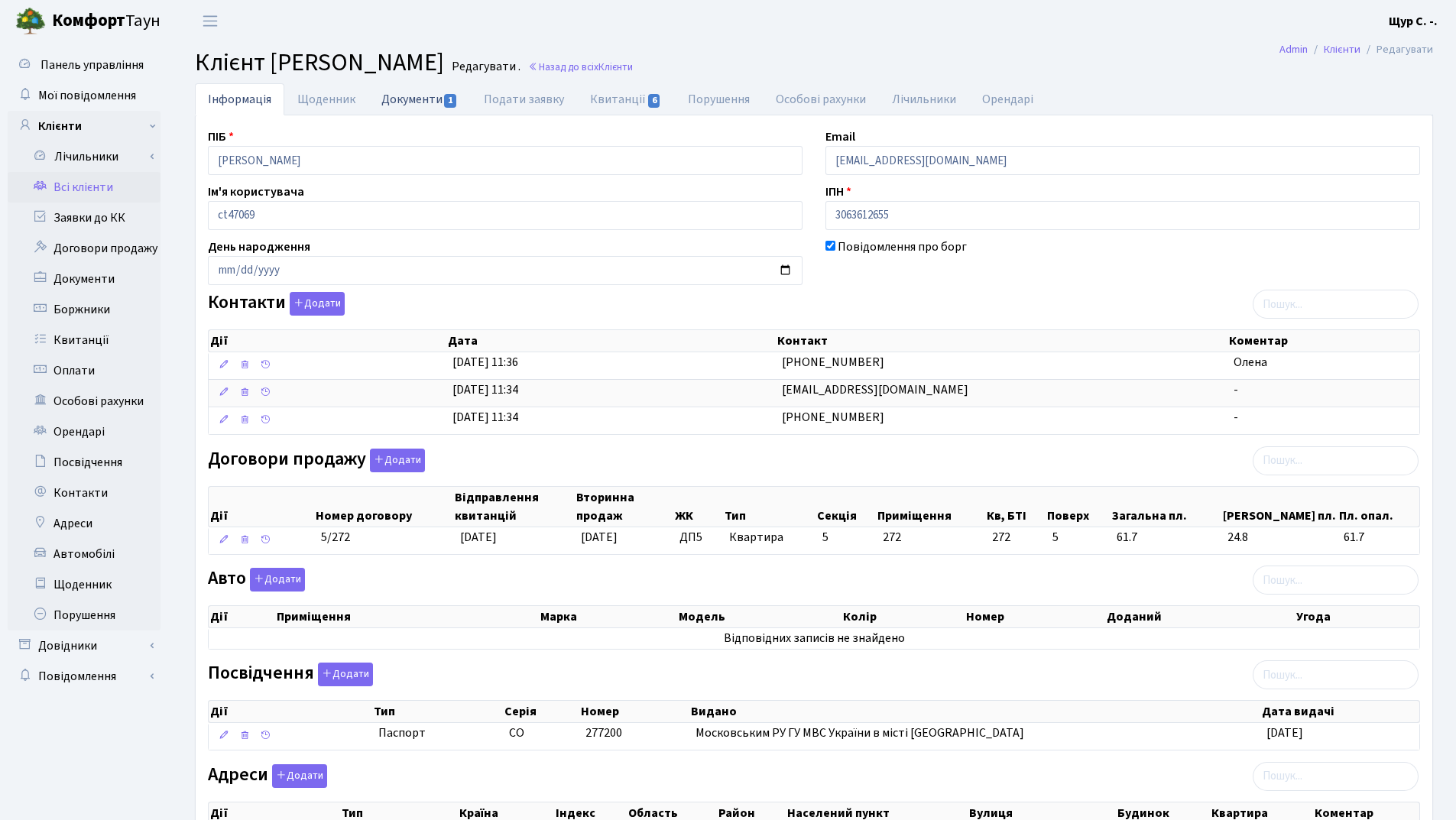
click at [407, 105] on link "Документи 1" at bounding box center [420, 99] width 103 height 32
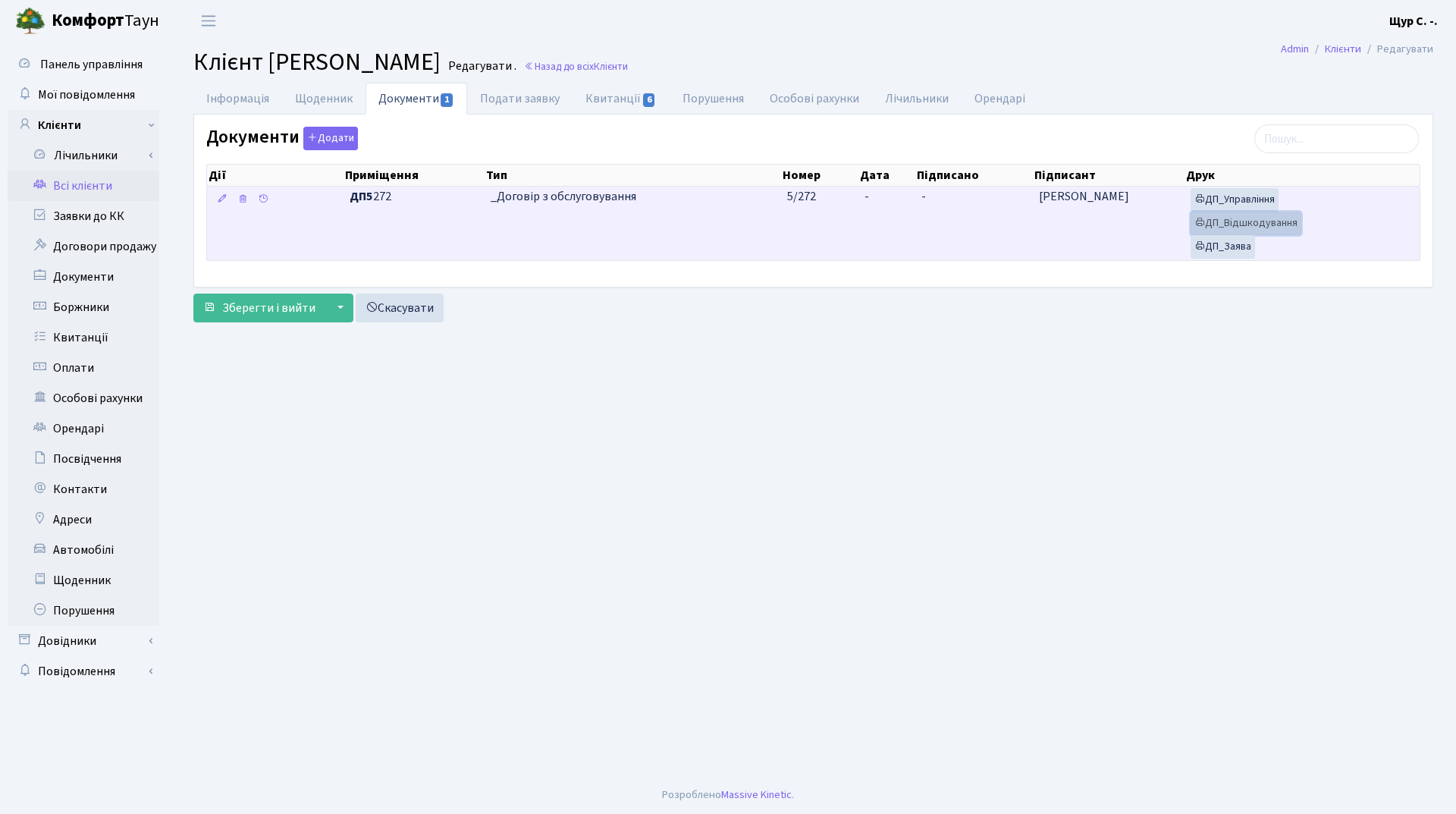
click at [1278, 223] on link "ДП_Відшкодування" at bounding box center [1245, 223] width 111 height 24
click at [1220, 250] on link "ДП_Заява" at bounding box center [1222, 247] width 64 height 24
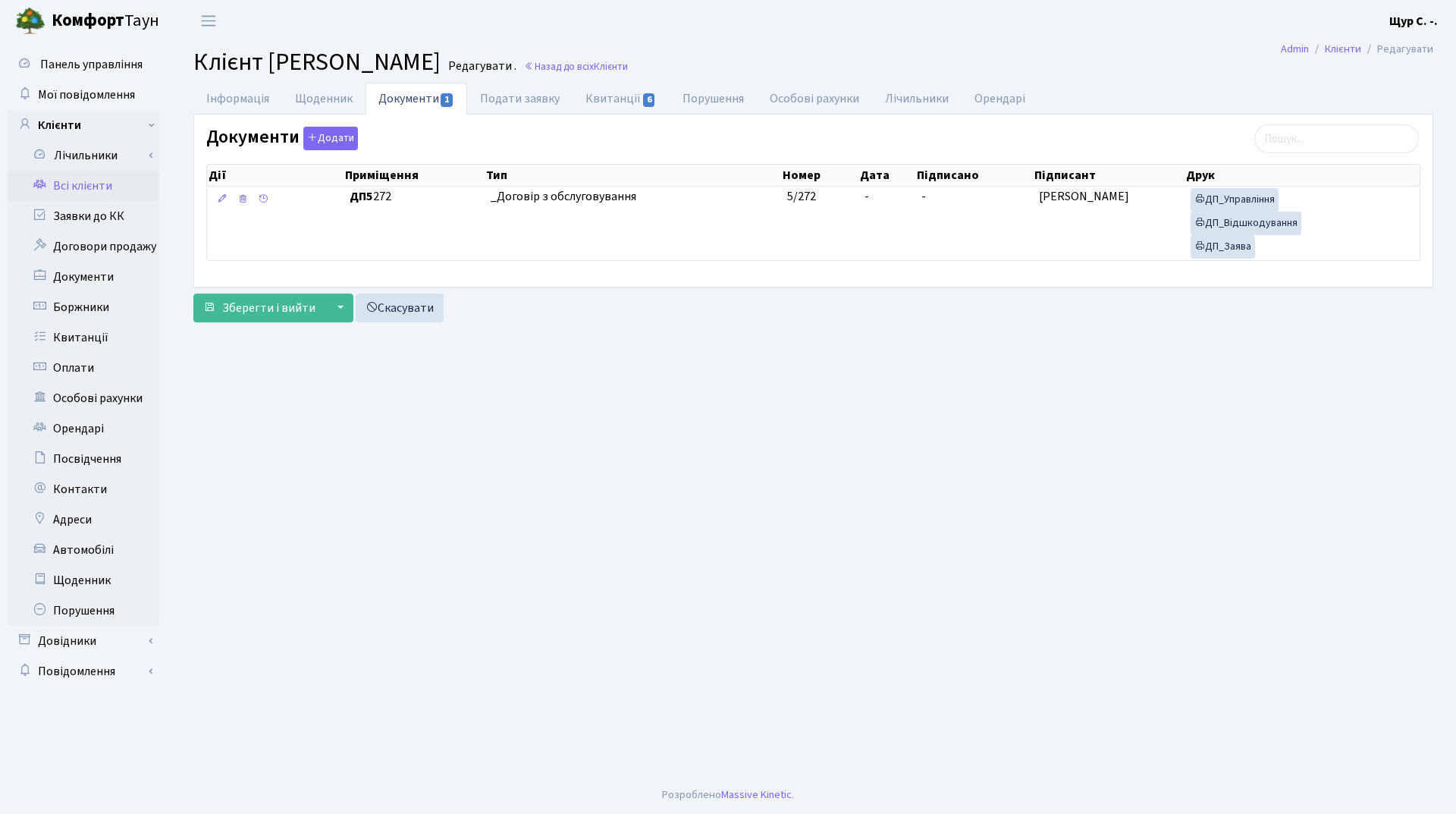
click at [91, 194] on link "Всі клієнти" at bounding box center [84, 186] width 152 height 31
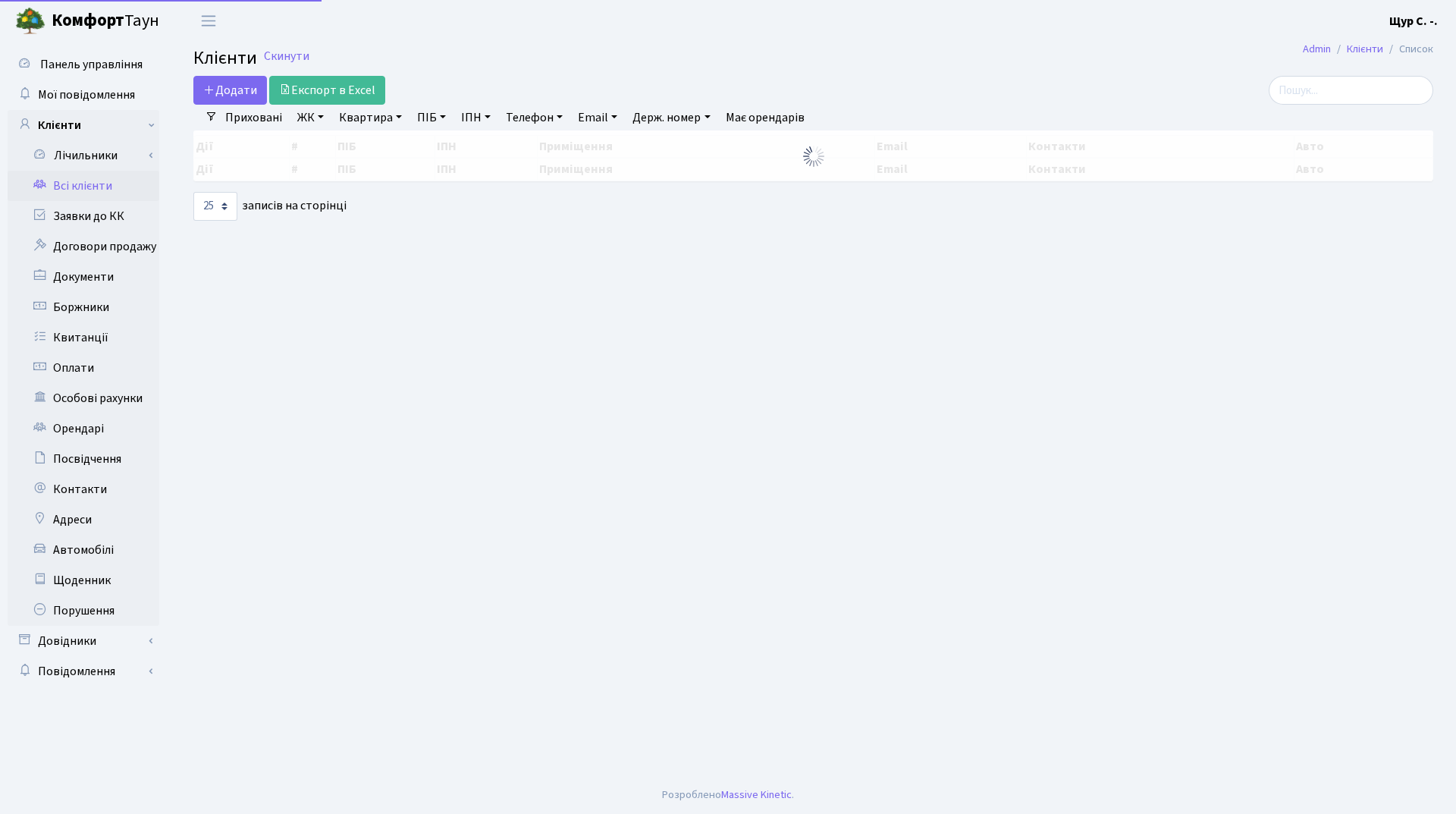
select select "25"
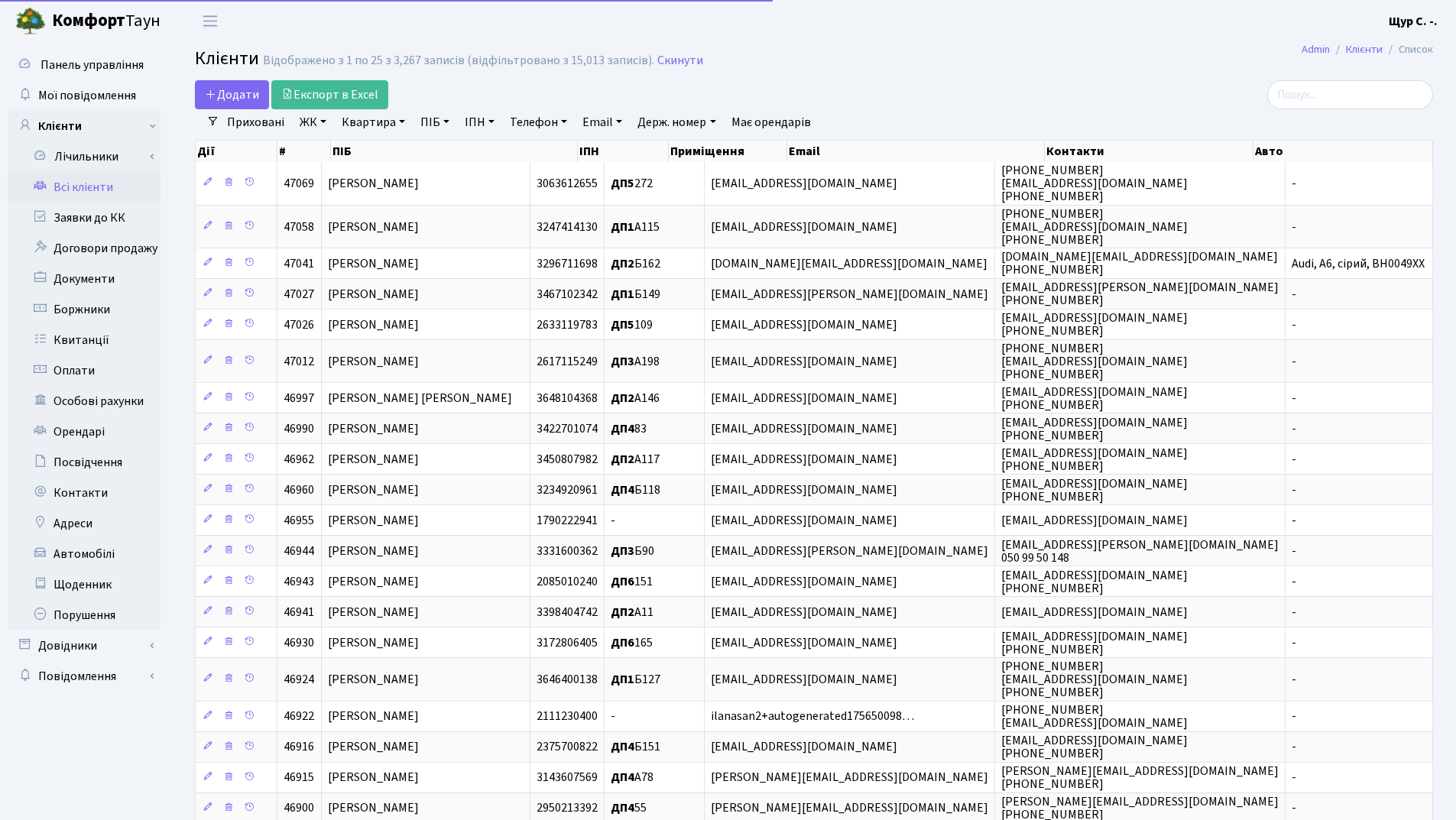
click at [381, 129] on link "Квартира" at bounding box center [373, 122] width 76 height 26
type input "272"
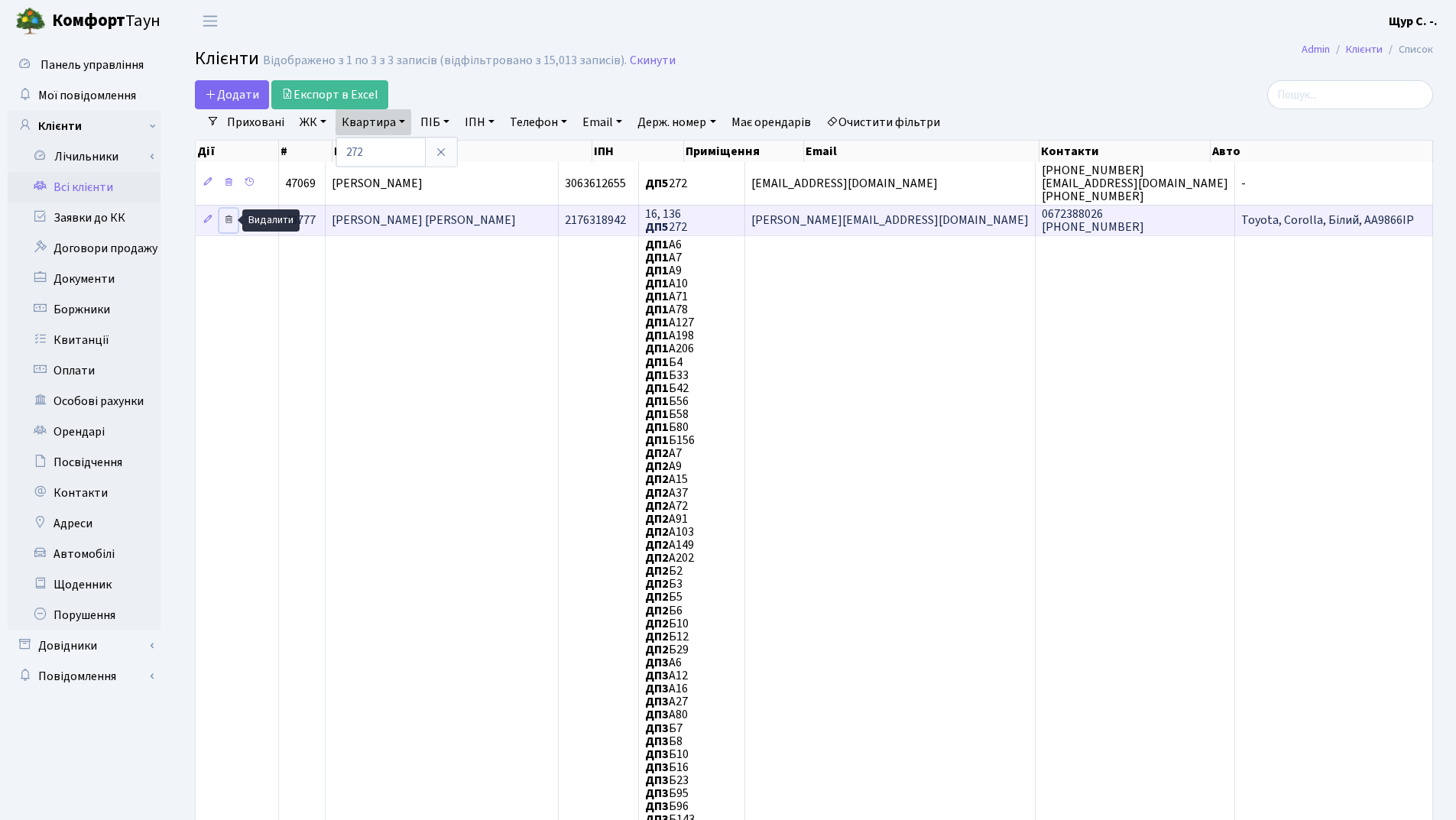
click at [231, 220] on icon at bounding box center [228, 219] width 11 height 11
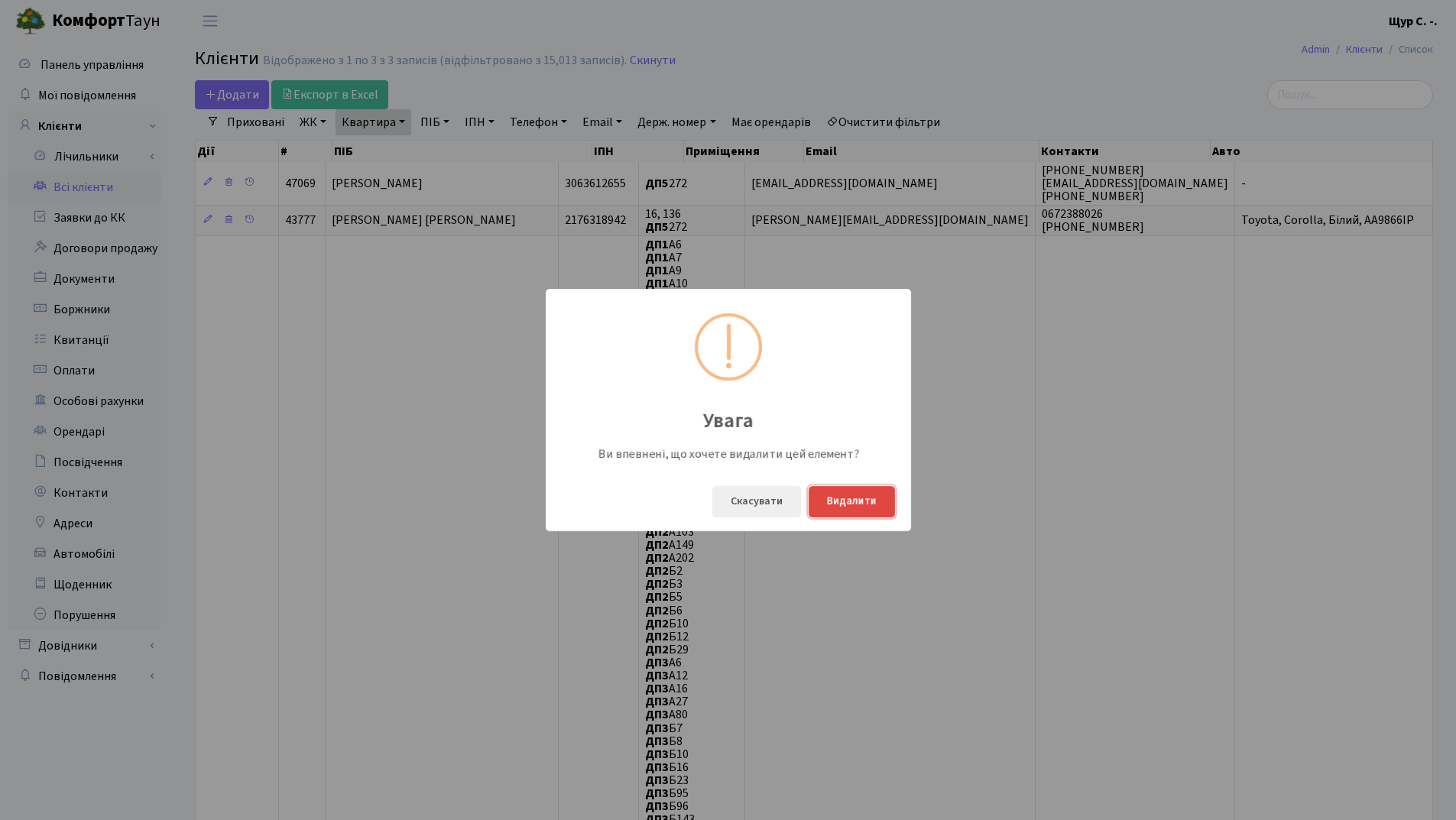
click at [854, 504] on button "Видалити" at bounding box center [852, 502] width 86 height 32
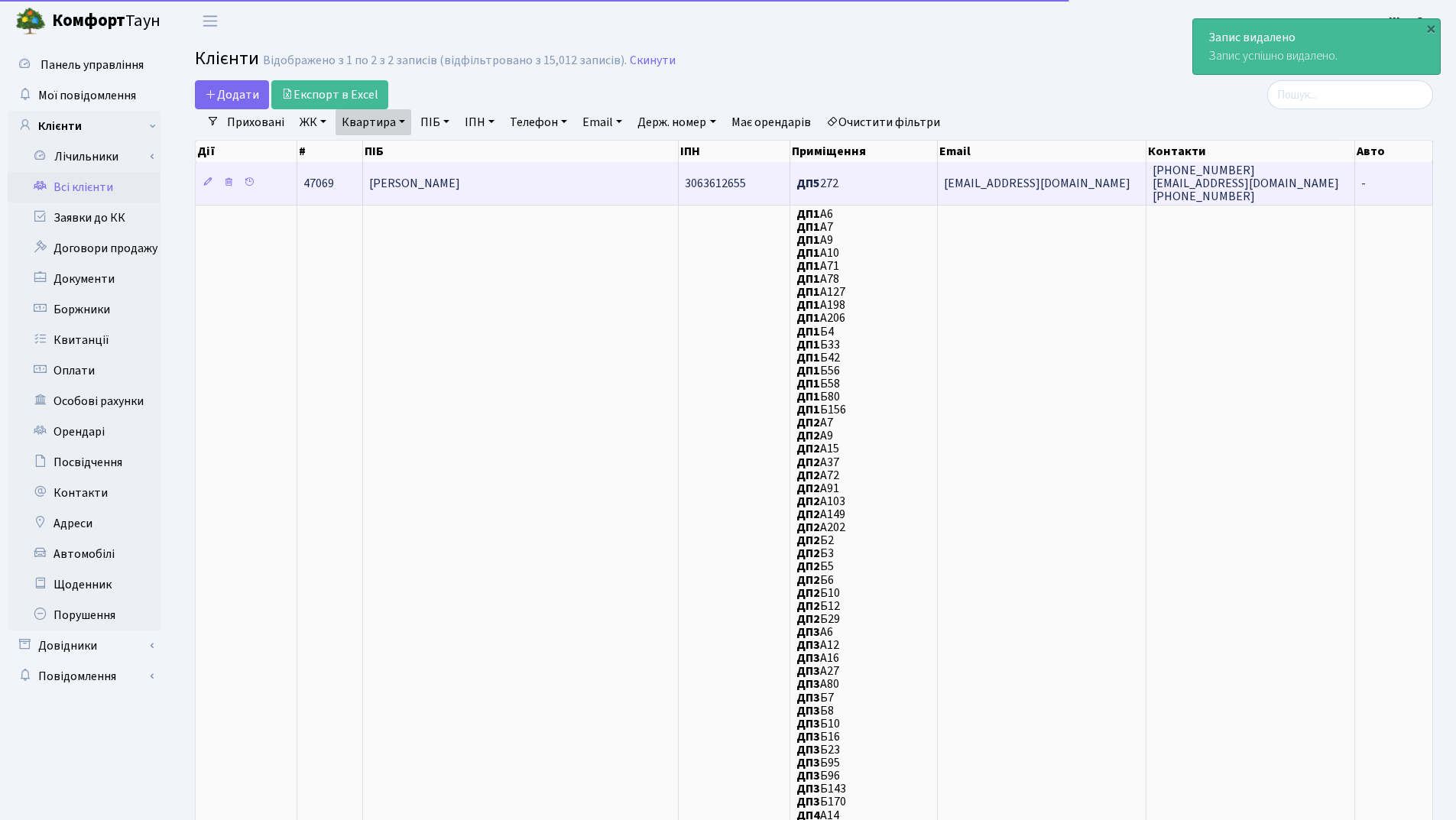
click at [544, 181] on td "[PERSON_NAME]" at bounding box center [520, 183] width 315 height 42
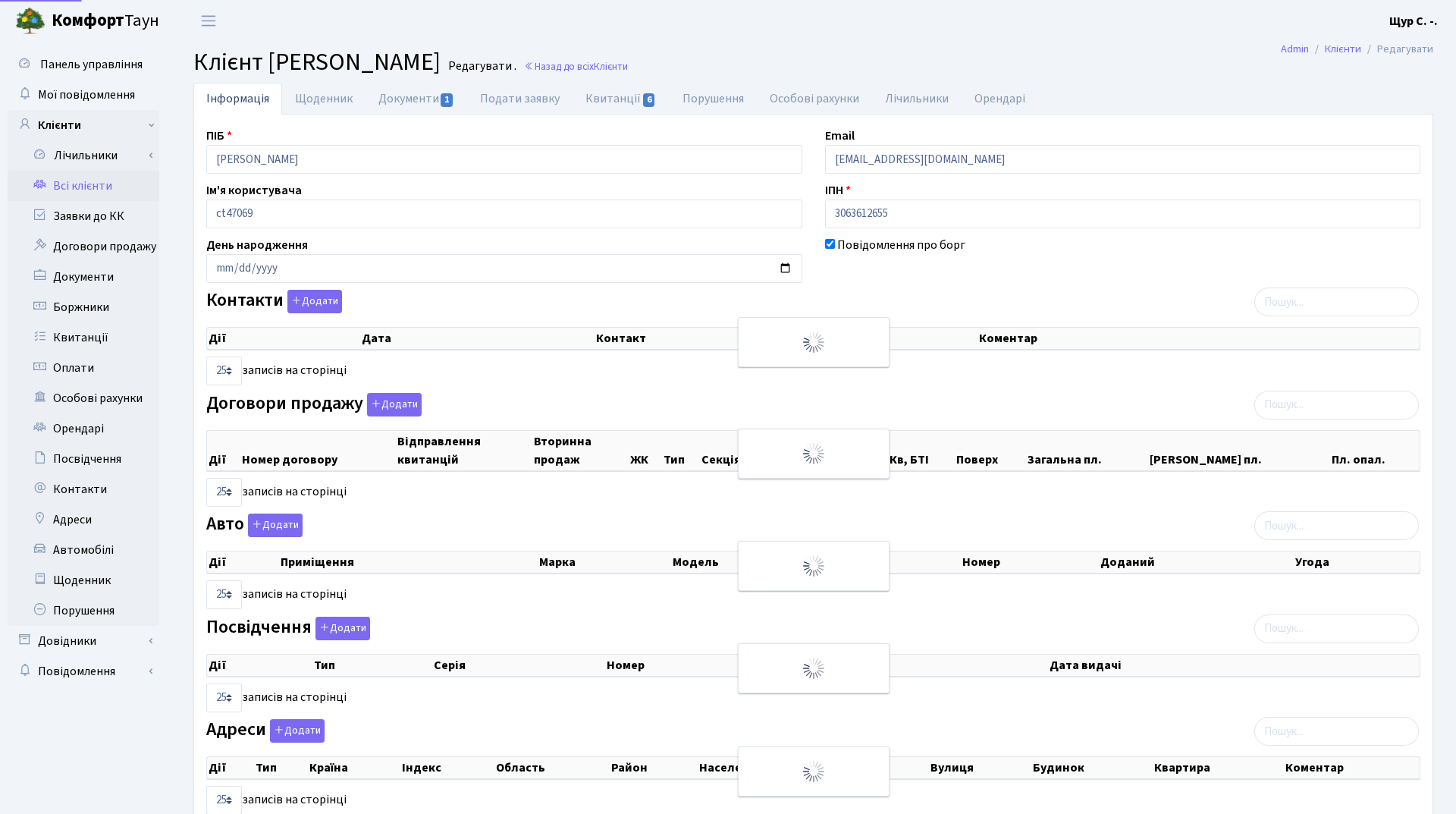
select select "25"
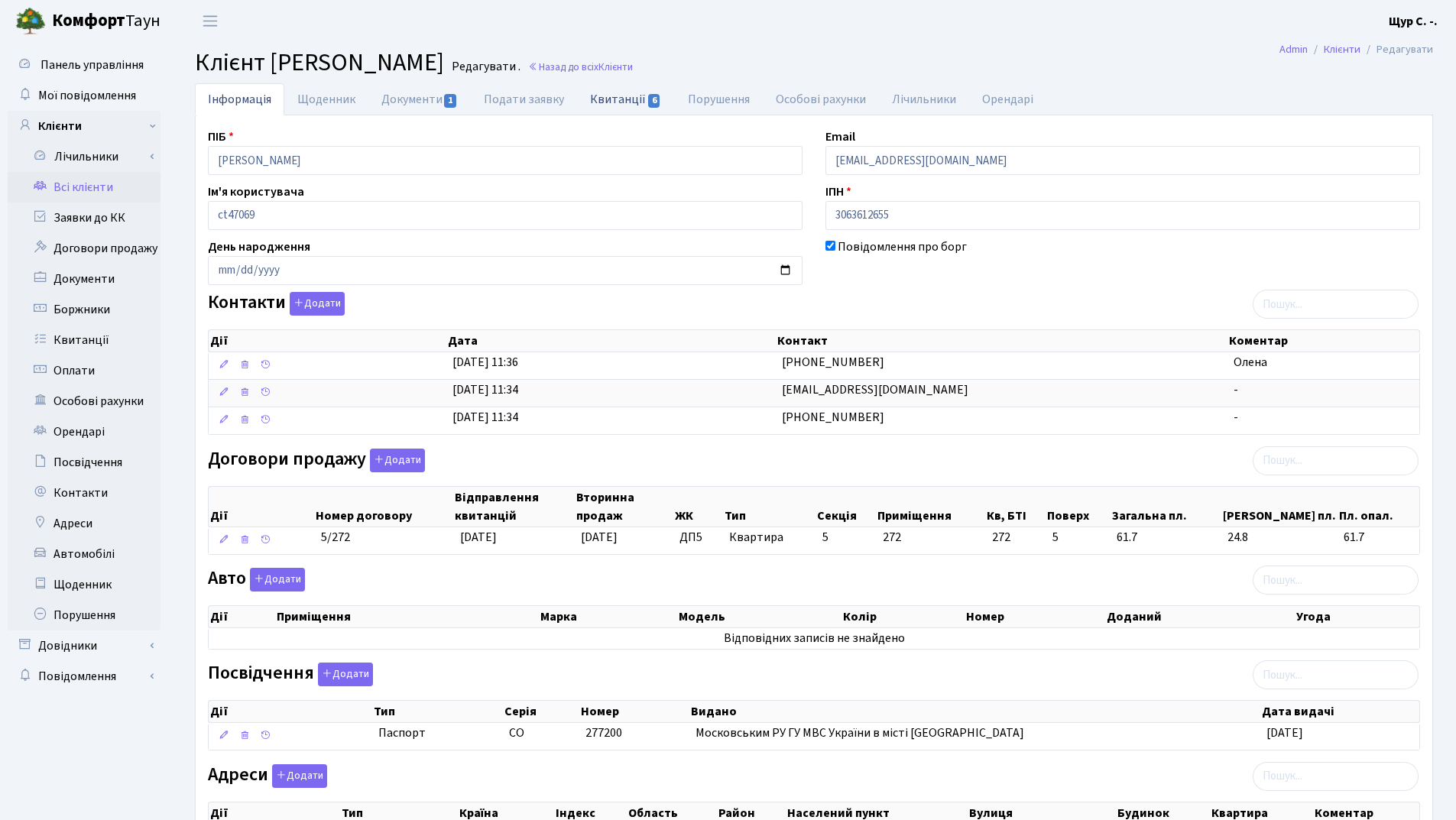
click at [616, 105] on link "Квитанції 6" at bounding box center [625, 99] width 97 height 32
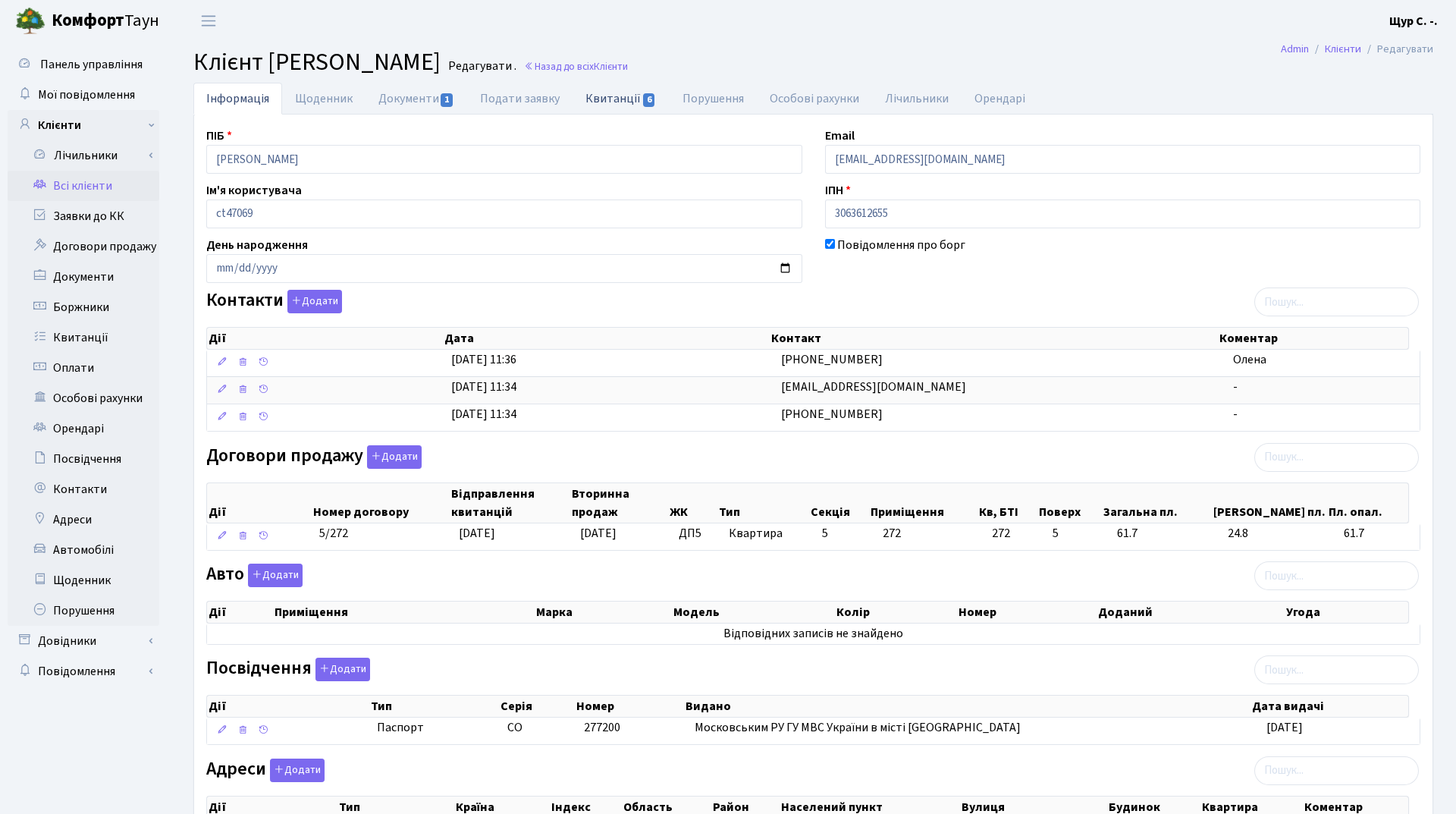
select select "25"
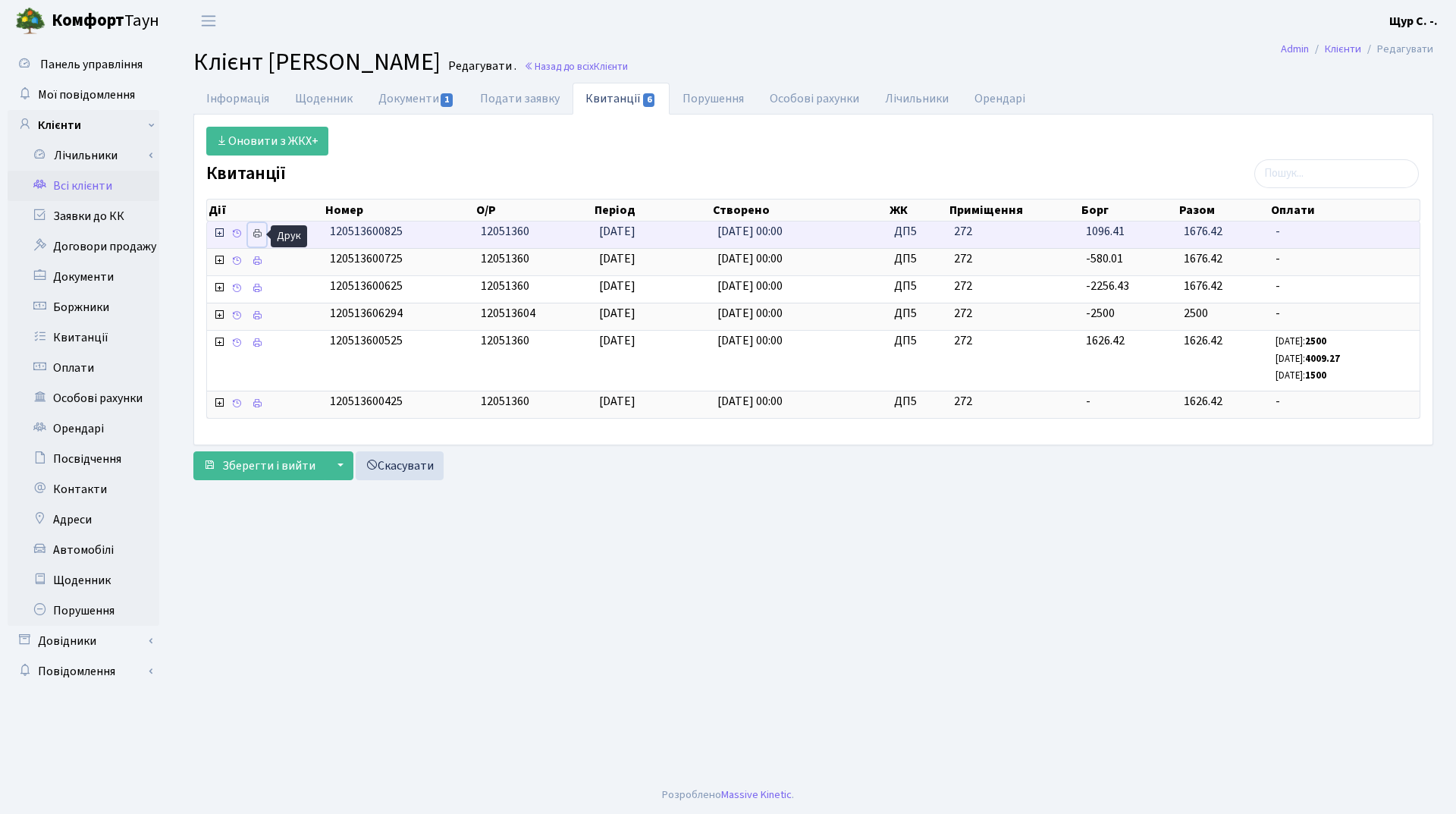
click at [255, 230] on icon at bounding box center [257, 234] width 10 height 10
click at [233, 99] on link "Інформація" at bounding box center [238, 98] width 89 height 31
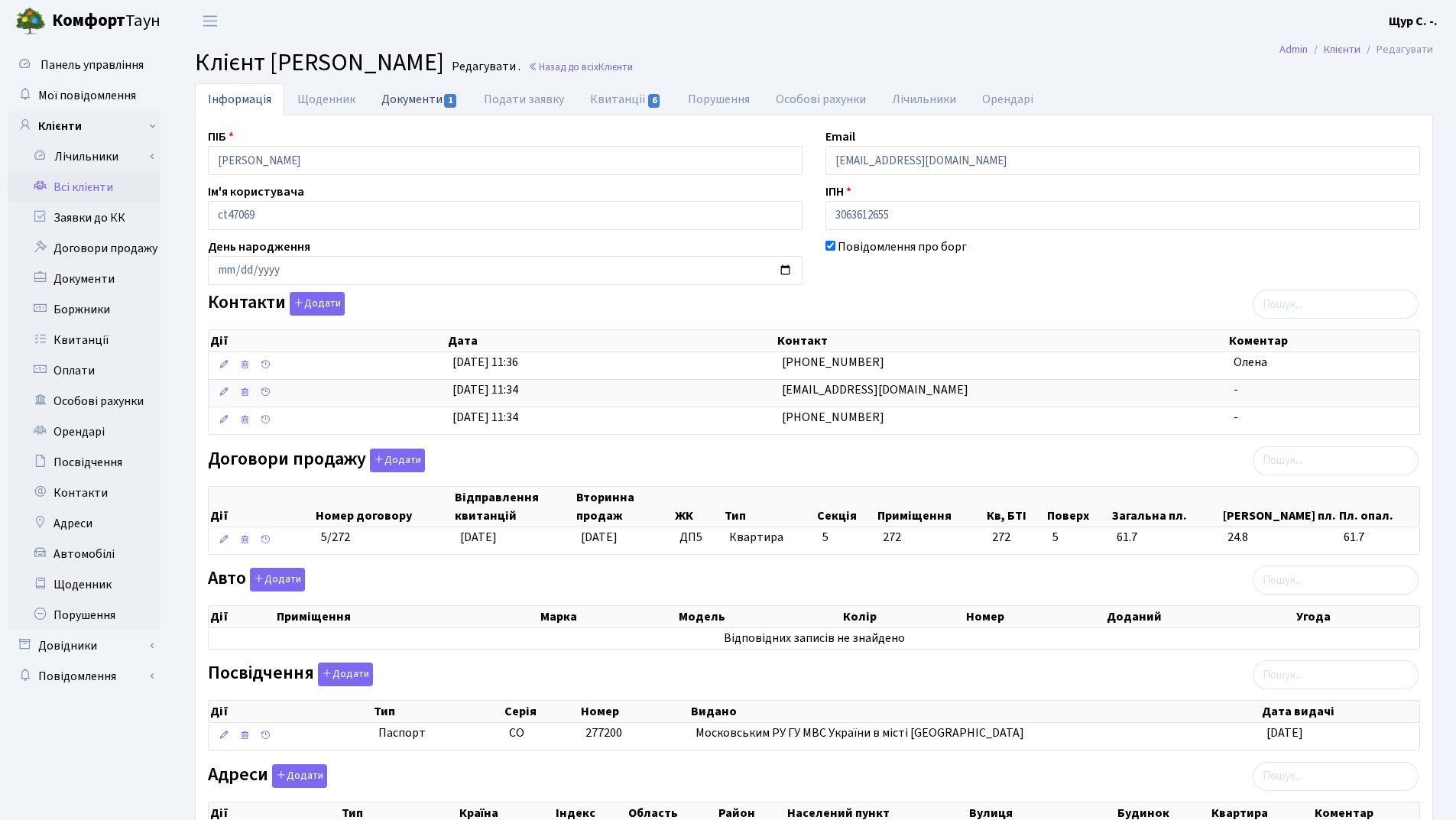
click at [406, 98] on link "Документи 1" at bounding box center [420, 99] width 103 height 32
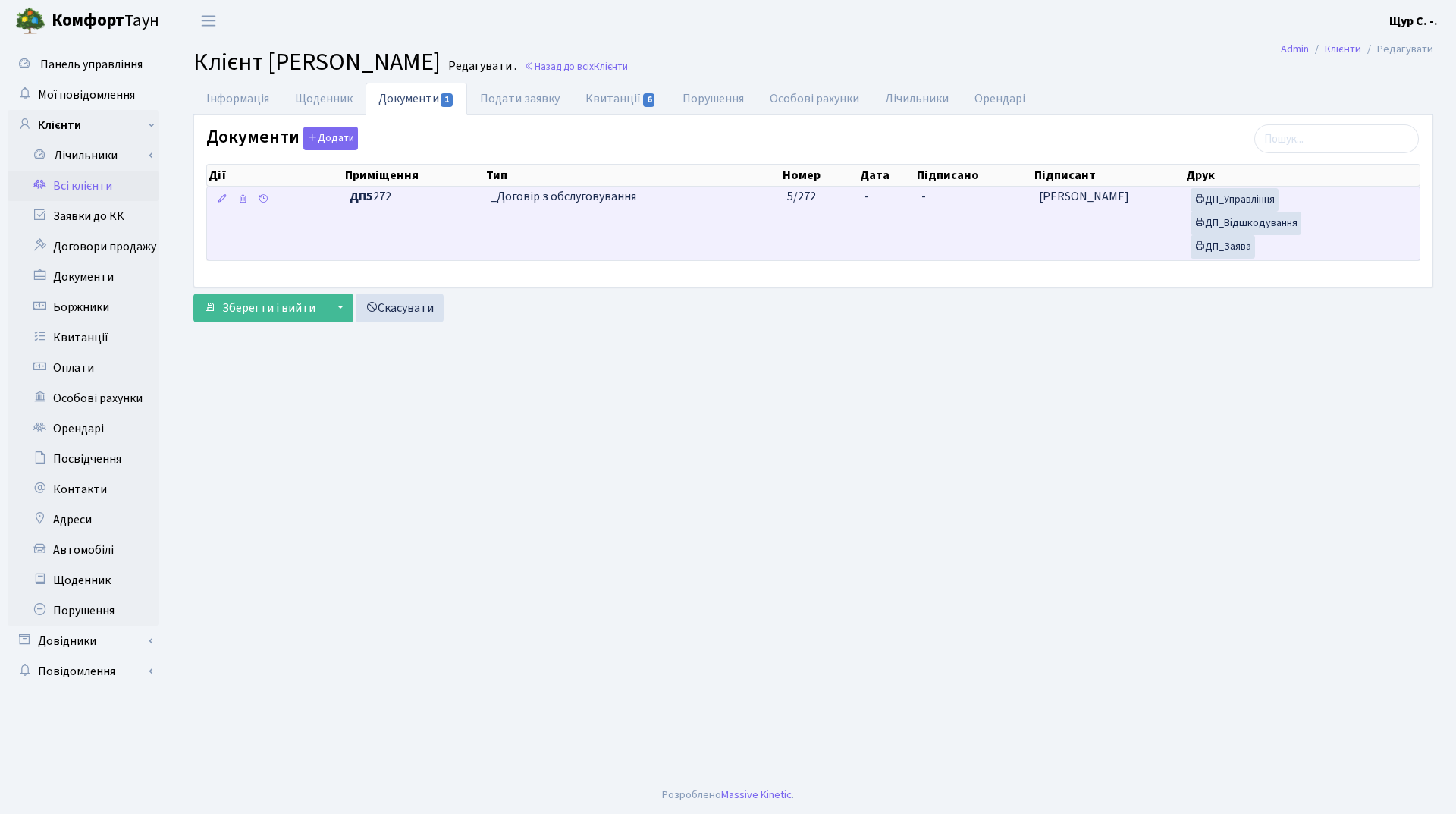
click at [559, 227] on td "_Договір з обслуговування" at bounding box center [633, 223] width 297 height 73
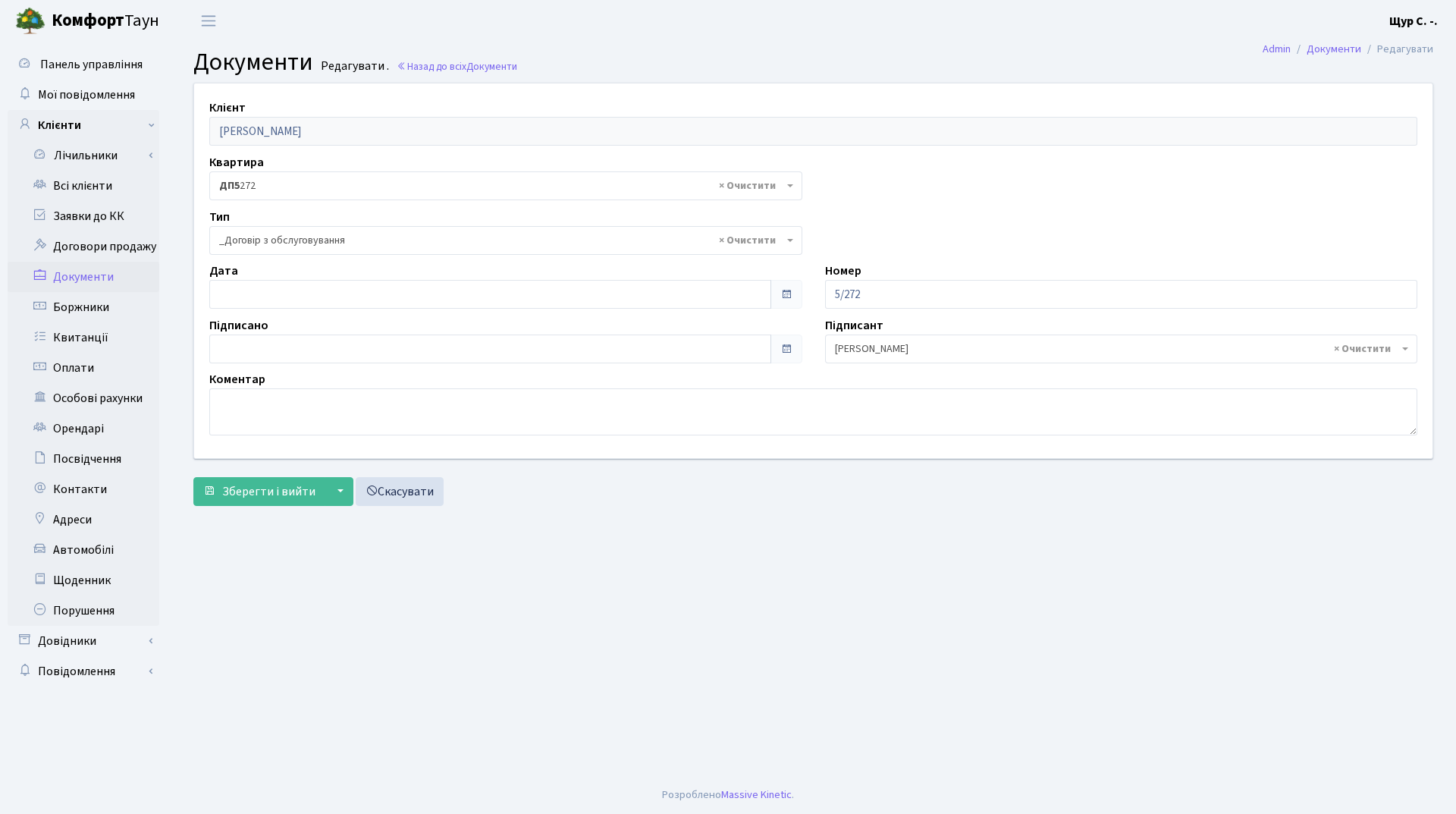
select select "289"
type input "[DATE]"
click at [358, 291] on input "[DATE]" at bounding box center [490, 294] width 562 height 29
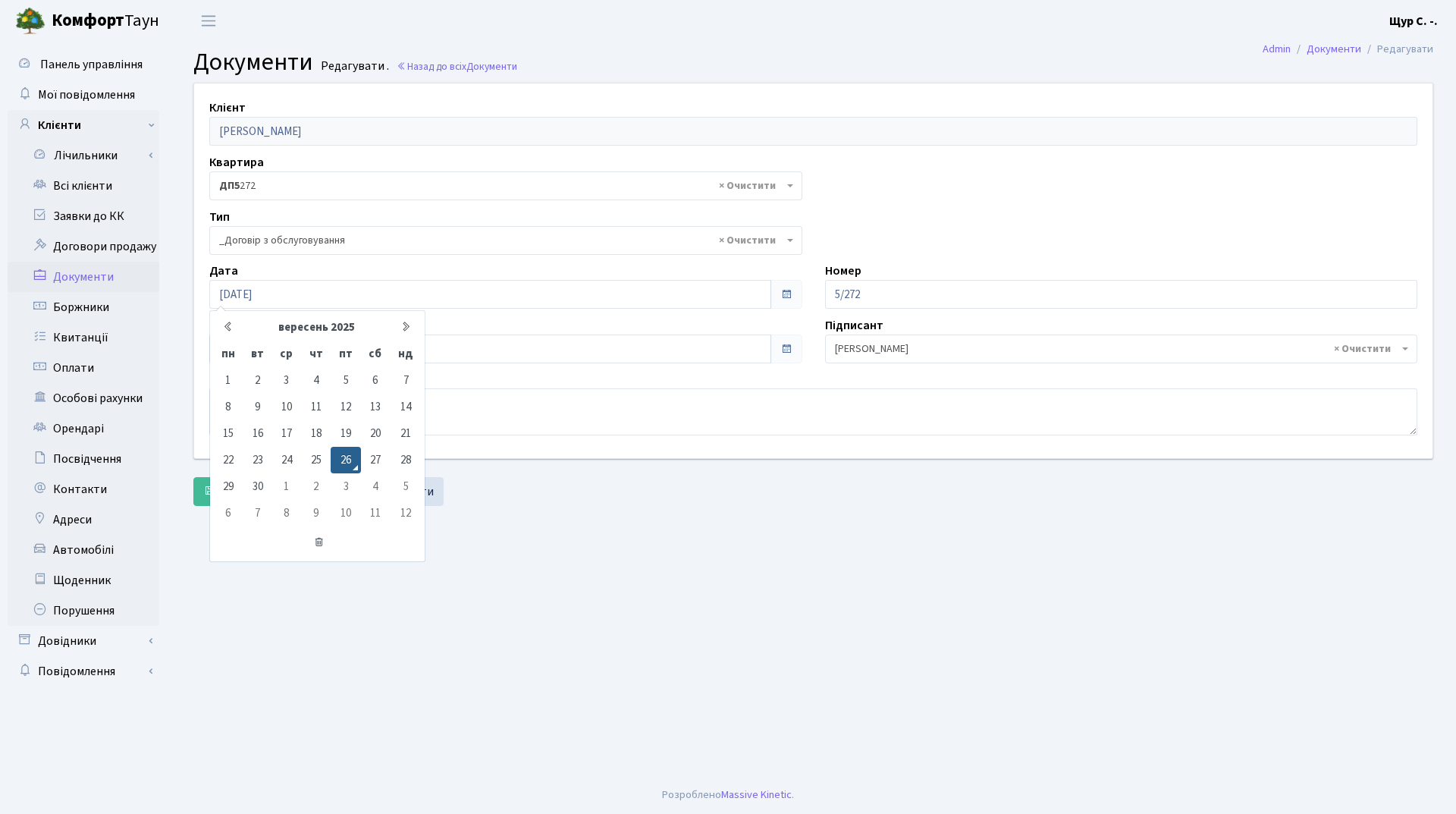
click at [640, 622] on main "Admin Документи Редагувати Документи Редагувати . Назад до всіх Документи Клієн…" at bounding box center [813, 409] width 1285 height 735
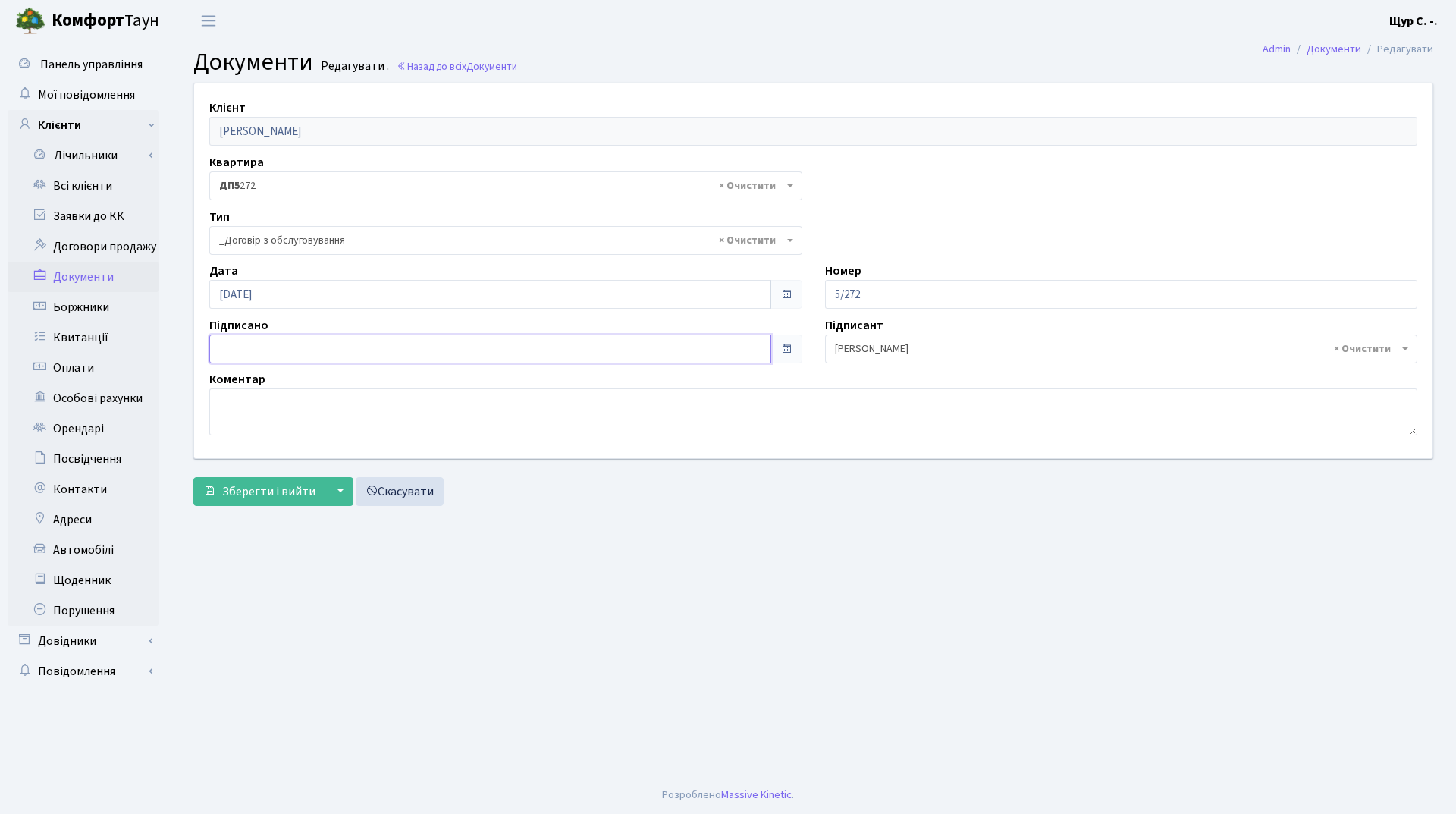
type input "[DATE]"
click at [382, 342] on input "[DATE]" at bounding box center [490, 349] width 562 height 29
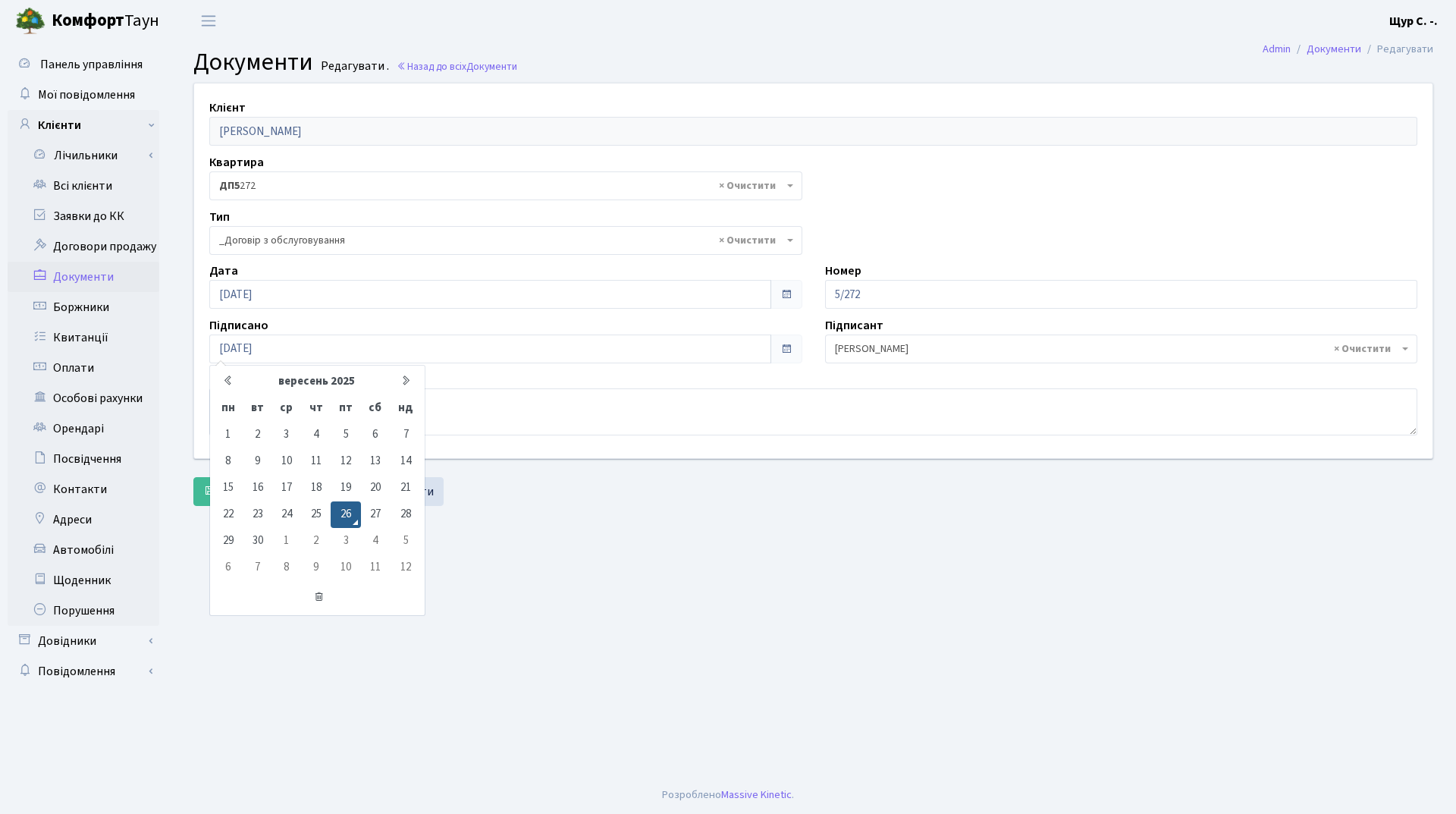
click at [556, 545] on main "Admin Документи Редагувати Документи Редагувати . Назад до всіх Документи Клієн…" at bounding box center [813, 409] width 1285 height 735
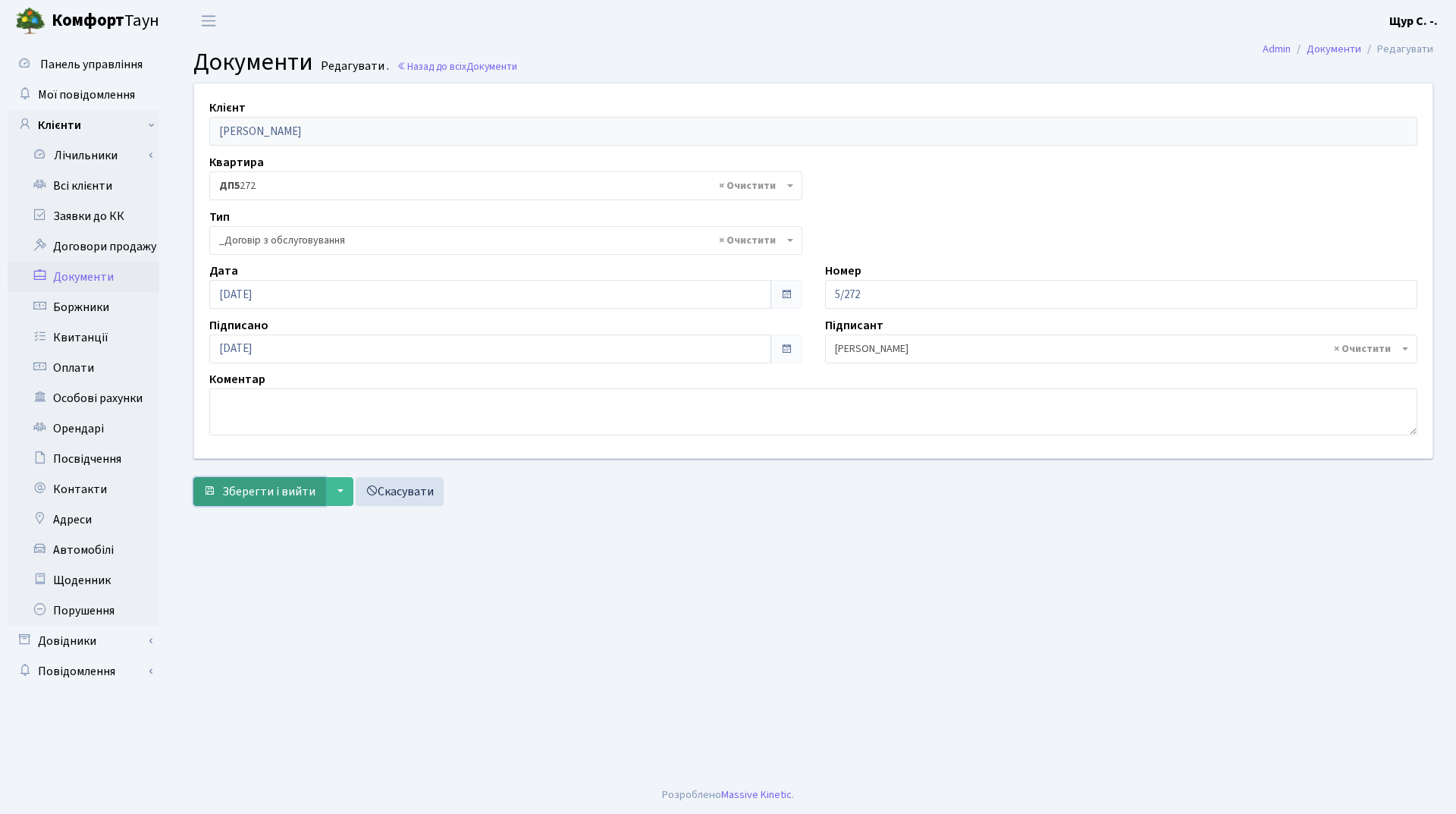
click at [261, 496] on span "Зберегти і вийти" at bounding box center [268, 491] width 93 height 17
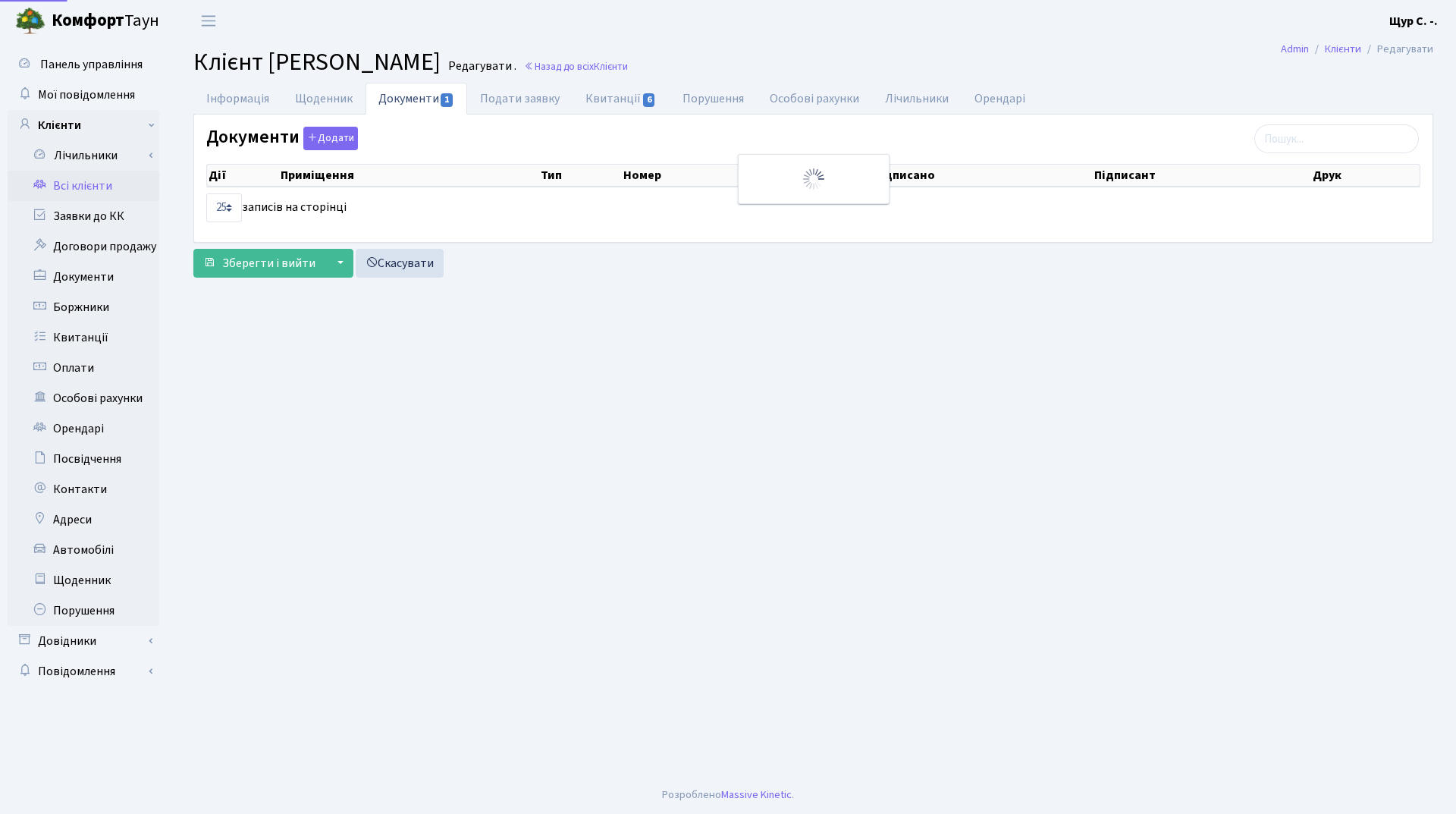
select select "25"
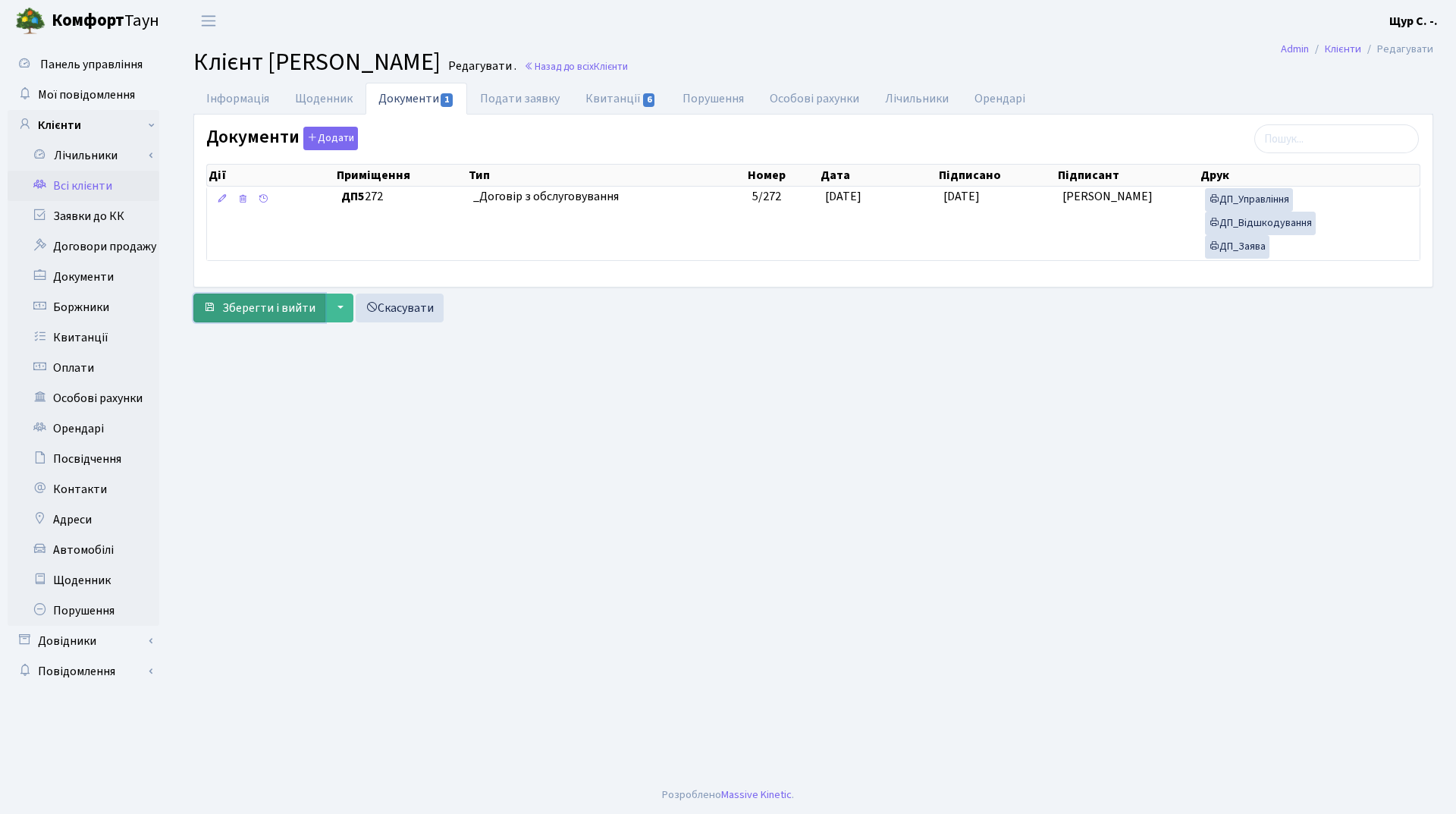
click at [257, 308] on span "Зберегти і вийти" at bounding box center [268, 308] width 93 height 17
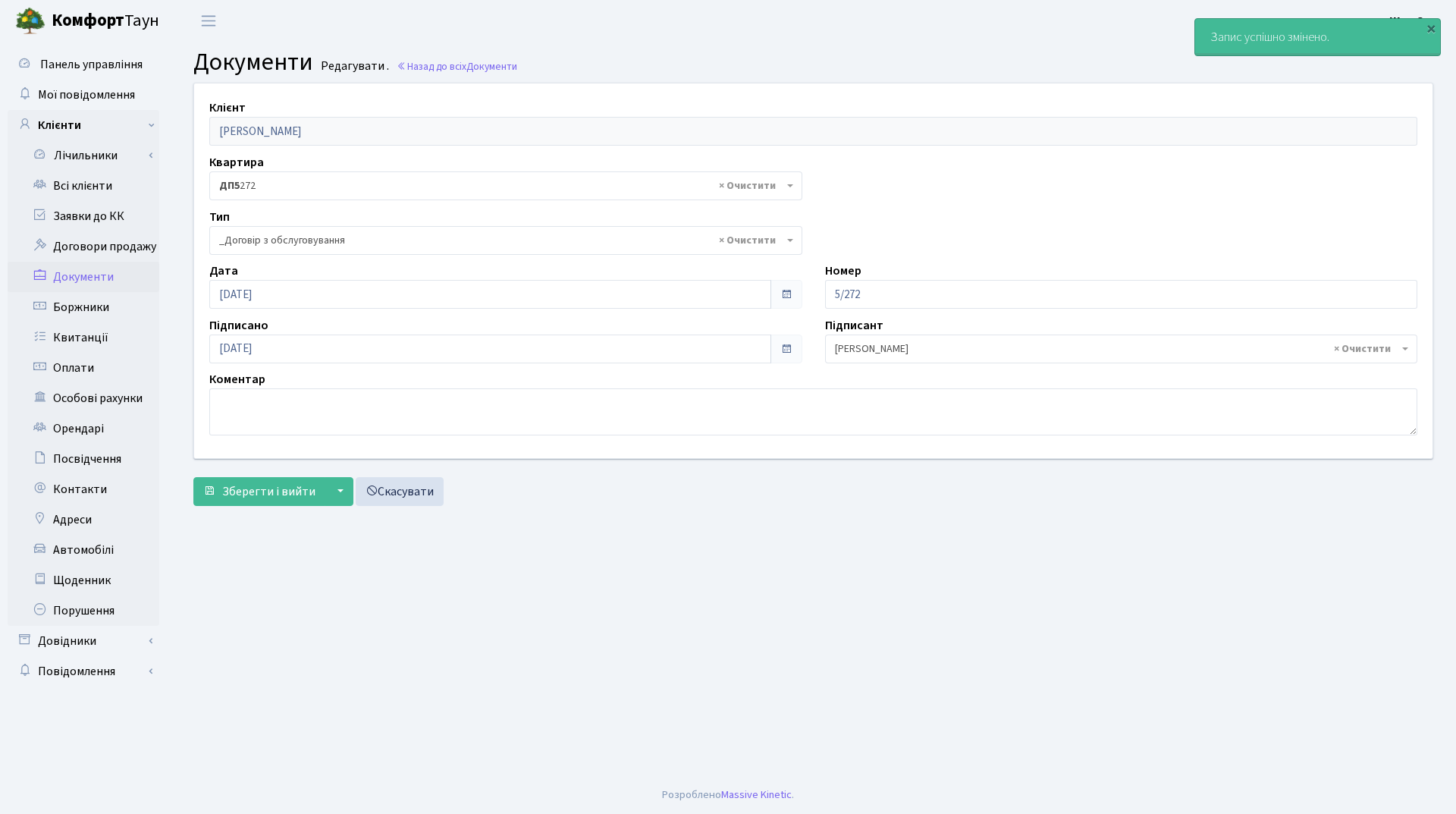
select select "289"
click at [86, 185] on link "Всі клієнти" at bounding box center [84, 186] width 152 height 31
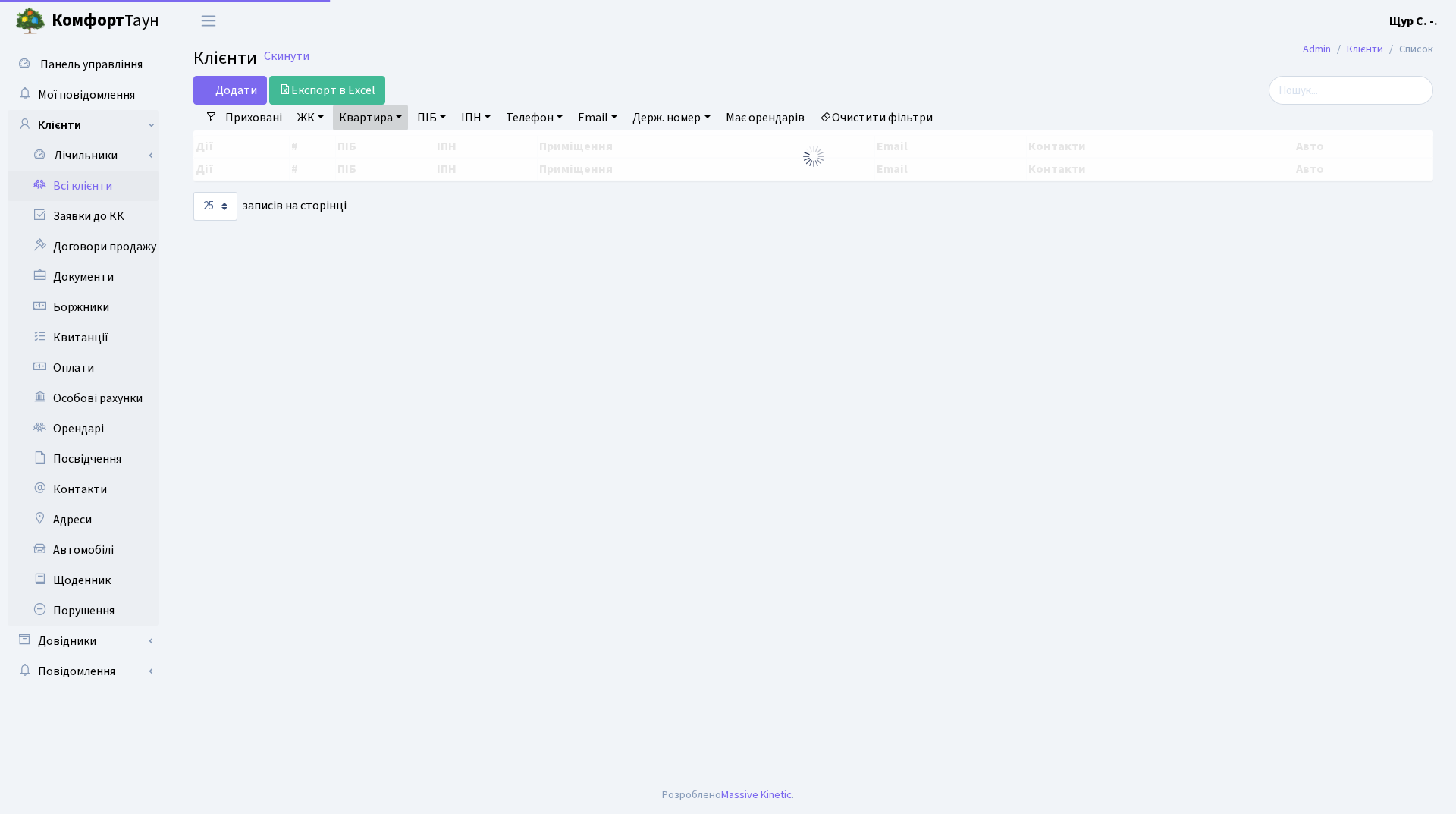
select select "25"
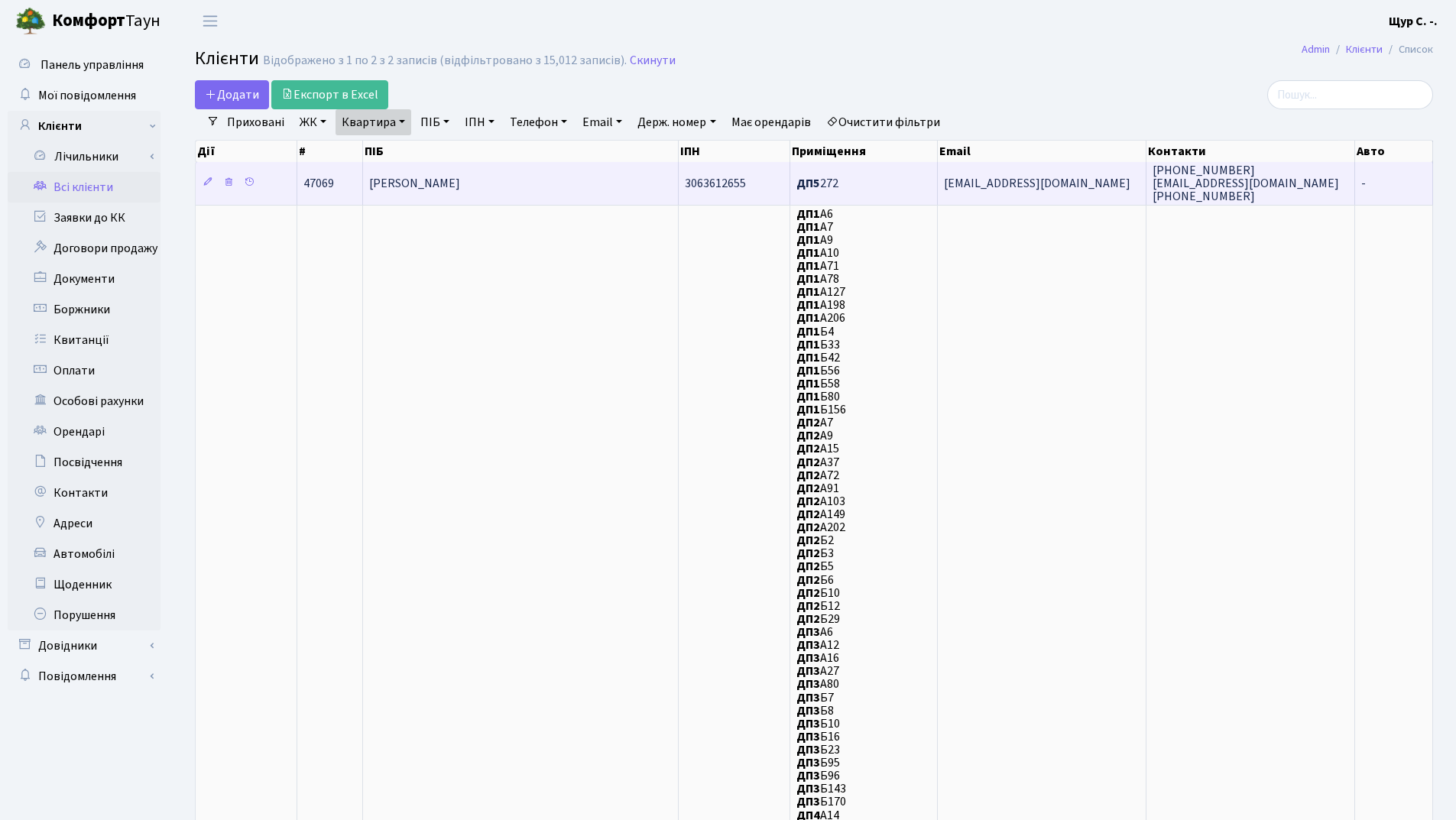
click at [515, 182] on td "[PERSON_NAME]" at bounding box center [520, 183] width 315 height 42
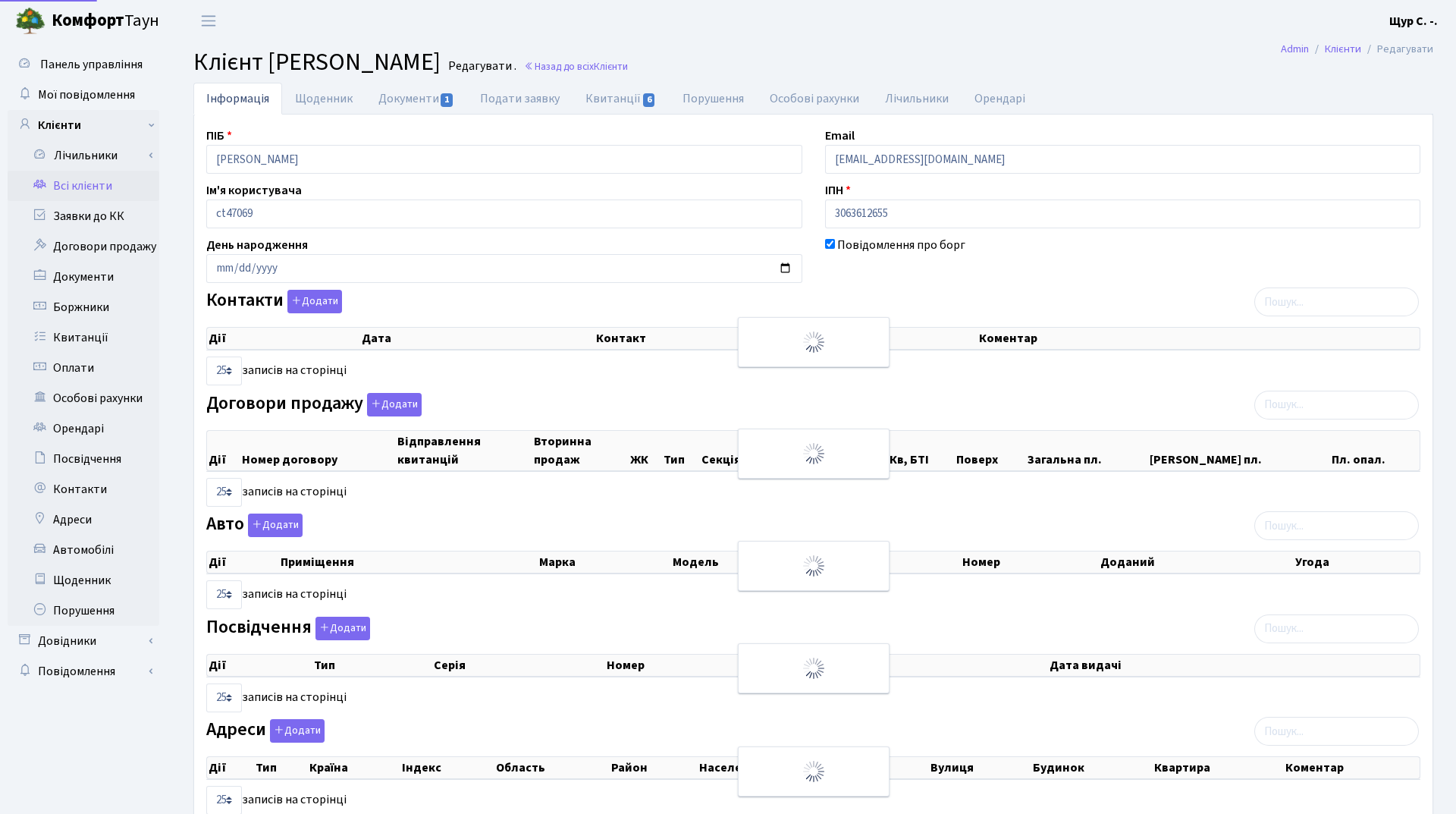
select select "25"
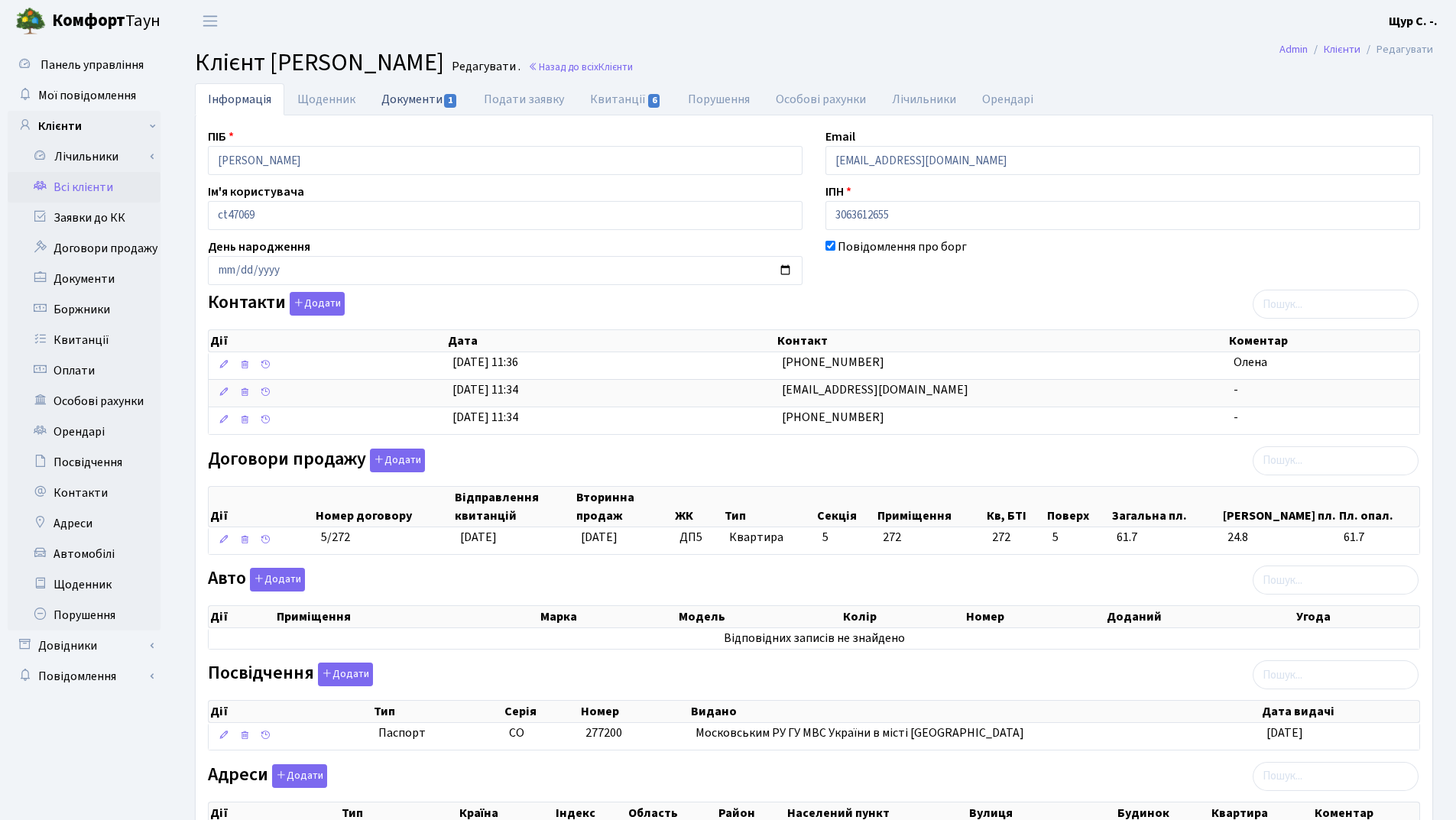
click at [398, 103] on link "Документи 1" at bounding box center [420, 99] width 103 height 32
select select "25"
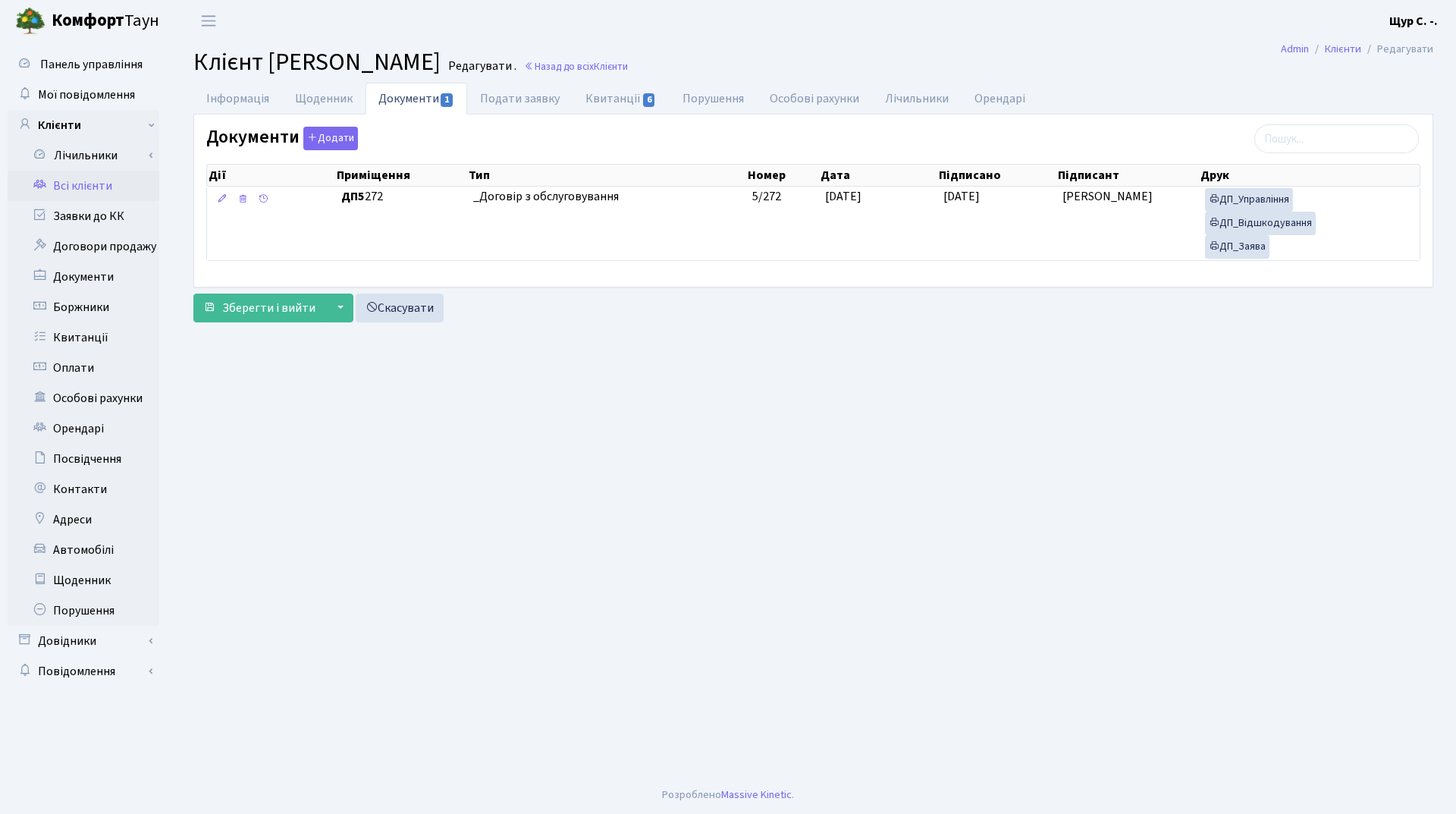
click at [121, 189] on link "Всі клієнти" at bounding box center [84, 186] width 152 height 31
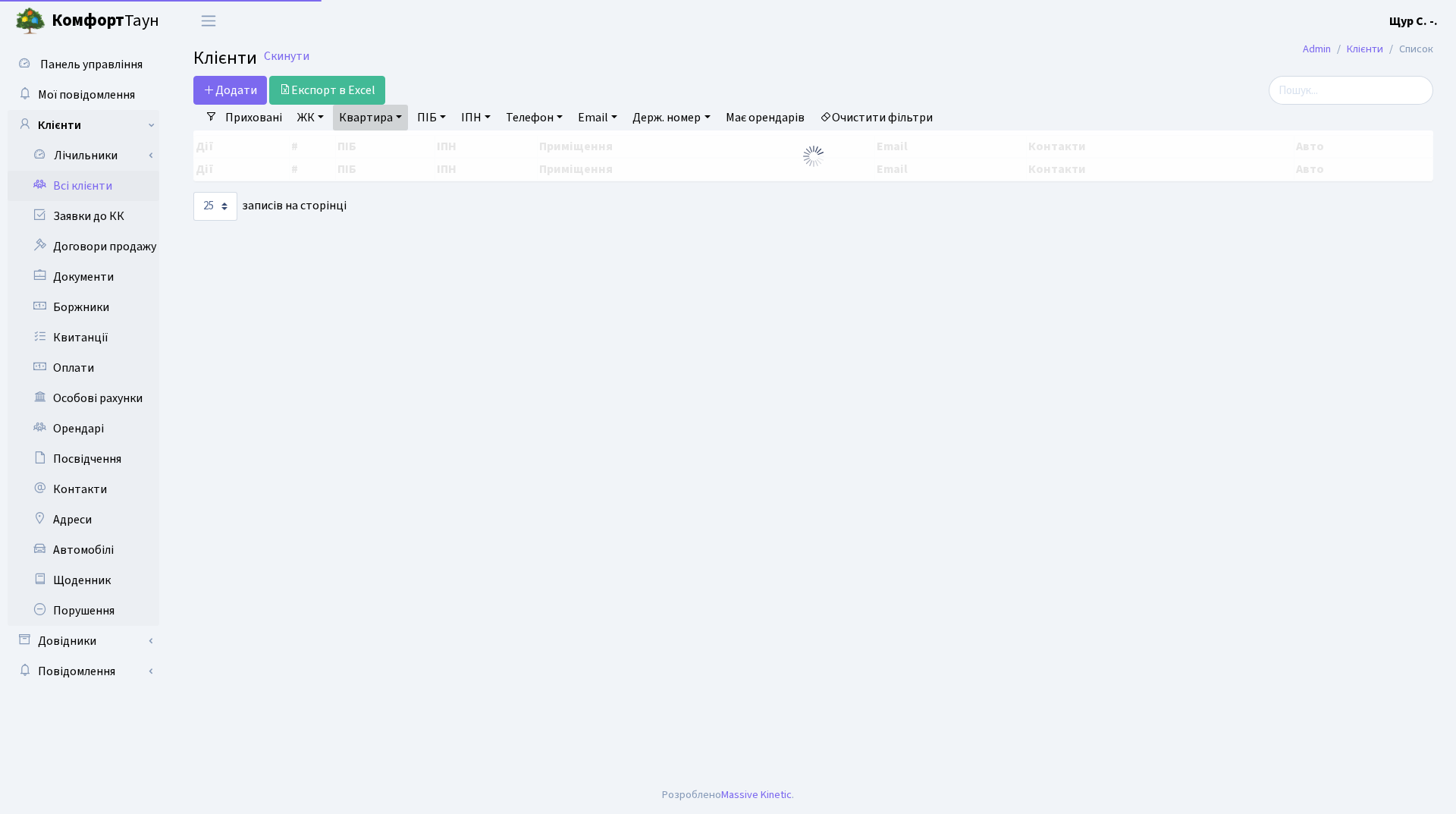
select select "25"
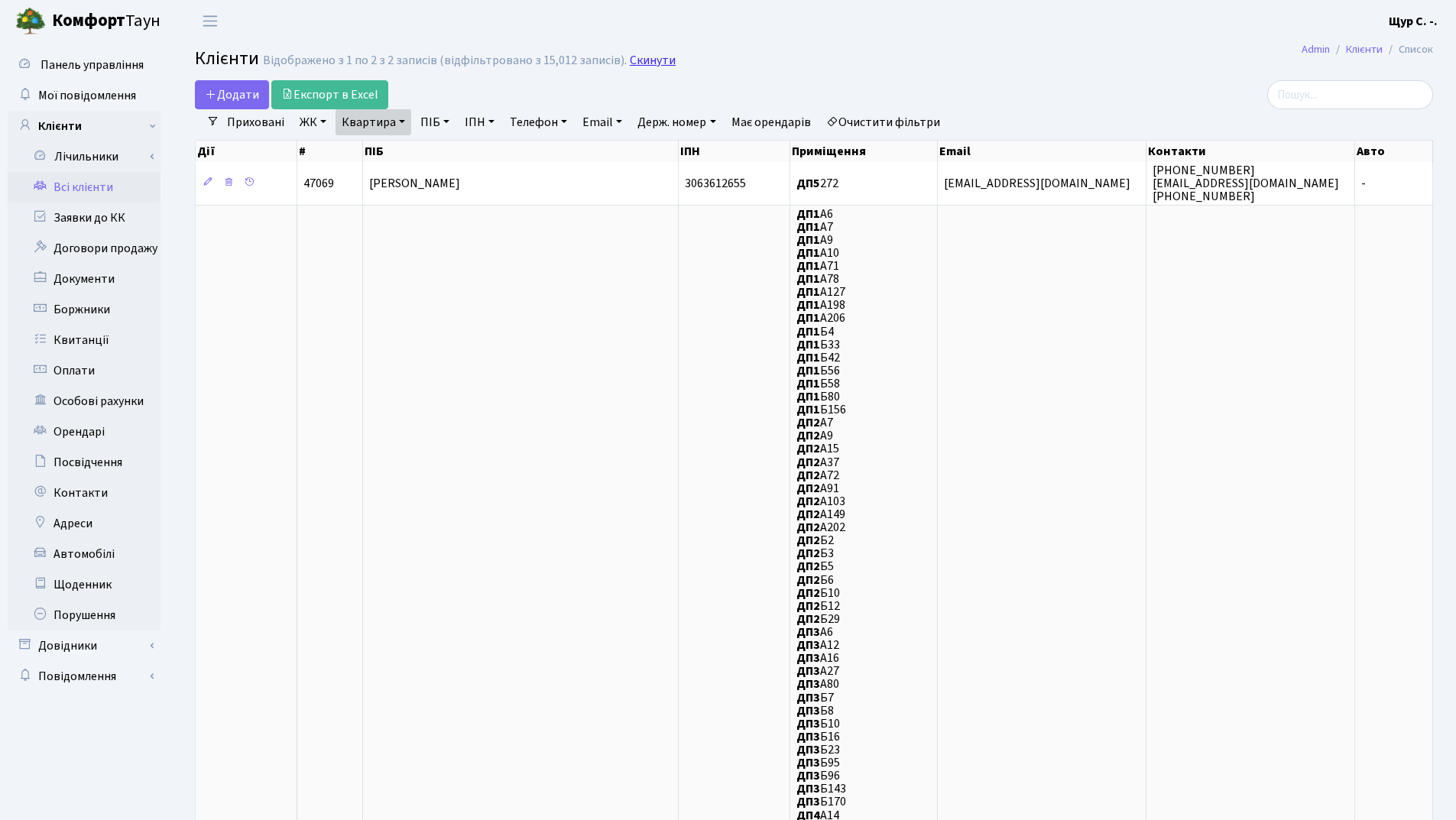
click at [645, 58] on link "Скинути" at bounding box center [652, 61] width 46 height 15
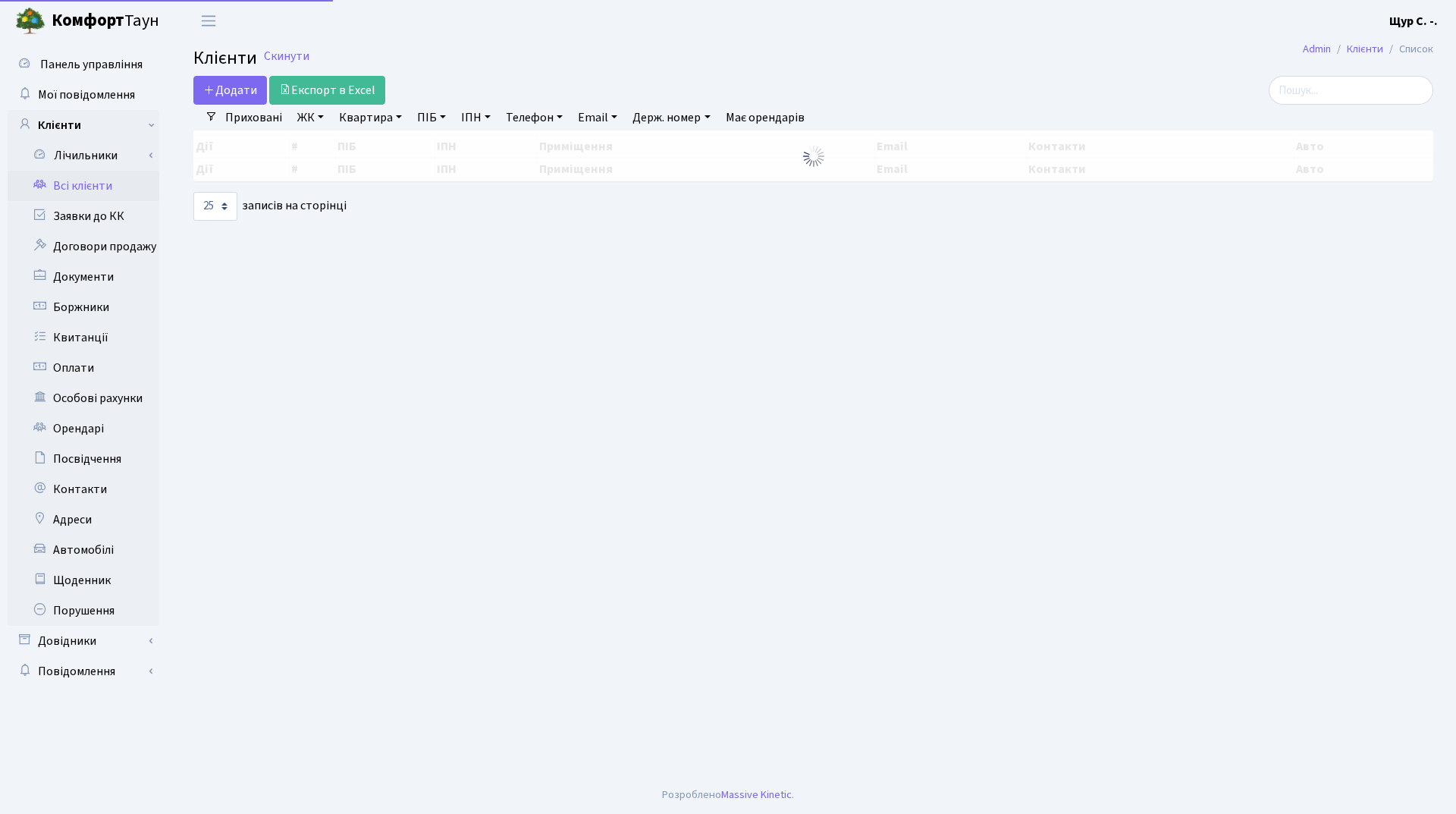
select select "25"
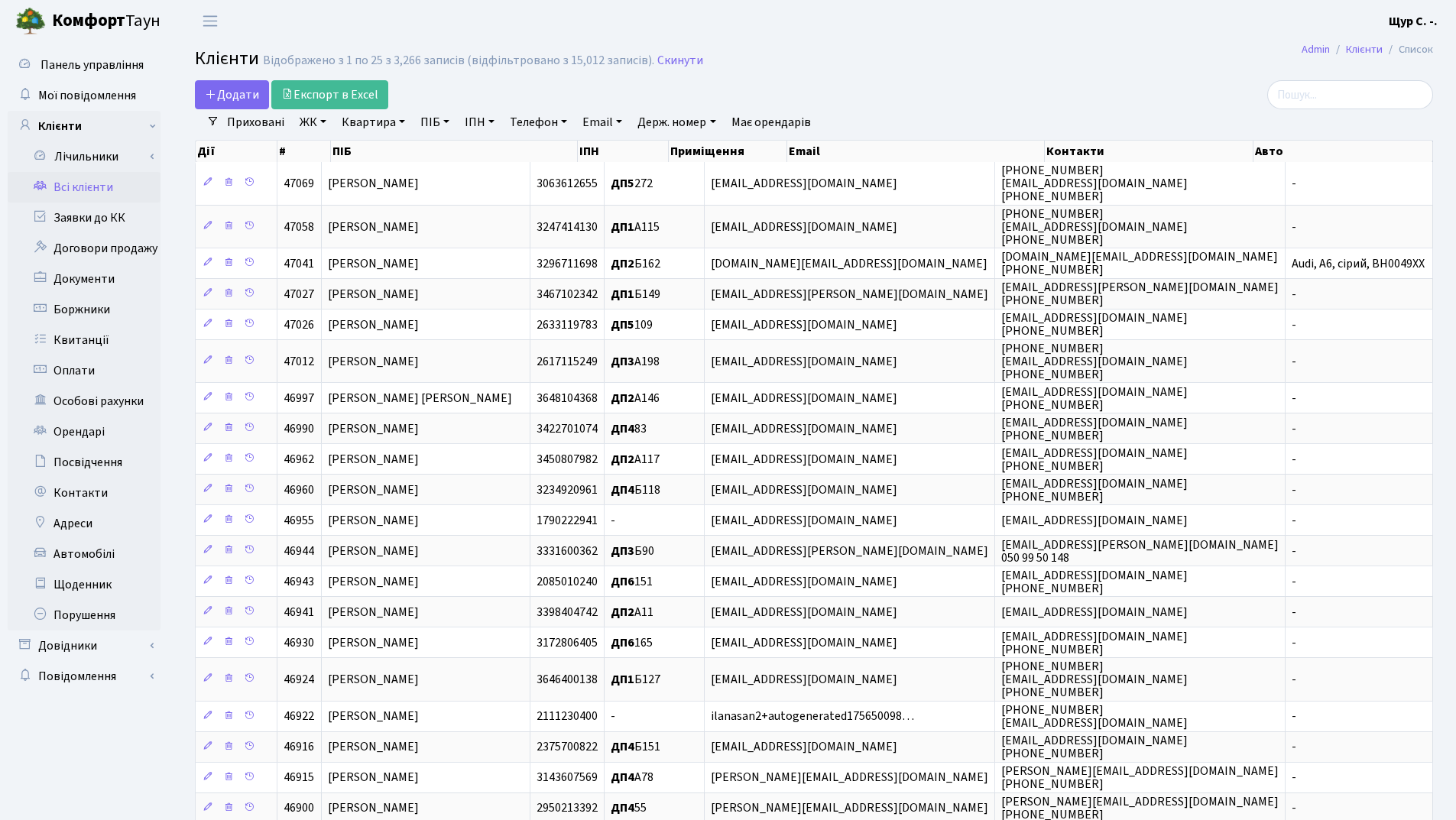
click at [362, 122] on link "Квартира" at bounding box center [373, 122] width 76 height 26
type input "а165"
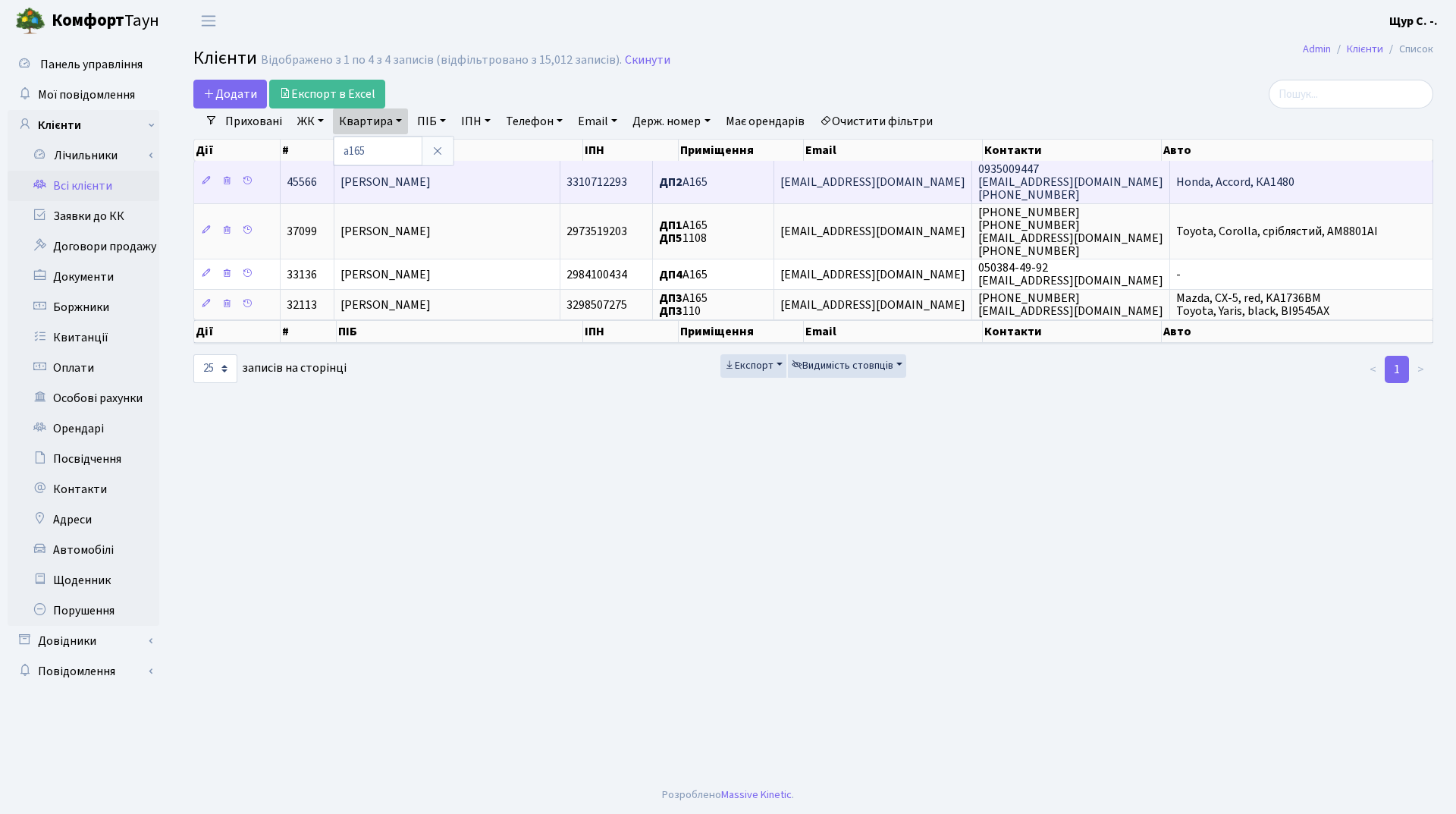
click at [470, 193] on td "[PERSON_NAME]" at bounding box center [447, 182] width 226 height 42
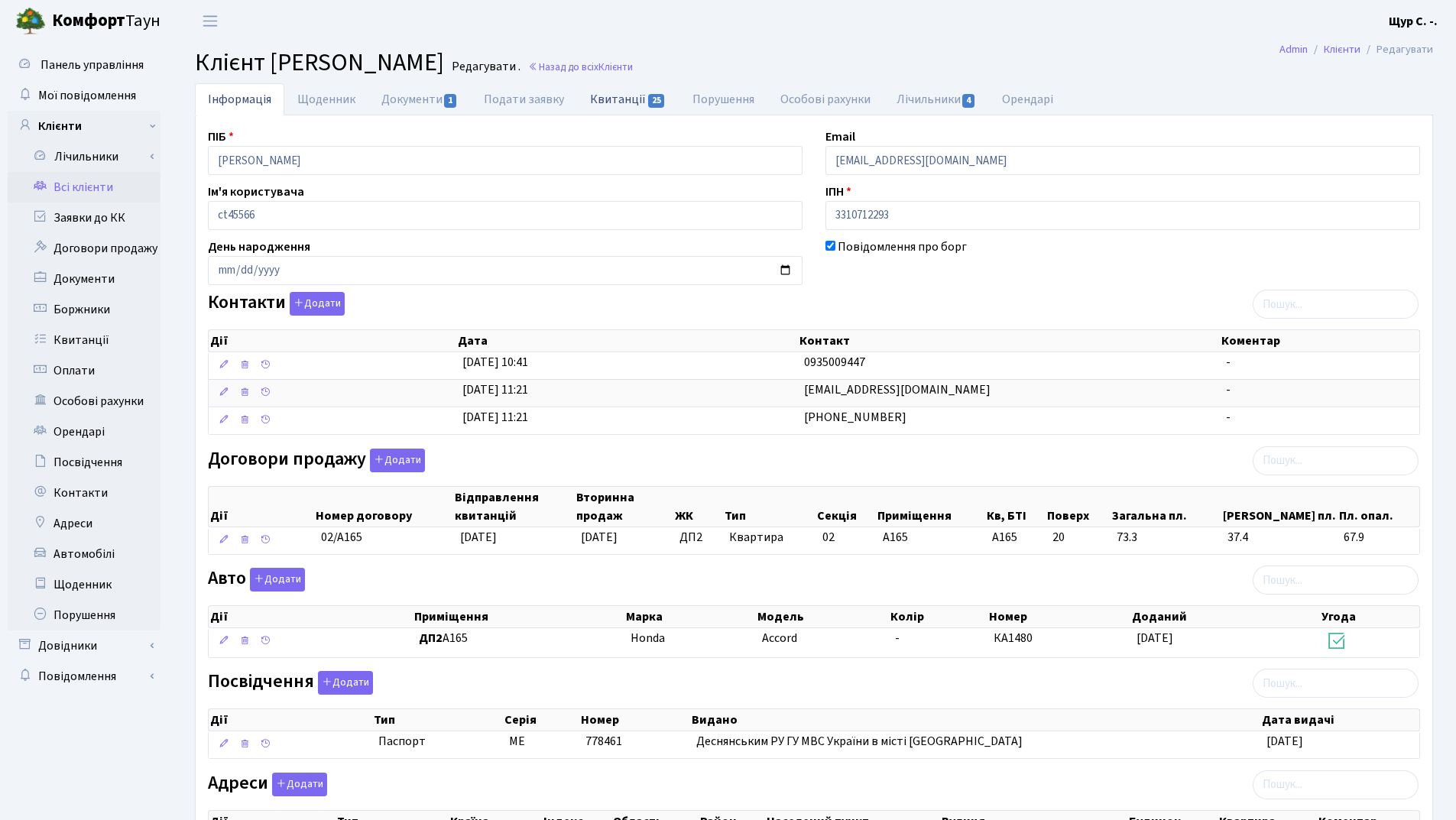
click at [622, 104] on link "Квитанції 25" at bounding box center [628, 99] width 102 height 32
select select "25"
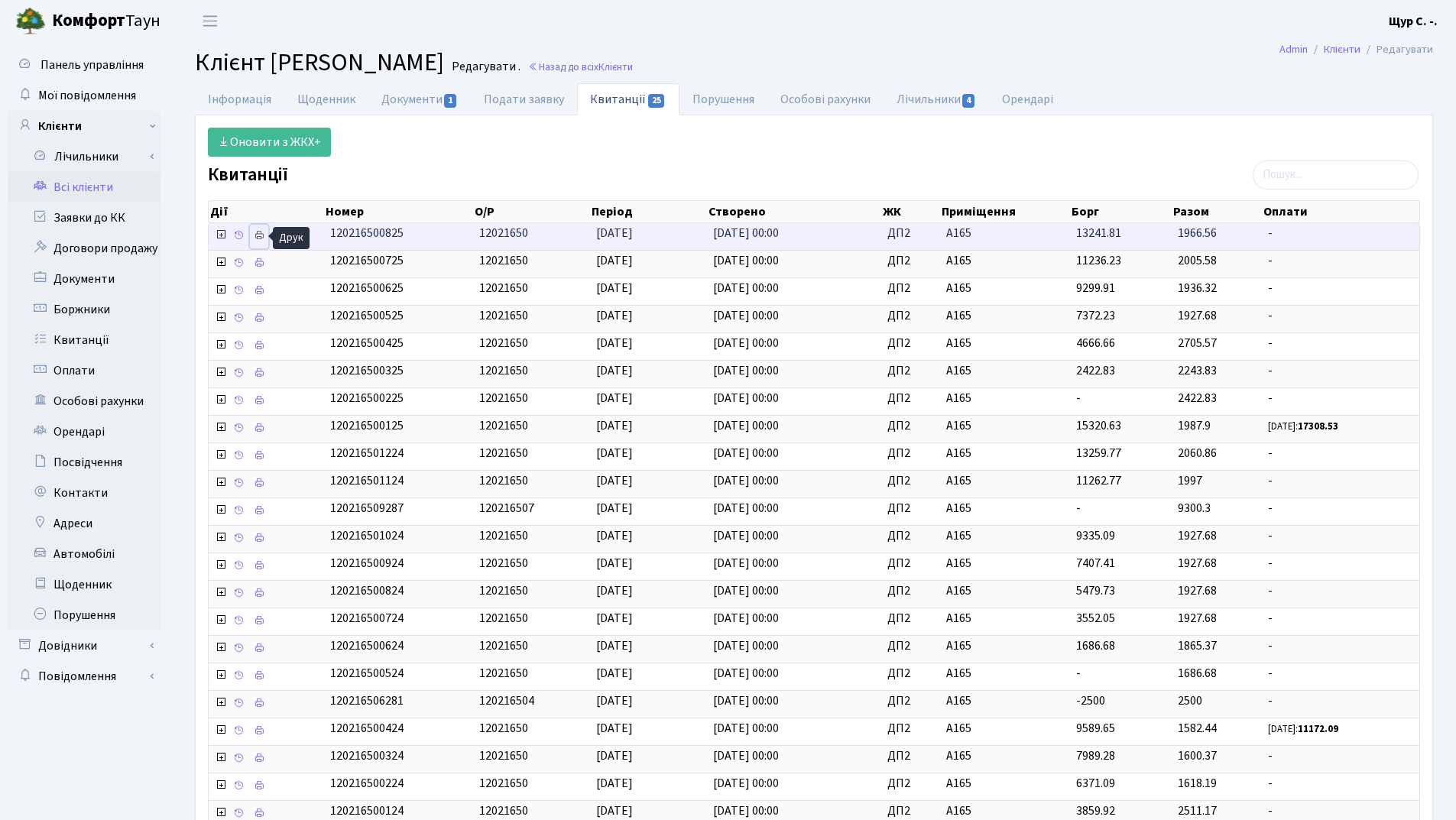
click at [263, 236] on icon at bounding box center [259, 235] width 11 height 11
click at [73, 183] on link "Всі клієнти" at bounding box center [84, 187] width 153 height 31
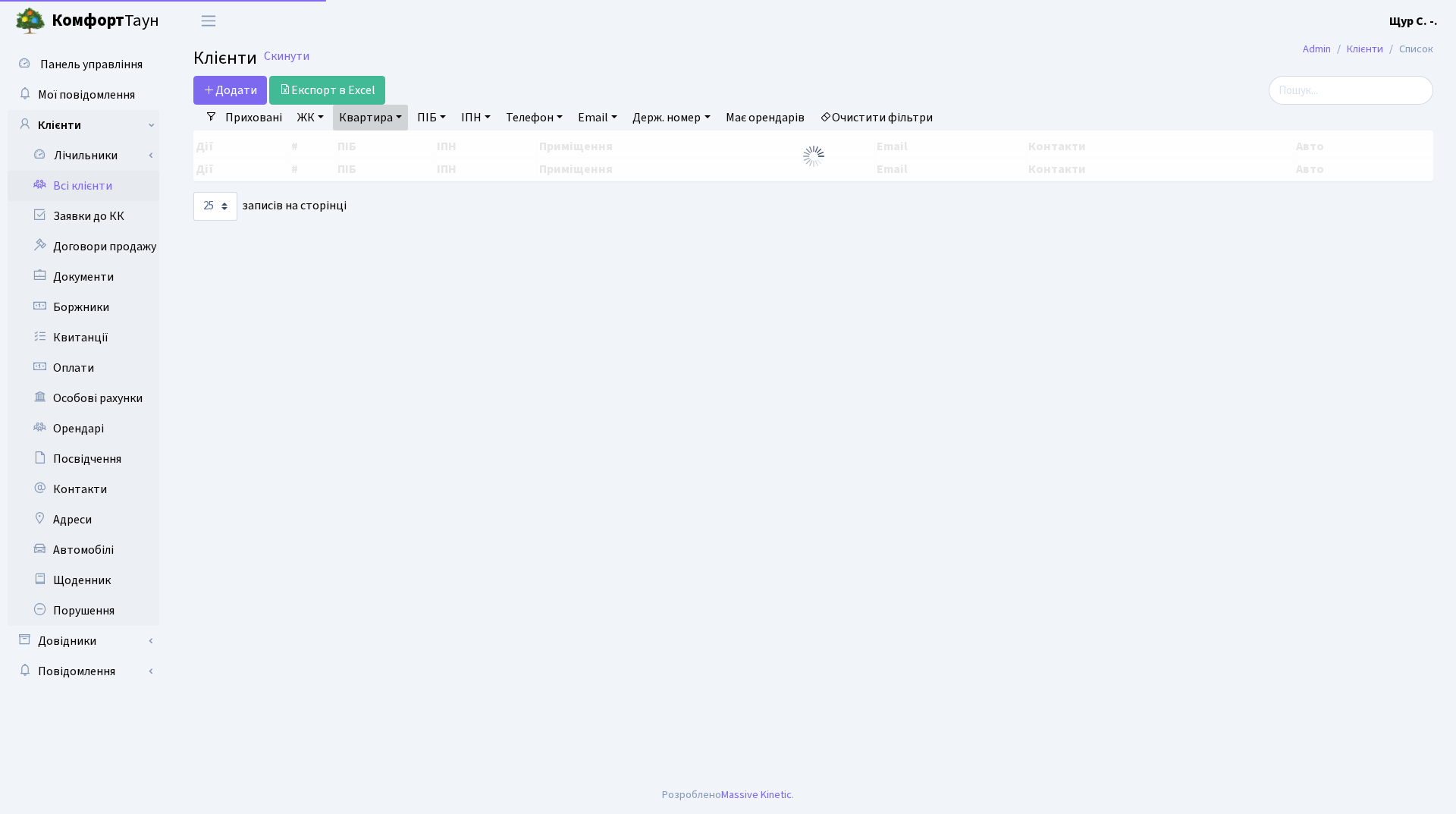
select select "25"
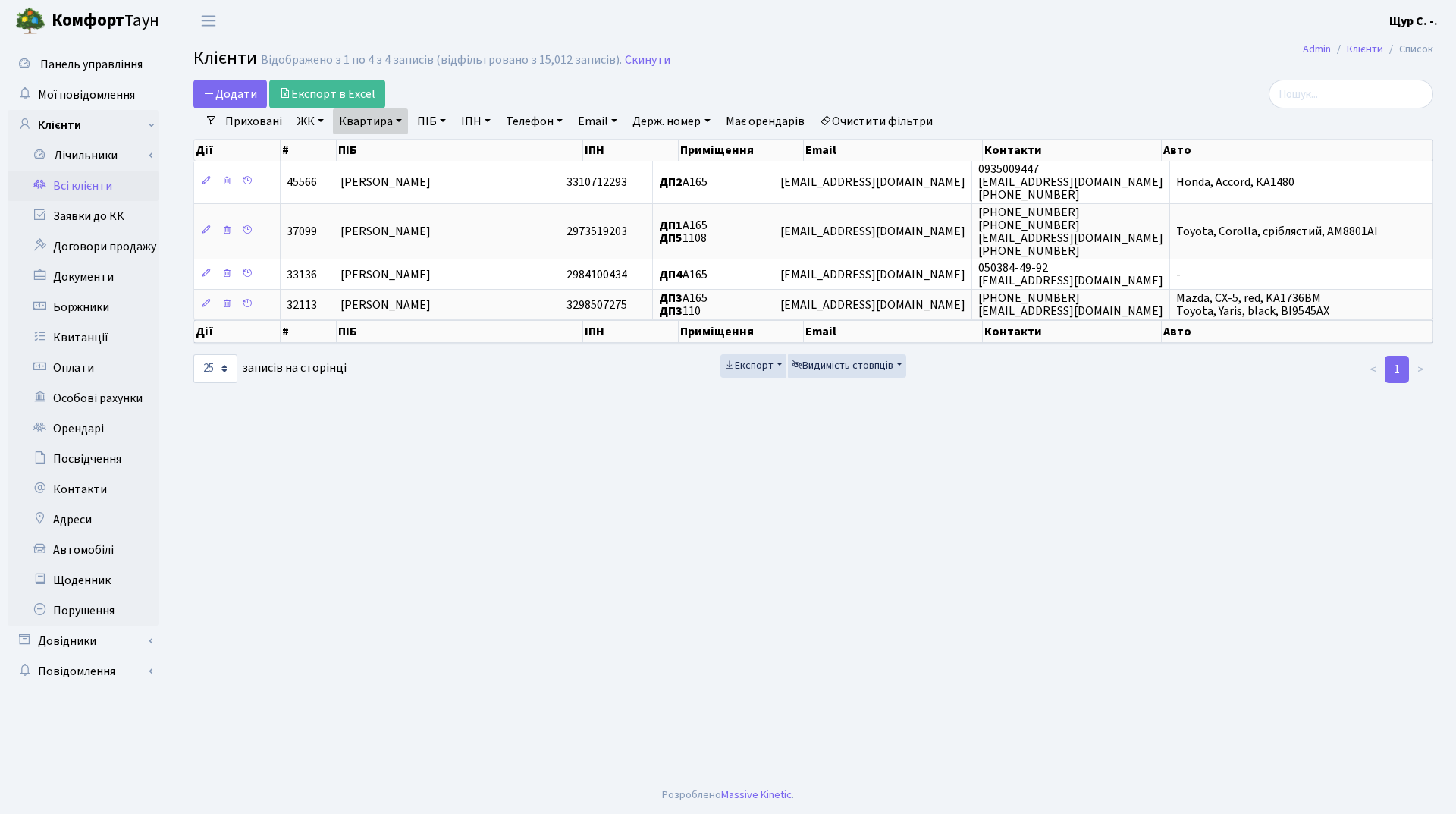
click at [394, 121] on link "Квартира" at bounding box center [370, 121] width 75 height 26
click at [389, 153] on input "а165" at bounding box center [378, 151] width 89 height 29
type input "[PERSON_NAME]"
type input "250"
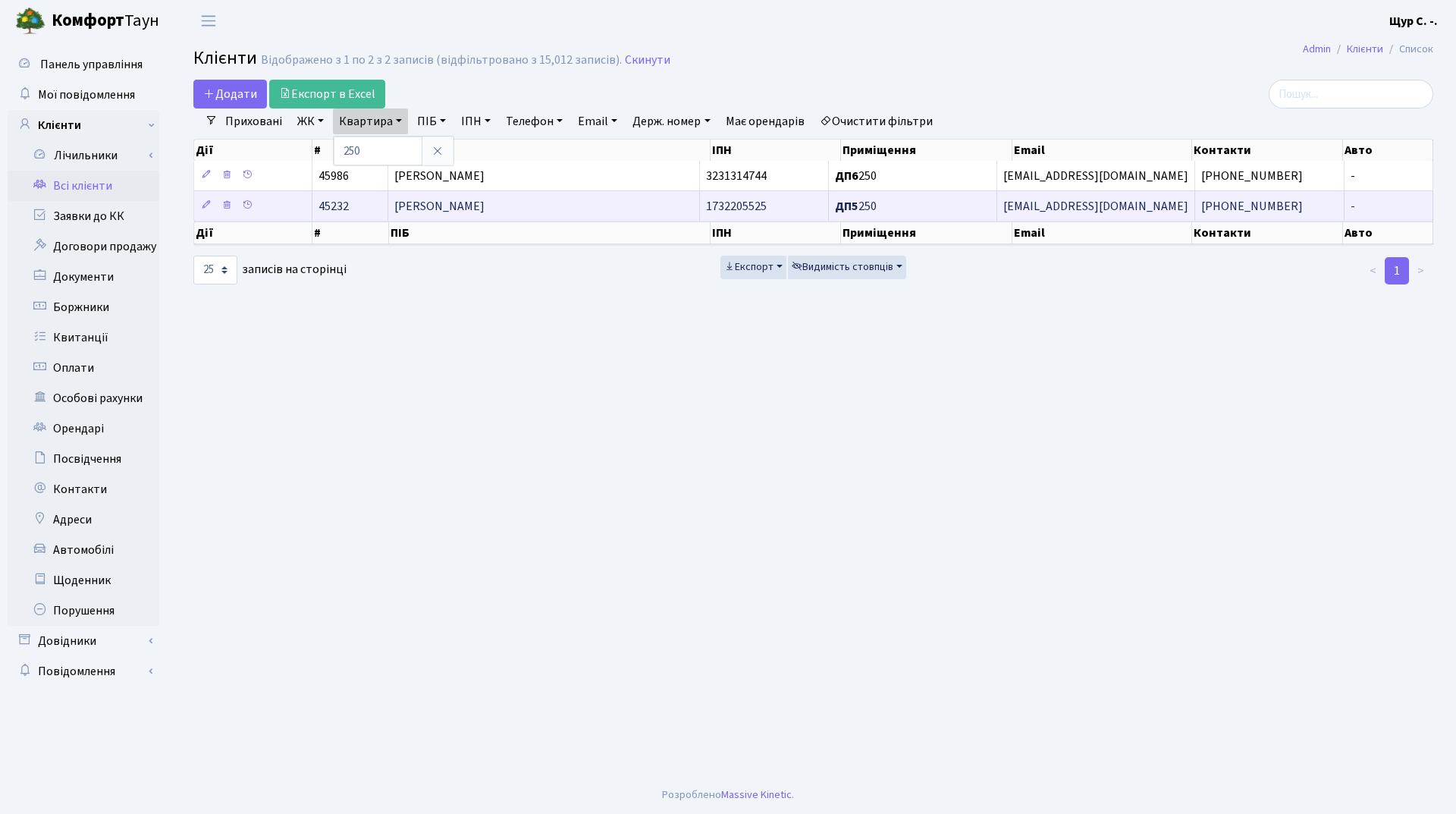
click at [484, 207] on span "[PERSON_NAME]" at bounding box center [440, 206] width 91 height 17
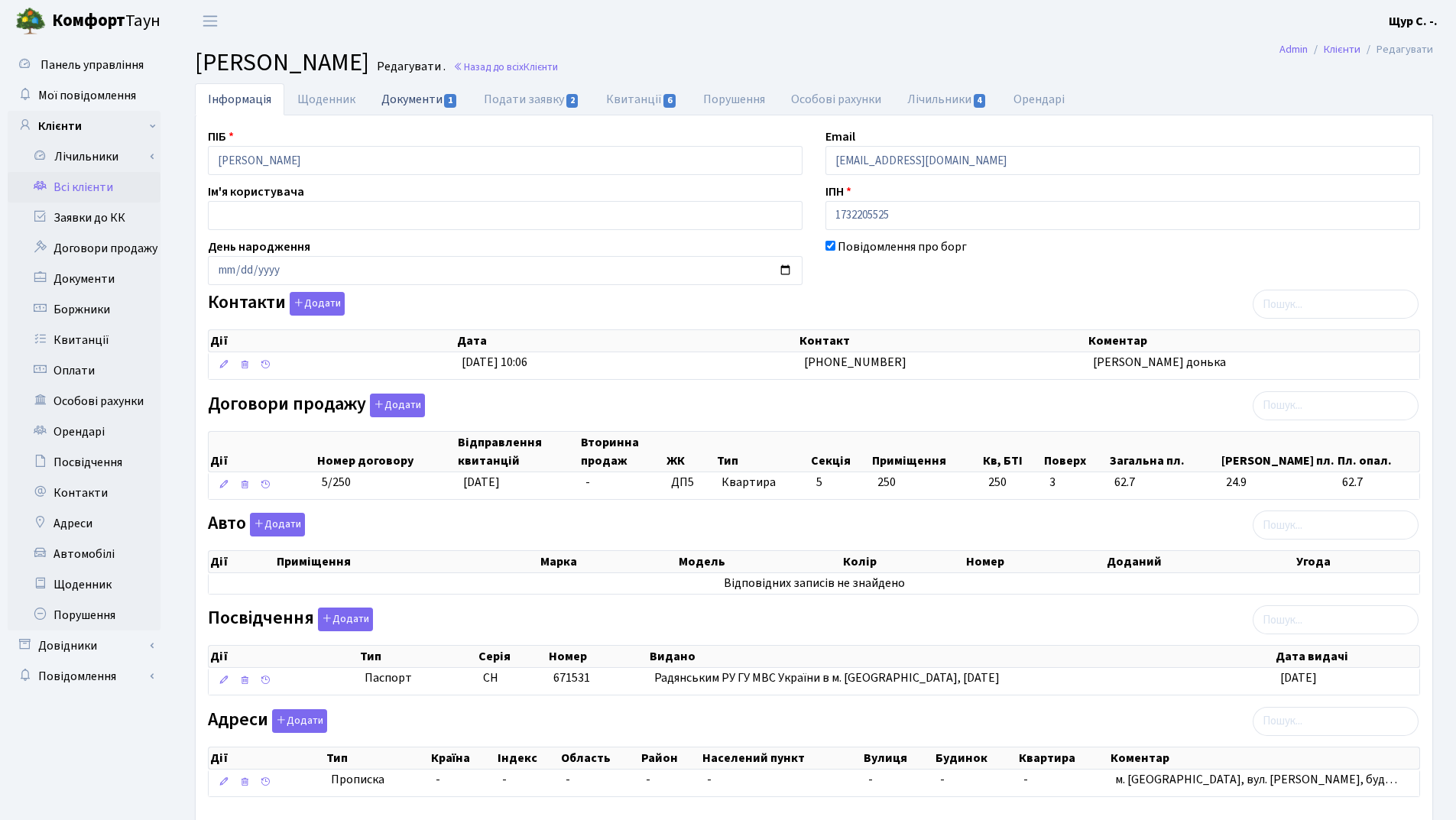
click at [419, 104] on link "Документи 1" at bounding box center [420, 99] width 103 height 32
select select "25"
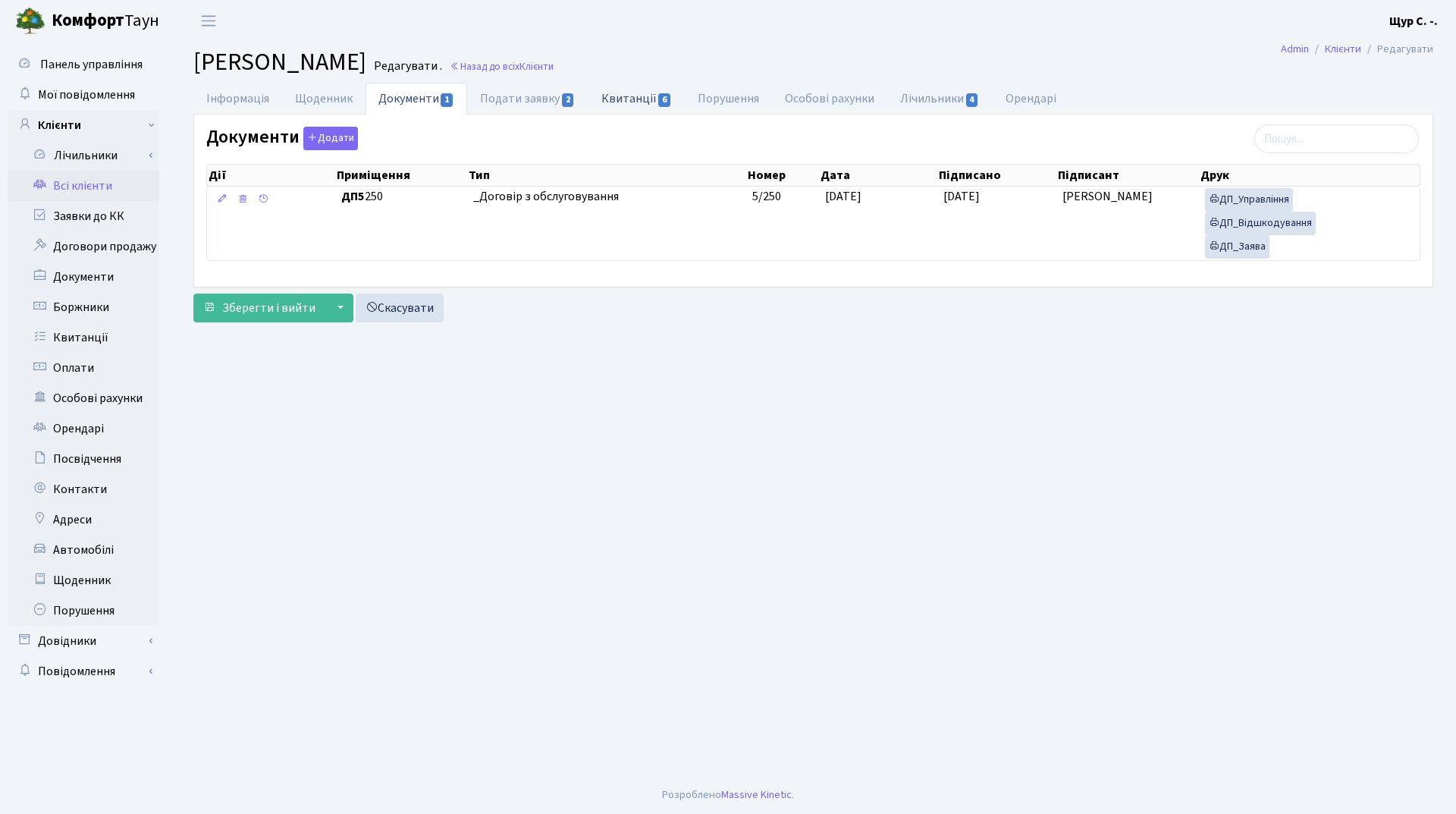
click at [647, 95] on link "Квитанції 6" at bounding box center [636, 98] width 97 height 31
select select "25"
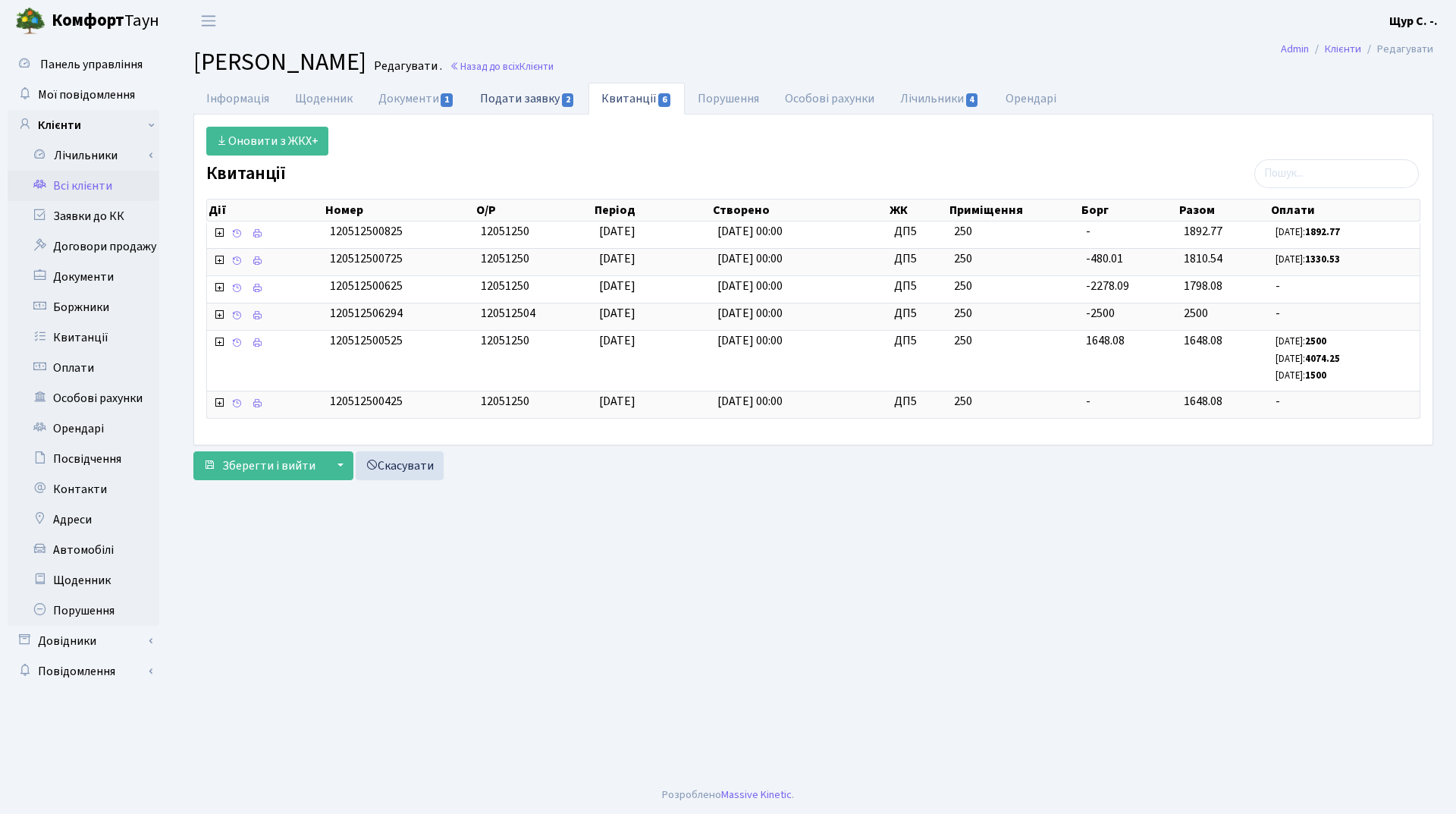
click at [536, 96] on link "Подати заявку 2" at bounding box center [527, 98] width 120 height 31
select select "25"
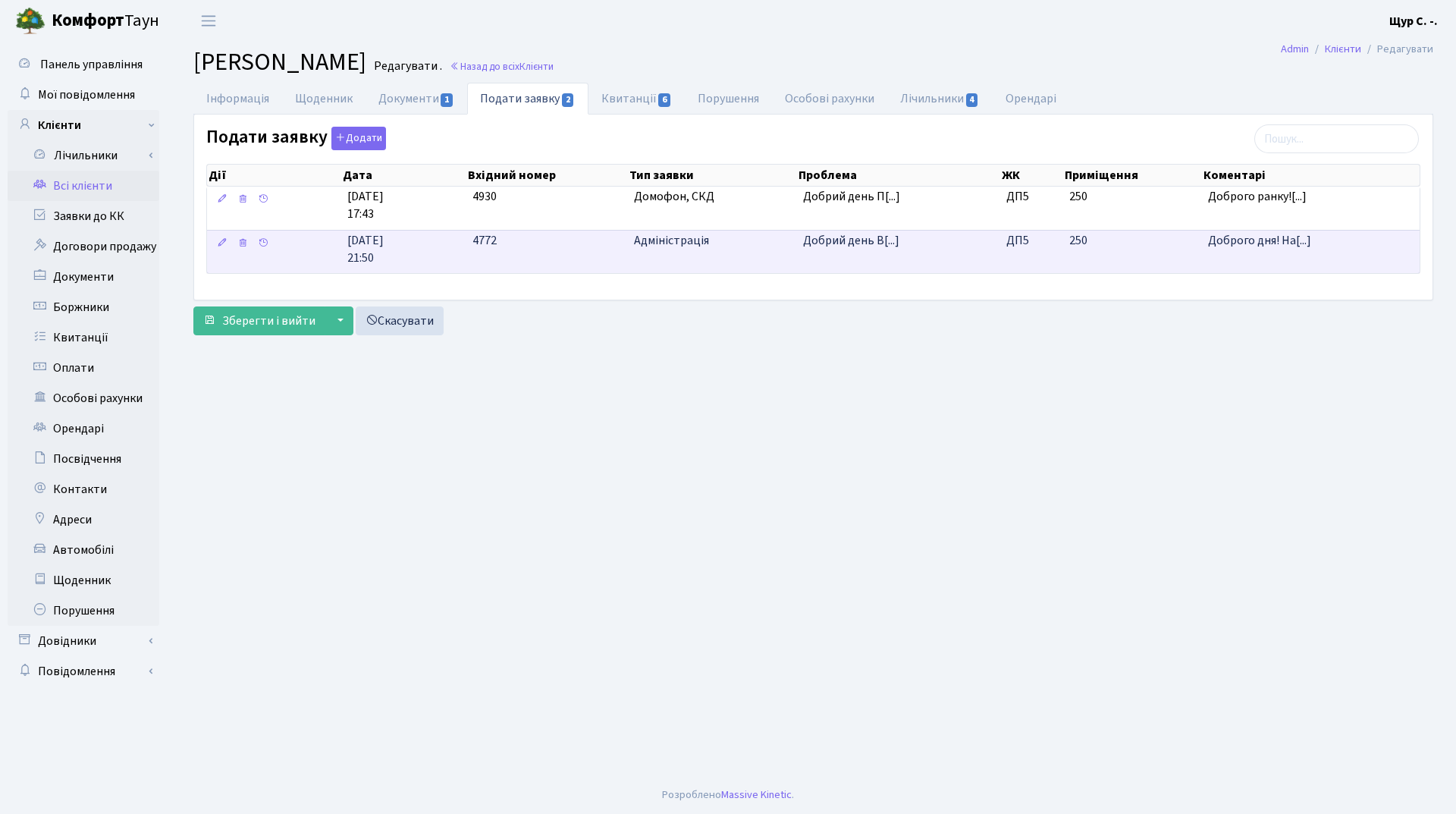
click at [845, 241] on span "Добрий день В[...]" at bounding box center [851, 240] width 97 height 17
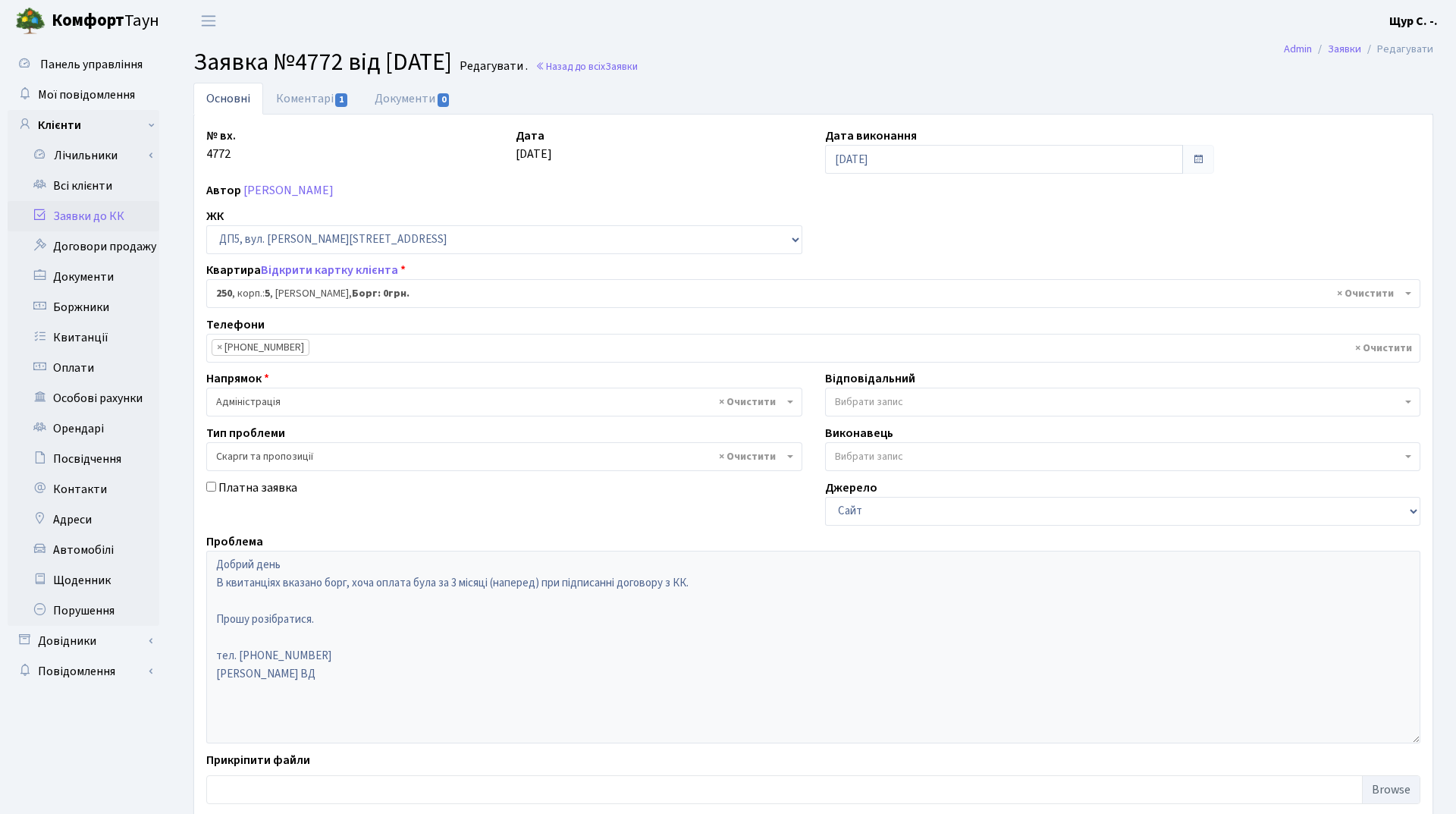
select select "45848"
select select "55"
click at [84, 180] on link "Всі клієнти" at bounding box center [84, 186] width 152 height 31
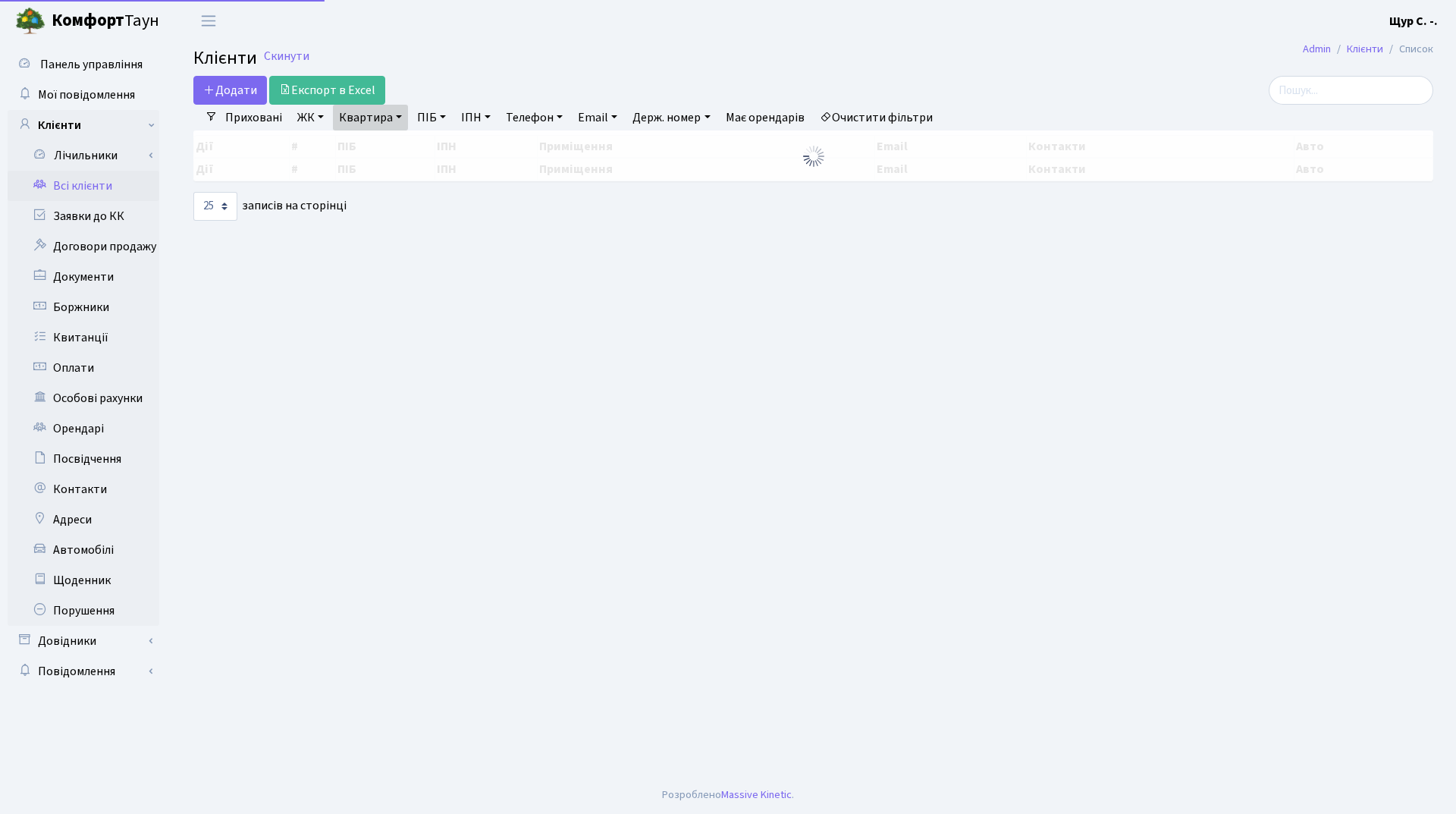
select select "25"
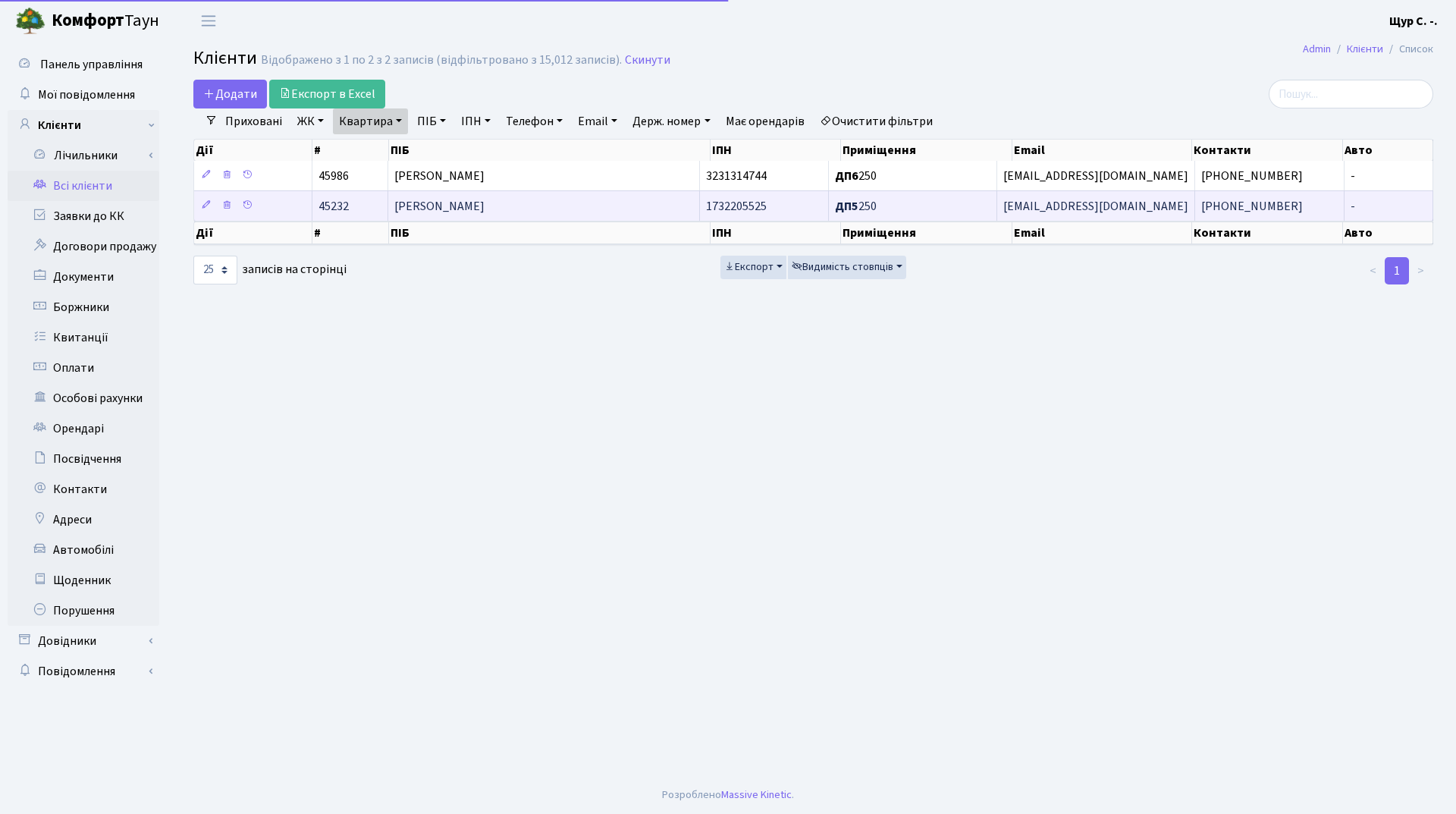
click at [573, 203] on td "[PERSON_NAME]" at bounding box center [545, 205] width 313 height 31
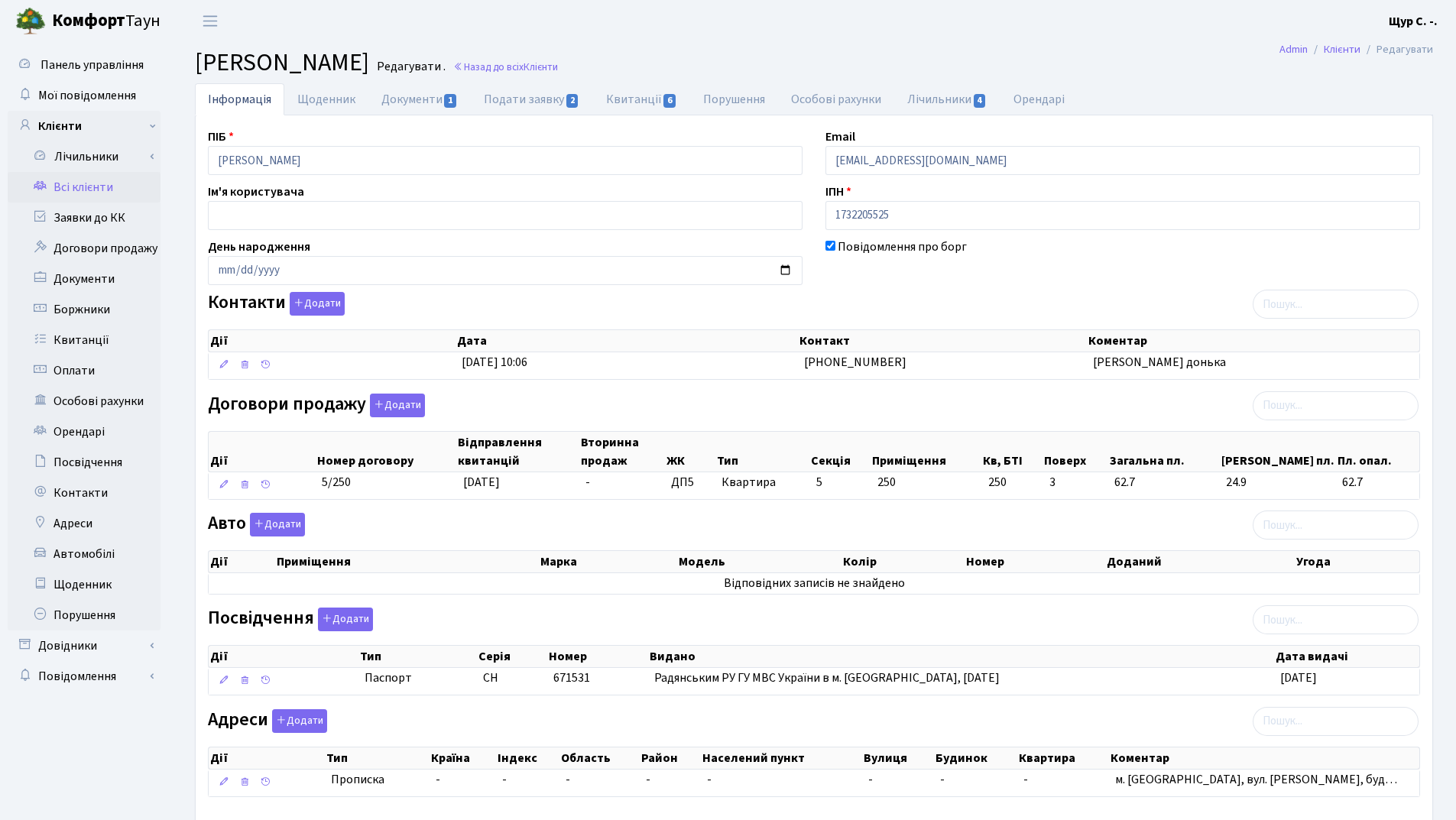
click at [79, 183] on link "Всі клієнти" at bounding box center [84, 187] width 153 height 31
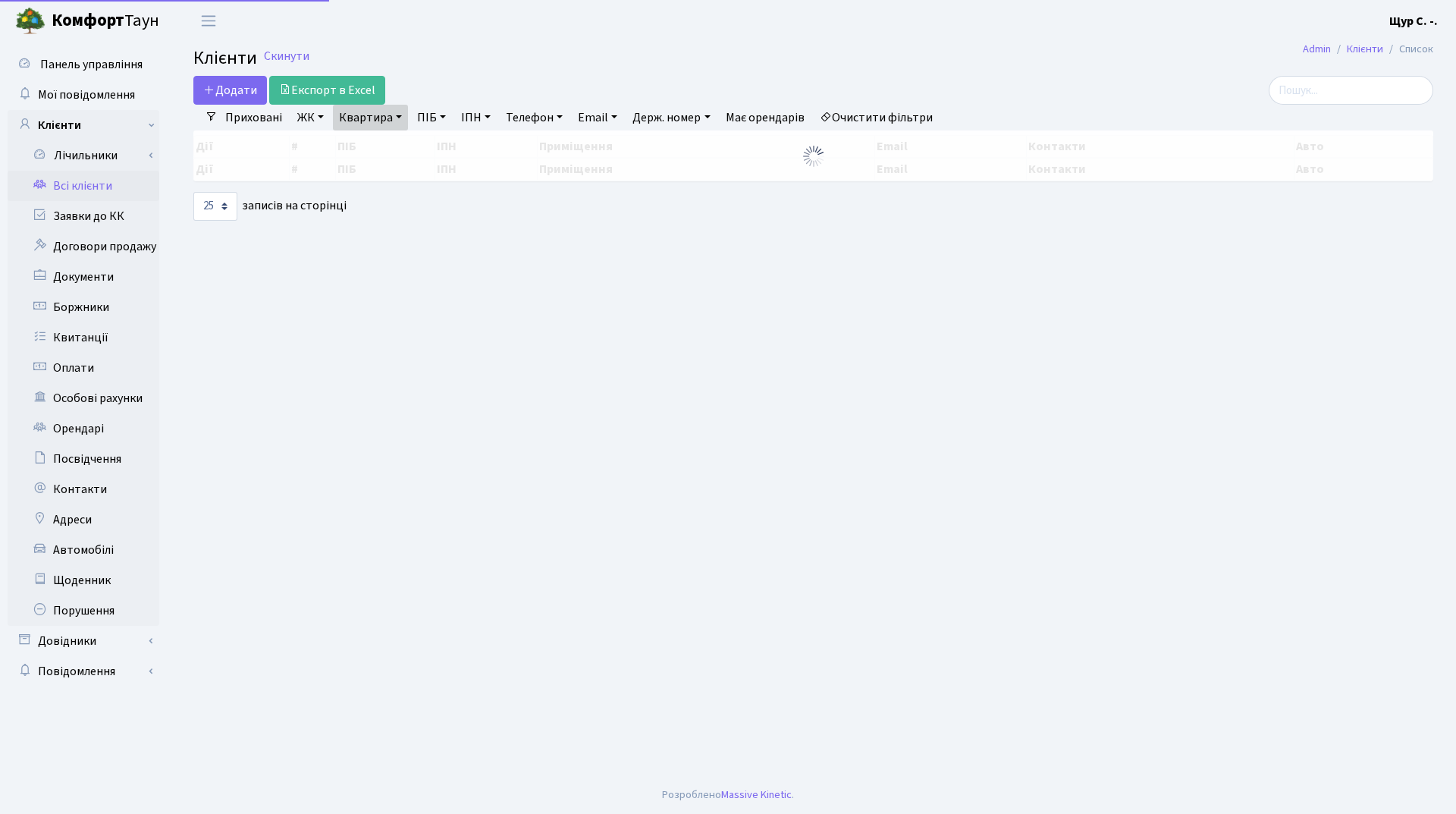
select select "25"
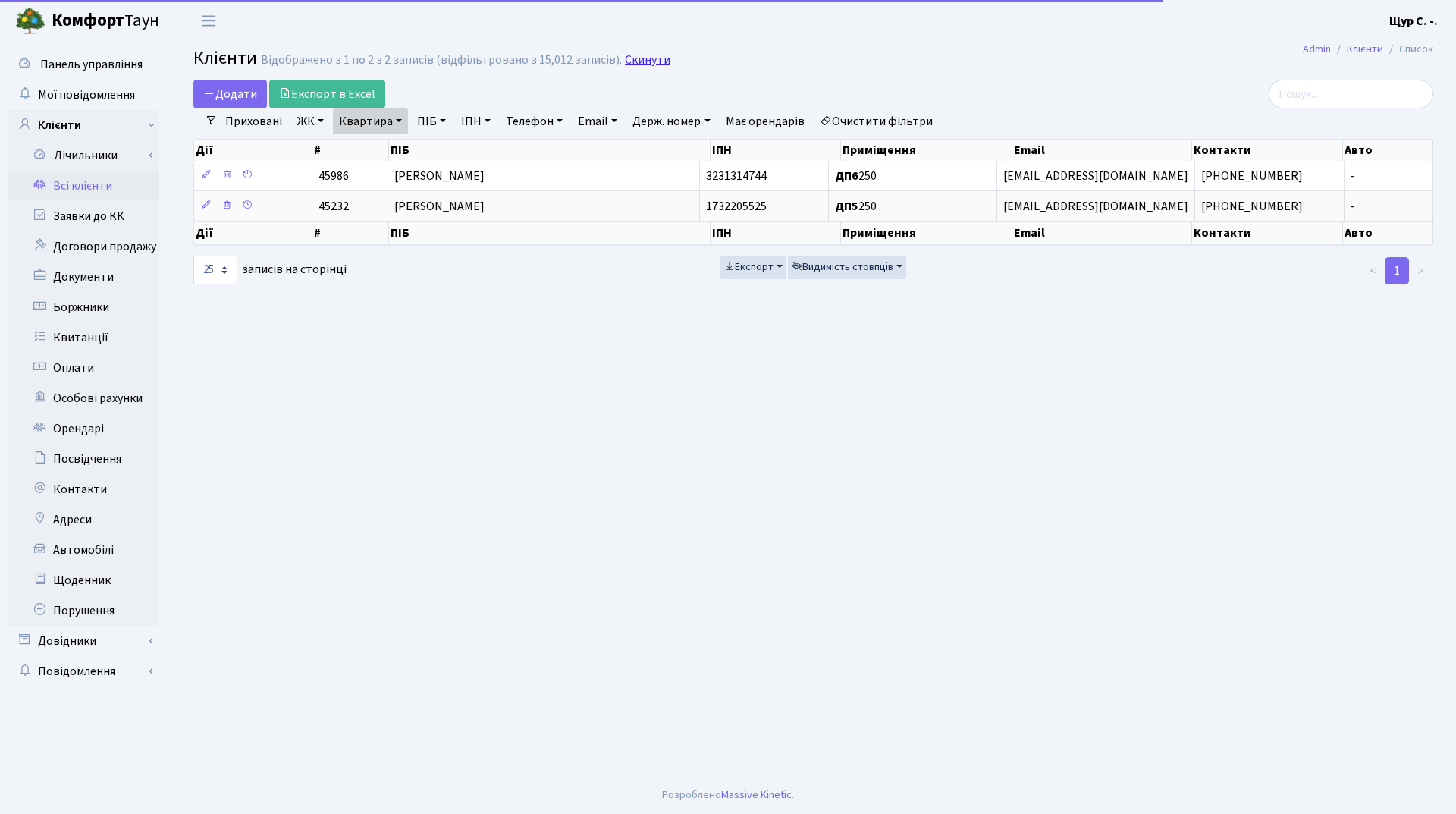
click at [640, 57] on link "Скинути" at bounding box center [647, 60] width 45 height 15
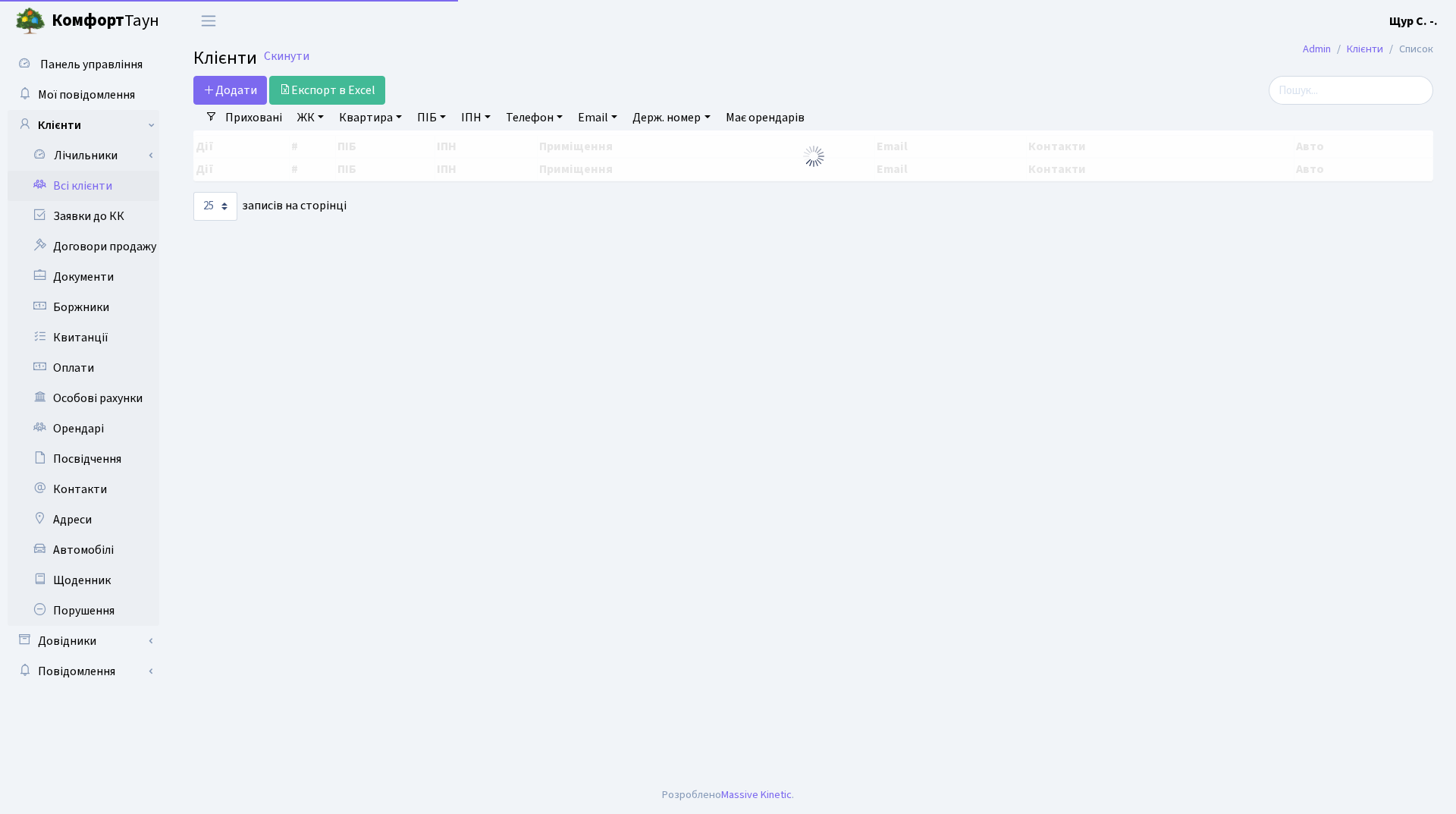
select select "25"
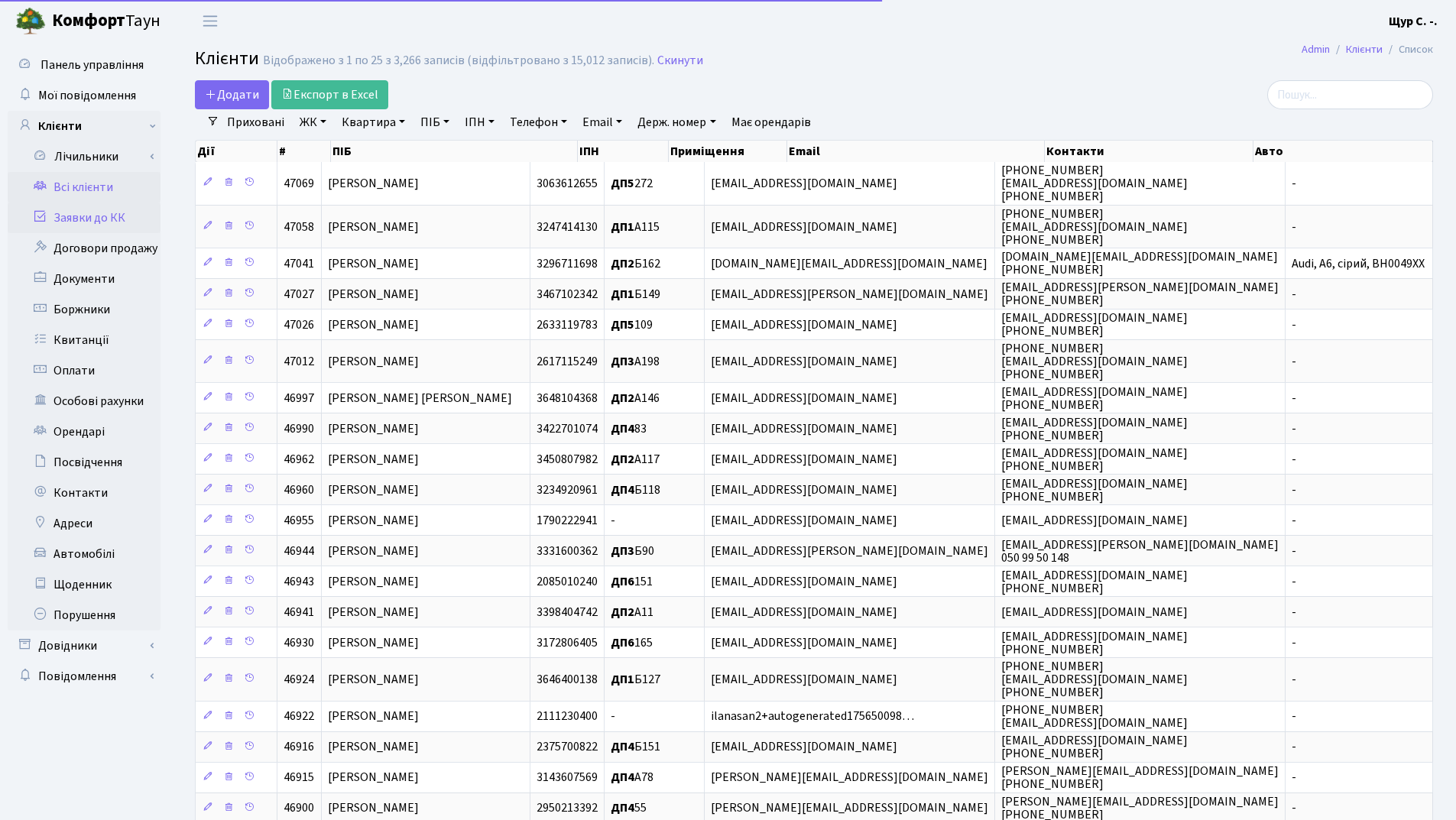
click at [97, 216] on link "Заявки до КК" at bounding box center [84, 218] width 153 height 31
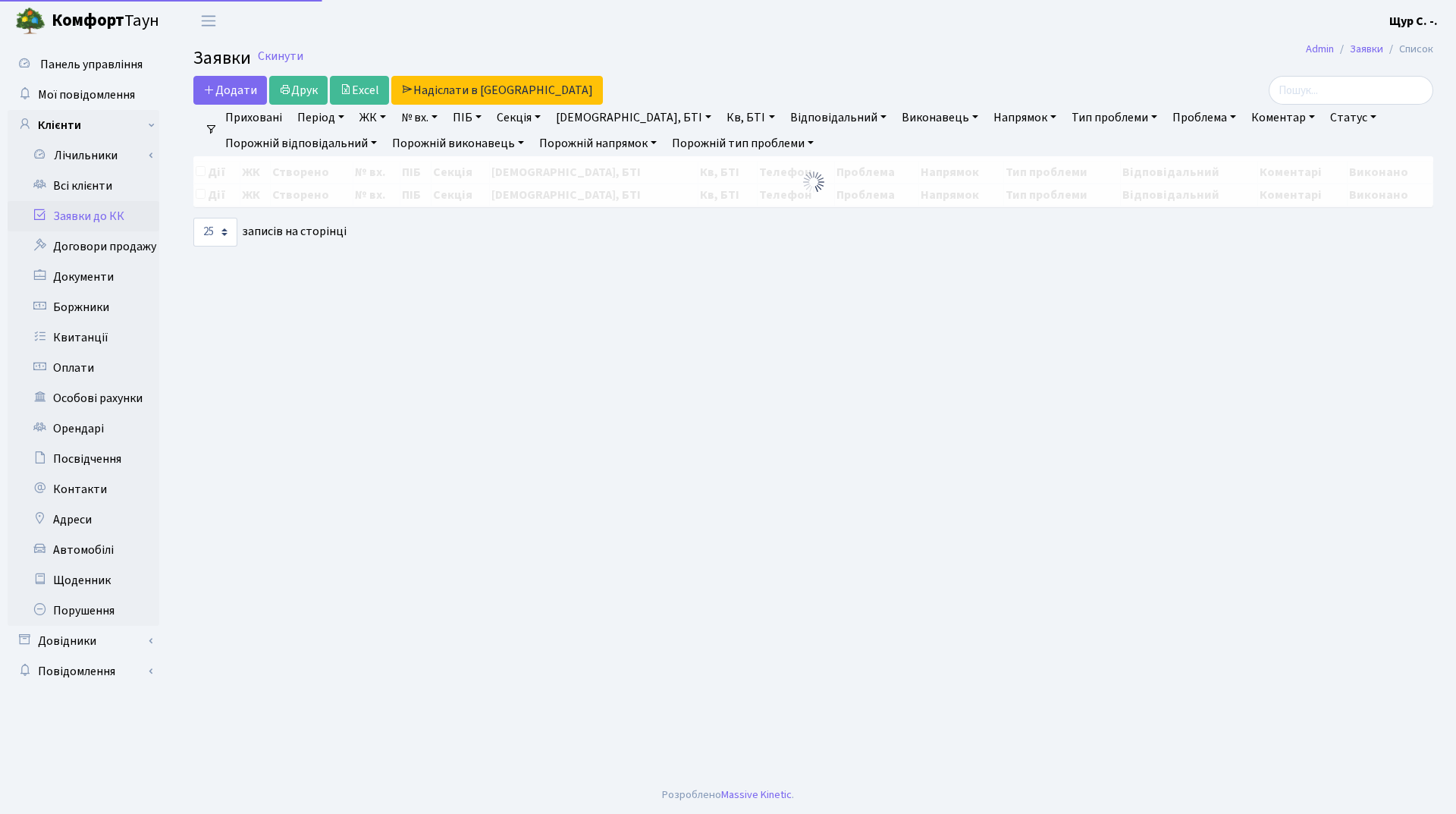
select select "25"
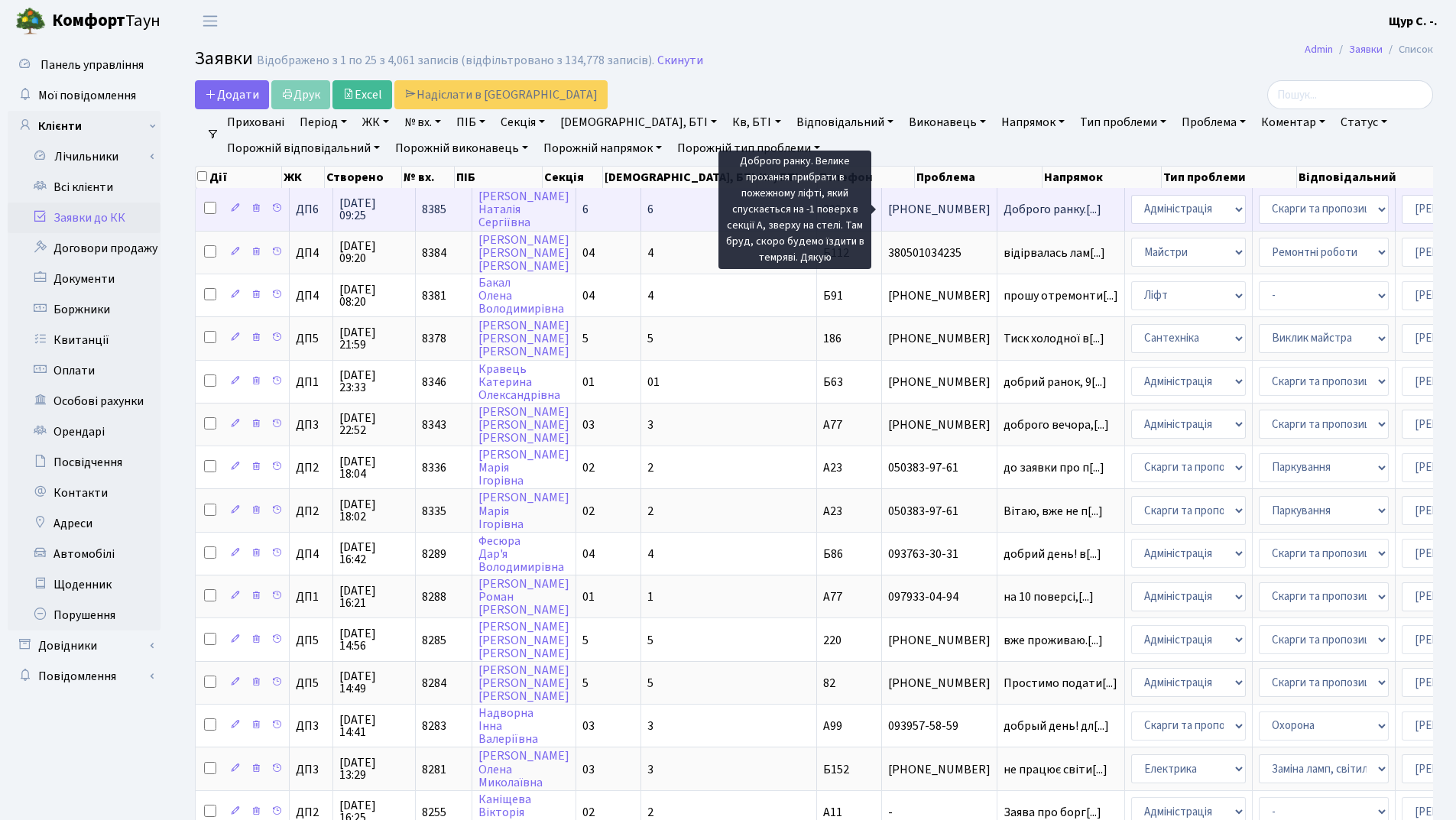
click at [1004, 211] on span "Доброго ранку.[...]" at bounding box center [1052, 209] width 97 height 17
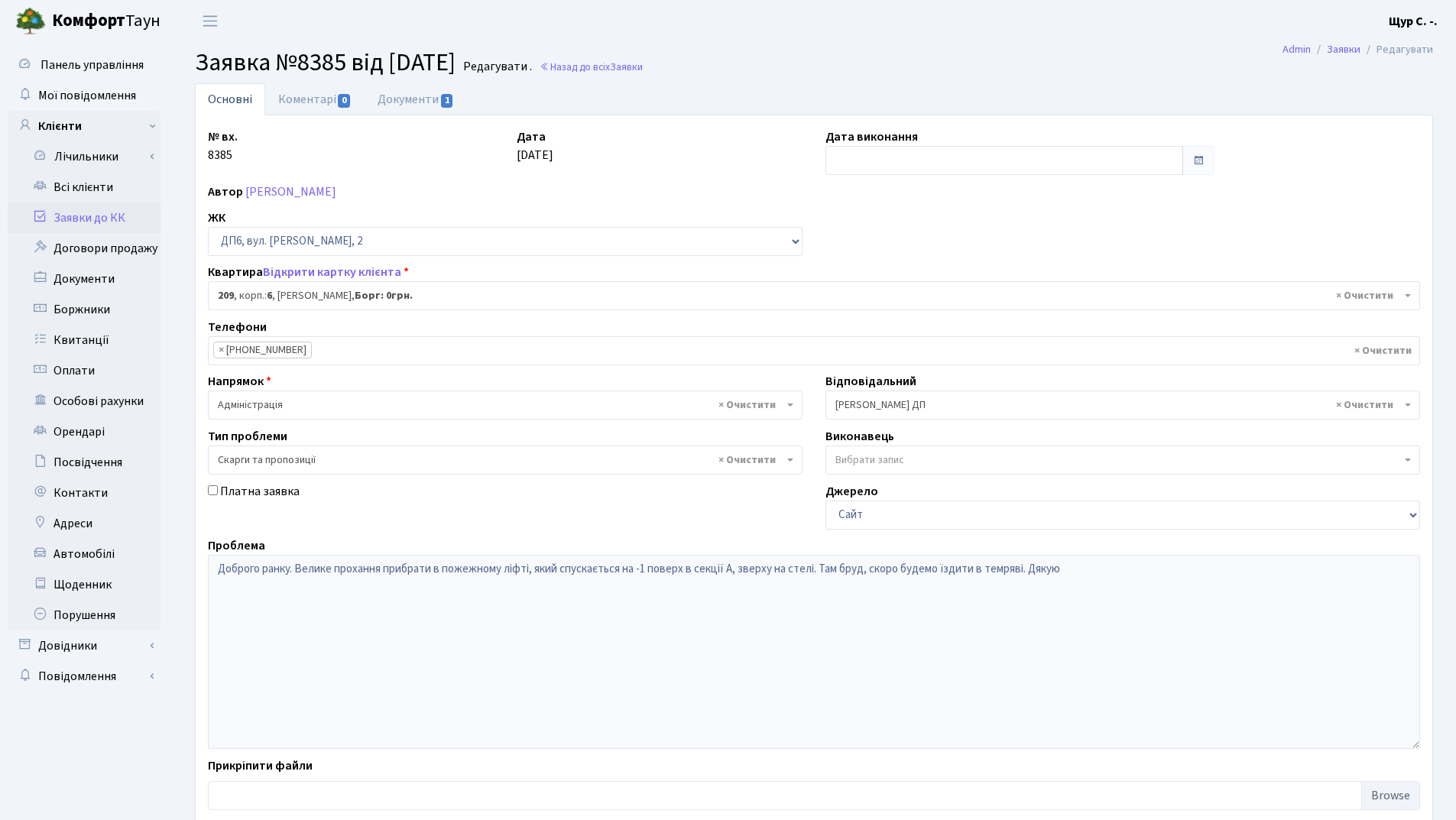
select select "46703"
select select "55"
click at [107, 189] on link "Всі клієнти" at bounding box center [84, 187] width 153 height 31
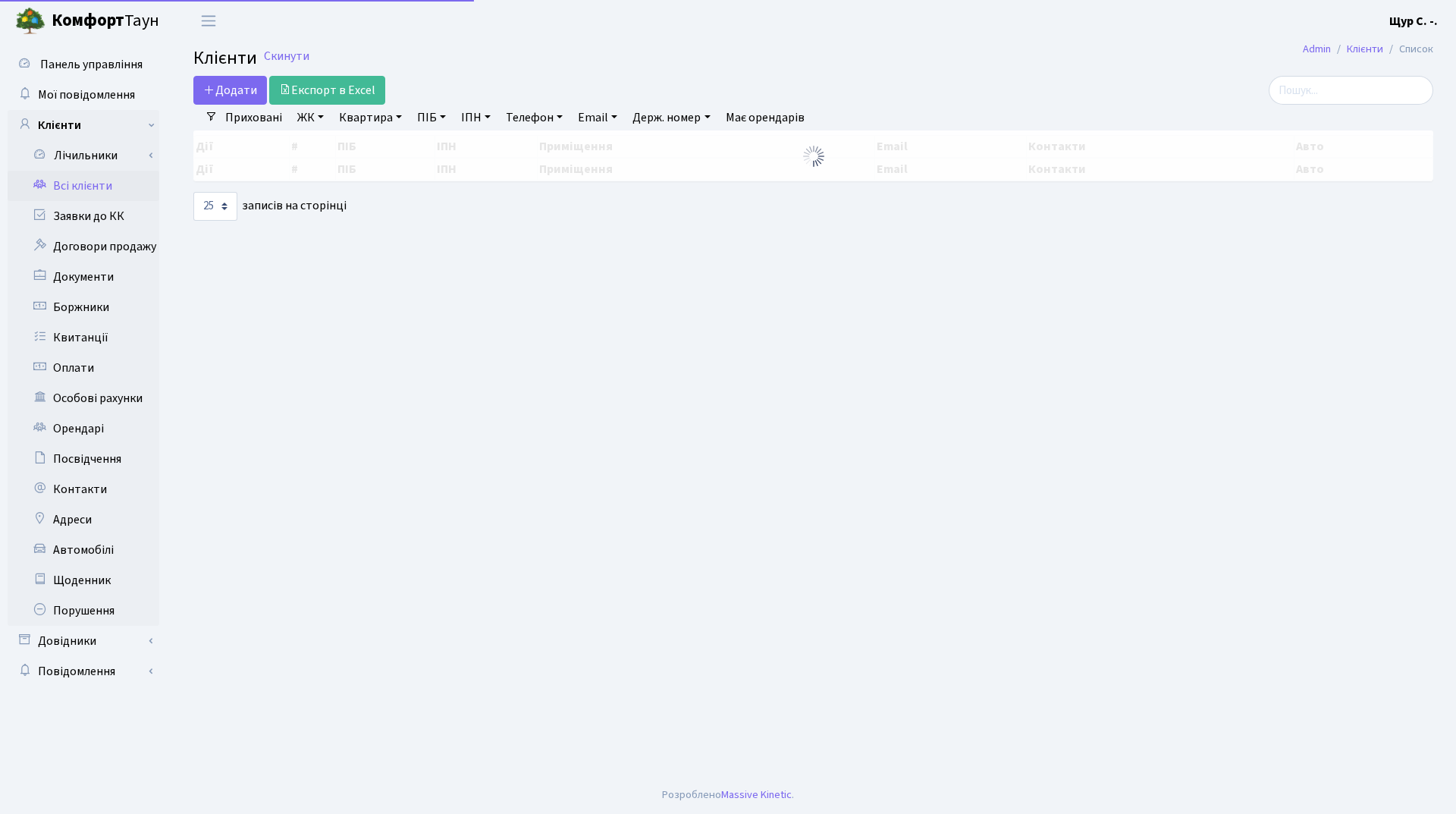
select select "25"
